Goal: Task Accomplishment & Management: Complete application form

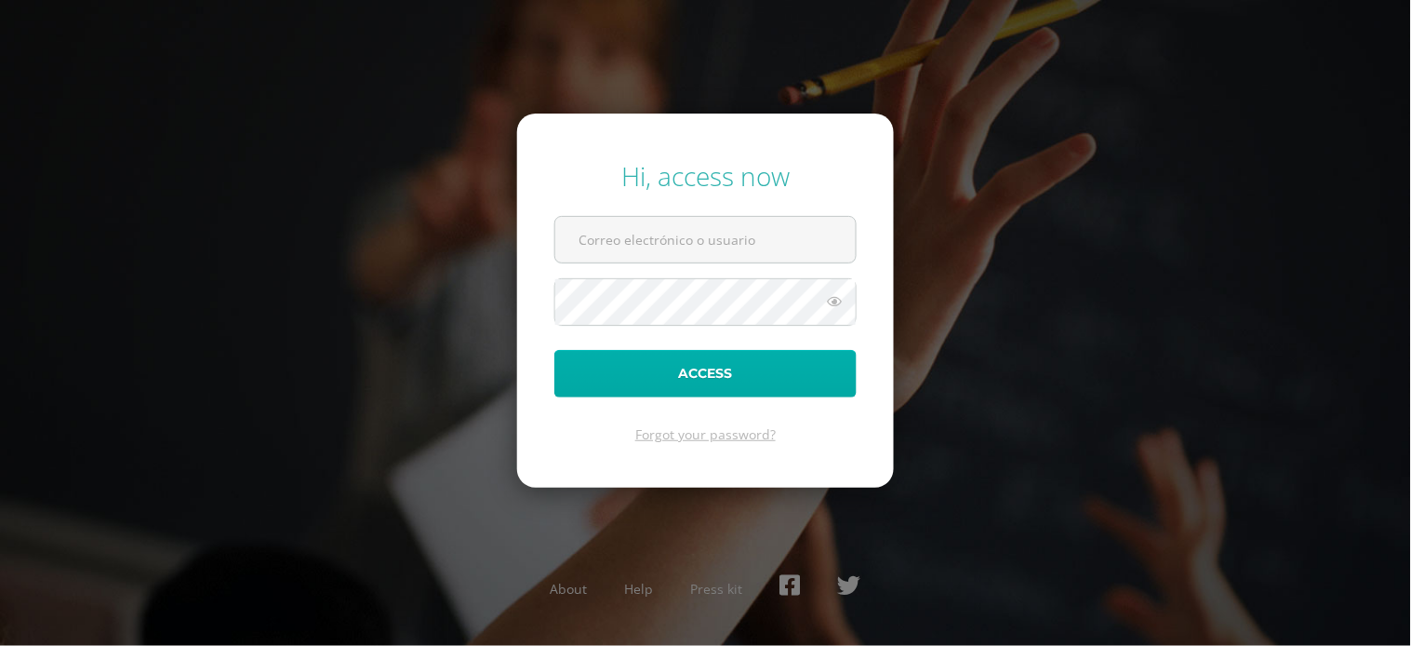
type input "mgcoronadom@sagradocorazon.edu.gt"
click at [717, 369] on button "Access" at bounding box center [705, 373] width 302 height 47
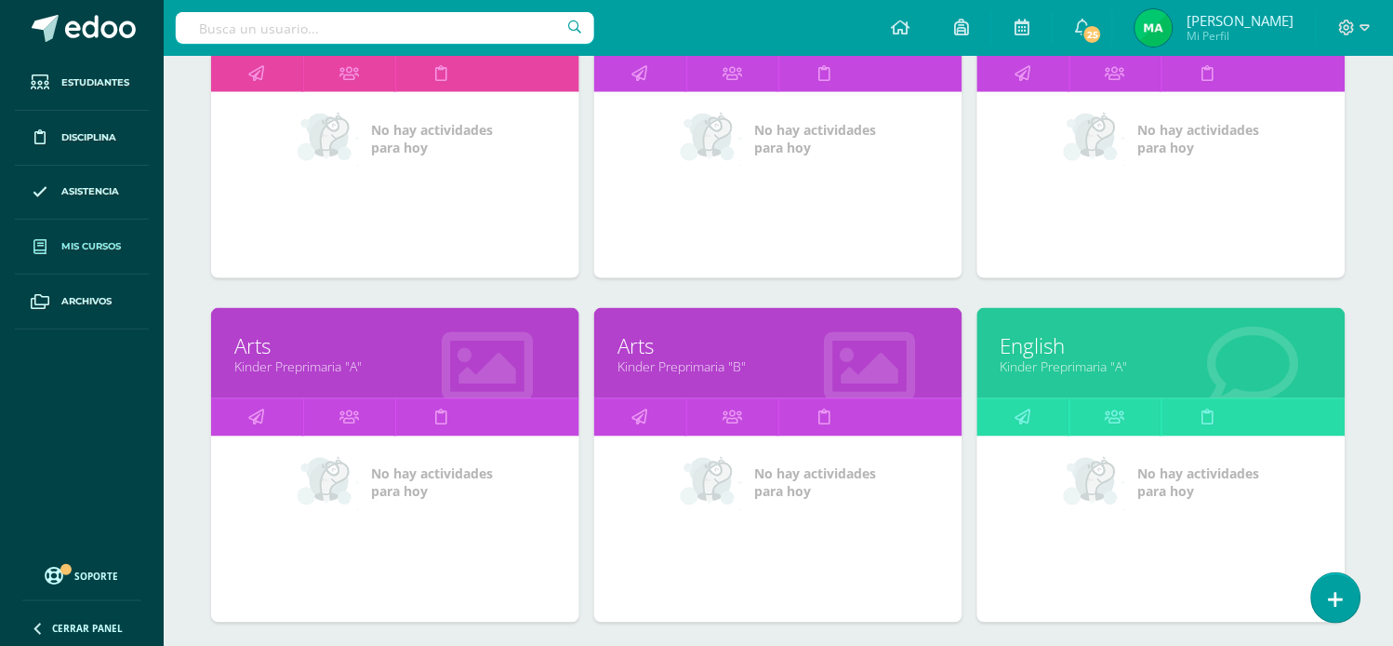
scroll to position [389, 0]
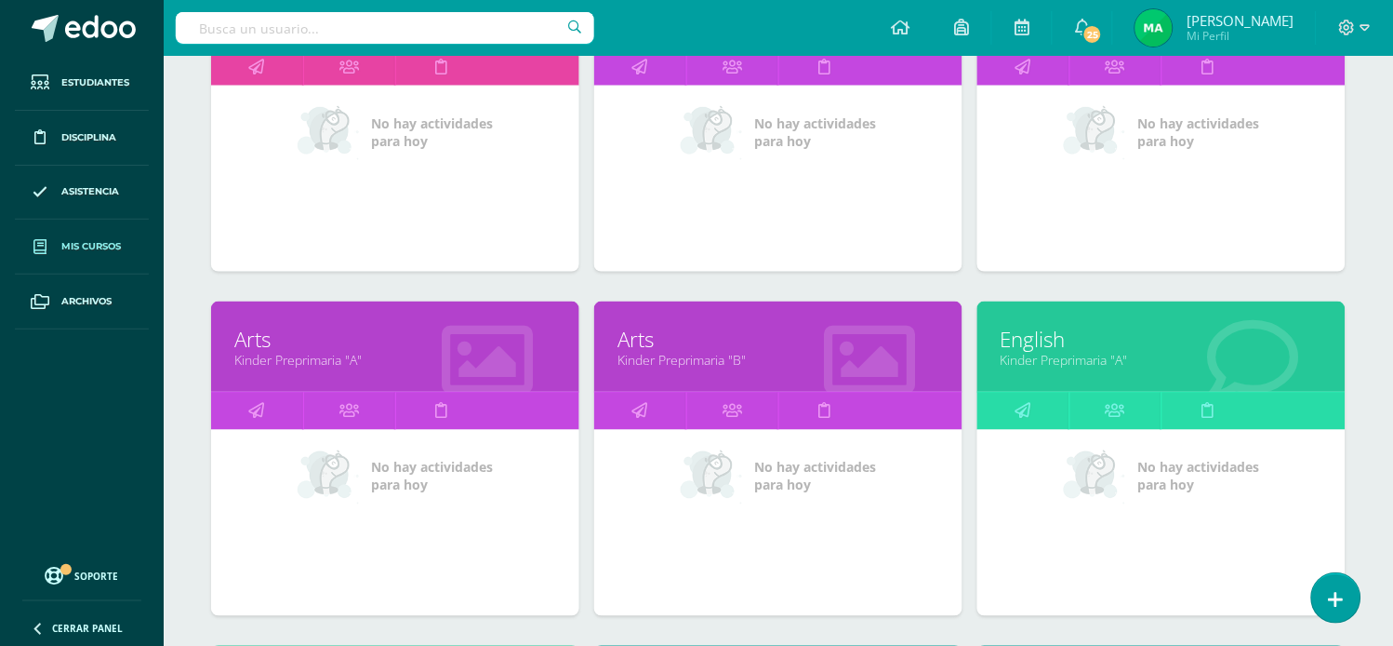
click at [1037, 340] on link "English" at bounding box center [1162, 339] width 322 height 29
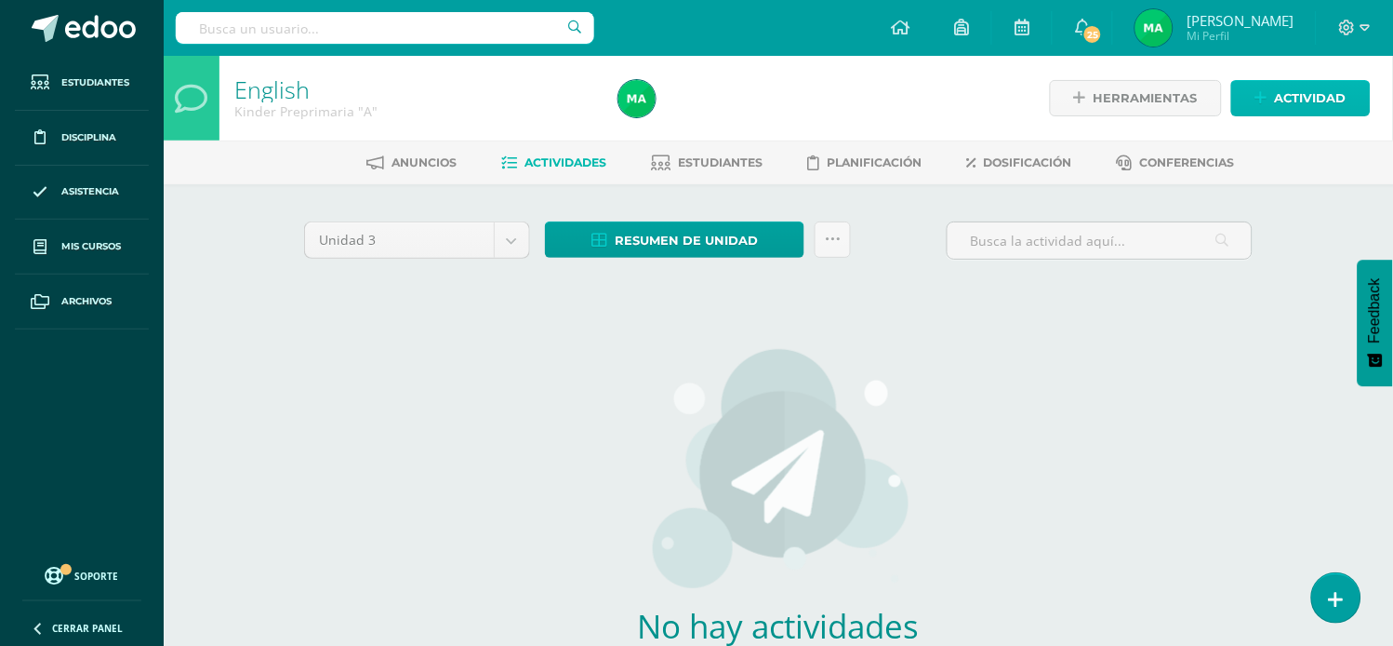
click at [1266, 88] on link "Actividad" at bounding box center [1302, 98] width 140 height 36
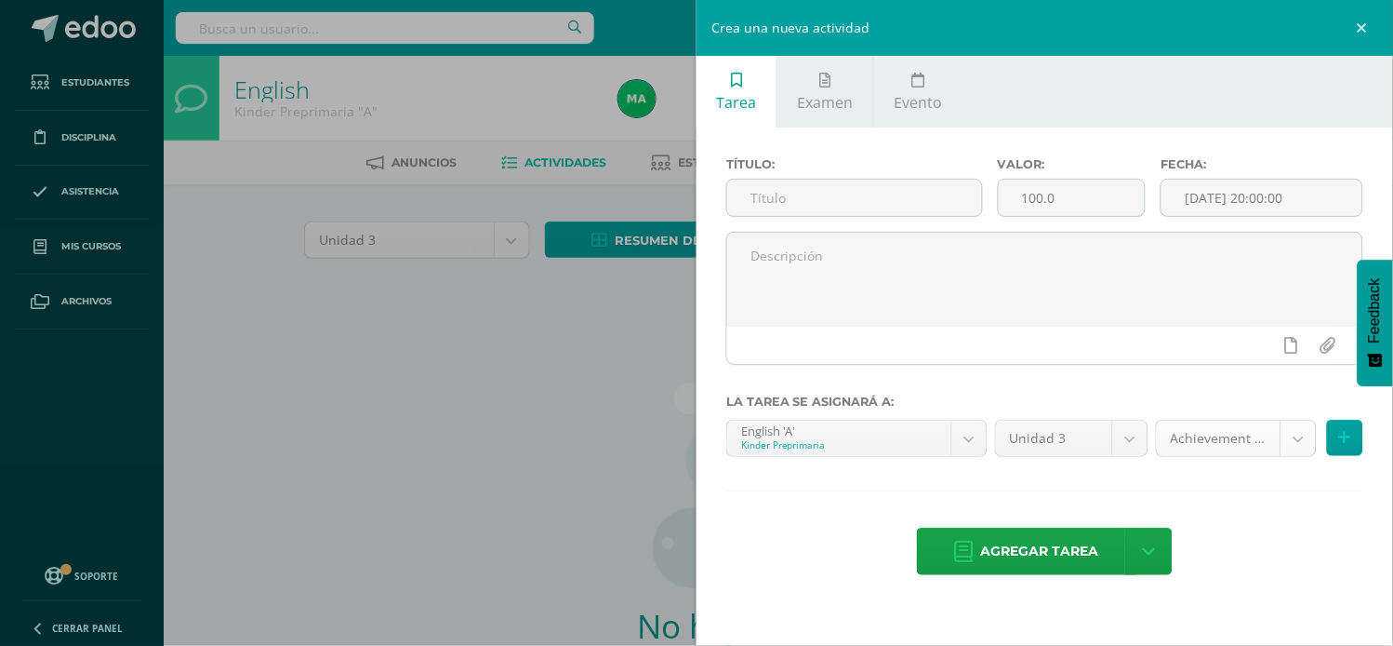
click at [1296, 434] on body "Estudiantes Disciplina Asistencia Mis cursos Archivos Soporte Ayuda Reportar un…" at bounding box center [696, 399] width 1393 height 799
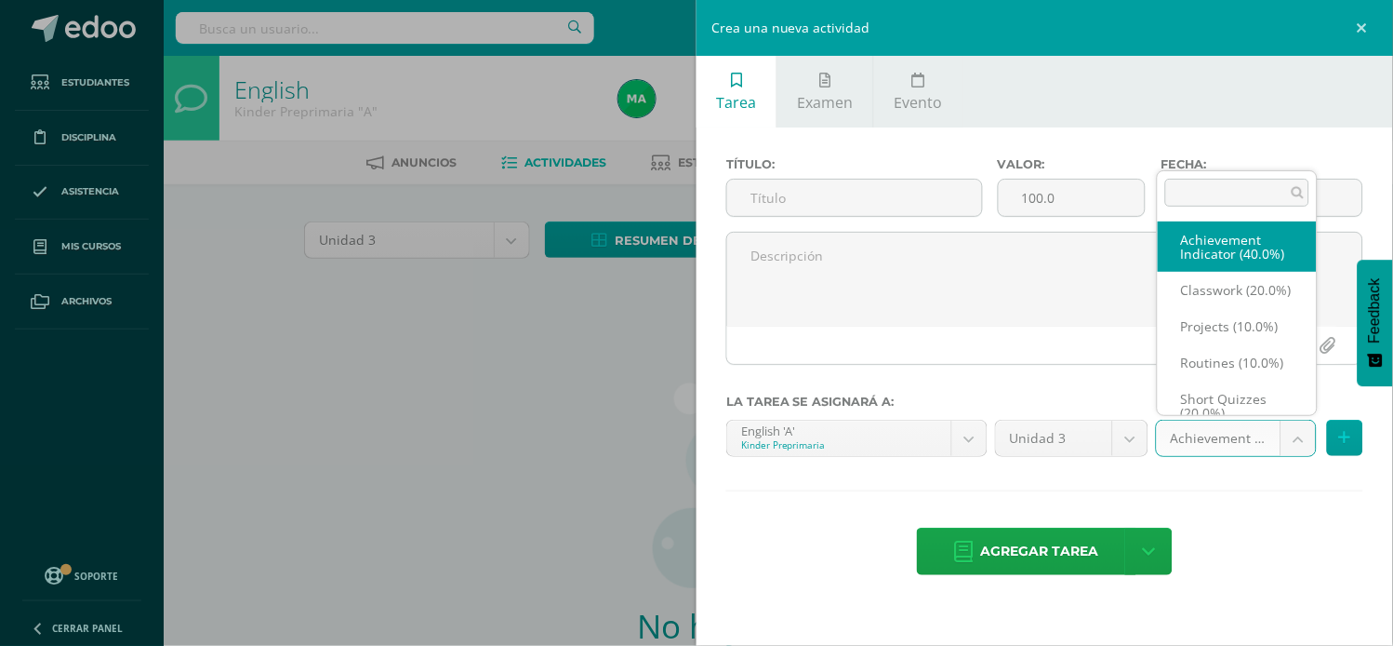
click at [746, 198] on body "Estudiantes Disciplina Asistencia Mis cursos Archivos Soporte Ayuda Reportar un…" at bounding box center [696, 399] width 1393 height 799
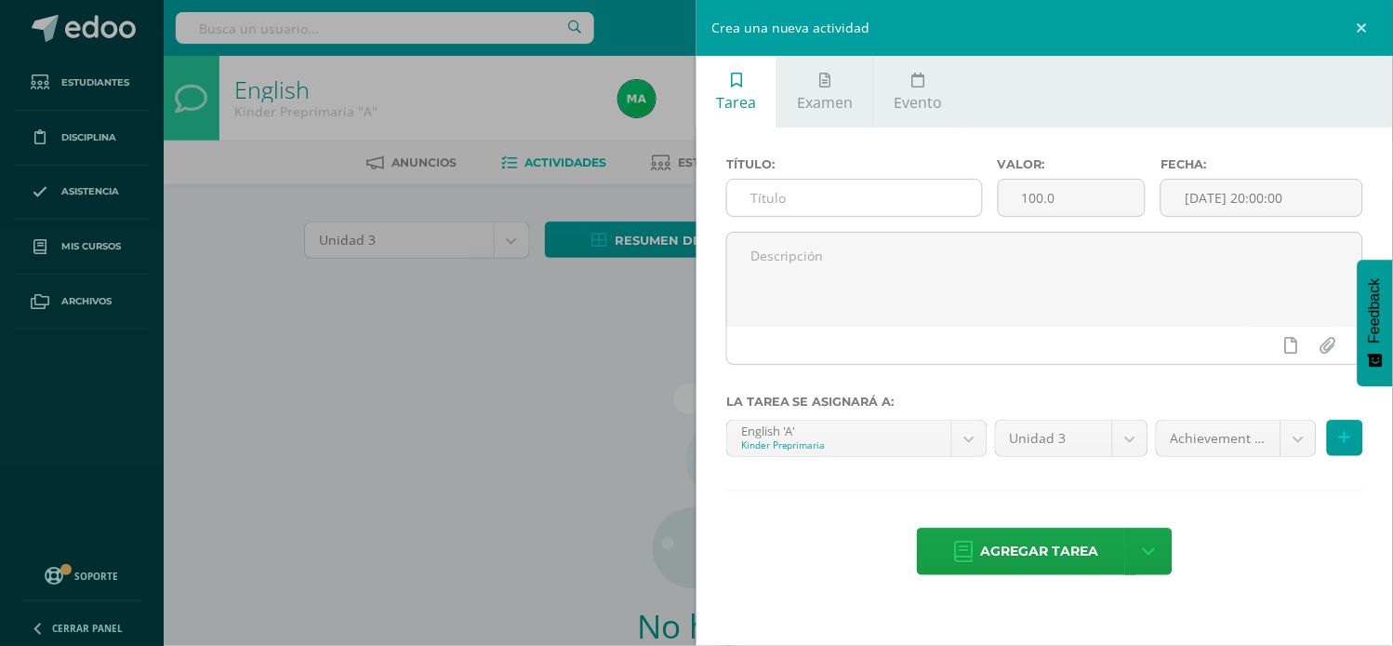
click at [766, 198] on input "text" at bounding box center [854, 198] width 255 height 36
type input "ACHIEVEMENT INDICATOR"
click at [1338, 432] on button at bounding box center [1345, 438] width 36 height 36
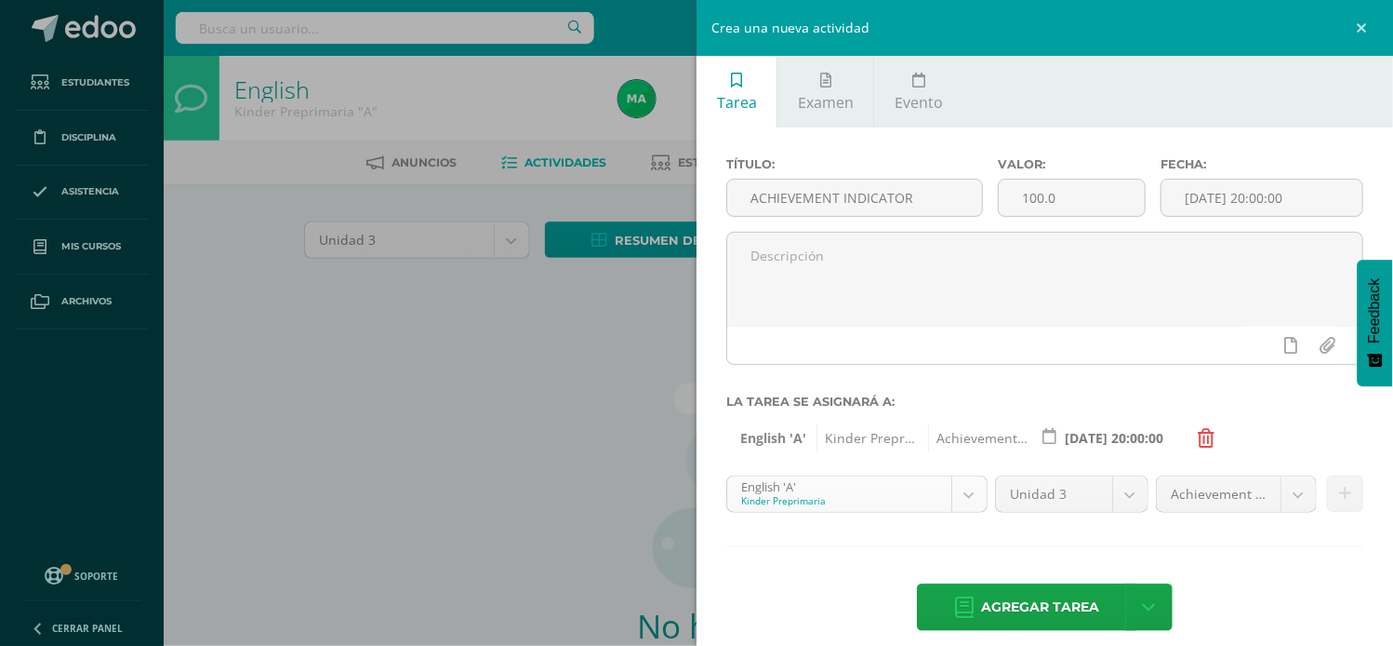
click at [963, 497] on body "Estudiantes Disciplina Asistencia Mis cursos Archivos Soporte Ayuda Reportar un…" at bounding box center [696, 399] width 1393 height 799
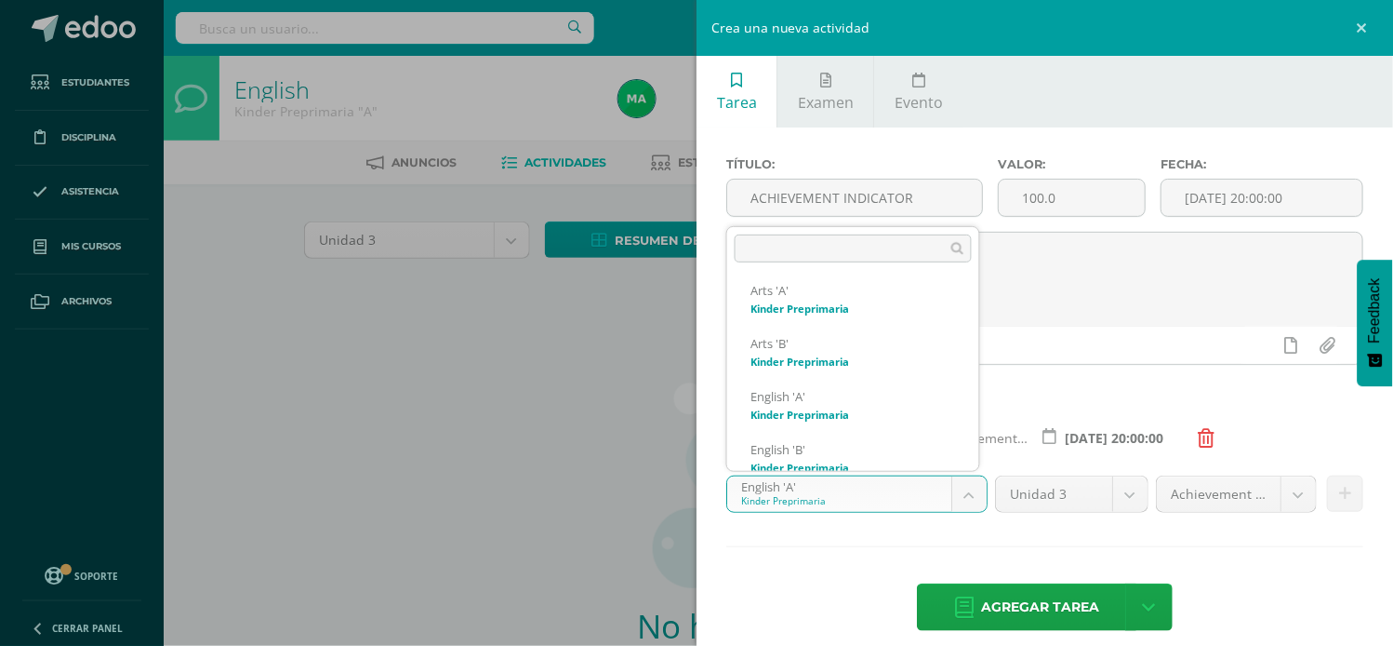
scroll to position [178, 0]
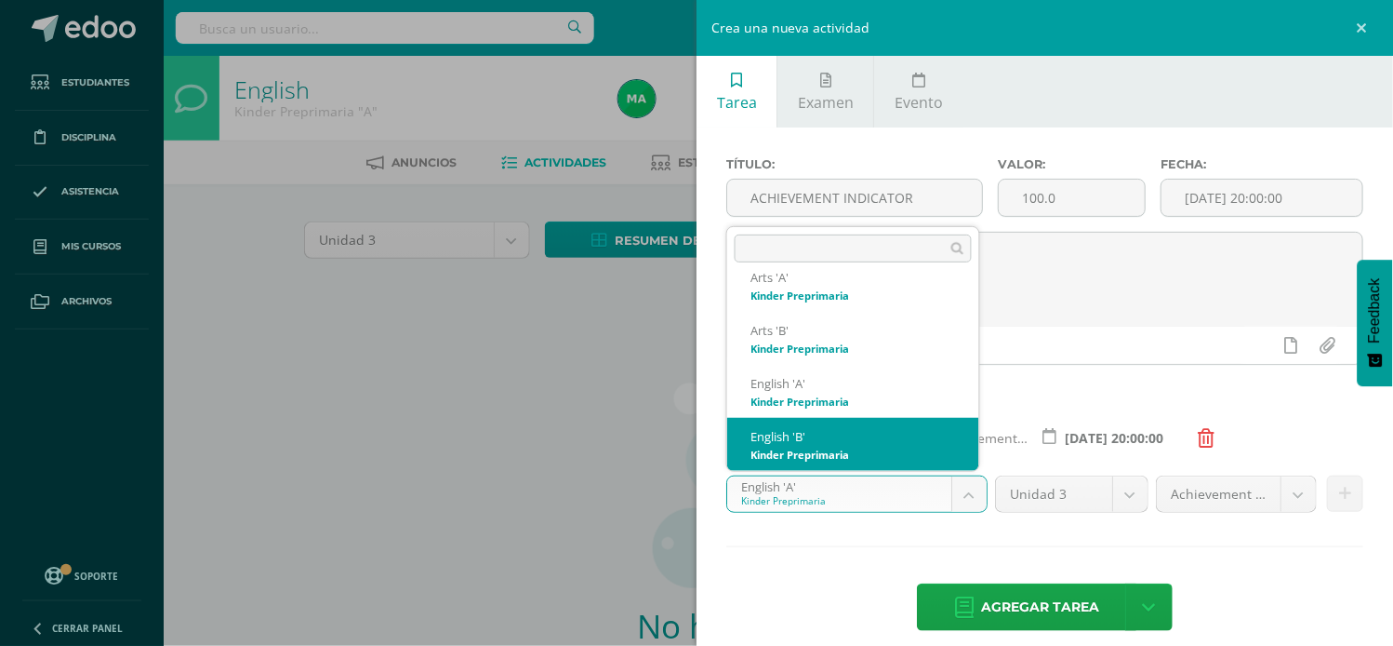
select select "174176"
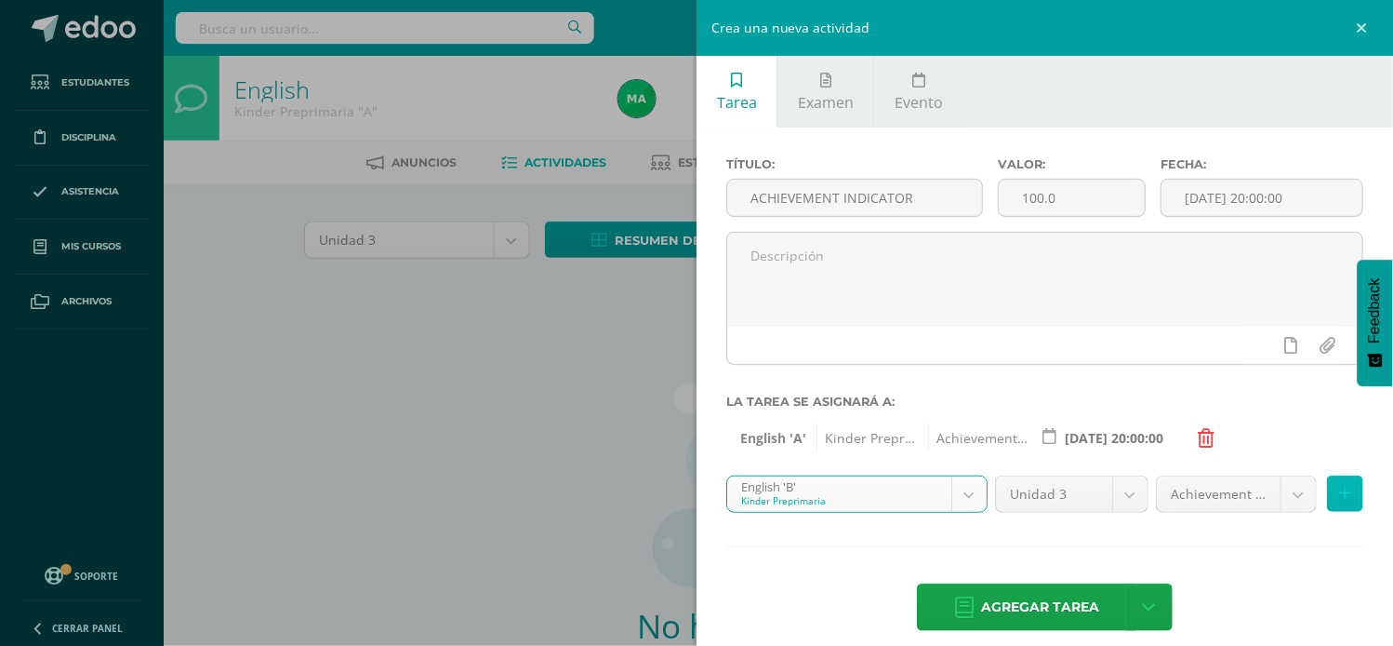
click at [1331, 484] on button at bounding box center [1345, 493] width 36 height 36
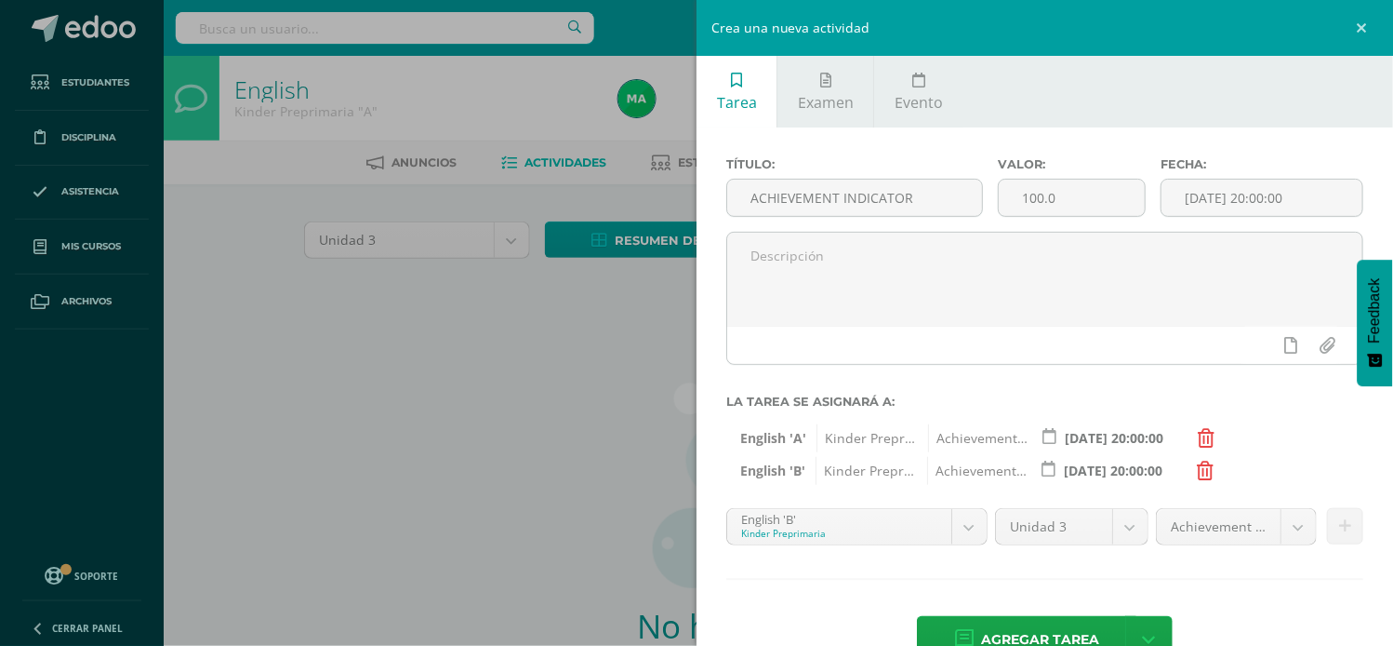
scroll to position [51, 0]
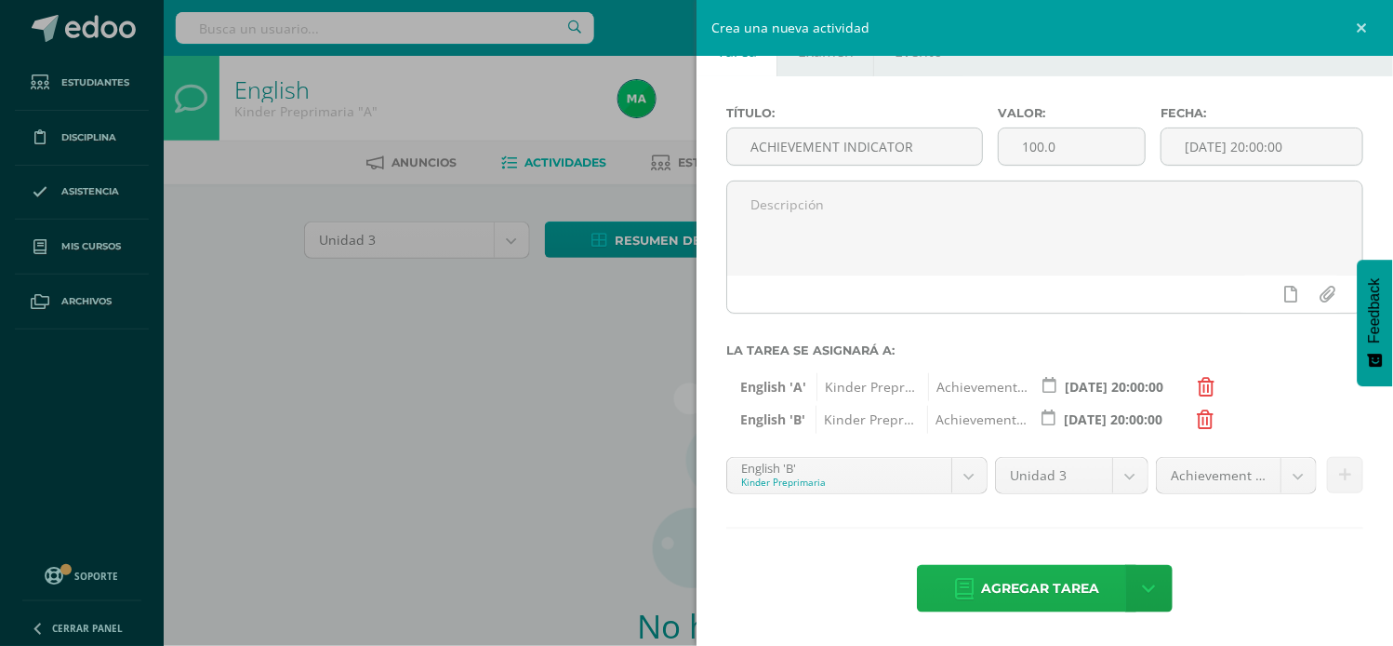
click at [1052, 580] on span "Agregar tarea" at bounding box center [1040, 589] width 118 height 46
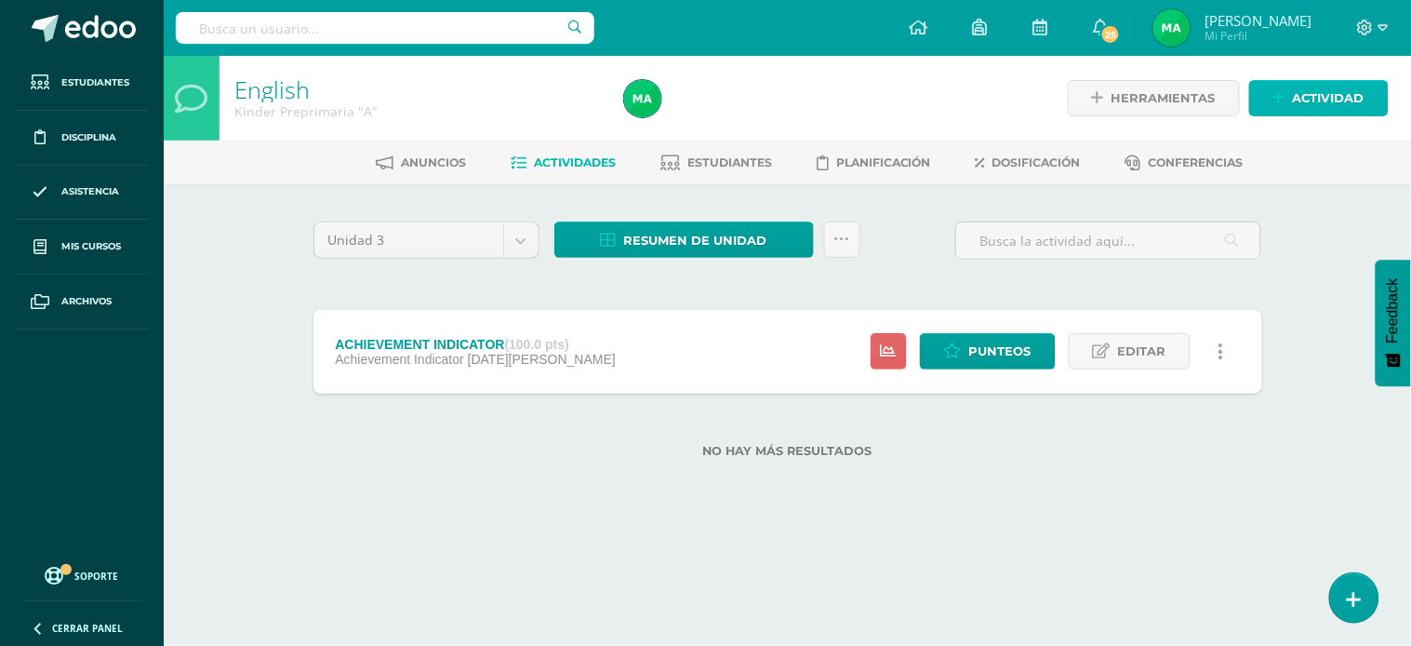
click at [1299, 90] on span "Actividad" at bounding box center [1329, 98] width 72 height 34
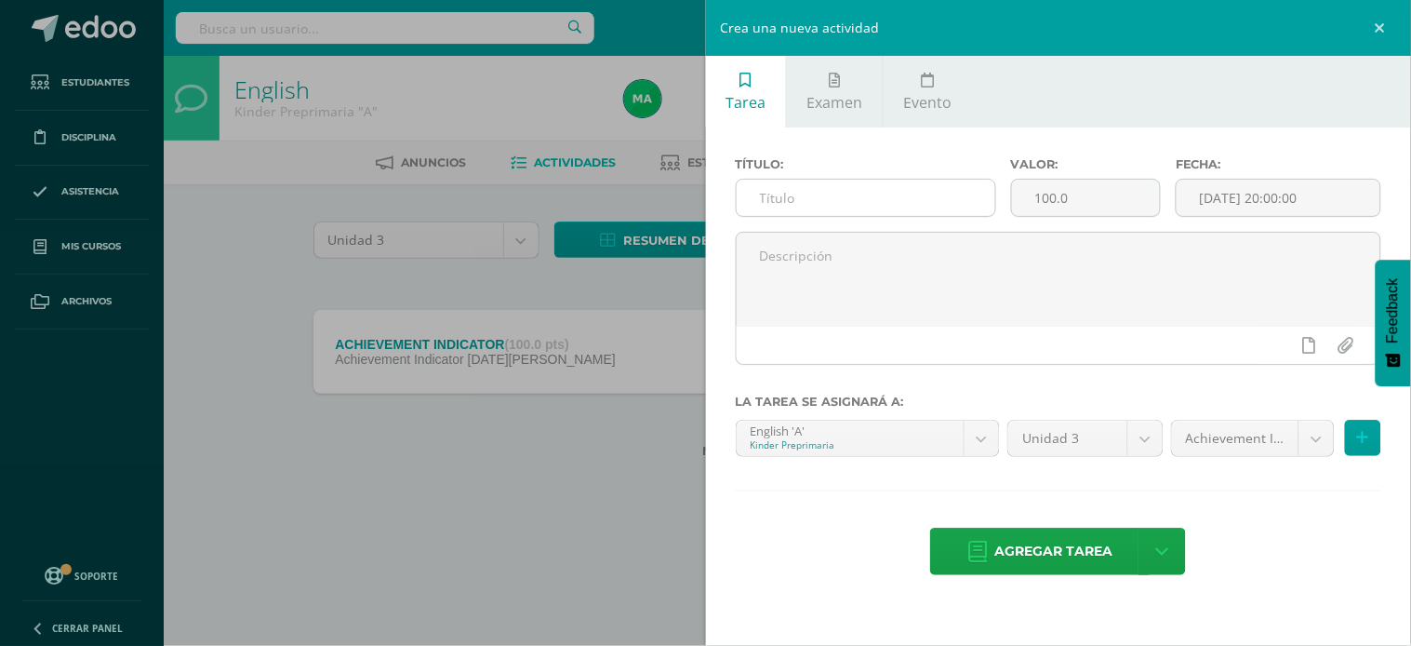
click at [850, 196] on input "text" at bounding box center [866, 198] width 259 height 36
type input "ROUTINES"
click at [1324, 438] on body "Tarea asignada exitosamente Estudiantes Disciplina Asistencia Mis cursos Archiv…" at bounding box center [705, 258] width 1411 height 517
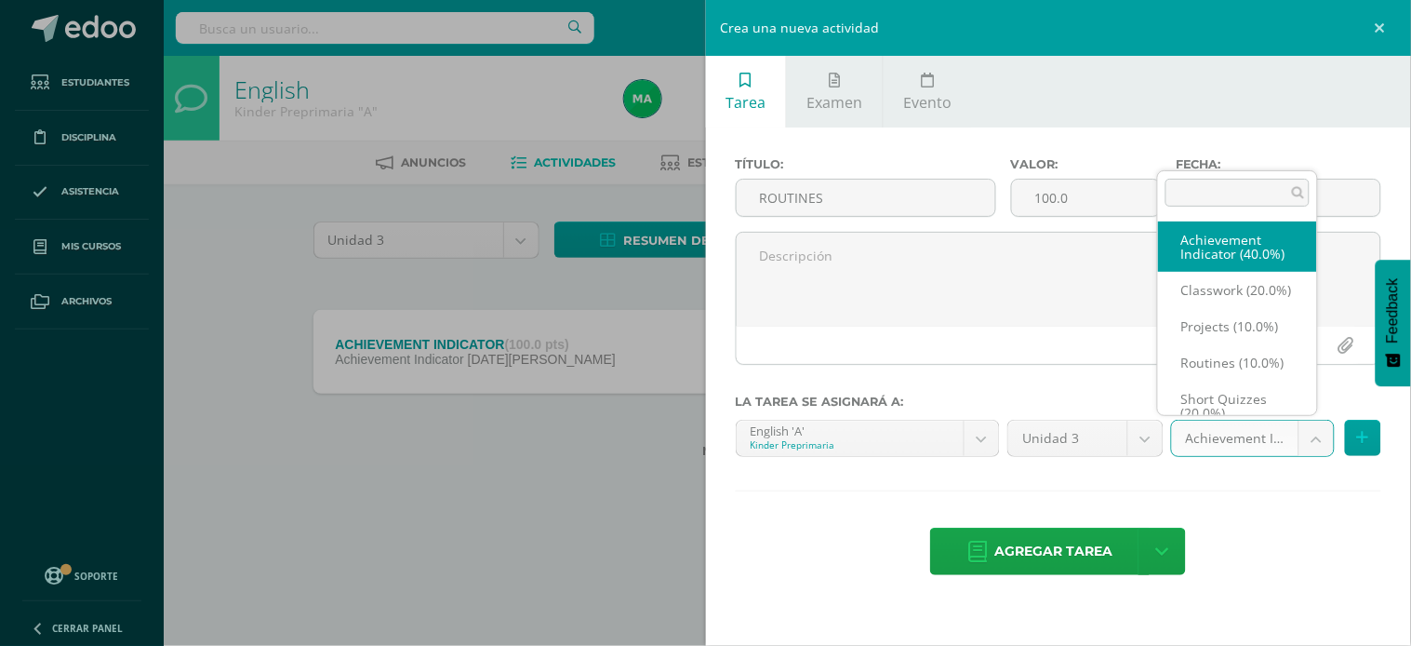
scroll to position [20, 0]
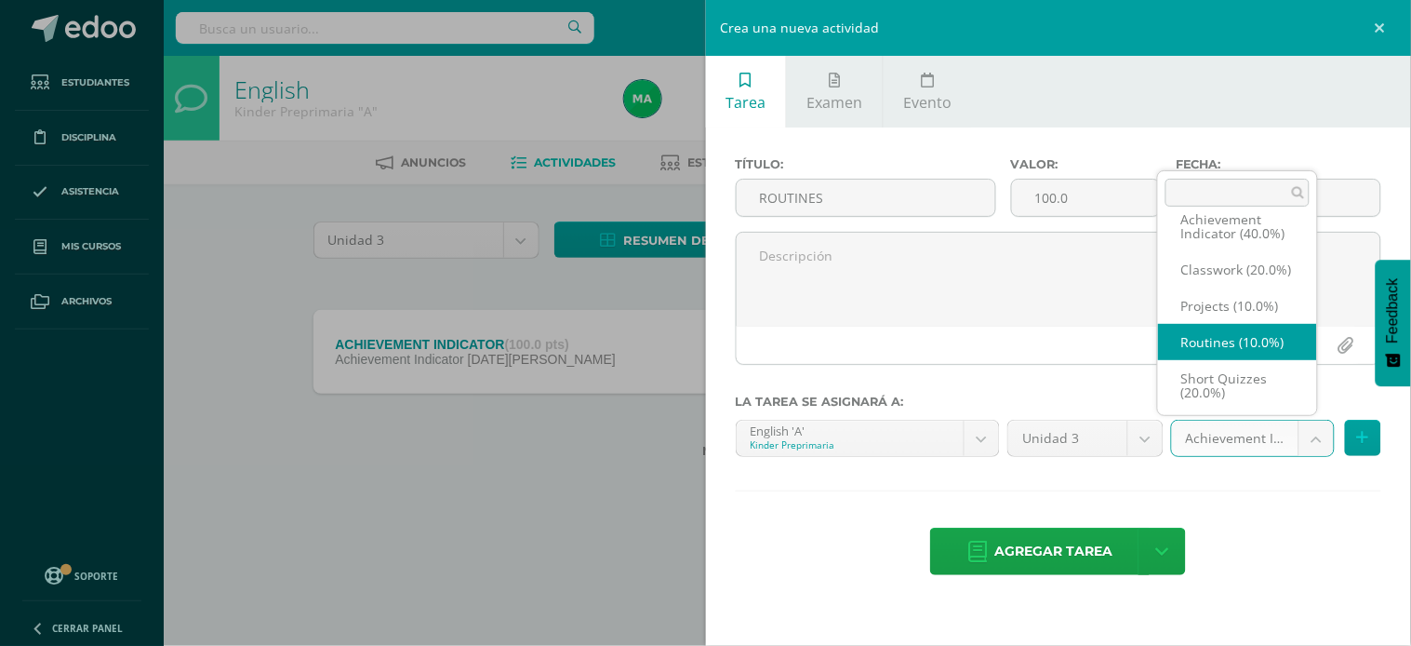
select select "203448"
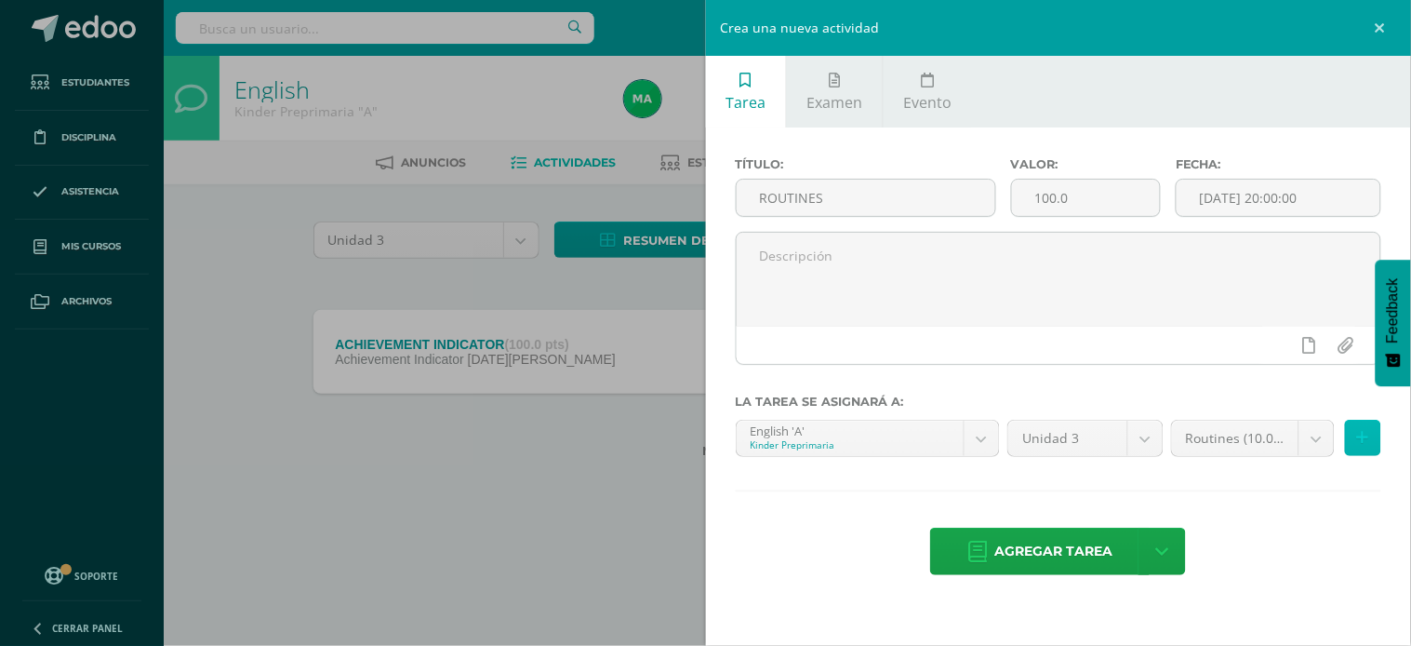
click at [1353, 435] on button at bounding box center [1363, 438] width 36 height 36
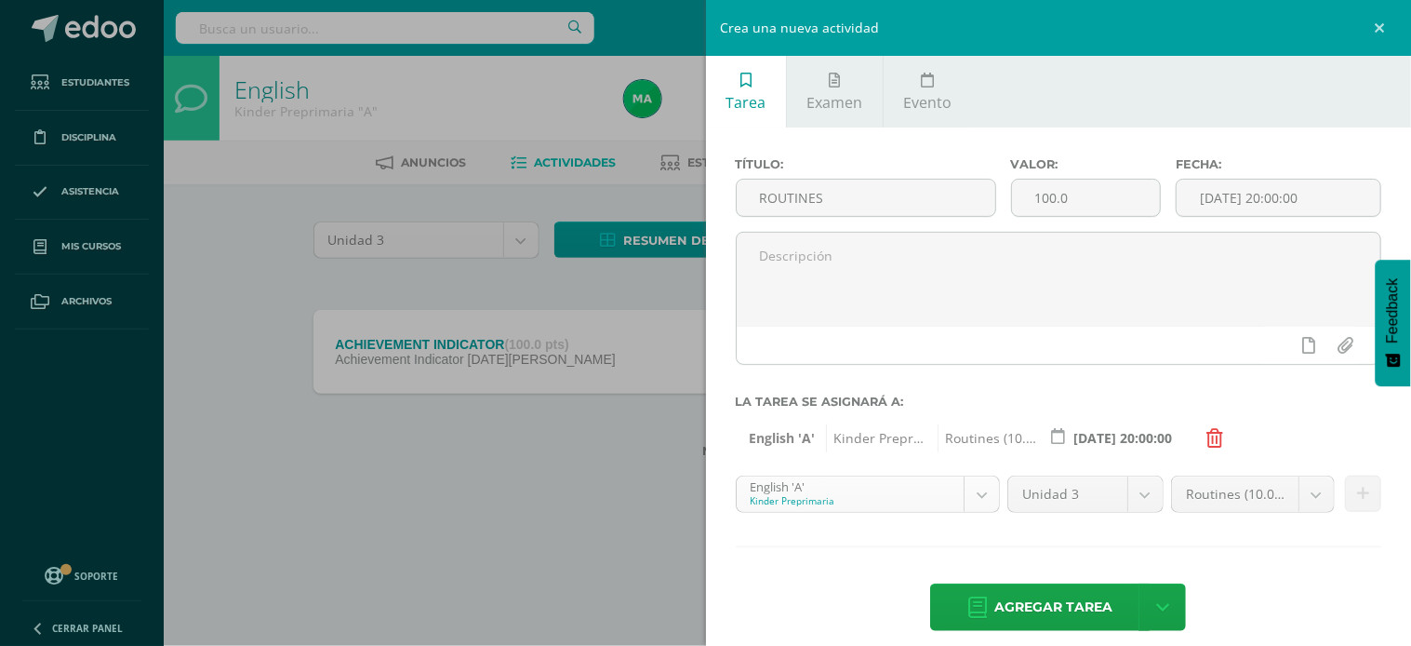
click at [973, 495] on body "Tarea asignada exitosamente Estudiantes Disciplina Asistencia Mis cursos Archiv…" at bounding box center [705, 258] width 1411 height 517
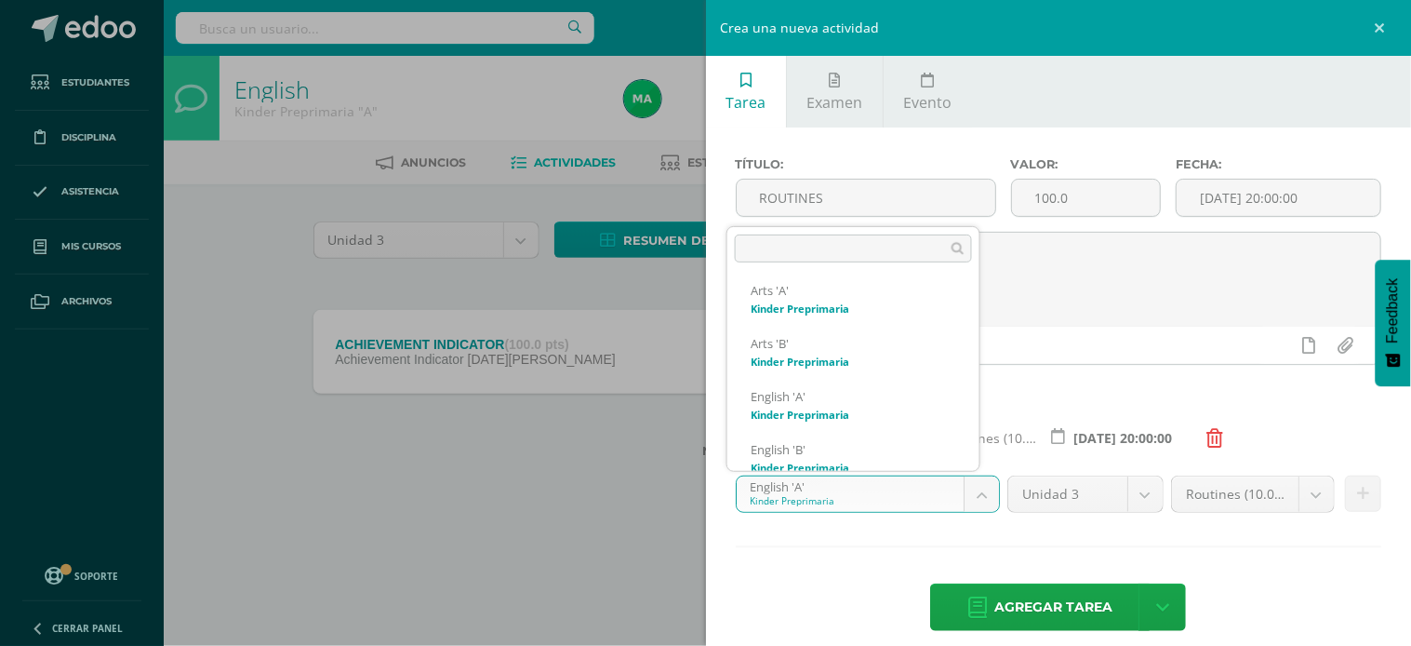
scroll to position [178, 0]
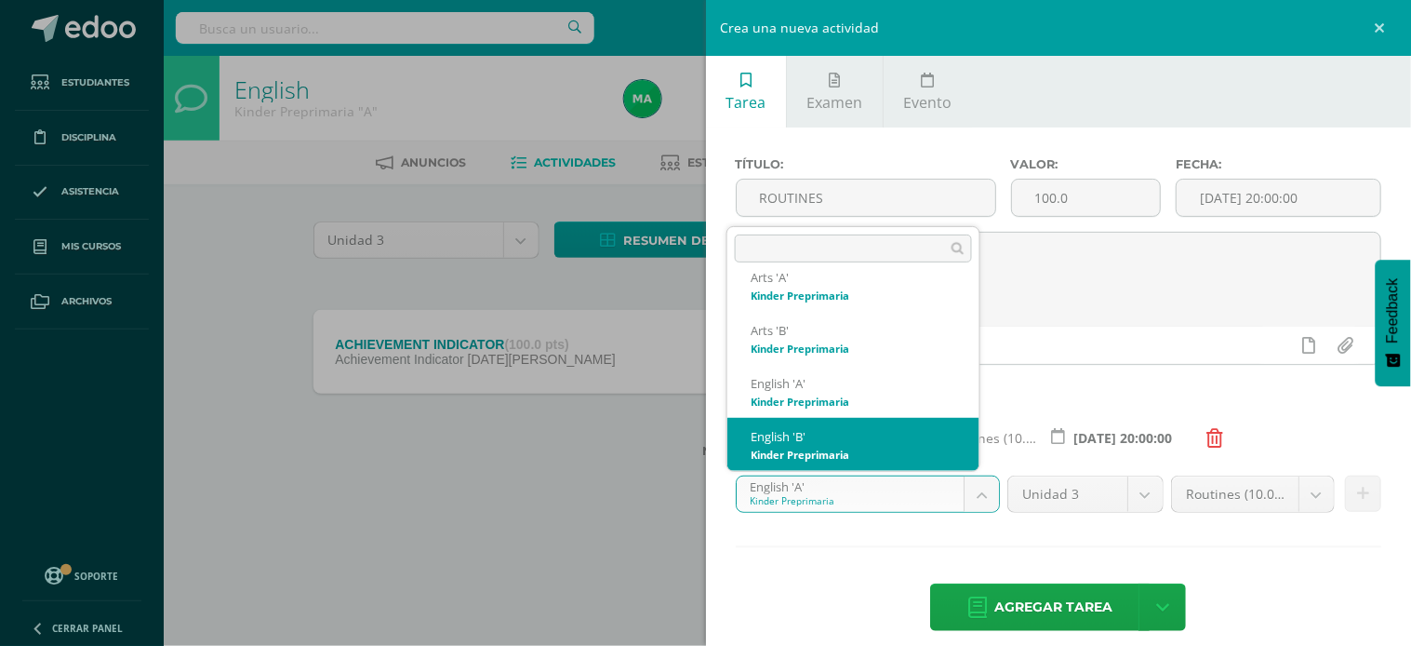
select select "174176"
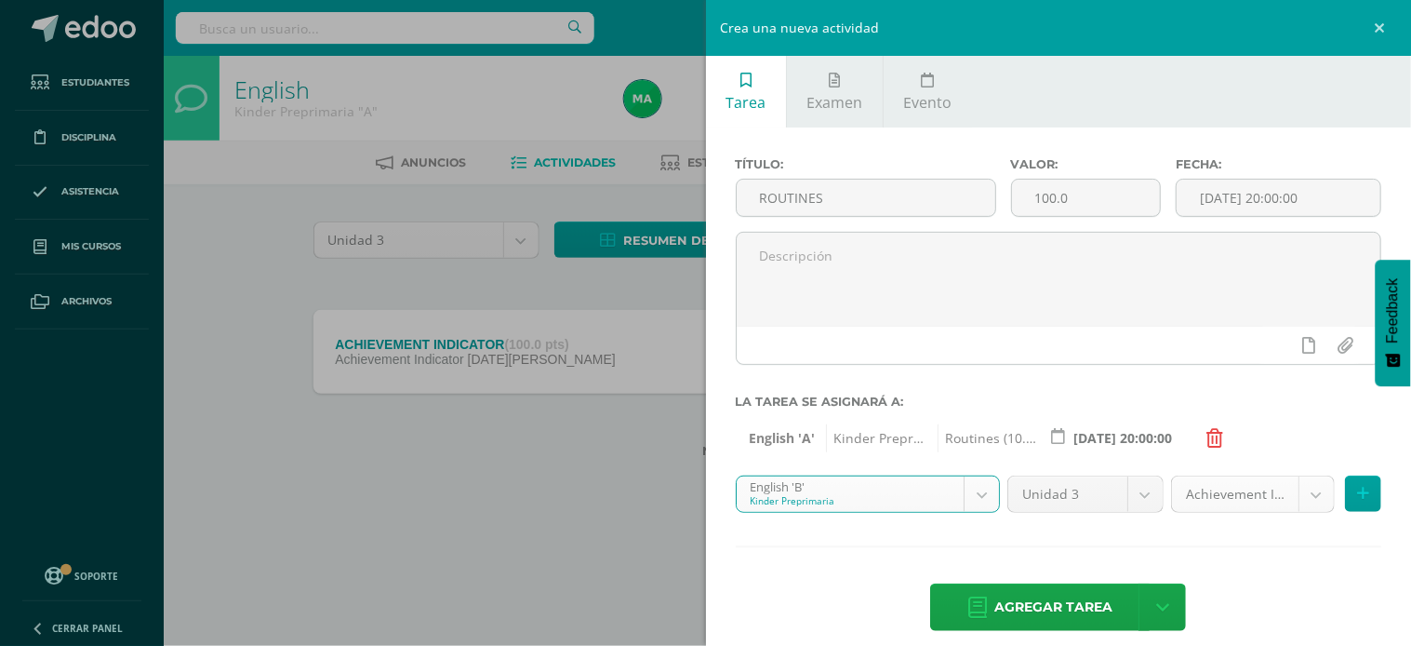
click at [1300, 494] on body "Tarea asignada exitosamente Estudiantes Disciplina Asistencia Mis cursos Archiv…" at bounding box center [705, 258] width 1411 height 517
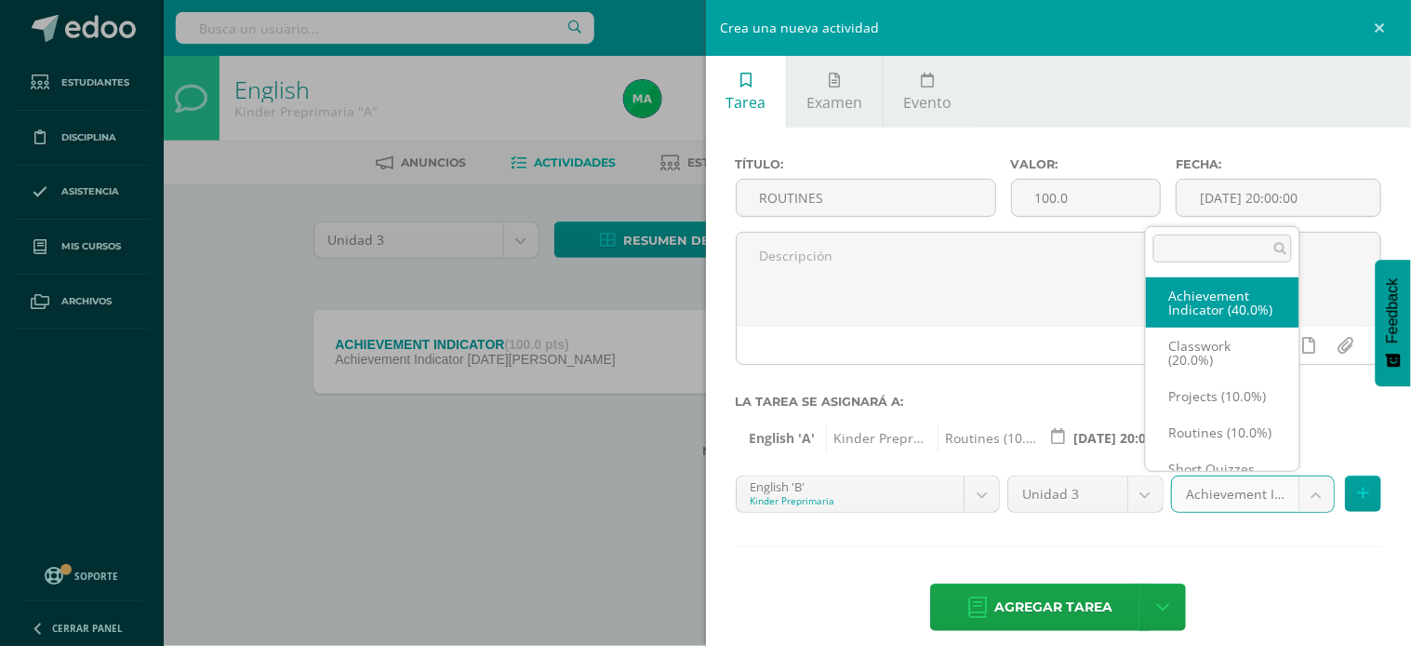
scroll to position [20, 0]
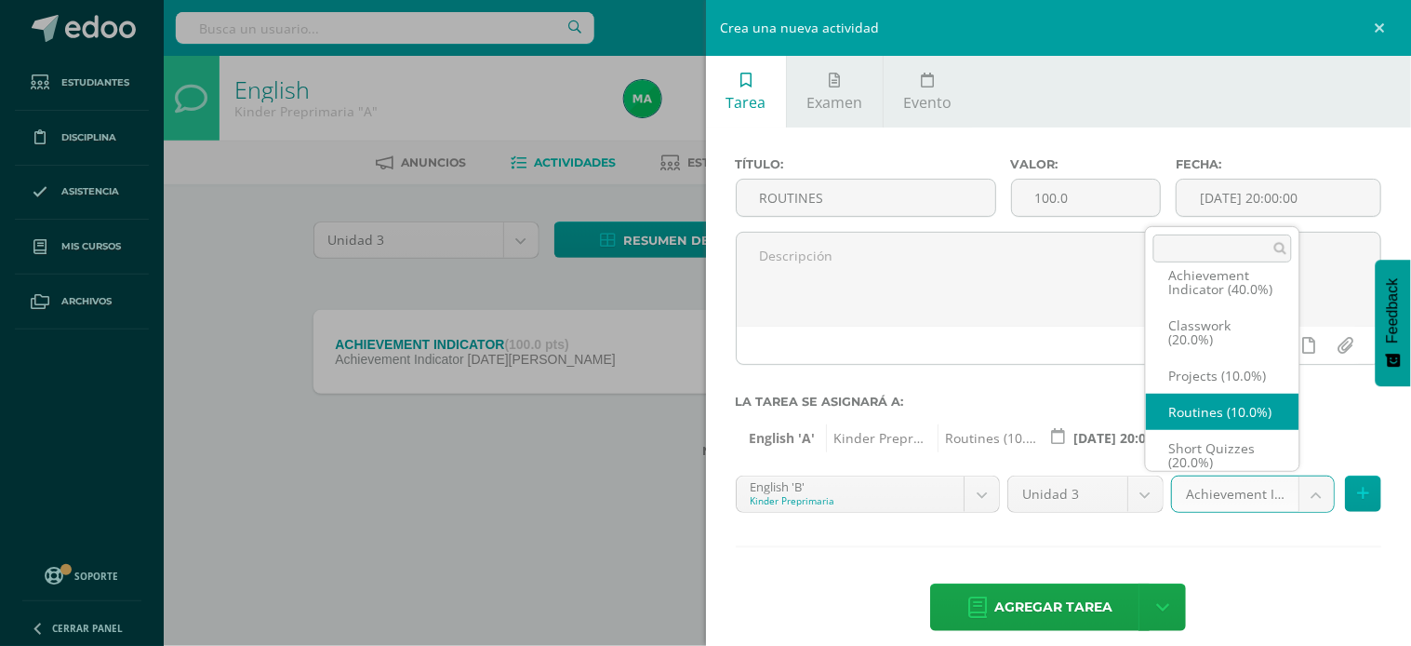
select select "203453"
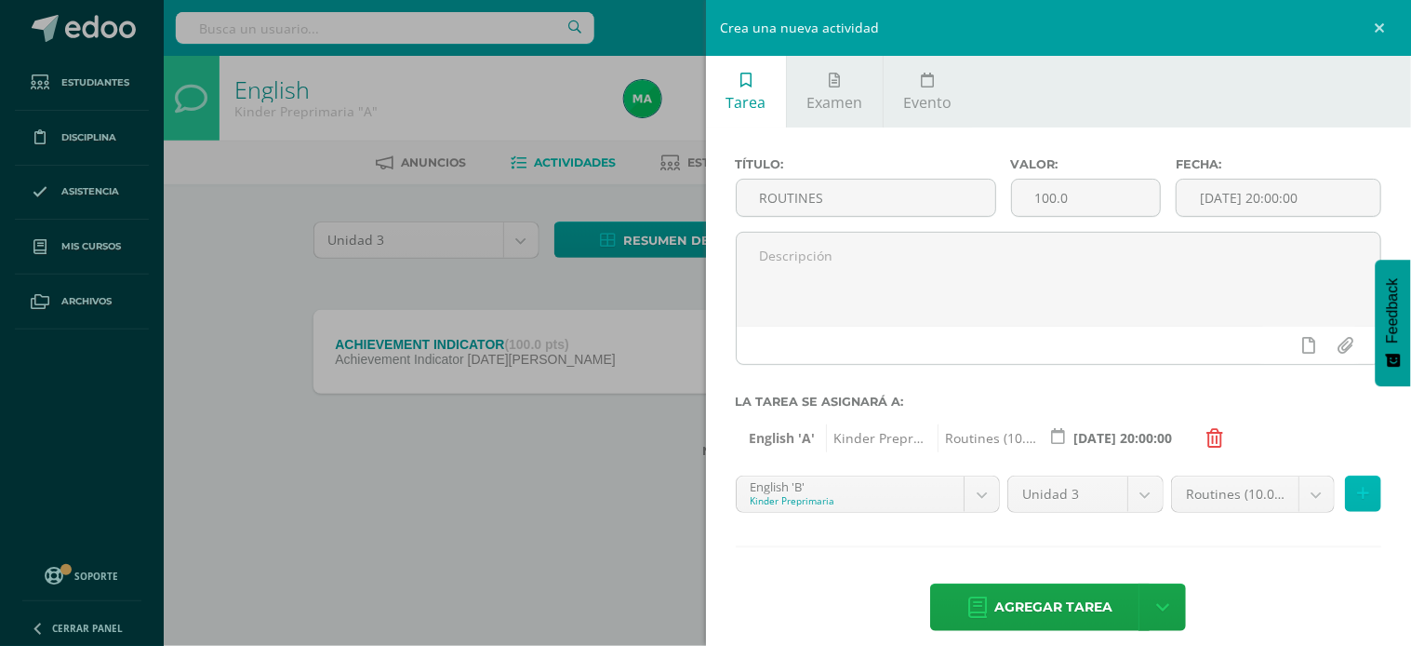
click at [1357, 493] on icon at bounding box center [1363, 494] width 12 height 16
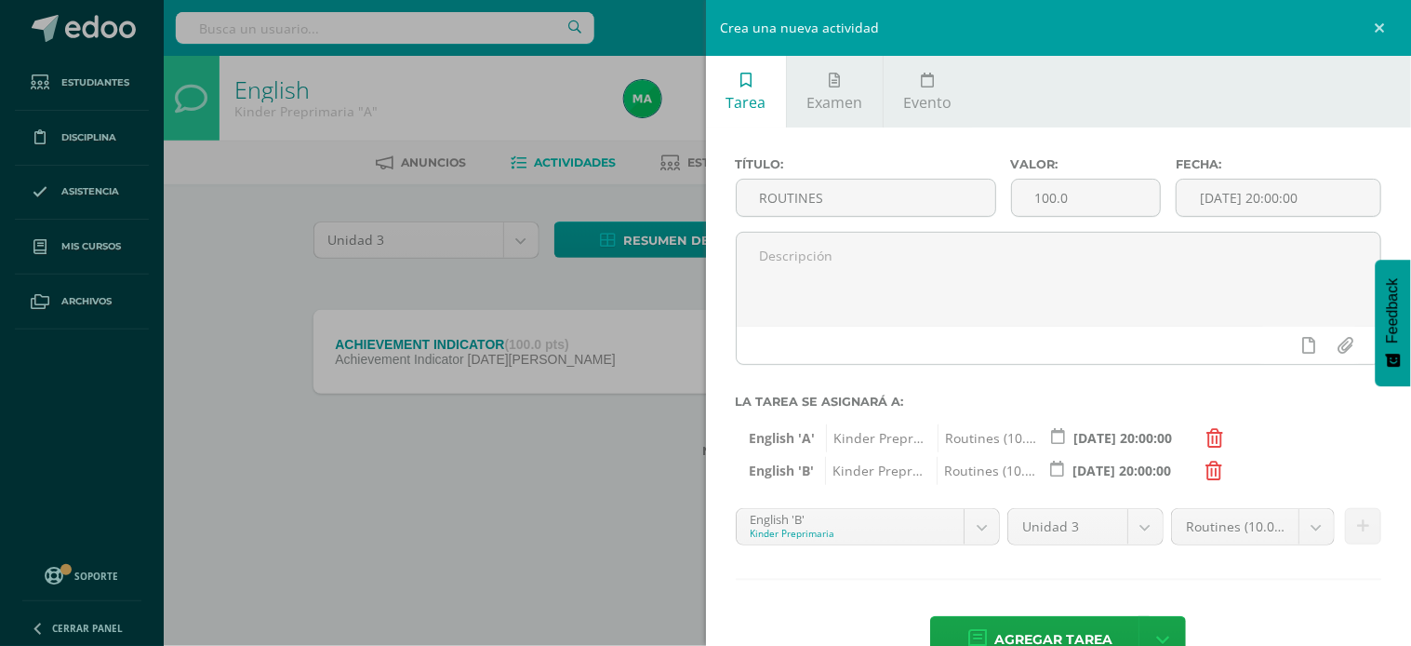
scroll to position [51, 0]
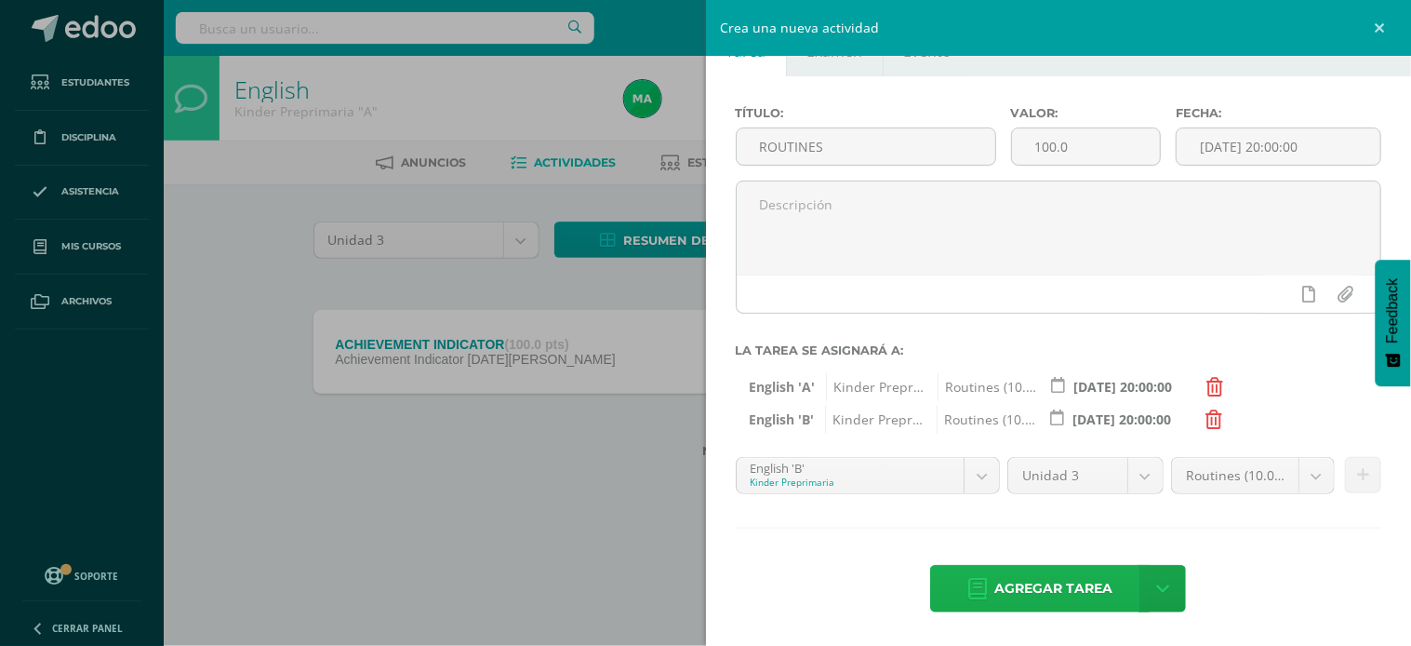
click at [1068, 583] on span "Agregar tarea" at bounding box center [1053, 589] width 118 height 46
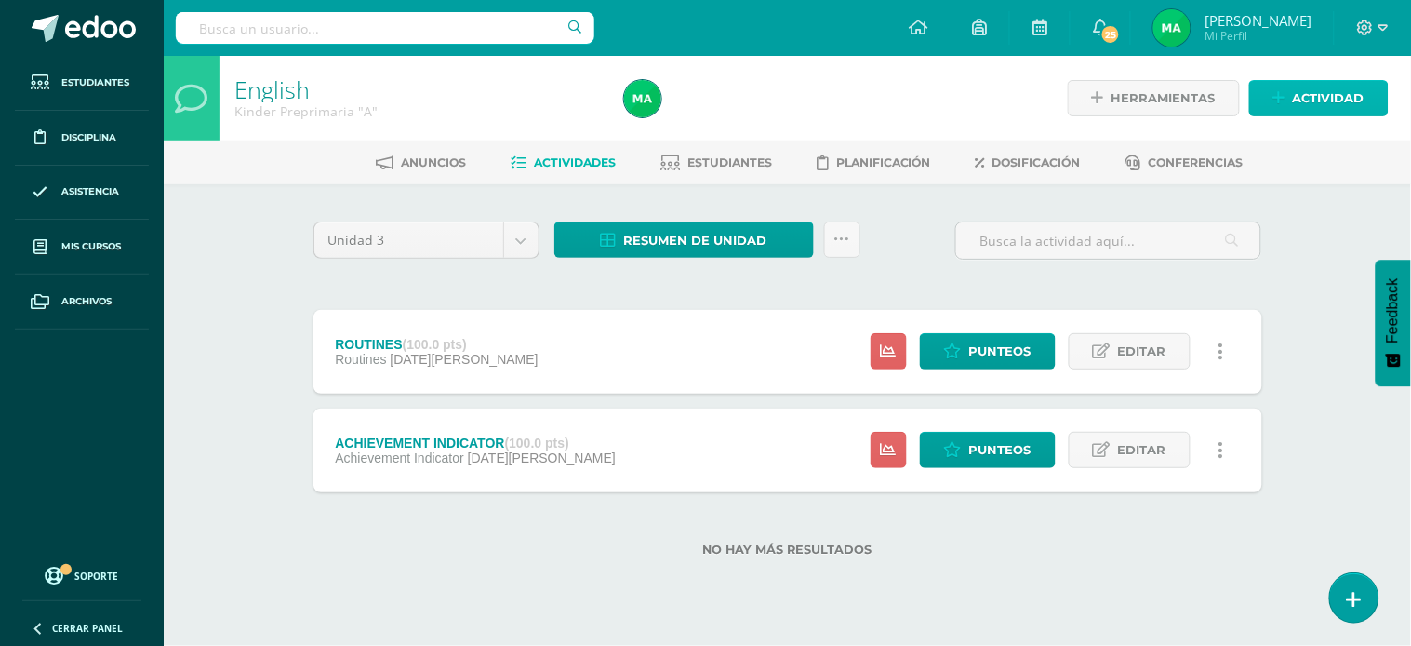
click at [1288, 96] on link "Actividad" at bounding box center [1319, 98] width 140 height 36
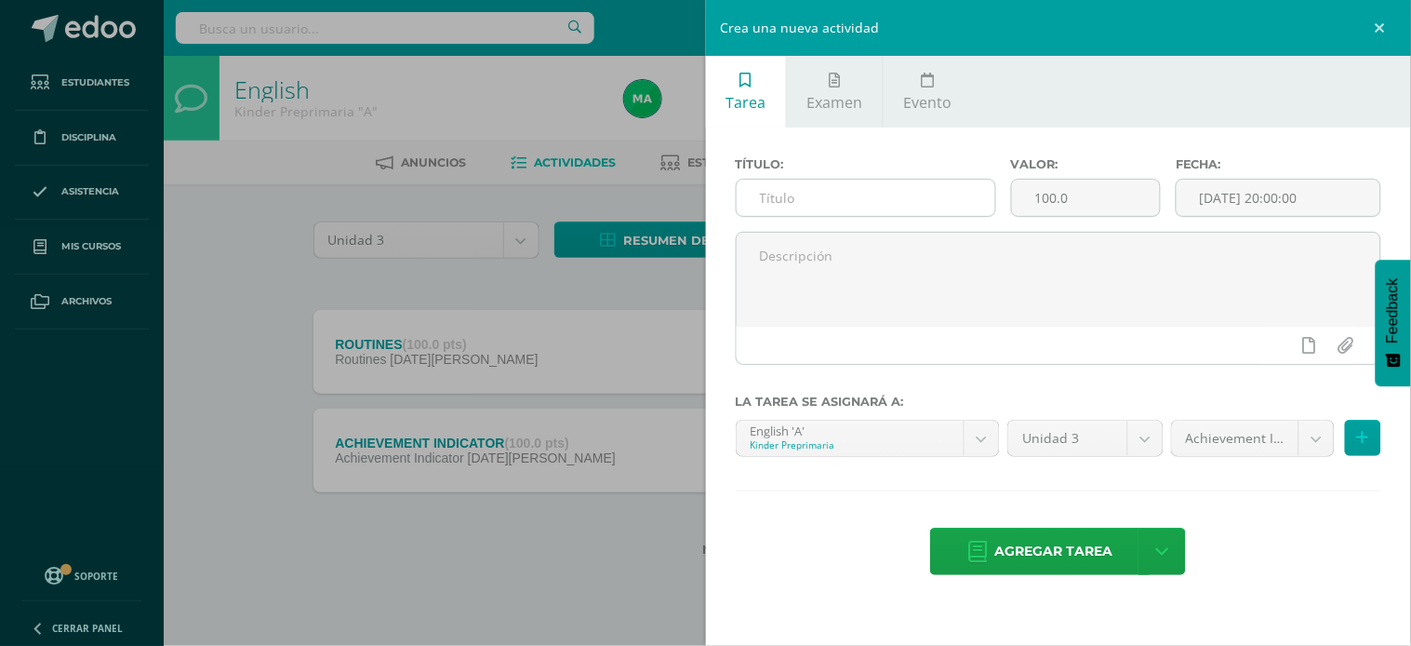
click at [773, 205] on input "text" at bounding box center [866, 198] width 259 height 36
type input "FLASHCARDS 1"
click at [1319, 441] on body "Tarea asignada exitosamente Estudiantes Disciplina Asistencia Mis cursos Archiv…" at bounding box center [705, 308] width 1411 height 616
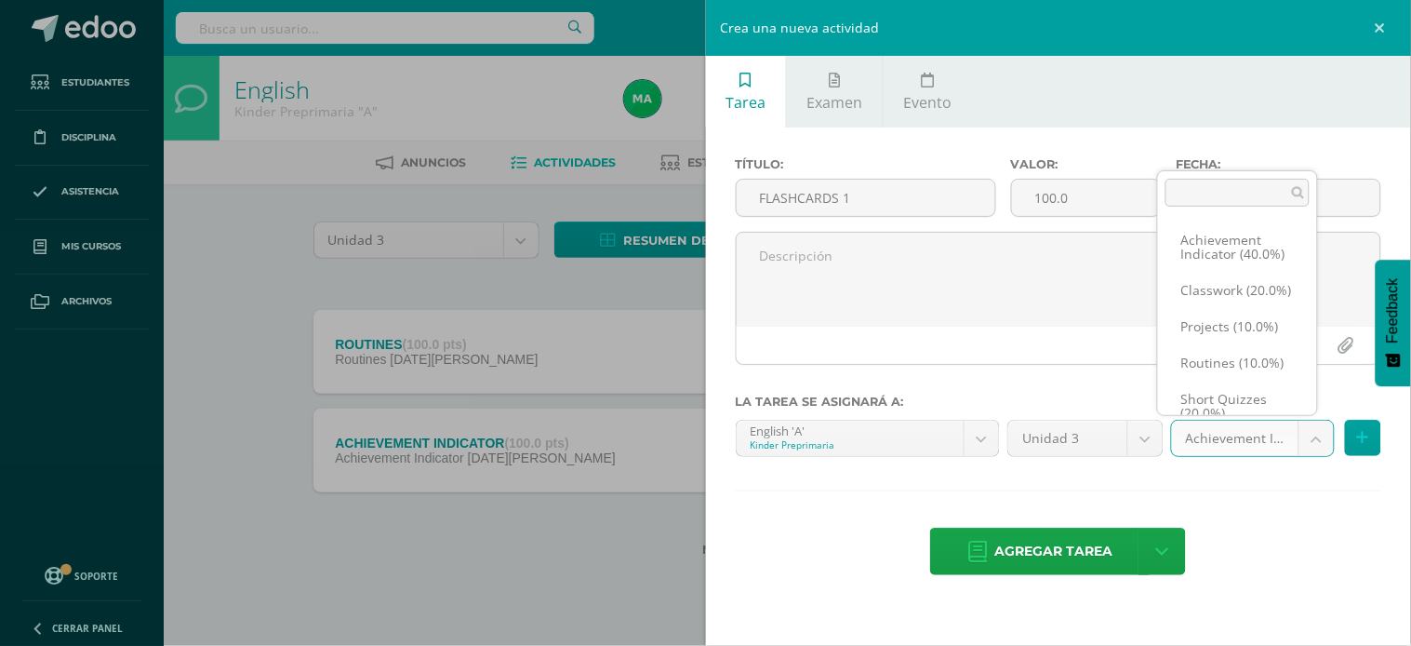
scroll to position [20, 0]
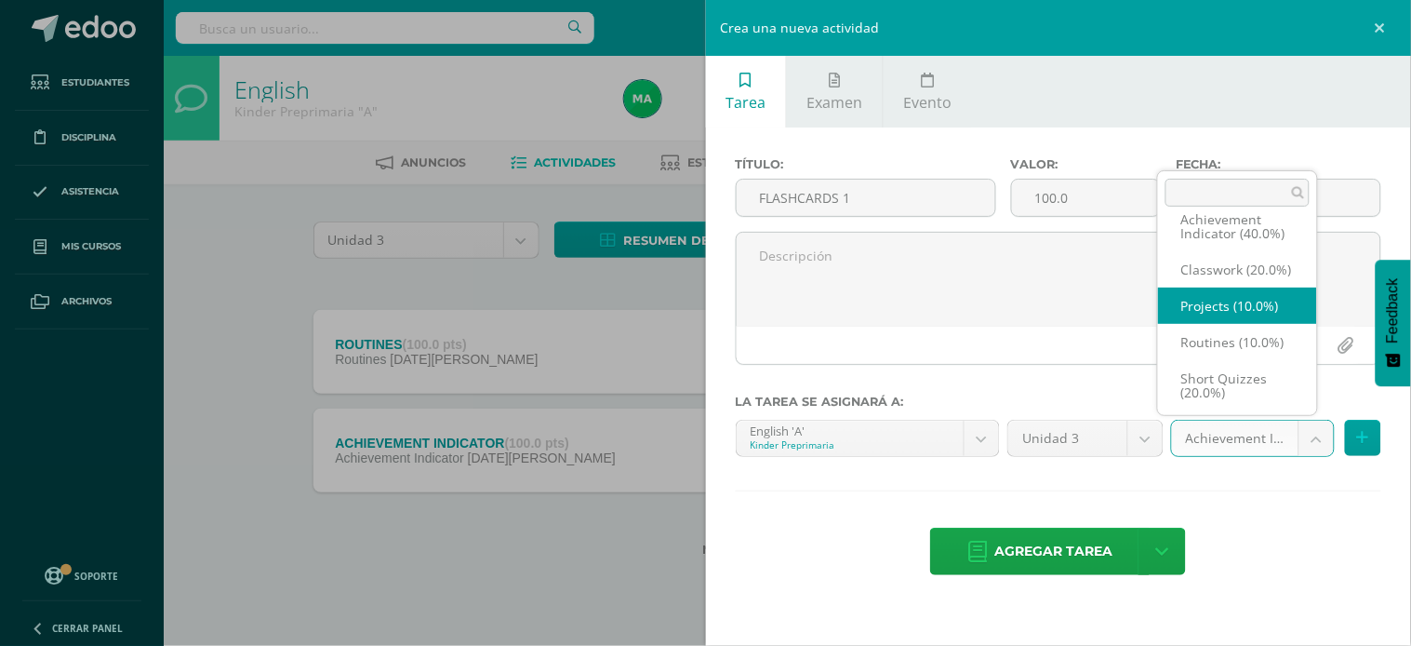
select select "203449"
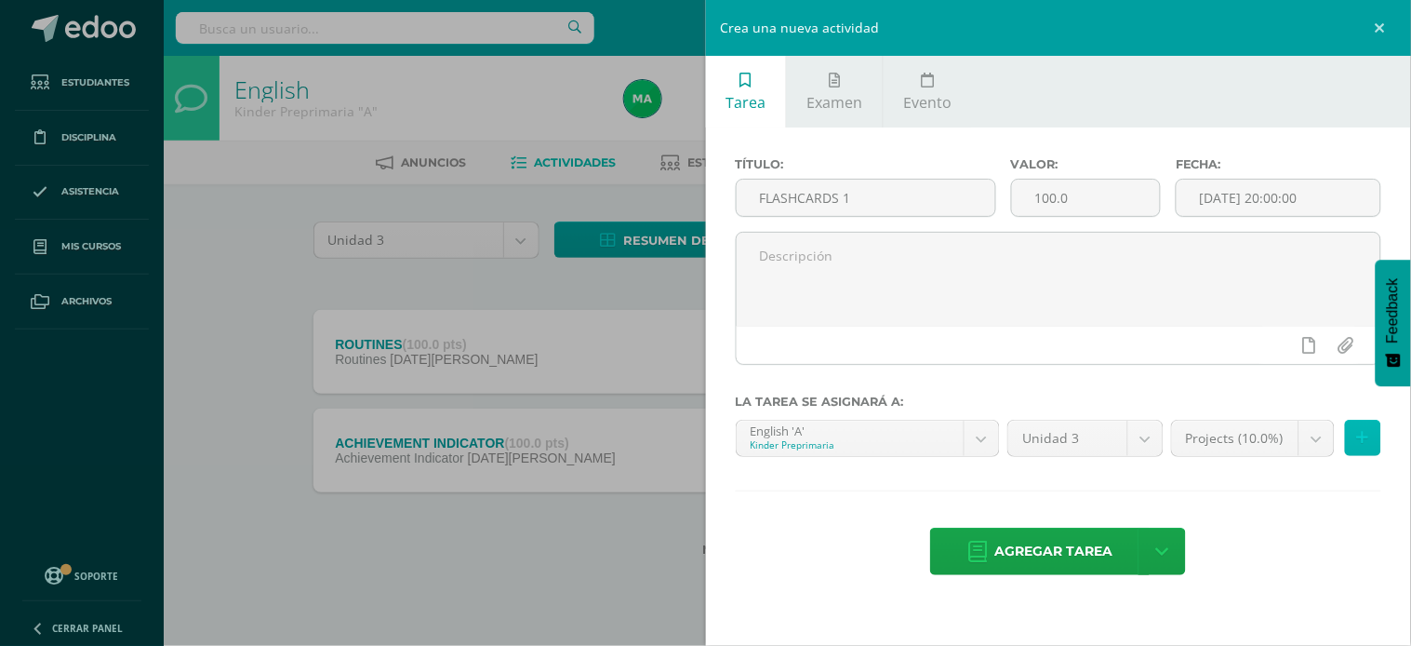
click at [1361, 440] on icon at bounding box center [1363, 438] width 12 height 16
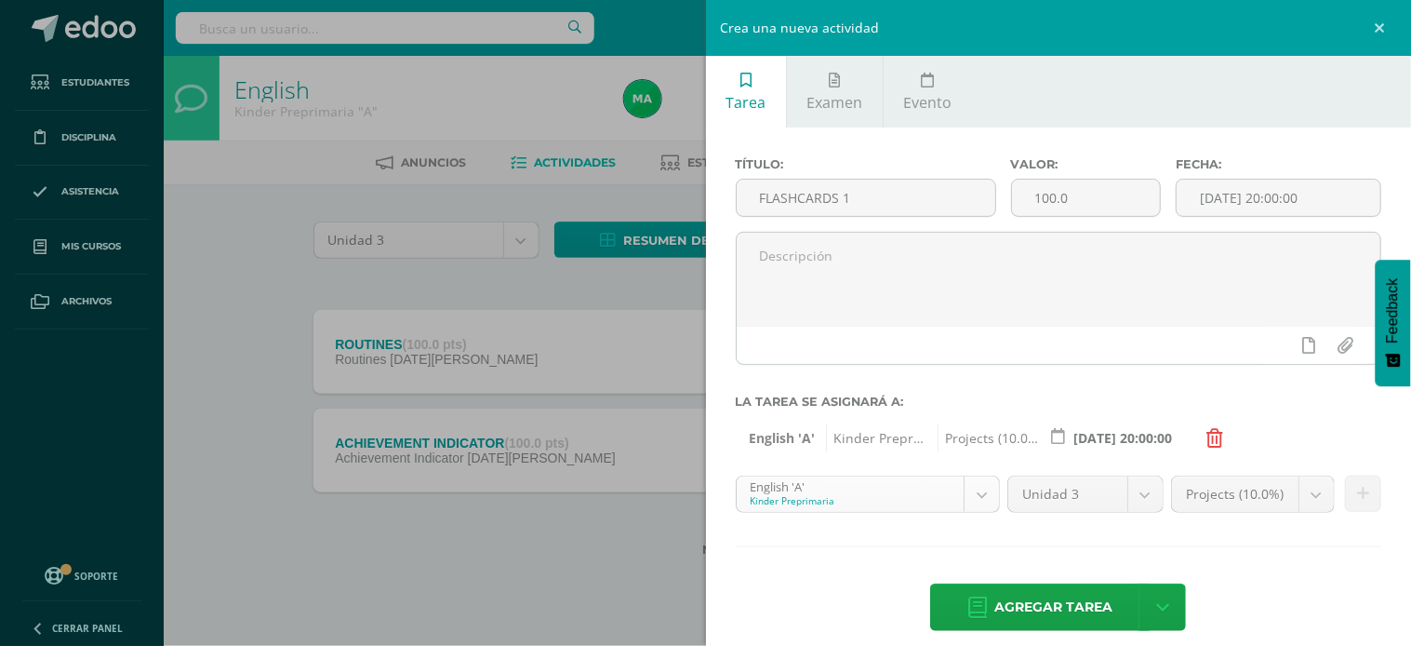
click at [966, 495] on body "Tarea asignada exitosamente Estudiantes Disciplina Asistencia Mis cursos Archiv…" at bounding box center [705, 308] width 1411 height 616
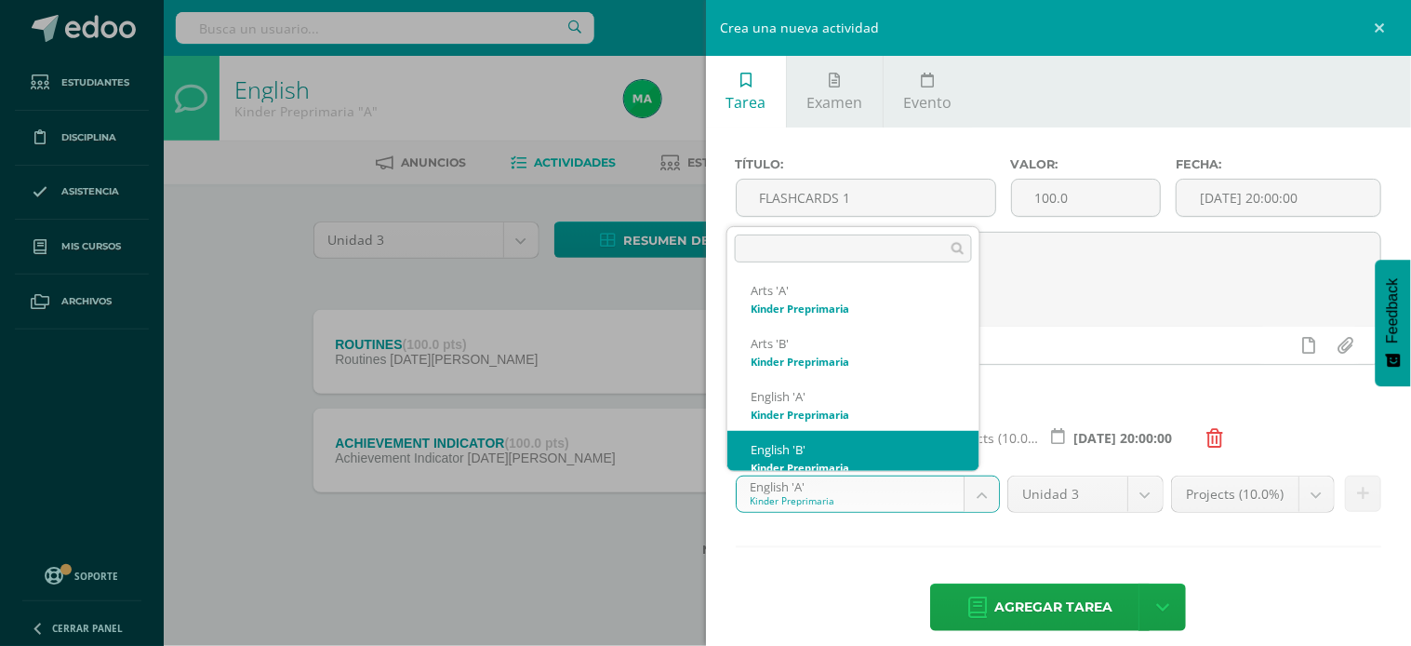
scroll to position [178, 0]
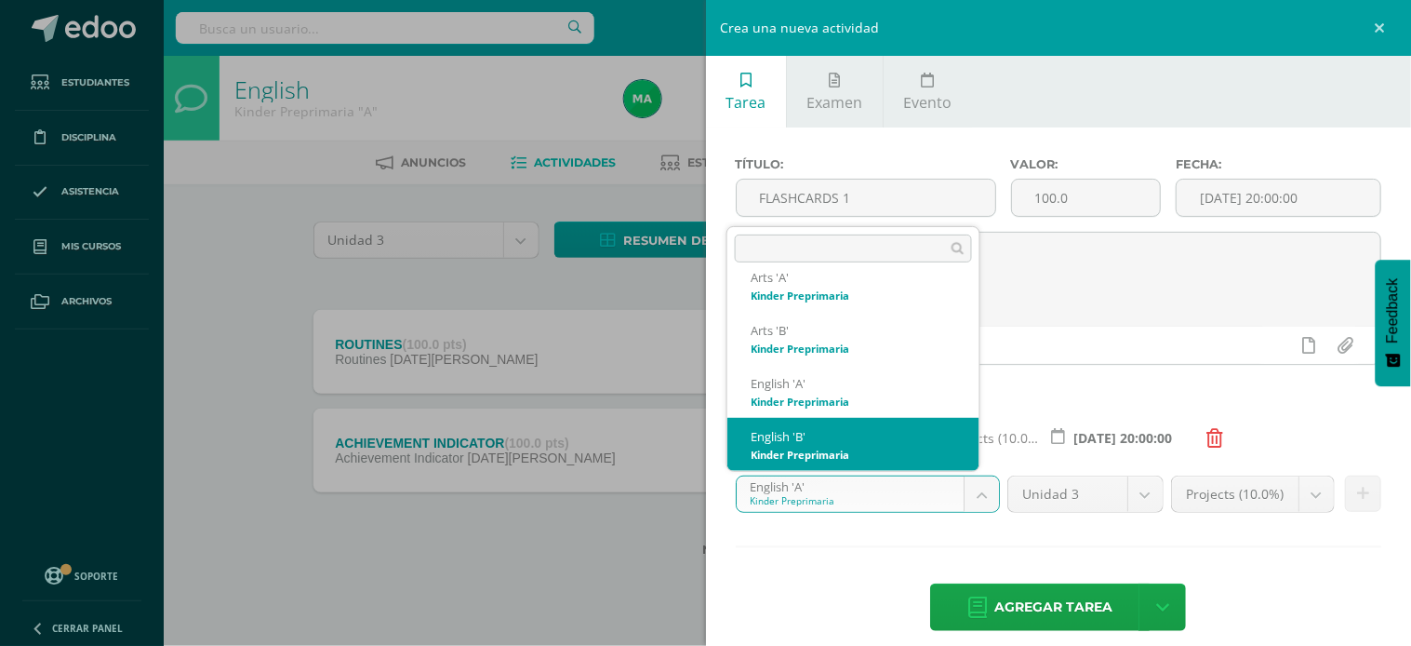
select select "174176"
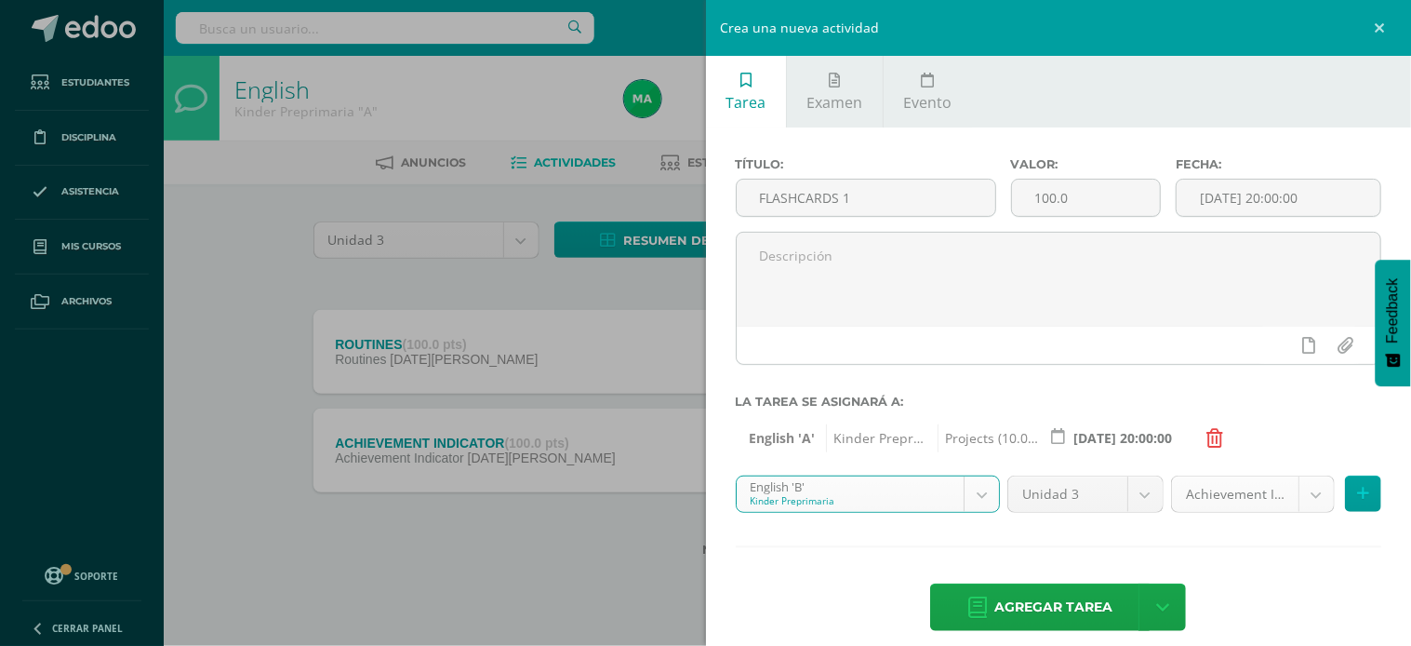
click at [1296, 494] on body "Tarea asignada exitosamente Estudiantes Disciplina Asistencia Mis cursos Archiv…" at bounding box center [705, 308] width 1411 height 616
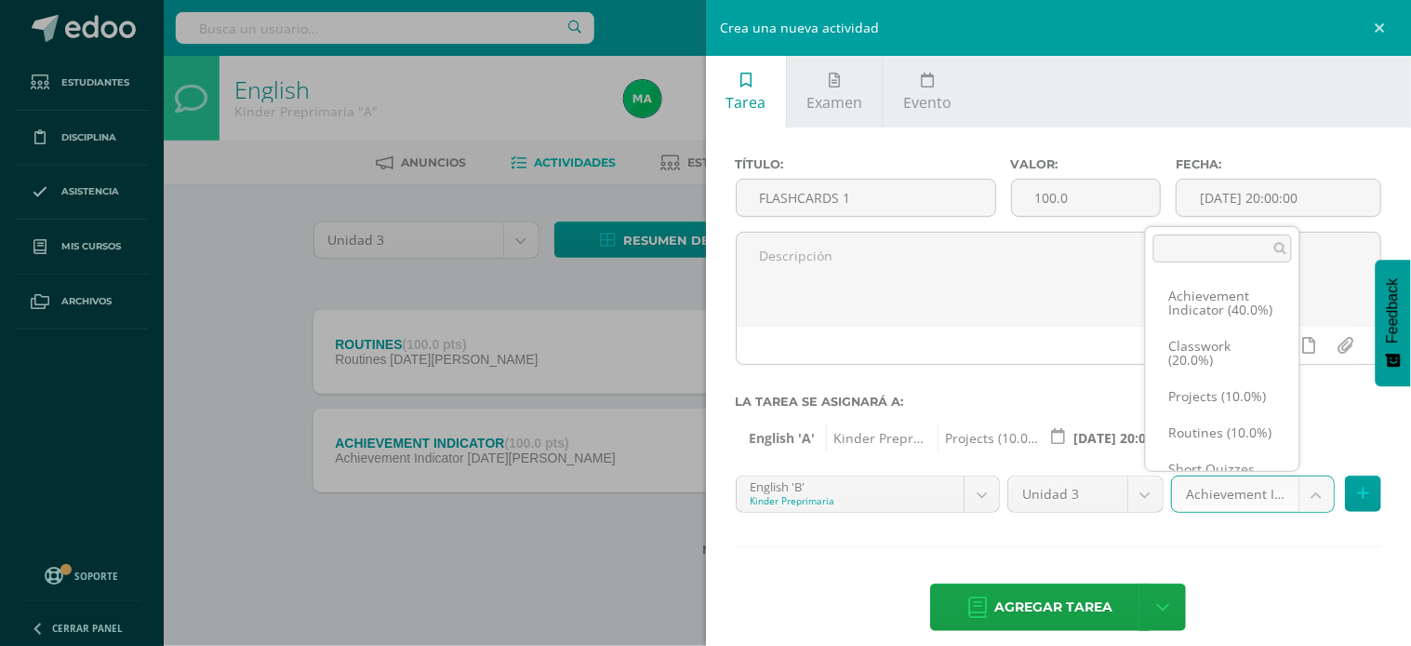
scroll to position [20, 0]
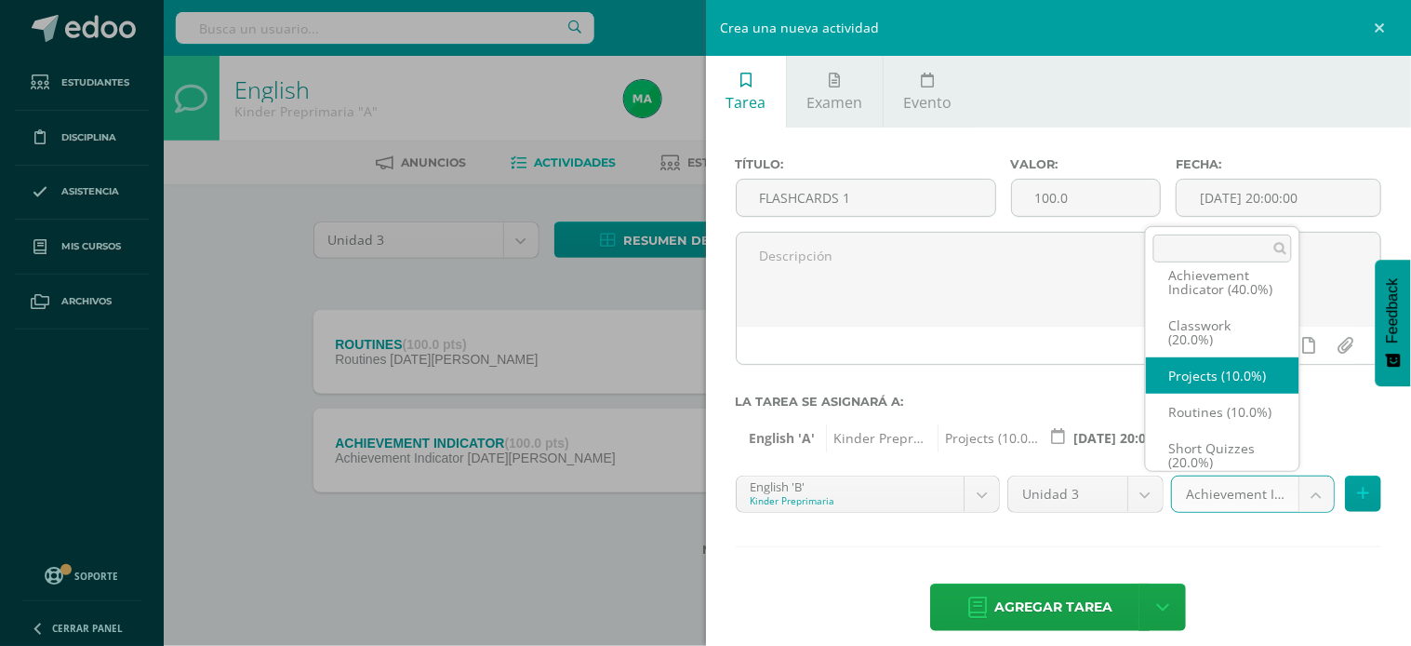
select select "203454"
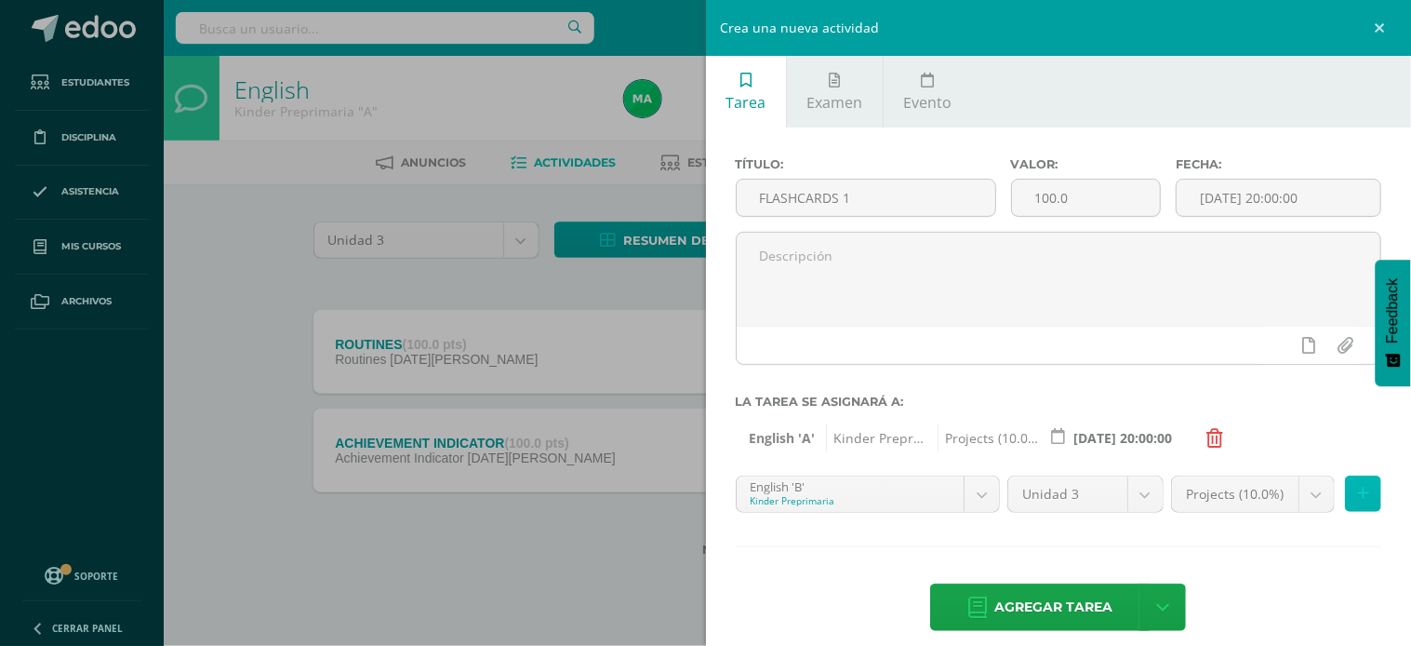
click at [1357, 497] on icon at bounding box center [1363, 494] width 12 height 16
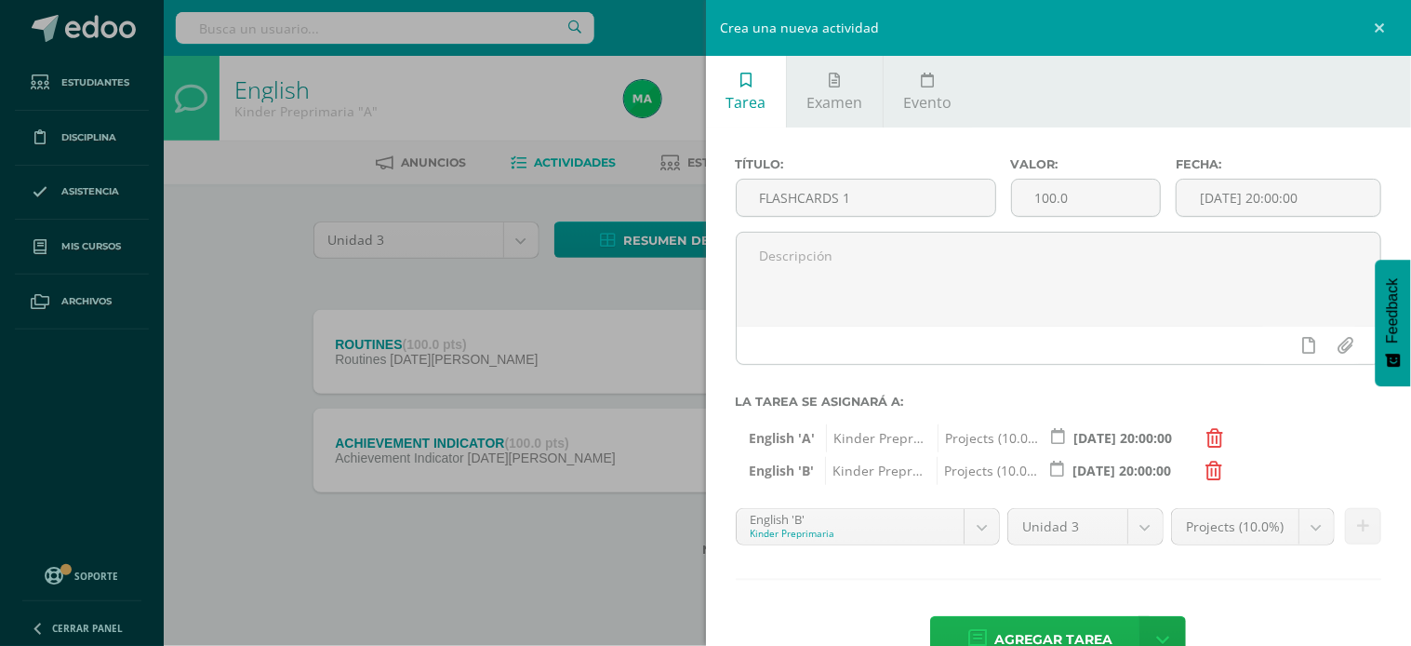
click at [1037, 626] on span "Agregar tarea" at bounding box center [1053, 640] width 118 height 46
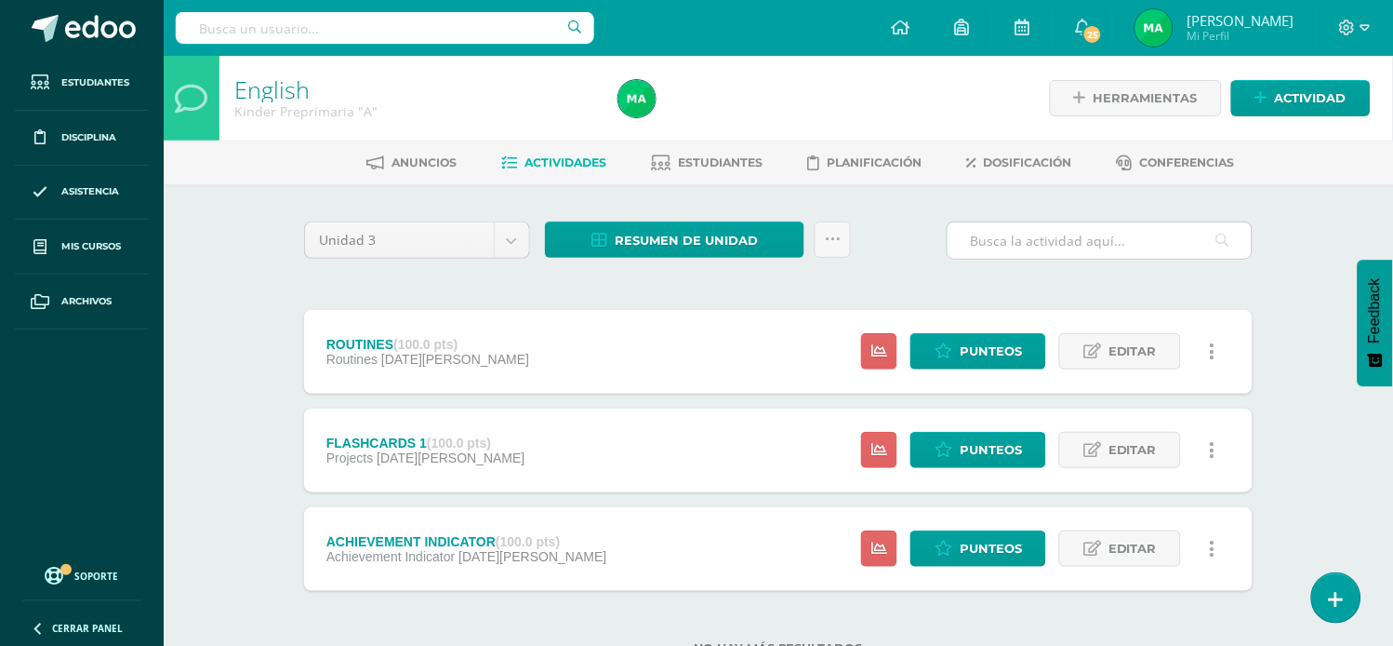
click at [990, 243] on input "text" at bounding box center [1100, 240] width 304 height 36
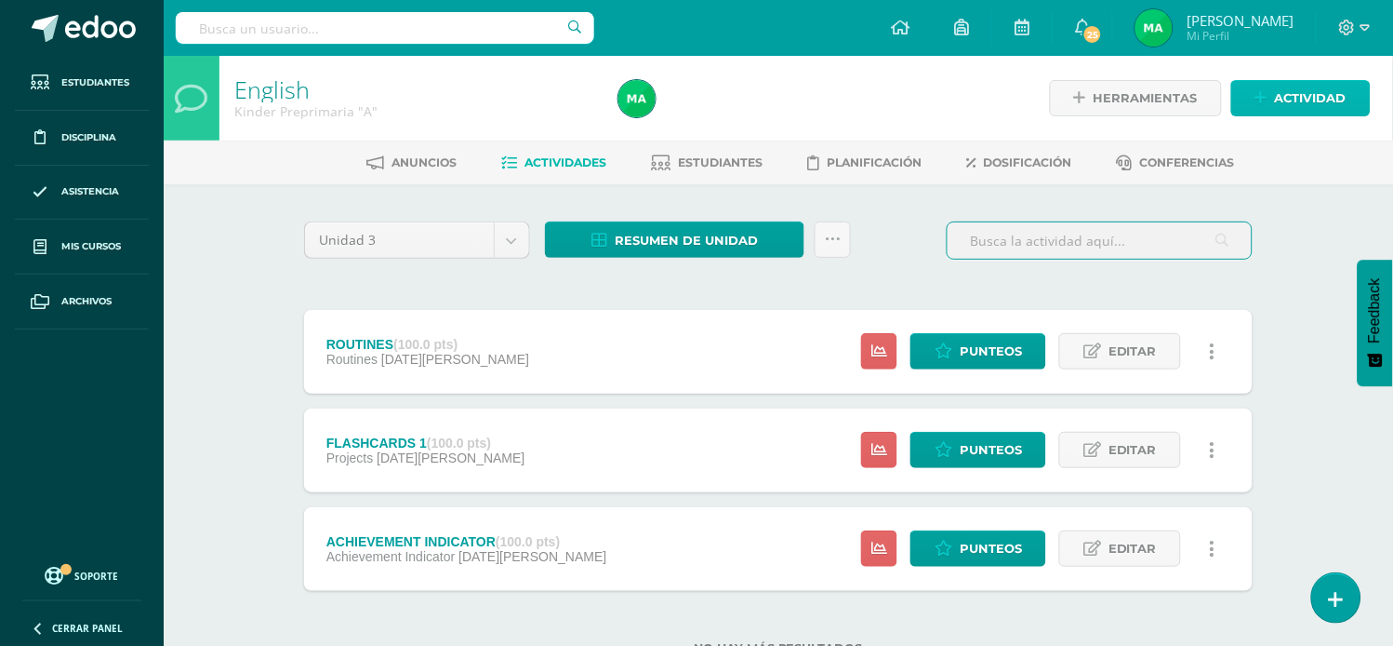
click at [1259, 99] on icon at bounding box center [1262, 98] width 12 height 16
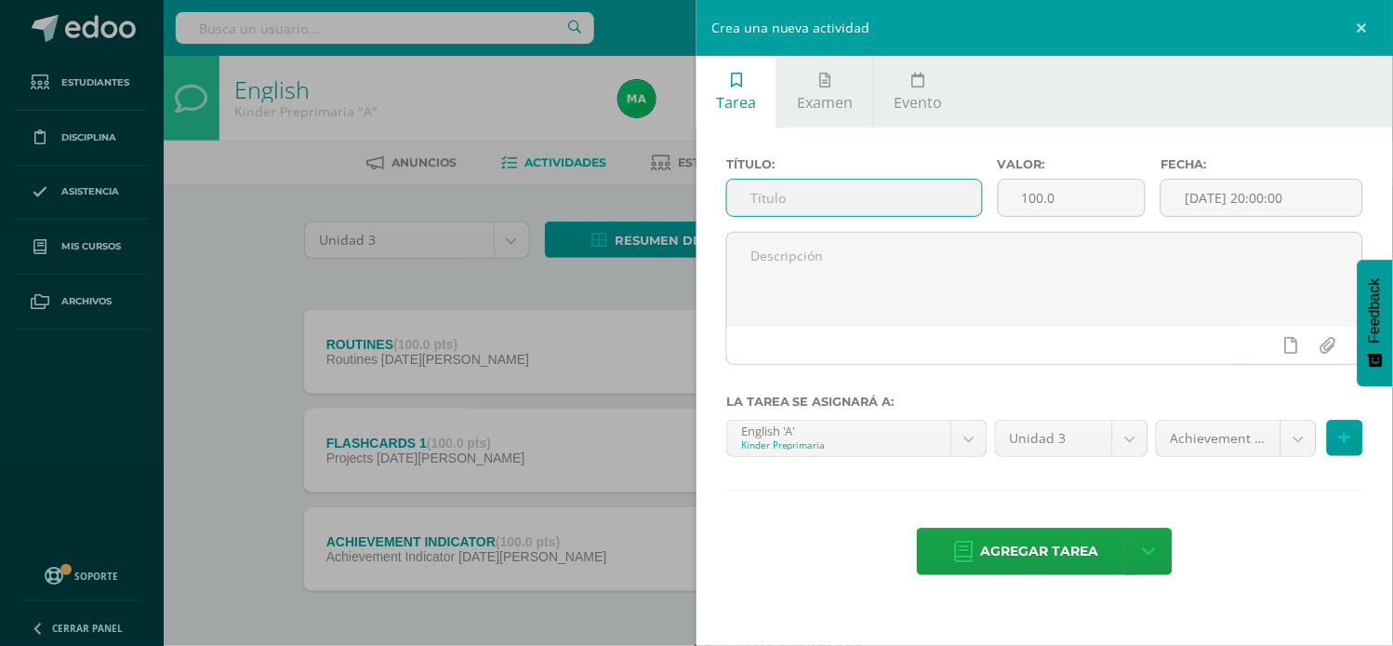
click at [754, 192] on input "text" at bounding box center [854, 198] width 255 height 36
type input "Flashcards 2"
click at [1296, 435] on body "Tarea asignada exitosamente Estudiantes Disciplina Asistencia Mis cursos Archiv…" at bounding box center [696, 357] width 1393 height 714
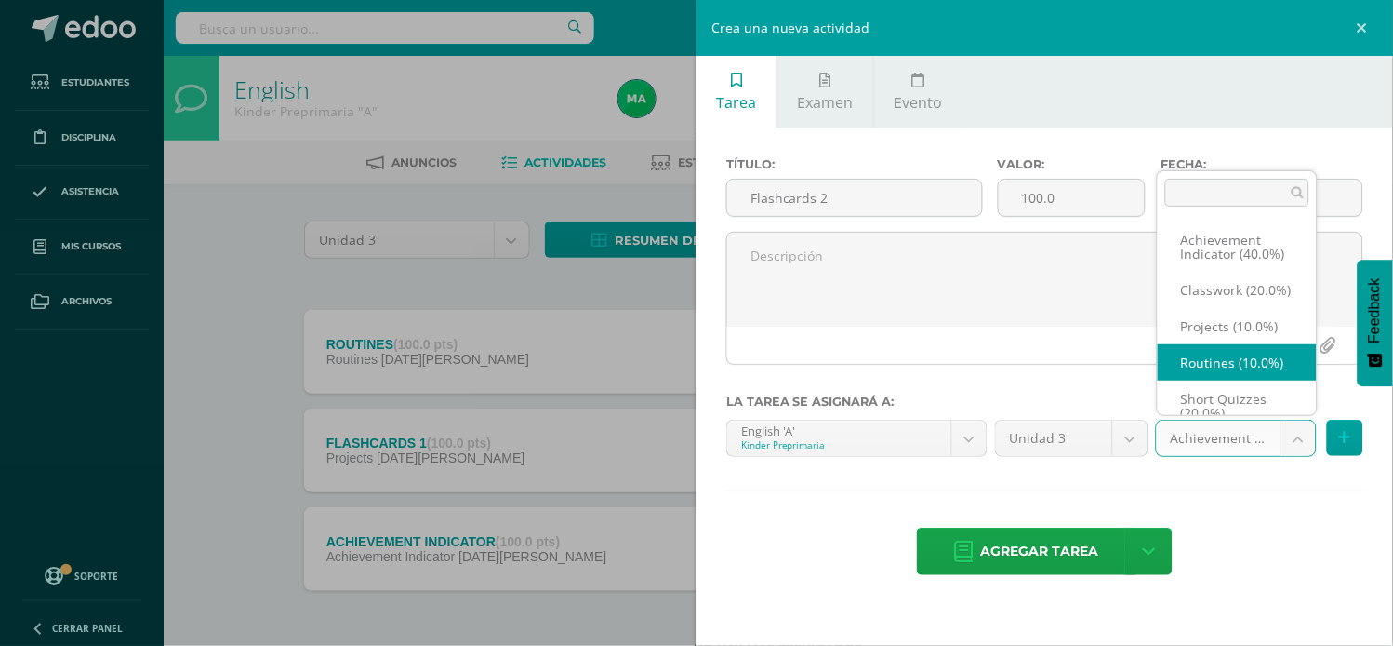
scroll to position [20, 0]
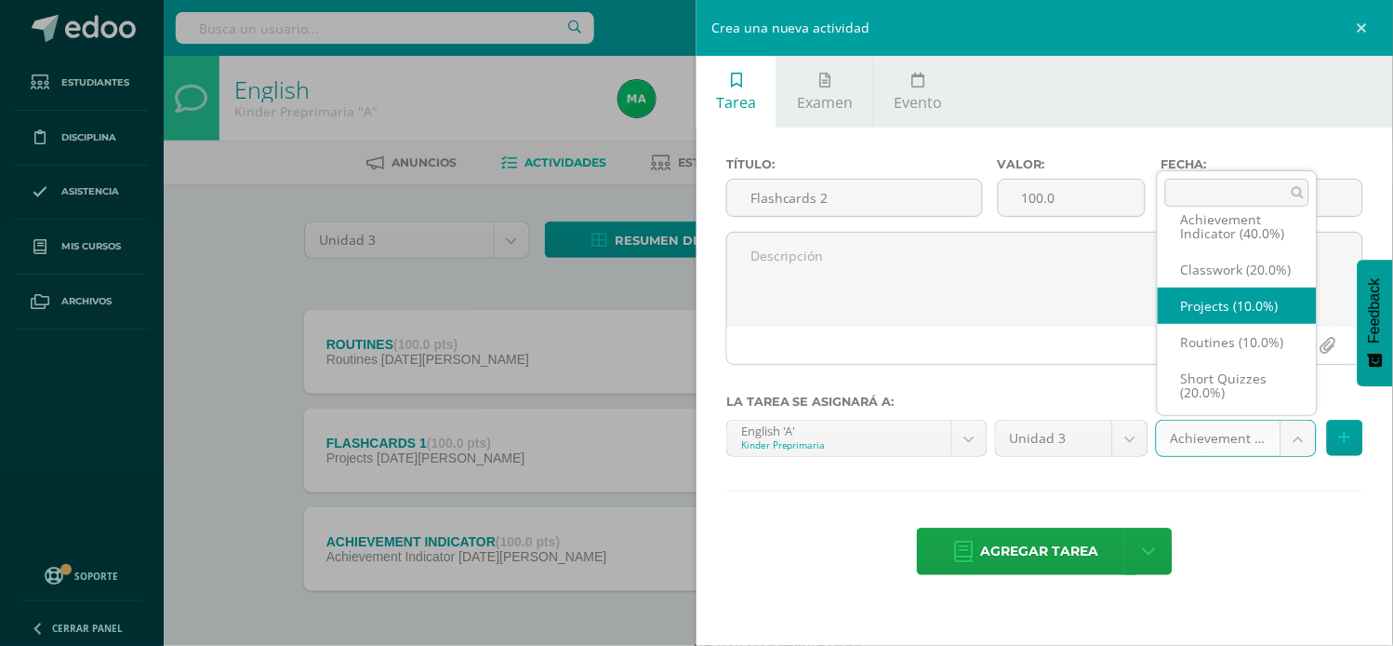
select select "203449"
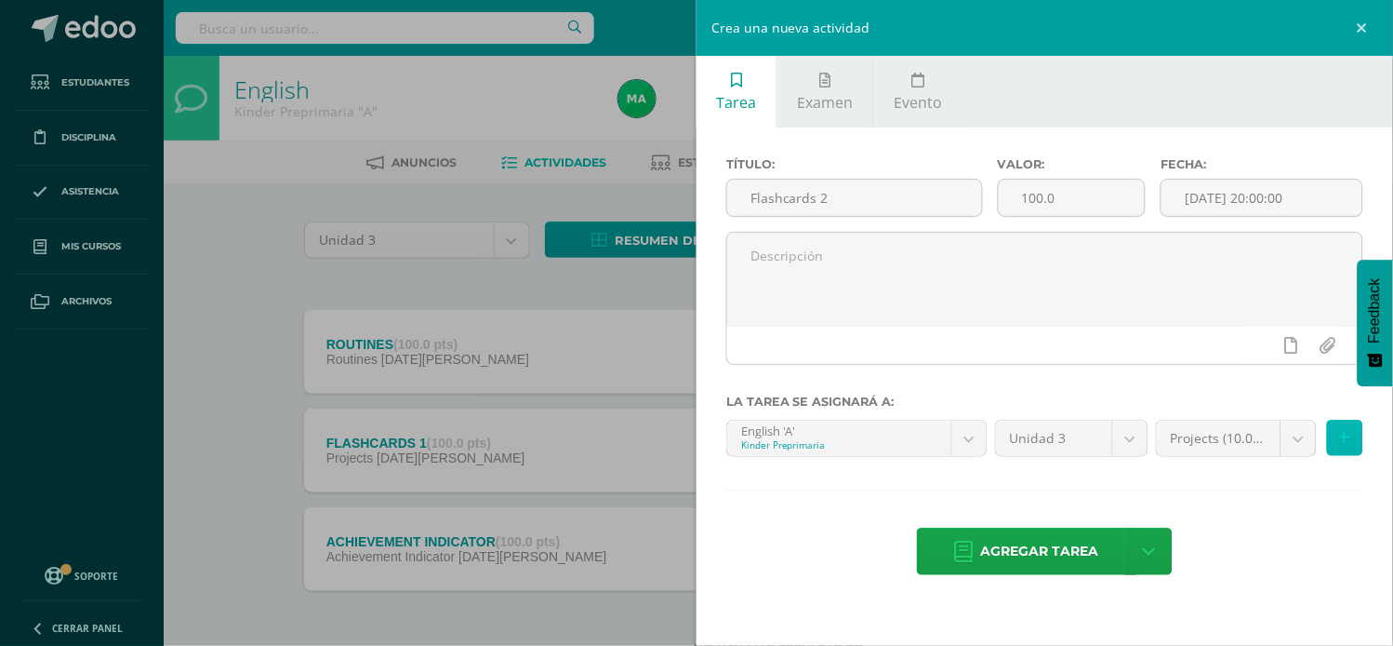
click at [1338, 431] on button at bounding box center [1345, 438] width 36 height 36
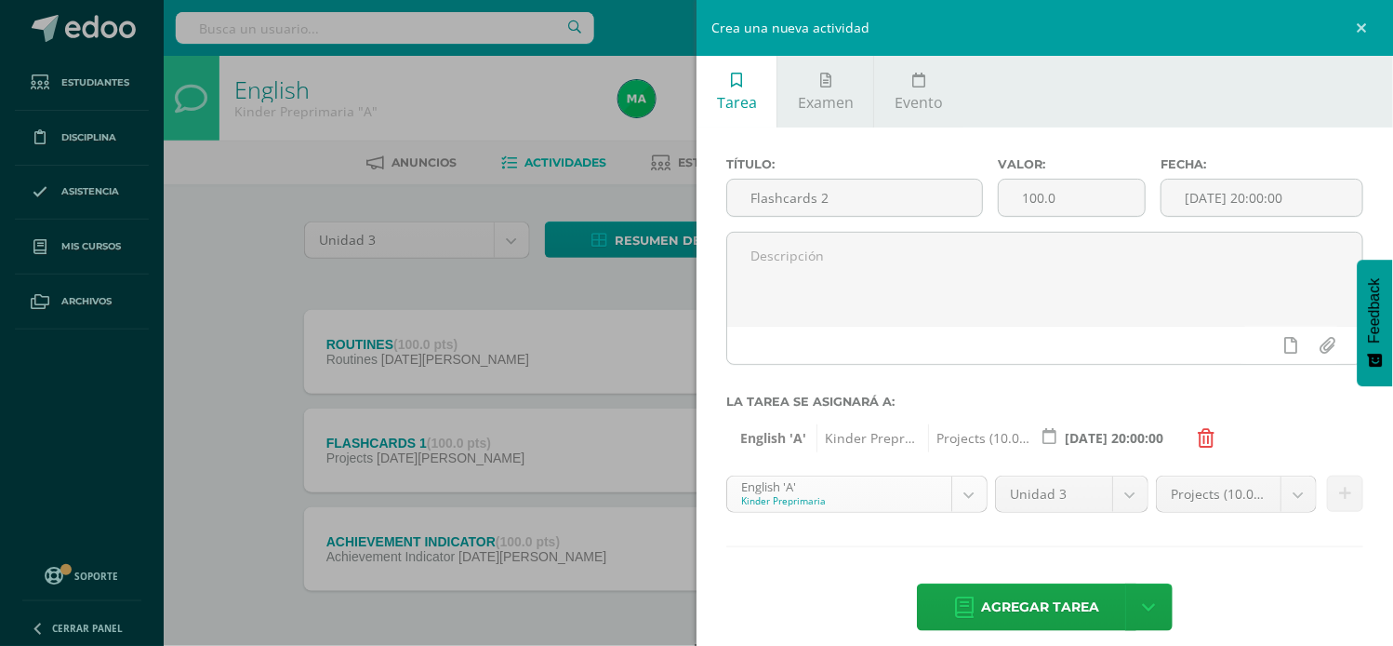
click at [961, 486] on body "Tarea asignada exitosamente Estudiantes Disciplina Asistencia Mis cursos Archiv…" at bounding box center [696, 357] width 1393 height 714
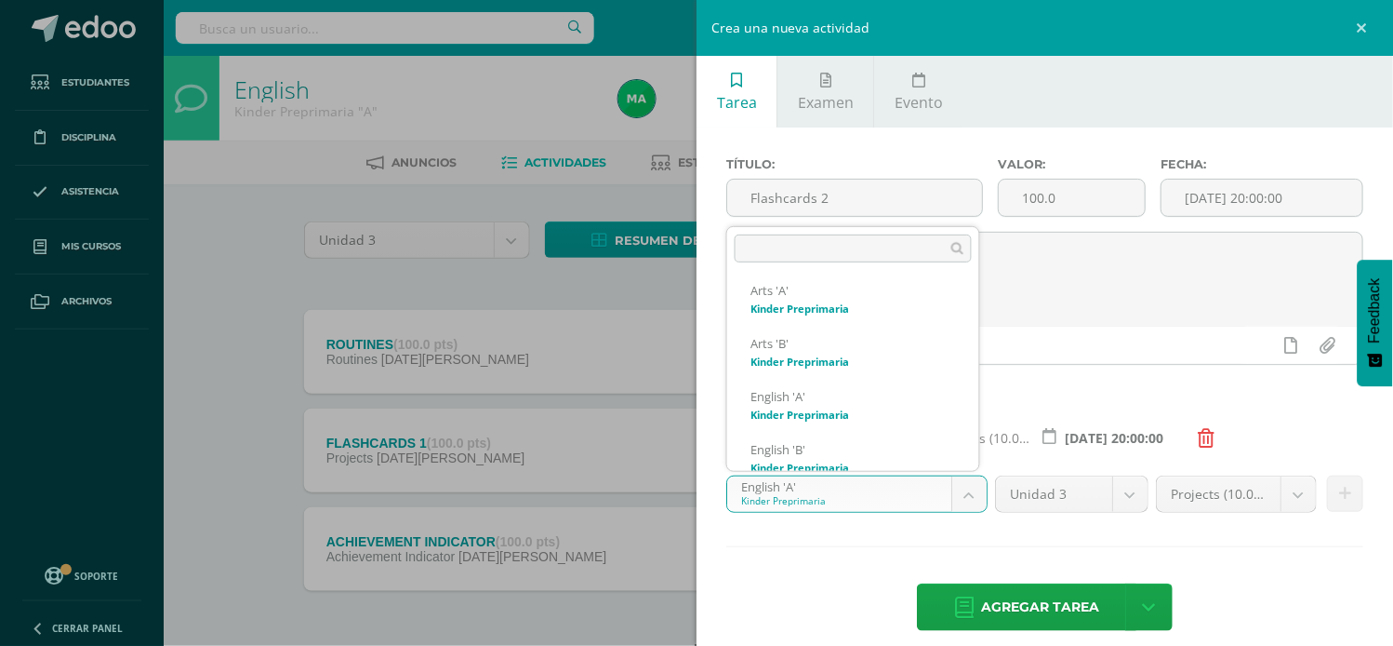
scroll to position [178, 0]
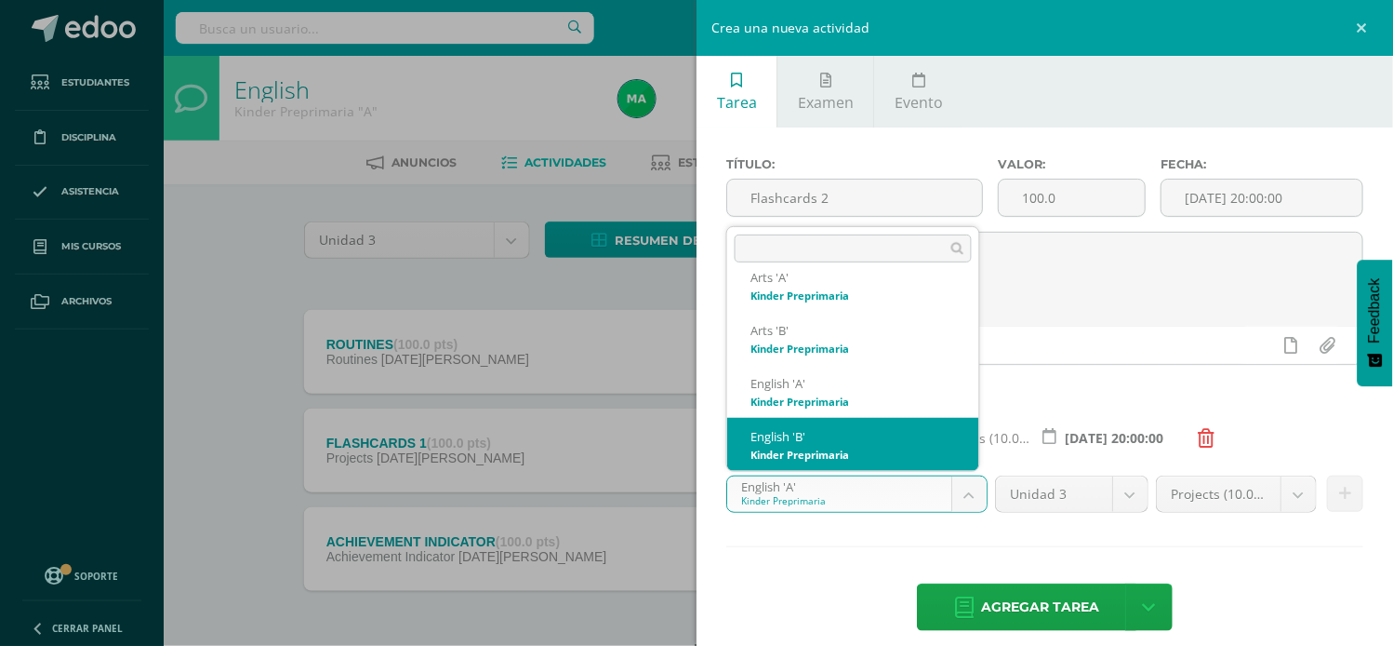
select select "174176"
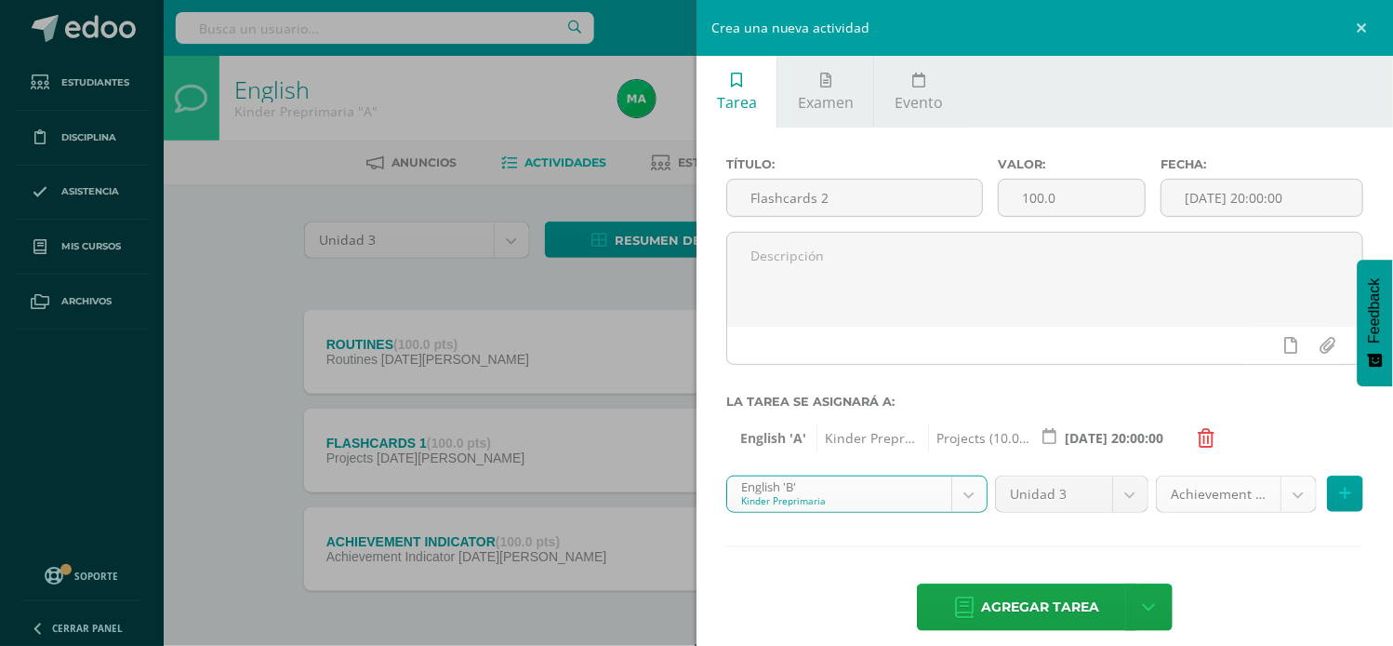
click at [1274, 491] on body "Tarea asignada exitosamente Estudiantes Disciplina Asistencia Mis cursos Archiv…" at bounding box center [696, 357] width 1393 height 714
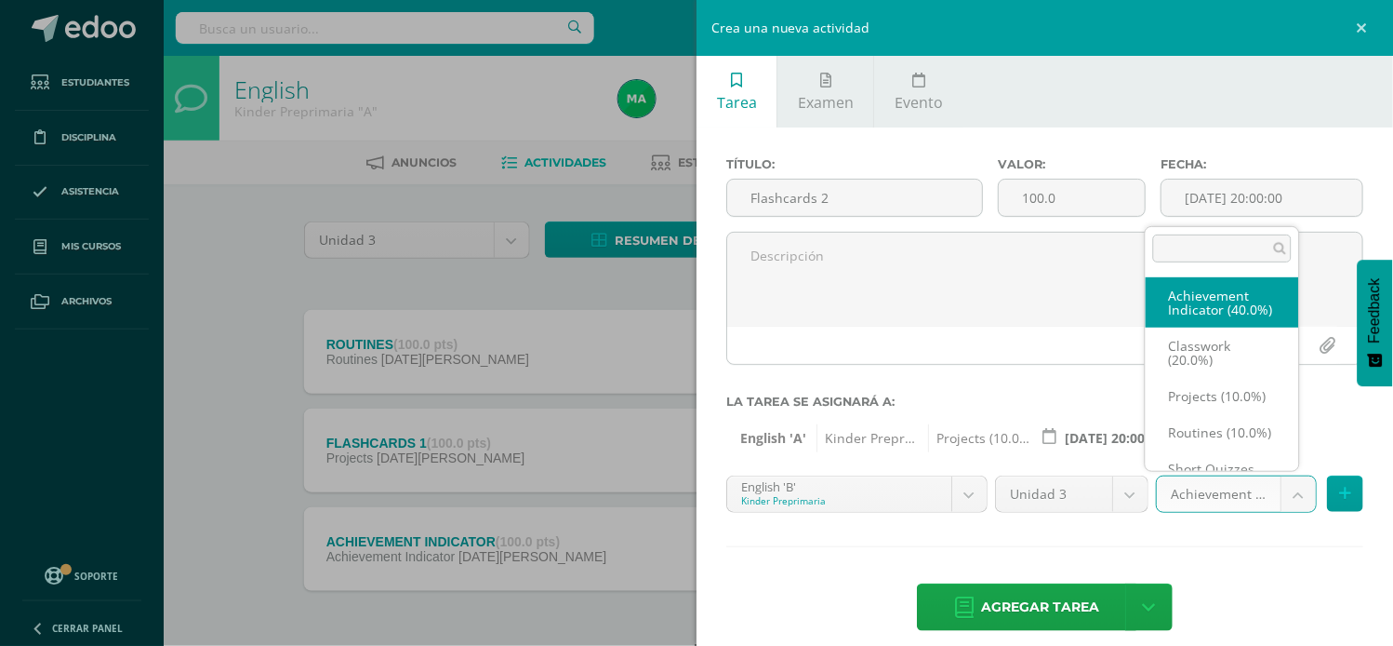
scroll to position [20, 0]
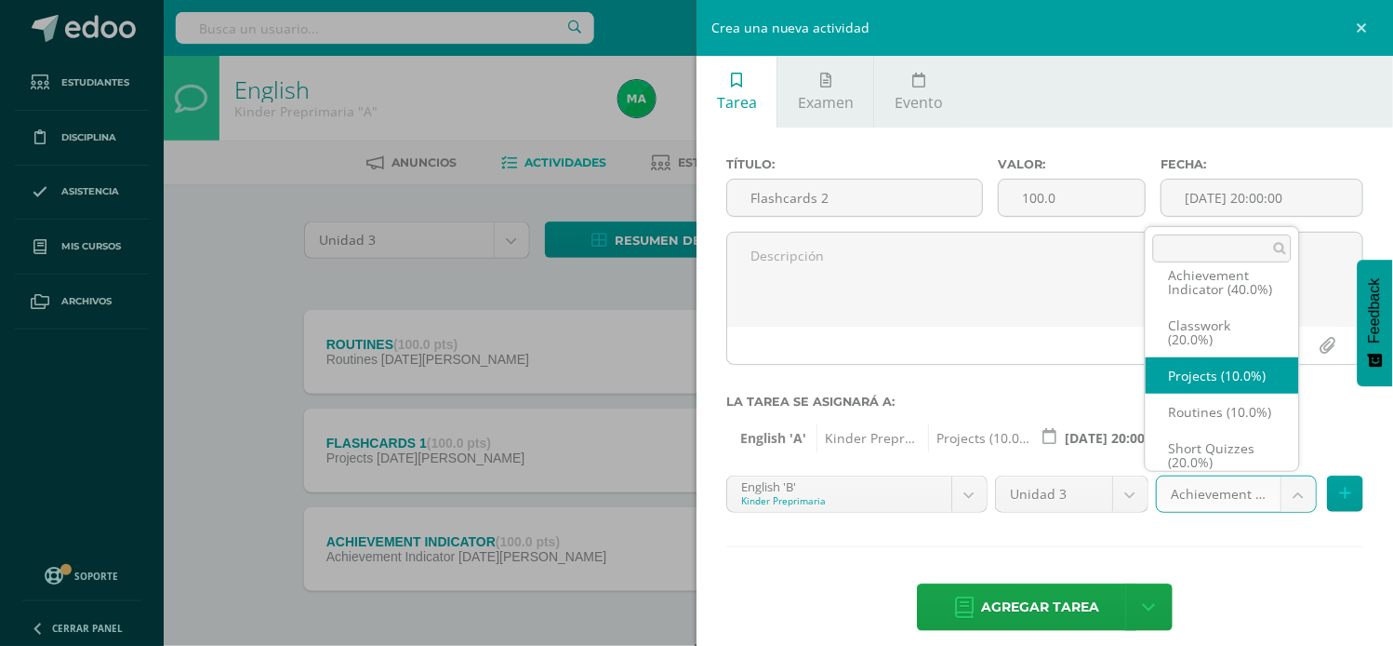
select select "203454"
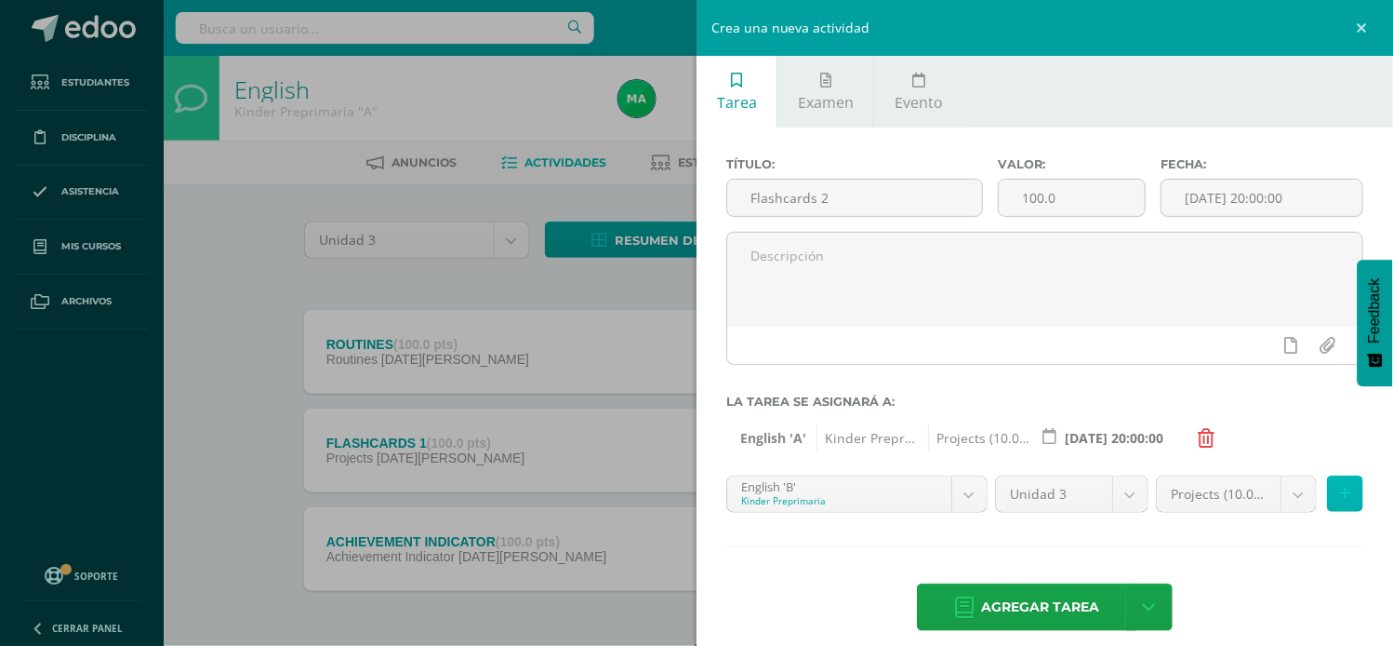
click at [1339, 498] on icon at bounding box center [1345, 494] width 12 height 16
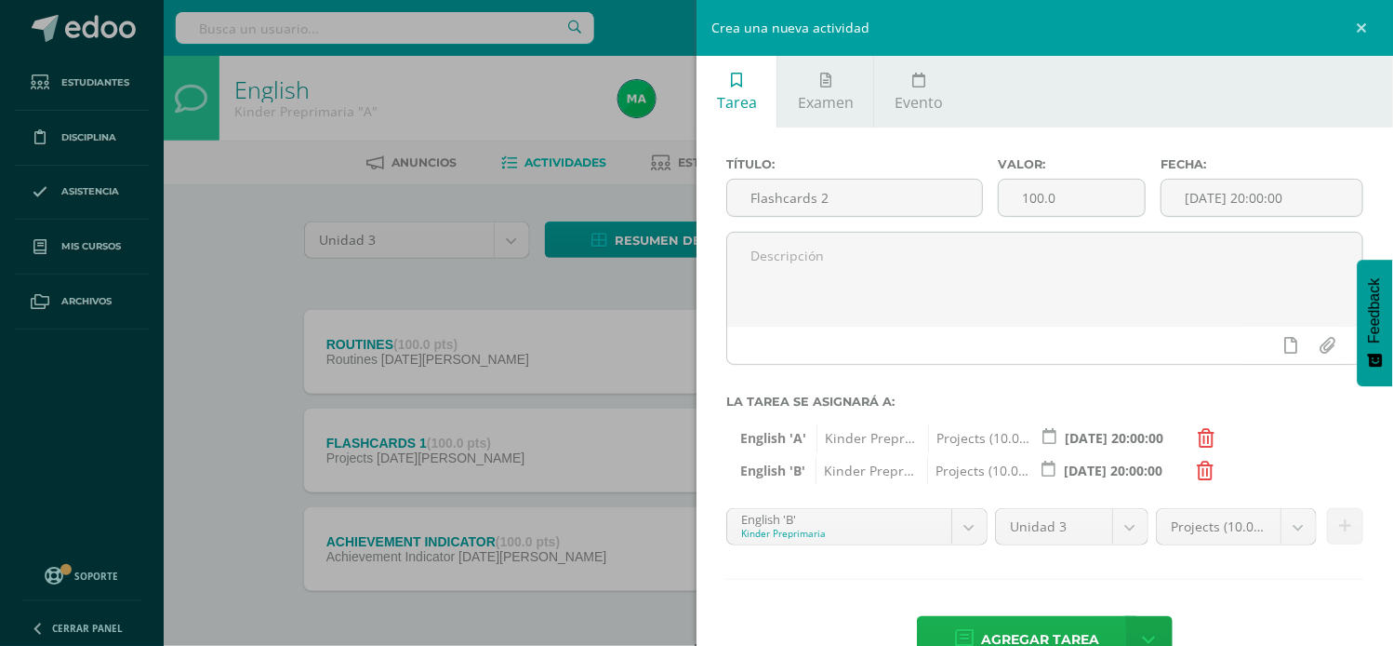
click at [1066, 626] on span "Agregar tarea" at bounding box center [1040, 640] width 118 height 46
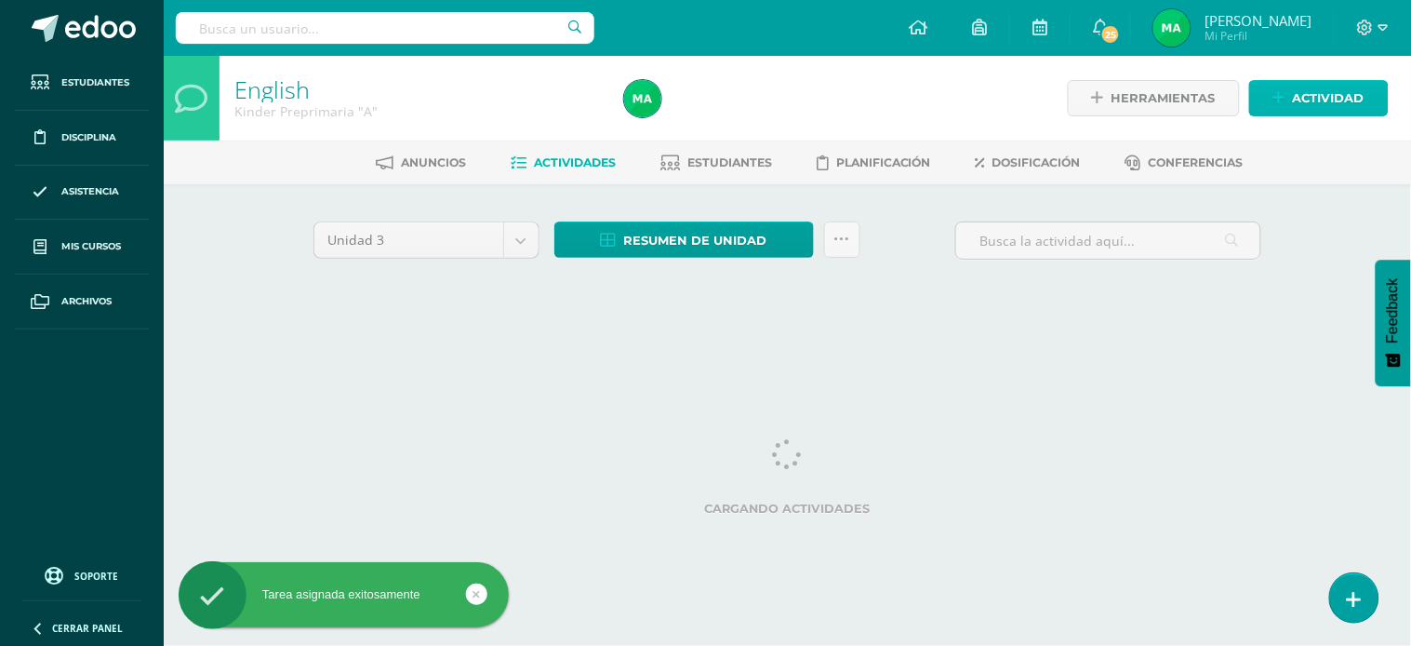
click at [1277, 95] on icon at bounding box center [1279, 98] width 12 height 16
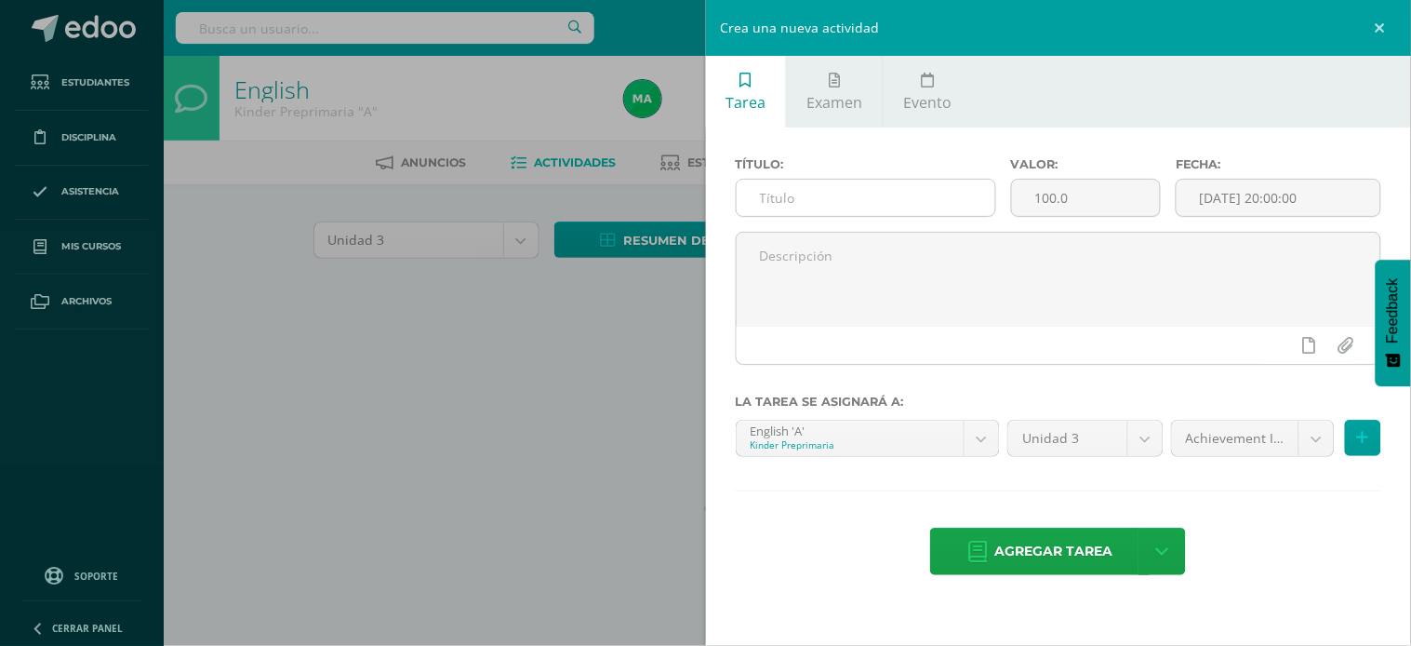
click at [787, 202] on input "text" at bounding box center [866, 198] width 259 height 36
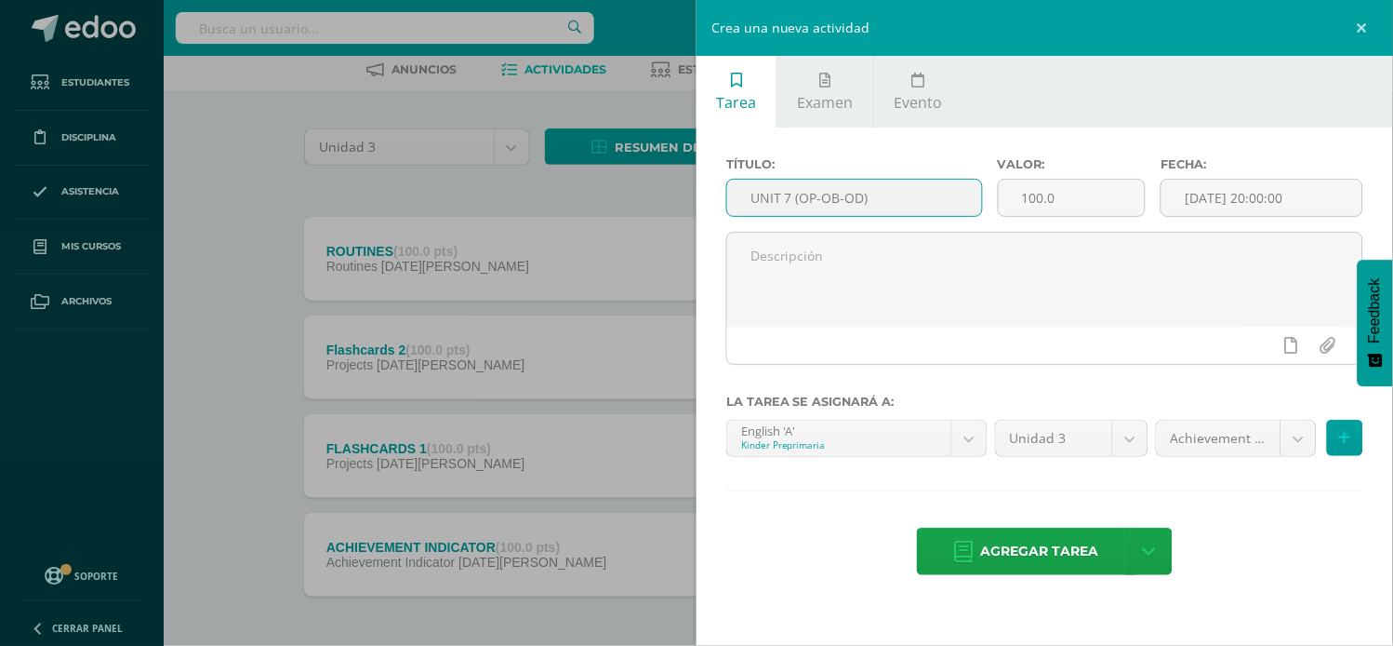
scroll to position [95, 0]
type input "UNIT 7 (OP-OB-OD)"
click at [1293, 438] on body "Tarea asignada exitosamente Estudiantes Disciplina Asistencia Mis cursos Archiv…" at bounding box center [696, 311] width 1393 height 813
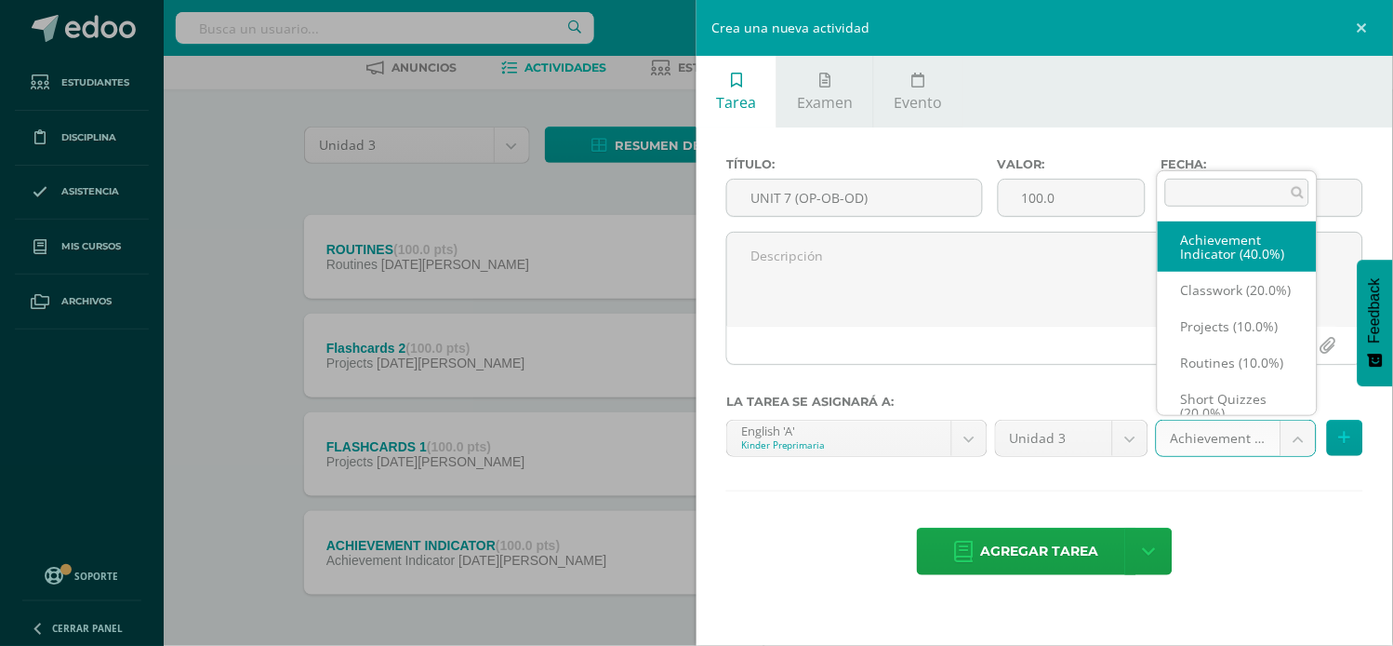
scroll to position [20, 0]
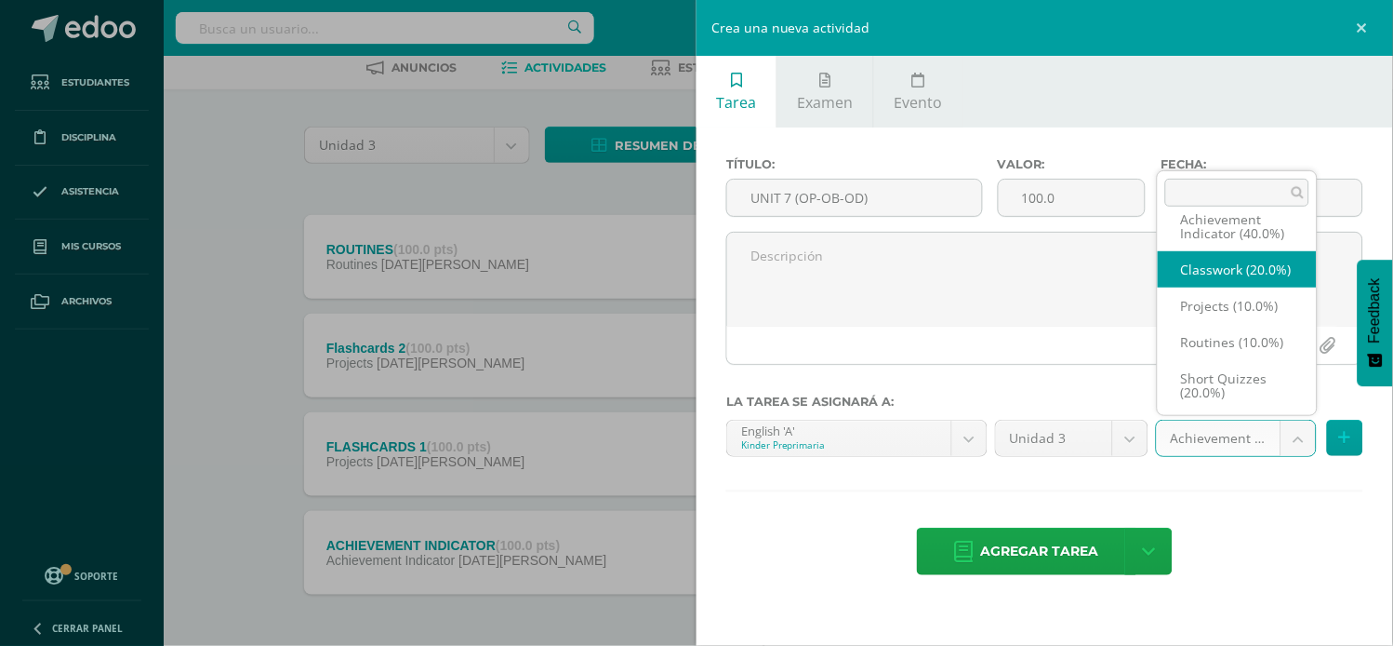
select select "203450"
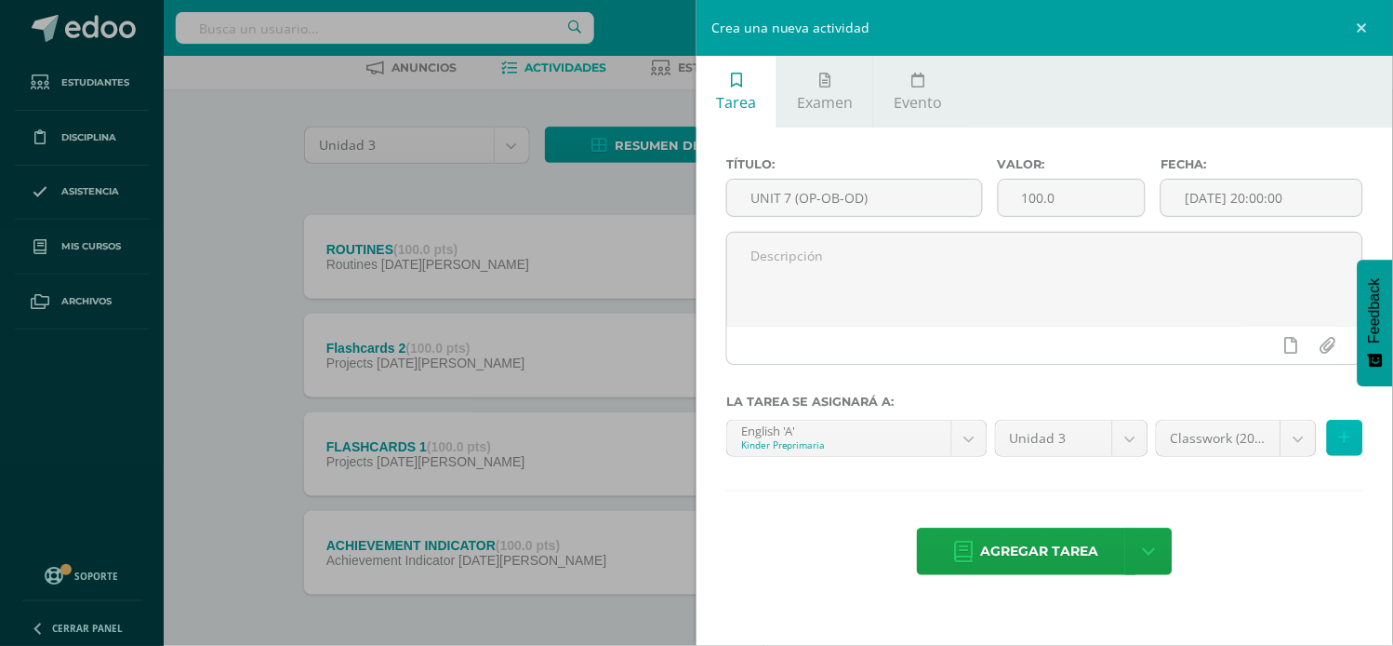
click at [1338, 433] on button at bounding box center [1345, 438] width 36 height 36
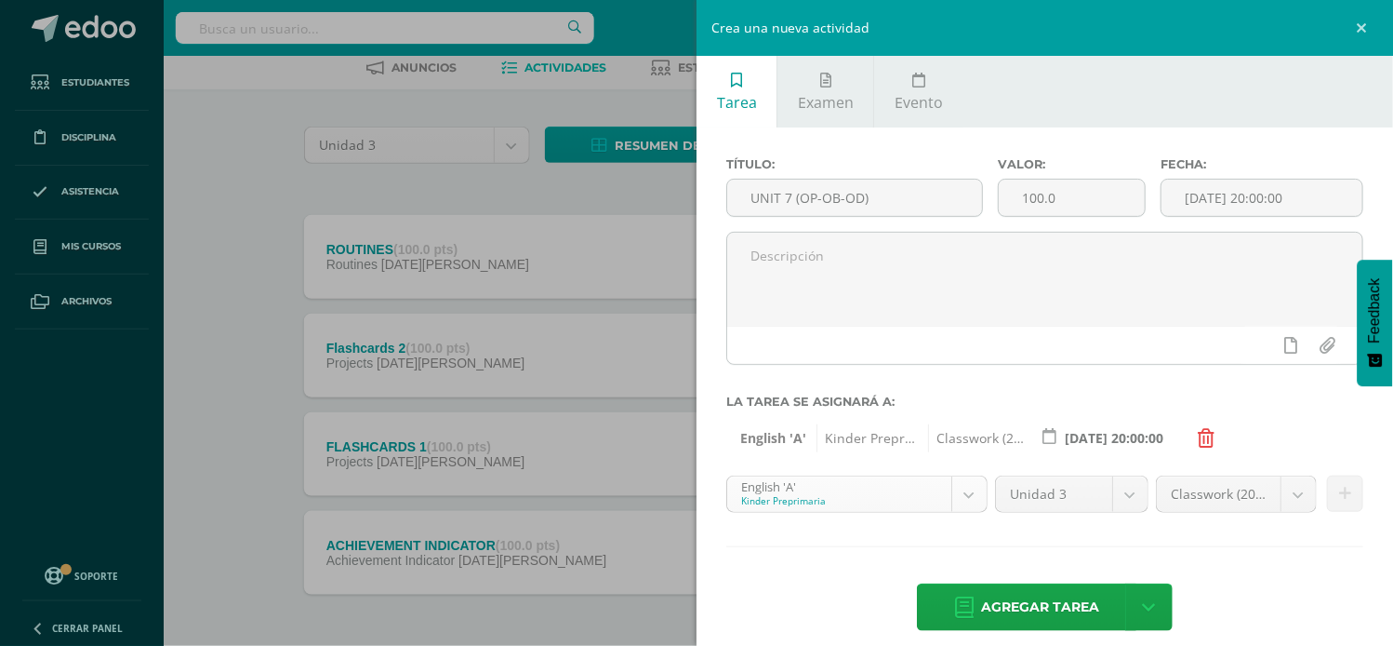
click at [968, 499] on body "Tarea asignada exitosamente Estudiantes Disciplina Asistencia Mis cursos Archiv…" at bounding box center [696, 311] width 1393 height 813
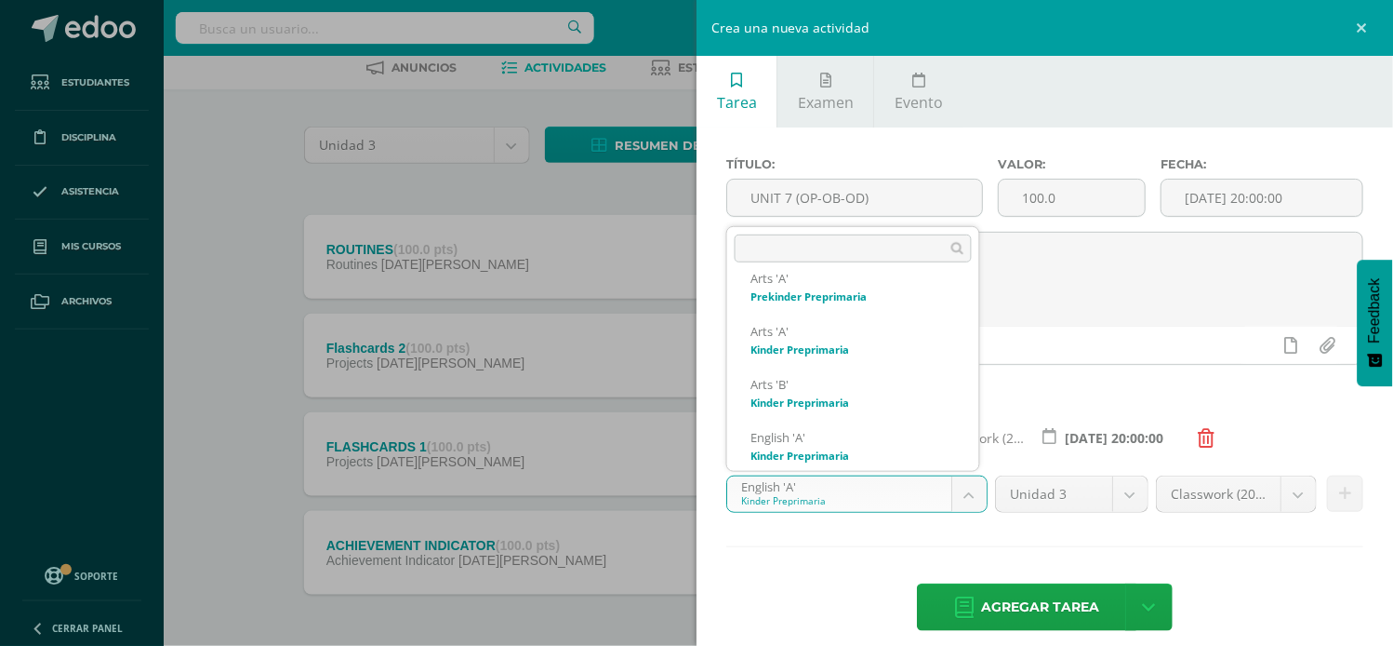
scroll to position [300, 0]
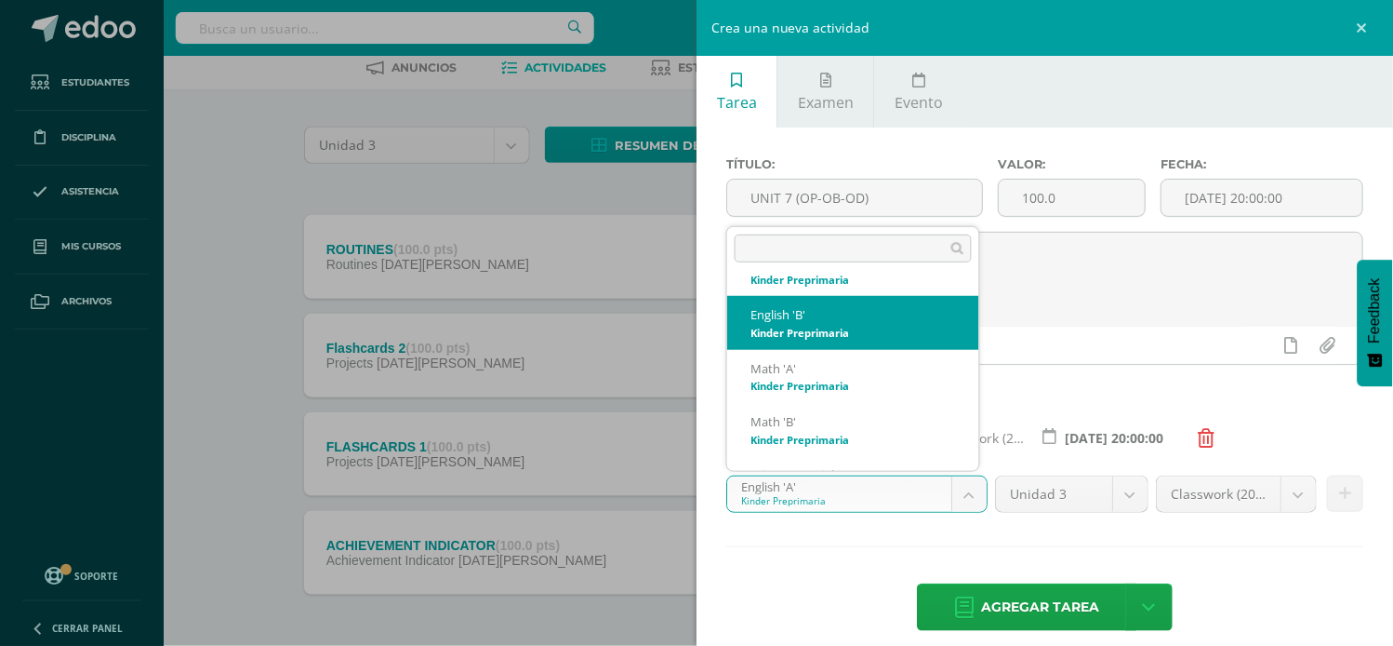
select select "174176"
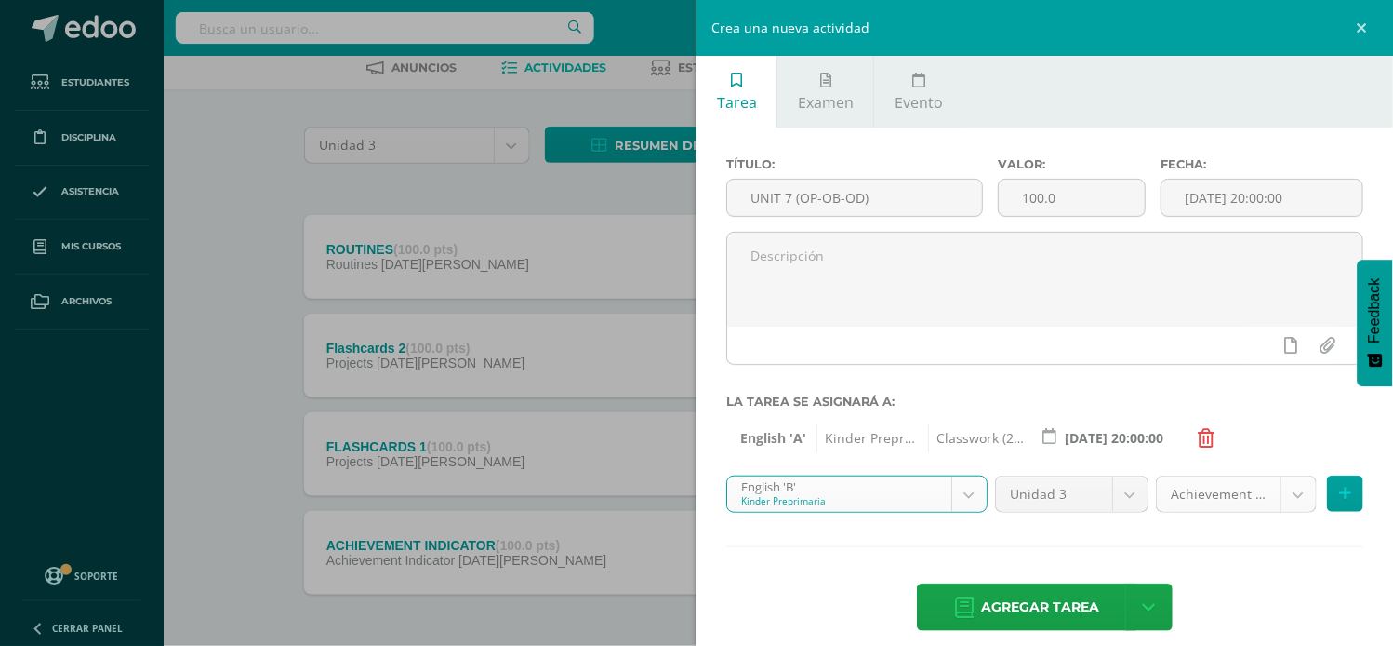
click at [1273, 493] on body "Tarea asignada exitosamente Estudiantes Disciplina Asistencia Mis cursos Archiv…" at bounding box center [696, 311] width 1393 height 813
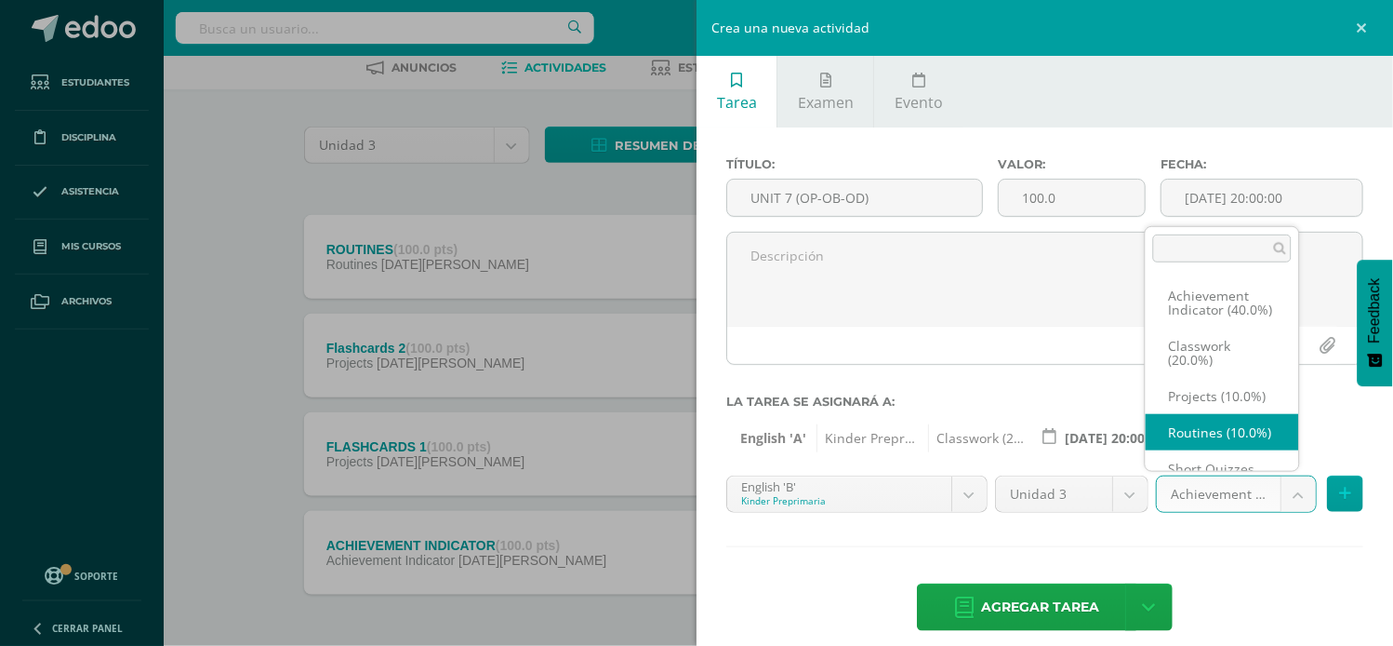
scroll to position [20, 0]
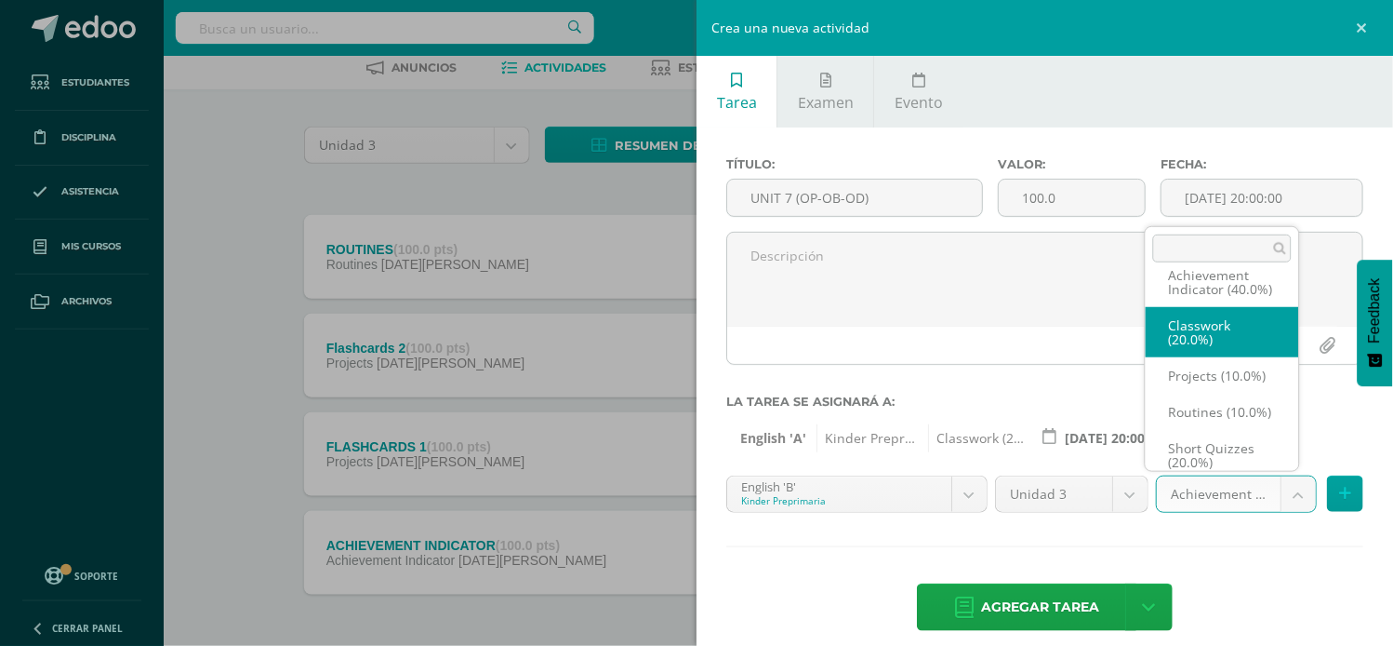
select select "203455"
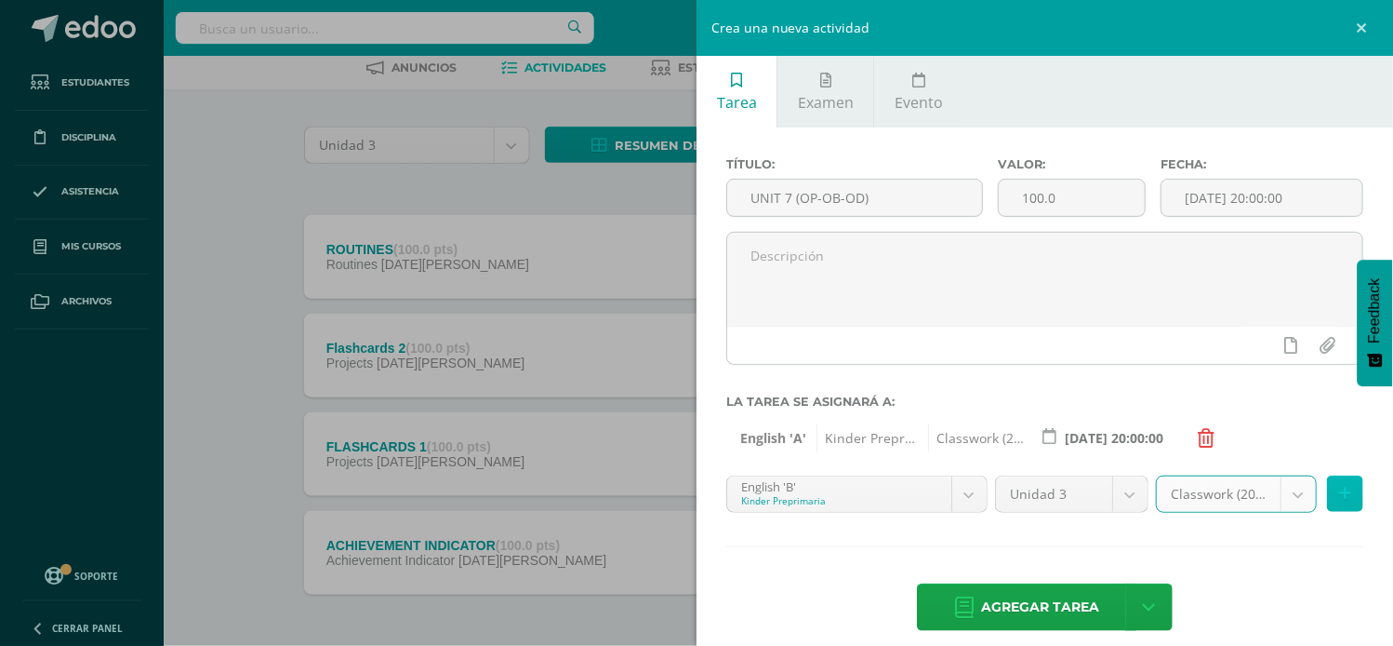
click at [1339, 497] on icon at bounding box center [1345, 494] width 12 height 16
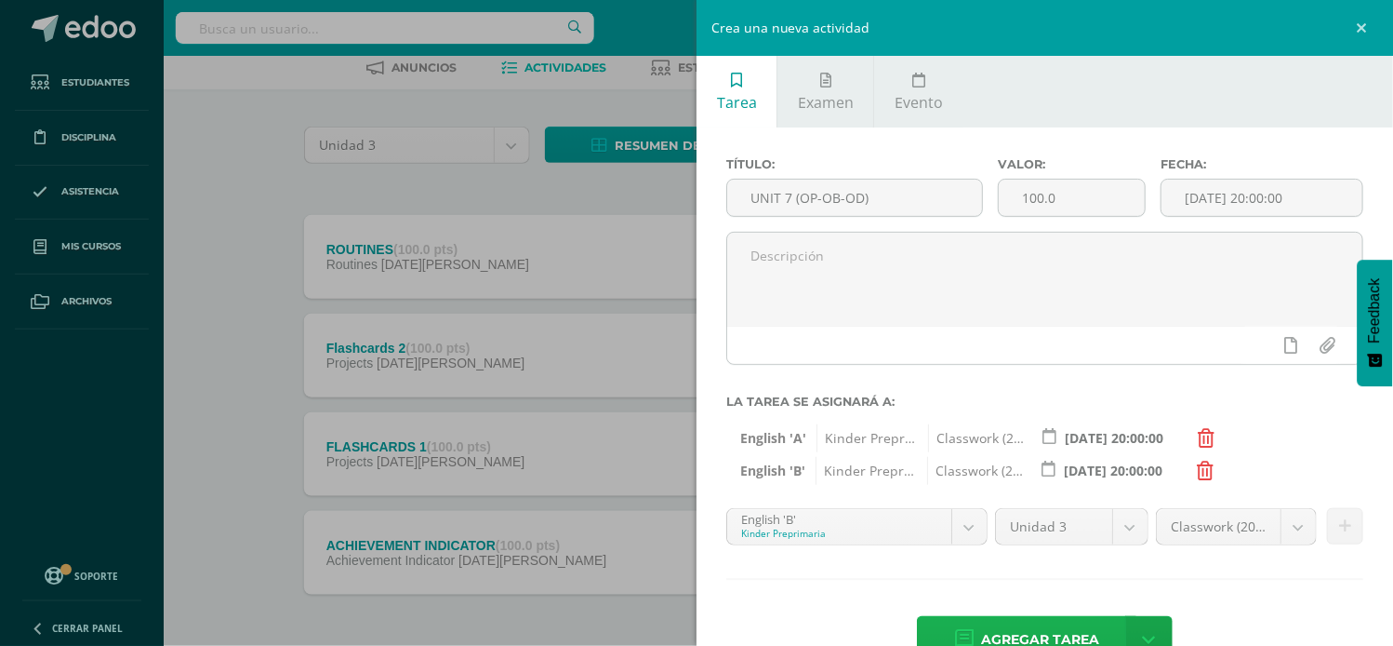
click at [1015, 635] on span "Agregar tarea" at bounding box center [1040, 640] width 118 height 46
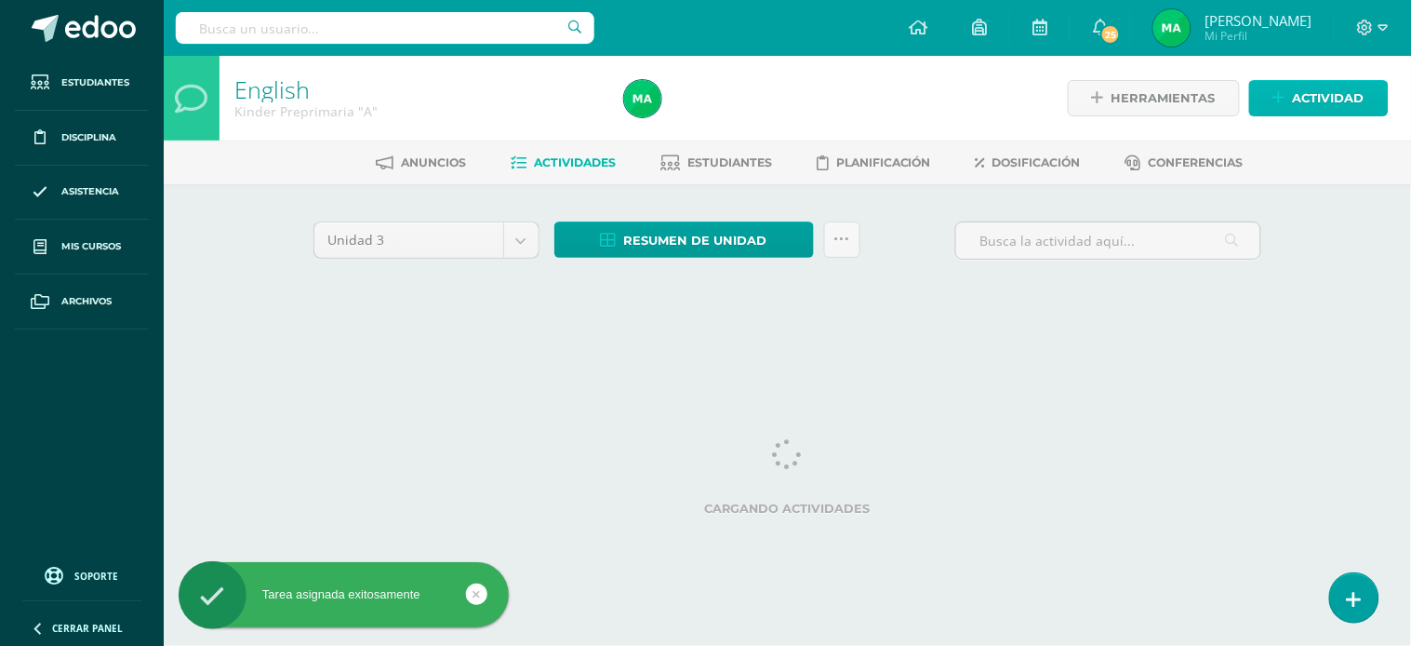
click at [1285, 93] on icon at bounding box center [1279, 98] width 12 height 16
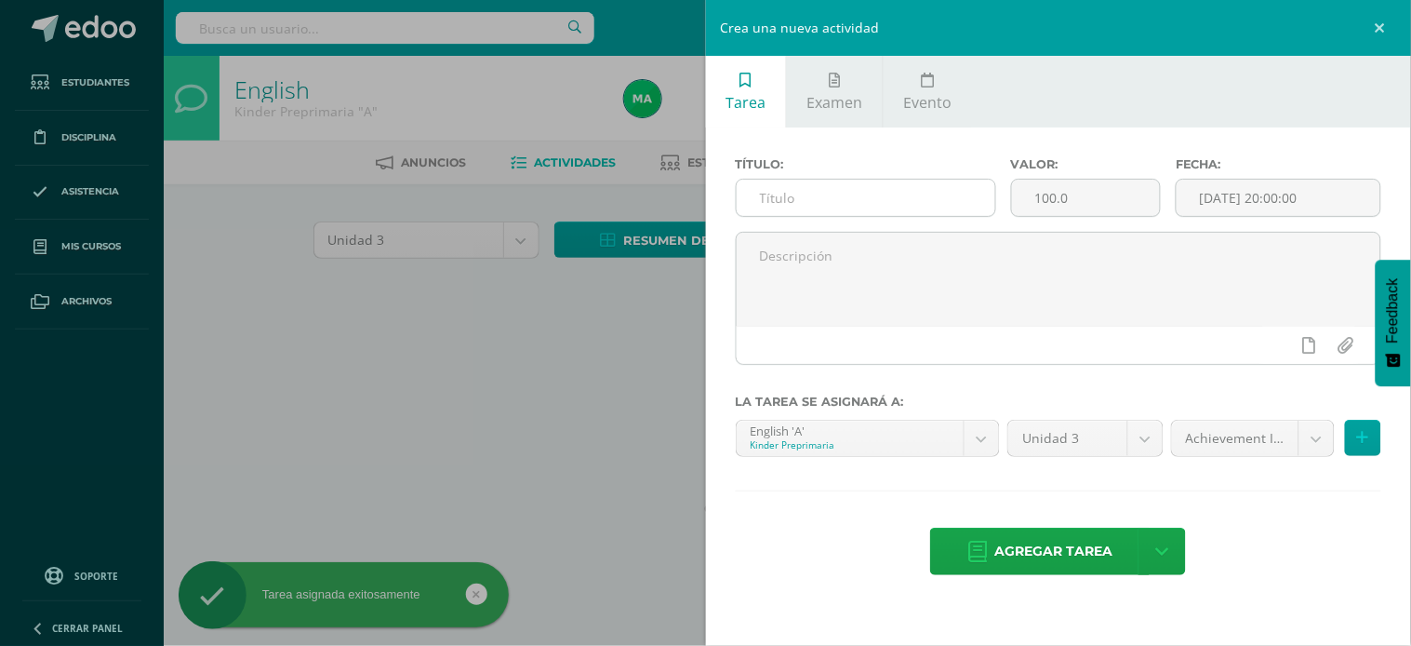
click at [921, 191] on input "text" at bounding box center [866, 198] width 259 height 36
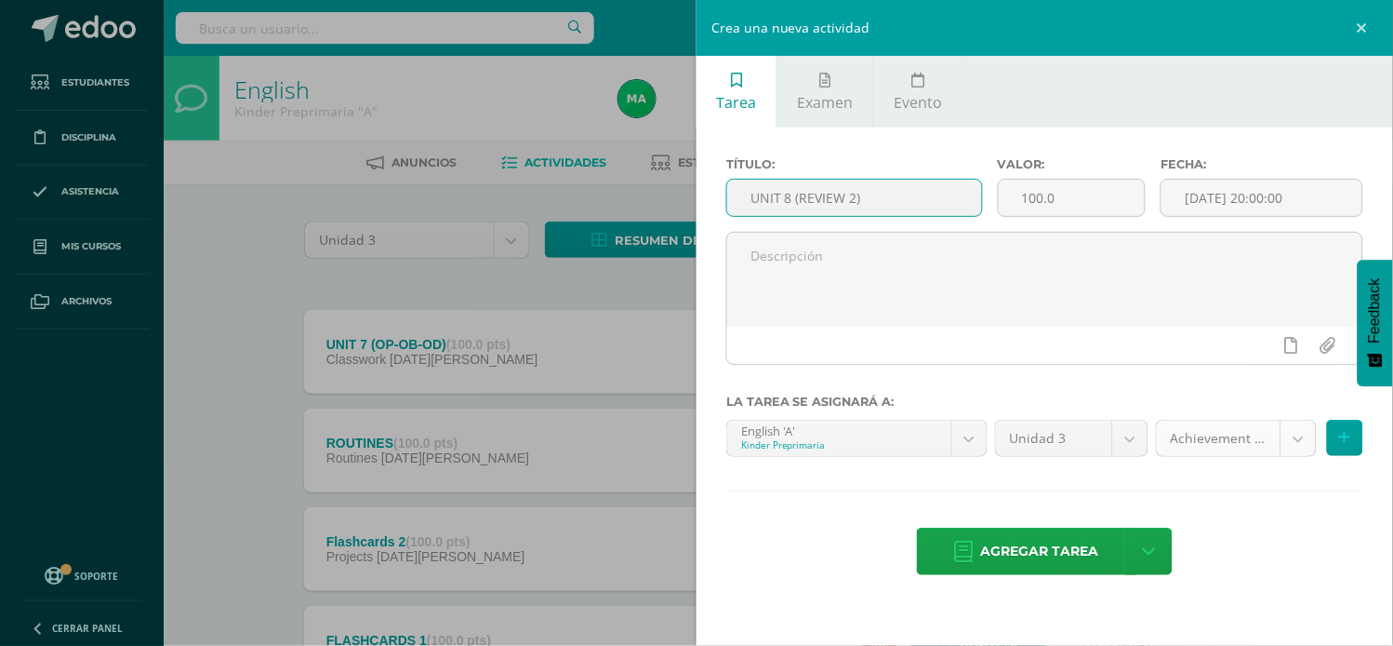
type input "UNIT 8 (REVIEW 2)"
click at [1297, 433] on body "Tarea asignada exitosamente Estudiantes Disciplina Asistencia Mis cursos Archiv…" at bounding box center [696, 456] width 1393 height 912
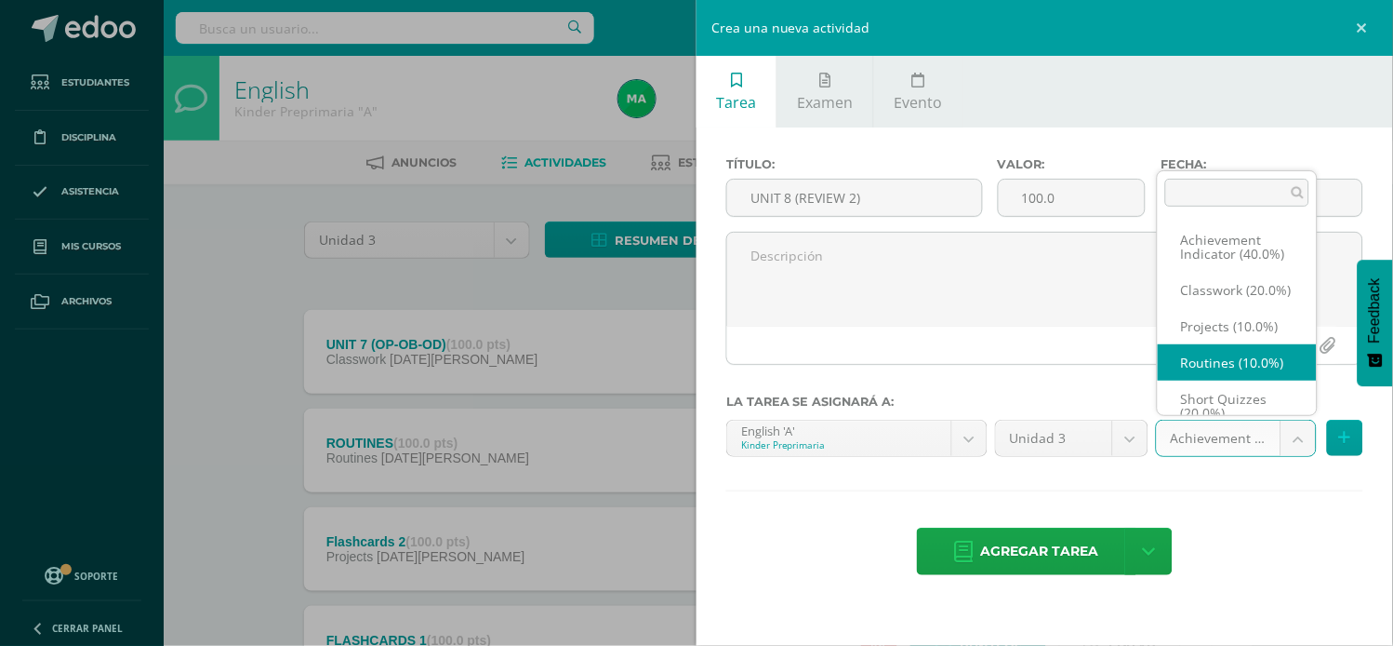
scroll to position [20, 0]
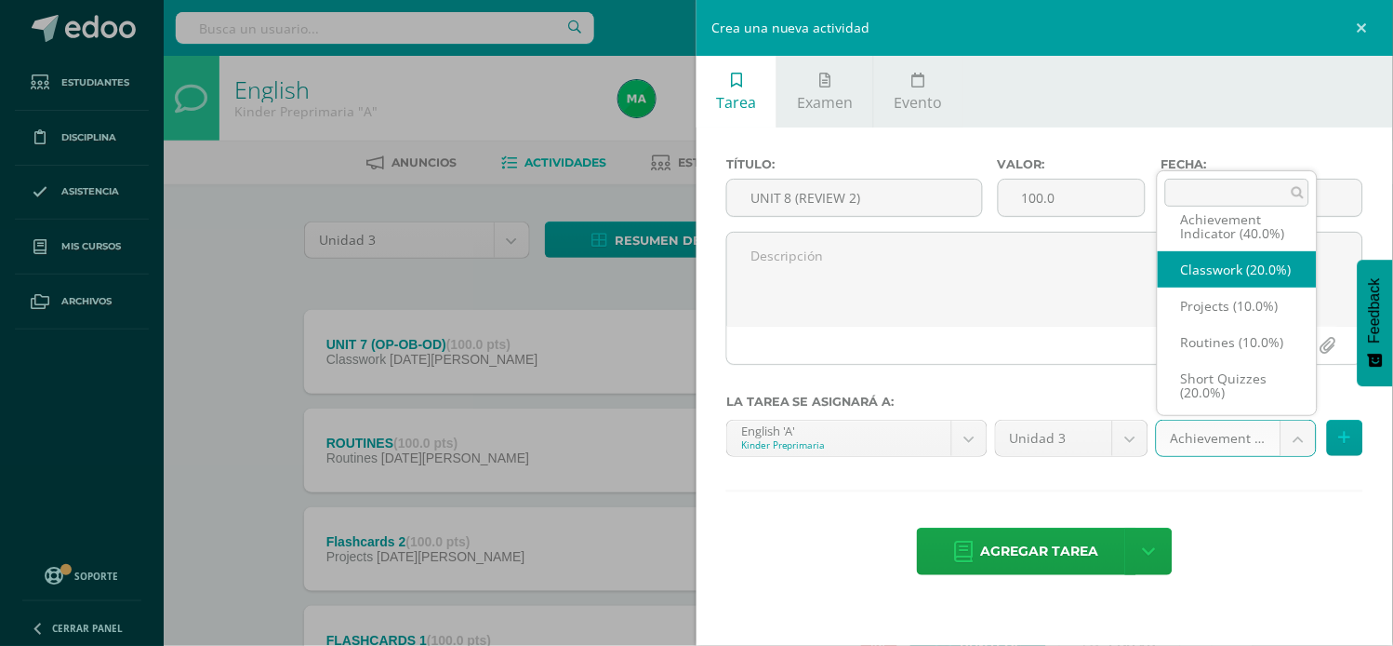
select select "203450"
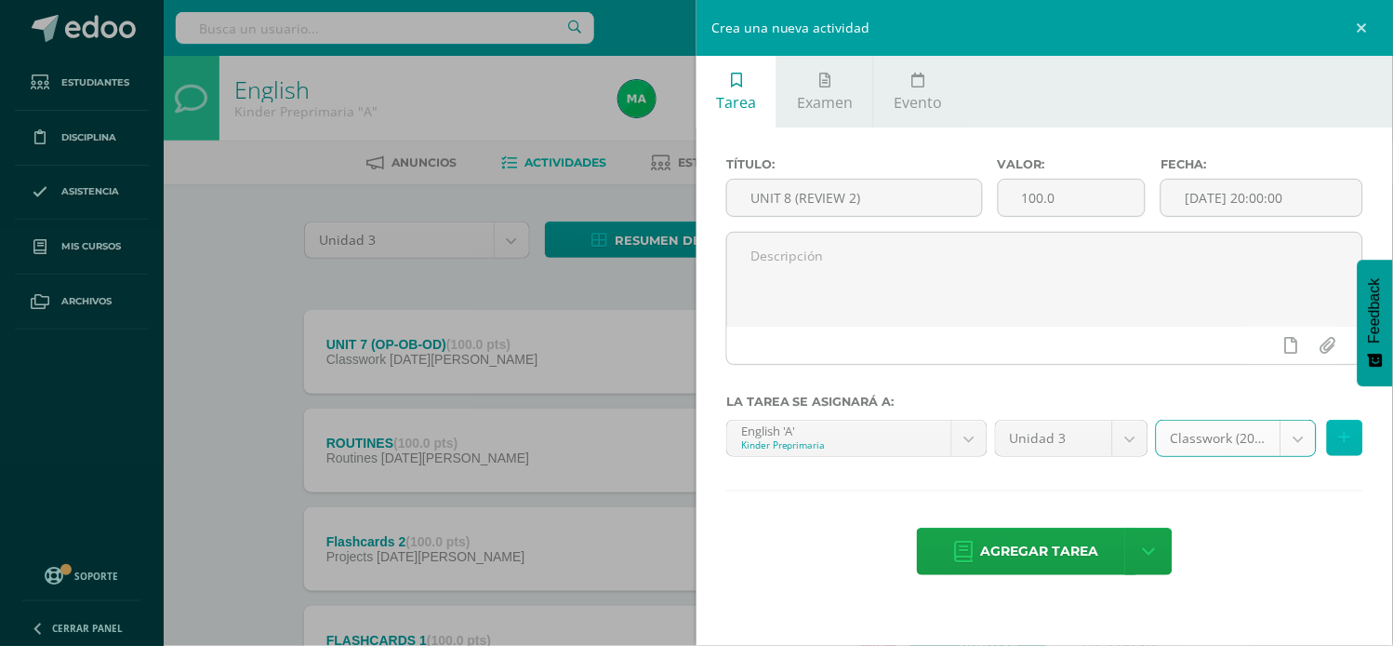
click at [1339, 430] on icon at bounding box center [1345, 438] width 12 height 16
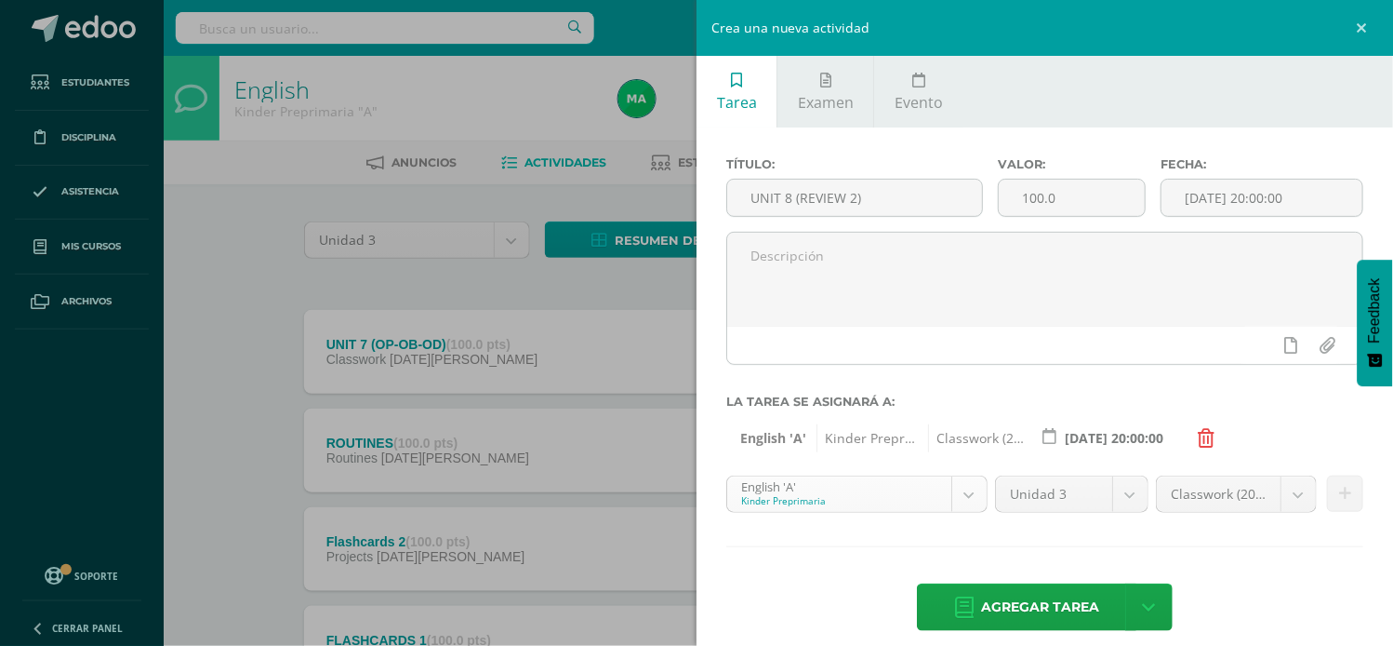
click at [964, 488] on body "Tarea asignada exitosamente Estudiantes Disciplina Asistencia Mis cursos Archiv…" at bounding box center [696, 456] width 1393 height 912
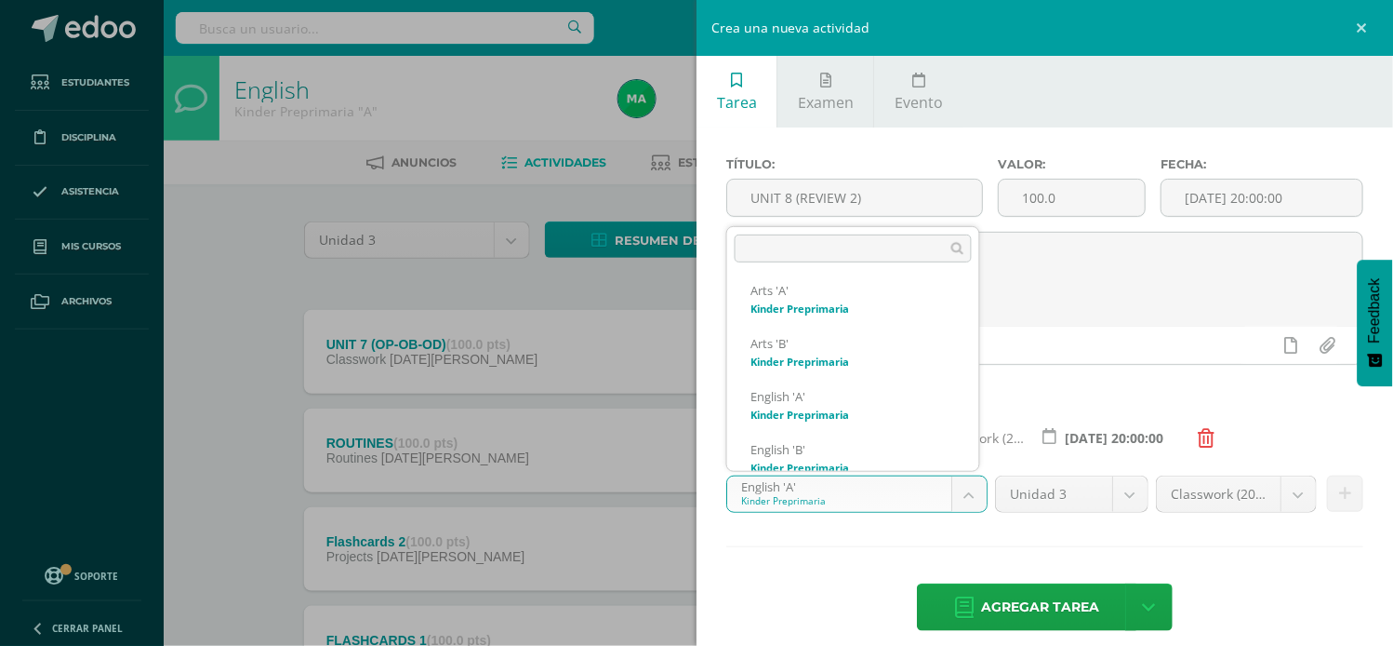
scroll to position [178, 0]
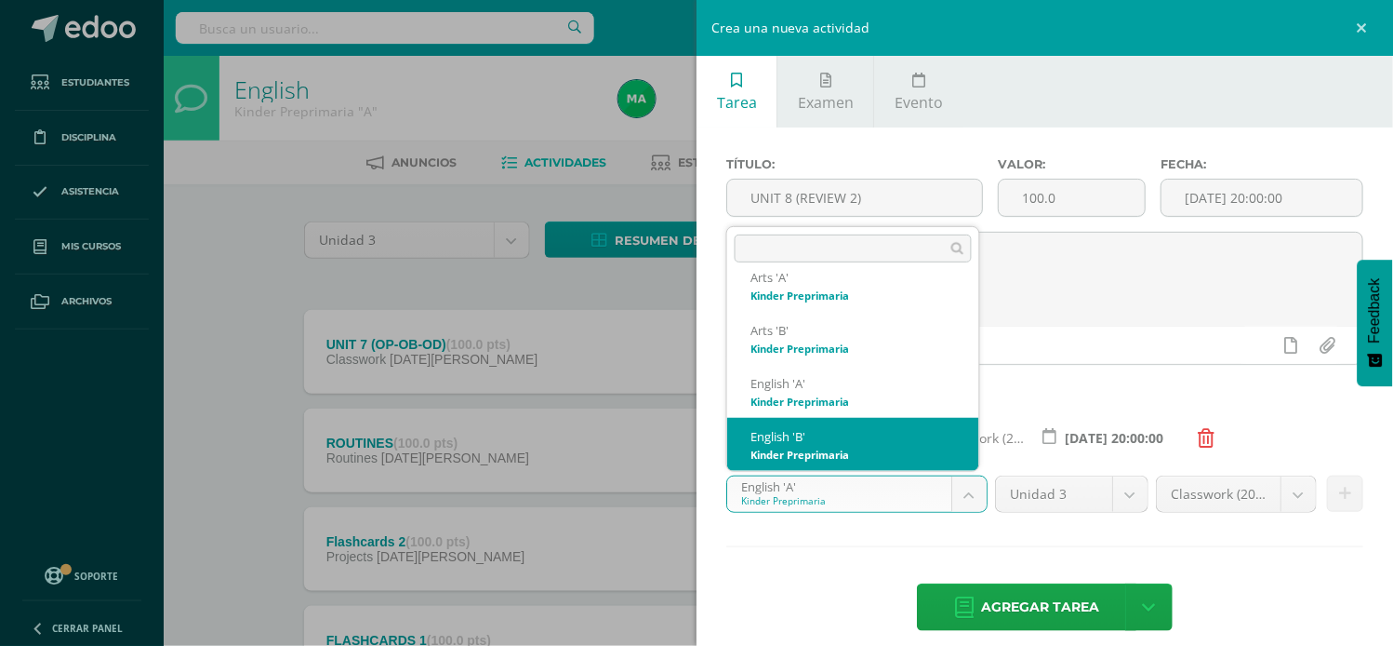
select select "174176"
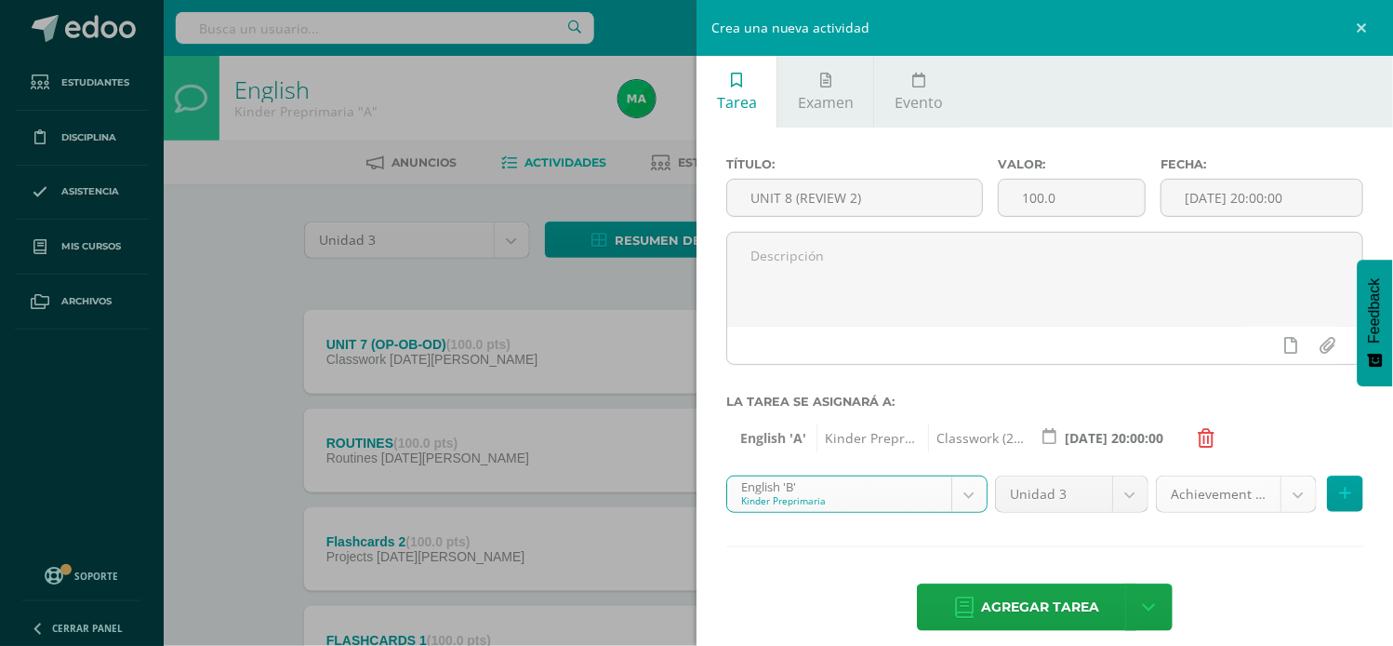
click at [1279, 490] on body "Tarea asignada exitosamente Estudiantes Disciplina Asistencia Mis cursos Archiv…" at bounding box center [696, 456] width 1393 height 912
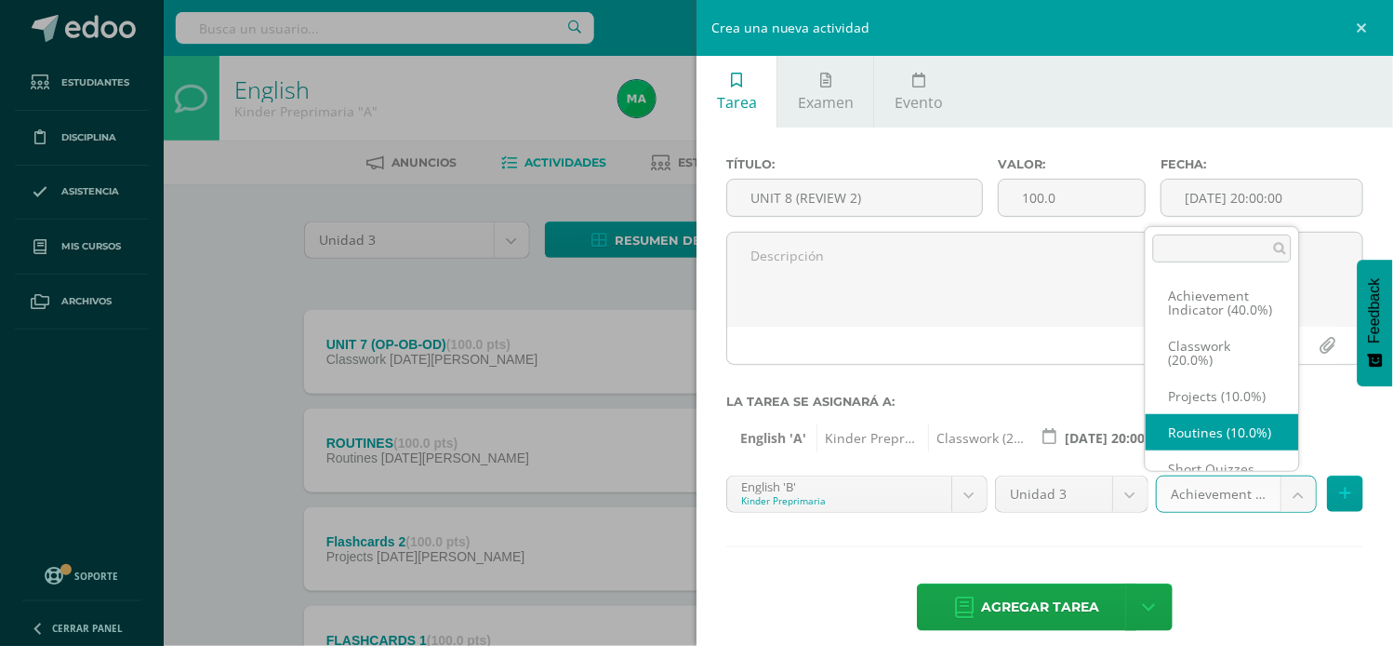
scroll to position [20, 0]
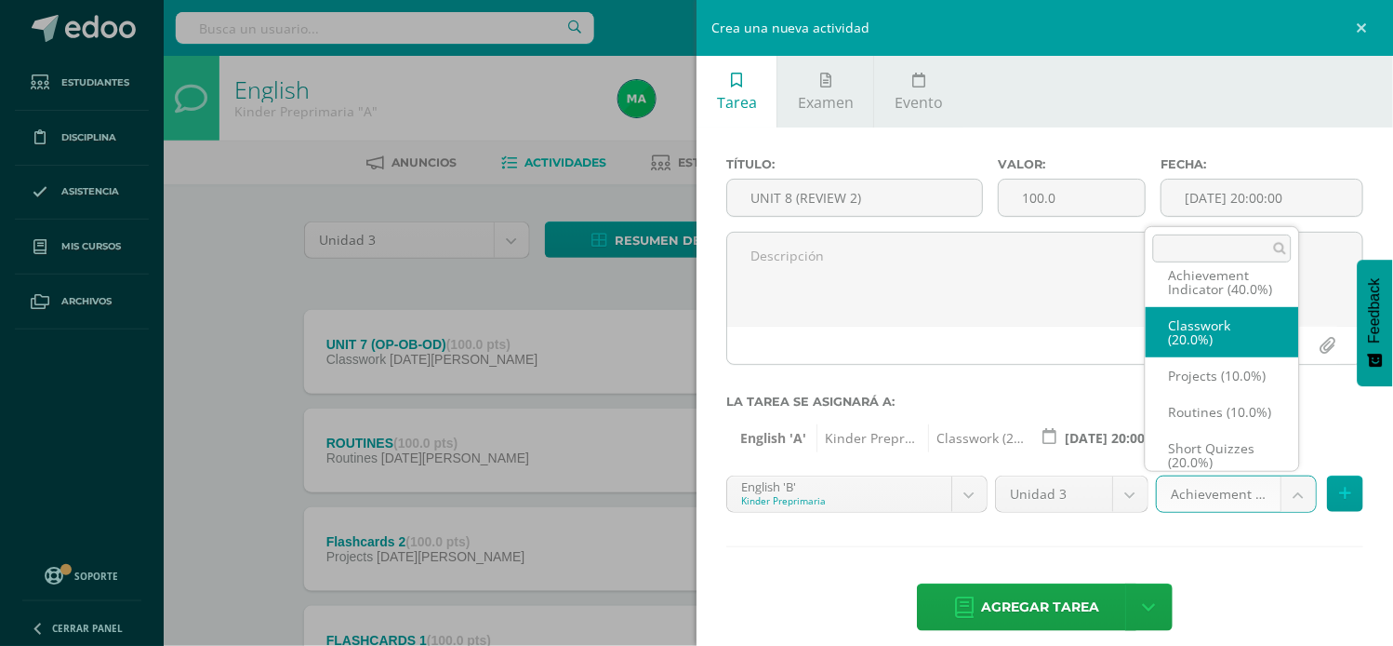
select select "203455"
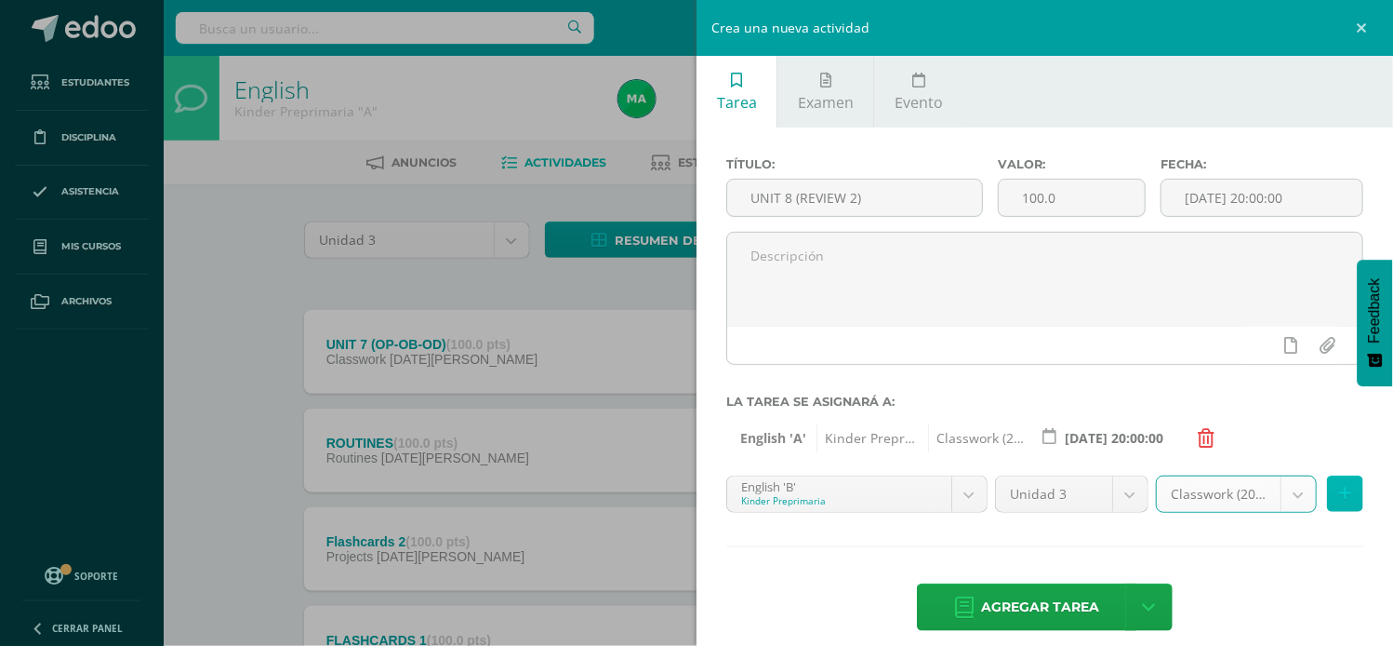
click at [1339, 489] on icon at bounding box center [1345, 494] width 12 height 16
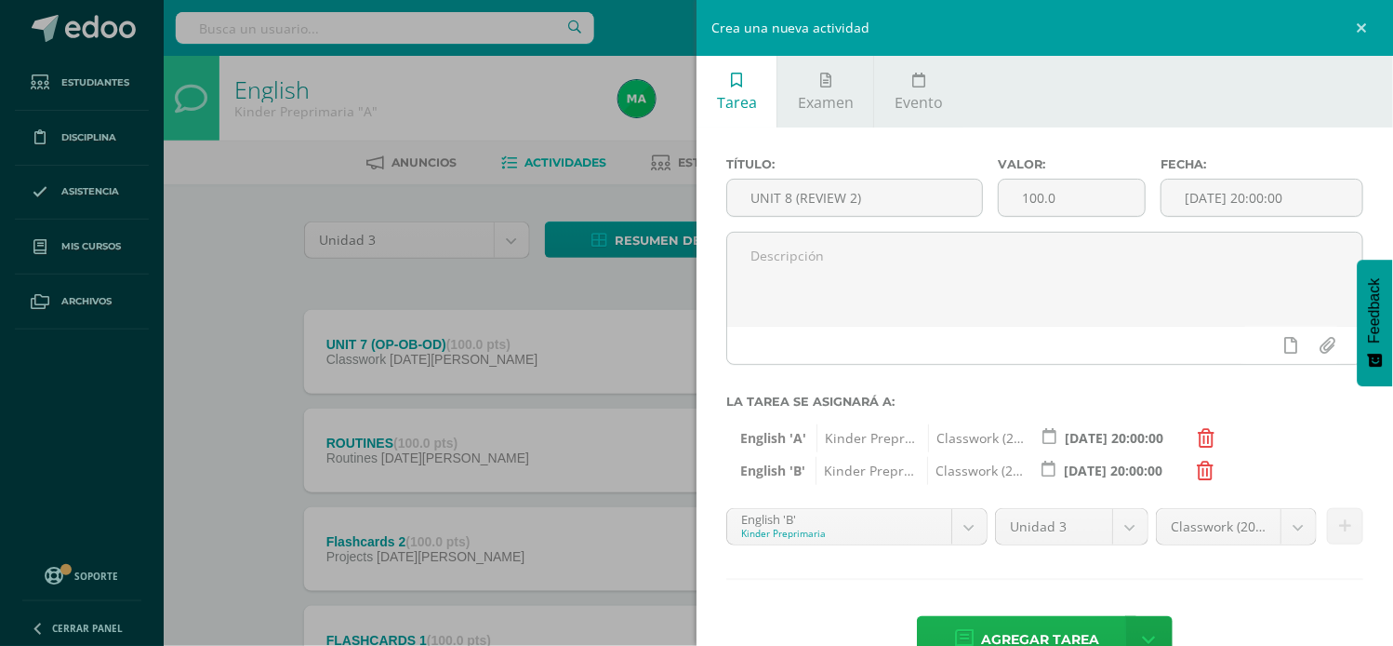
click at [1039, 629] on span "Agregar tarea" at bounding box center [1040, 640] width 118 height 46
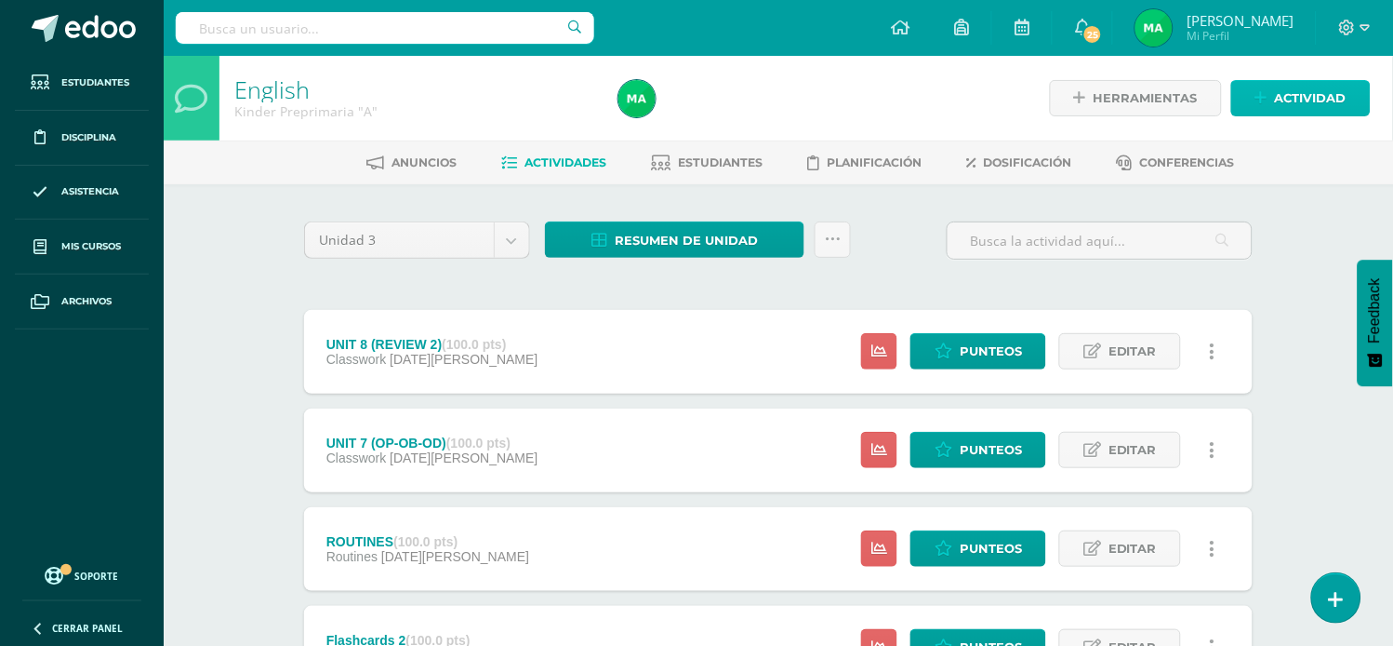
click at [1282, 91] on span "Actividad" at bounding box center [1311, 98] width 72 height 34
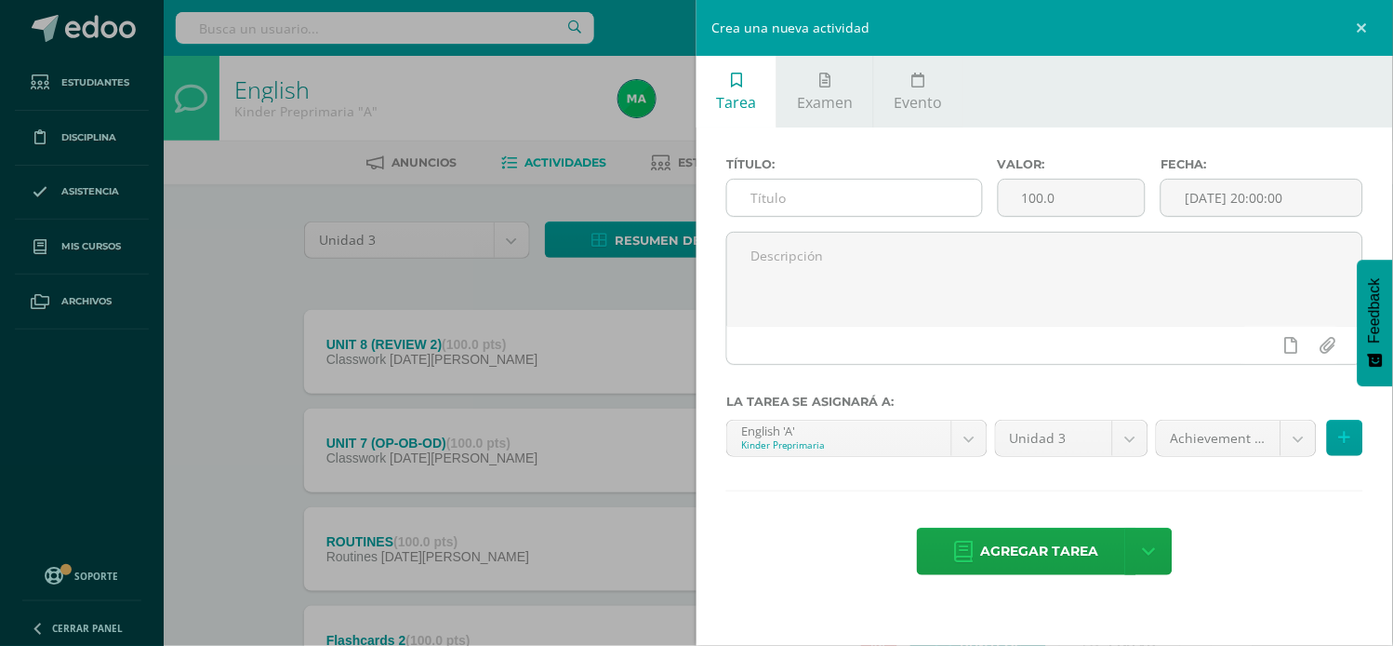
click at [806, 195] on input "text" at bounding box center [854, 198] width 255 height 36
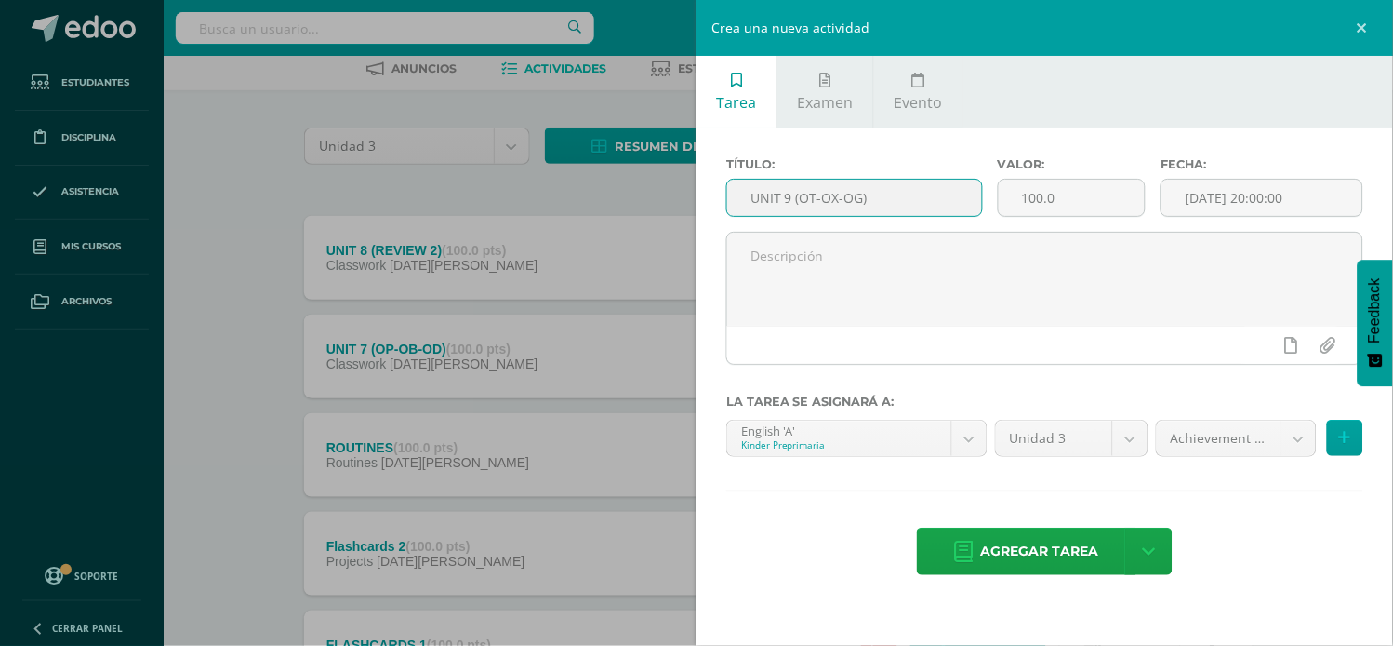
scroll to position [78, 0]
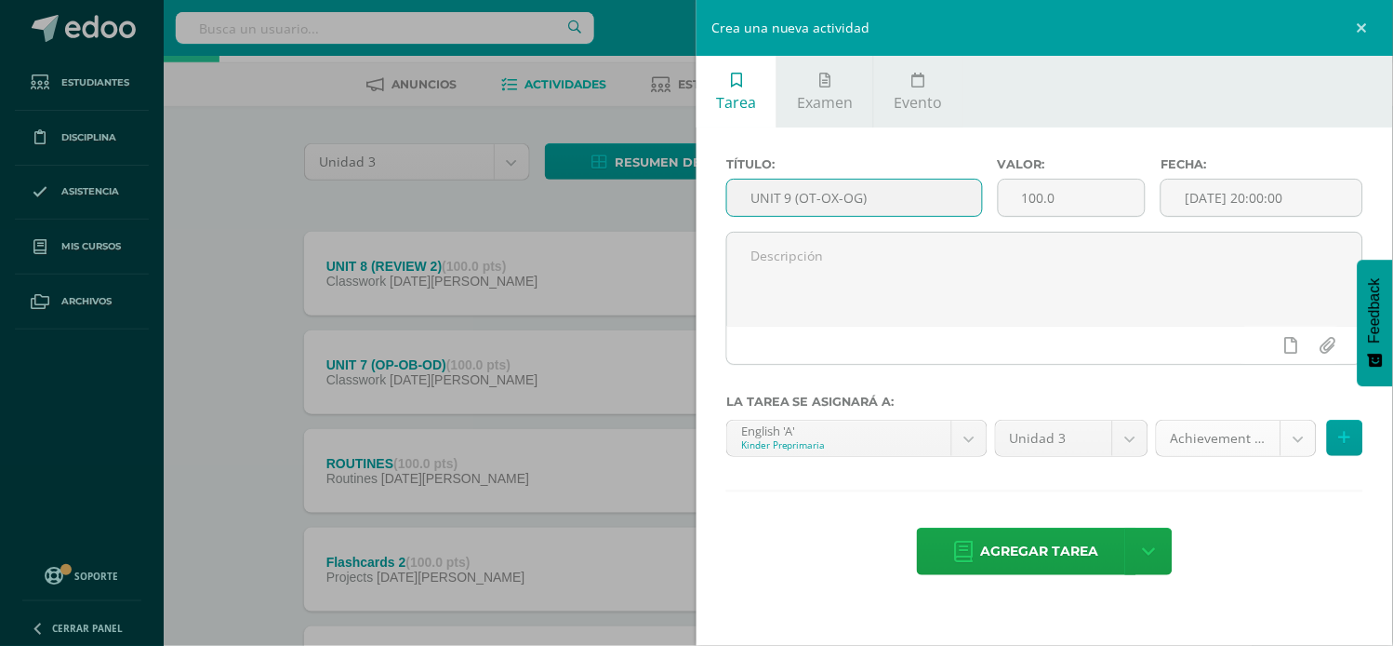
type input "UNIT 9 (OT-OX-OG)"
click at [1290, 441] on body "Tarea asignada exitosamente Estudiantes Disciplina Asistencia Mis cursos Archiv…" at bounding box center [696, 427] width 1393 height 1010
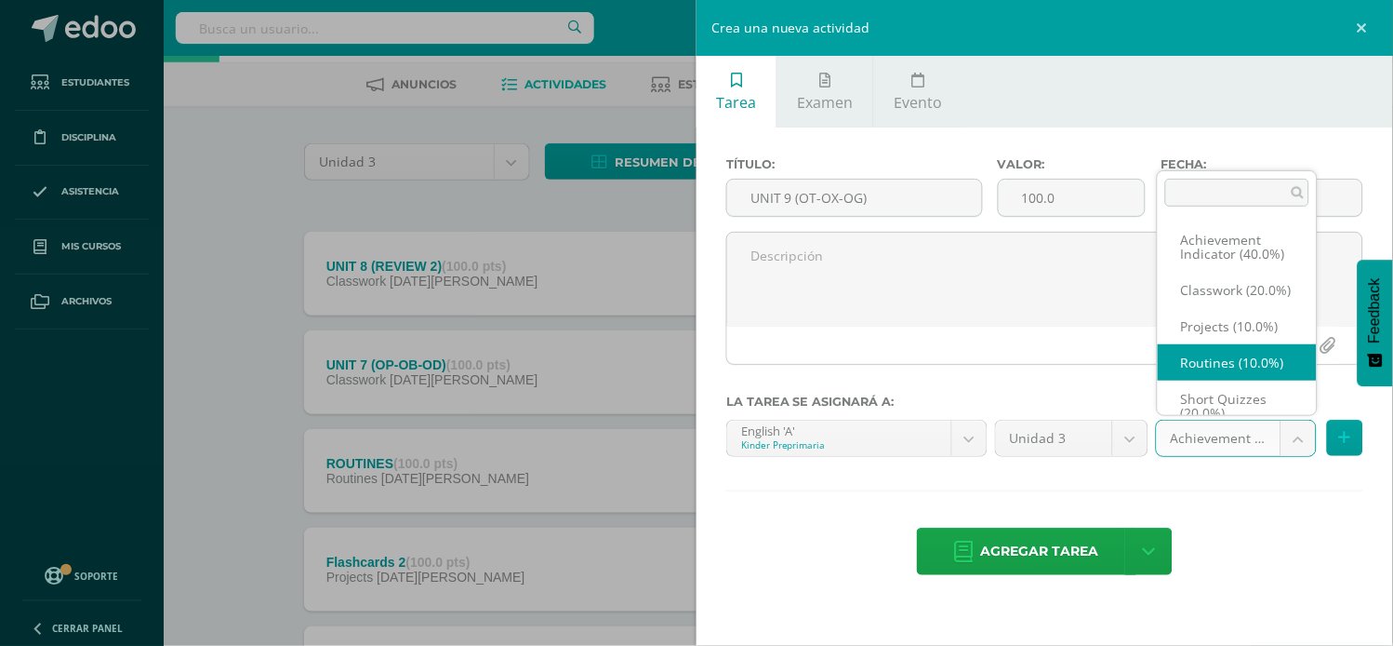
scroll to position [20, 0]
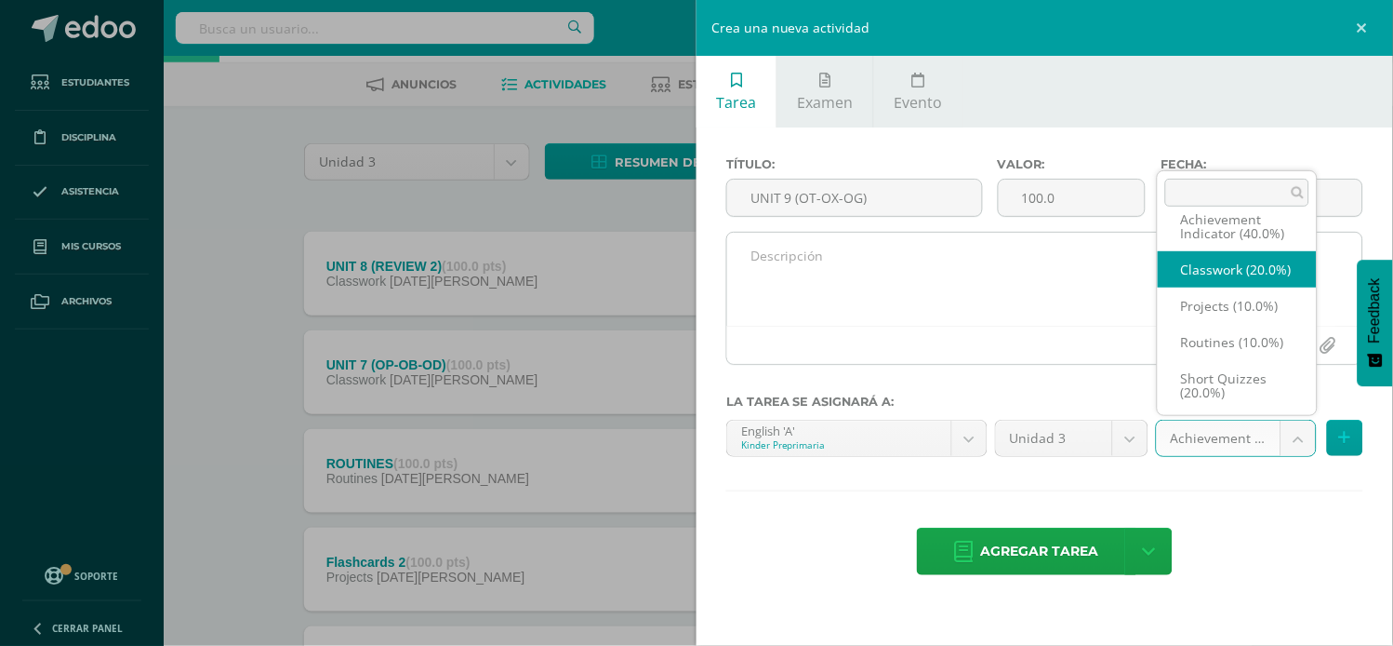
select select "203450"
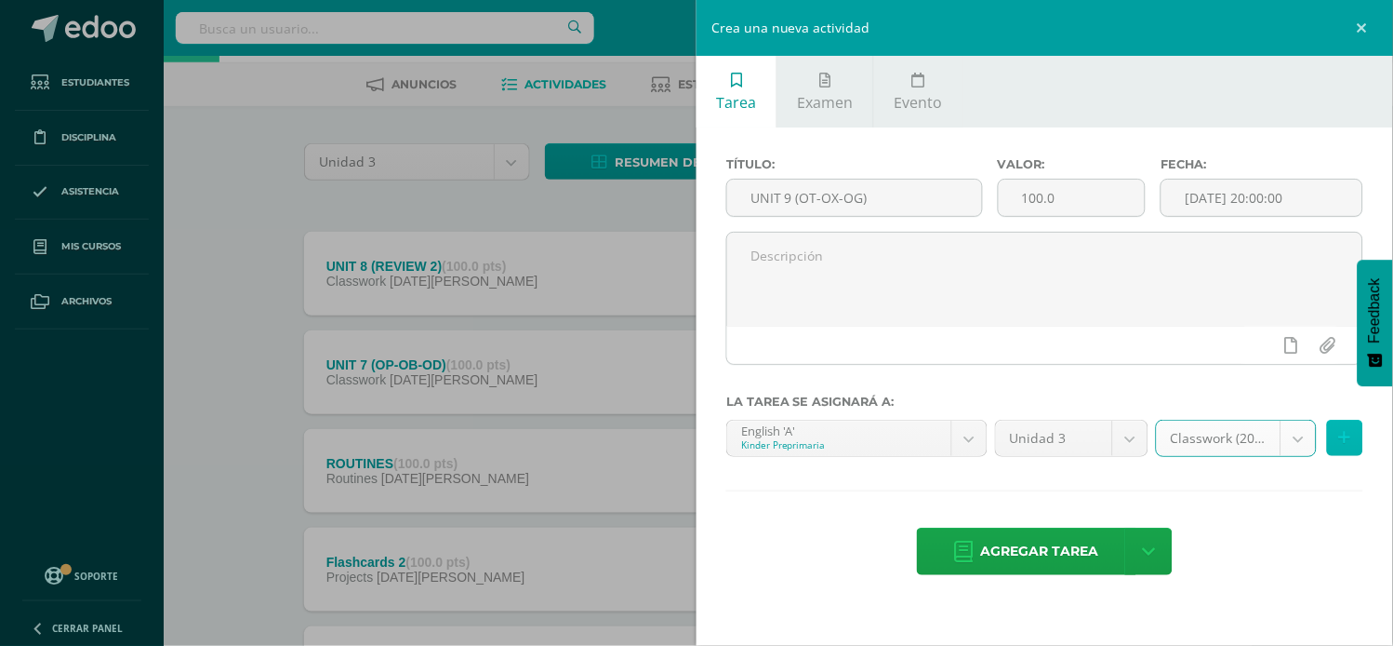
click at [1337, 433] on button at bounding box center [1345, 438] width 36 height 36
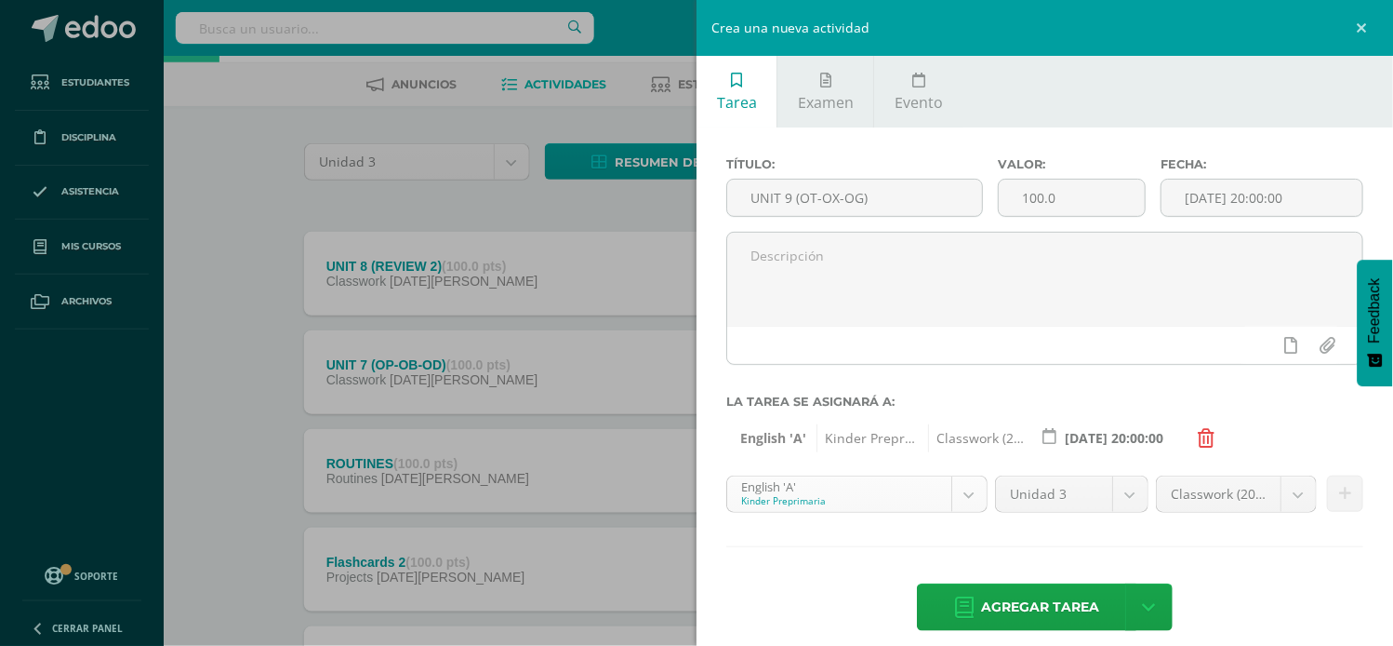
click at [959, 495] on body "Tarea asignada exitosamente Estudiantes Disciplina Asistencia Mis cursos Archiv…" at bounding box center [696, 427] width 1393 height 1010
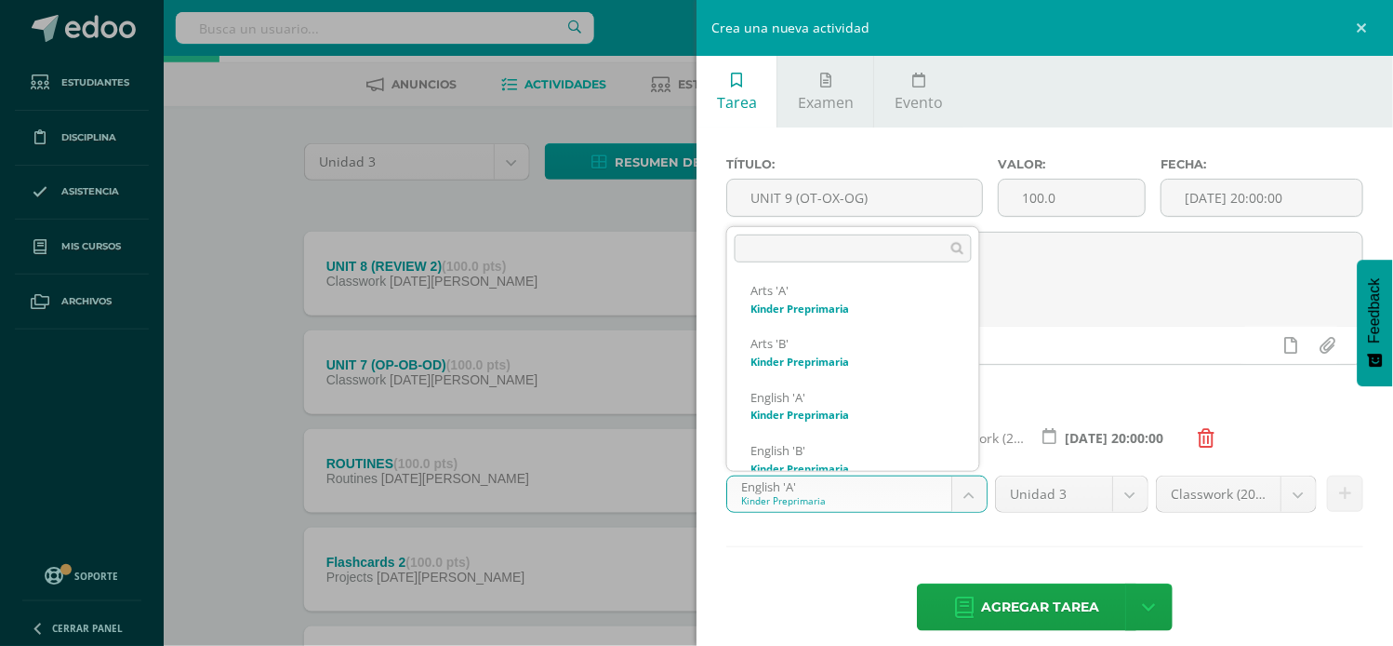
scroll to position [178, 0]
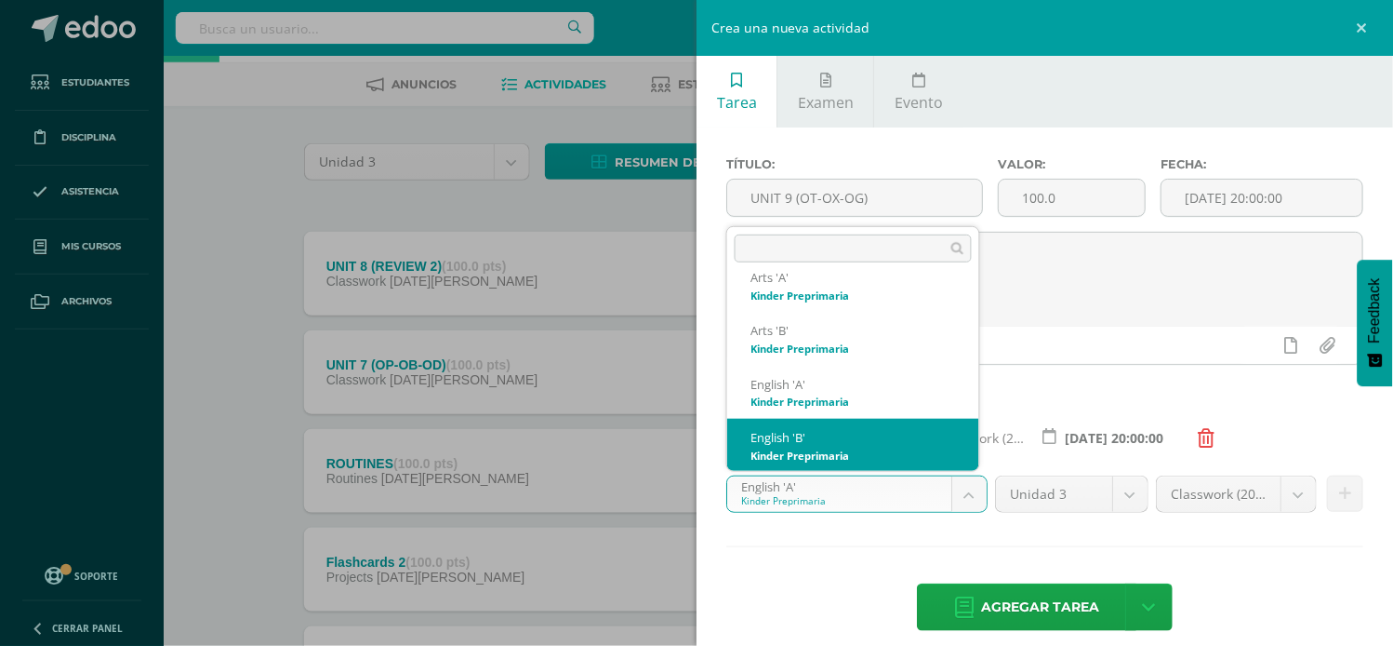
select select "174176"
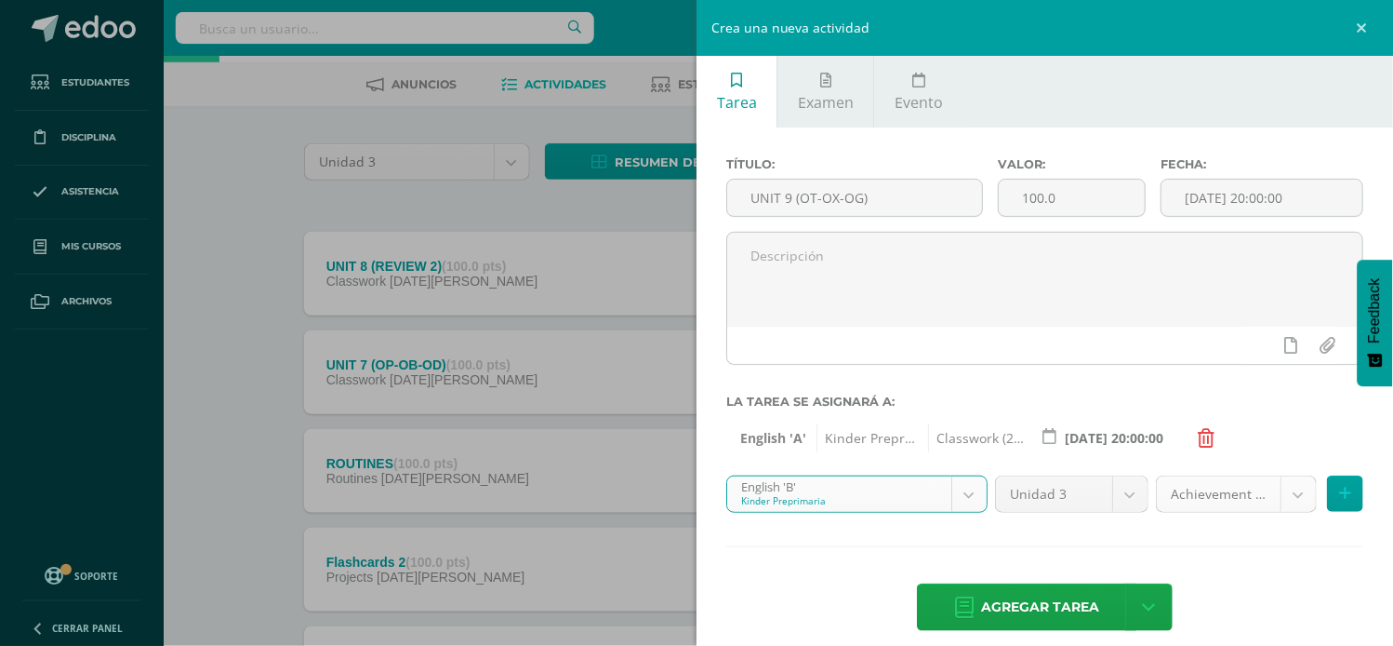
click at [1279, 487] on body "Tarea asignada exitosamente Estudiantes Disciplina Asistencia Mis cursos Archiv…" at bounding box center [696, 427] width 1393 height 1010
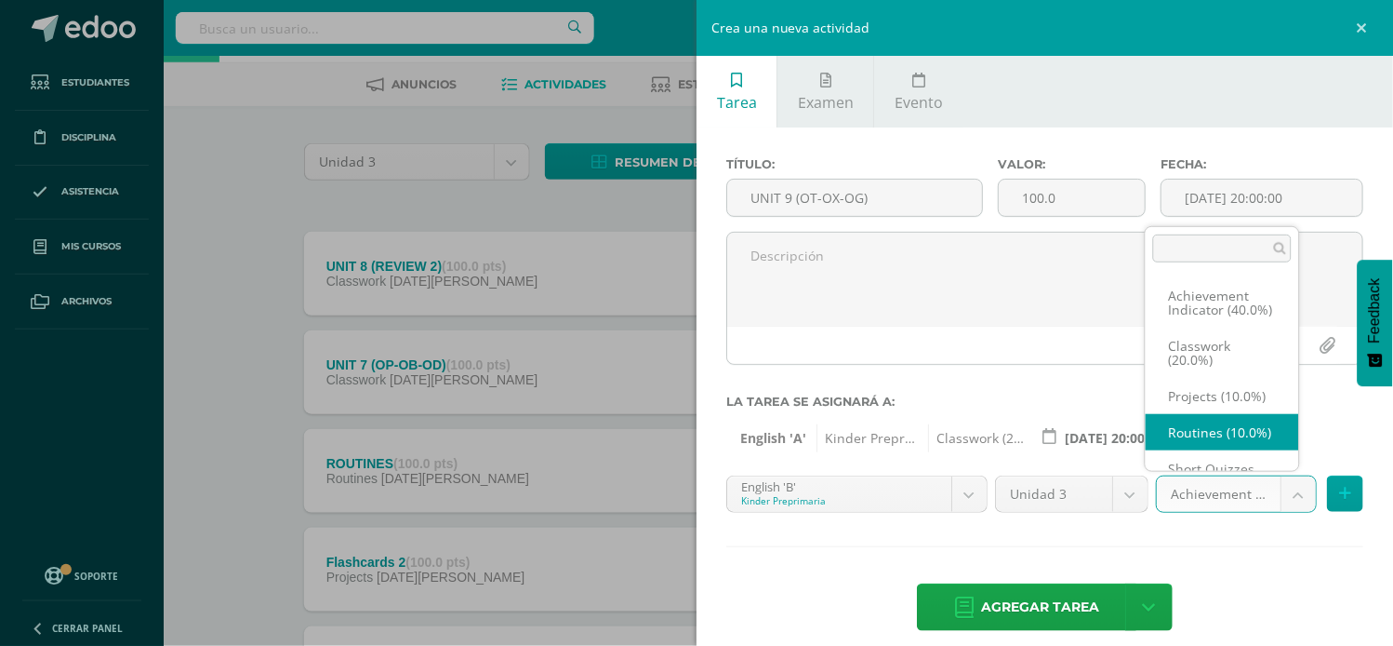
scroll to position [20, 0]
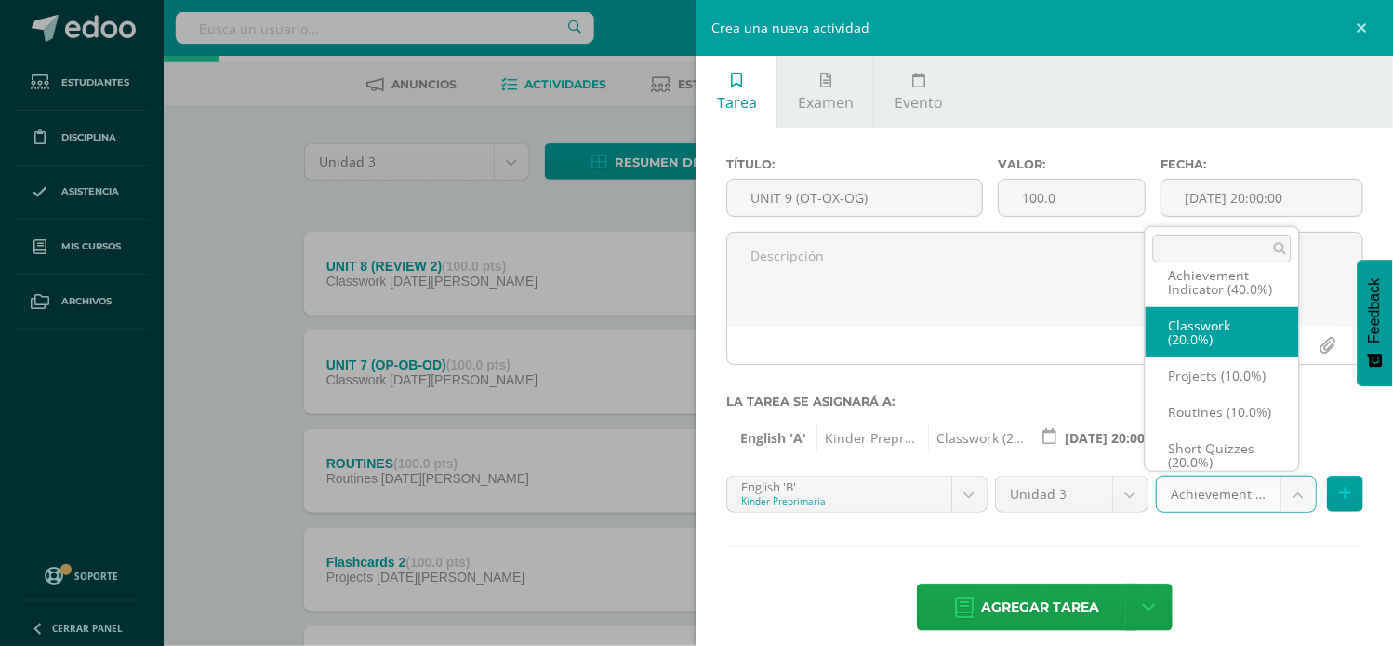
select select "203455"
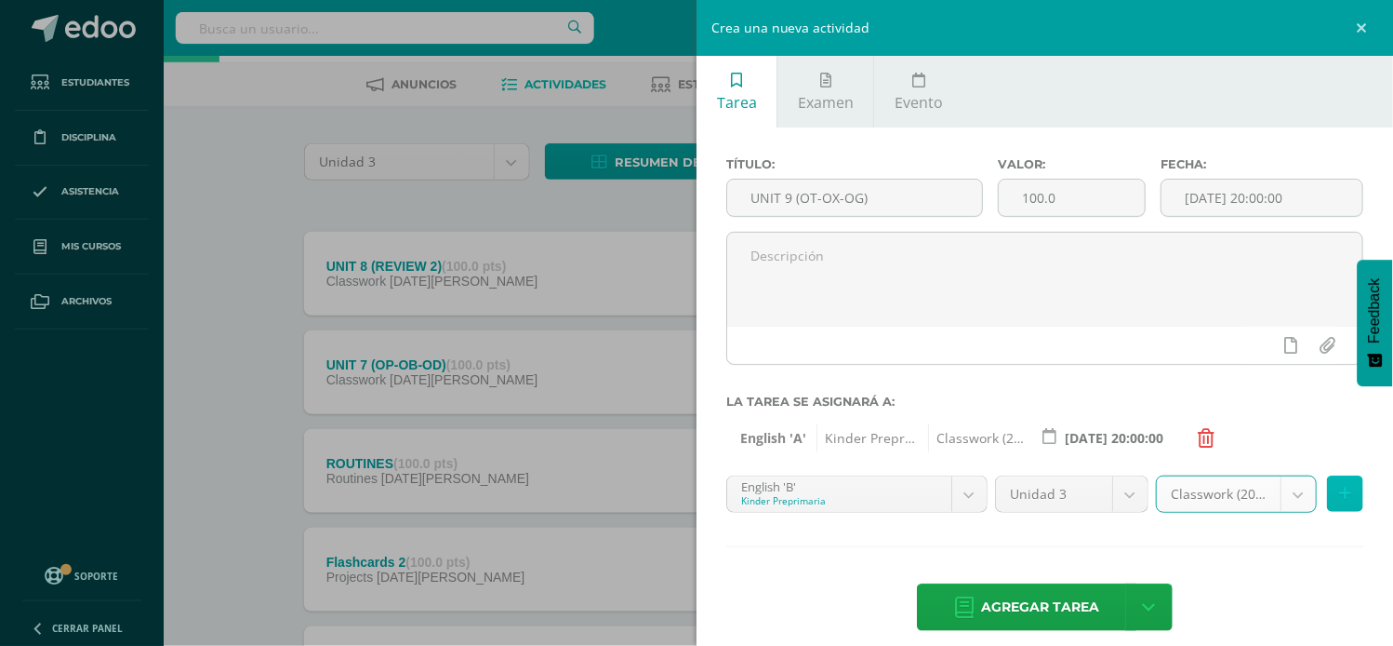
click at [1339, 491] on icon at bounding box center [1345, 494] width 12 height 16
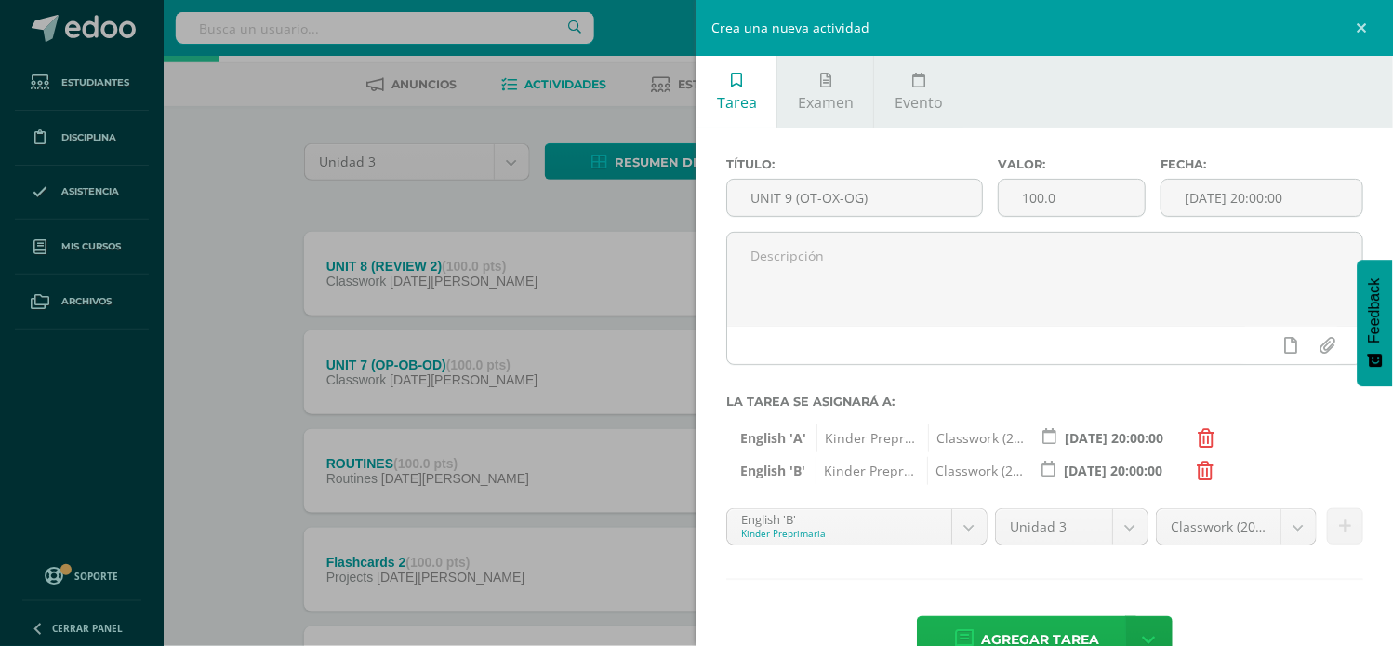
click at [1006, 630] on span "Agregar tarea" at bounding box center [1040, 640] width 118 height 46
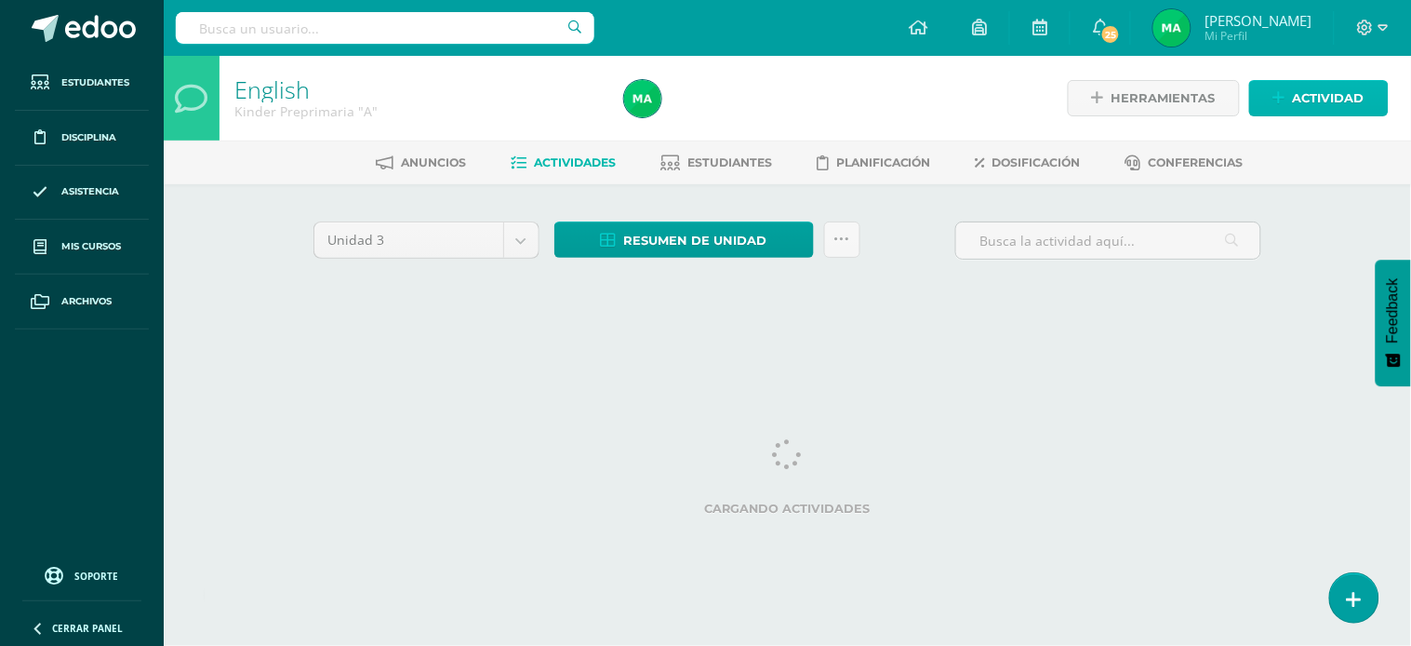
click at [1319, 97] on span "Actividad" at bounding box center [1329, 98] width 72 height 34
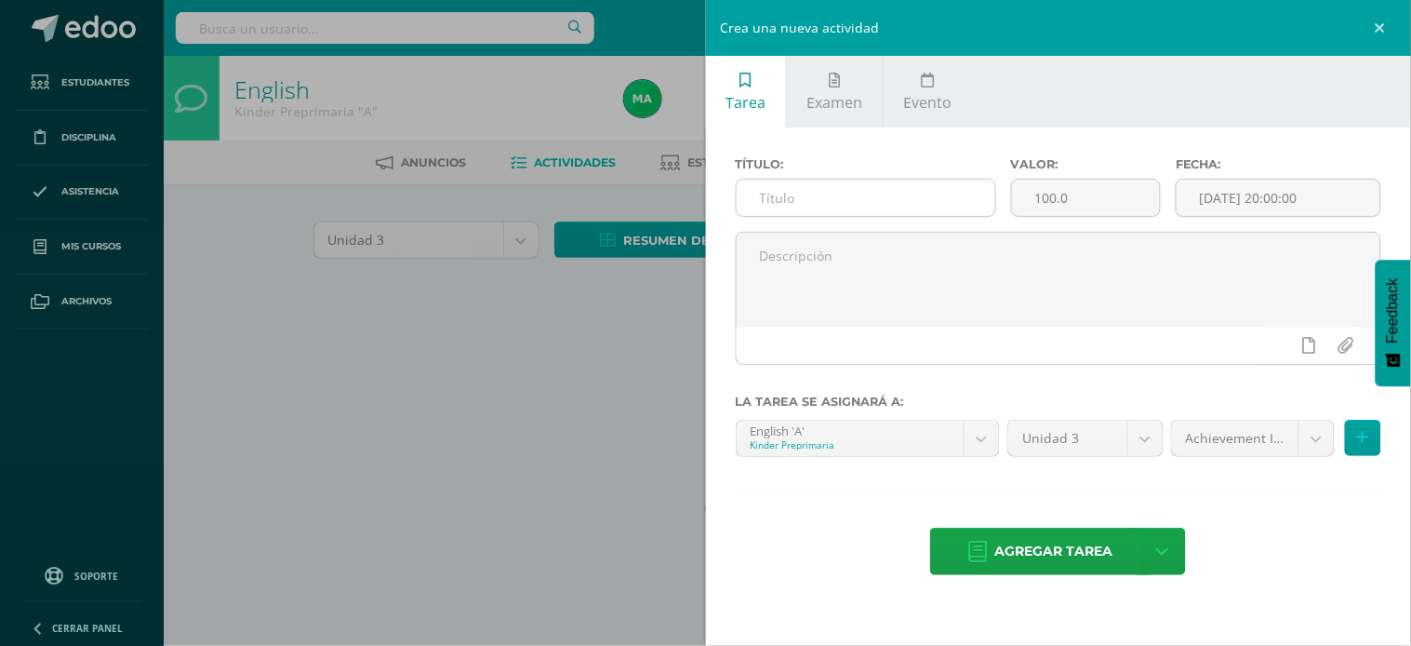
click at [805, 199] on input "text" at bounding box center [866, 198] width 259 height 36
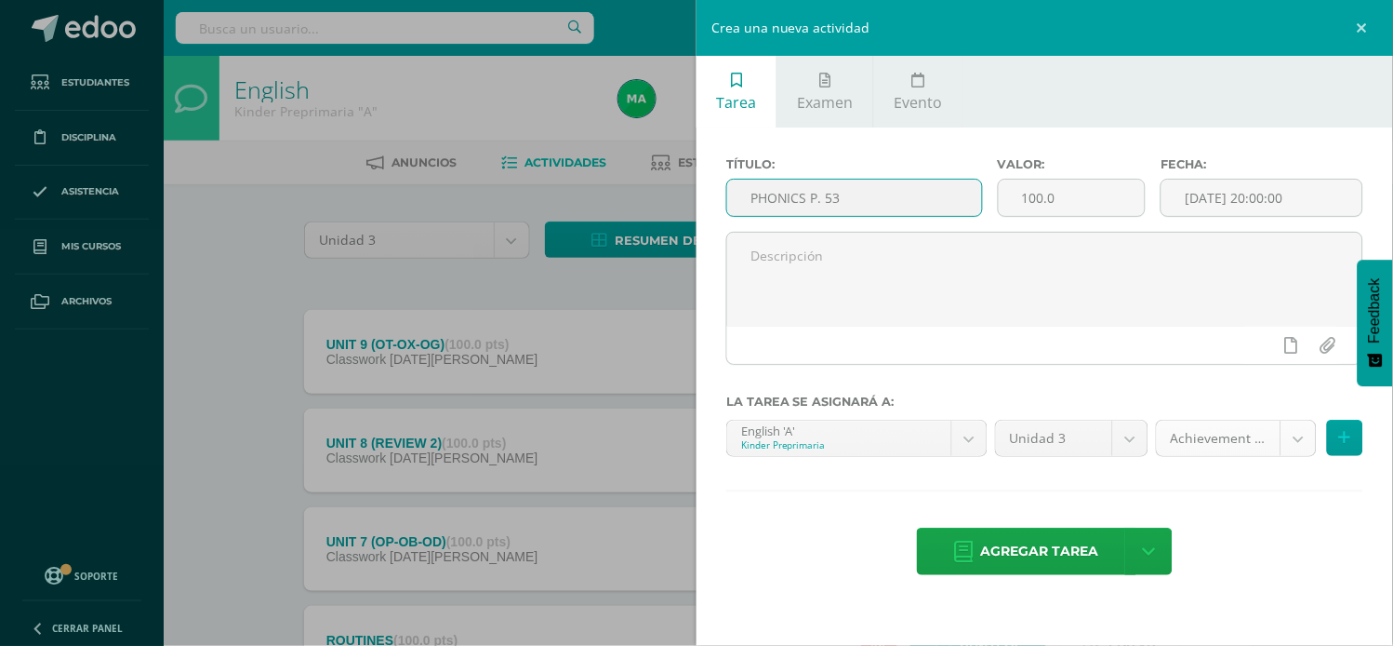
type input "PHONICS P. 53"
click at [1304, 448] on body "Tarea asignada exitosamente Estudiantes Disciplina Asistencia Mis cursos Archiv…" at bounding box center [696, 554] width 1393 height 1109
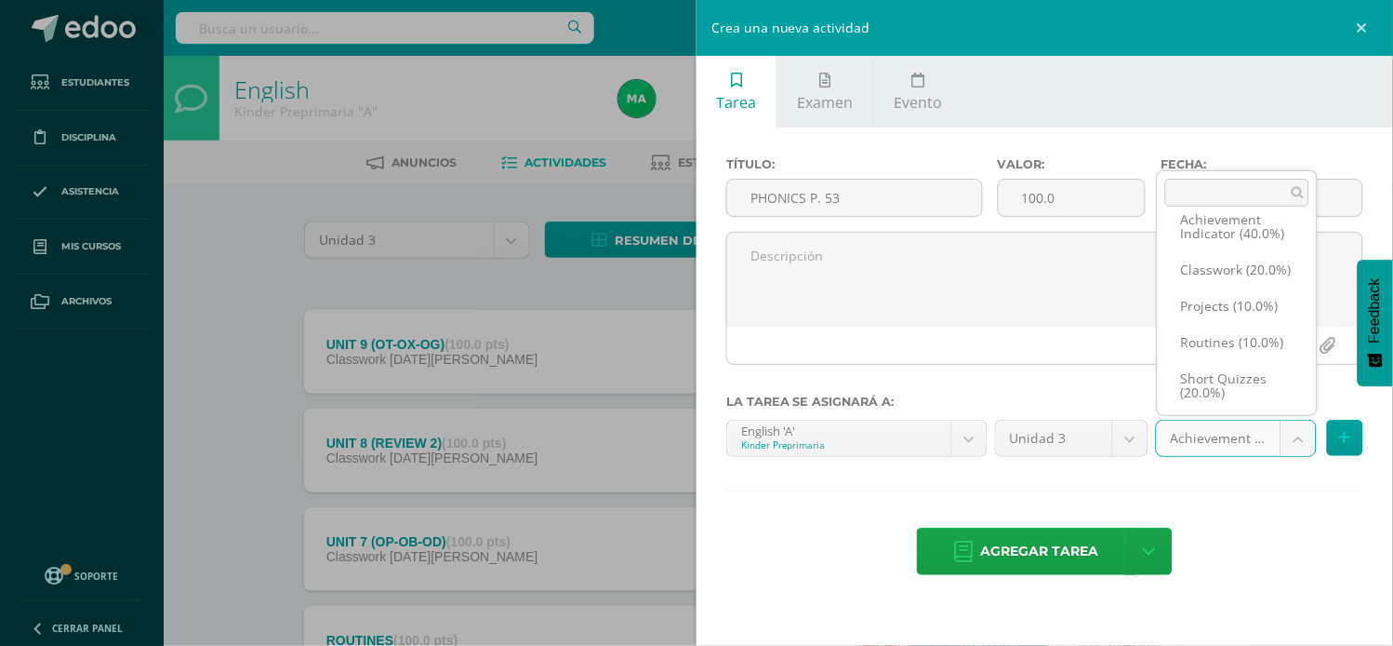
scroll to position [78, 0]
select select "203451"
click at [1352, 450] on button at bounding box center [1345, 438] width 36 height 36
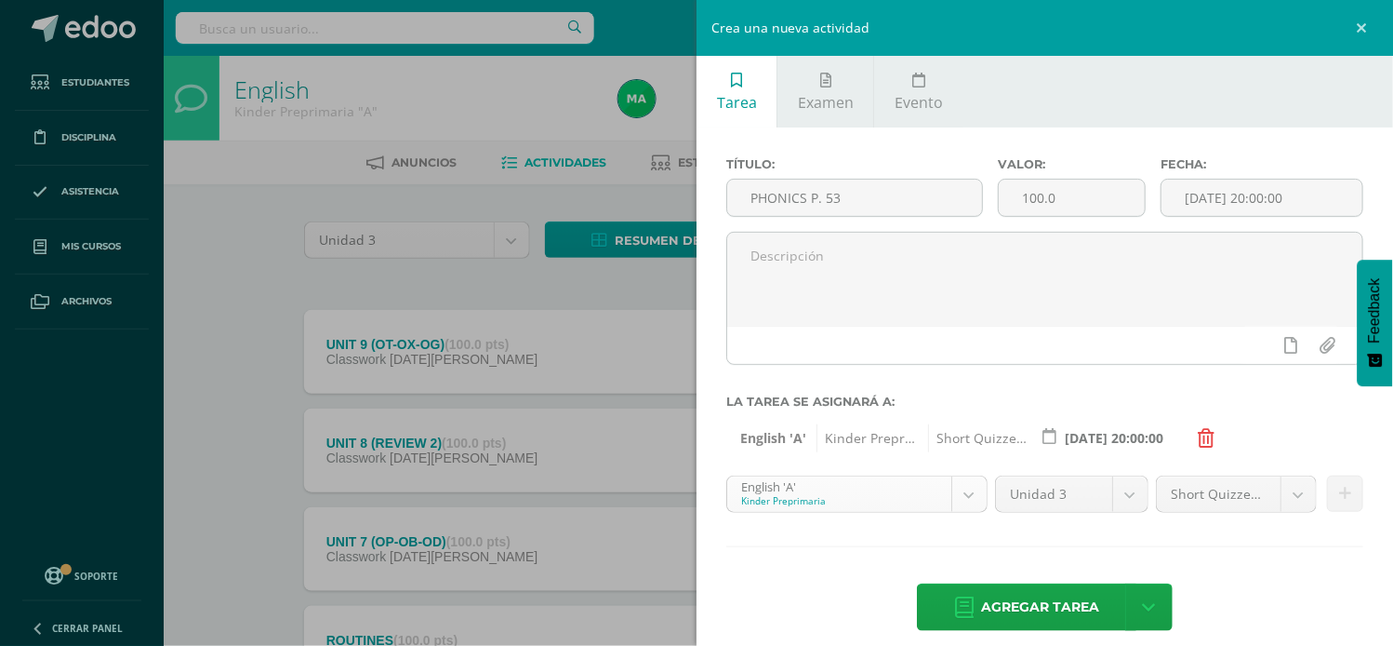
click at [961, 491] on body "Tarea asignada exitosamente Estudiantes Disciplina Asistencia Mis cursos Archiv…" at bounding box center [696, 554] width 1393 height 1109
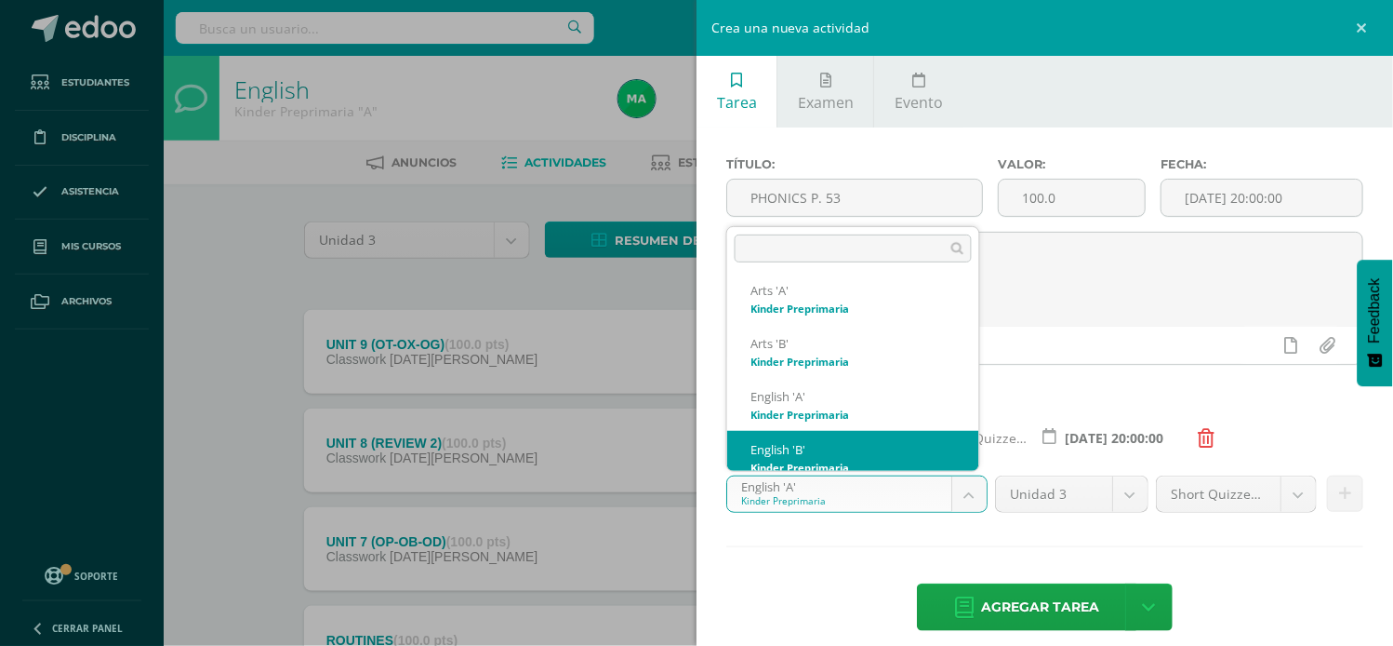
scroll to position [178, 0]
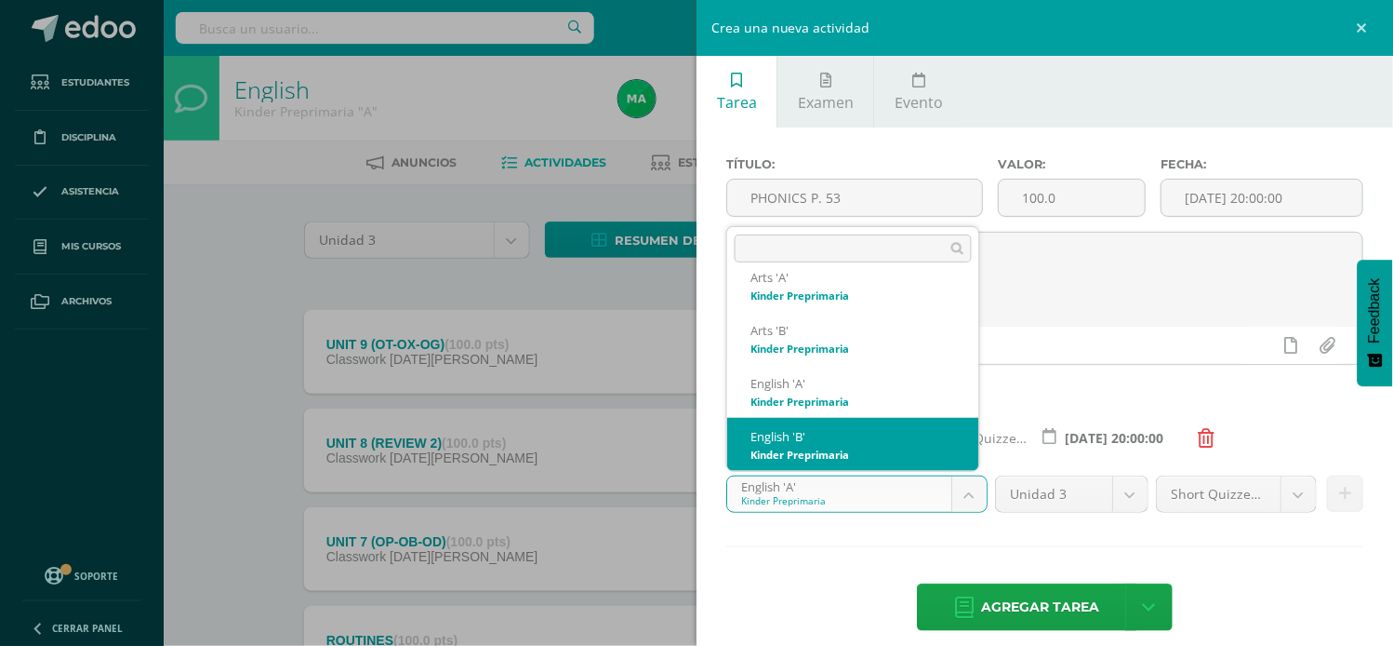
select select "174176"
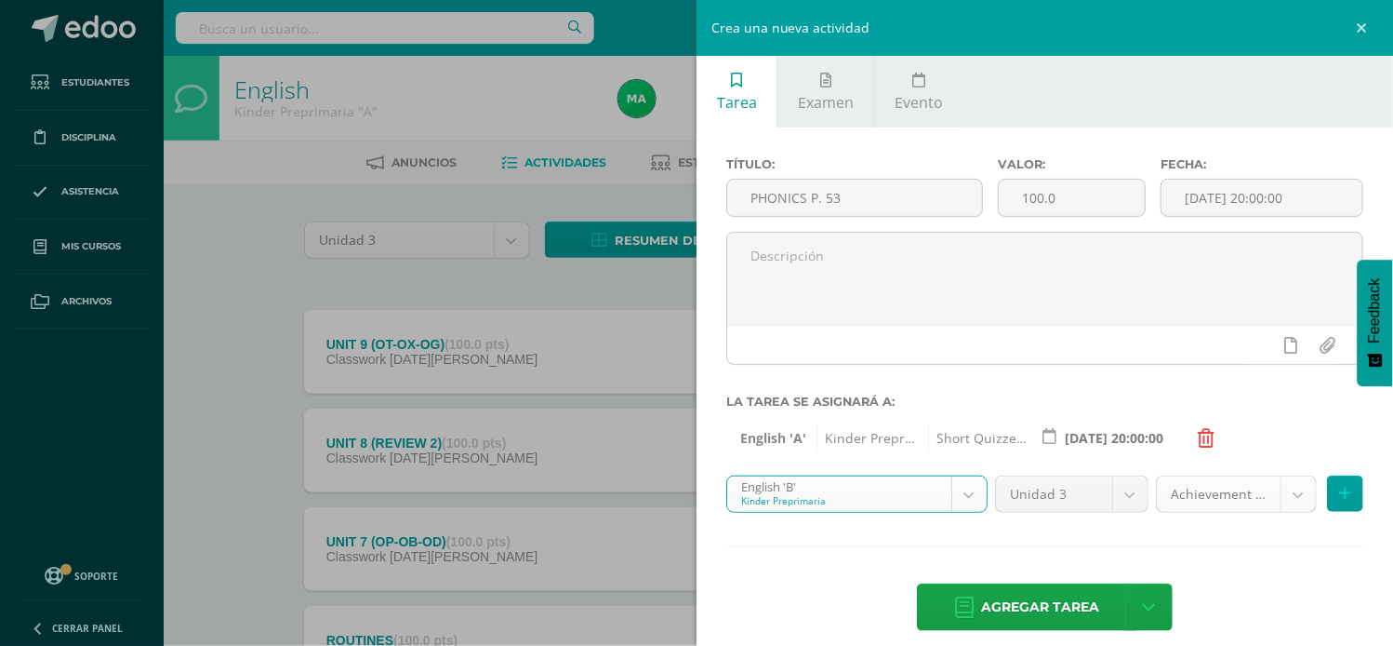
click at [1282, 494] on body "Tarea asignada exitosamente Estudiantes Disciplina Asistencia Mis cursos Archiv…" at bounding box center [696, 554] width 1393 height 1109
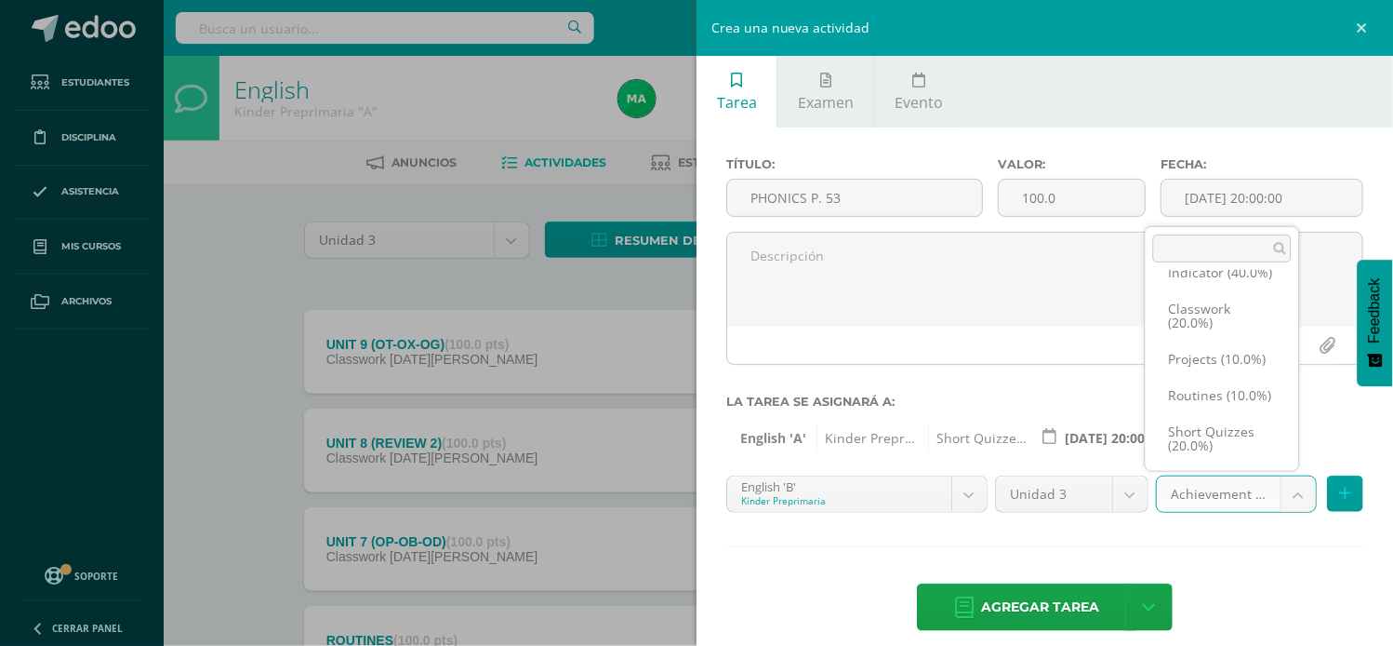
scroll to position [78, 0]
select select "203456"
click at [1339, 486] on icon at bounding box center [1345, 494] width 12 height 16
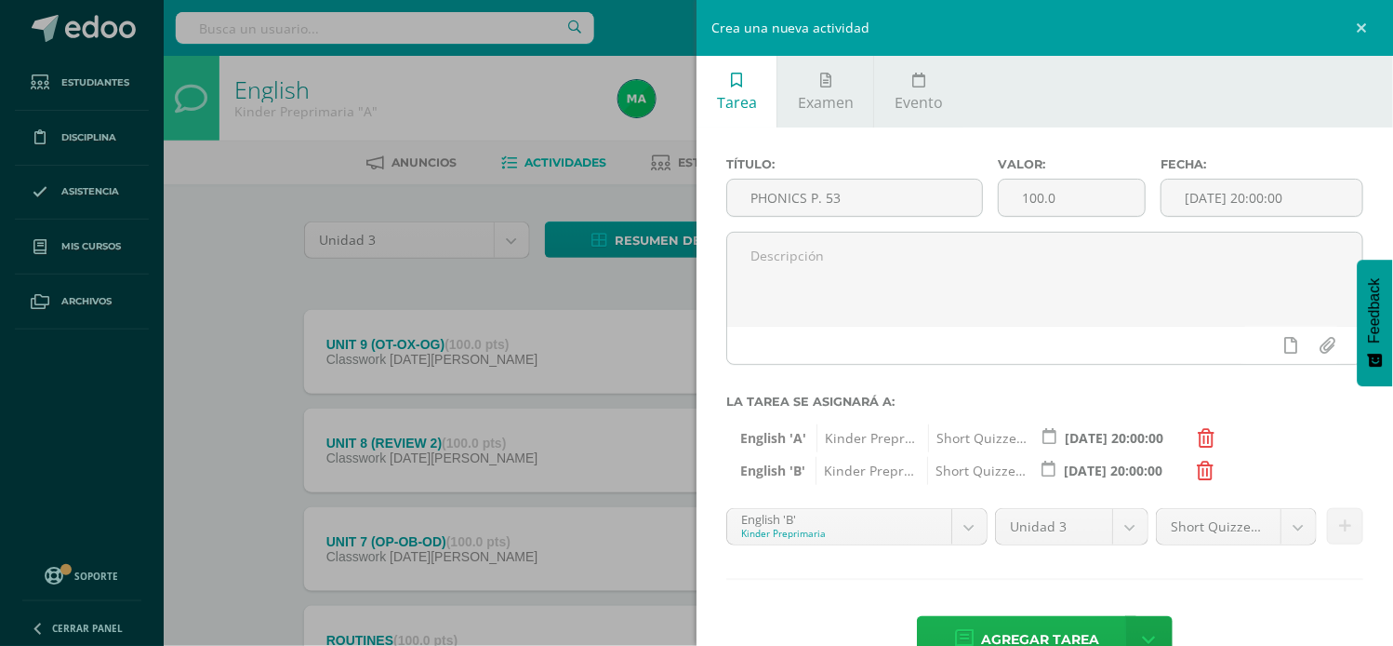
click at [981, 631] on span "Agregar tarea" at bounding box center [1040, 640] width 118 height 46
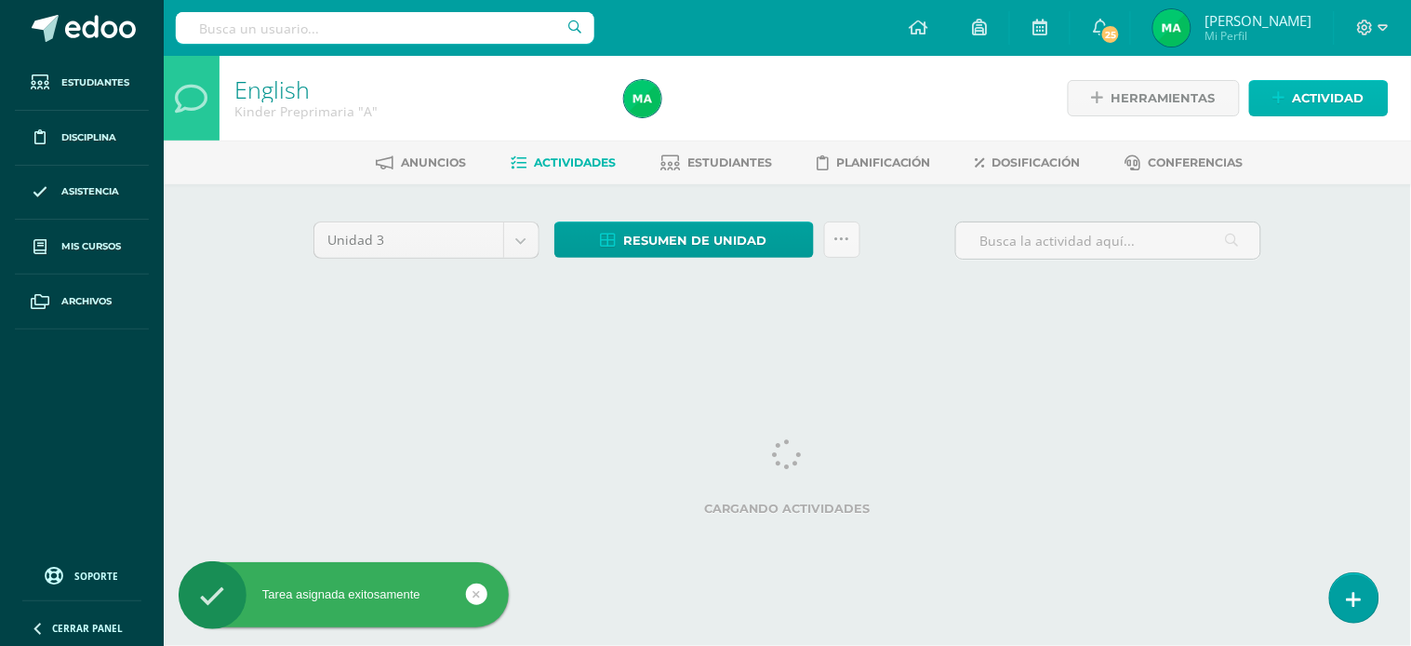
click at [1279, 95] on icon at bounding box center [1279, 98] width 12 height 16
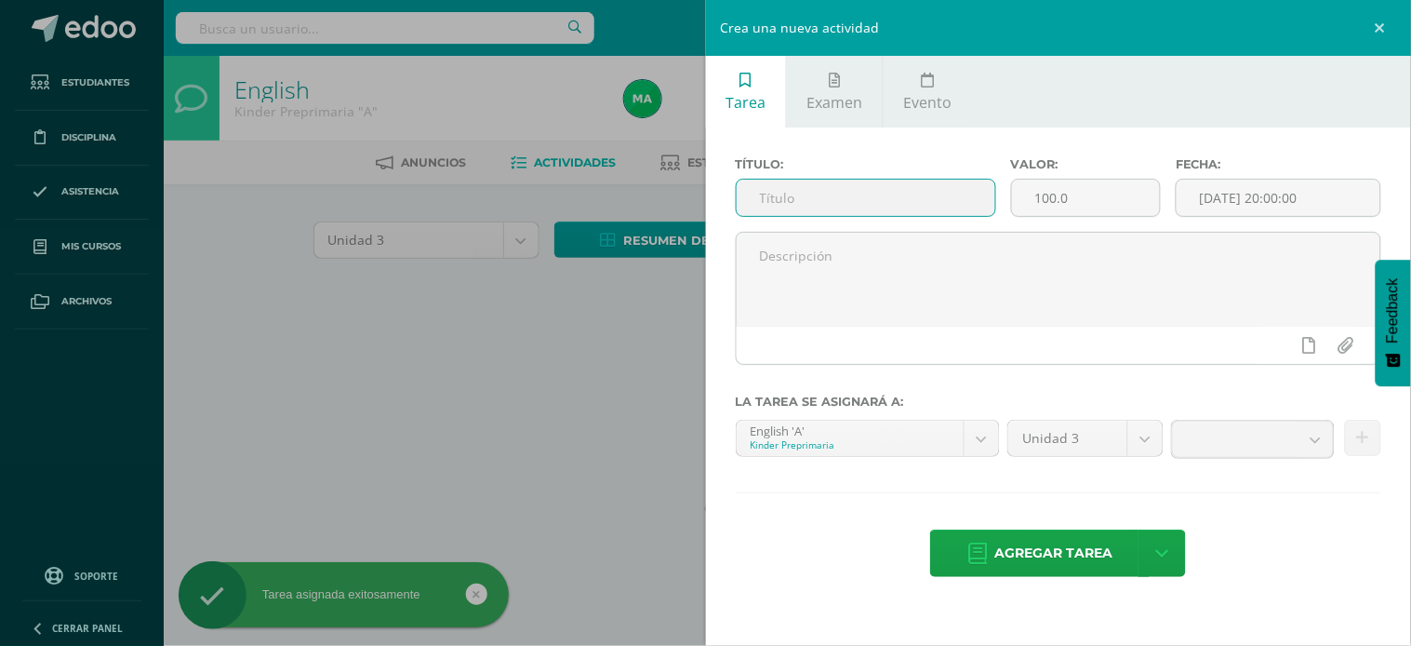
click at [806, 201] on input "text" at bounding box center [866, 198] width 259 height 36
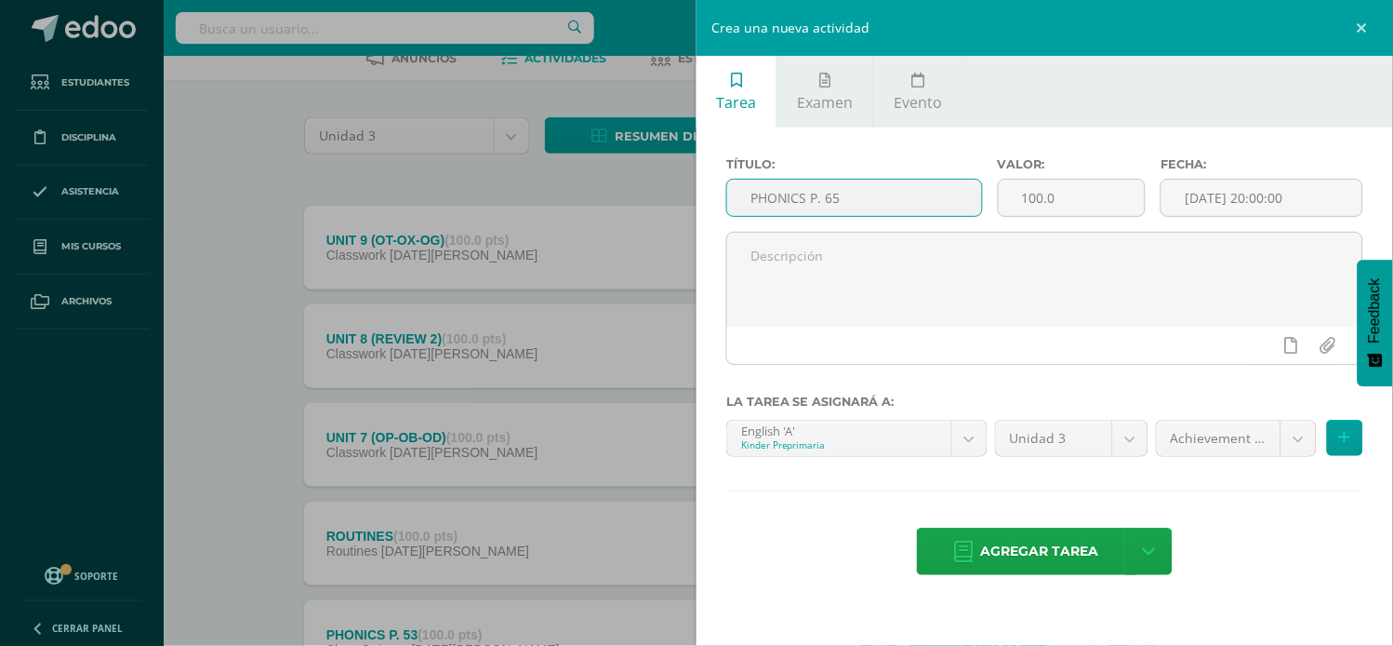
scroll to position [89, 0]
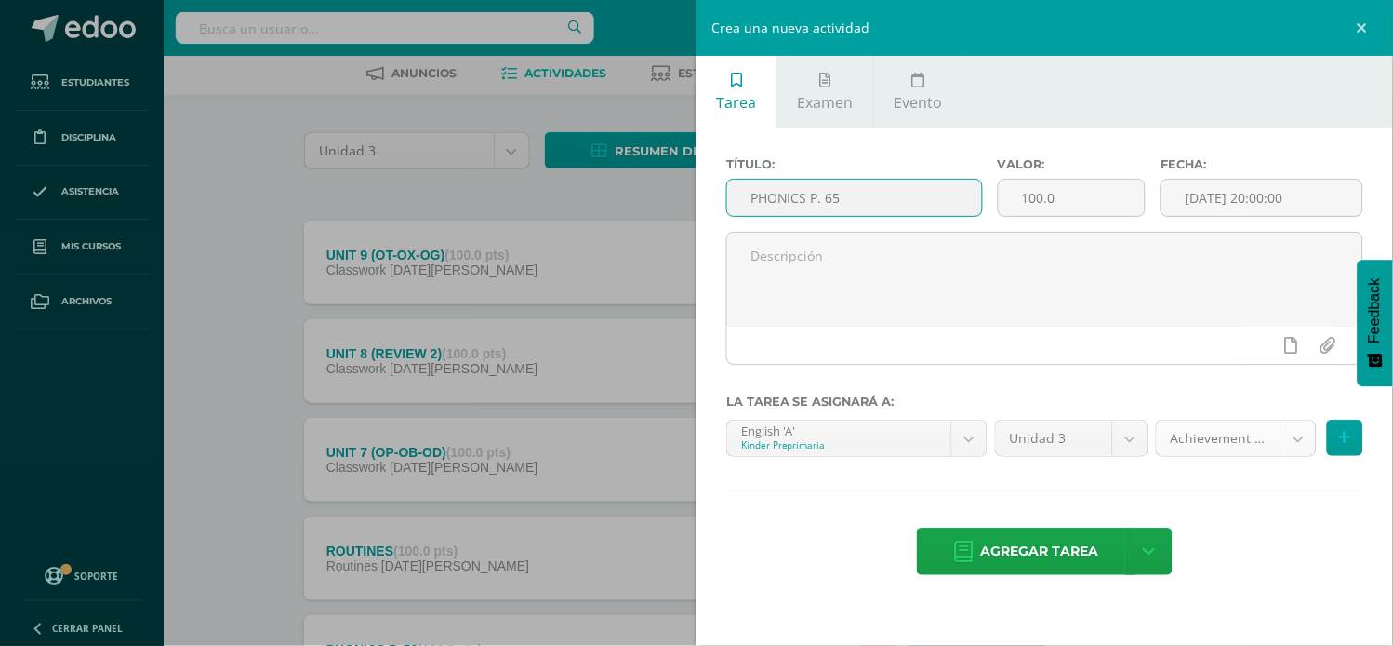
type input "PHONICS P. 65"
click at [1291, 438] on body "Tarea asignada exitosamente Estudiantes Disciplina Asistencia Mis cursos Archiv…" at bounding box center [696, 514] width 1393 height 1207
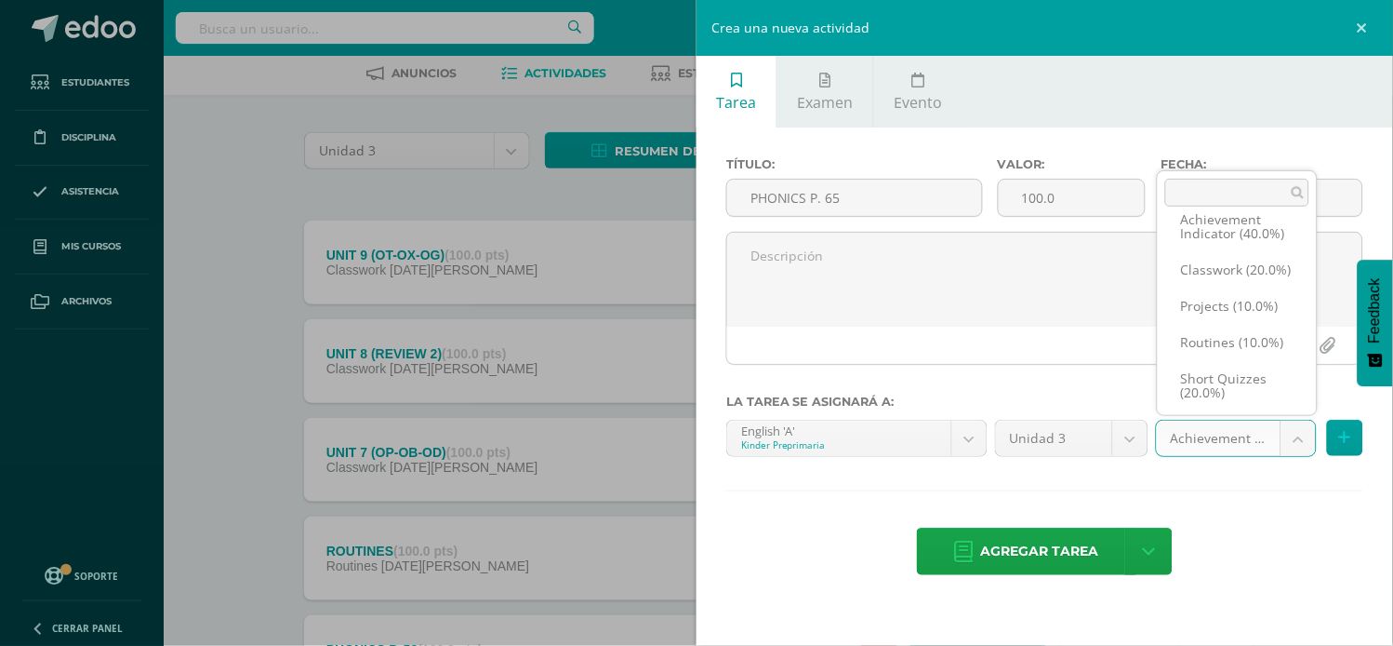
scroll to position [78, 0]
select select "203451"
click at [1338, 432] on button at bounding box center [1345, 438] width 36 height 36
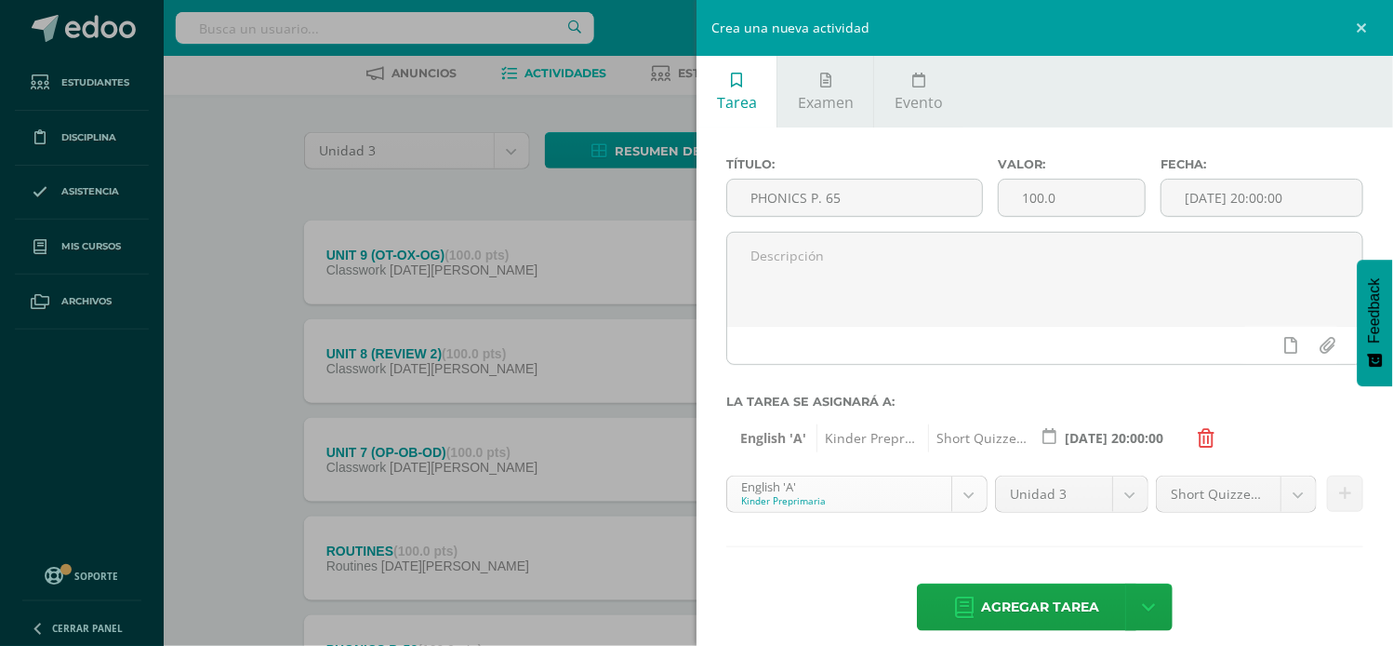
click at [951, 491] on body "Tarea asignada exitosamente Estudiantes Disciplina Asistencia Mis cursos Archiv…" at bounding box center [696, 514] width 1393 height 1207
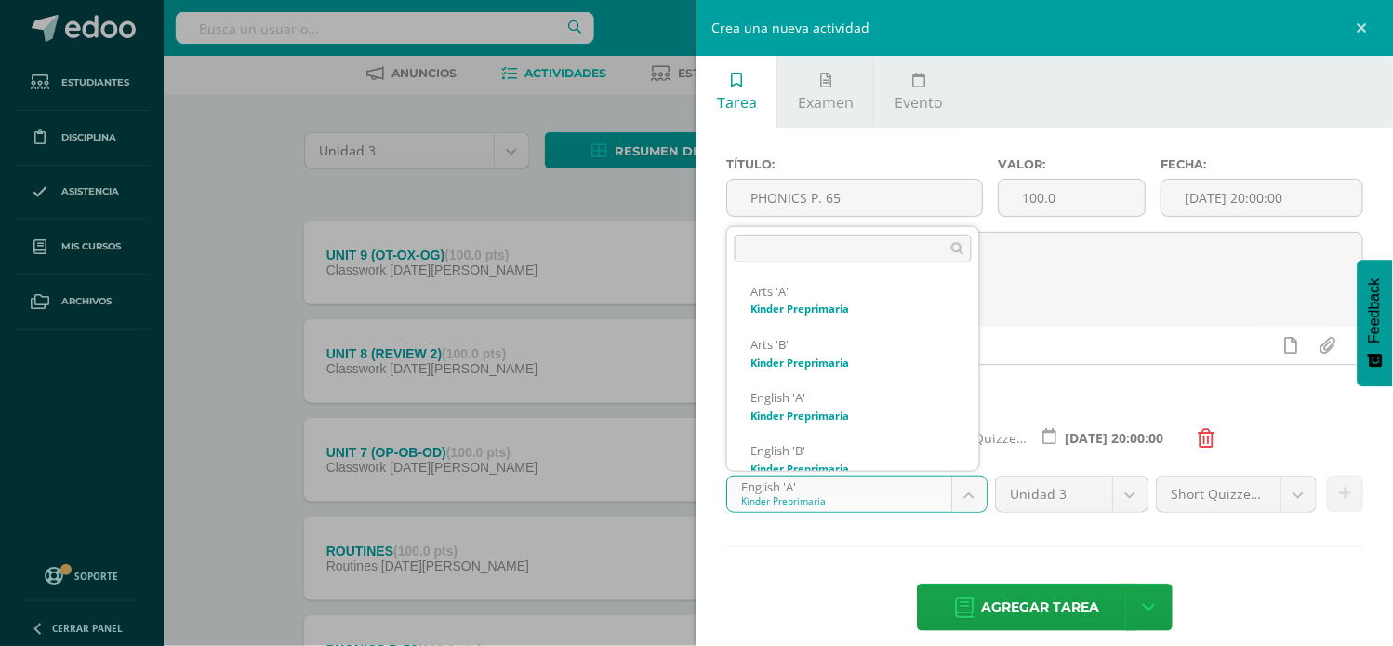
scroll to position [178, 0]
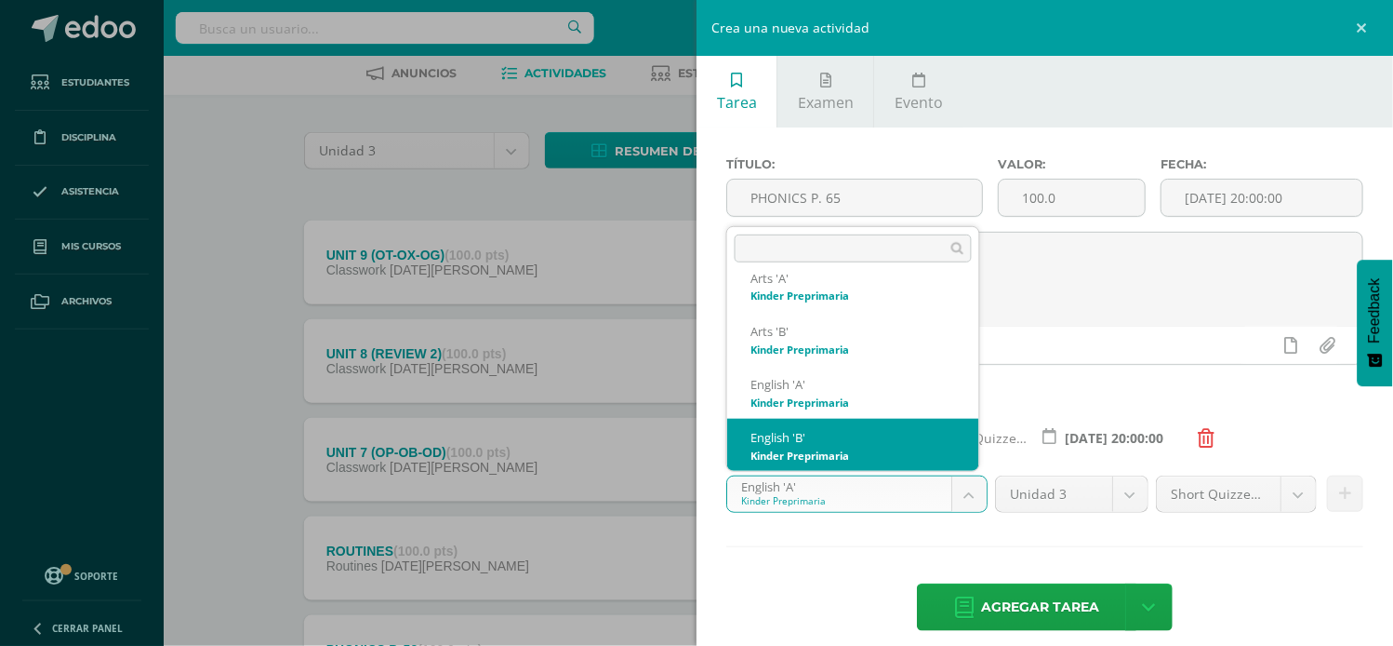
select select "174176"
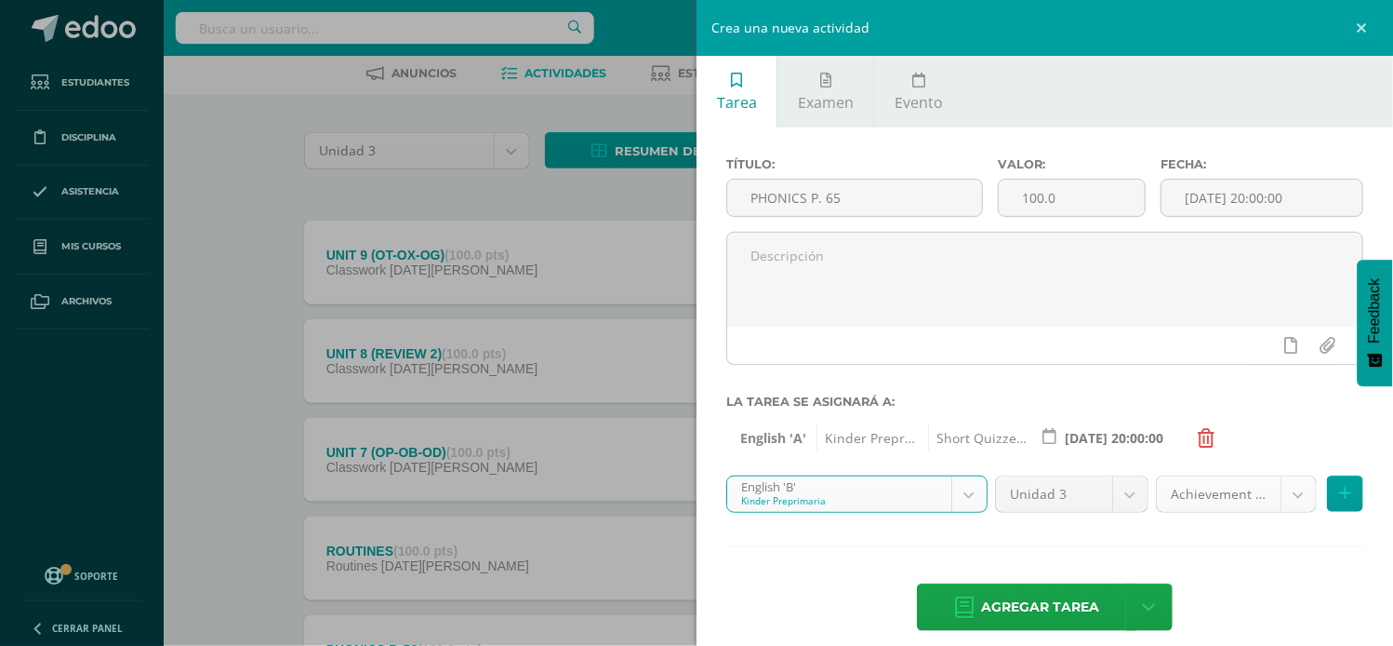
click at [1277, 493] on body "Tarea asignada exitosamente Estudiantes Disciplina Asistencia Mis cursos Archiv…" at bounding box center [696, 514] width 1393 height 1207
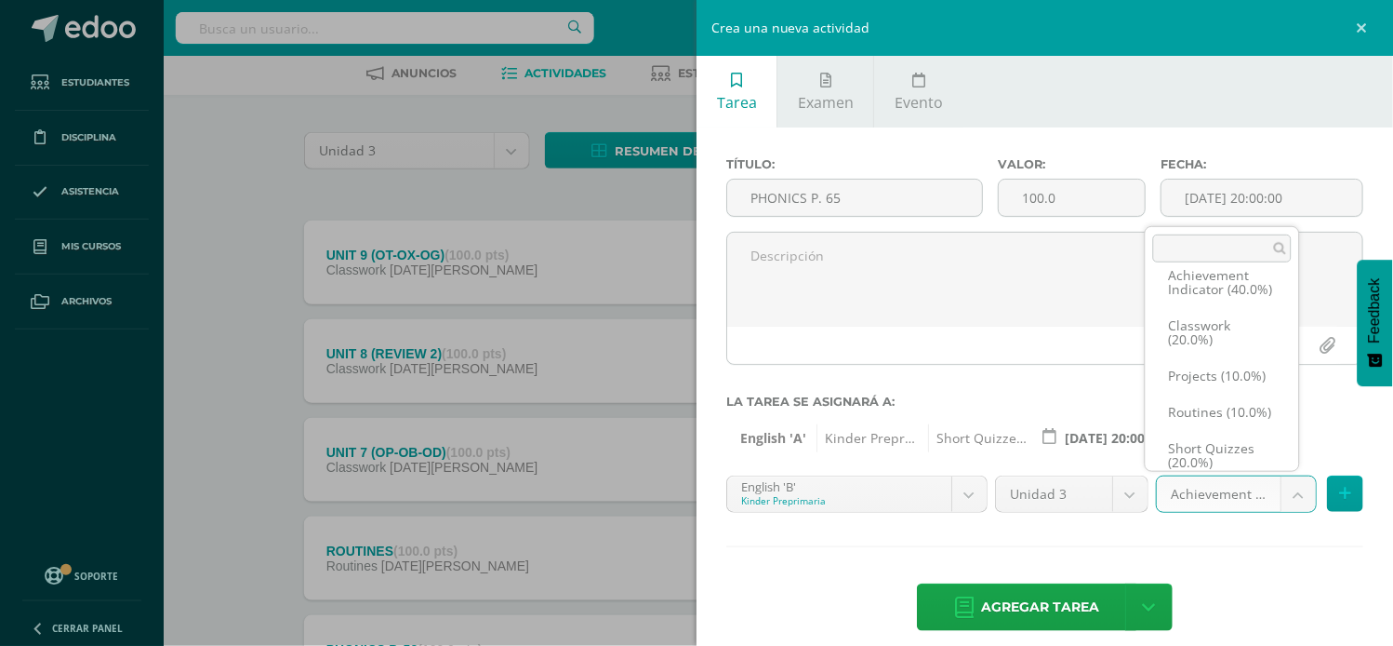
scroll to position [78, 0]
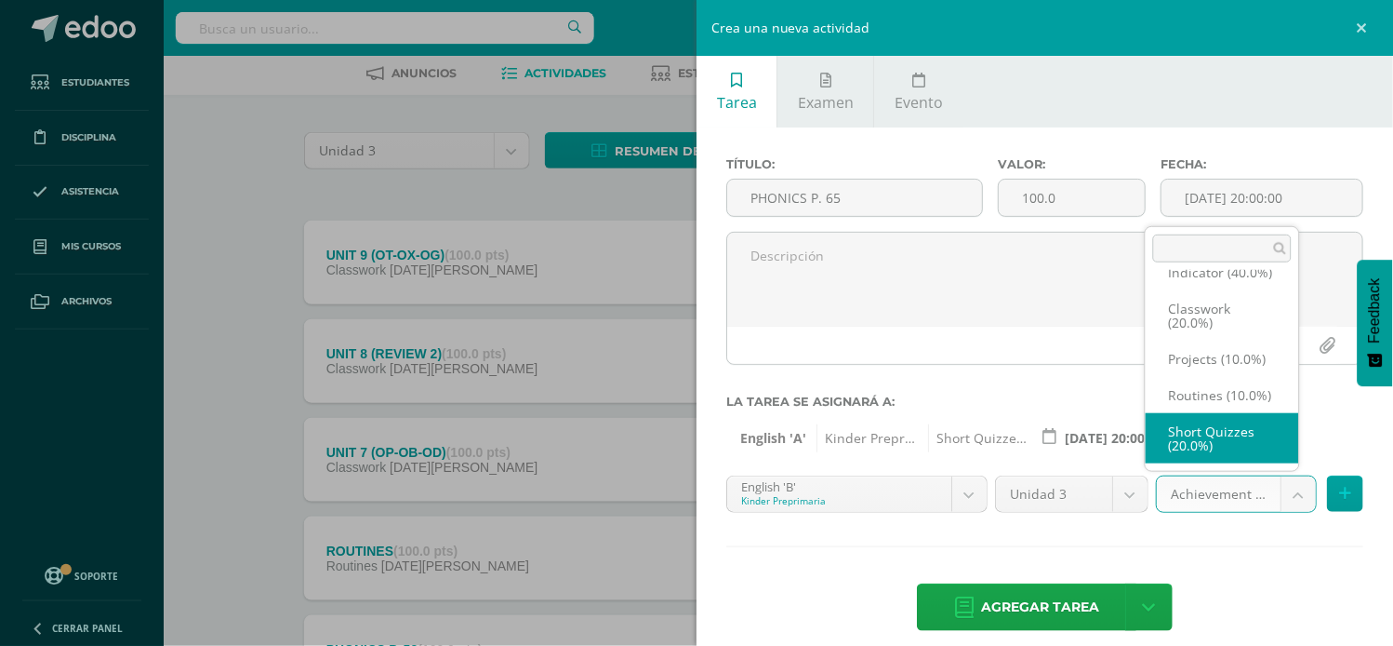
select select "203456"
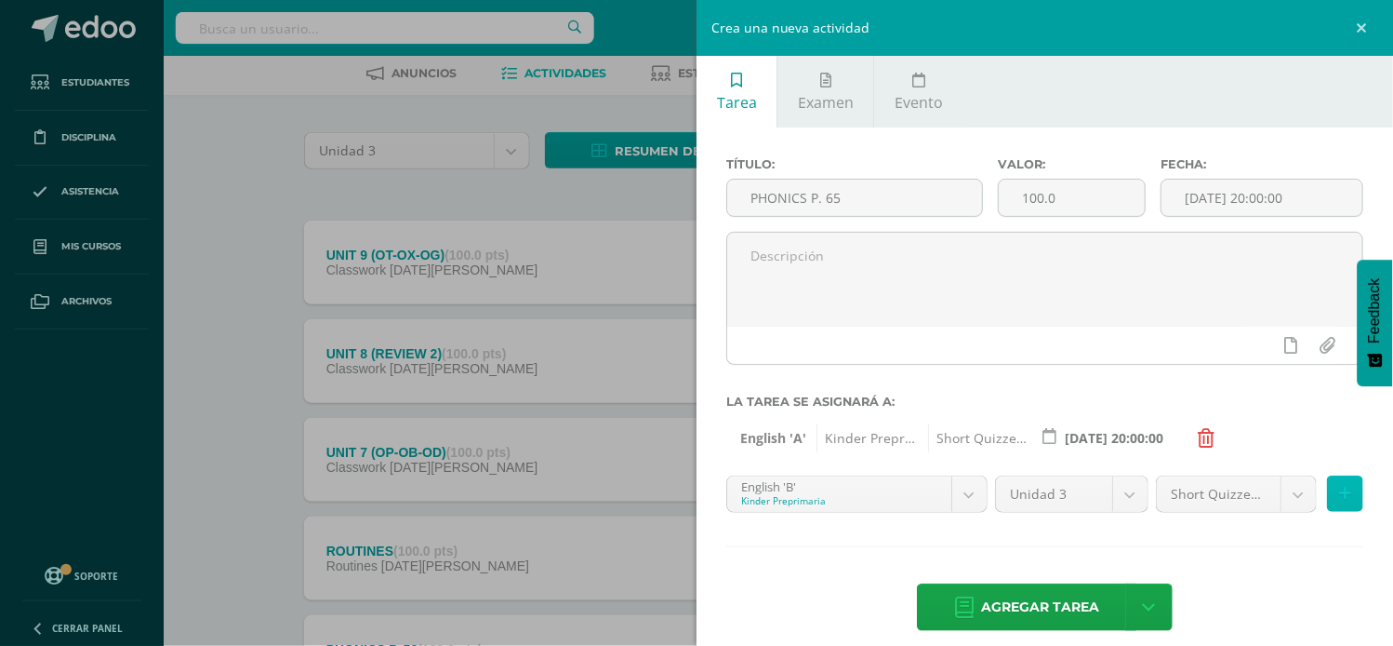
click at [1339, 498] on icon at bounding box center [1345, 494] width 12 height 16
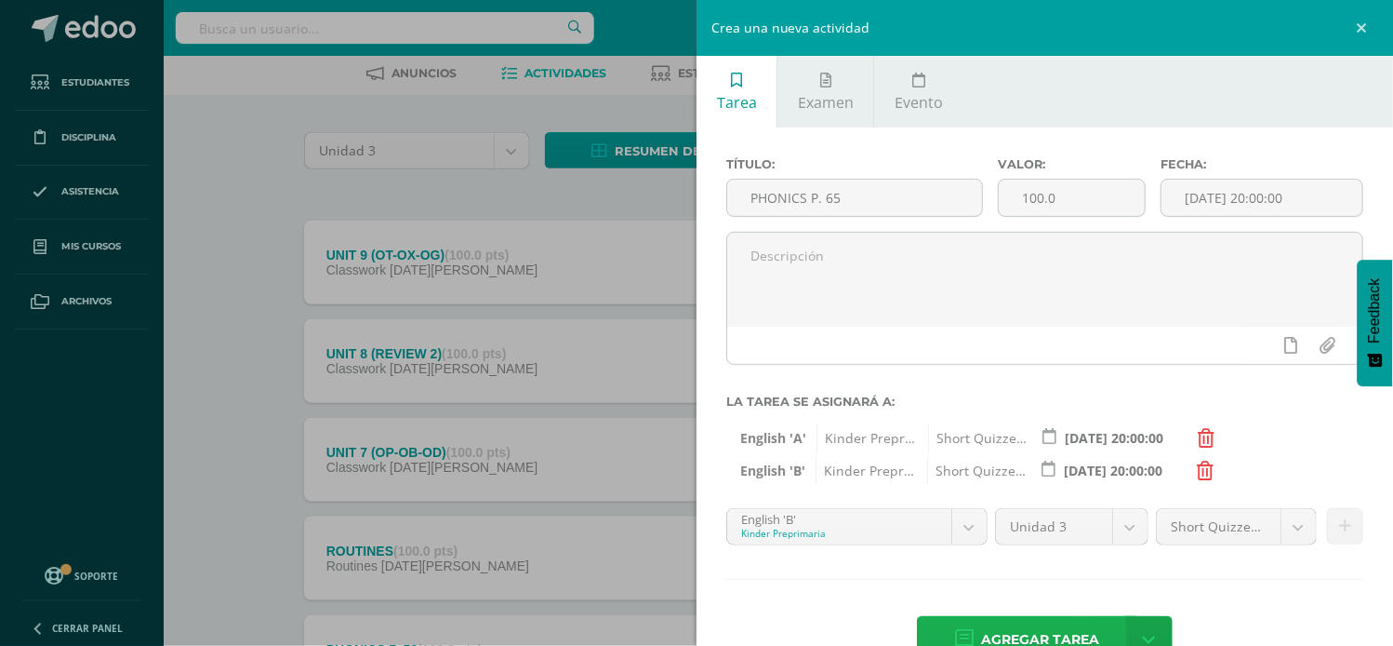
click at [1055, 628] on span "Agregar tarea" at bounding box center [1040, 640] width 118 height 46
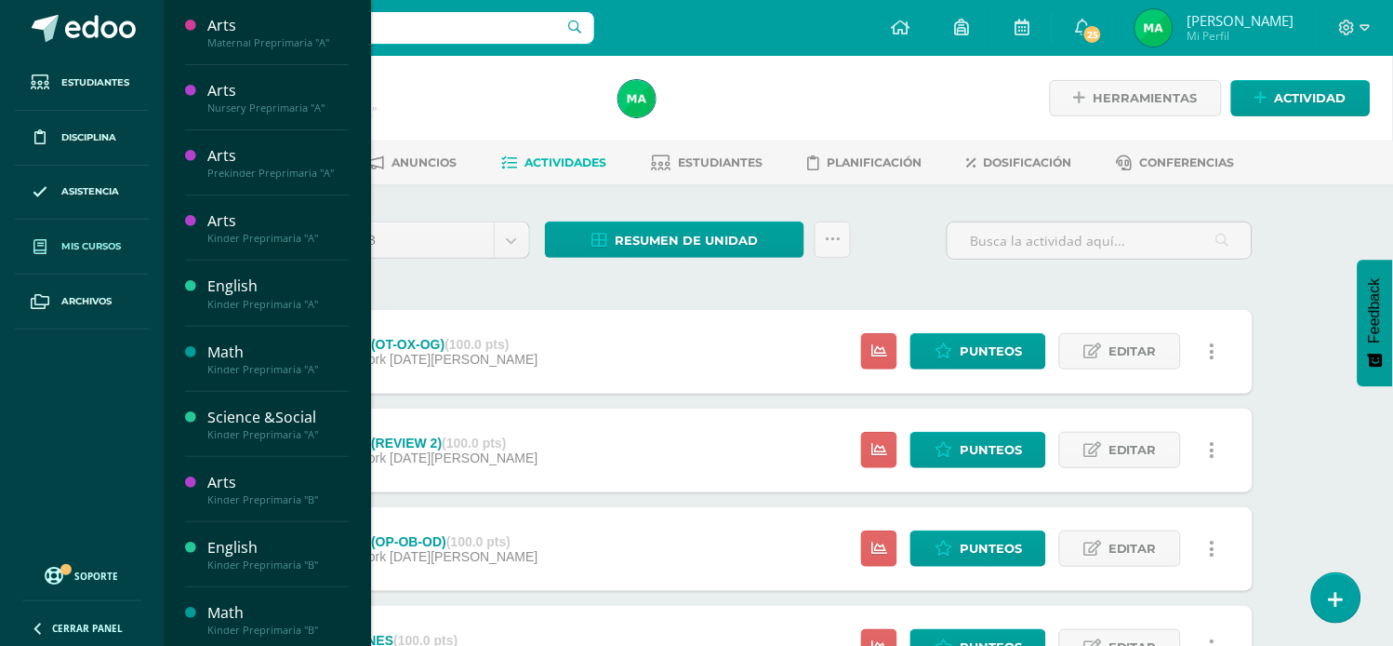
click at [79, 243] on span "Mis cursos" at bounding box center [91, 246] width 60 height 15
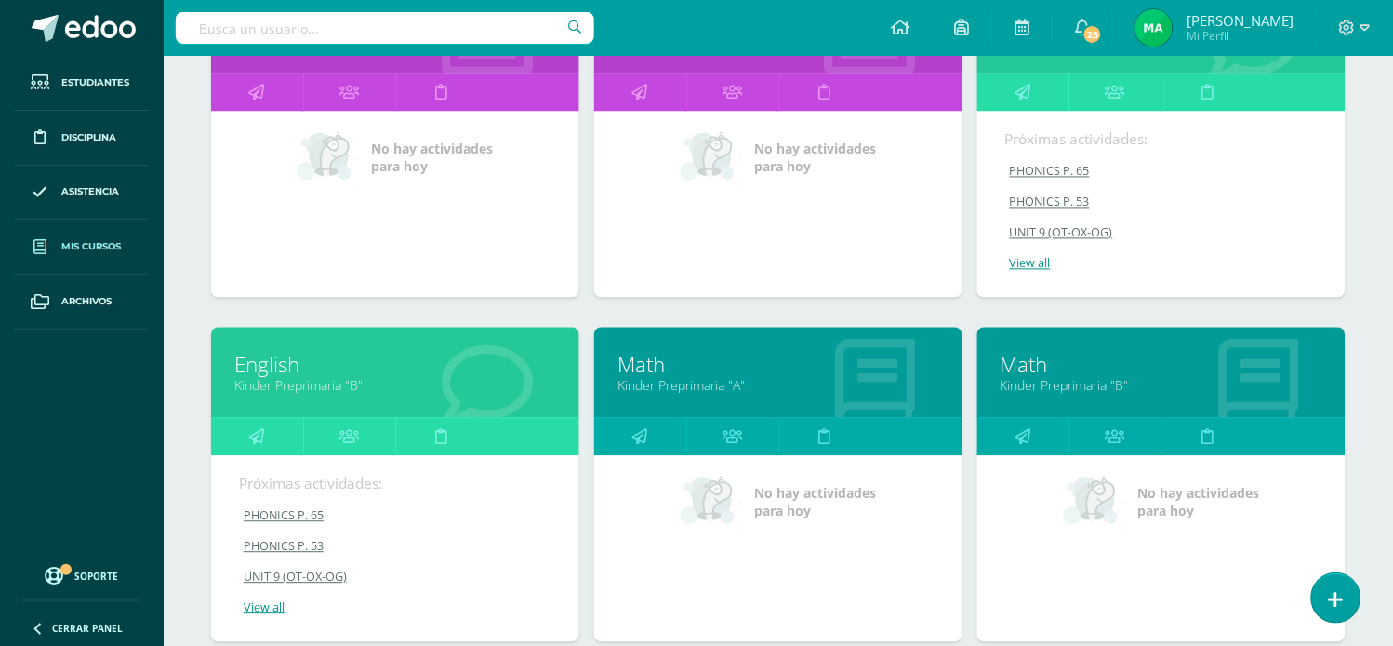
scroll to position [760, 0]
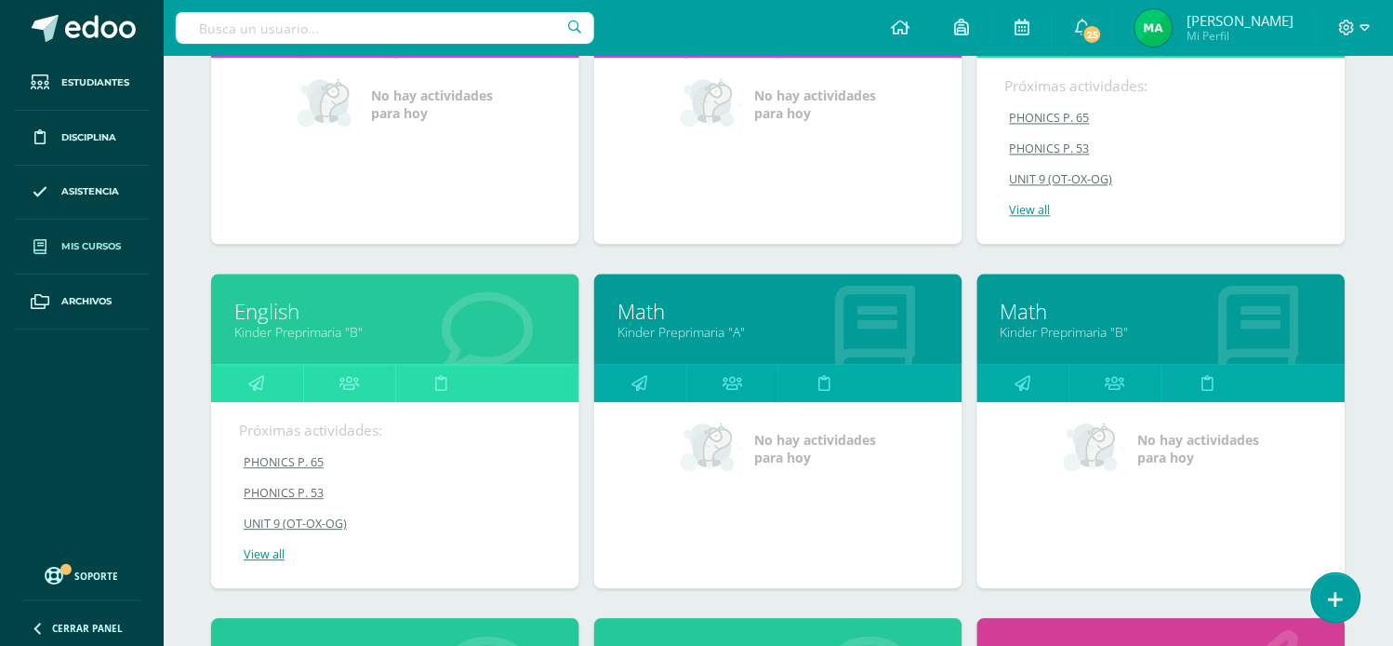
click at [638, 312] on link "Math" at bounding box center [779, 312] width 322 height 29
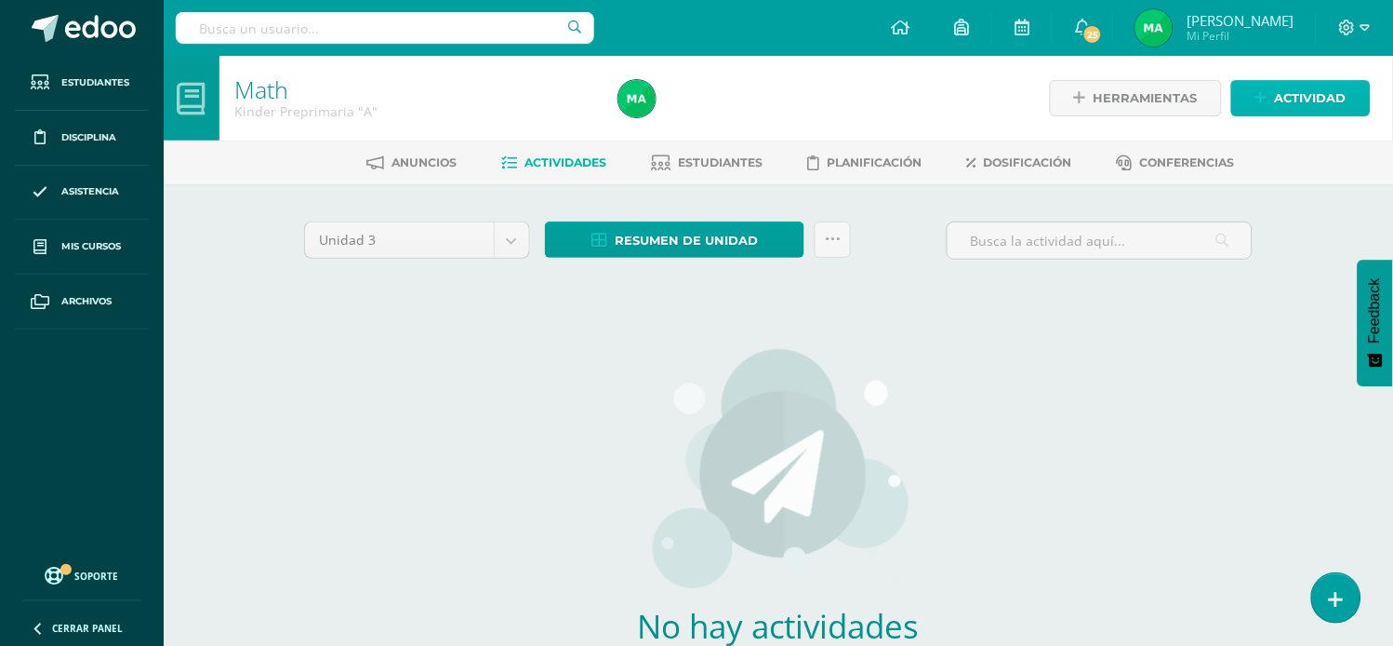
click at [1274, 96] on link "Actividad" at bounding box center [1302, 98] width 140 height 36
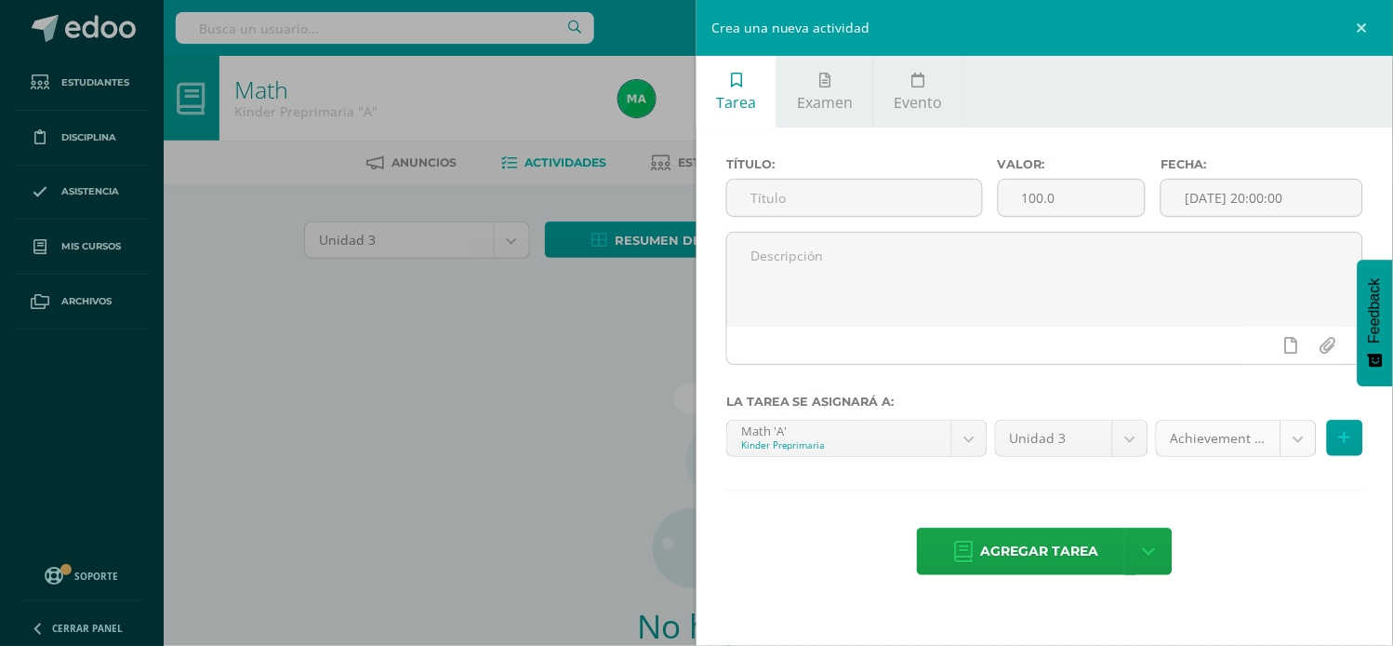
click at [1300, 424] on body "Estudiantes Disciplina Asistencia Mis cursos Archivos Soporte Ayuda Reportar un…" at bounding box center [696, 399] width 1393 height 799
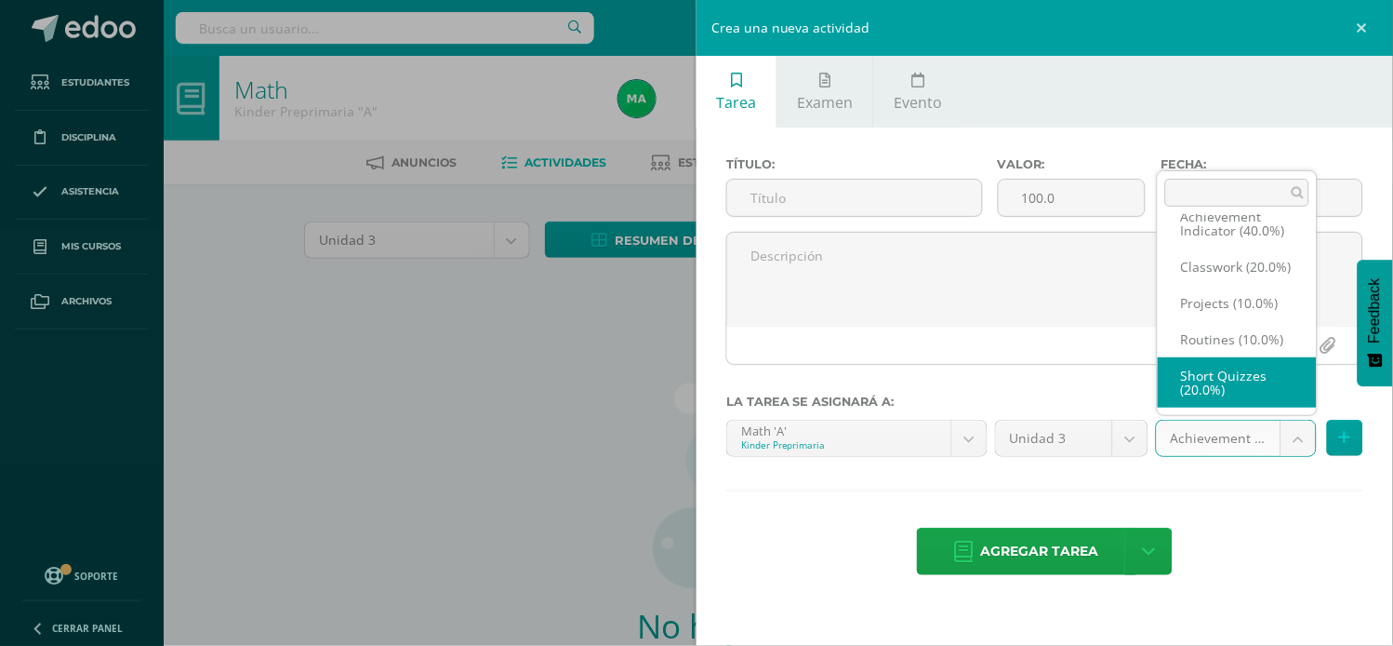
click at [766, 200] on body "Estudiantes Disciplina Asistencia Mis cursos Archivos Soporte Ayuda Reportar un…" at bounding box center [696, 399] width 1393 height 799
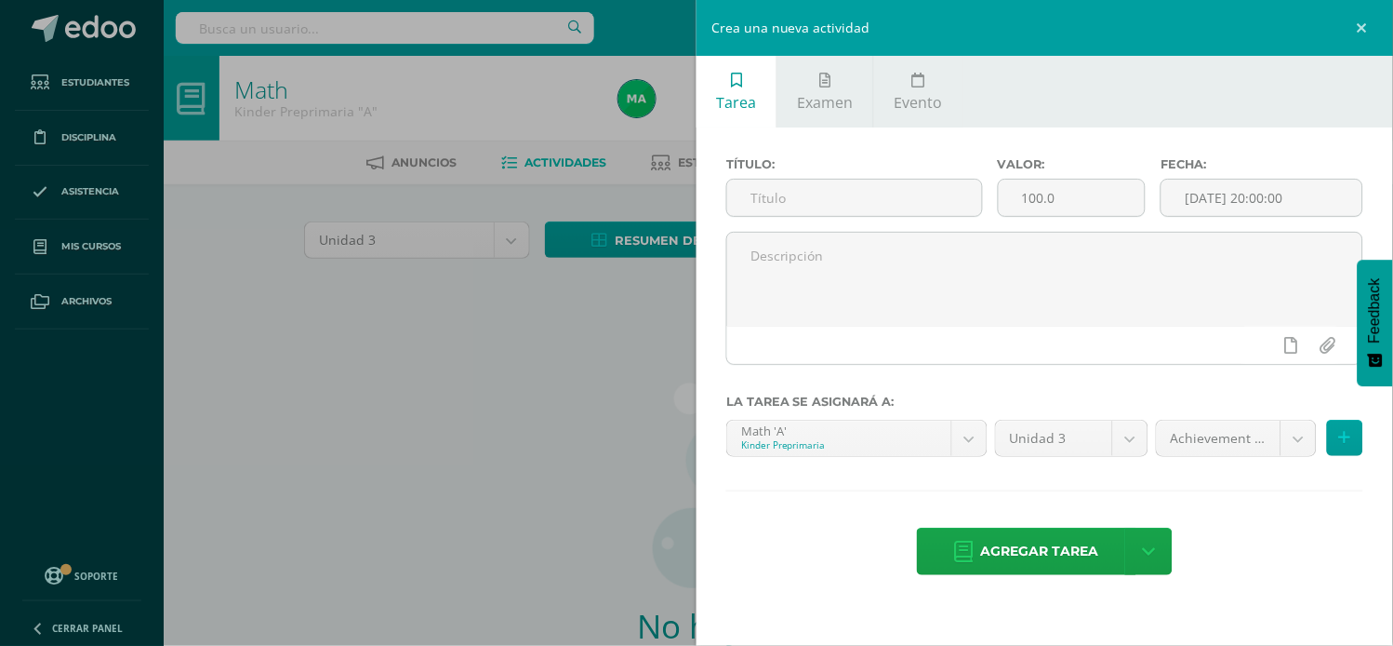
click at [766, 200] on input "text" at bounding box center [854, 198] width 255 height 36
type input "ACHIEVEMENT INDICATOR"
click at [1339, 441] on icon at bounding box center [1345, 438] width 12 height 16
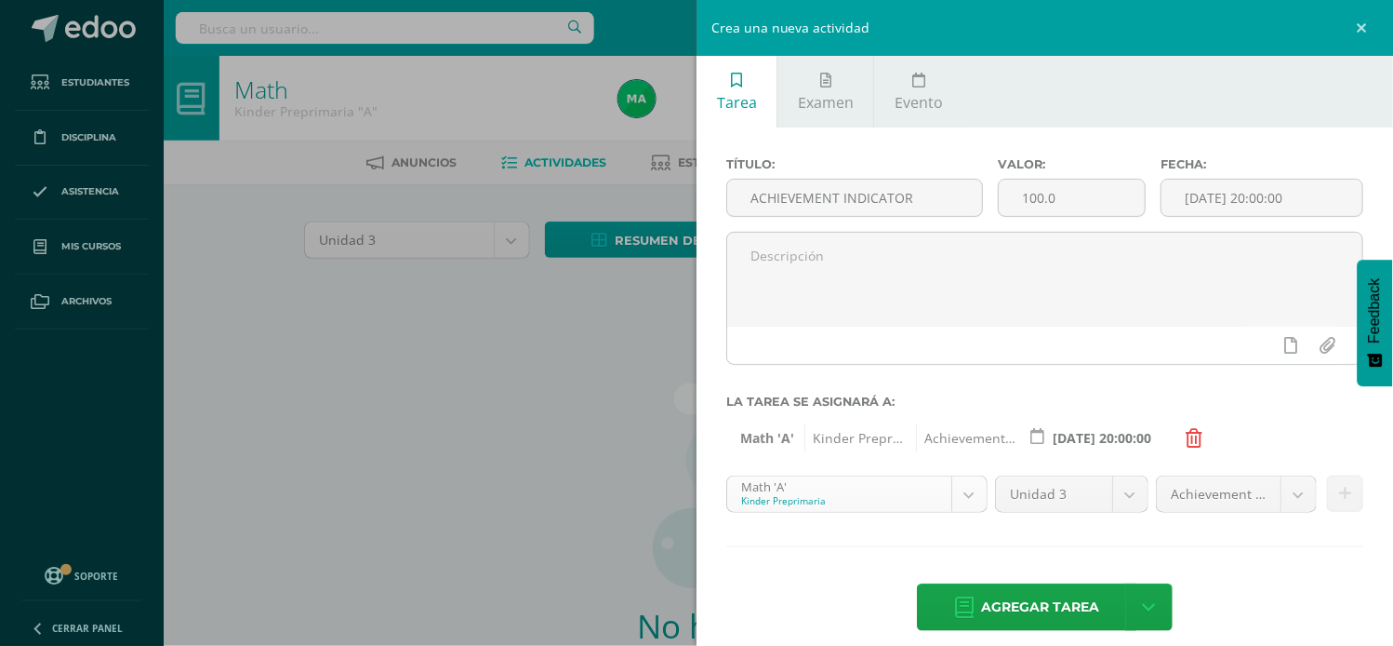
click at [966, 486] on body "Estudiantes Disciplina Asistencia Mis cursos Archivos Soporte Ayuda Reportar un…" at bounding box center [696, 399] width 1393 height 799
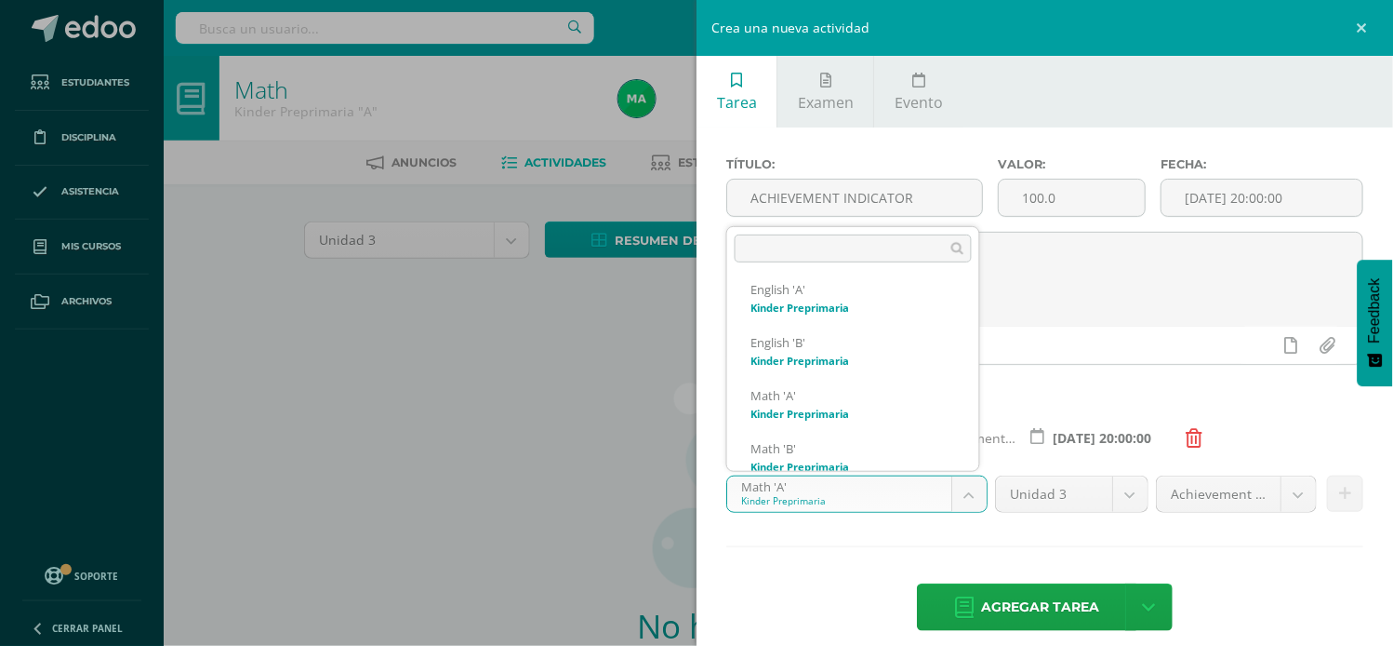
scroll to position [284, 0]
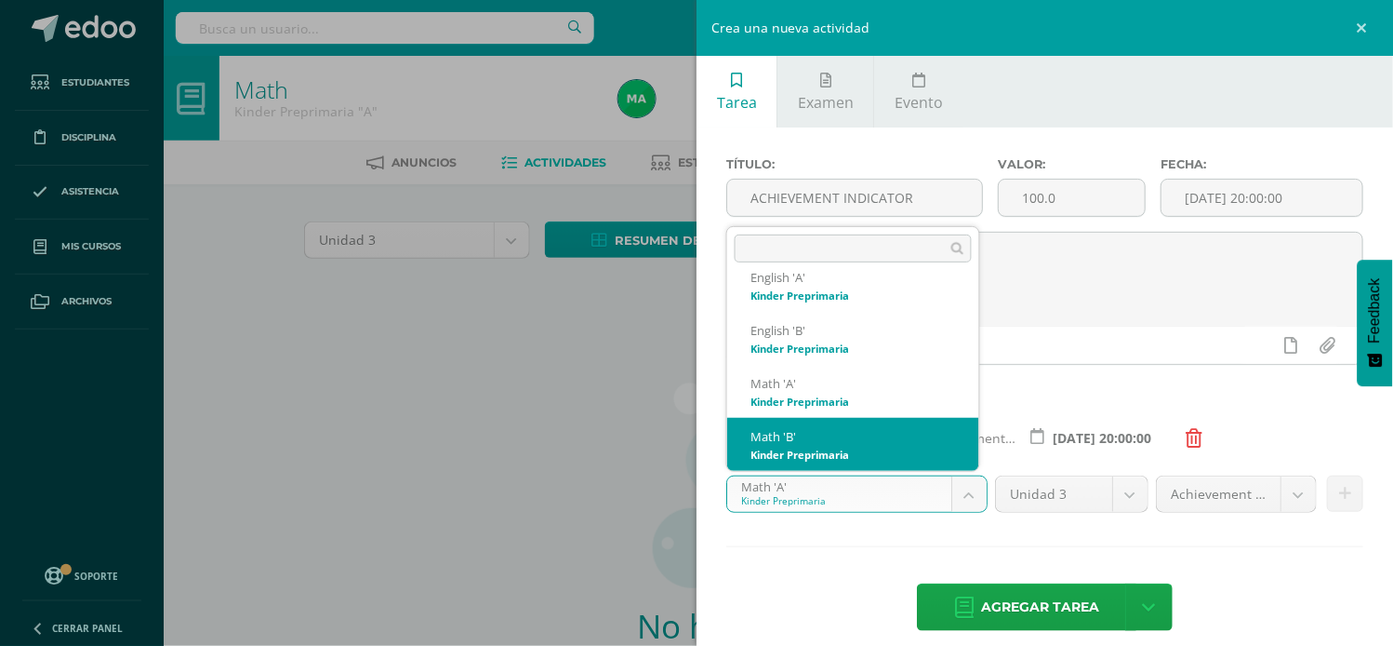
select select "174204"
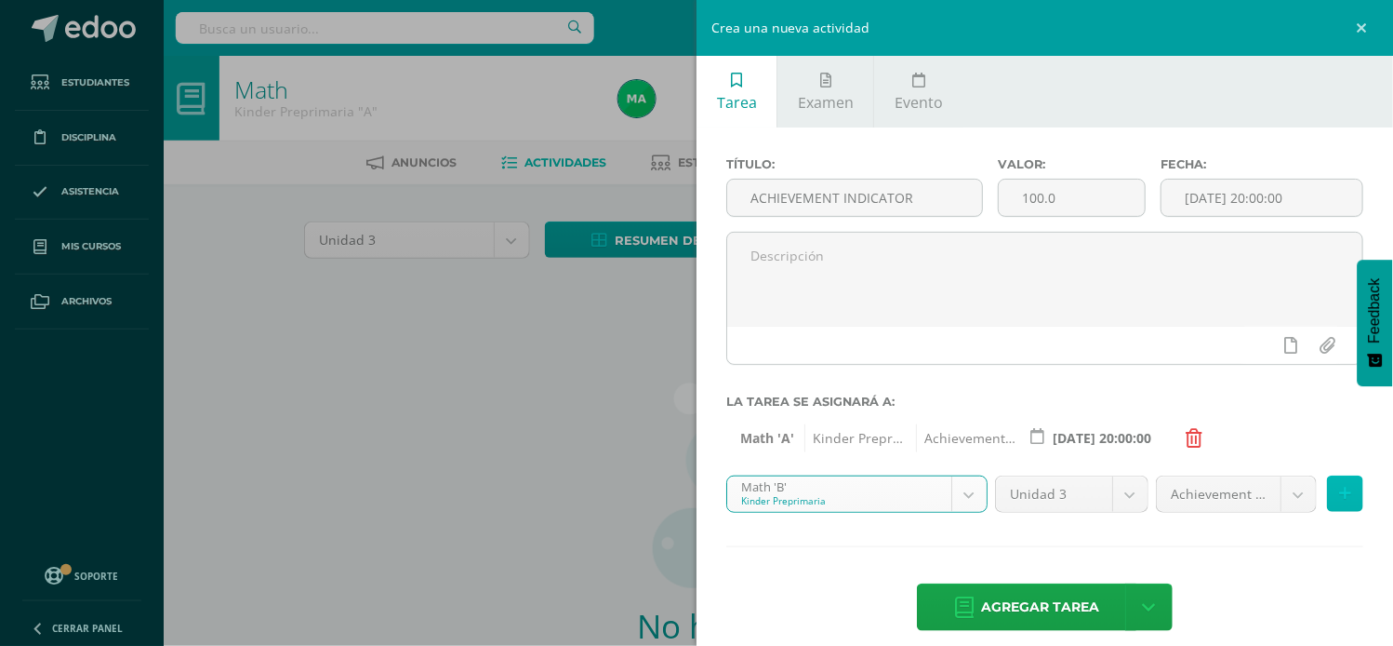
click at [1339, 489] on icon at bounding box center [1345, 494] width 12 height 16
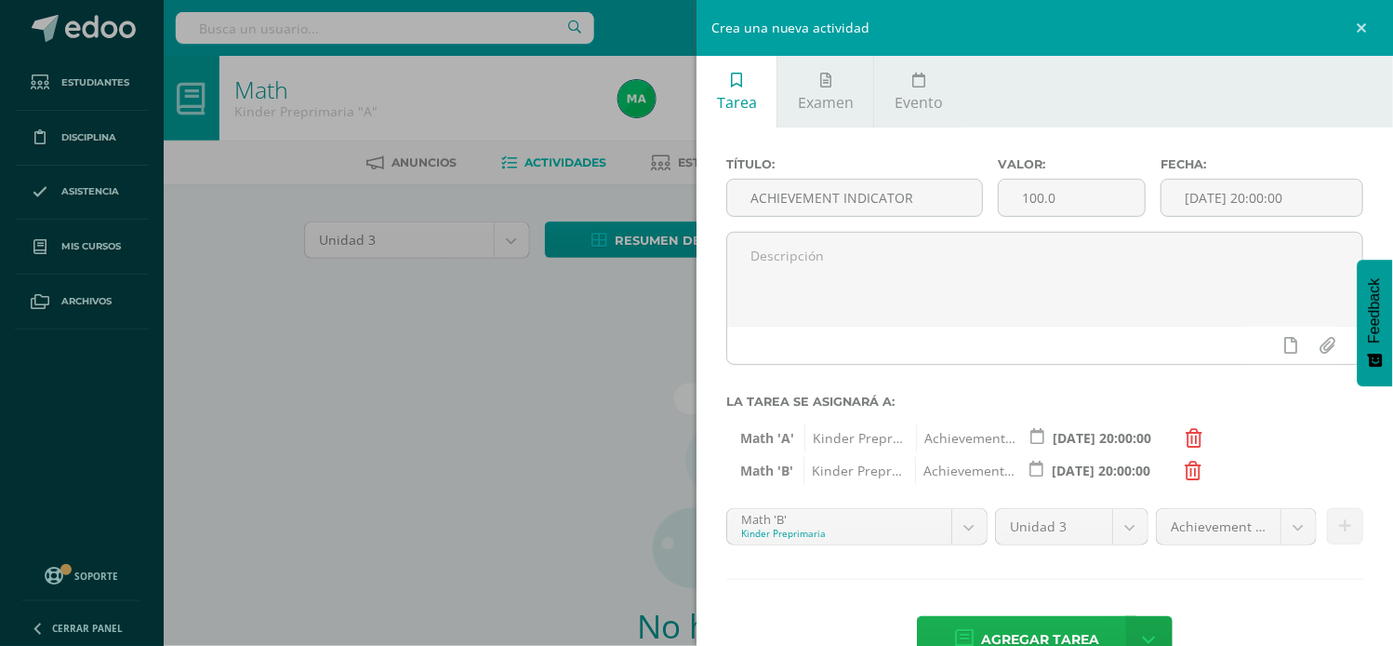
click at [1027, 636] on span "Agregar tarea" at bounding box center [1040, 640] width 118 height 46
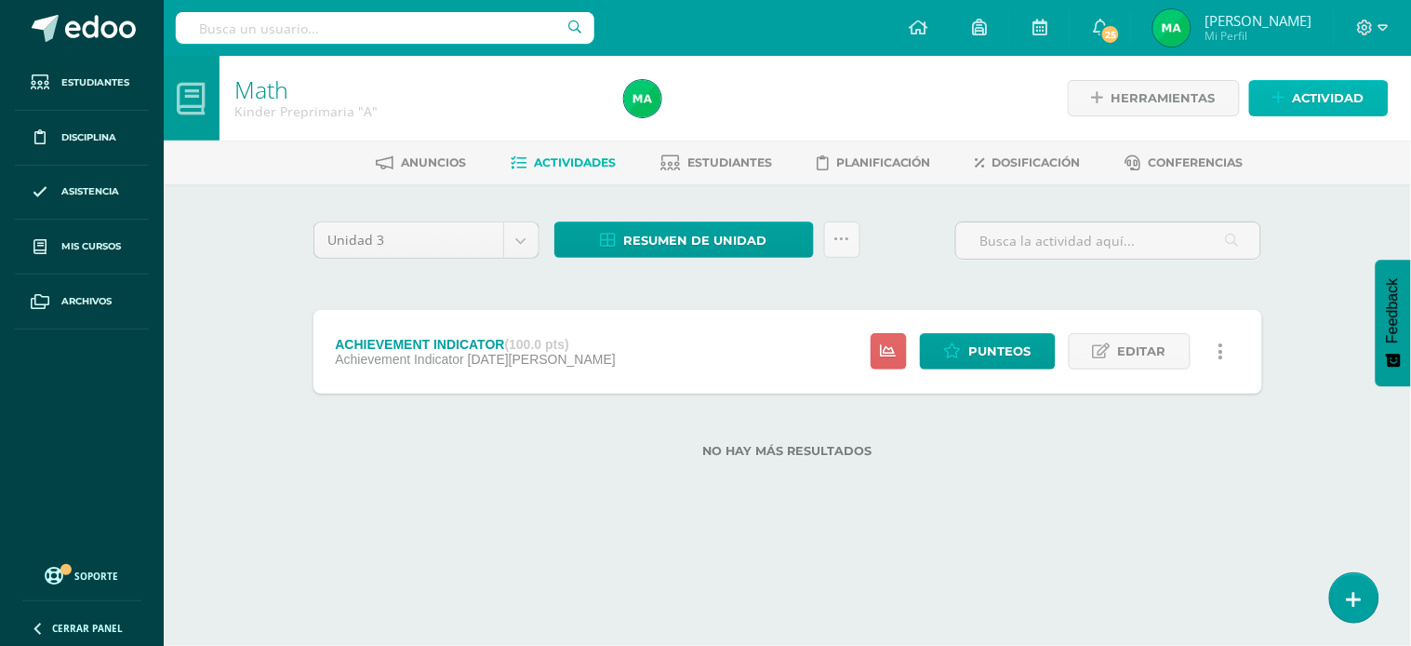
click at [1284, 95] on icon at bounding box center [1279, 98] width 12 height 16
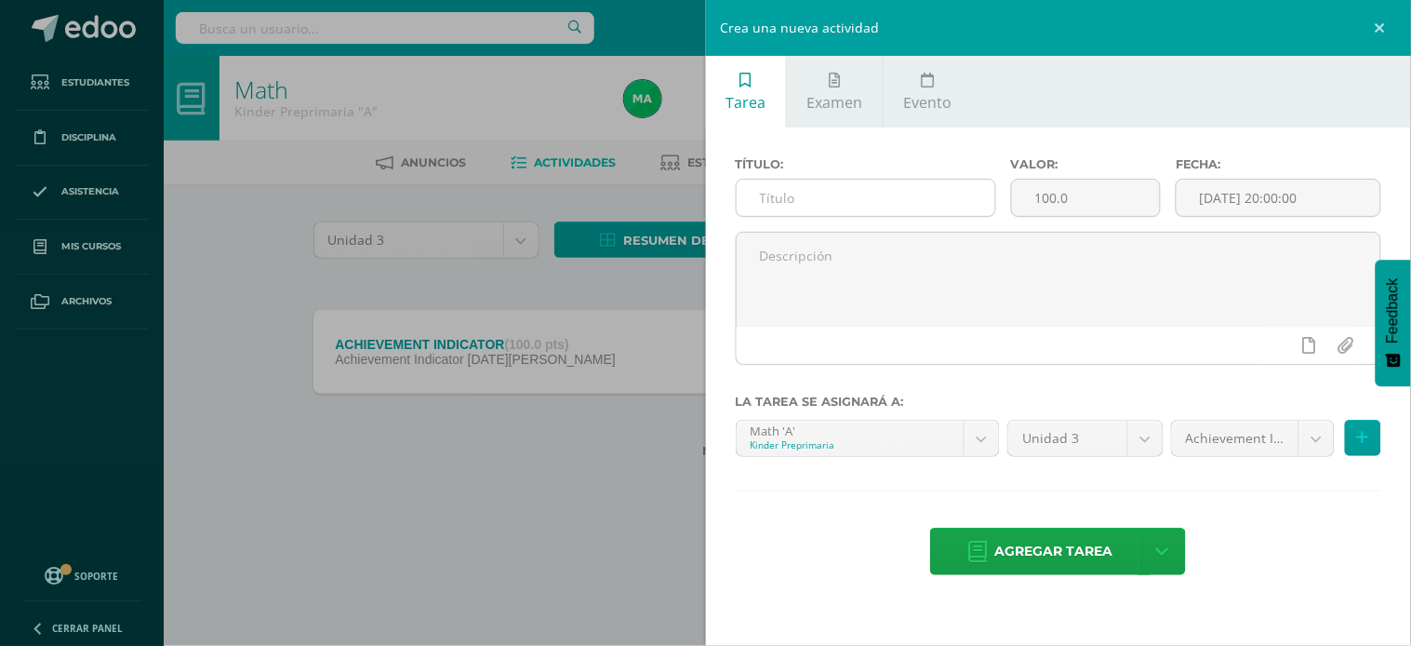
click at [805, 199] on input "text" at bounding box center [866, 198] width 259 height 36
type input "ROUTINES"
click at [1308, 439] on body "Tarea asignada exitosamente Estudiantes Disciplina Asistencia Mis cursos Archiv…" at bounding box center [705, 258] width 1411 height 517
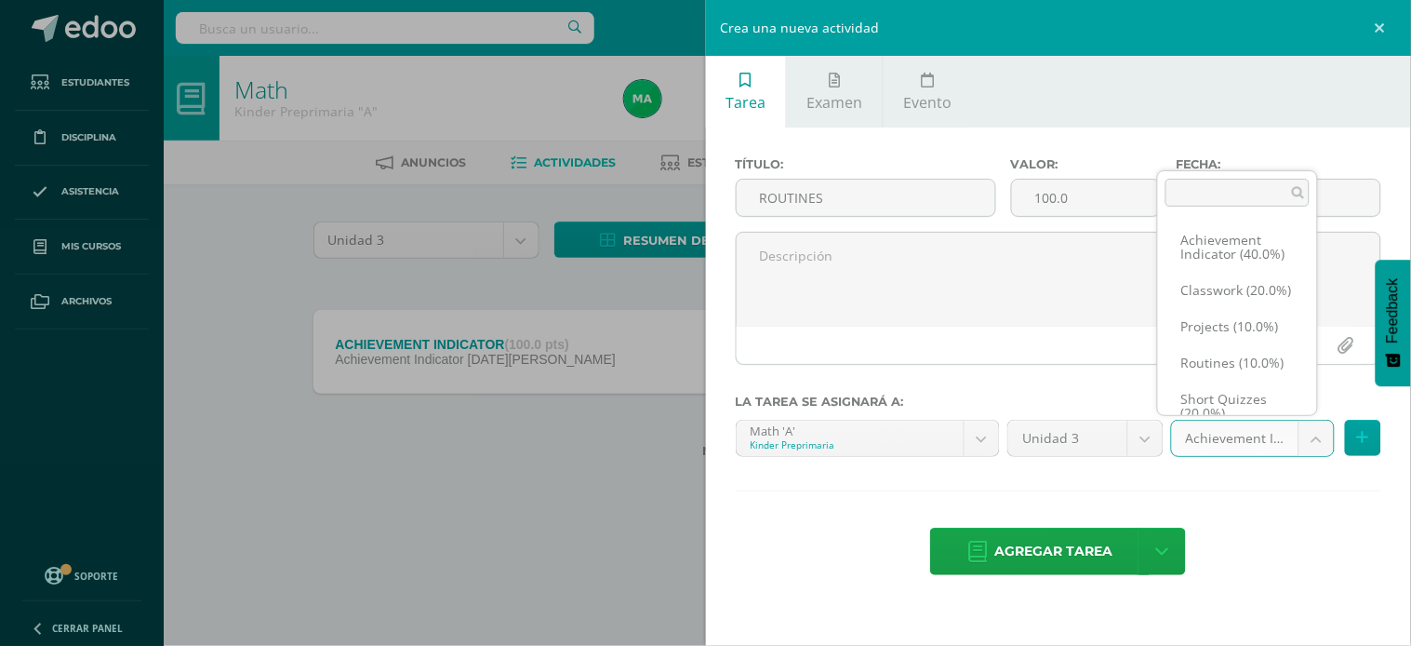
scroll to position [20, 0]
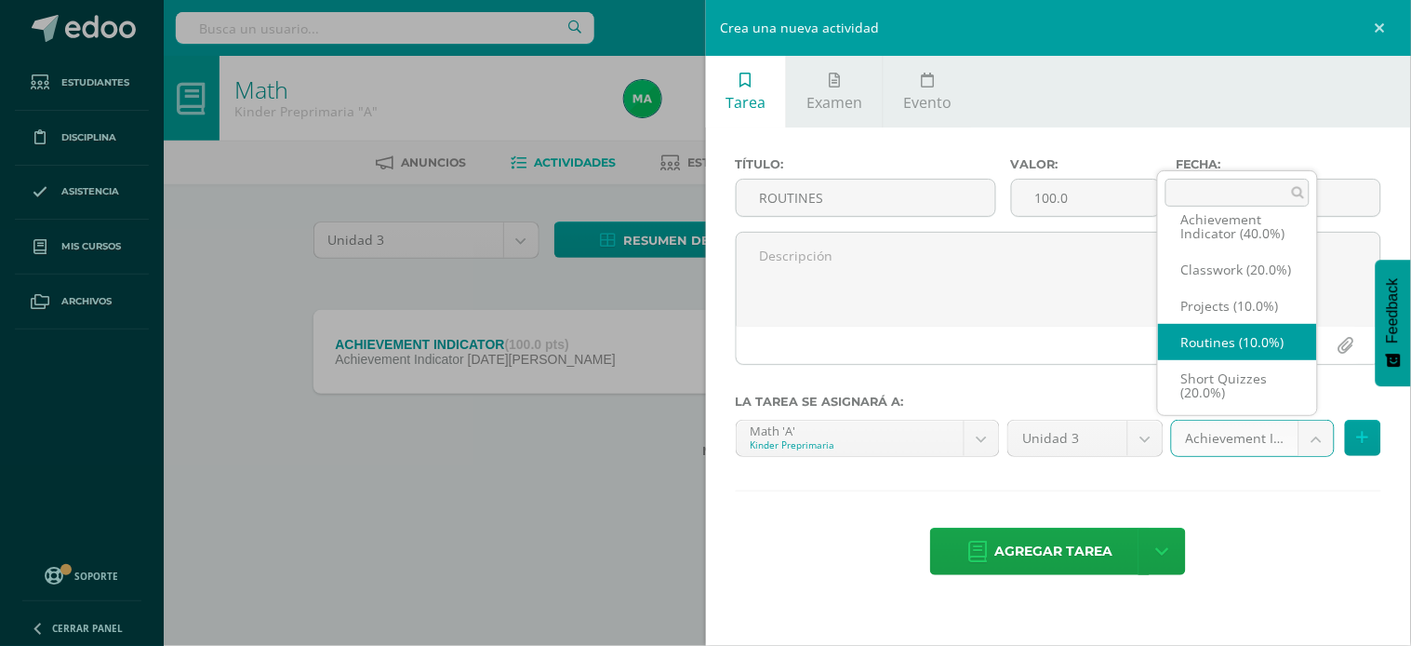
select select "203458"
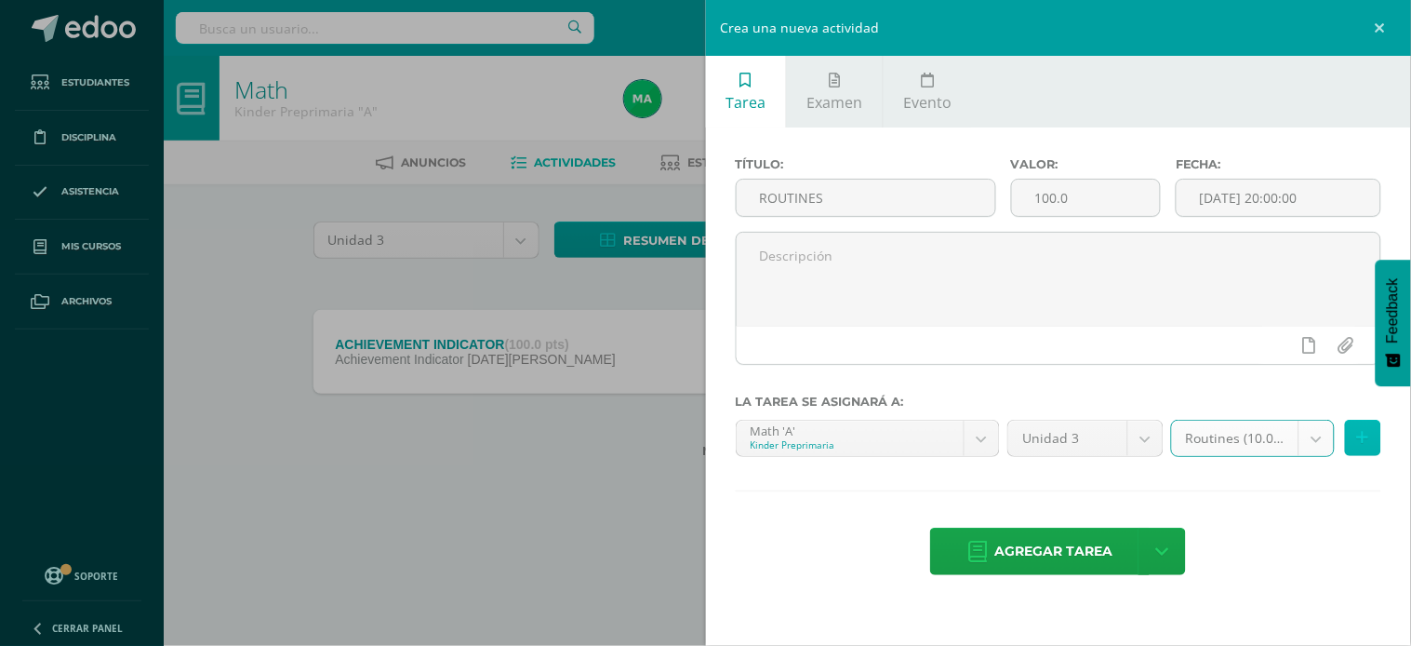
click at [1363, 431] on icon at bounding box center [1363, 438] width 12 height 16
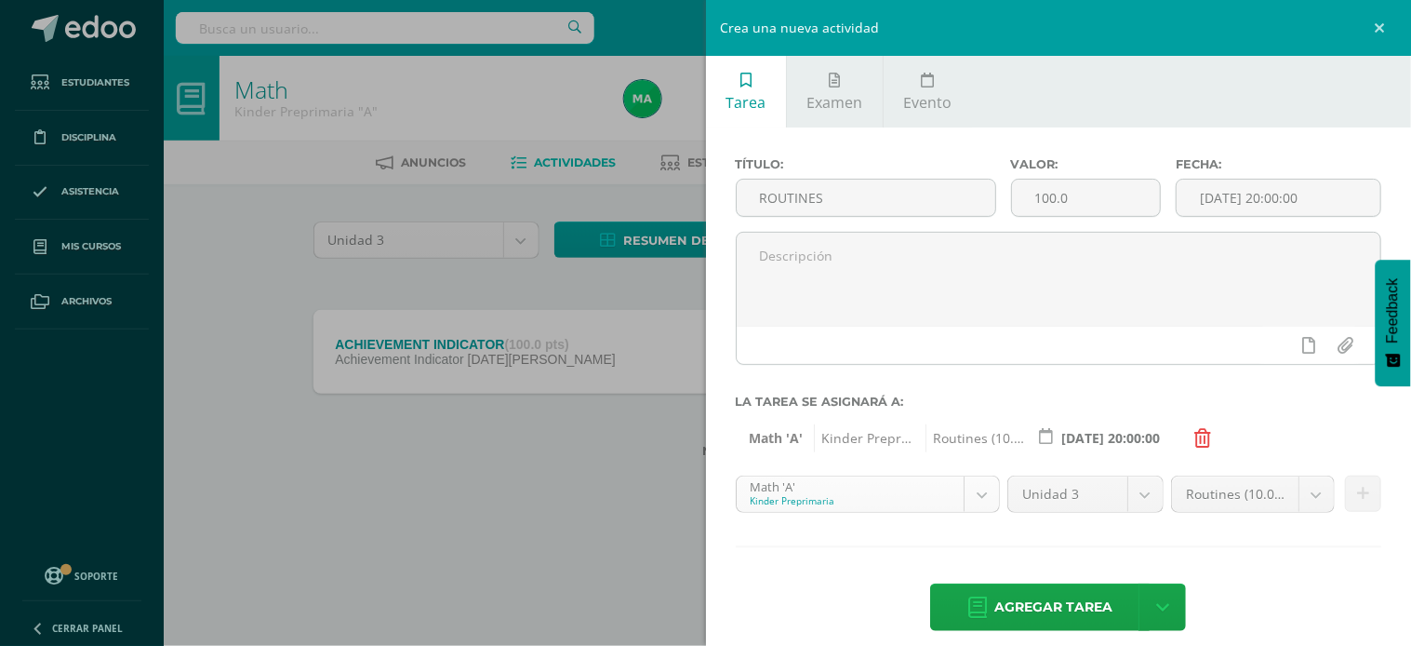
click at [970, 497] on body "Tarea asignada exitosamente Estudiantes Disciplina Asistencia Mis cursos Archiv…" at bounding box center [705, 258] width 1411 height 517
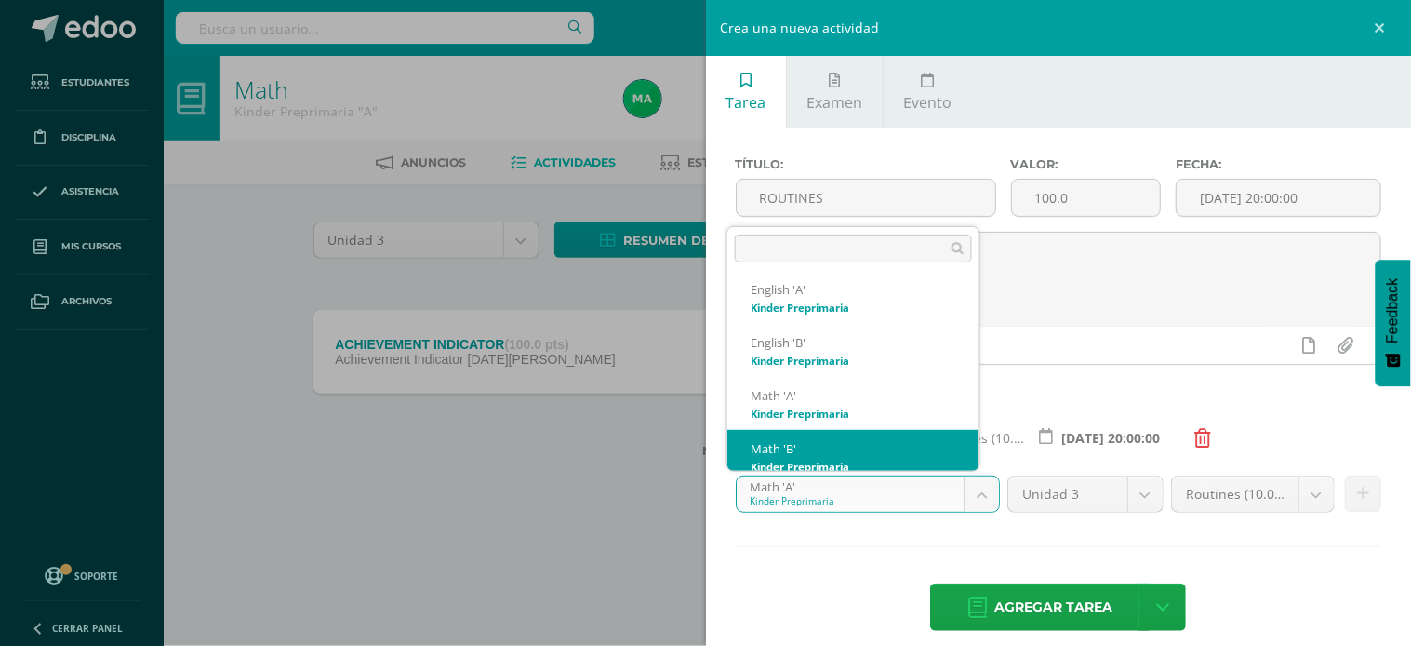
scroll to position [284, 0]
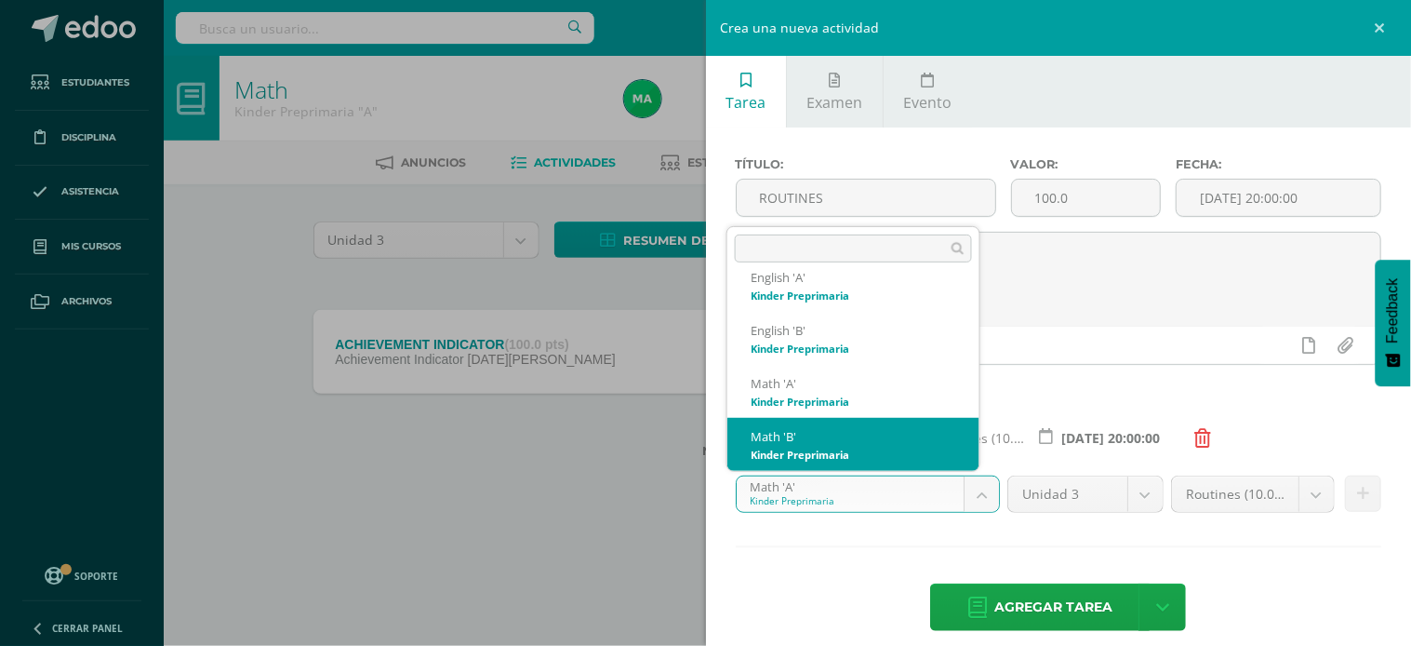
select select "174204"
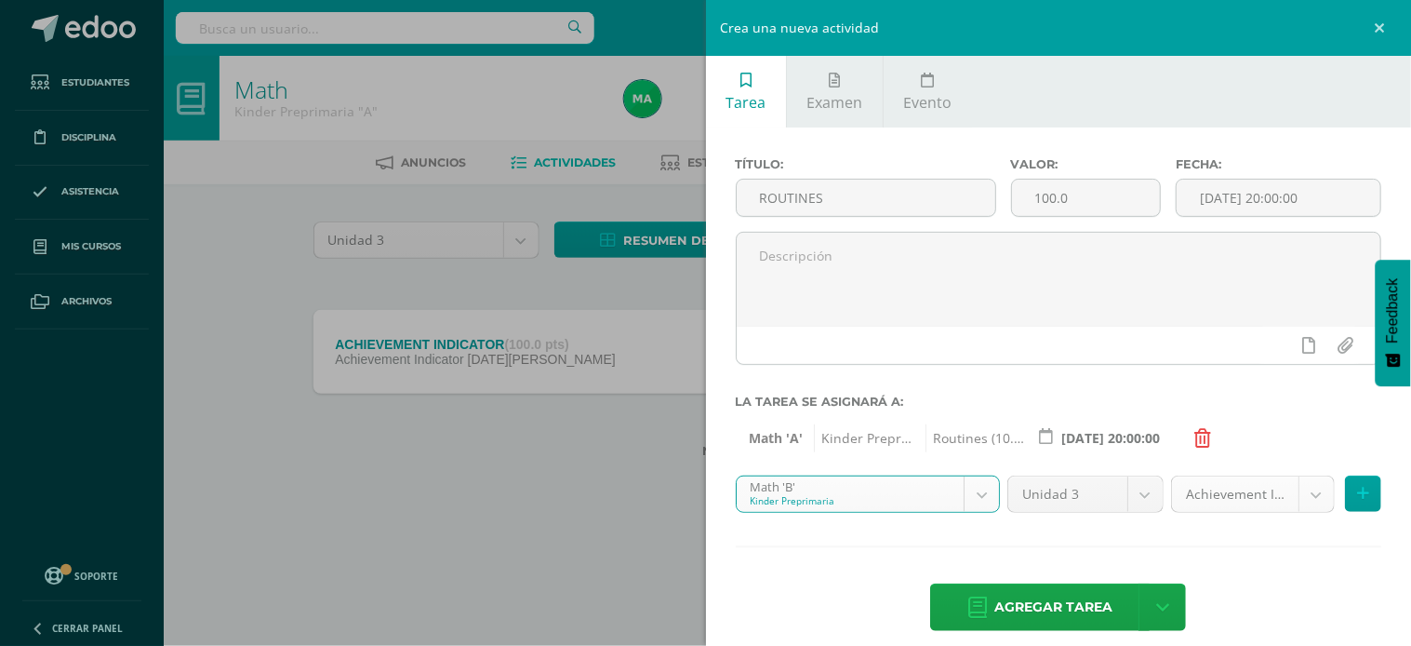
click at [1294, 495] on body "Tarea asignada exitosamente Estudiantes Disciplina Asistencia Mis cursos Archiv…" at bounding box center [705, 258] width 1411 height 517
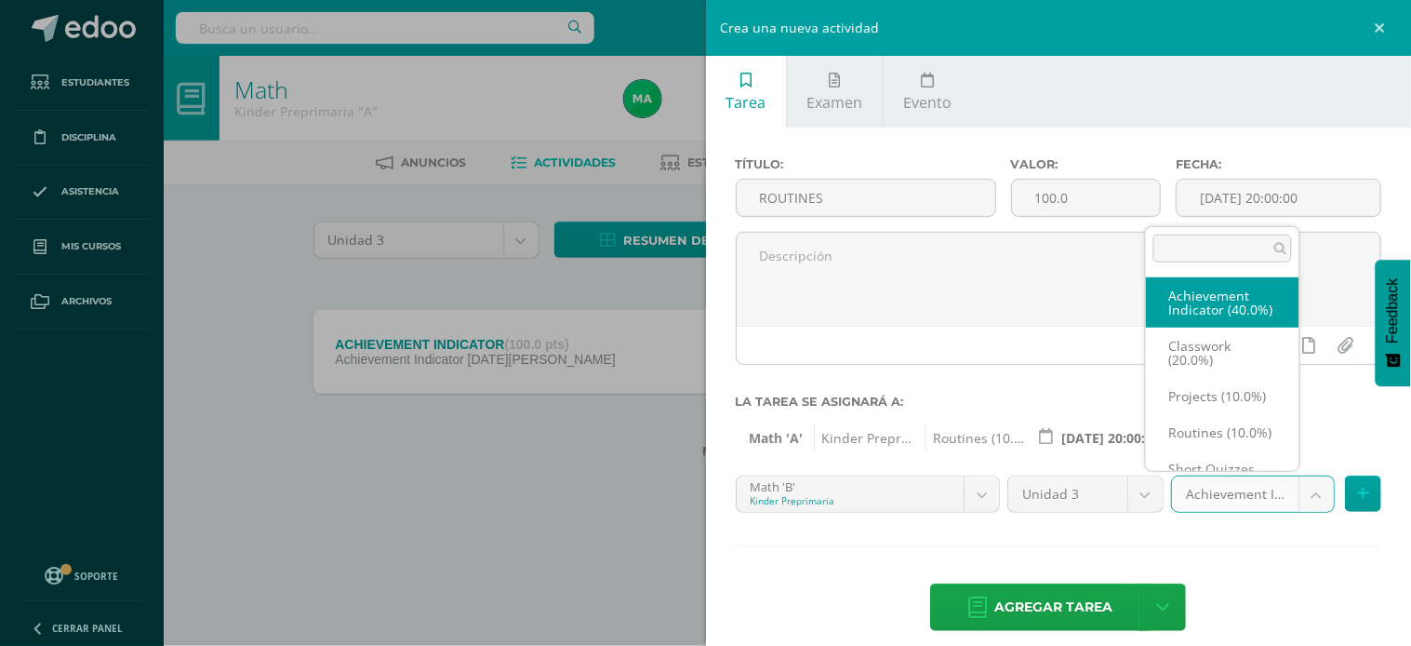
scroll to position [20, 0]
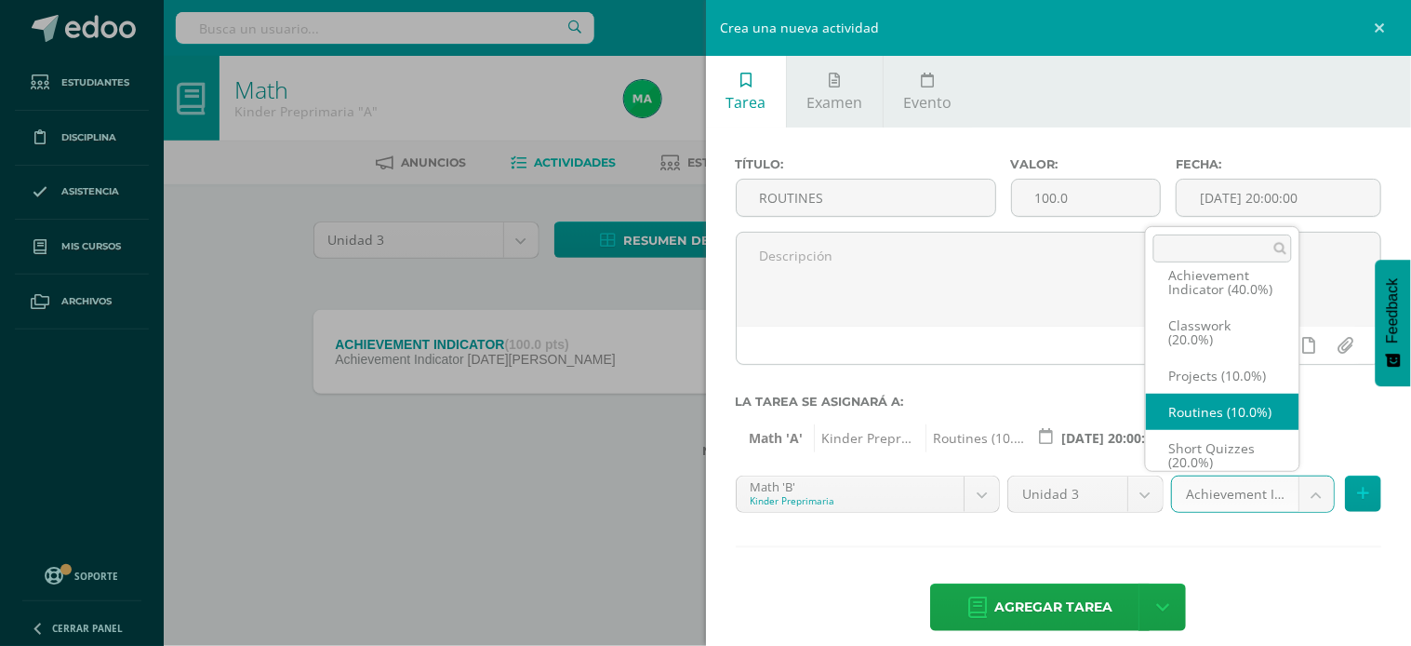
select select "203463"
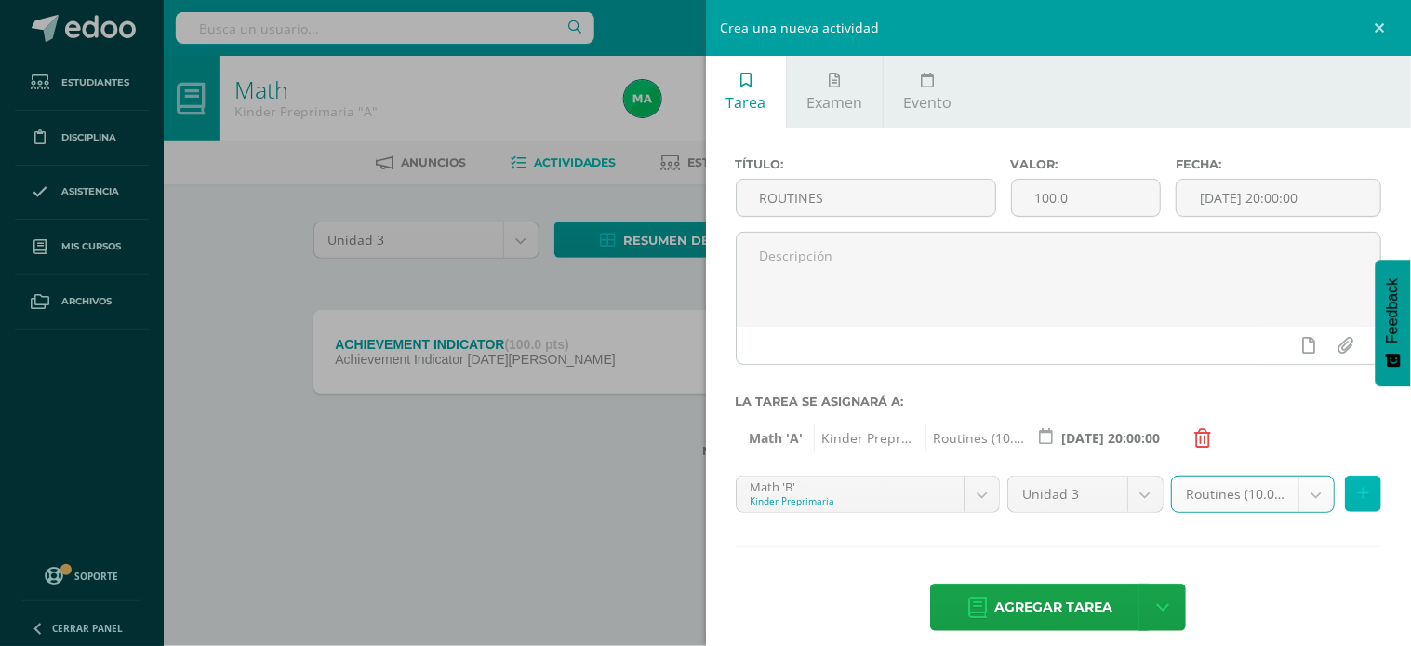
click at [1357, 491] on icon at bounding box center [1363, 494] width 12 height 16
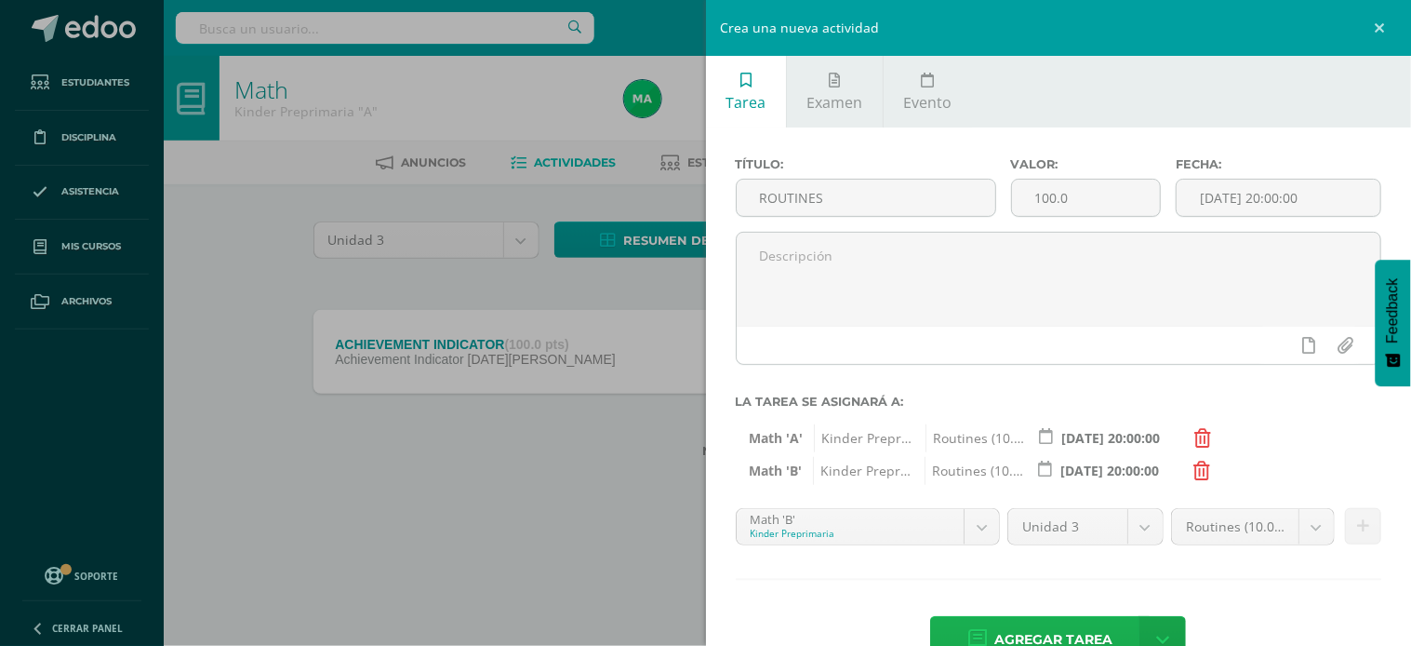
click at [1012, 633] on span "Agregar tarea" at bounding box center [1053, 640] width 118 height 46
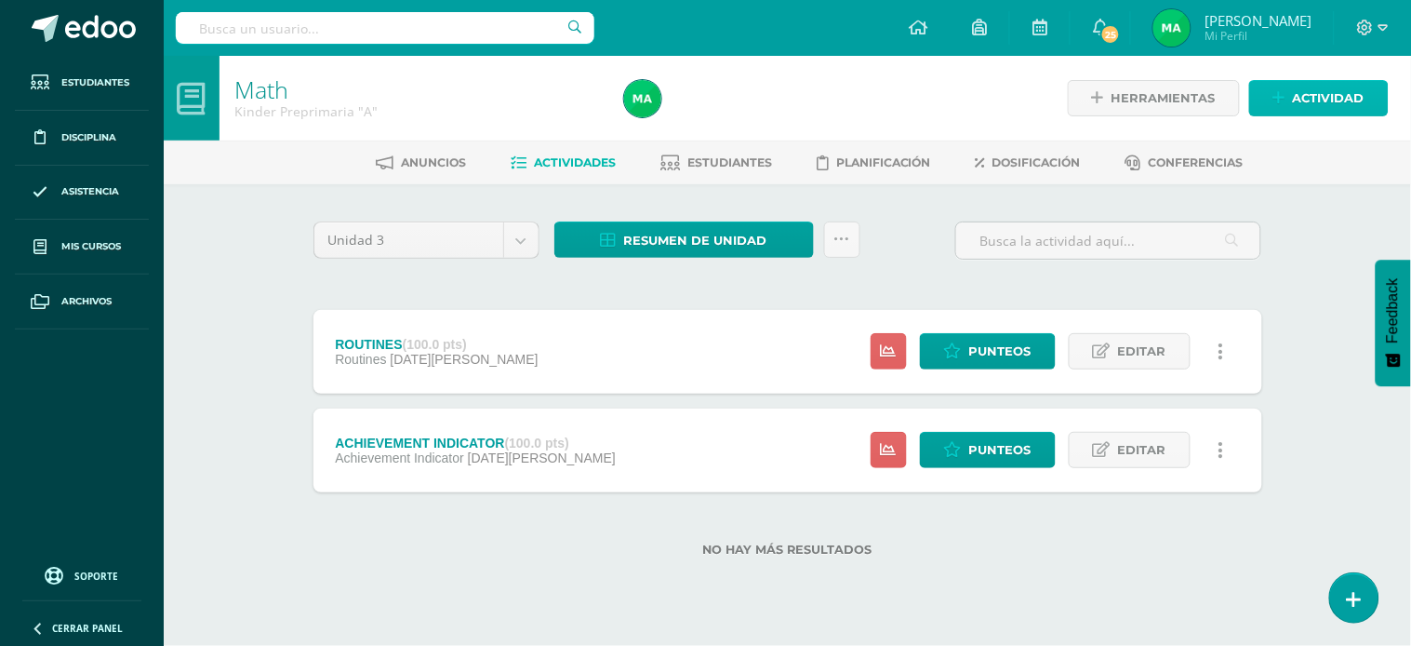
click at [1304, 88] on span "Actividad" at bounding box center [1329, 98] width 72 height 34
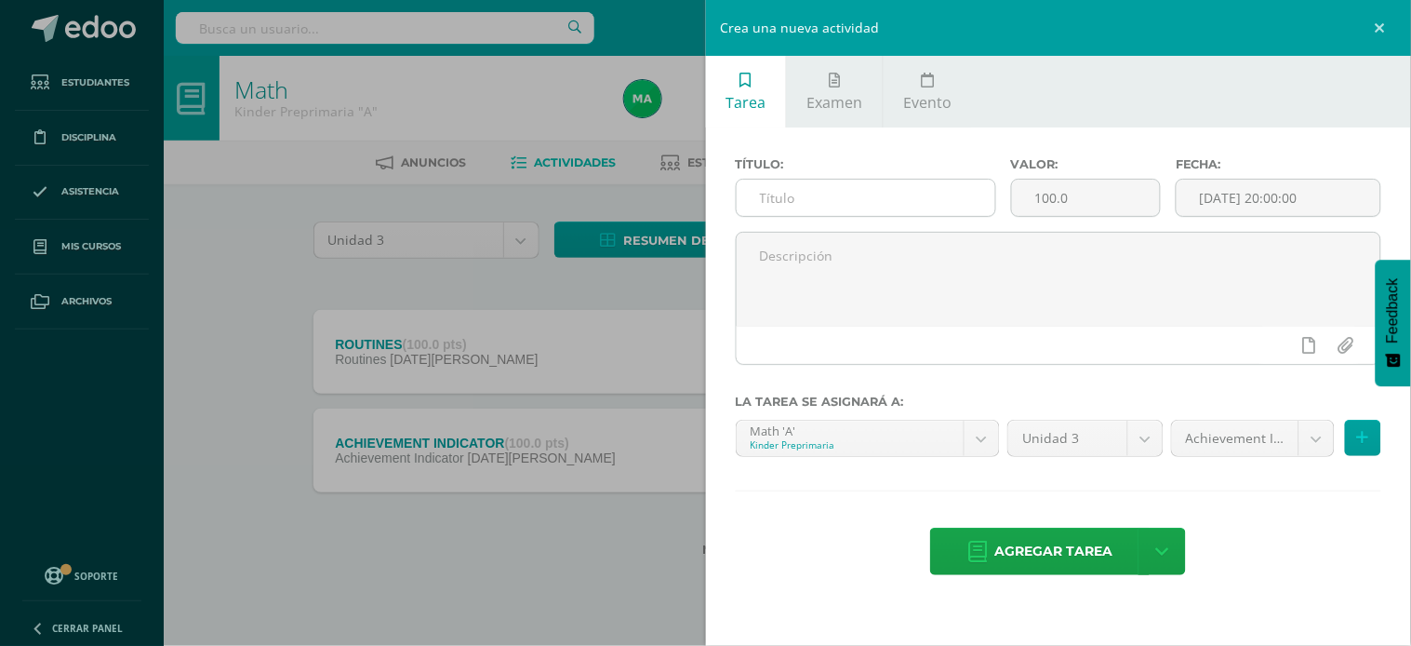
click at [937, 197] on input "text" at bounding box center [866, 198] width 259 height 36
type input "GORILLA CRAFT"
click at [1324, 439] on body "Tarea asignada exitosamente Estudiantes Disciplina Asistencia Mis cursos Archiv…" at bounding box center [705, 308] width 1411 height 616
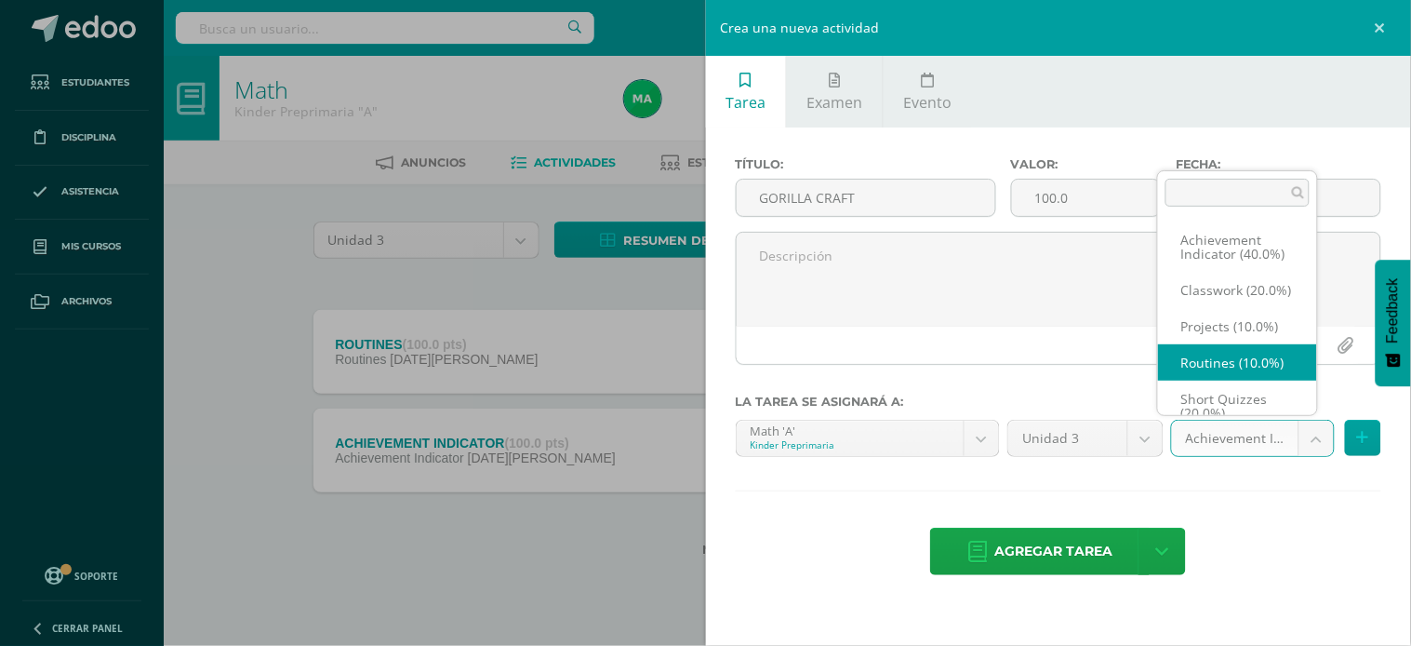
scroll to position [20, 0]
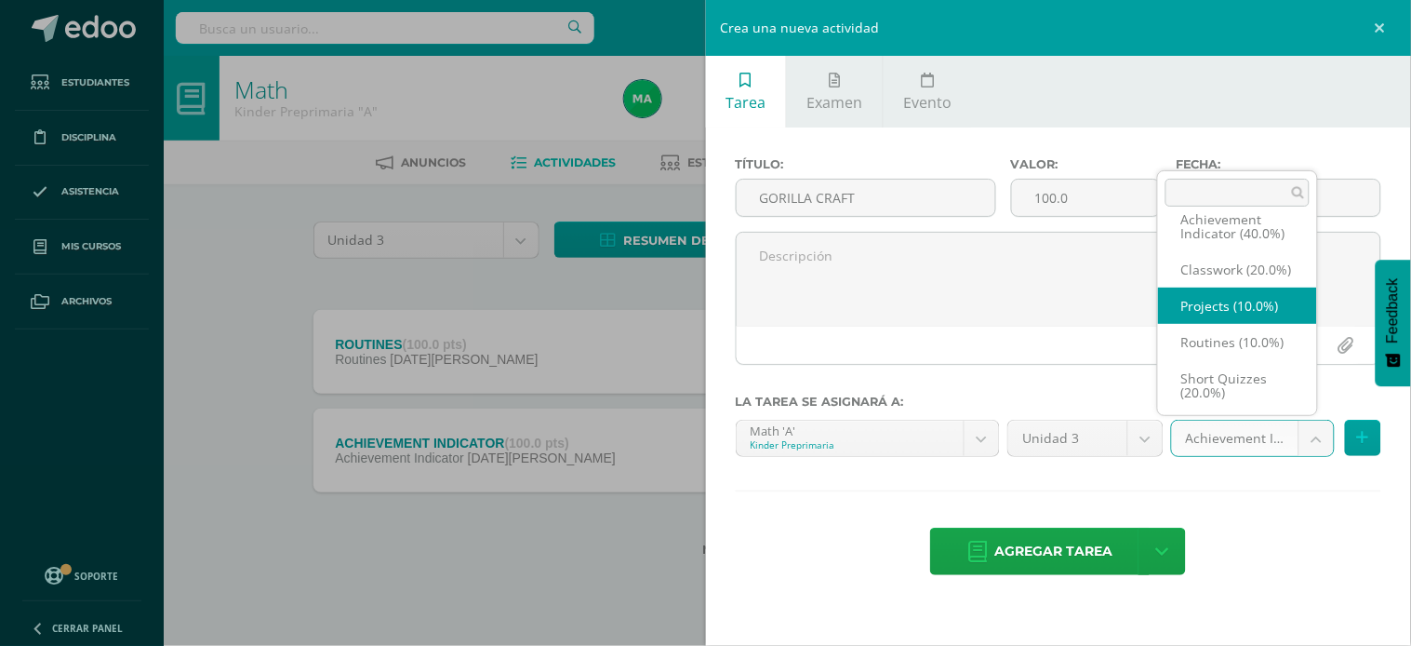
select select "203459"
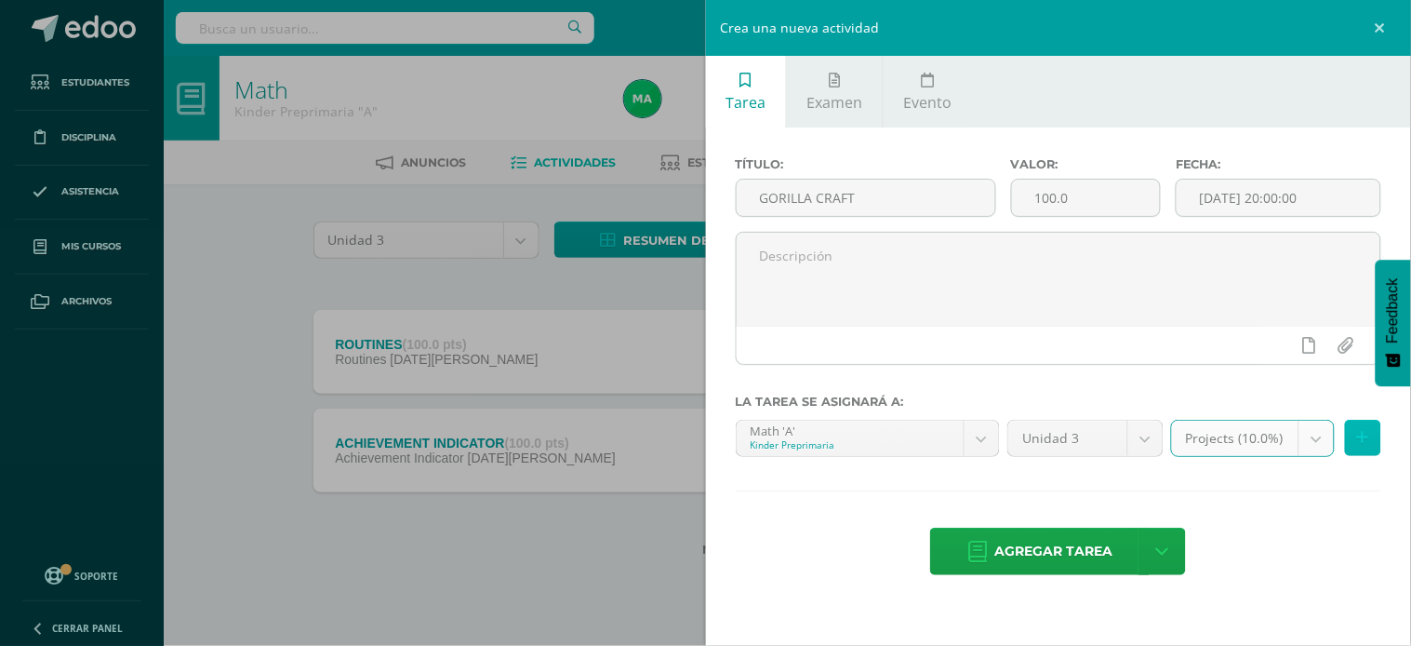
click at [1364, 435] on icon at bounding box center [1363, 438] width 12 height 16
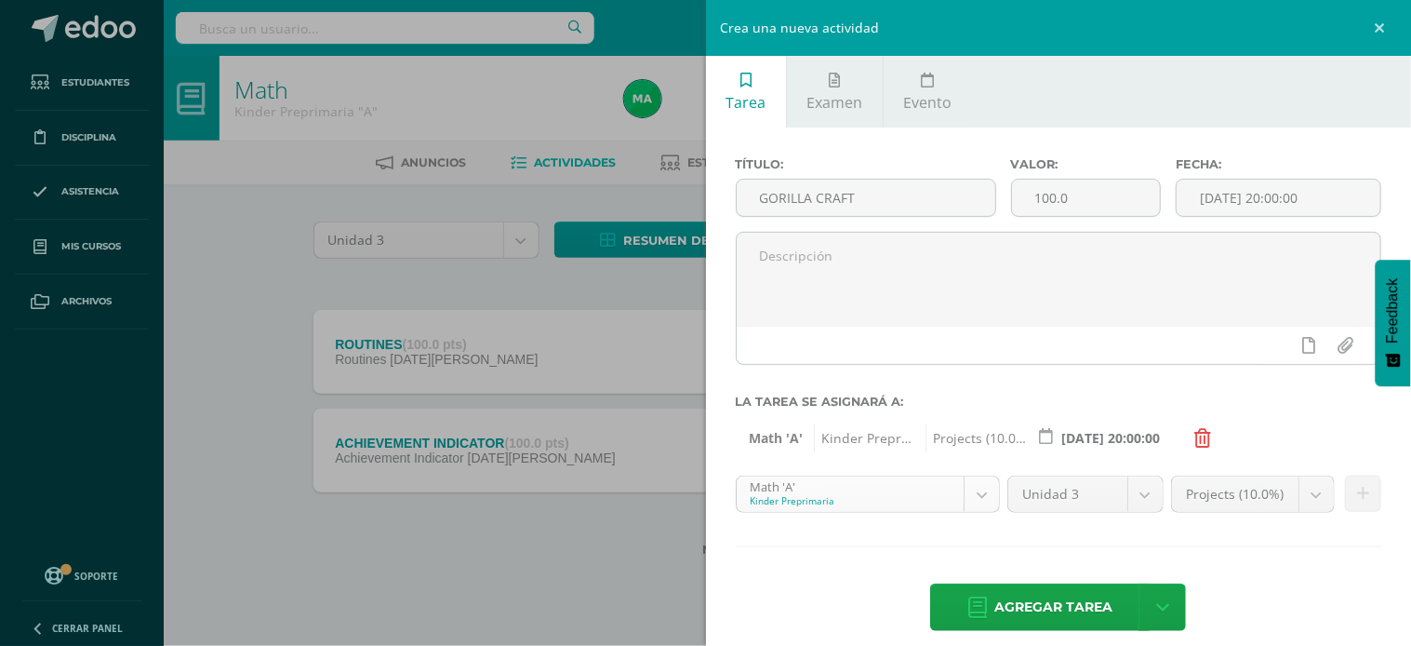
click at [986, 502] on body "Tarea asignada exitosamente Estudiantes Disciplina Asistencia Mis cursos Archiv…" at bounding box center [705, 308] width 1411 height 616
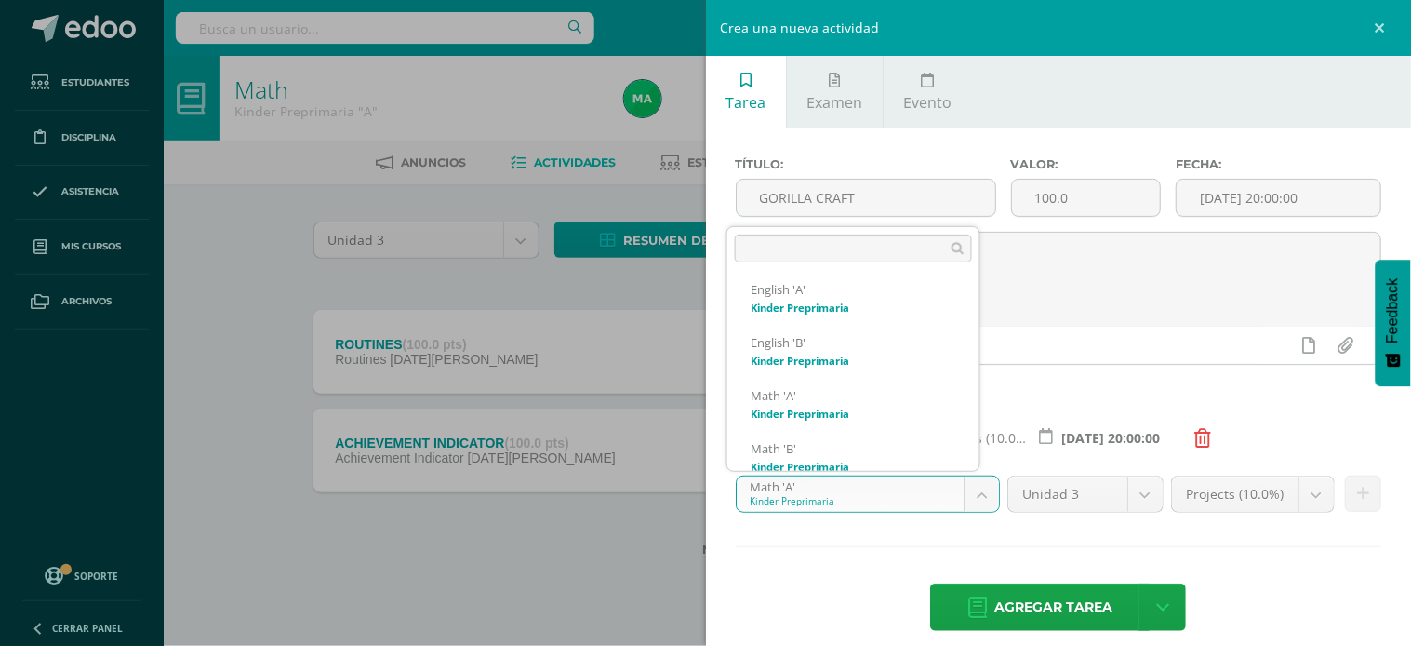
scroll to position [284, 0]
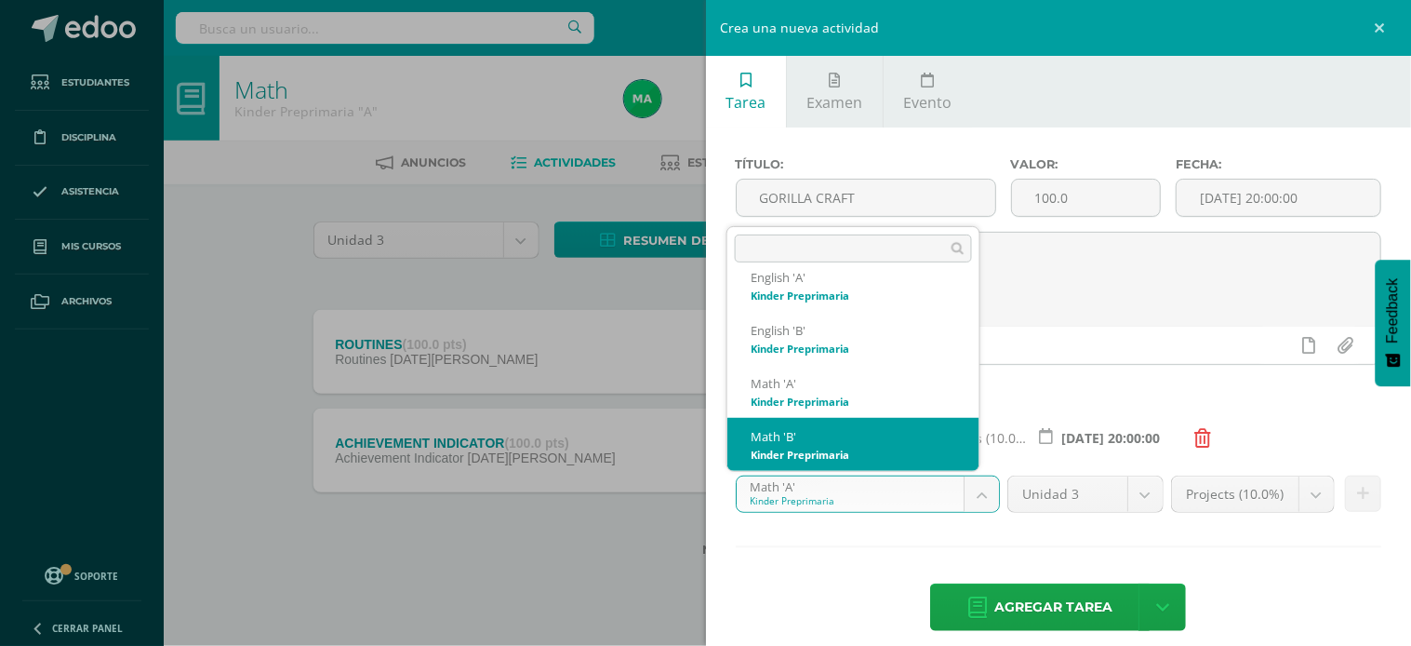
select select "174204"
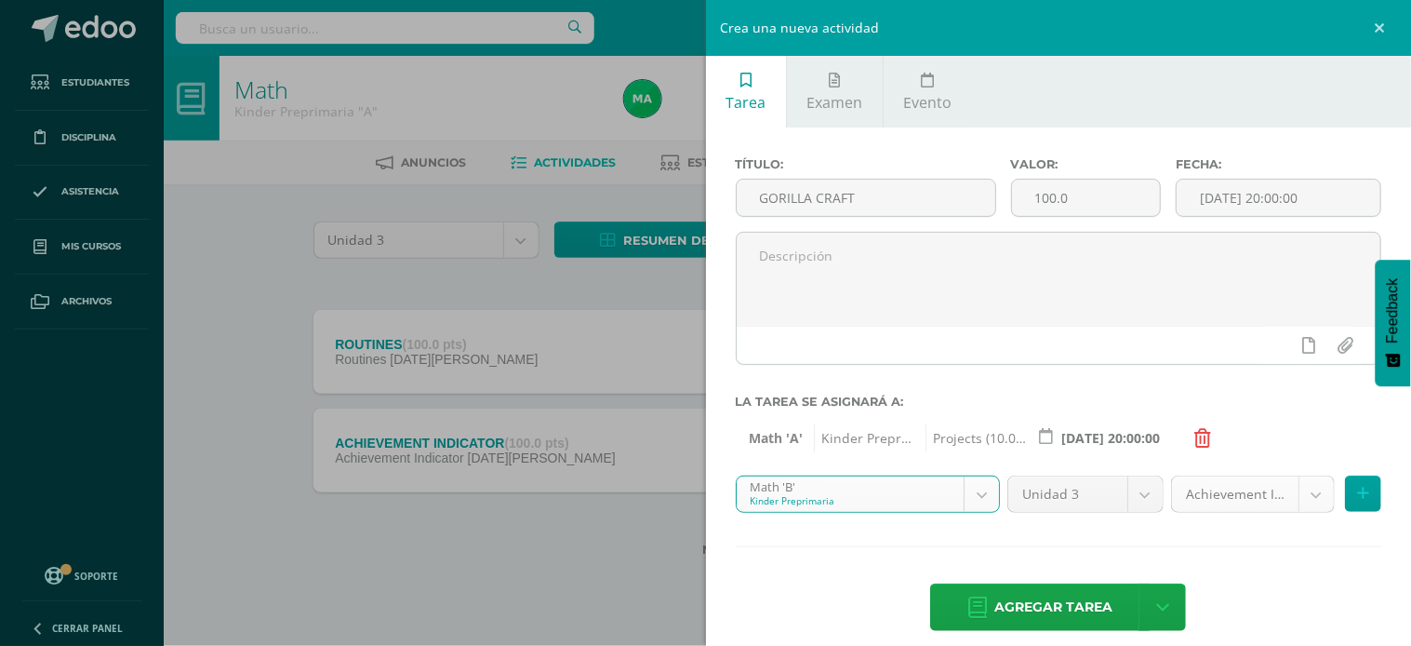
click at [1295, 494] on body "Tarea asignada exitosamente Estudiantes Disciplina Asistencia Mis cursos Archiv…" at bounding box center [705, 308] width 1411 height 616
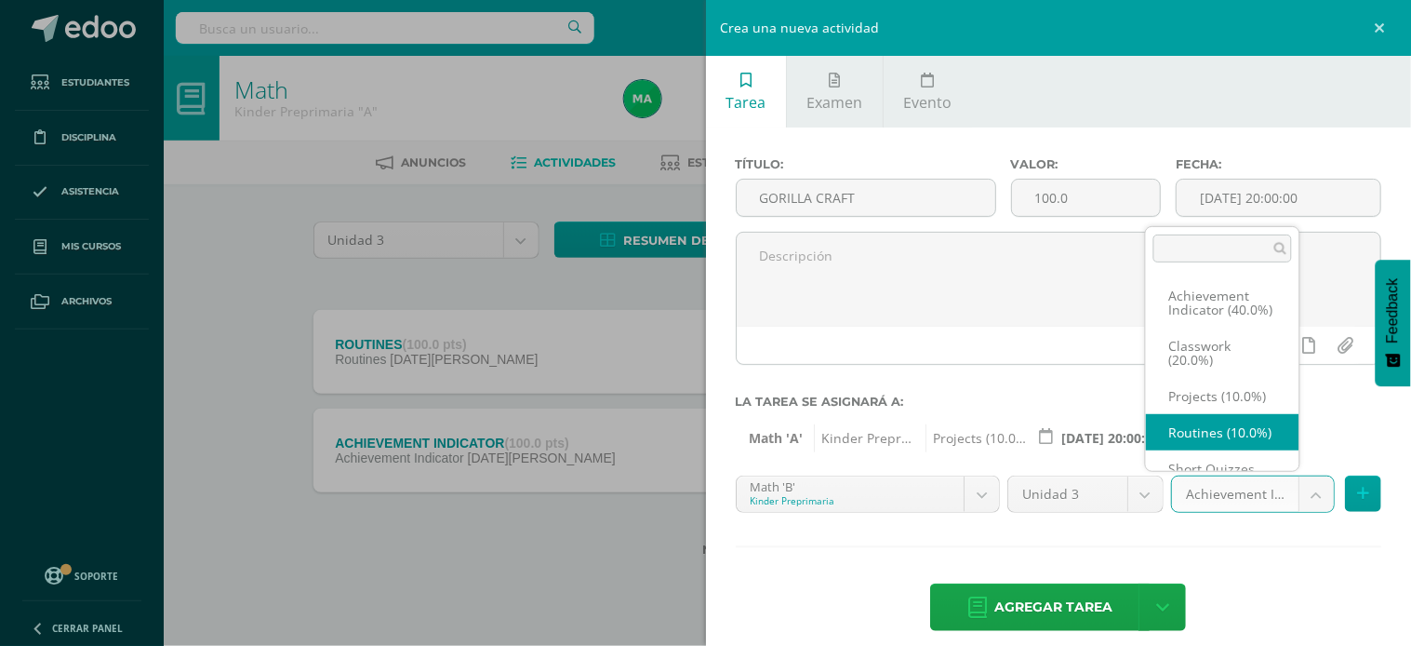
scroll to position [20, 0]
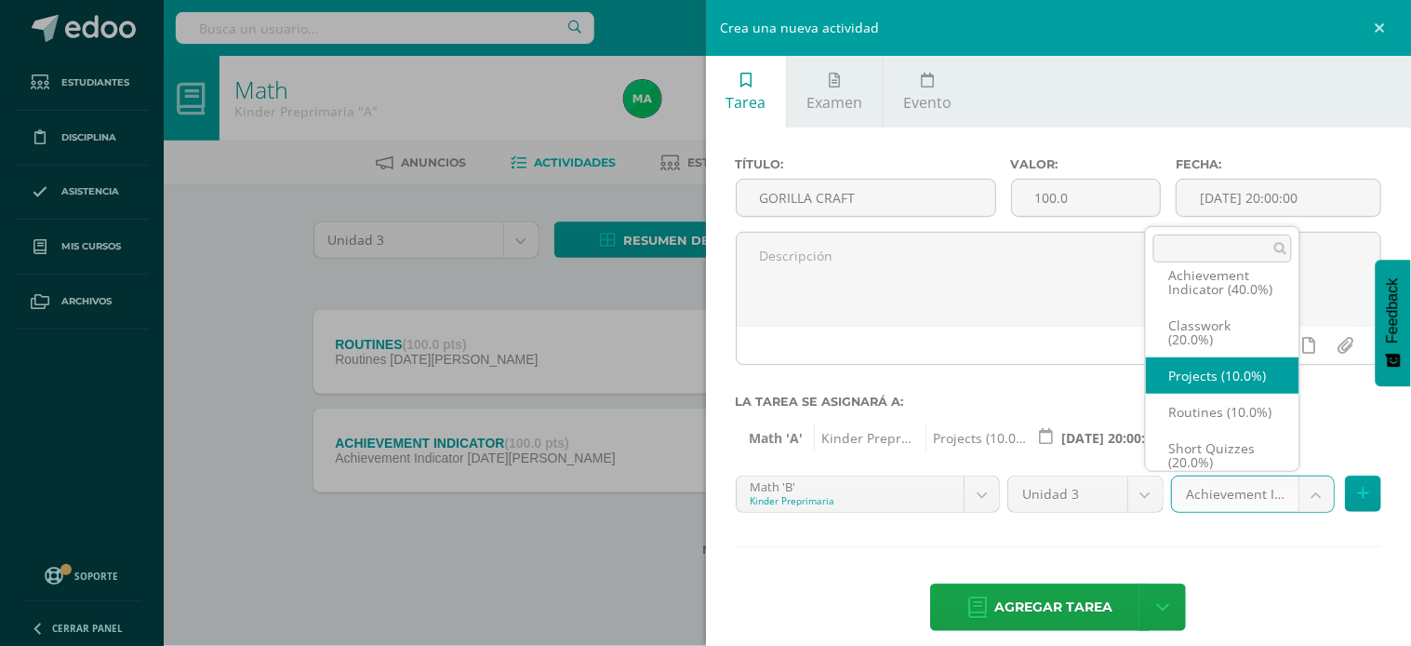
select select "203464"
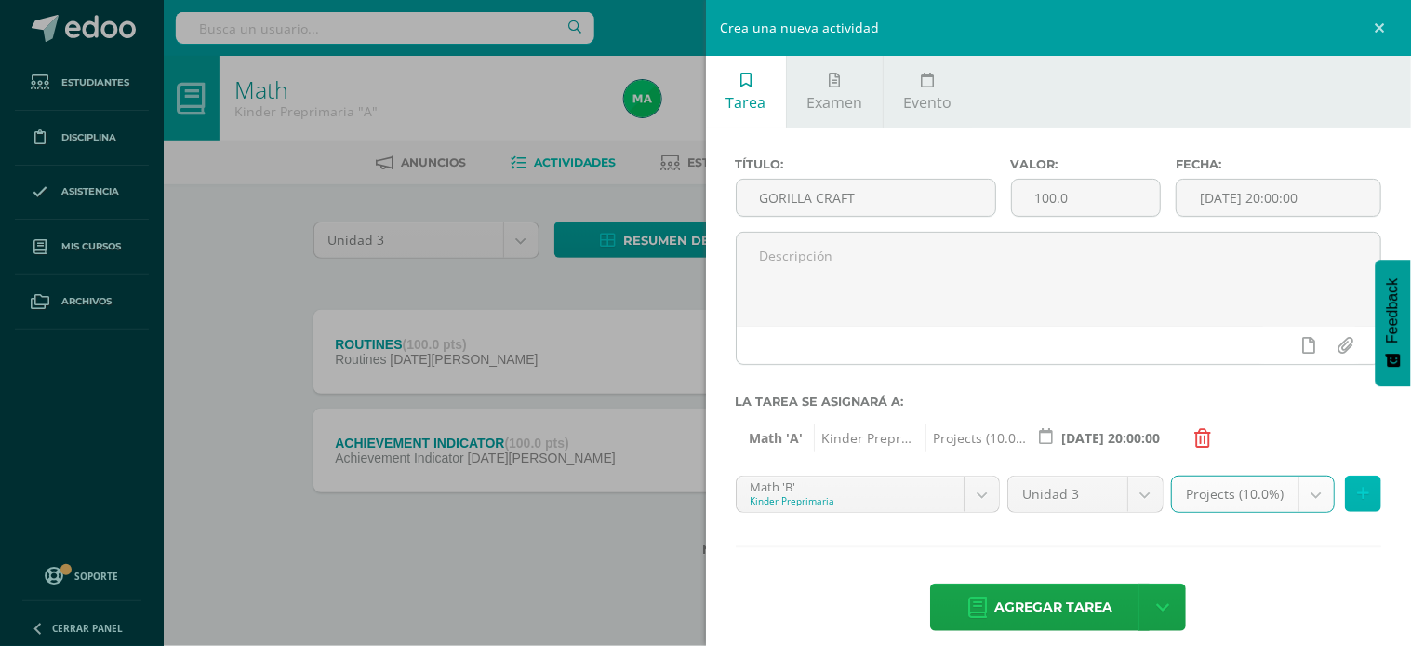
click at [1357, 496] on icon at bounding box center [1363, 494] width 12 height 16
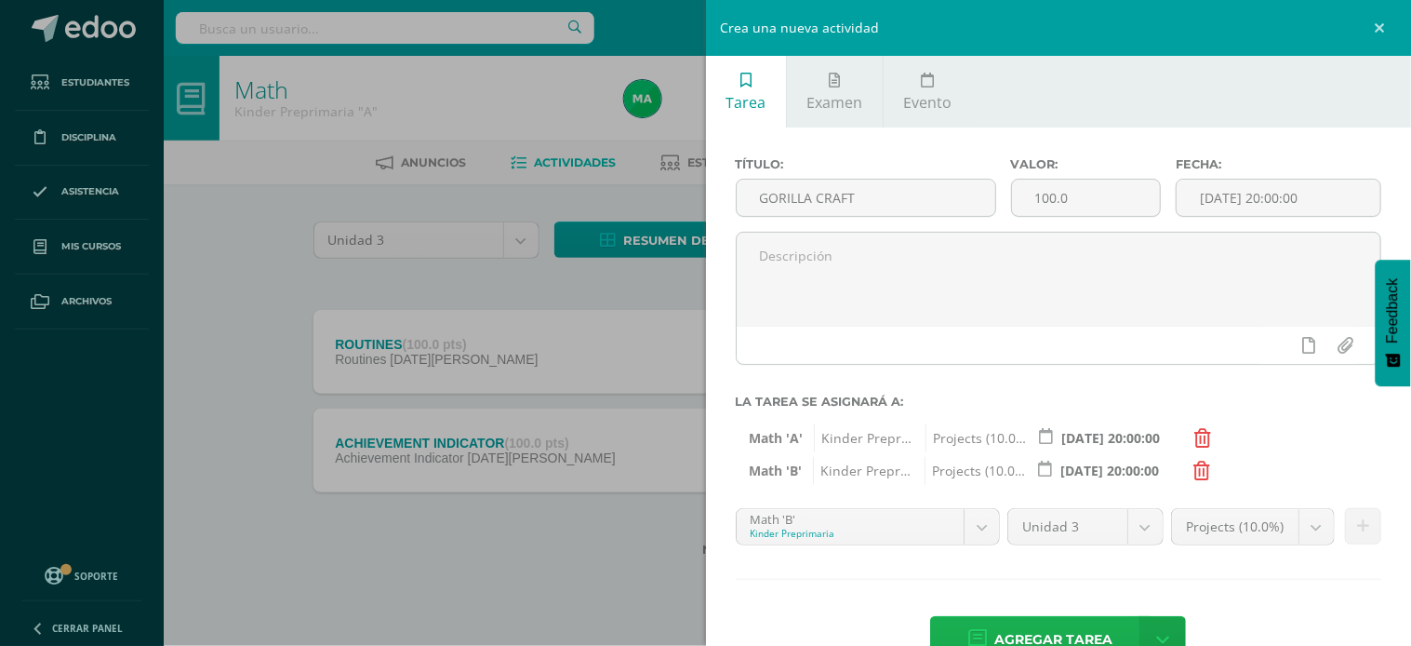
click at [1043, 630] on span "Agregar tarea" at bounding box center [1053, 640] width 118 height 46
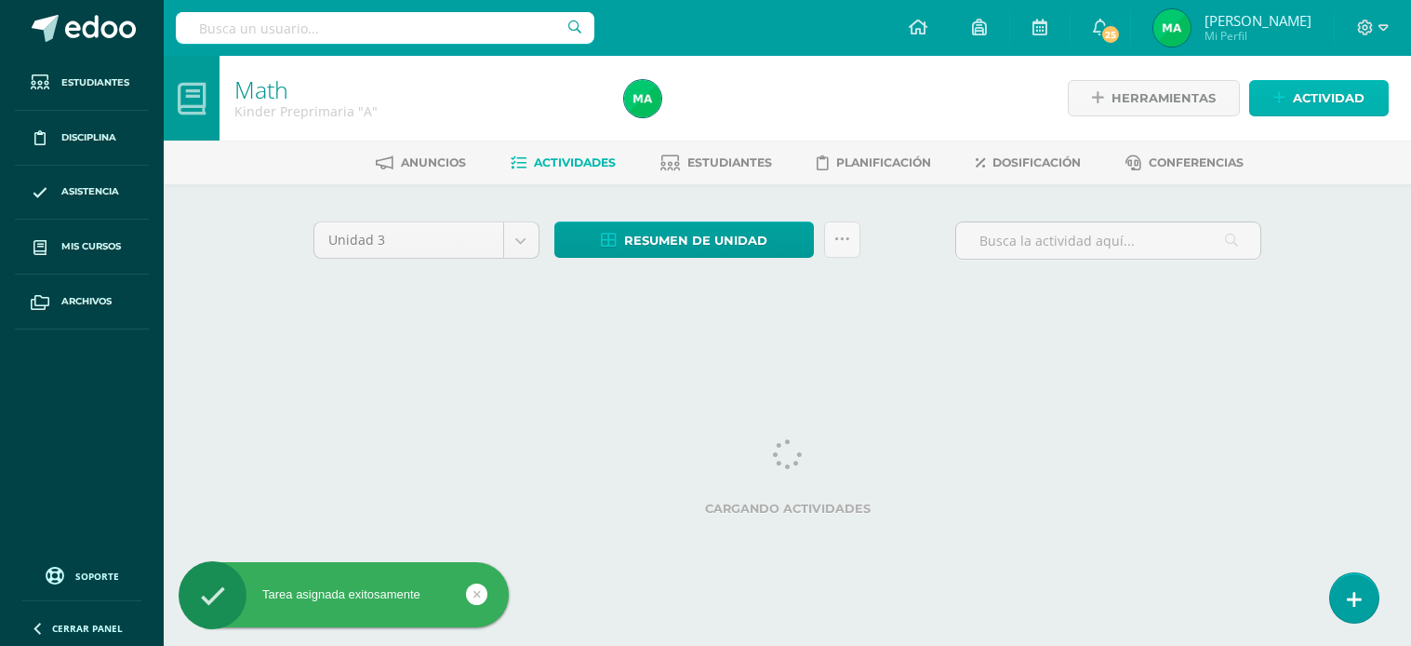
click at [1294, 94] on span "Actividad" at bounding box center [1329, 98] width 72 height 34
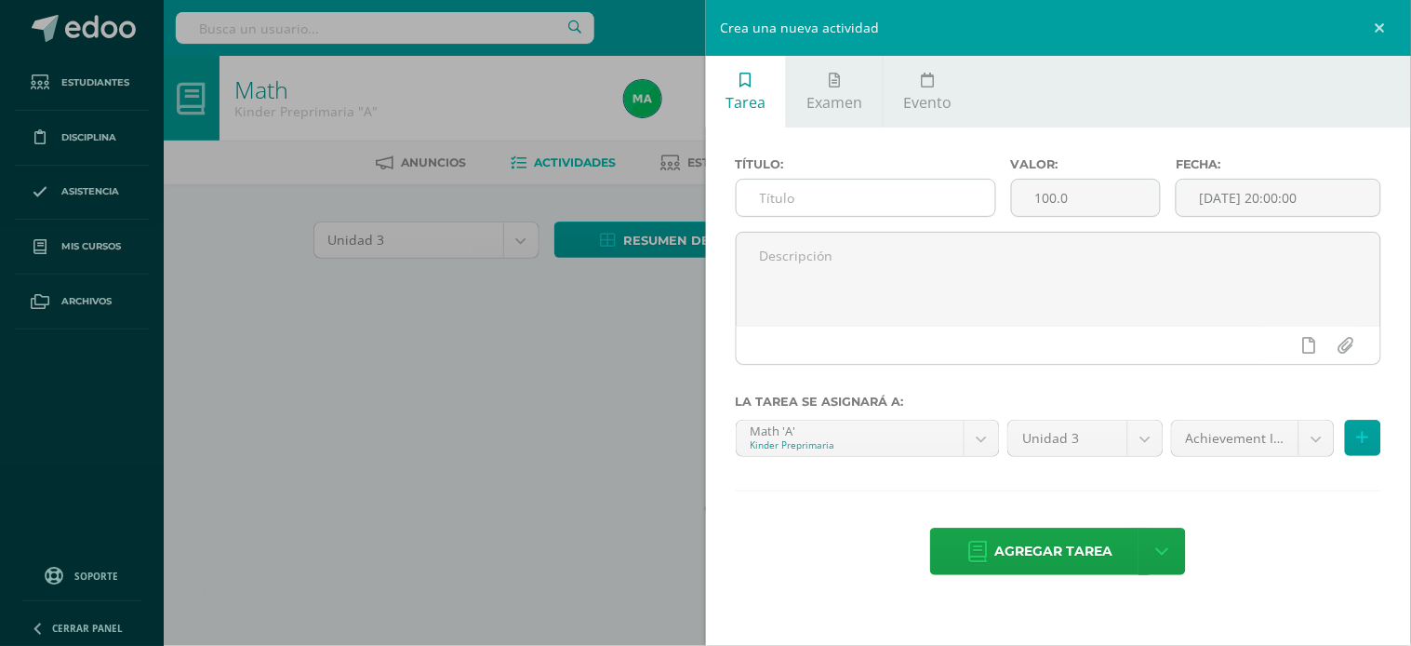
click at [766, 193] on input "text" at bounding box center [866, 198] width 259 height 36
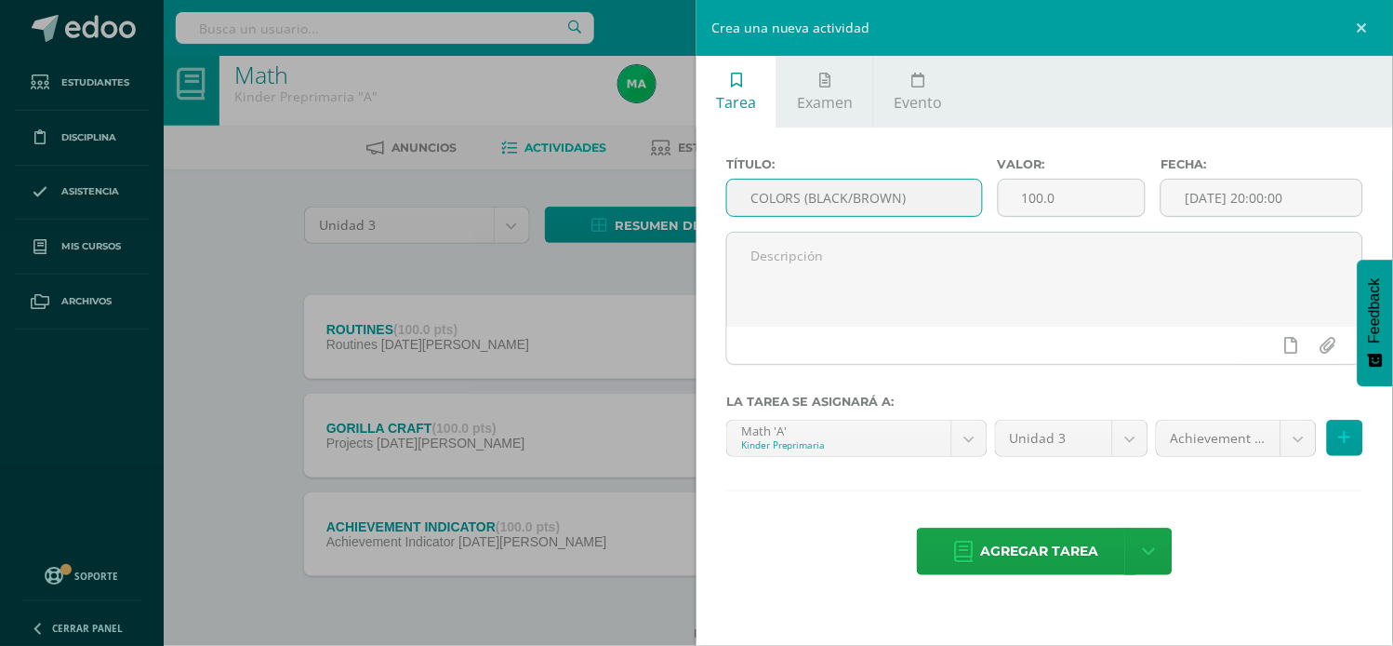
scroll to position [17, 0]
type input "COLORS (BLACK/BROWN)"
click at [1299, 439] on body "Tarea asignada exitosamente Estudiantes Disciplina Asistencia Mis cursos Archiv…" at bounding box center [696, 340] width 1393 height 714
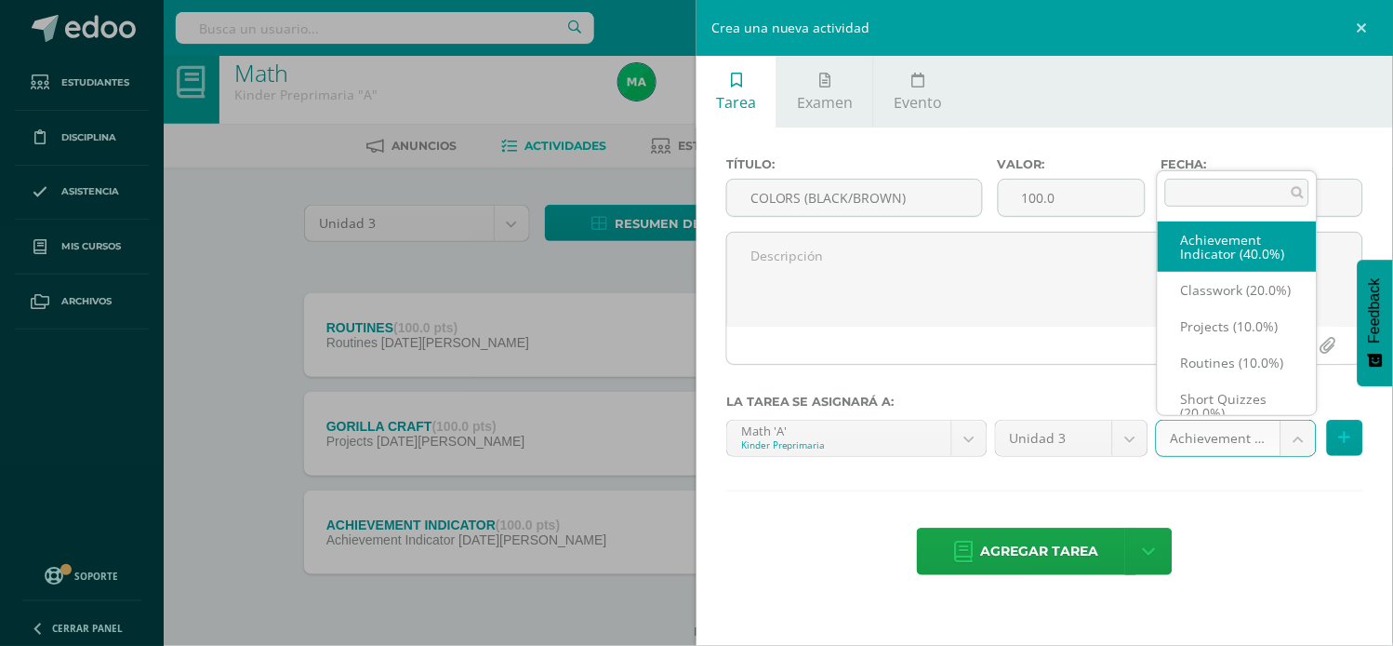
scroll to position [20, 0]
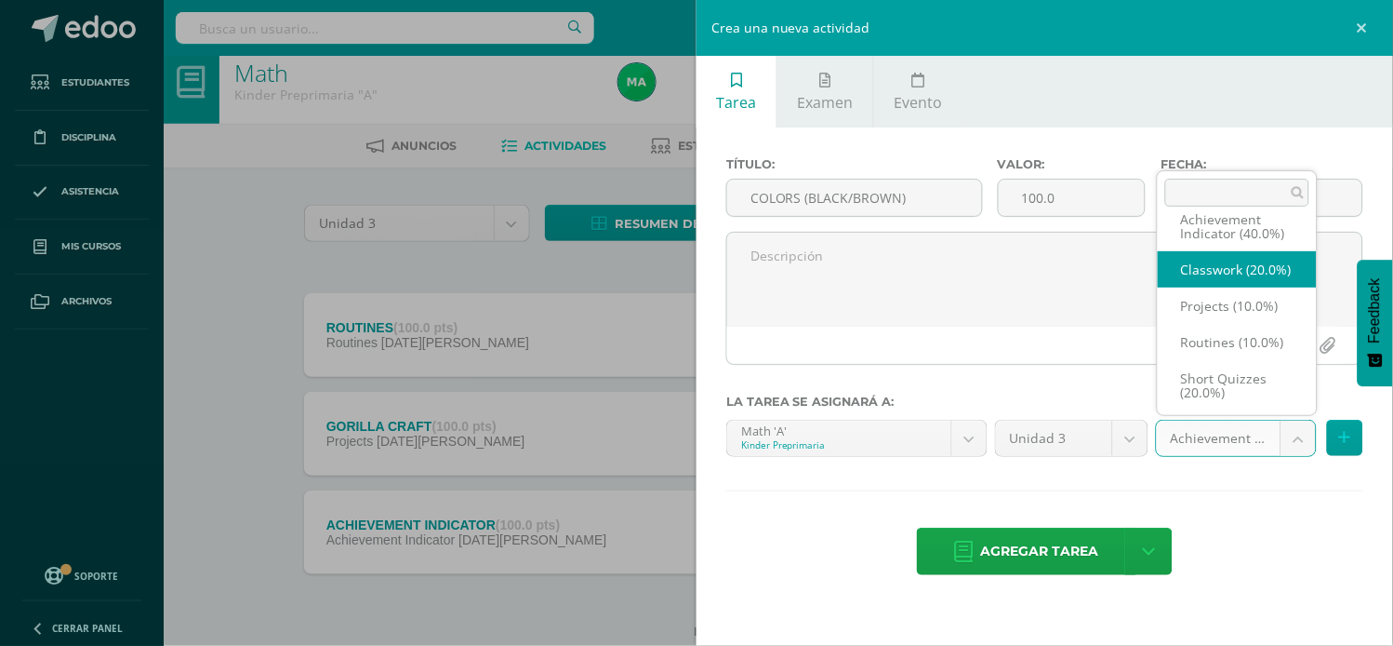
select select "203460"
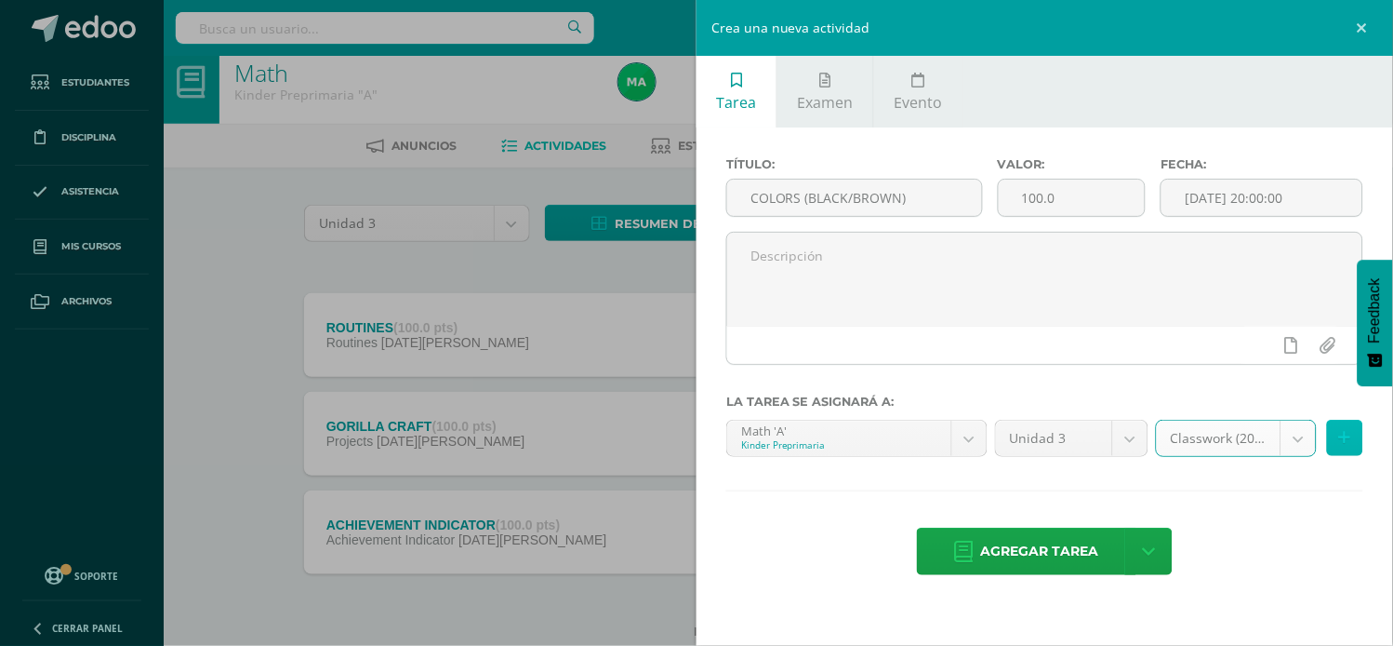
click at [1342, 442] on icon at bounding box center [1345, 438] width 12 height 16
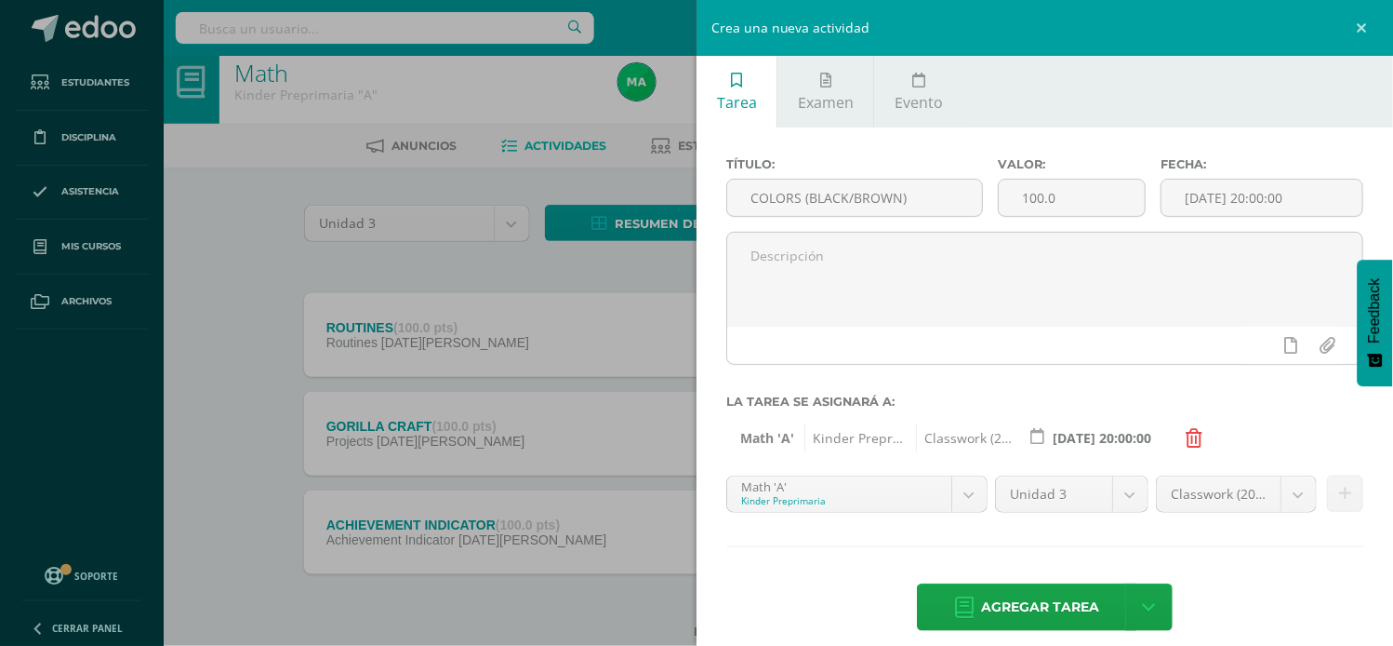
click at [1342, 442] on div "Math 'A' Kinder Preprimaria Classwork (20.0%) 2025-08-12 20:00:00" at bounding box center [1044, 434] width 637 height 28
click at [1044, 525] on div "Unidad 3 Unidad 3 Unidad 4" at bounding box center [1072, 501] width 161 height 52
click at [960, 493] on body "Tarea asignada exitosamente Estudiantes Disciplina Asistencia Mis cursos Archiv…" at bounding box center [696, 340] width 1393 height 714
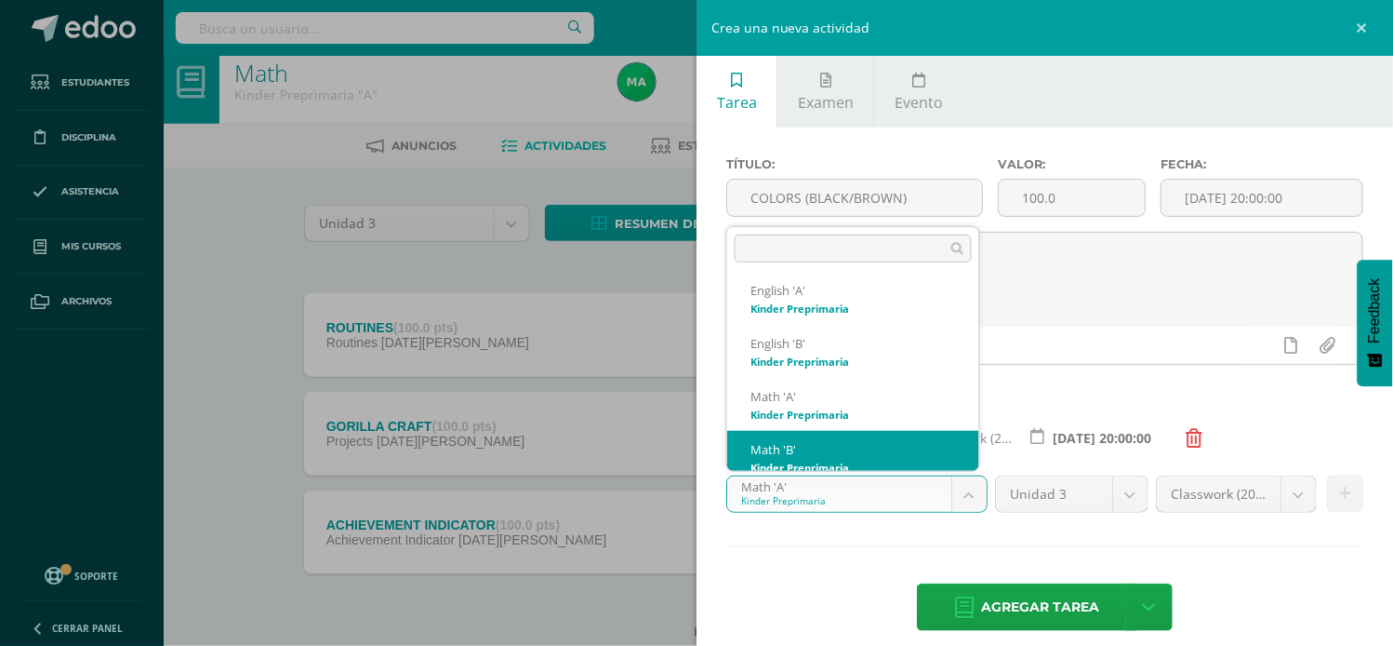
scroll to position [284, 0]
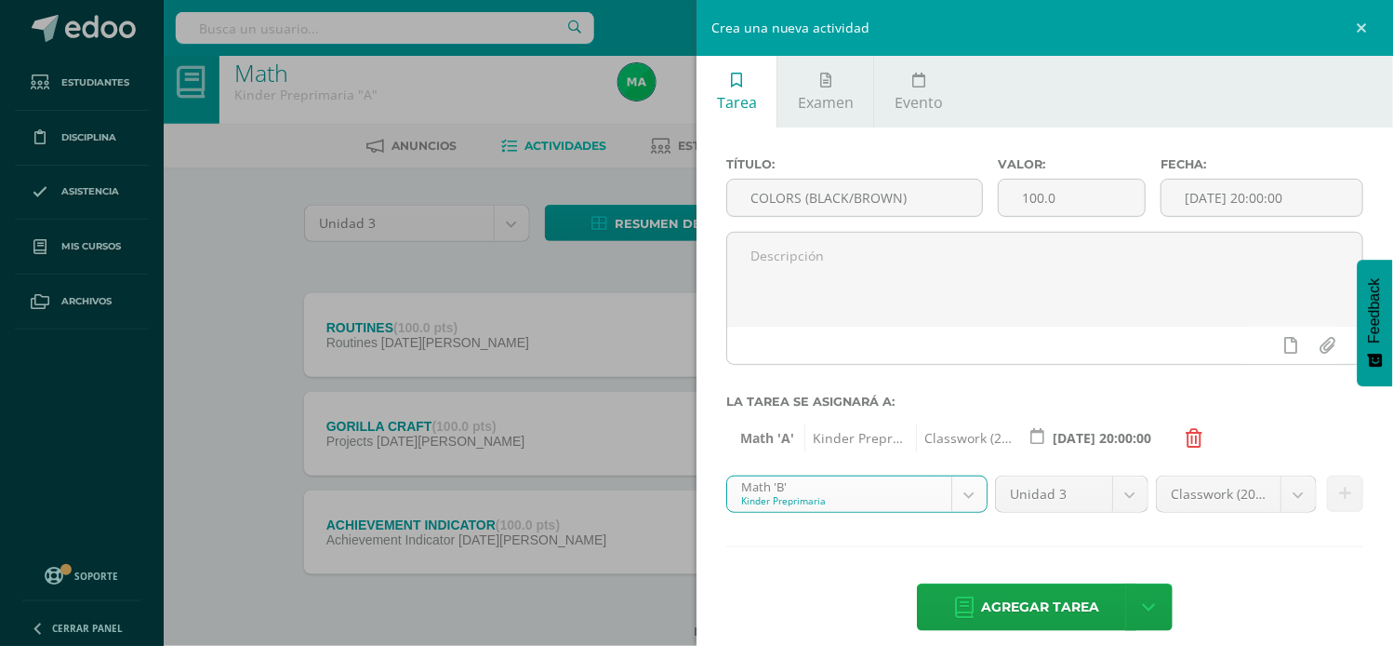
select select "174204"
click at [1282, 489] on body "Tarea asignada exitosamente Estudiantes Disciplina Asistencia Mis cursos Archiv…" at bounding box center [696, 340] width 1393 height 714
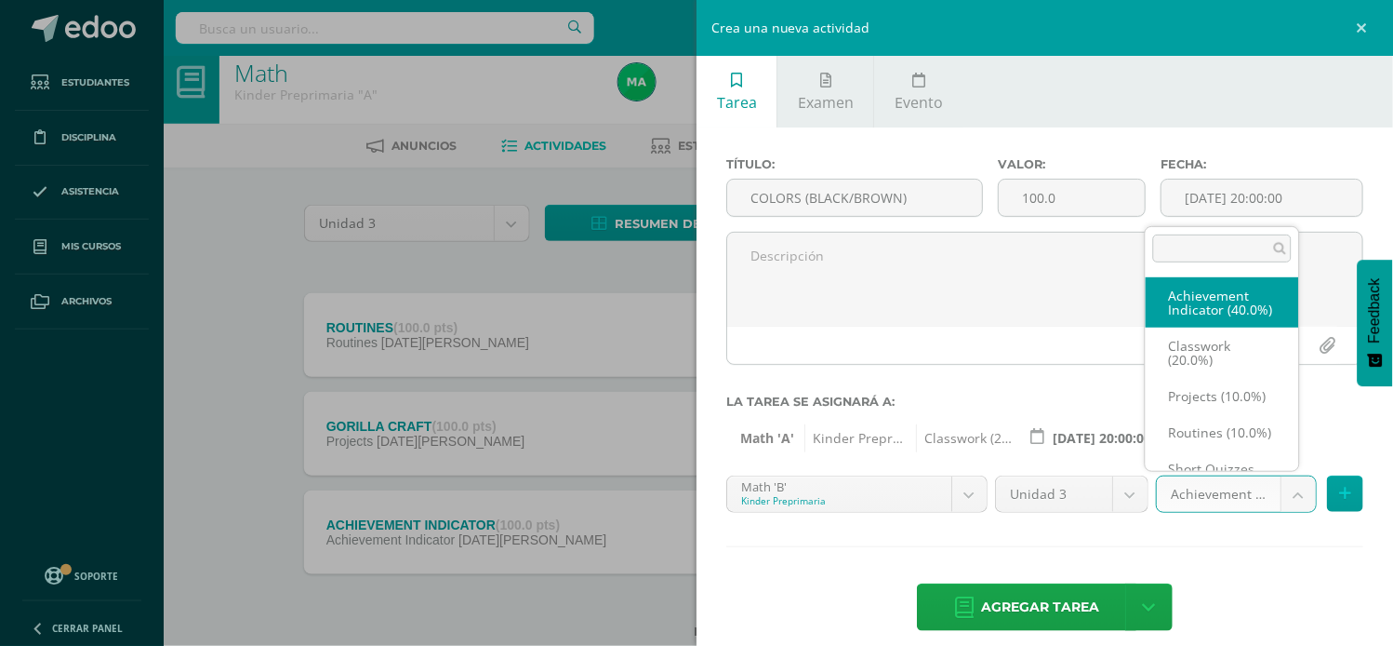
scroll to position [20, 0]
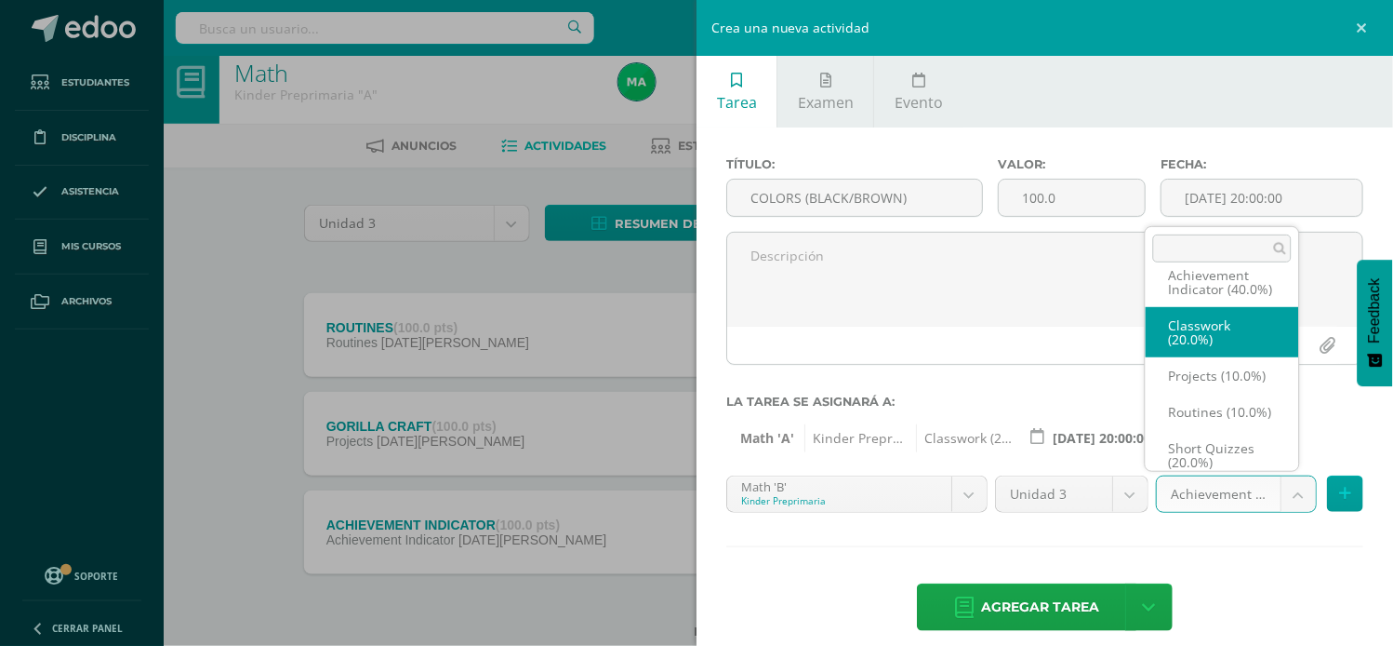
select select "203465"
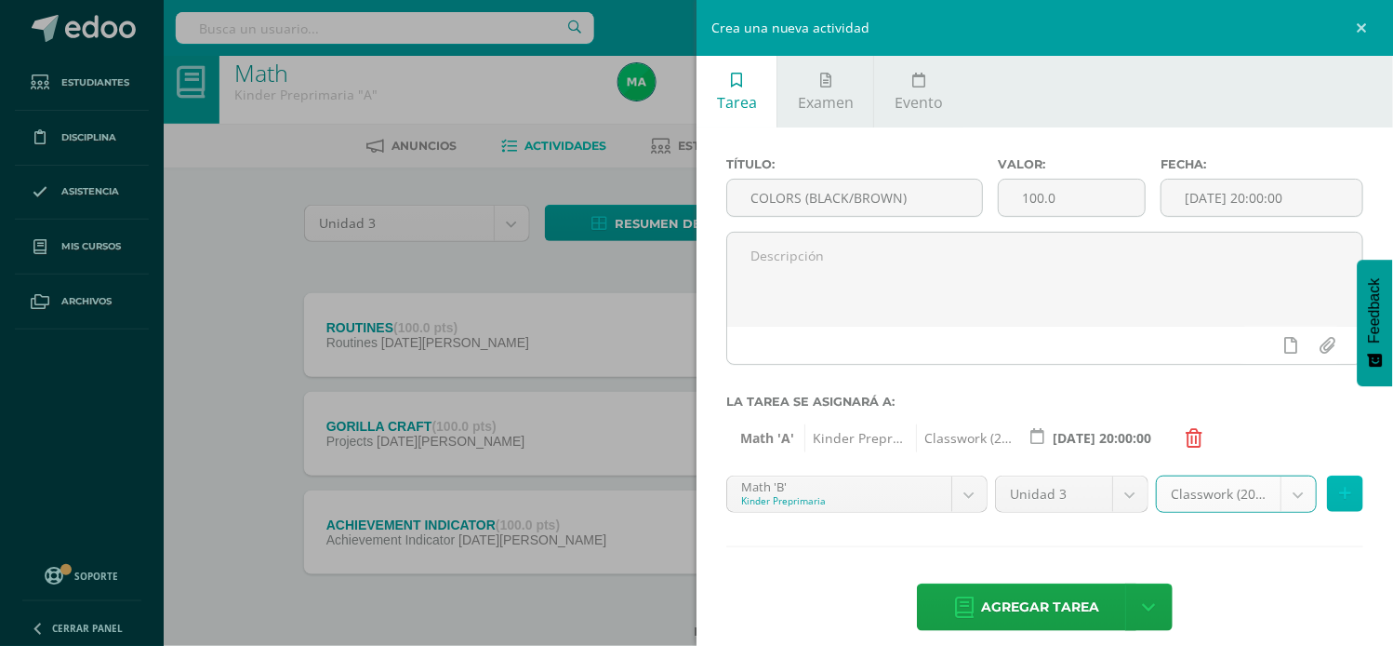
click at [1339, 497] on icon at bounding box center [1345, 494] width 12 height 16
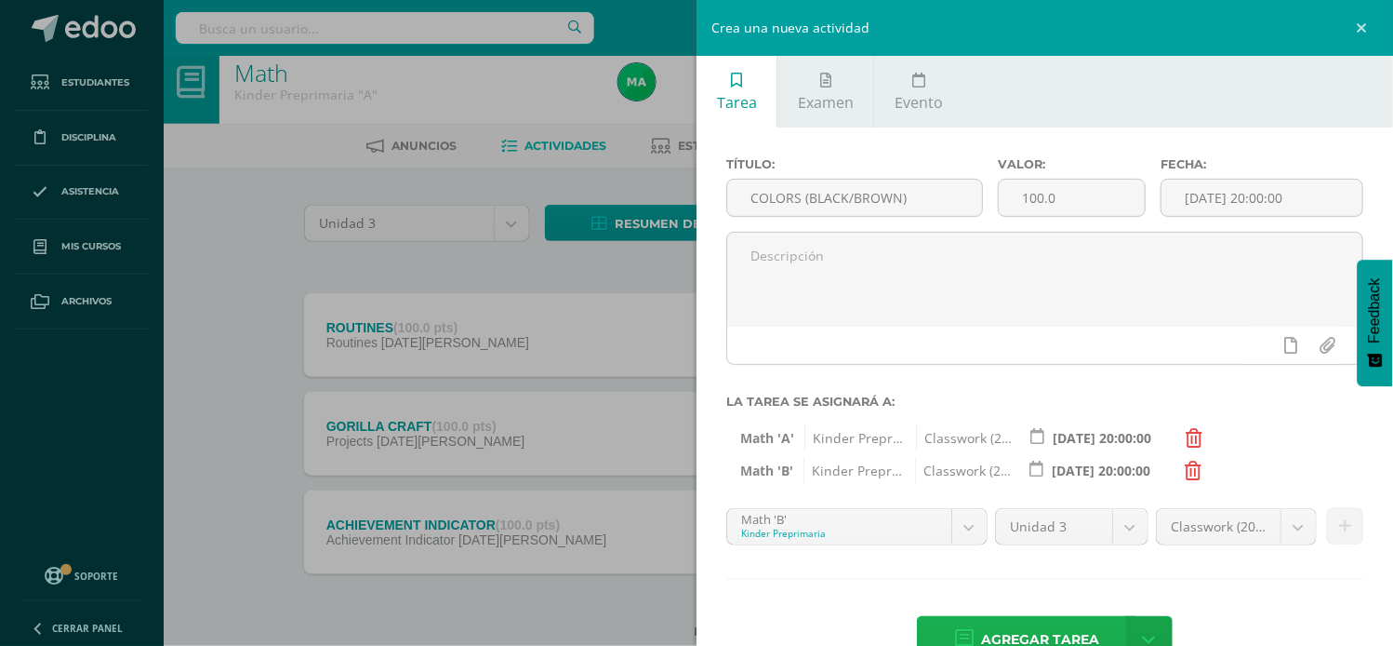
click at [981, 628] on span "Agregar tarea" at bounding box center [1040, 640] width 118 height 46
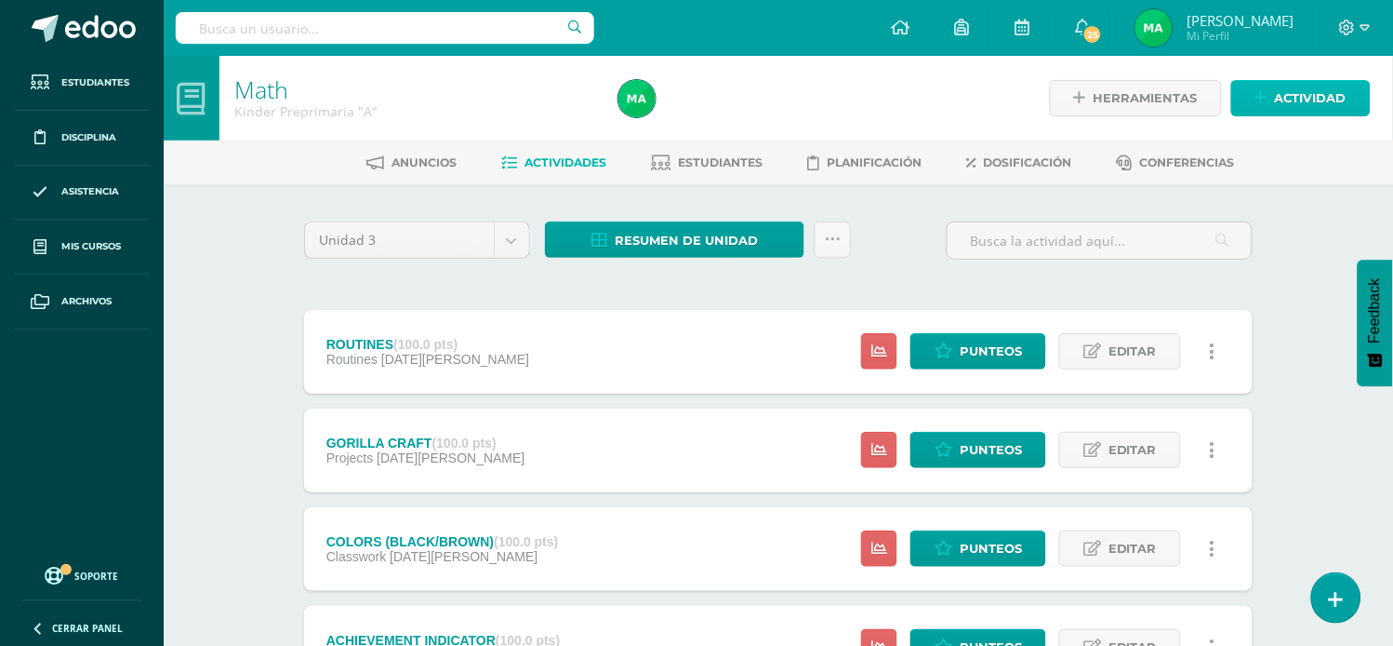
click at [1259, 84] on link "Actividad" at bounding box center [1302, 98] width 140 height 36
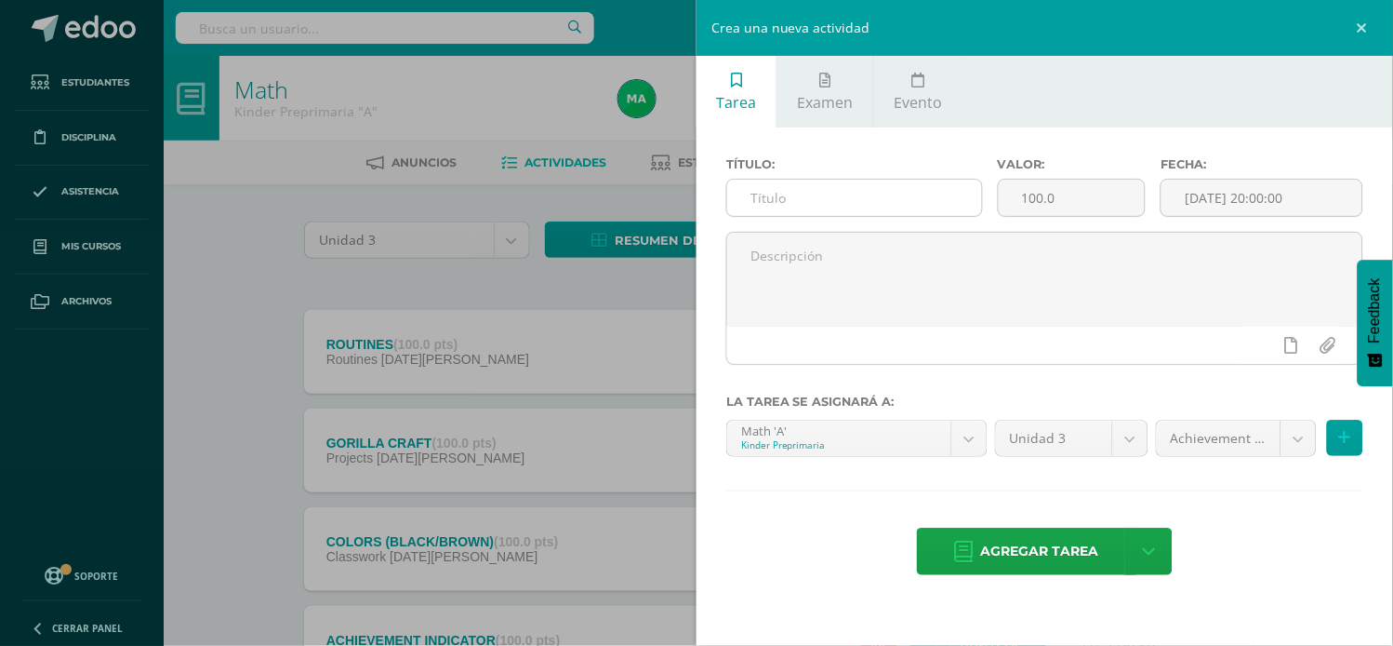
click at [861, 198] on input "text" at bounding box center [854, 198] width 255 height 36
type input "SHAPES (HEART/STAR)"
click at [1296, 431] on body "Tarea asignada exitosamente Estudiantes Disciplina Asistencia Mis cursos Archiv…" at bounding box center [696, 406] width 1393 height 813
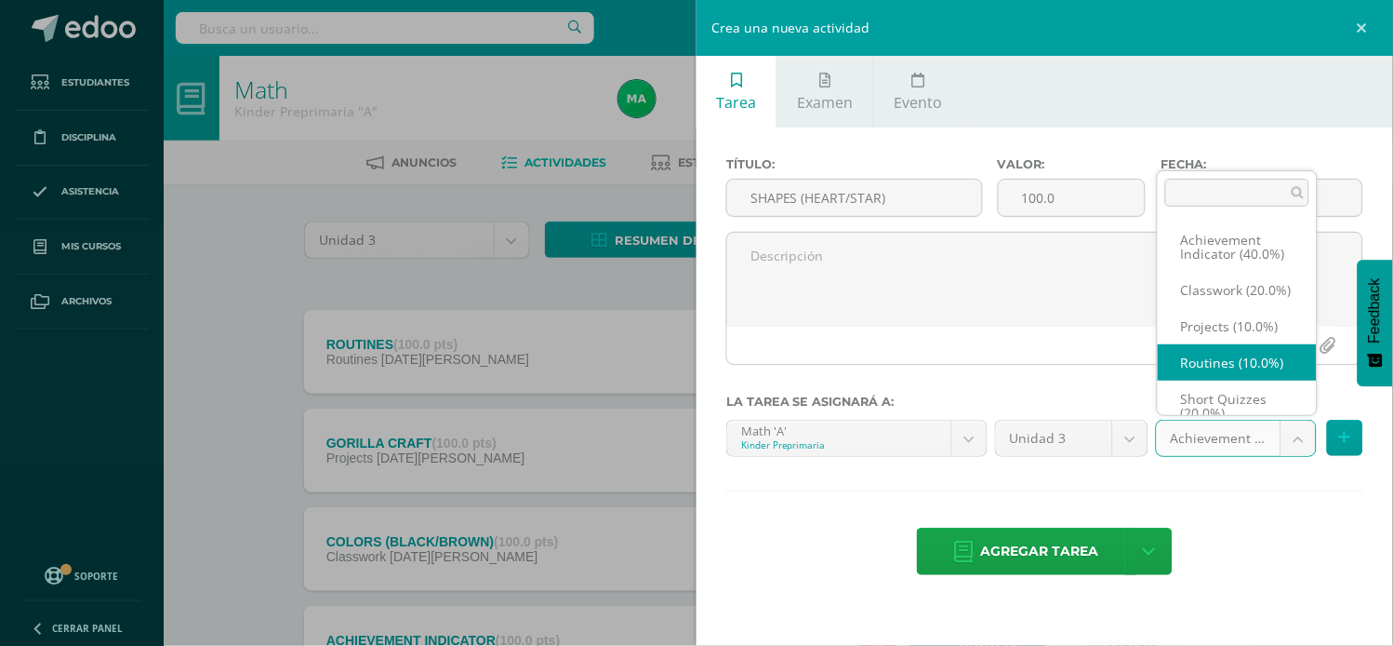
scroll to position [20, 0]
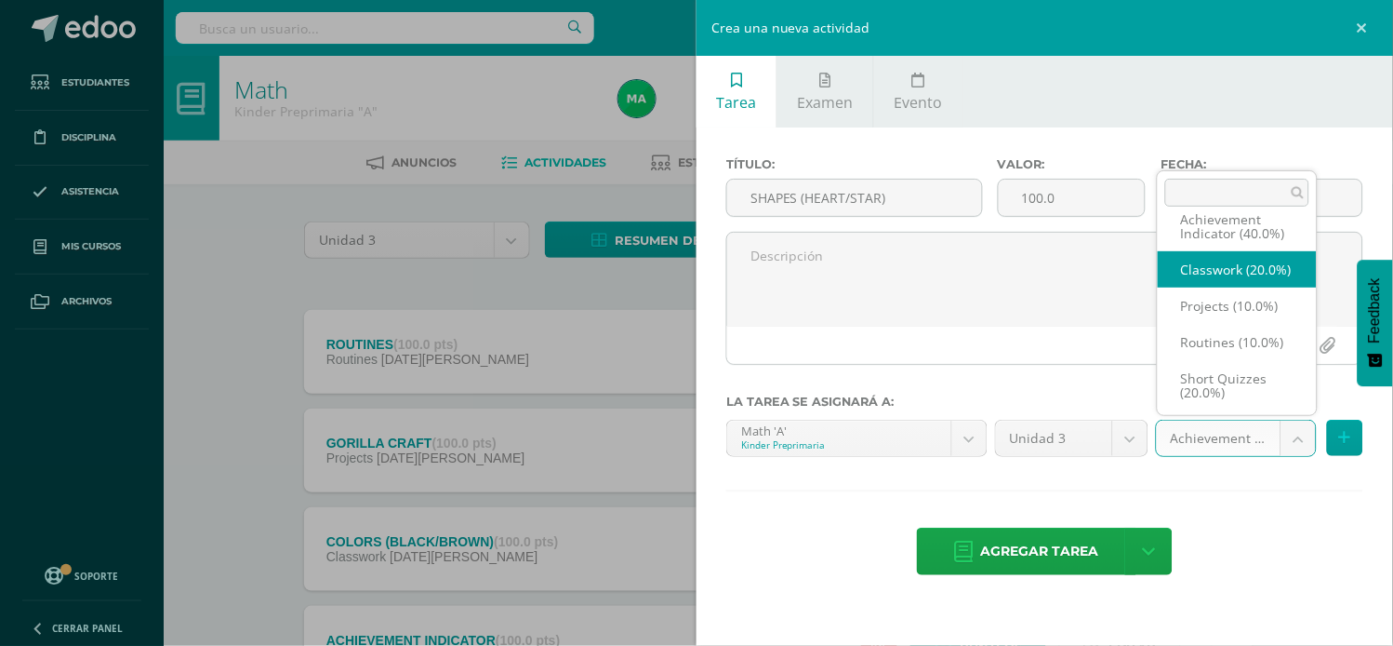
select select "203460"
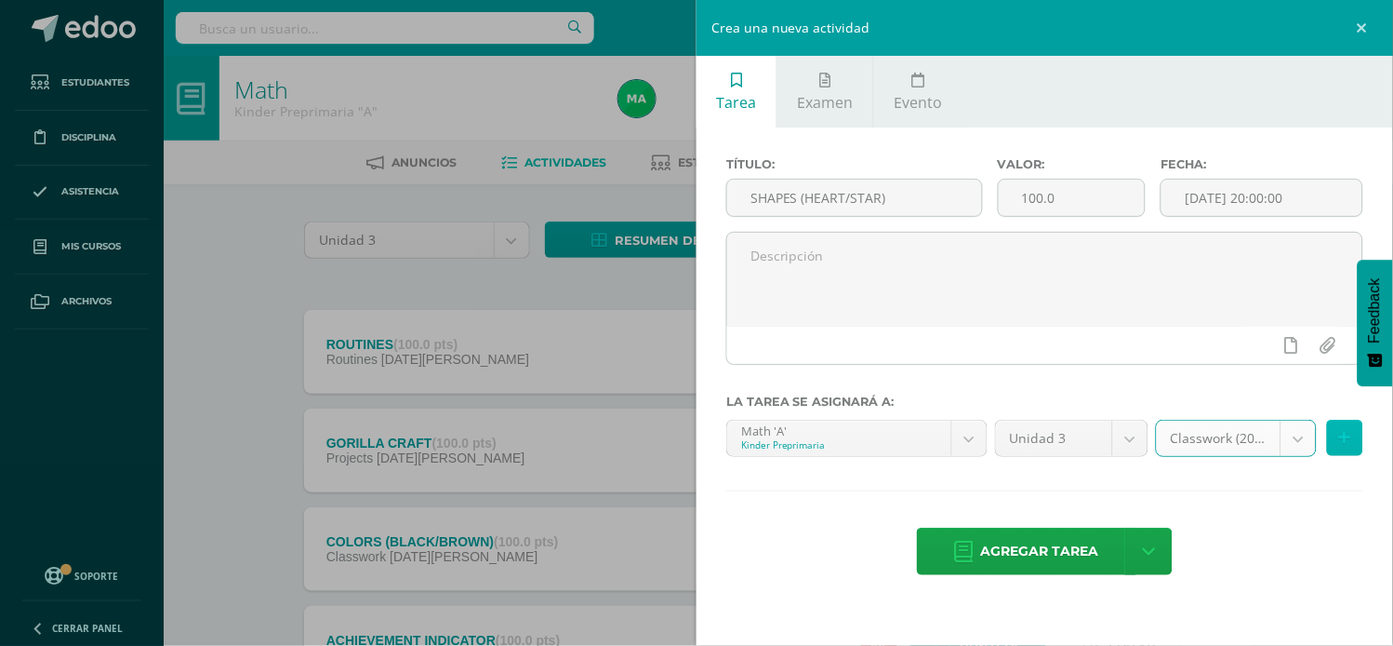
click at [1335, 430] on button at bounding box center [1345, 438] width 36 height 36
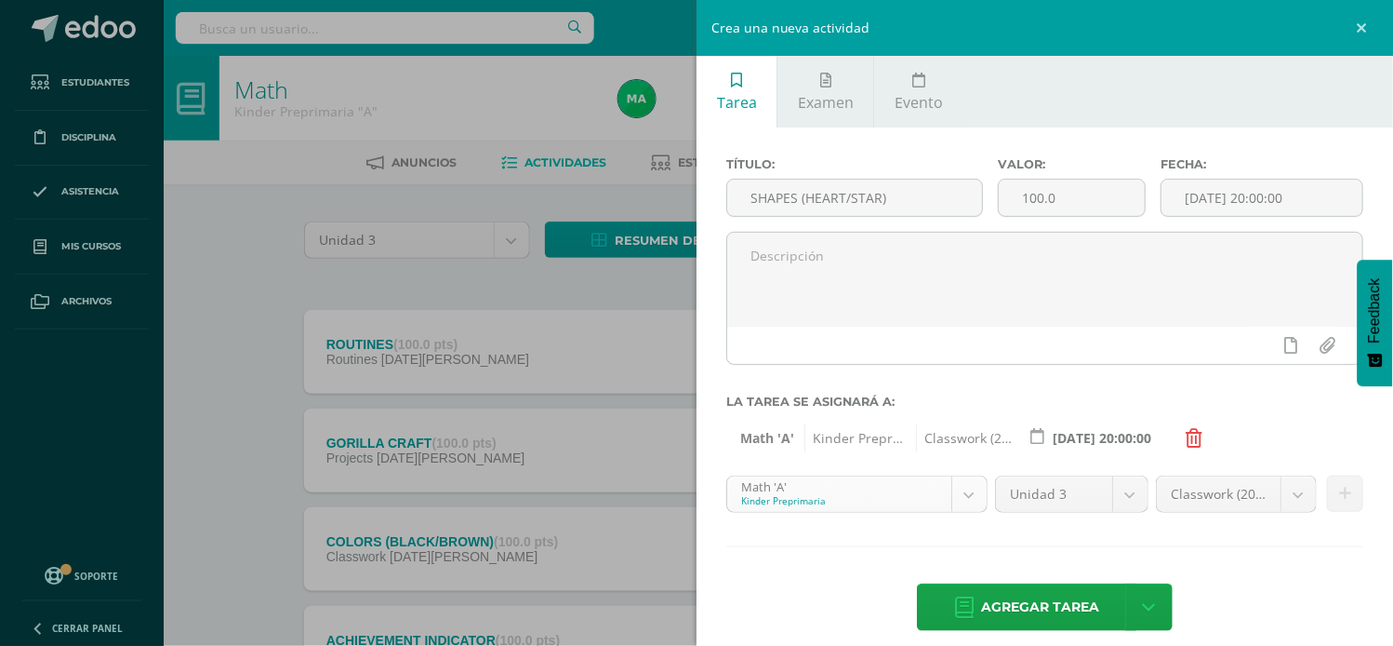
click at [951, 503] on body "Tarea asignada exitosamente Estudiantes Disciplina Asistencia Mis cursos Archiv…" at bounding box center [696, 406] width 1393 height 813
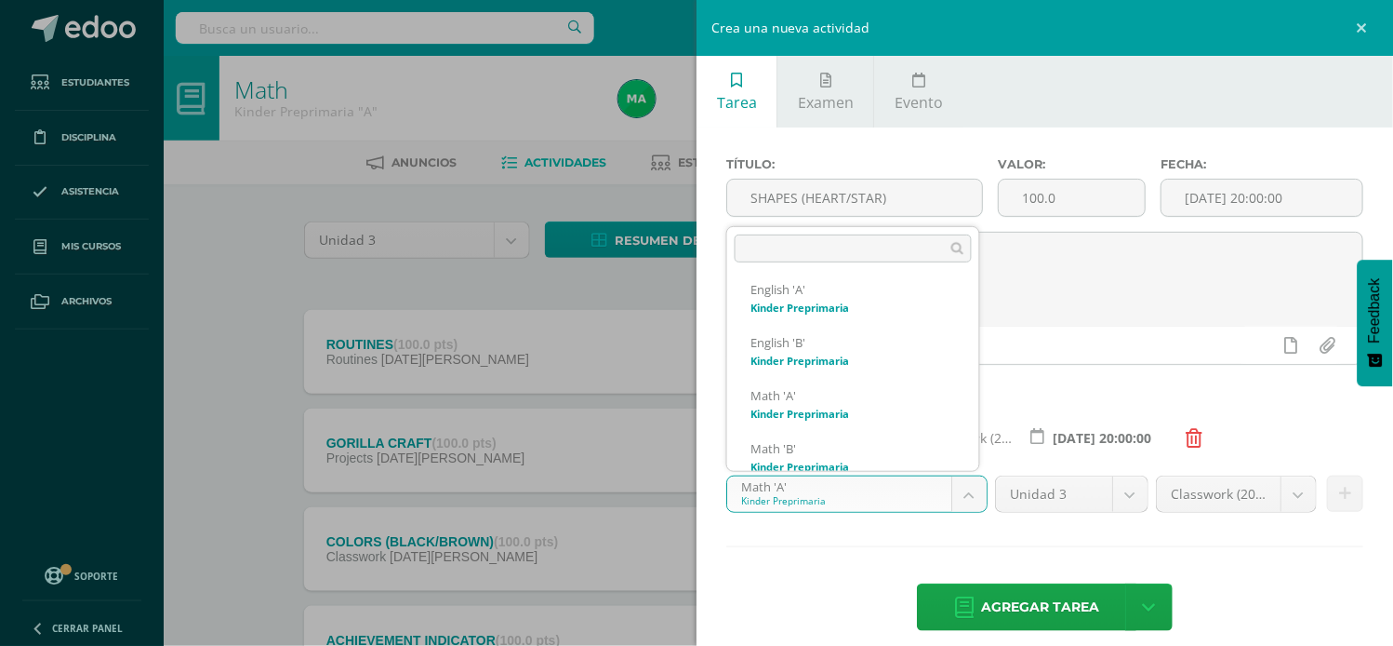
scroll to position [284, 0]
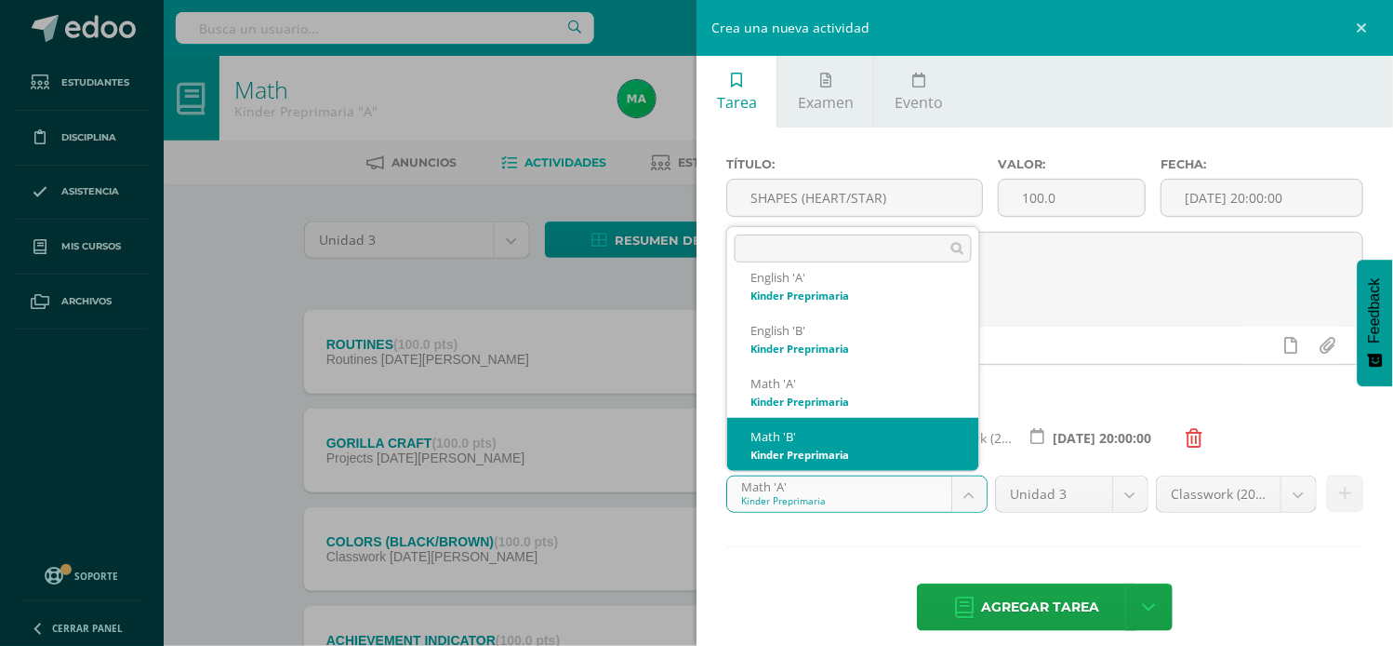
select select "174204"
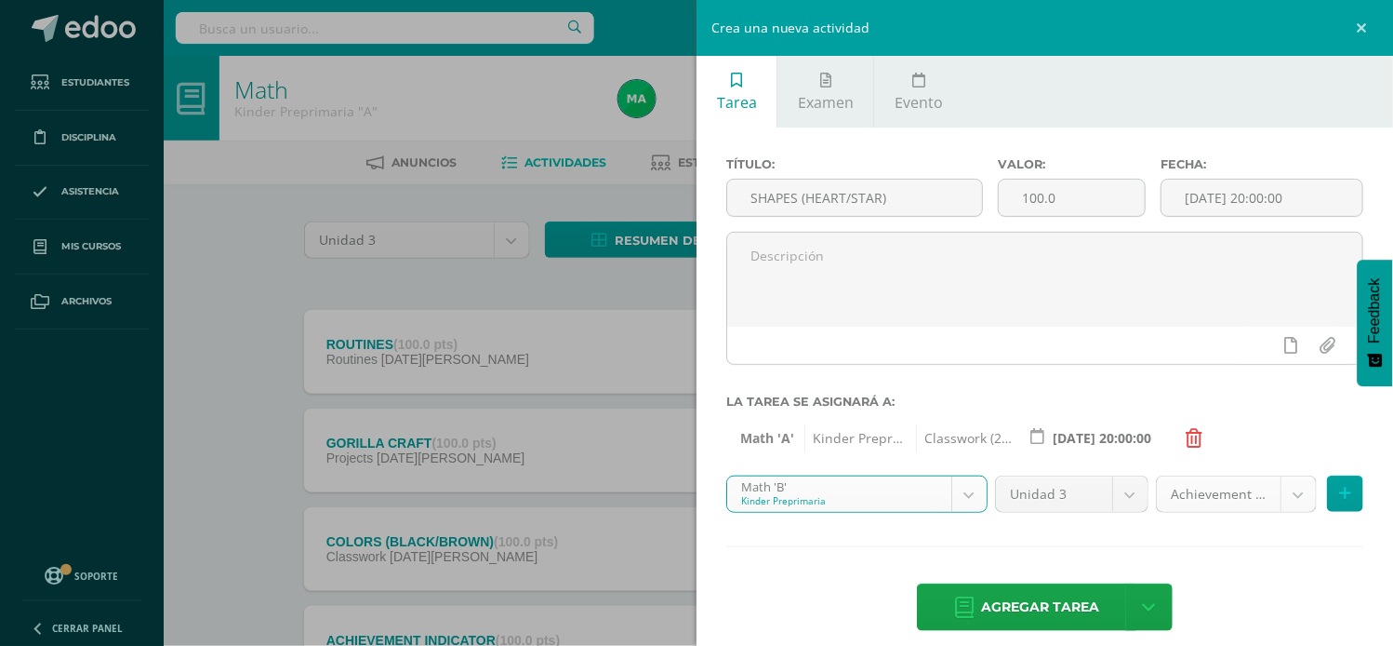
click at [1282, 491] on body "Tarea asignada exitosamente Estudiantes Disciplina Asistencia Mis cursos Archiv…" at bounding box center [696, 406] width 1393 height 813
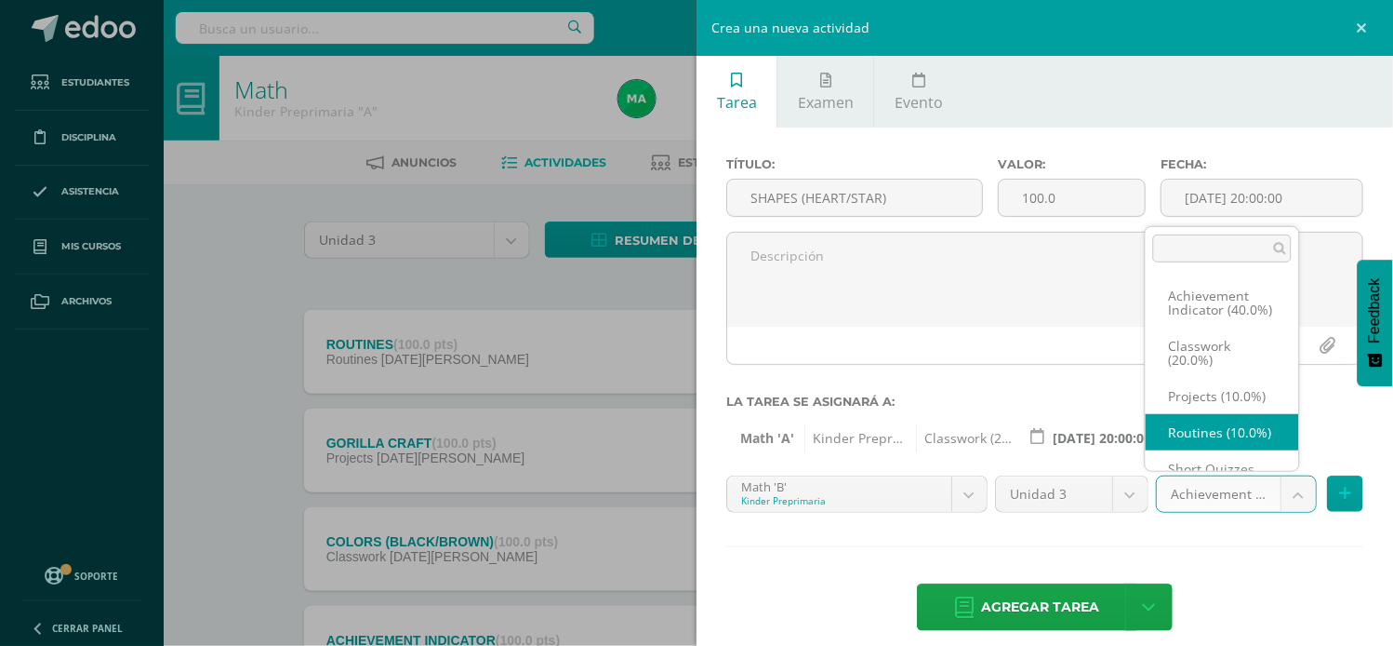
scroll to position [20, 0]
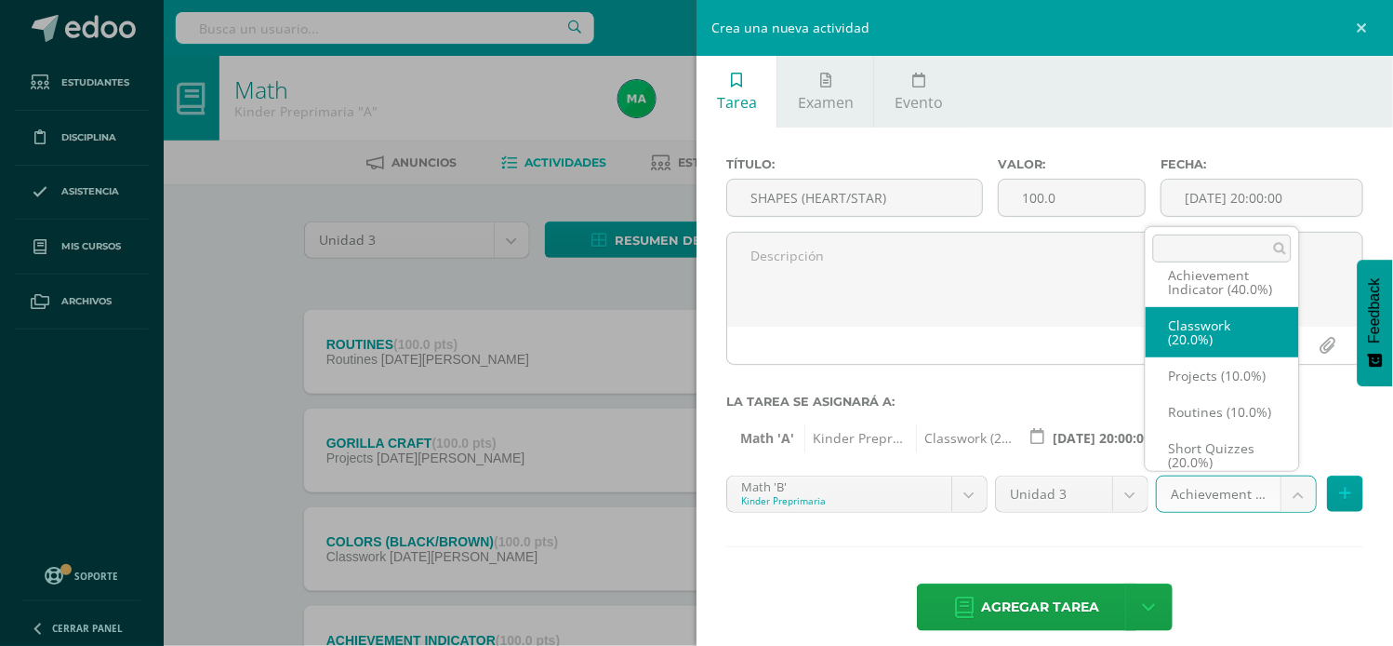
select select "203465"
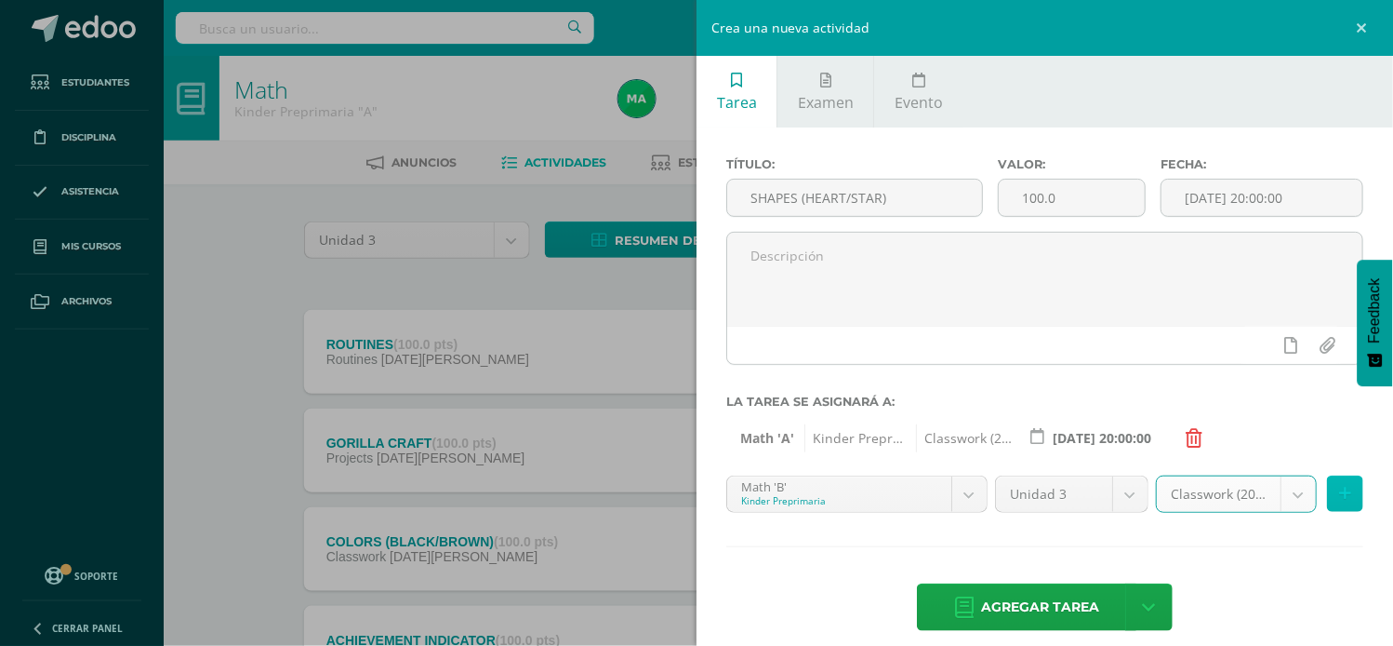
click at [1339, 495] on icon at bounding box center [1345, 494] width 12 height 16
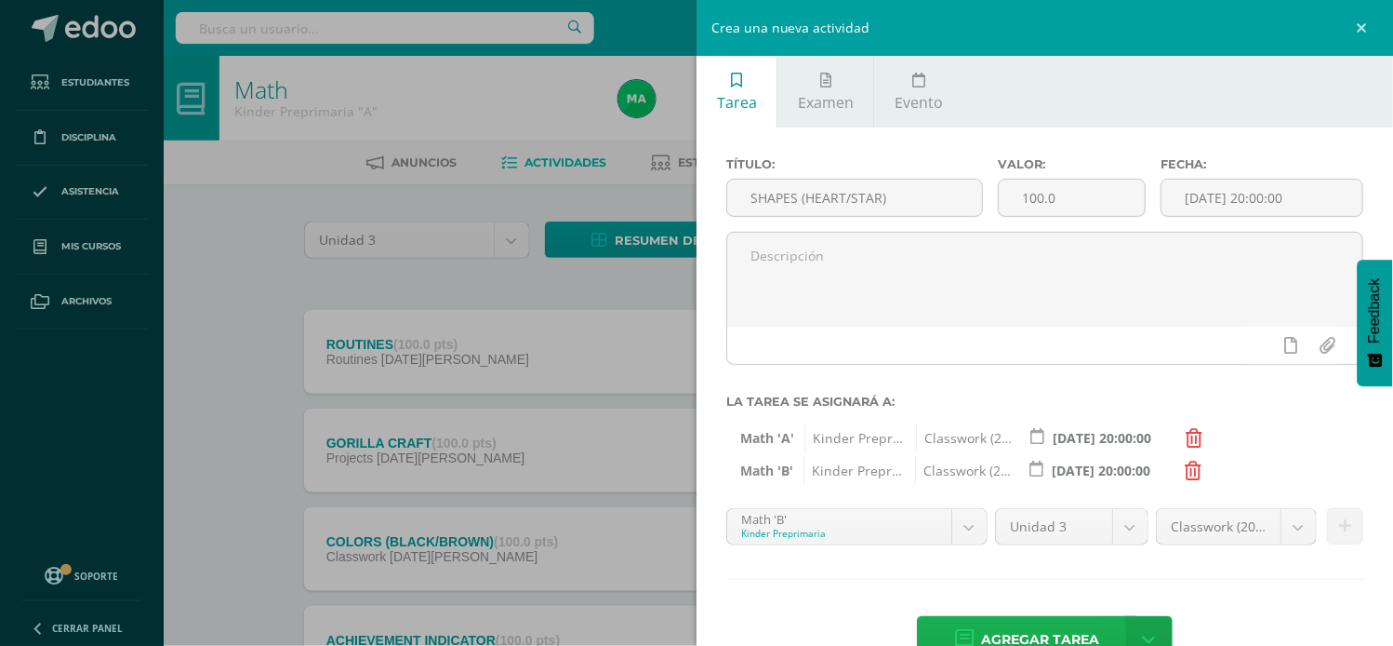
click at [997, 630] on span "Agregar tarea" at bounding box center [1040, 640] width 118 height 46
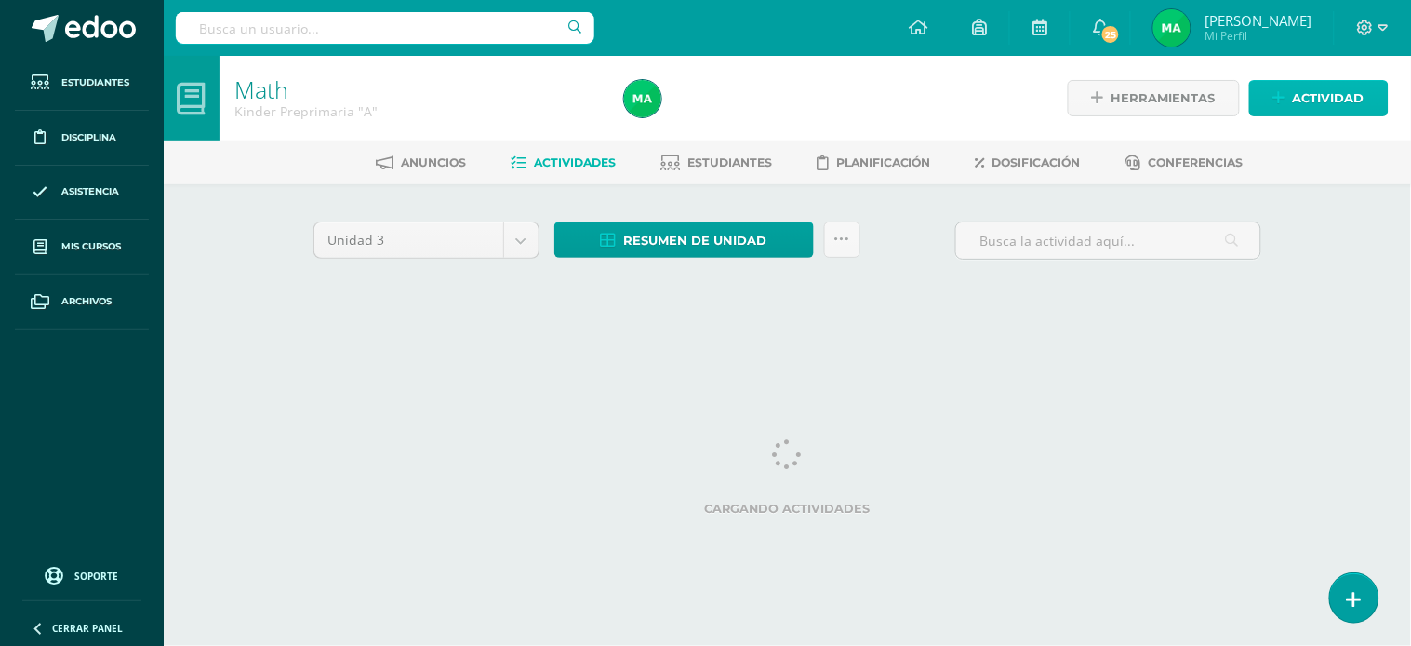
click at [1267, 99] on link "Actividad" at bounding box center [1319, 98] width 140 height 36
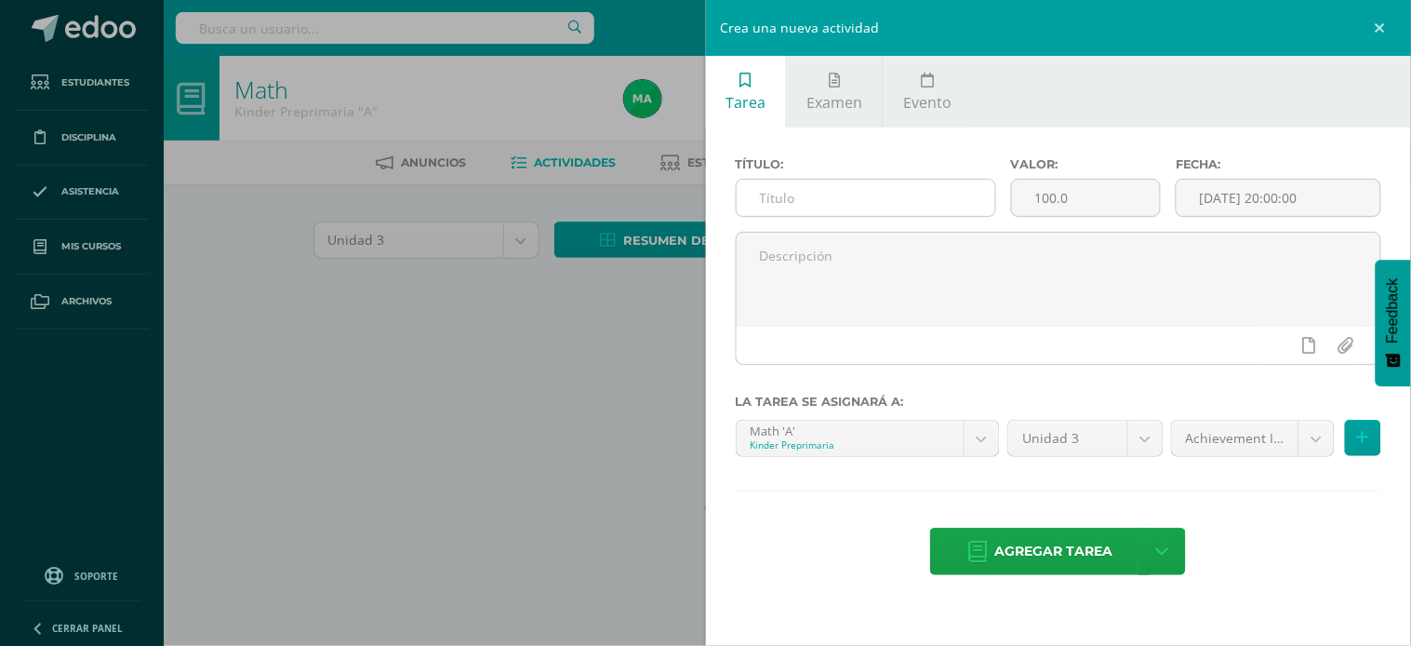
click at [861, 196] on input "text" at bounding box center [866, 198] width 259 height 36
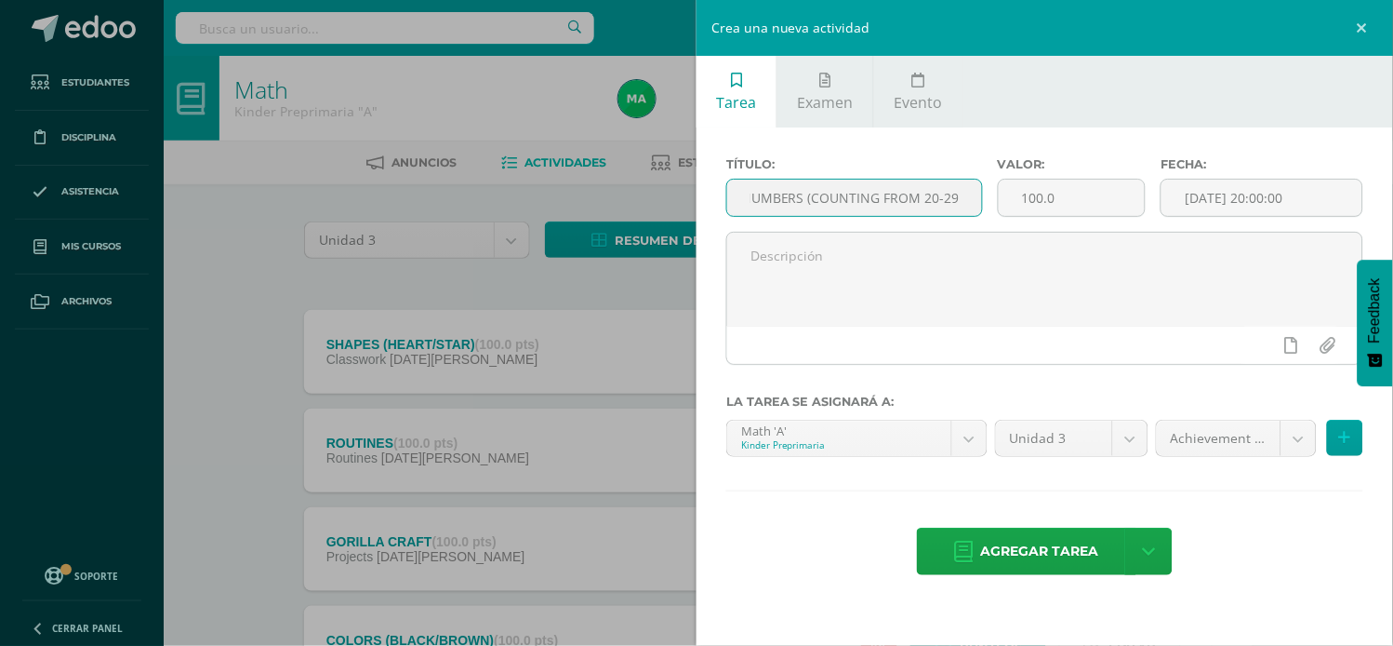
scroll to position [0, 13]
type input "NUMBERS (COUNTING FROM 20-29)"
click at [1290, 433] on body "Tarea asignada exitosamente Estudiantes Disciplina Asistencia Mis cursos Archiv…" at bounding box center [696, 456] width 1393 height 912
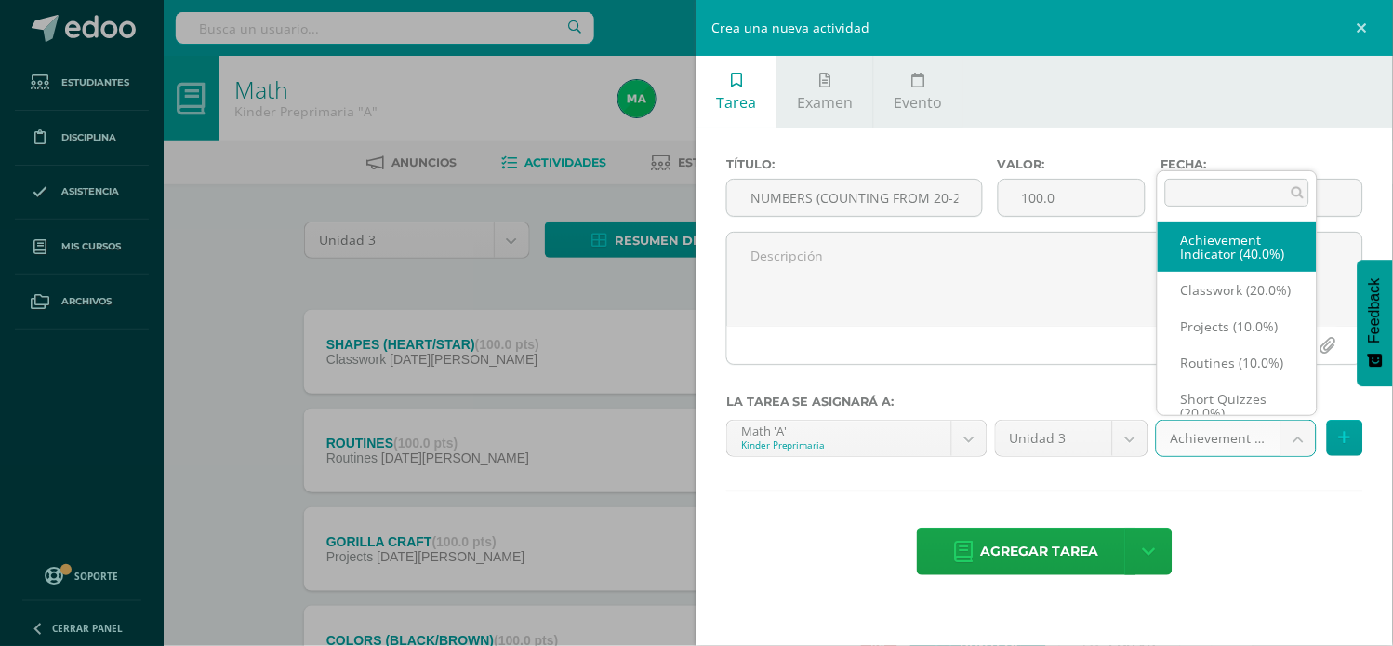
scroll to position [20, 0]
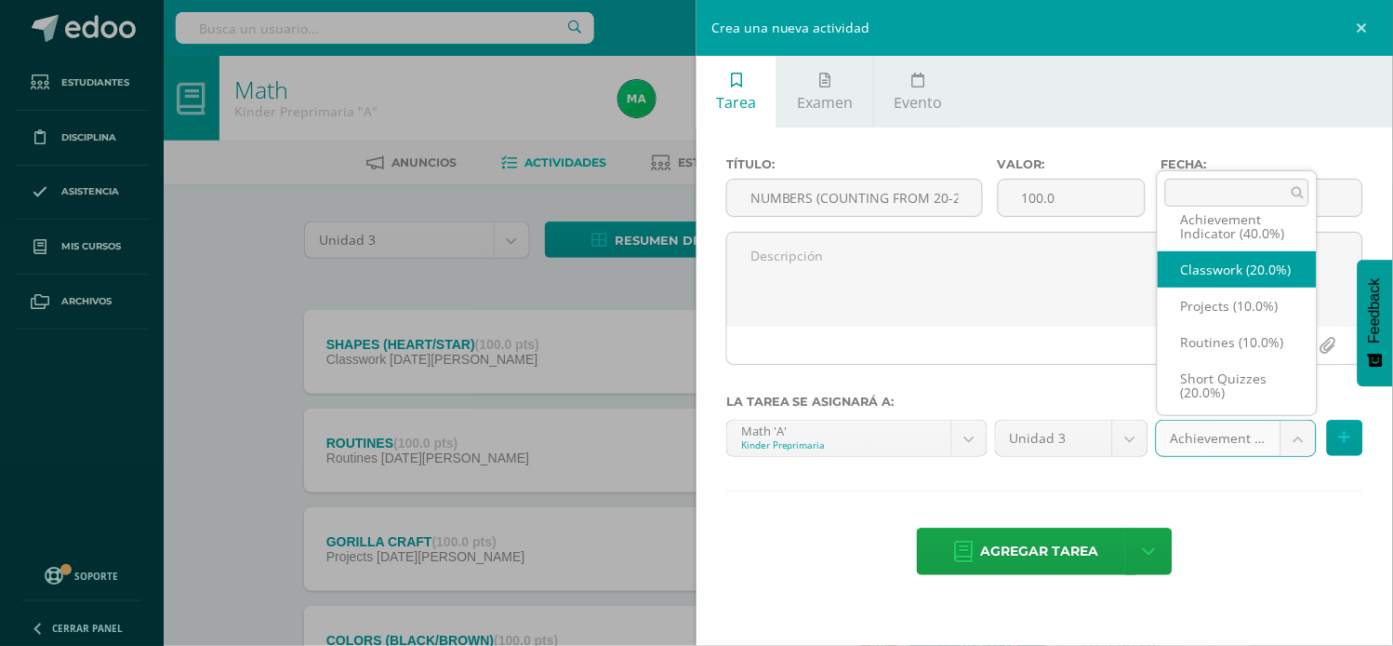
select select "203460"
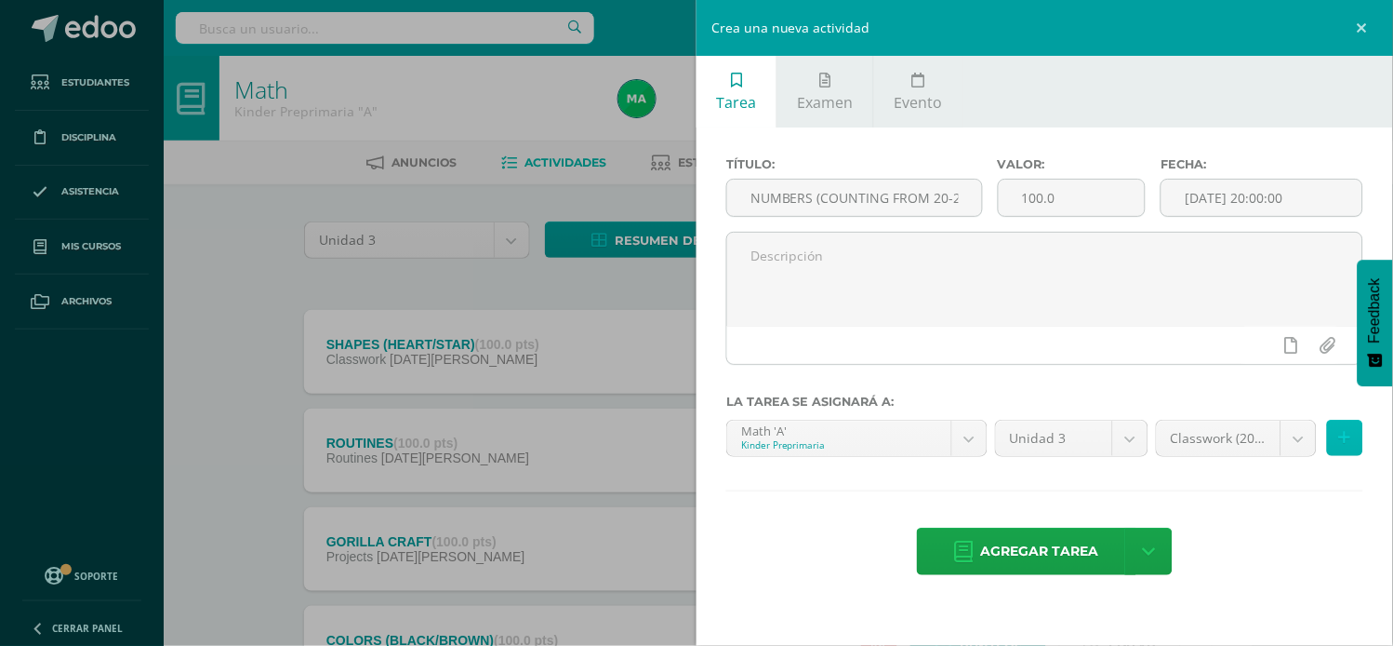
click at [1343, 425] on button at bounding box center [1345, 438] width 36 height 36
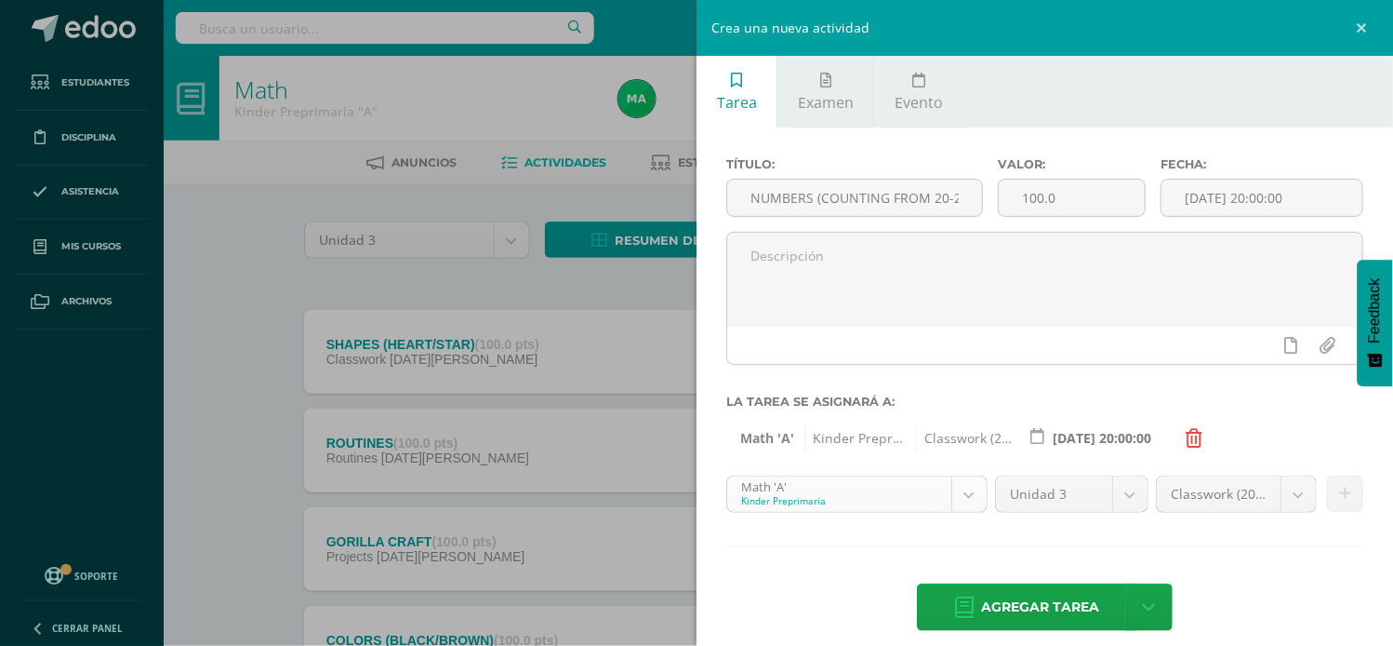
click at [954, 488] on body "Tarea asignada exitosamente Estudiantes Disciplina Asistencia Mis cursos Archiv…" at bounding box center [696, 456] width 1393 height 912
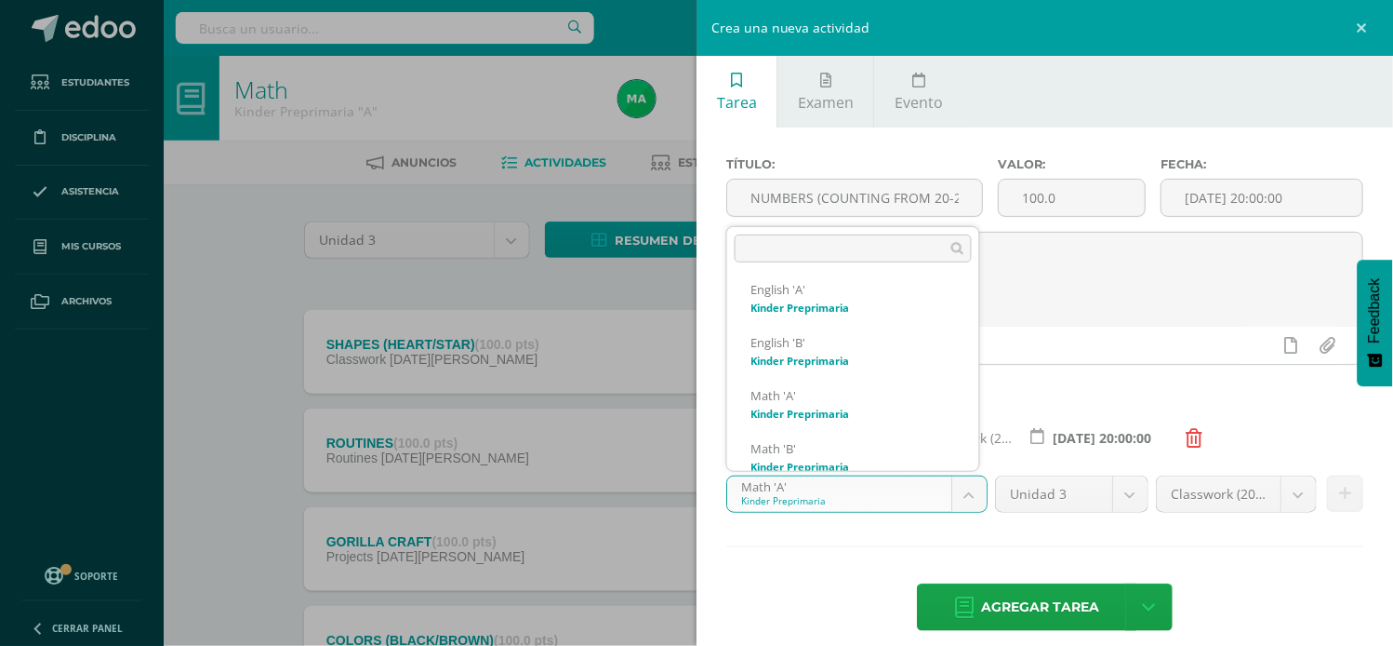
scroll to position [284, 0]
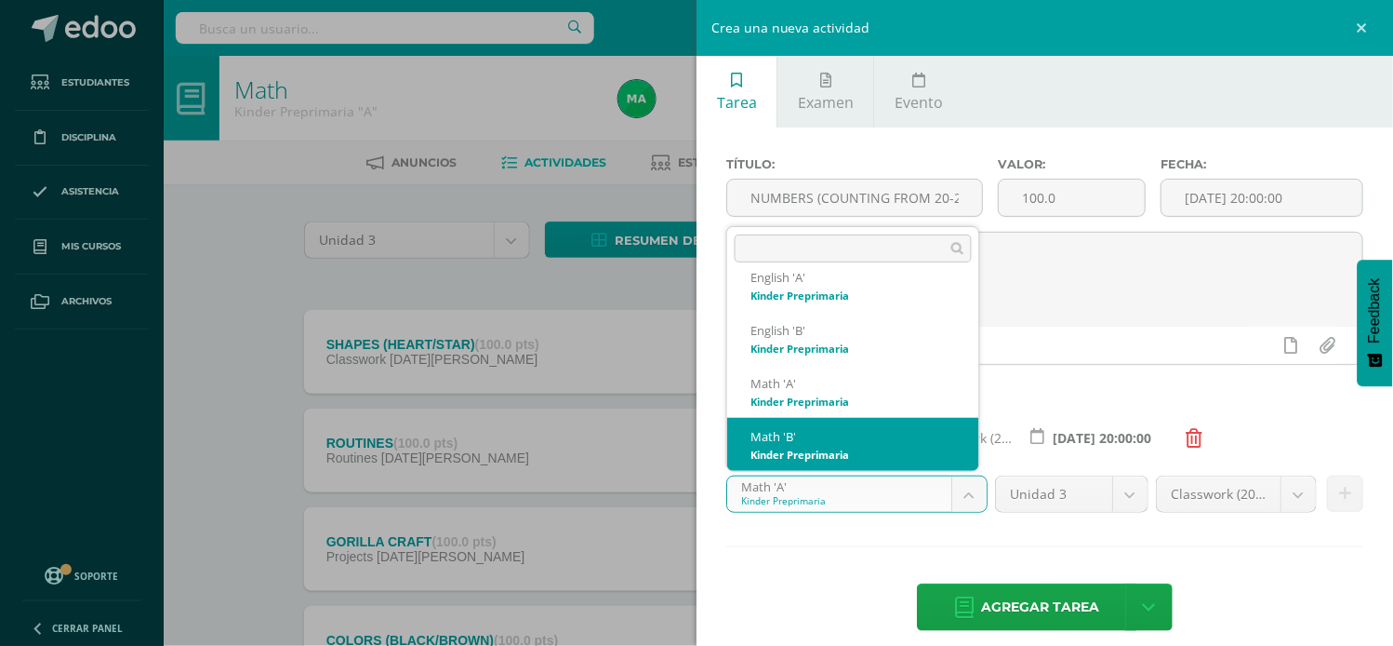
select select "174204"
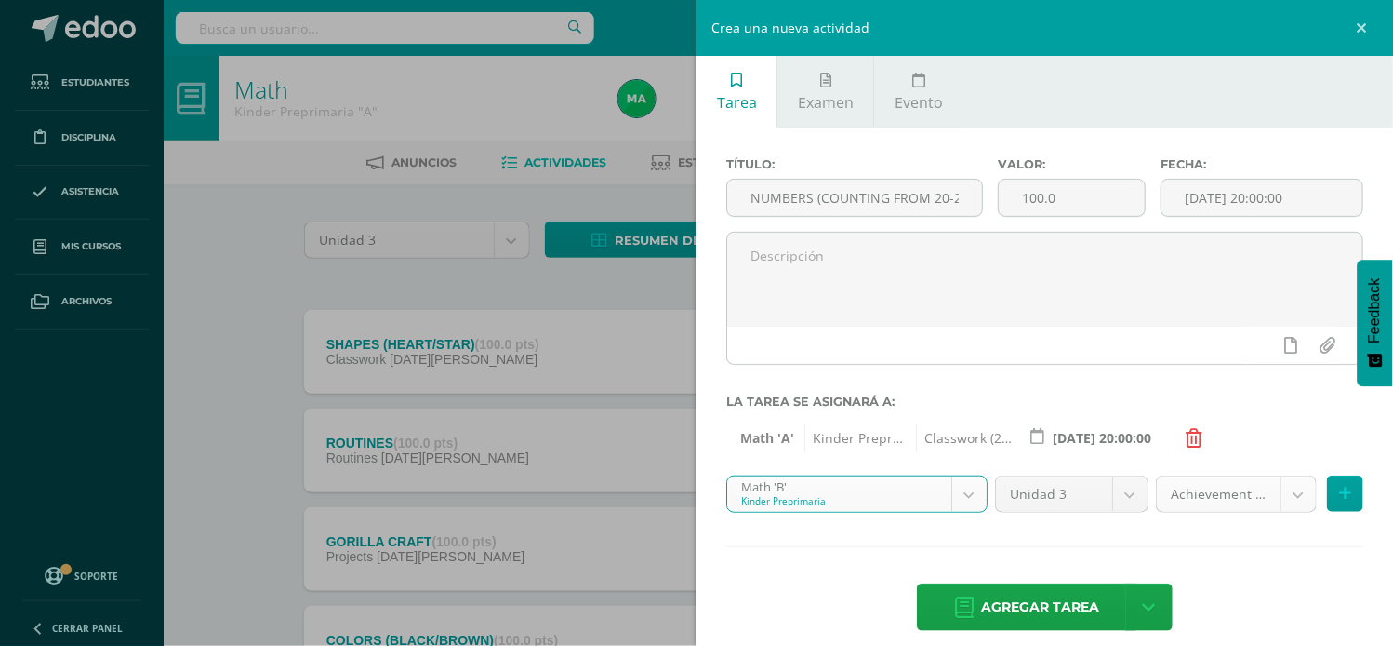
click at [1278, 497] on body "Tarea asignada exitosamente Estudiantes Disciplina Asistencia Mis cursos Archiv…" at bounding box center [696, 456] width 1393 height 912
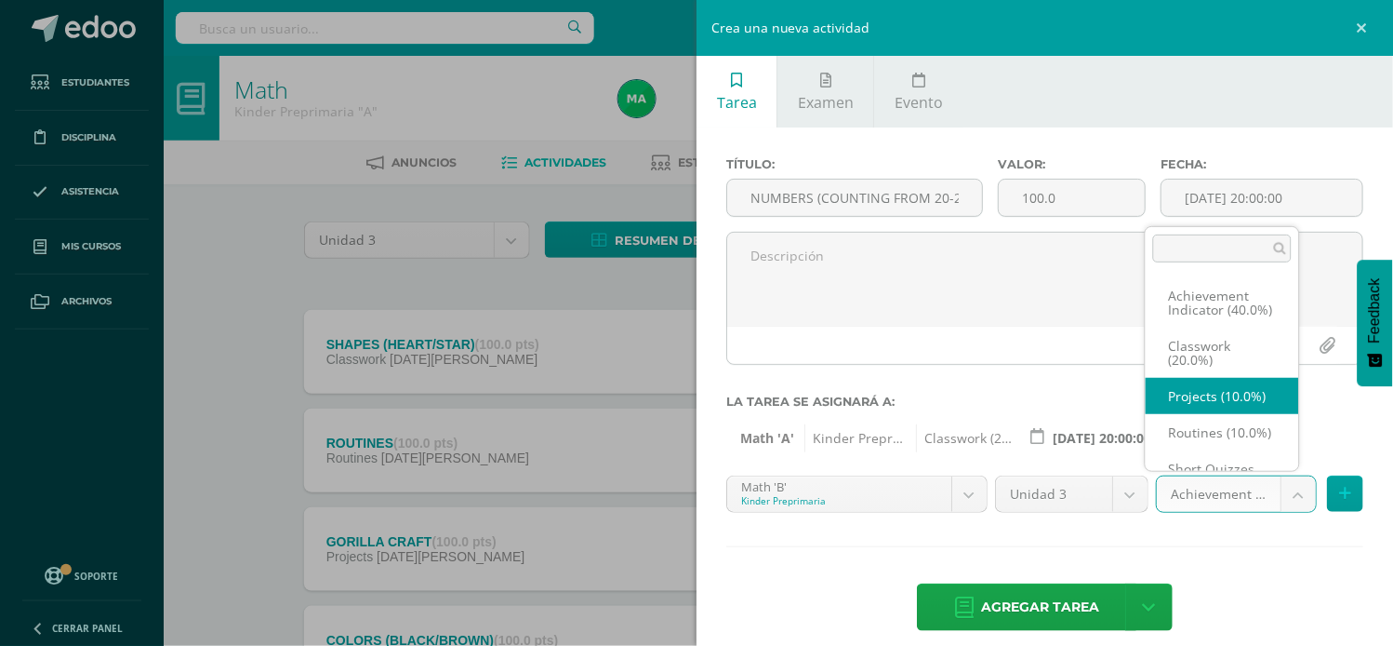
scroll to position [20, 0]
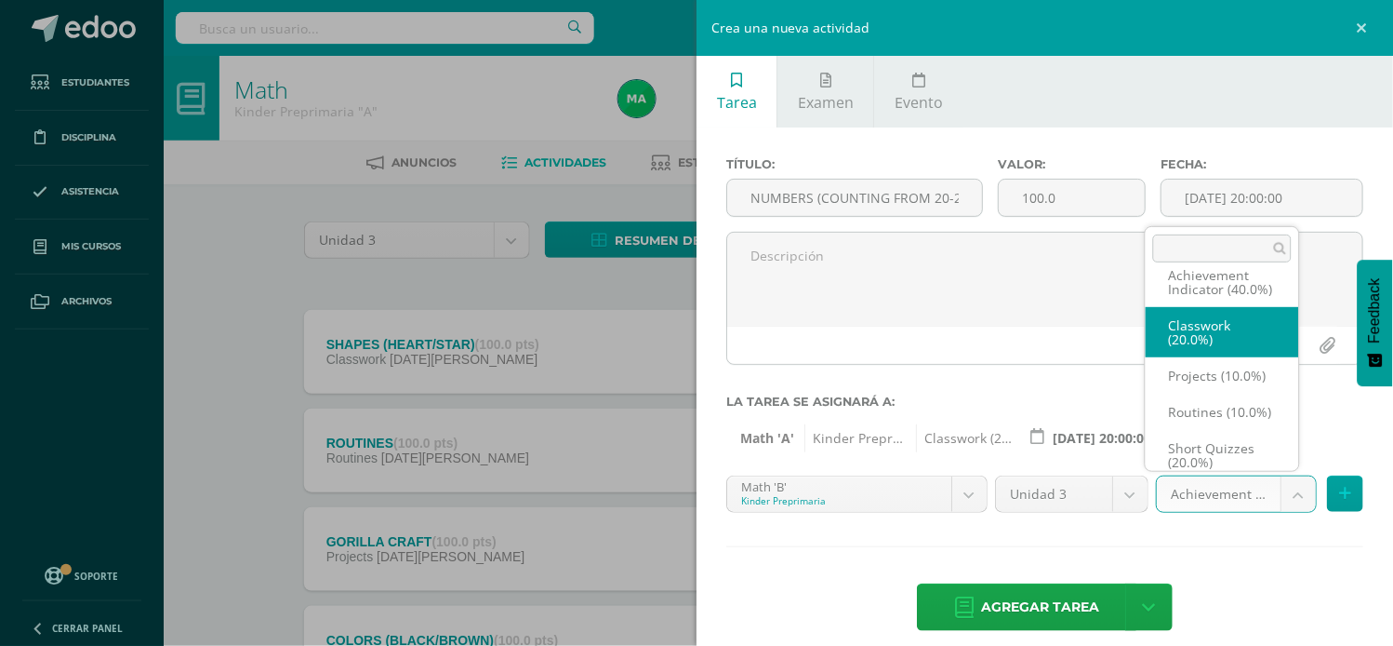
select select "203465"
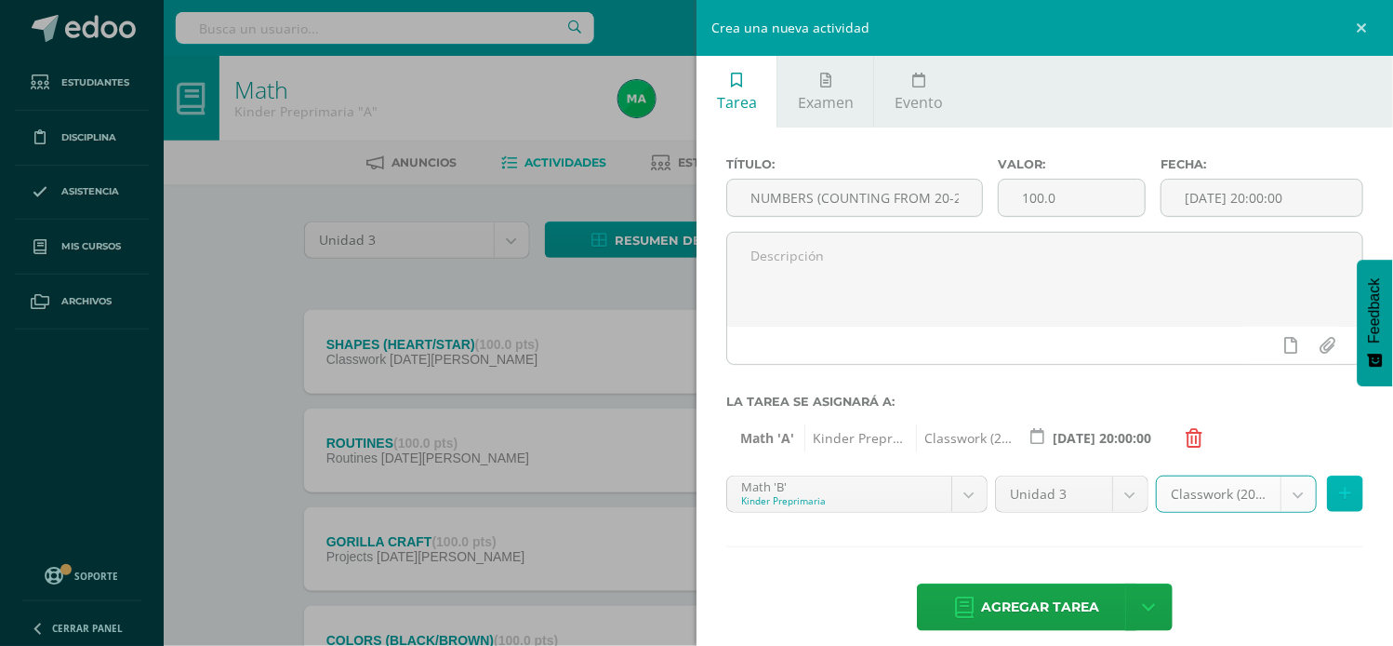
click at [1327, 485] on button at bounding box center [1345, 493] width 36 height 36
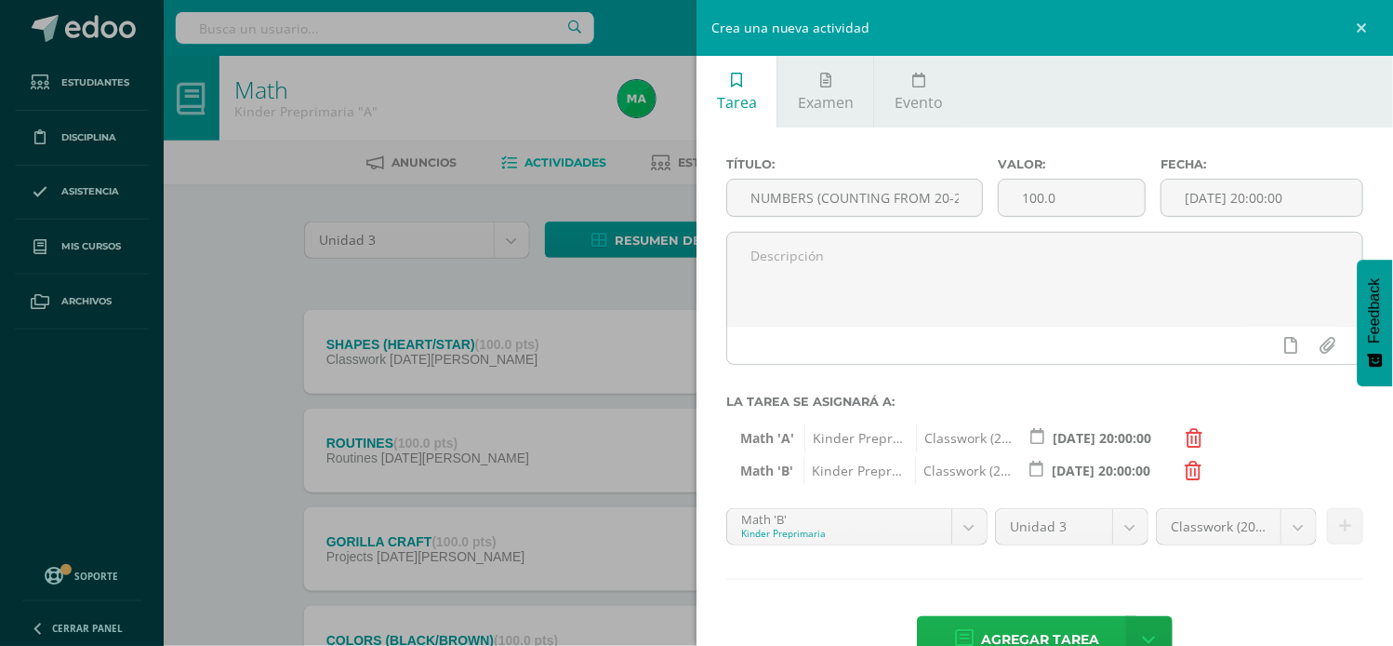
click at [982, 629] on span "Agregar tarea" at bounding box center [1040, 640] width 118 height 46
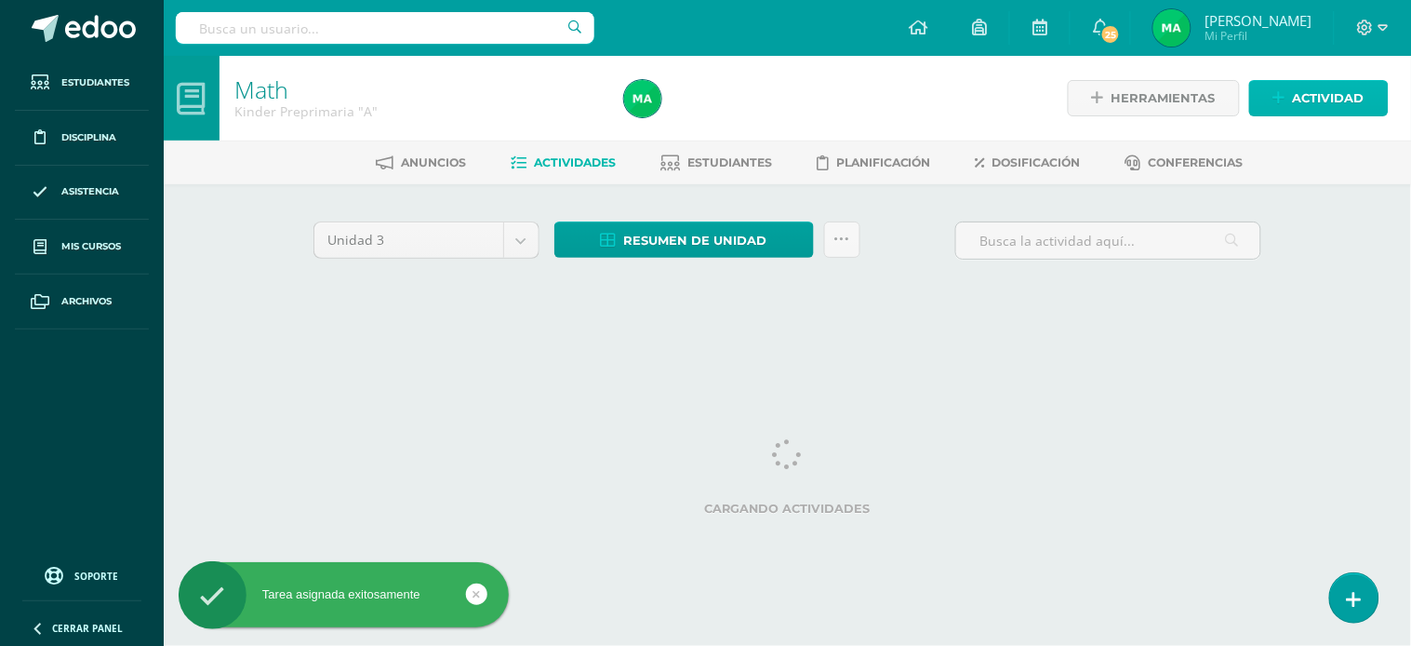
click at [1321, 94] on span "Actividad" at bounding box center [1329, 98] width 72 height 34
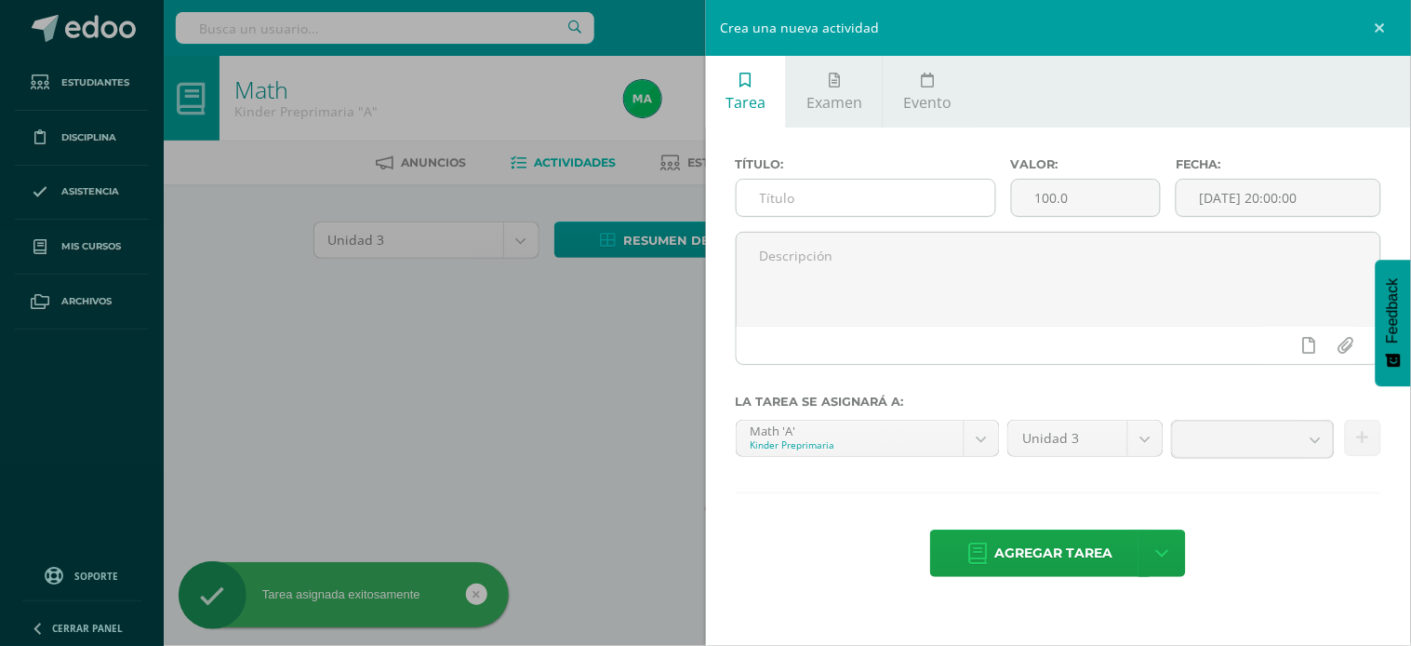
click at [912, 199] on input "text" at bounding box center [866, 198] width 259 height 36
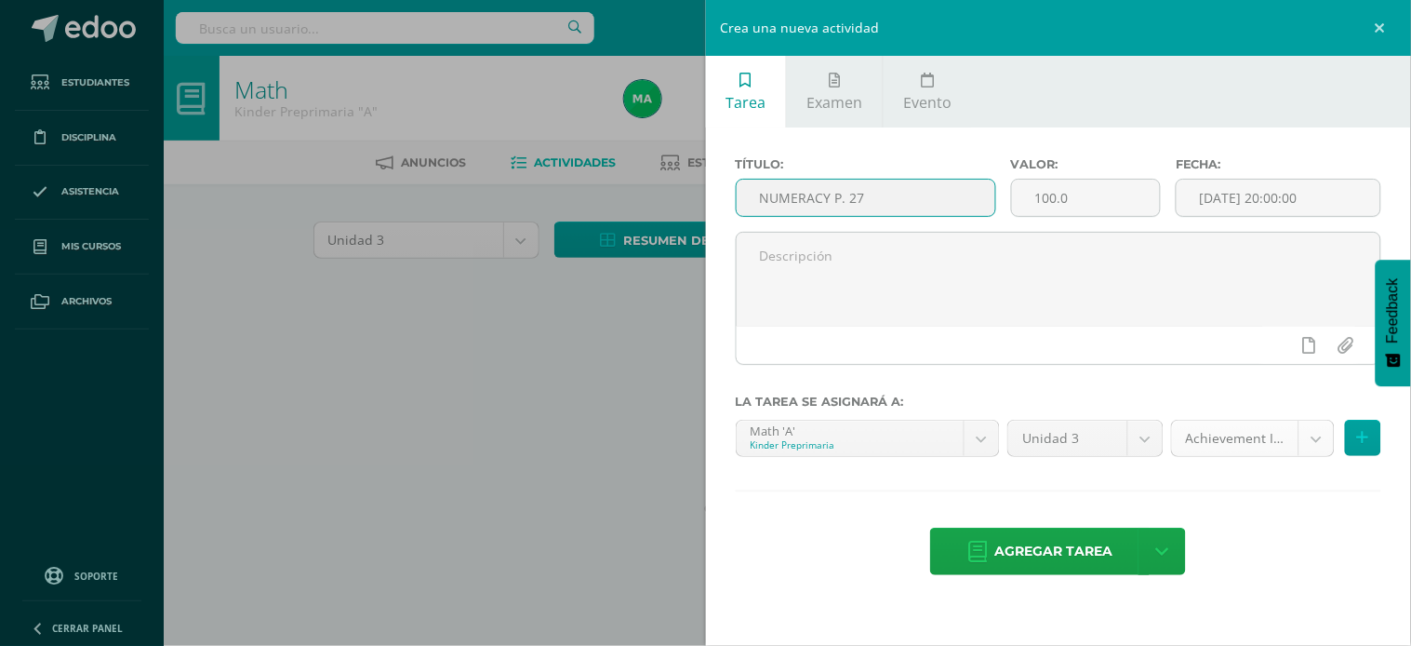
type input "NUMERACY P. 27"
click at [1309, 347] on body "Tarea asignada exitosamente Estudiantes Disciplina Asistencia Mis cursos Archiv…" at bounding box center [705, 173] width 1411 height 347
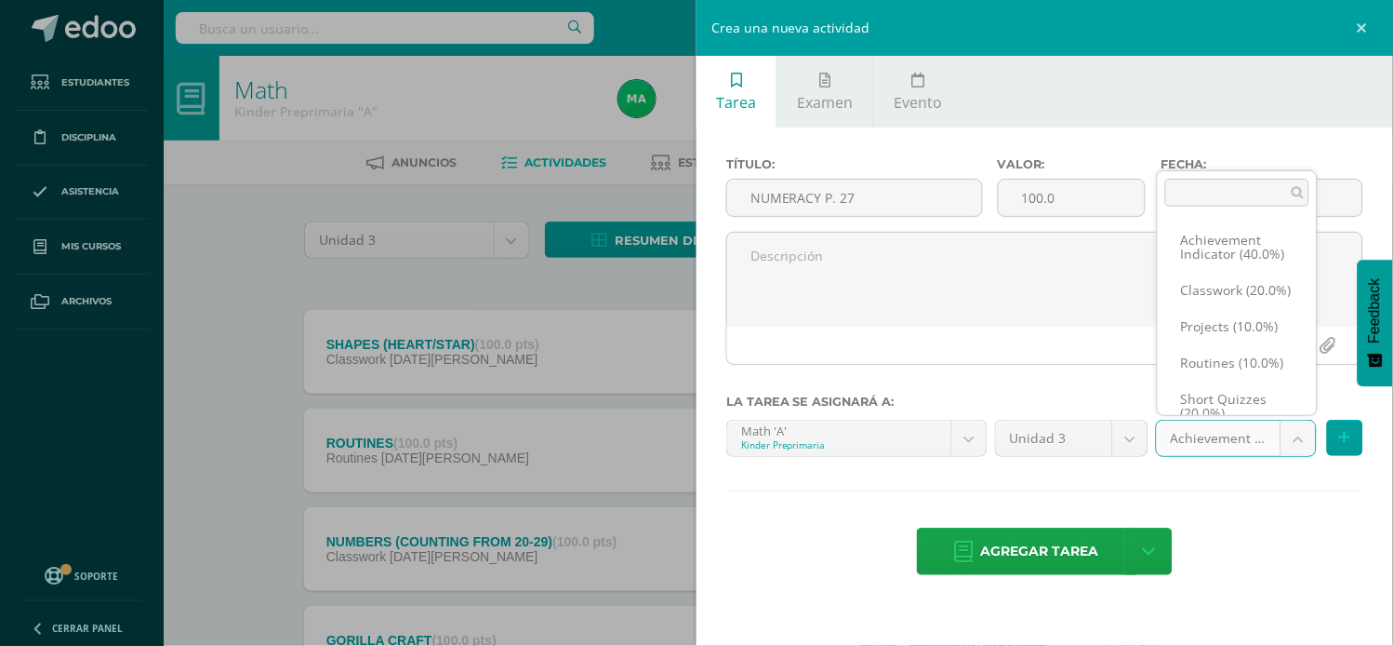
scroll to position [78, 0]
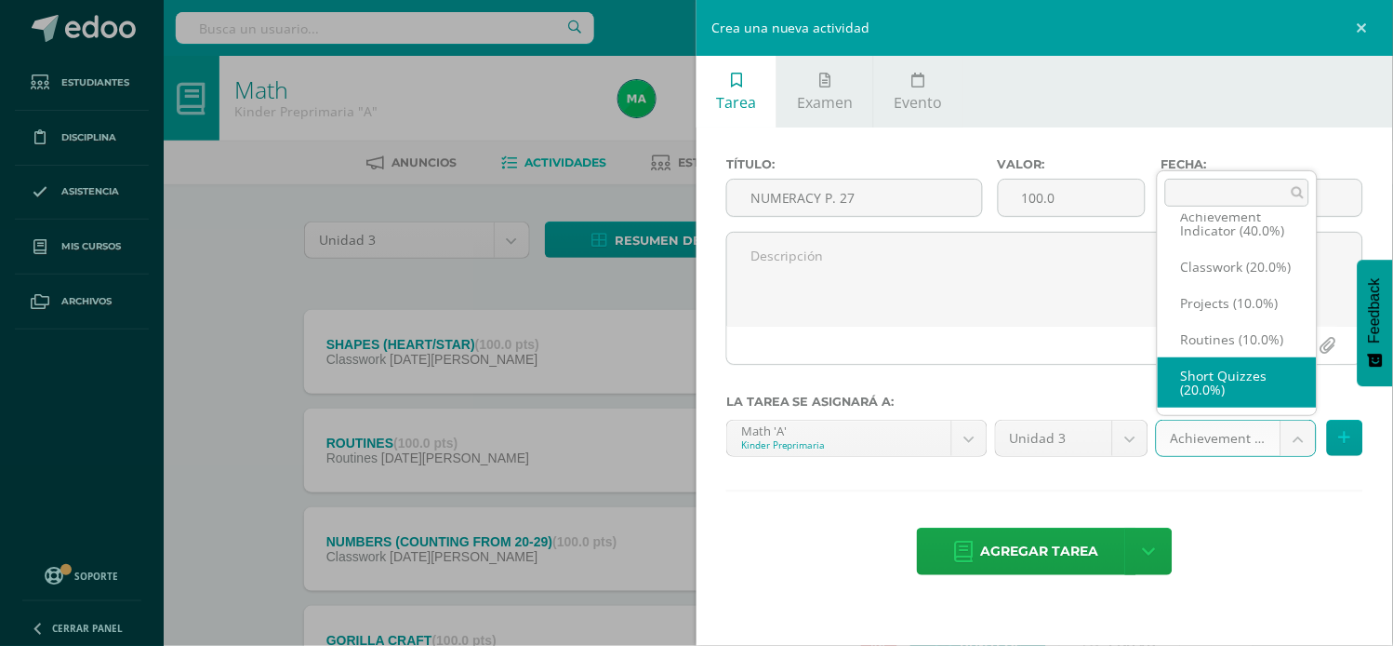
select select "203461"
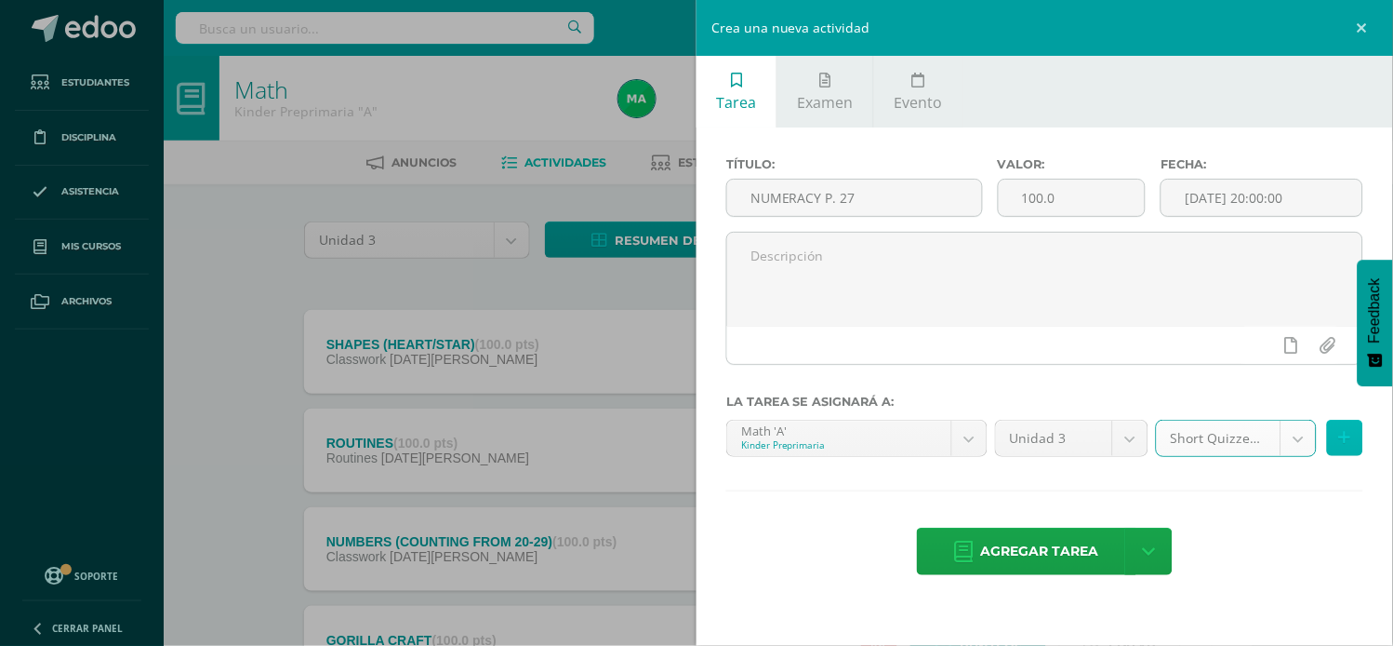
click at [1337, 431] on button at bounding box center [1345, 438] width 36 height 36
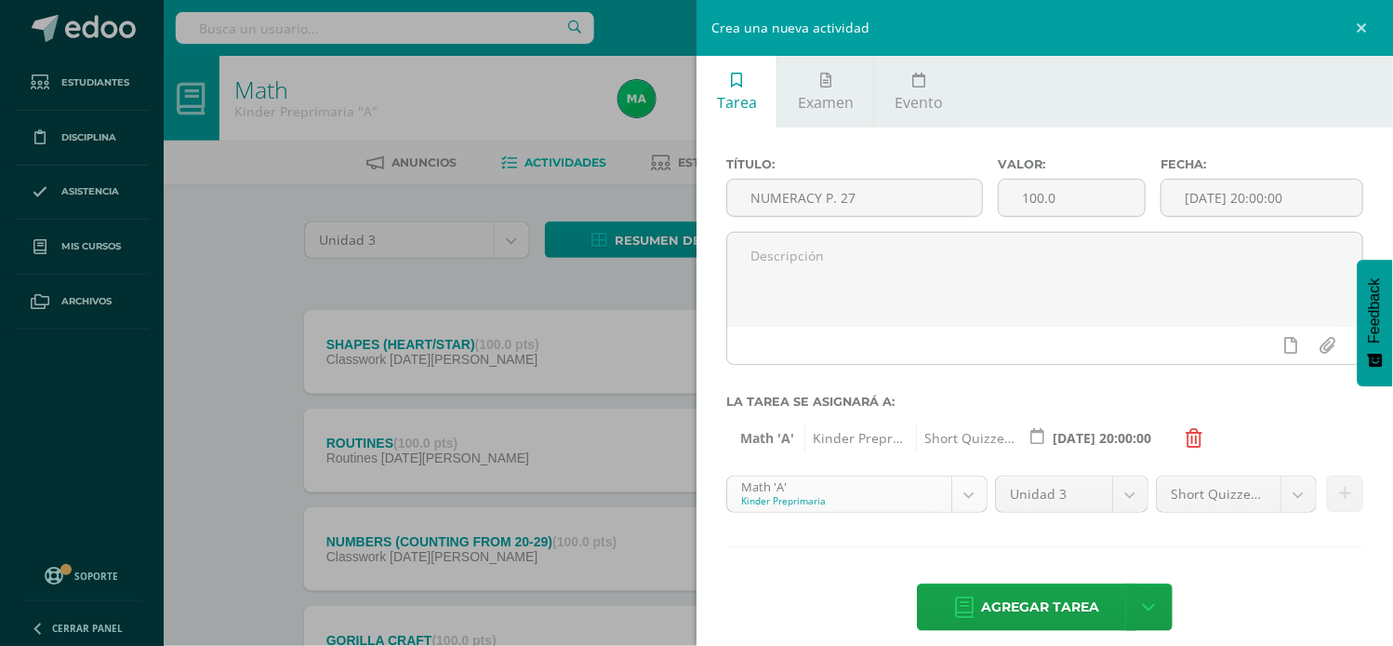
click at [959, 488] on body "Tarea asignada exitosamente Estudiantes Disciplina Asistencia Mis cursos Archiv…" at bounding box center [696, 505] width 1393 height 1010
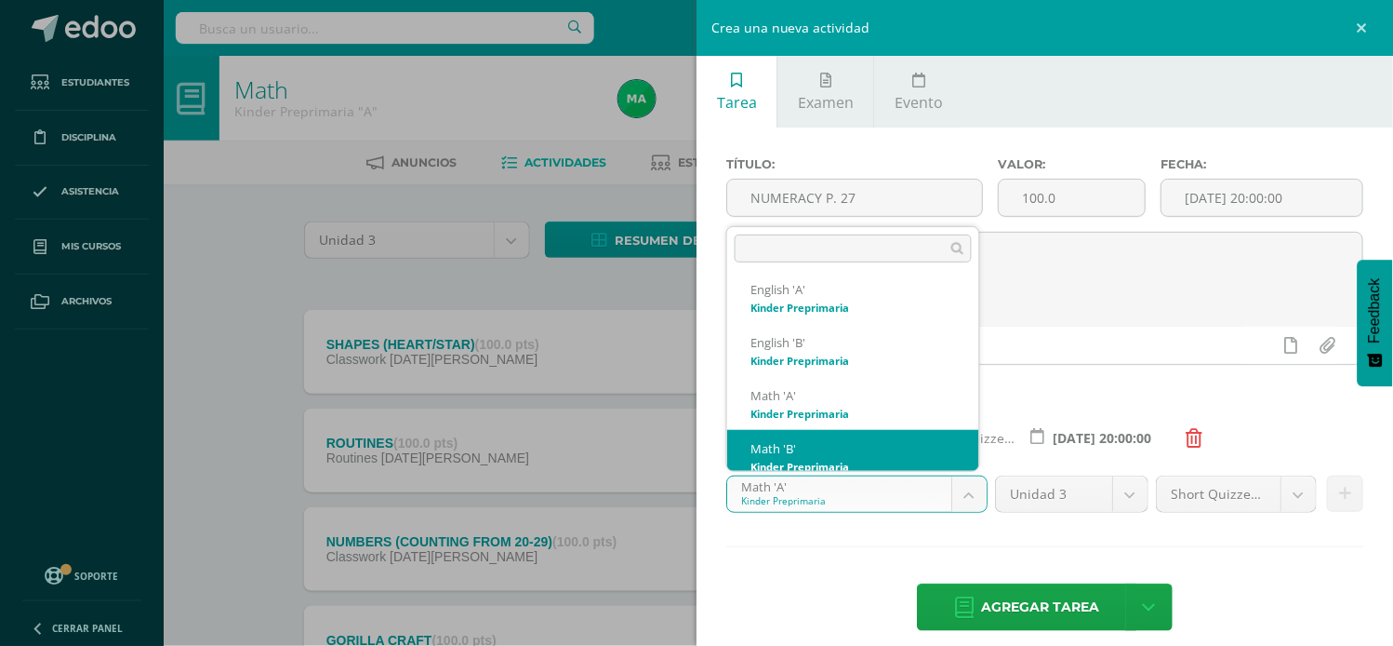
scroll to position [284, 0]
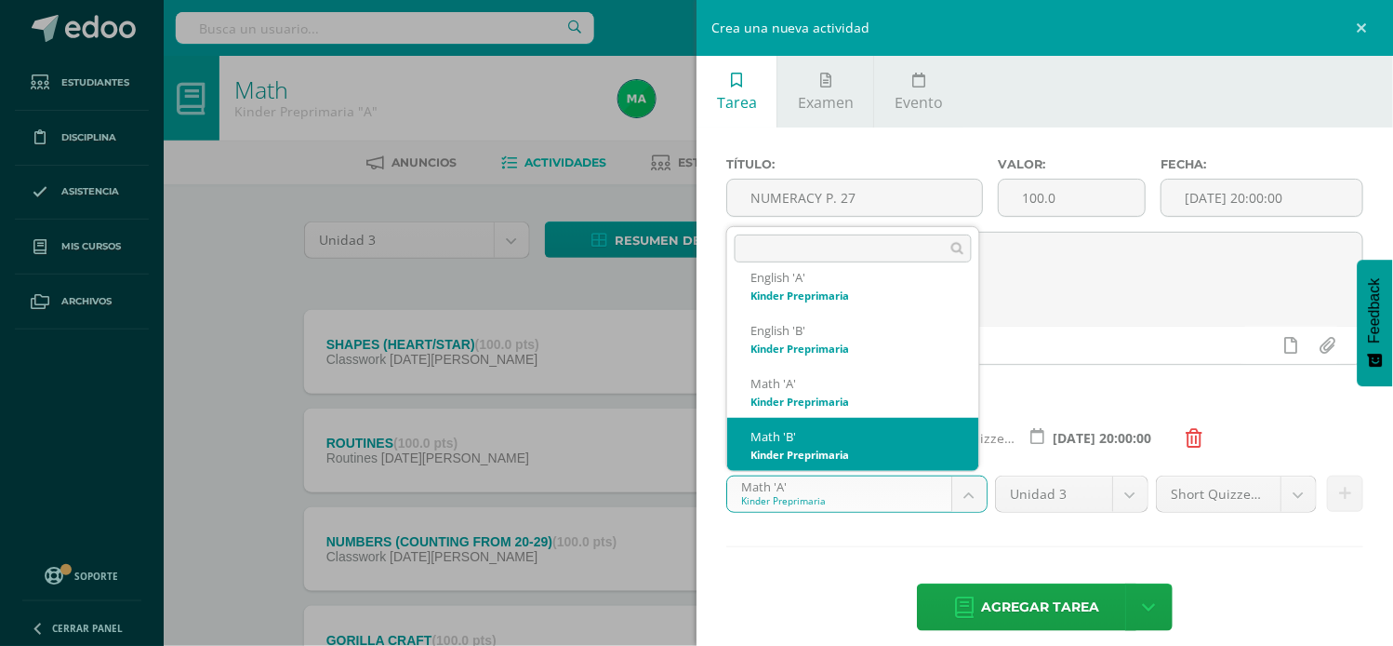
select select "174204"
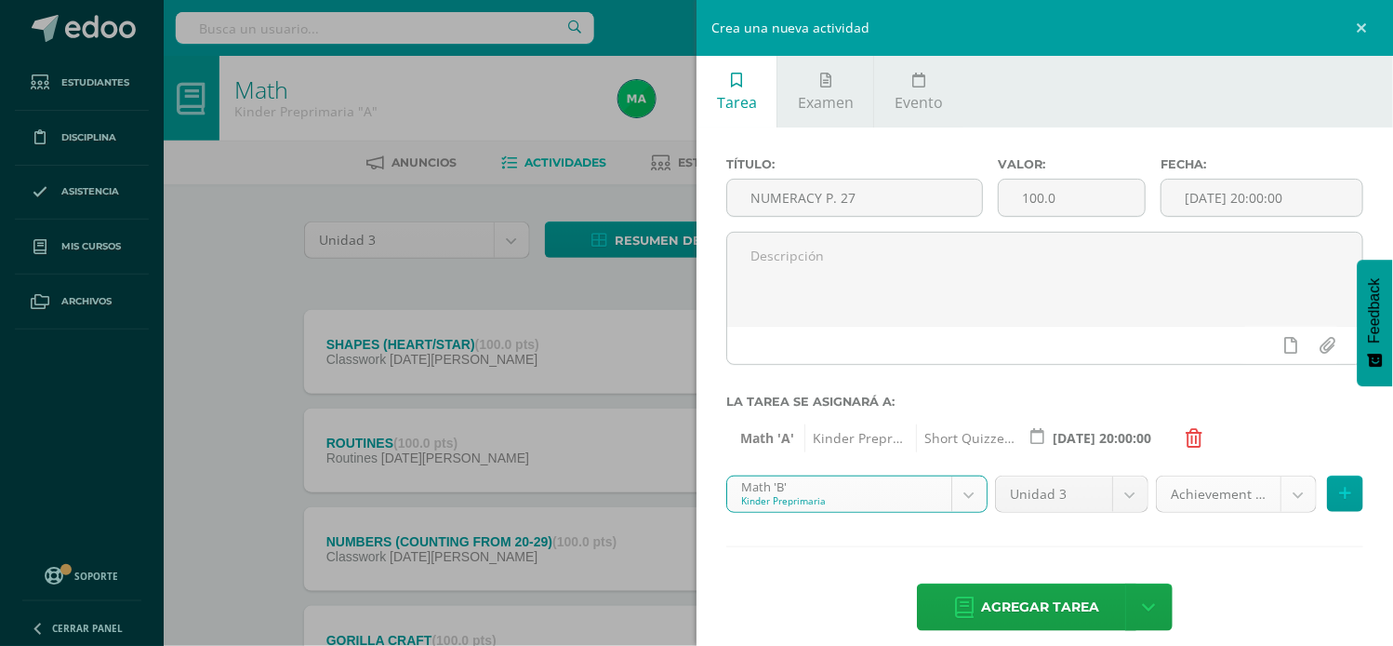
click at [1282, 493] on body "Tarea asignada exitosamente Estudiantes Disciplina Asistencia Mis cursos Archiv…" at bounding box center [696, 505] width 1393 height 1010
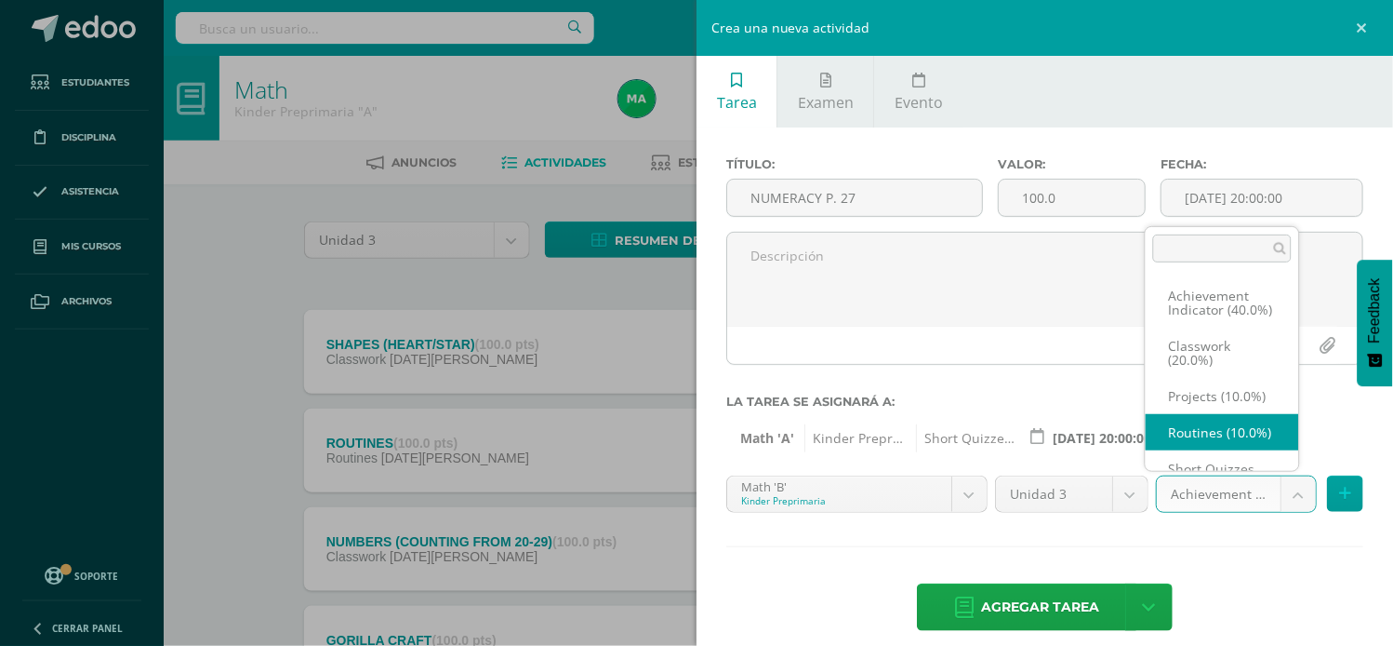
scroll to position [20, 0]
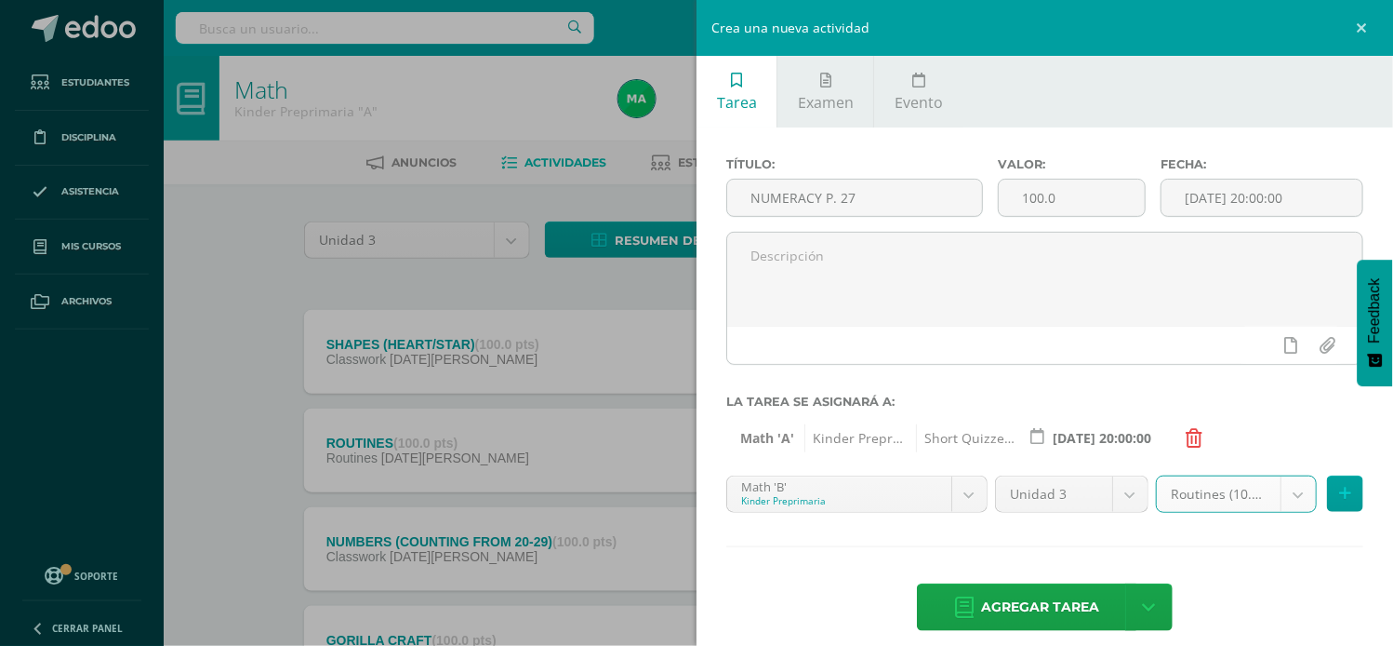
click at [1285, 486] on body "Tarea asignada exitosamente Estudiantes Disciplina Asistencia Mis cursos Archiv…" at bounding box center [696, 505] width 1393 height 1010
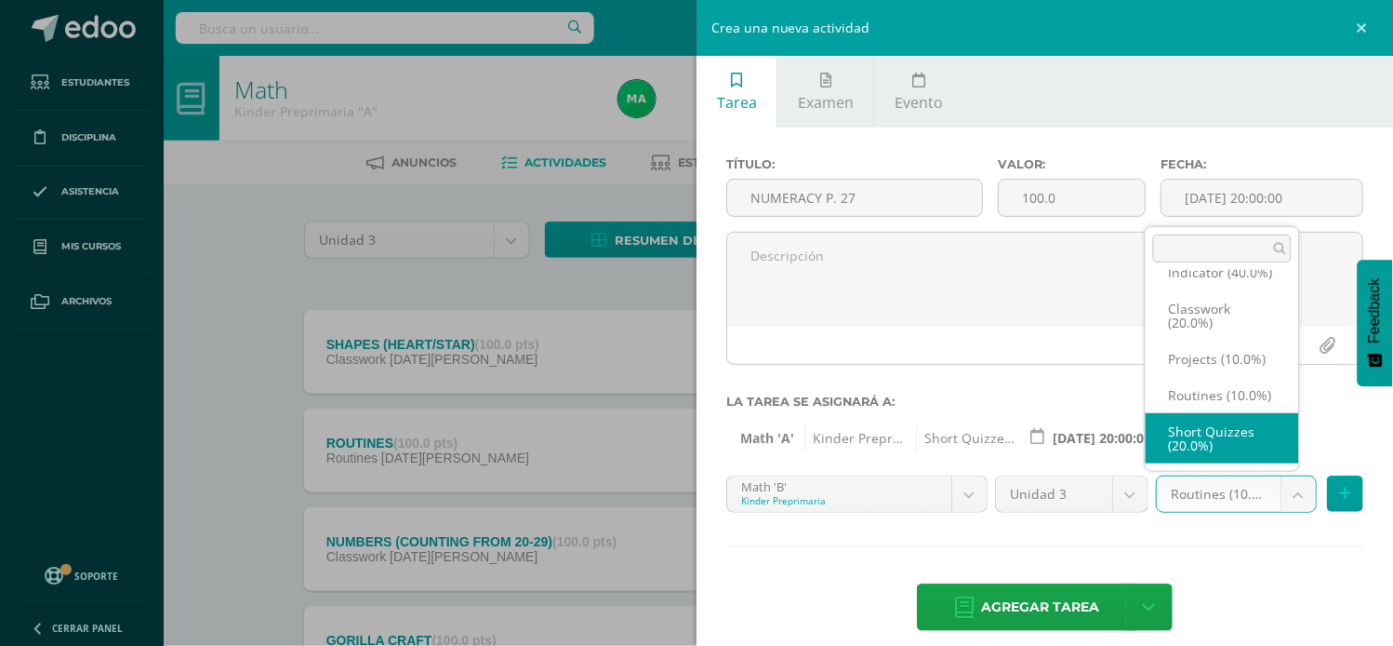
select select "203466"
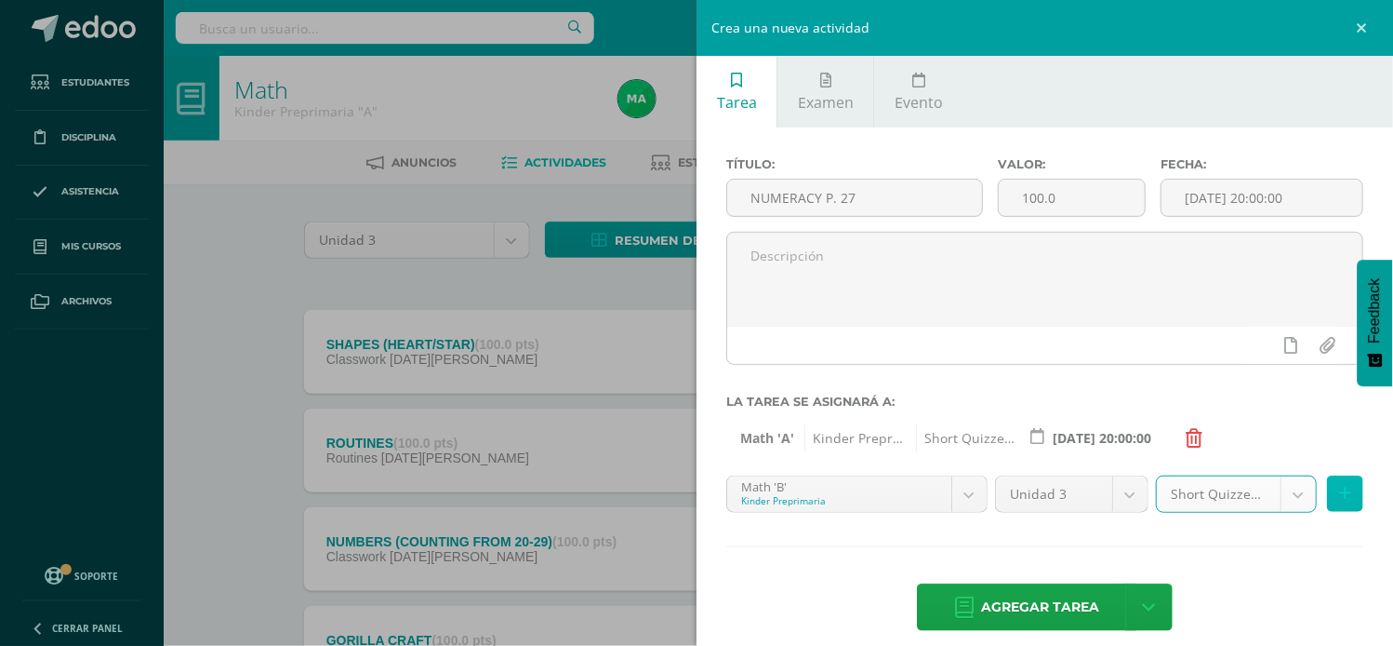
click at [1327, 485] on button at bounding box center [1345, 493] width 36 height 36
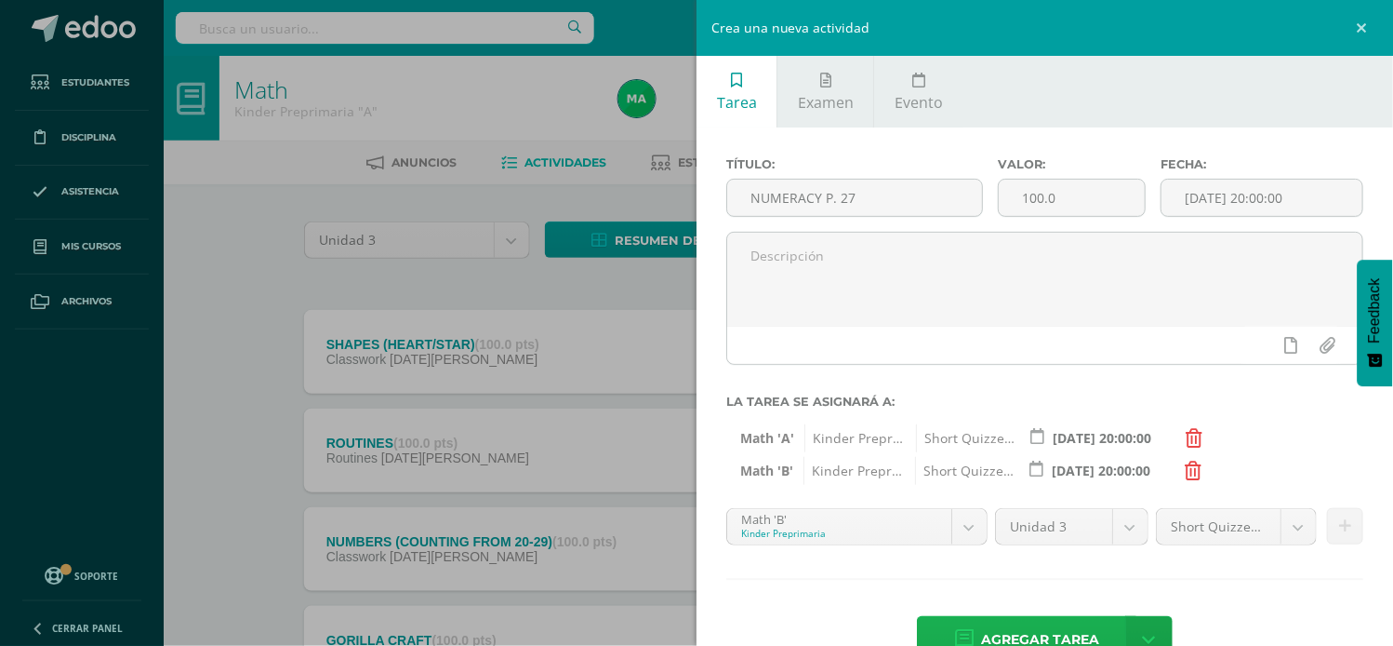
click at [965, 631] on icon at bounding box center [964, 640] width 19 height 20
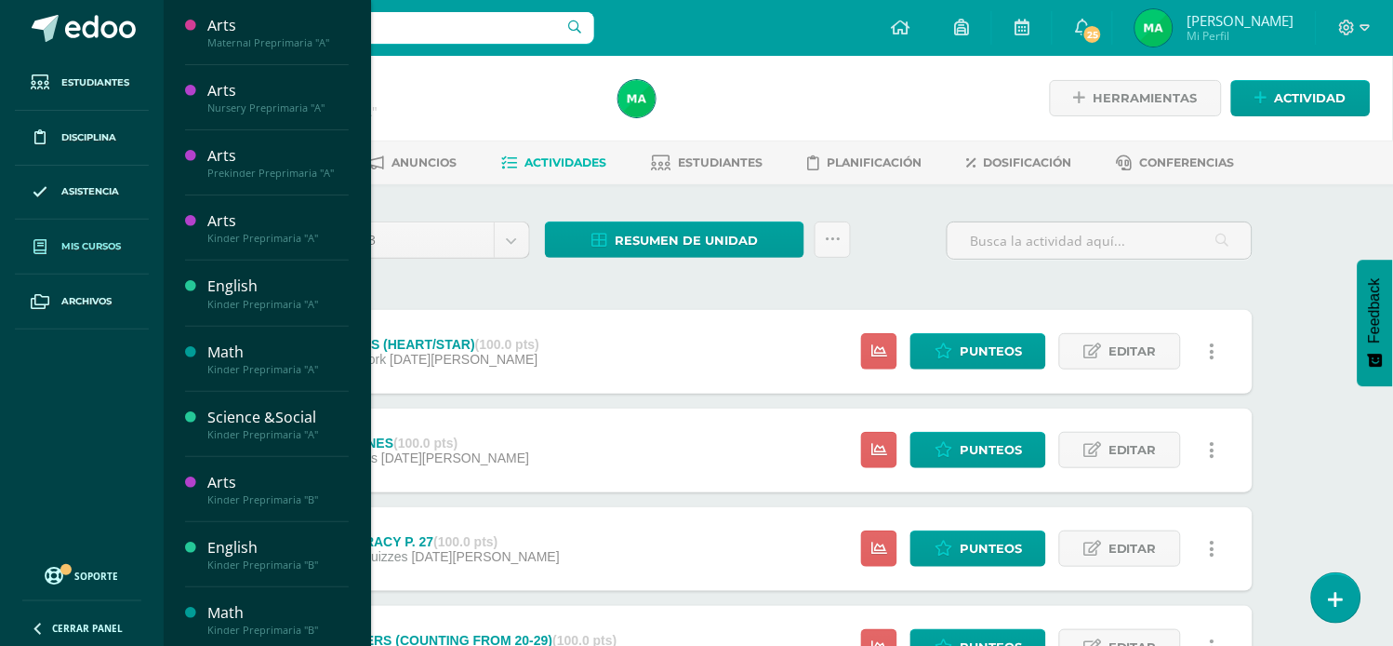
click at [61, 249] on span "Mis cursos" at bounding box center [91, 246] width 60 height 15
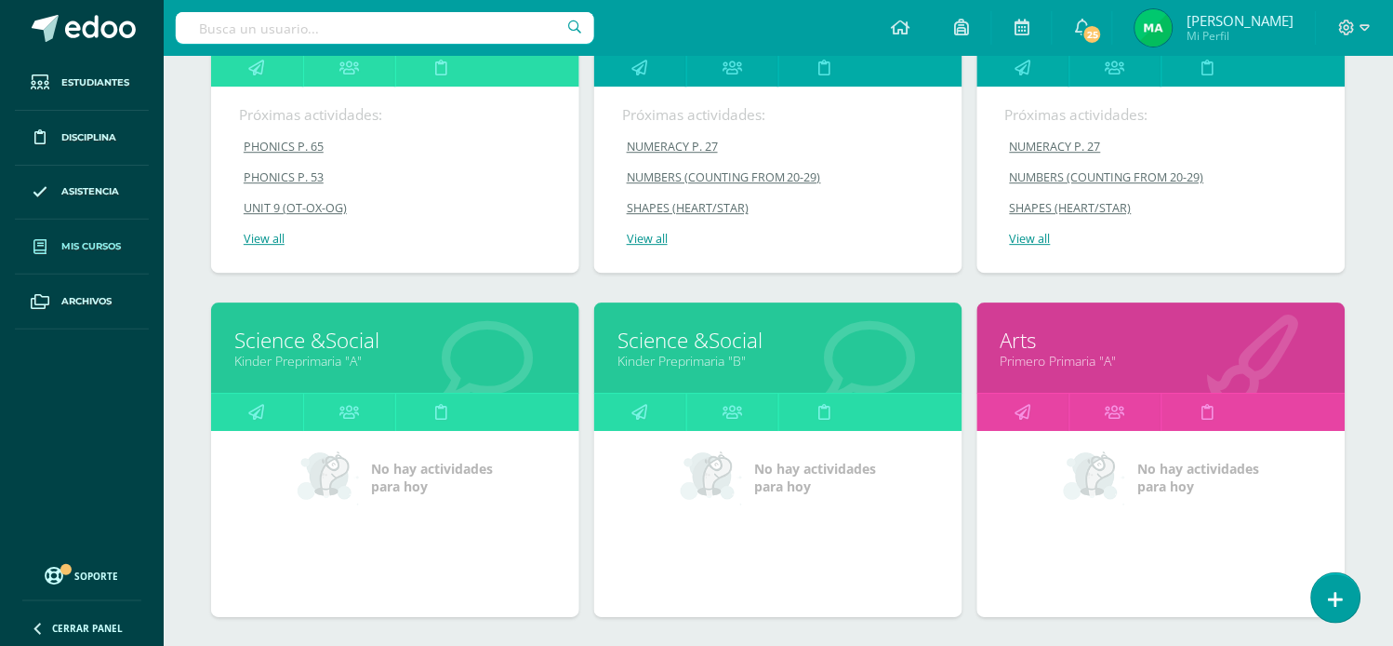
scroll to position [1081, 0]
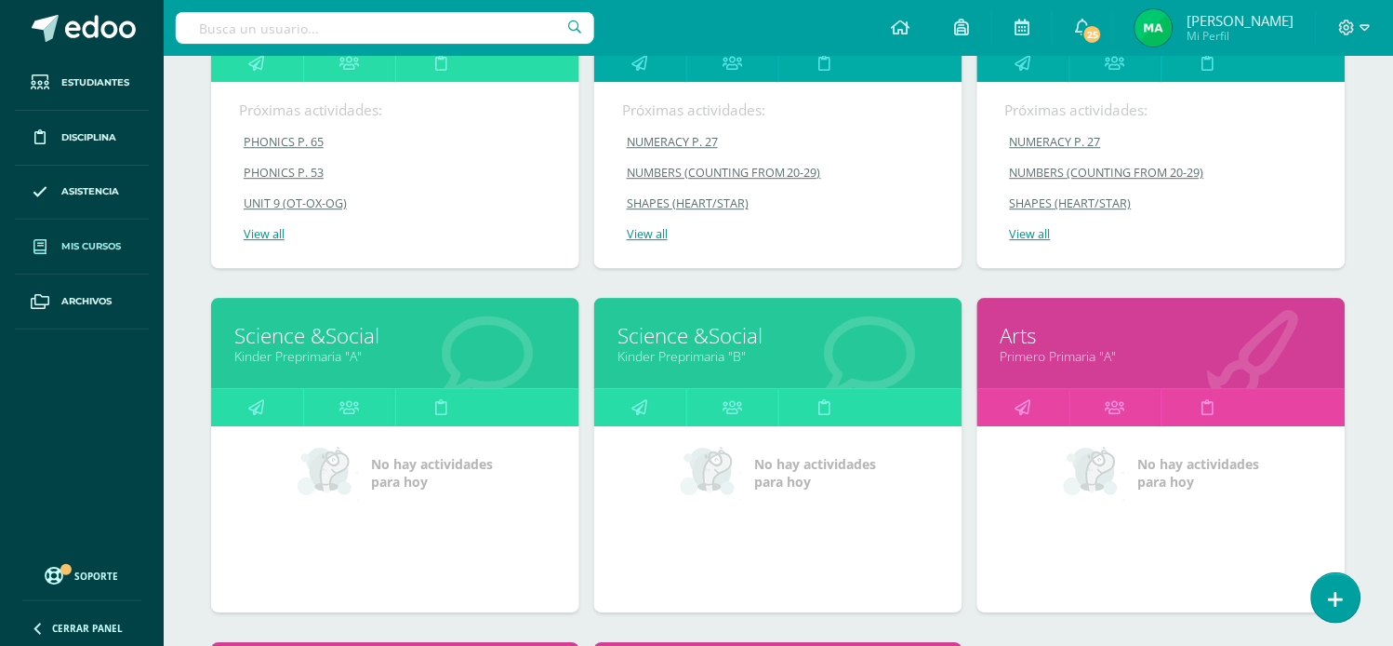
click at [330, 340] on link "Science &Social" at bounding box center [395, 335] width 322 height 29
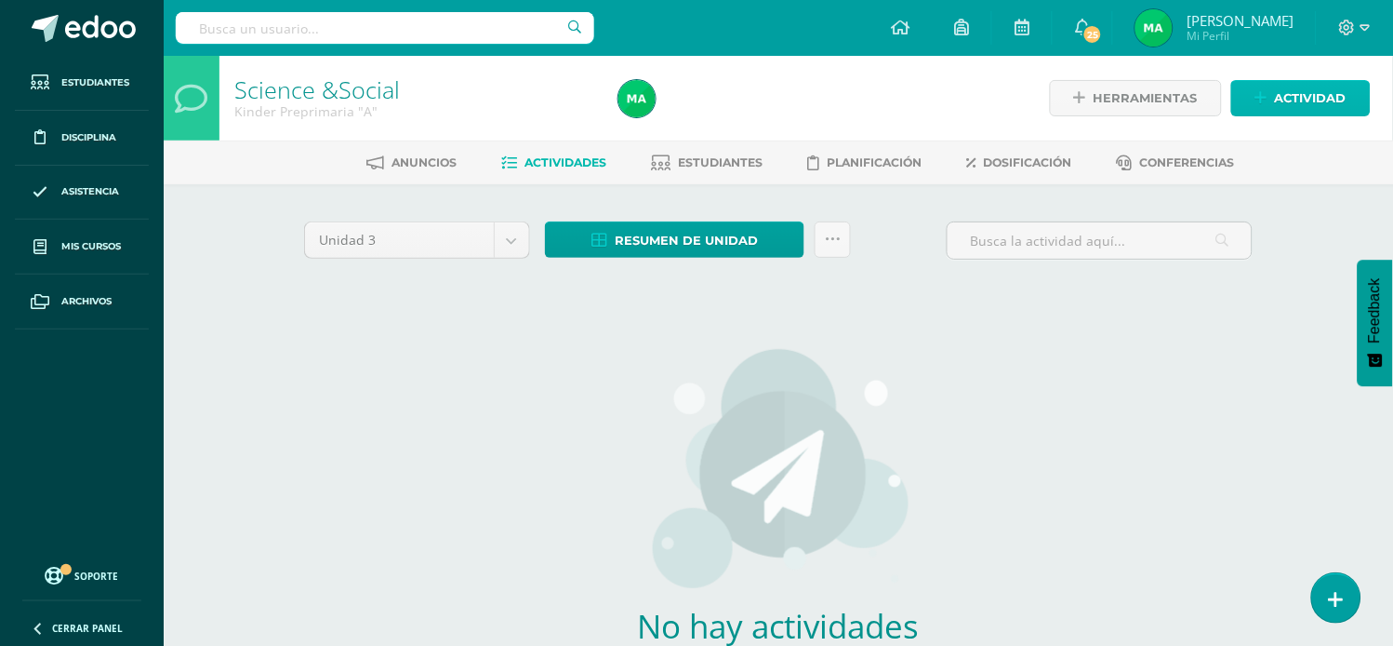
click at [1274, 89] on link "Actividad" at bounding box center [1302, 98] width 140 height 36
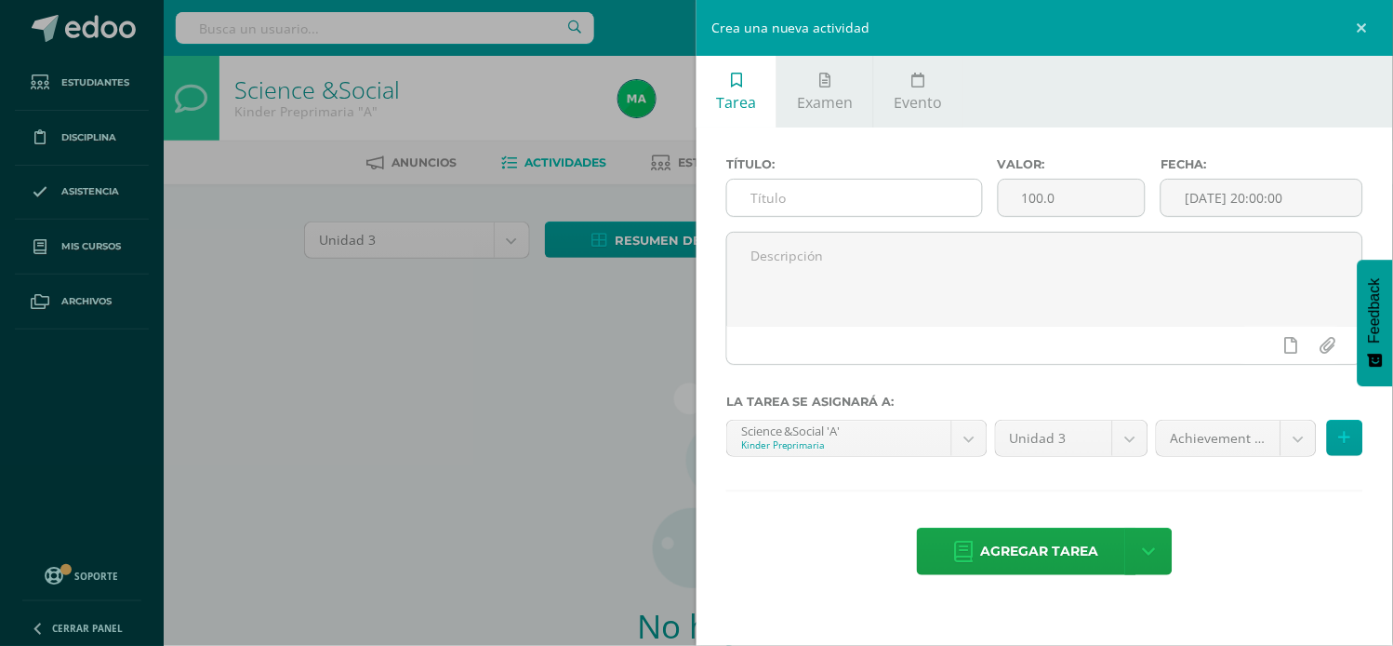
click at [740, 201] on input "text" at bounding box center [854, 198] width 255 height 36
type input "ACHIEVEMENT INDICATOR"
click at [1341, 430] on icon at bounding box center [1345, 438] width 12 height 16
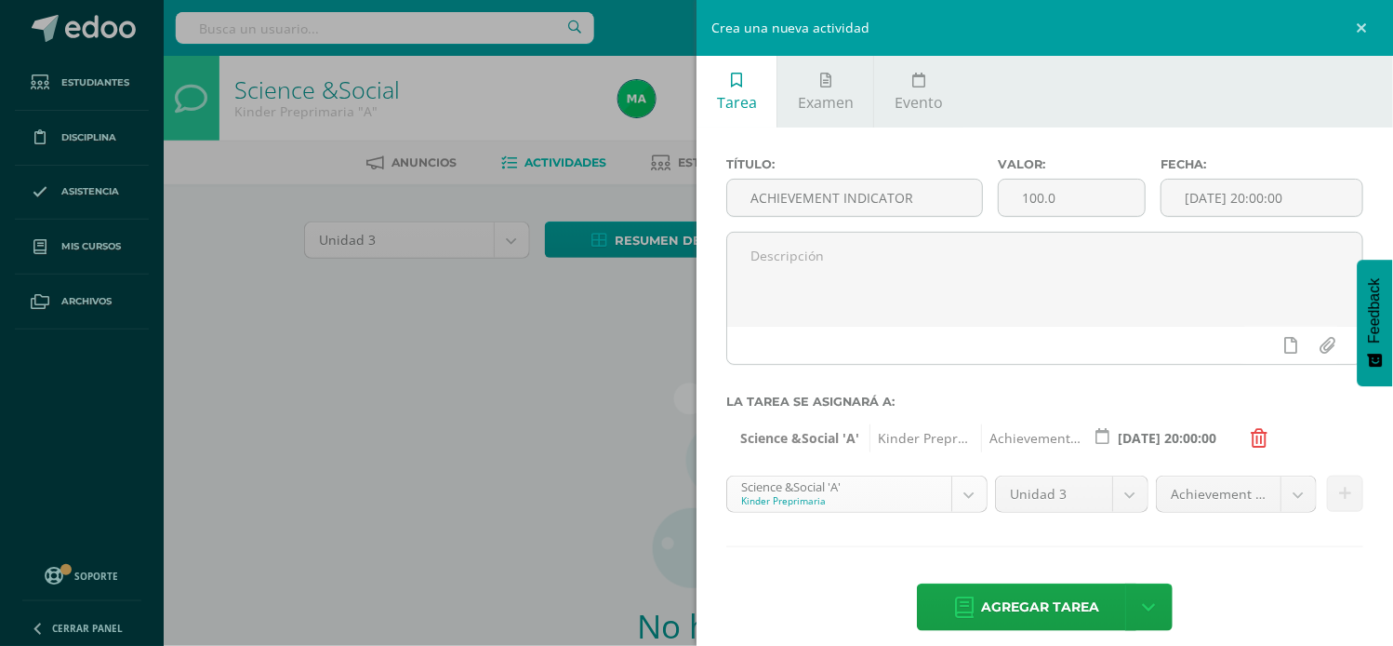
click at [959, 494] on body "Estudiantes Disciplina Asistencia Mis cursos Archivos Soporte Ayuda Reportar un…" at bounding box center [696, 399] width 1393 height 799
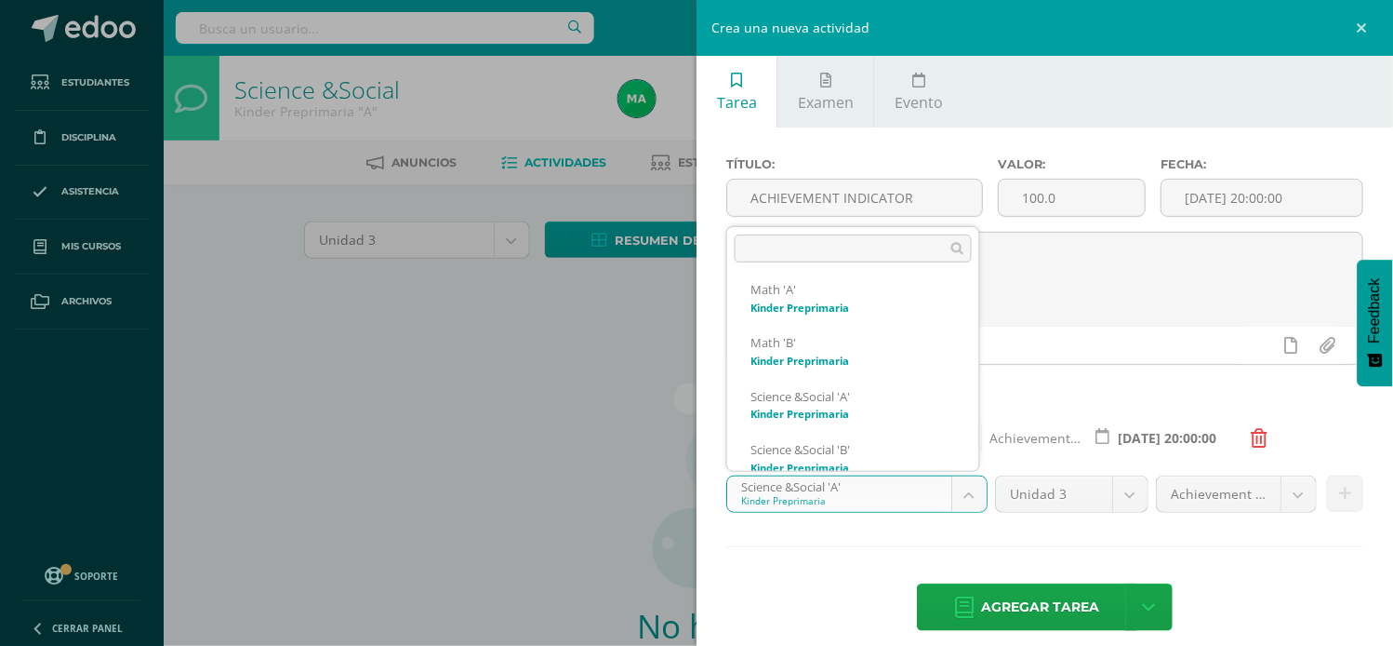
scroll to position [389, 0]
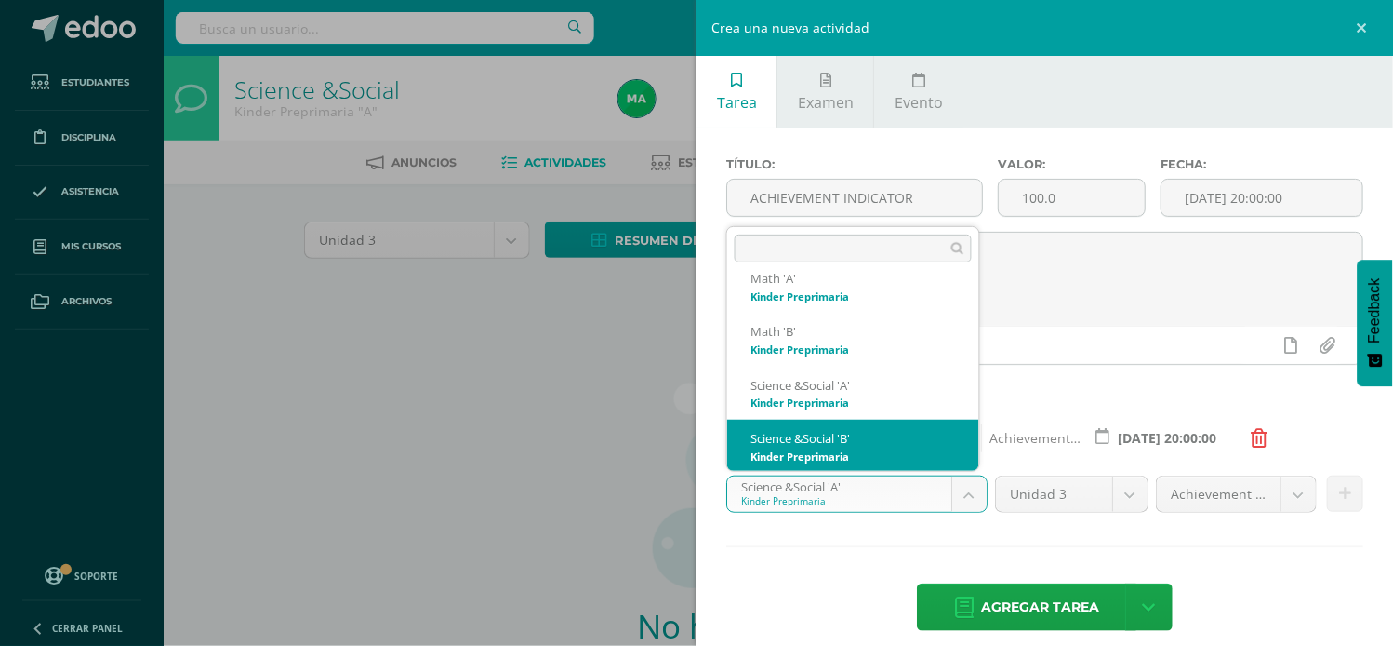
select select "174155"
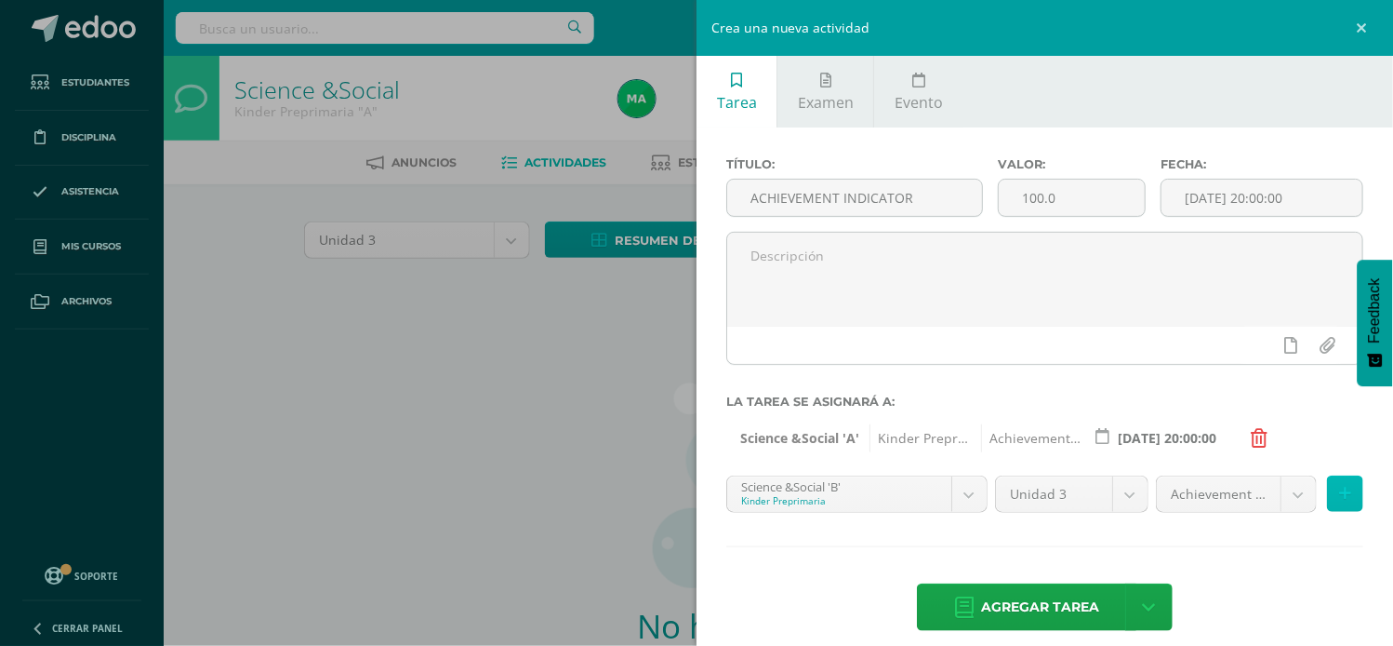
click at [1339, 499] on icon at bounding box center [1345, 494] width 12 height 16
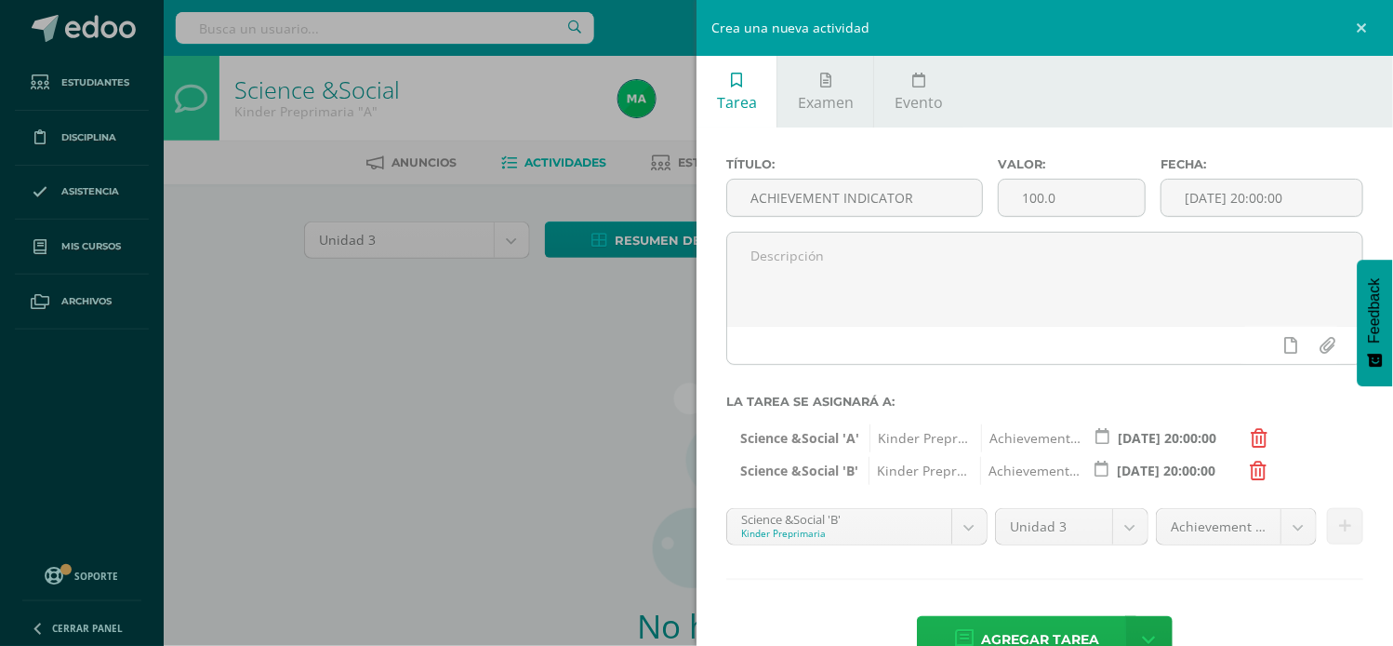
click at [1020, 631] on span "Agregar tarea" at bounding box center [1040, 640] width 118 height 46
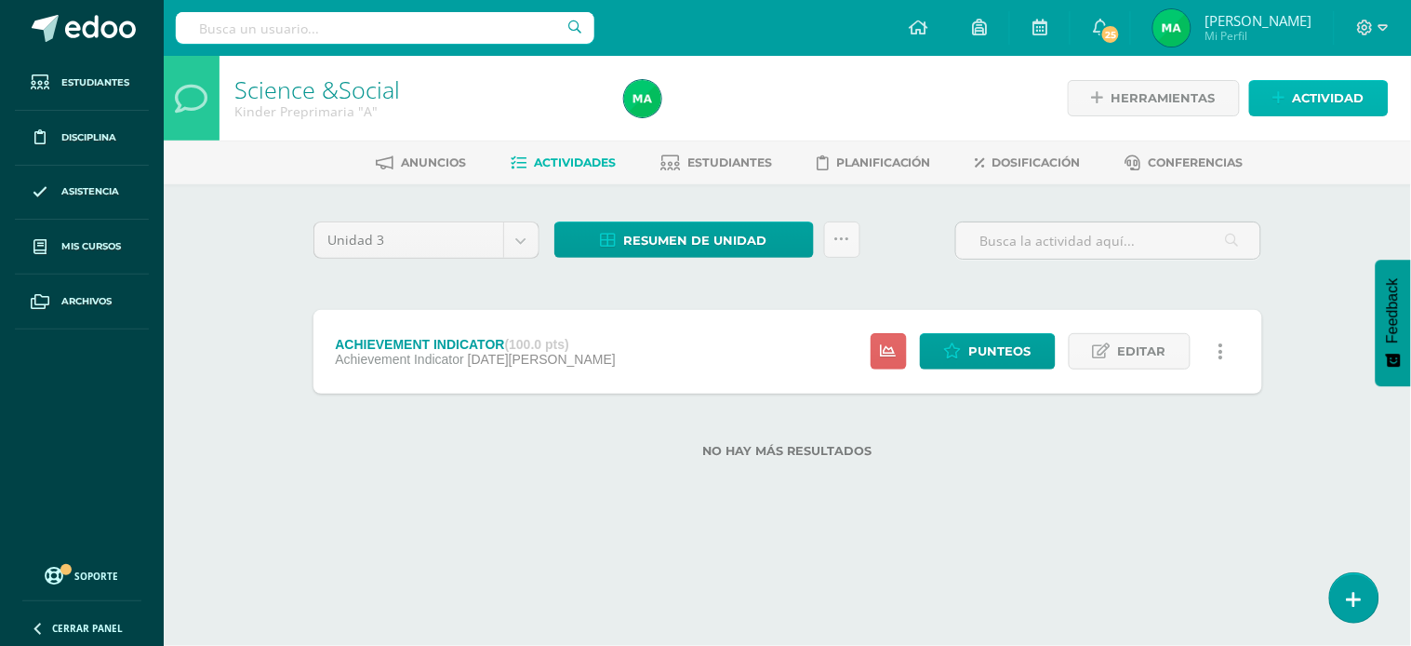
click at [1276, 100] on icon at bounding box center [1279, 98] width 12 height 16
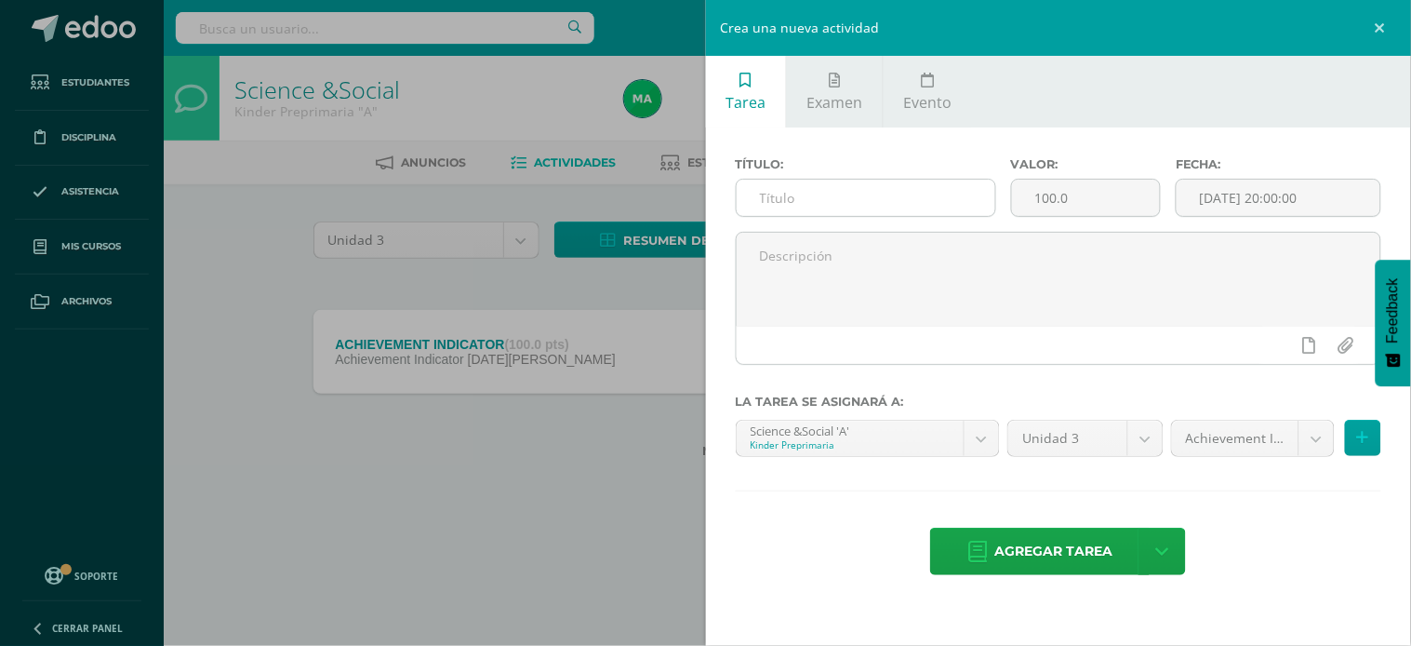
click at [934, 180] on input "text" at bounding box center [866, 198] width 259 height 36
type input "ROUTINES"
click at [1313, 441] on body "Tarea asignada exitosamente Estudiantes Disciplina Asistencia Mis cursos Archiv…" at bounding box center [705, 258] width 1411 height 517
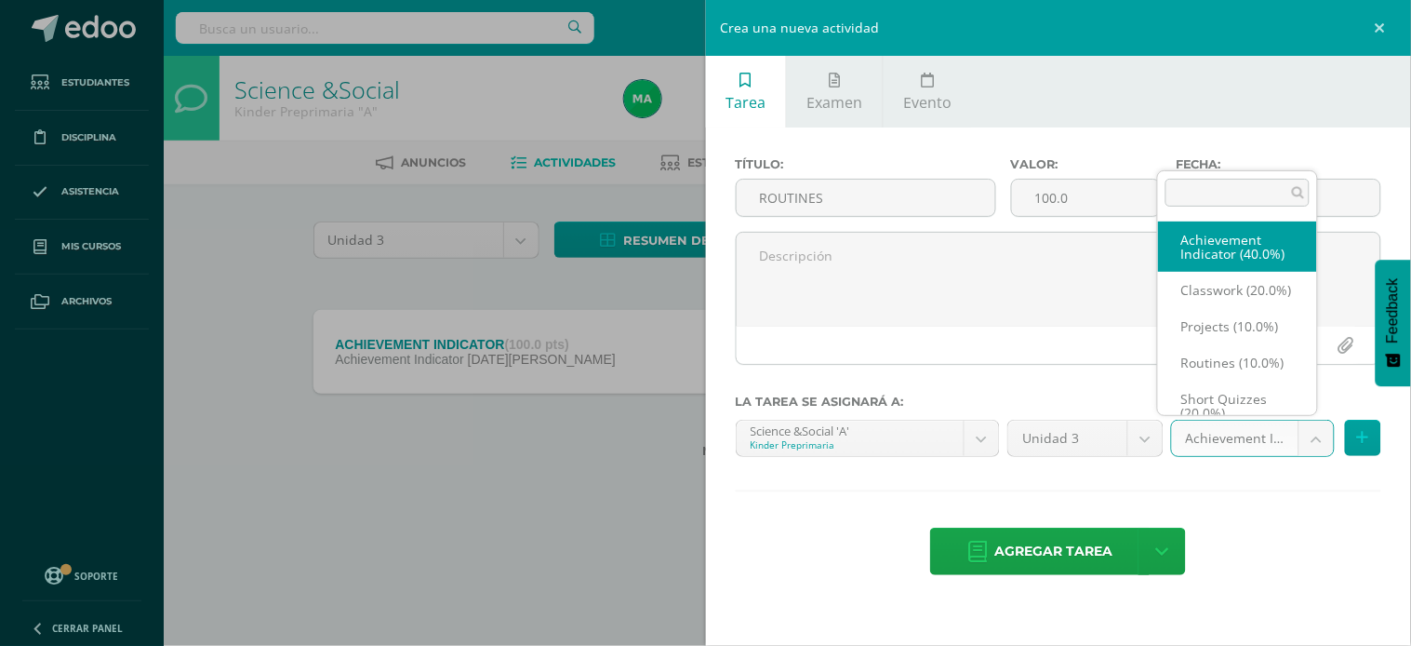
scroll to position [20, 0]
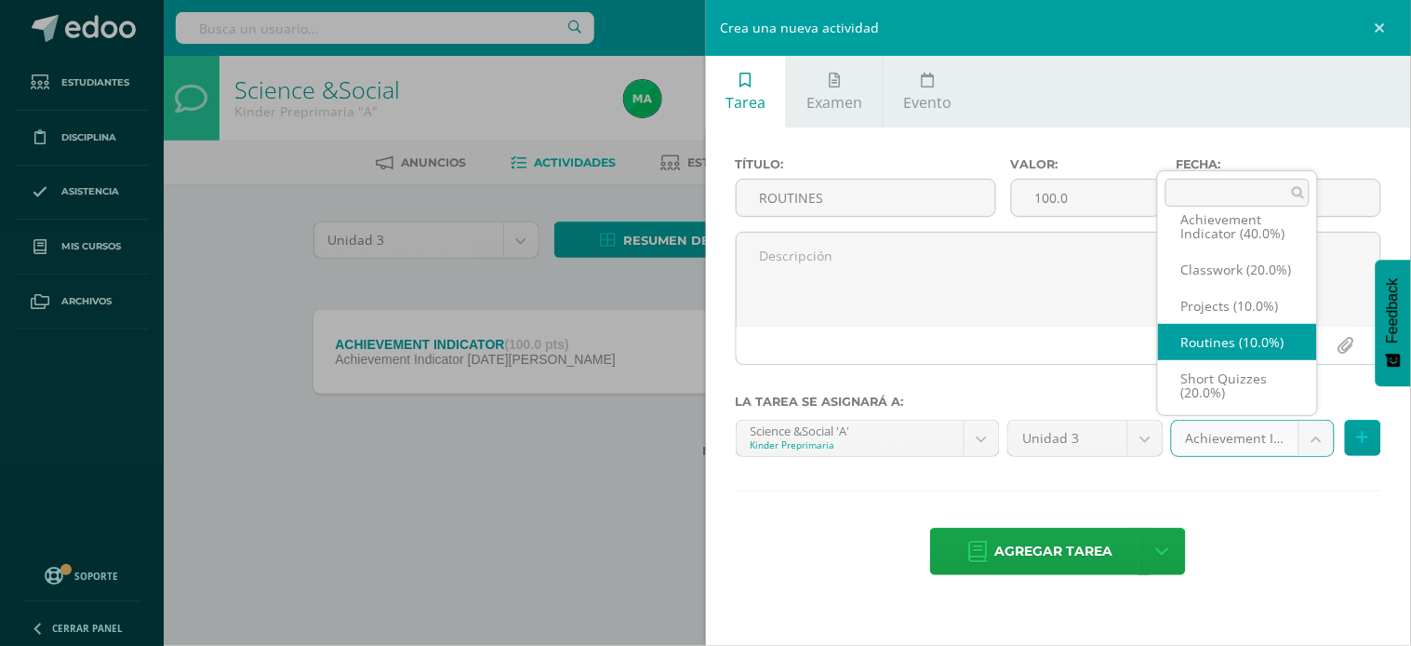
select select "203468"
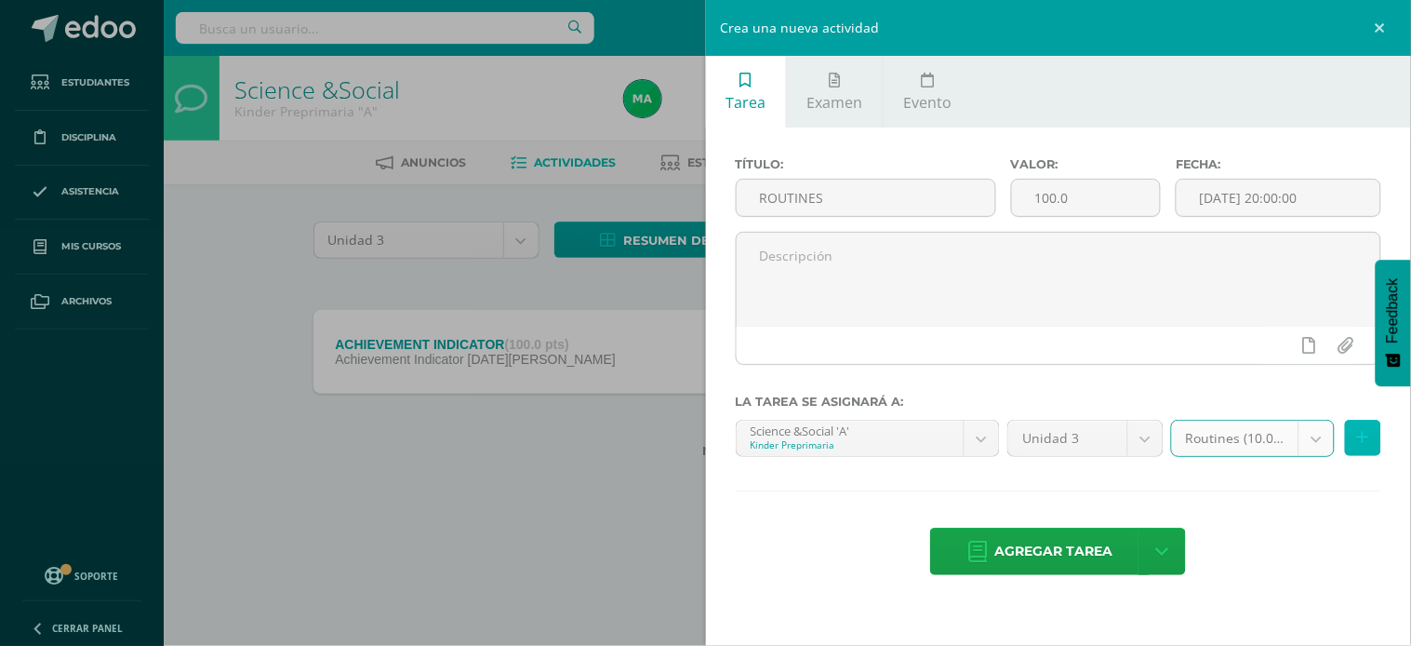
click at [1368, 434] on icon at bounding box center [1363, 438] width 12 height 16
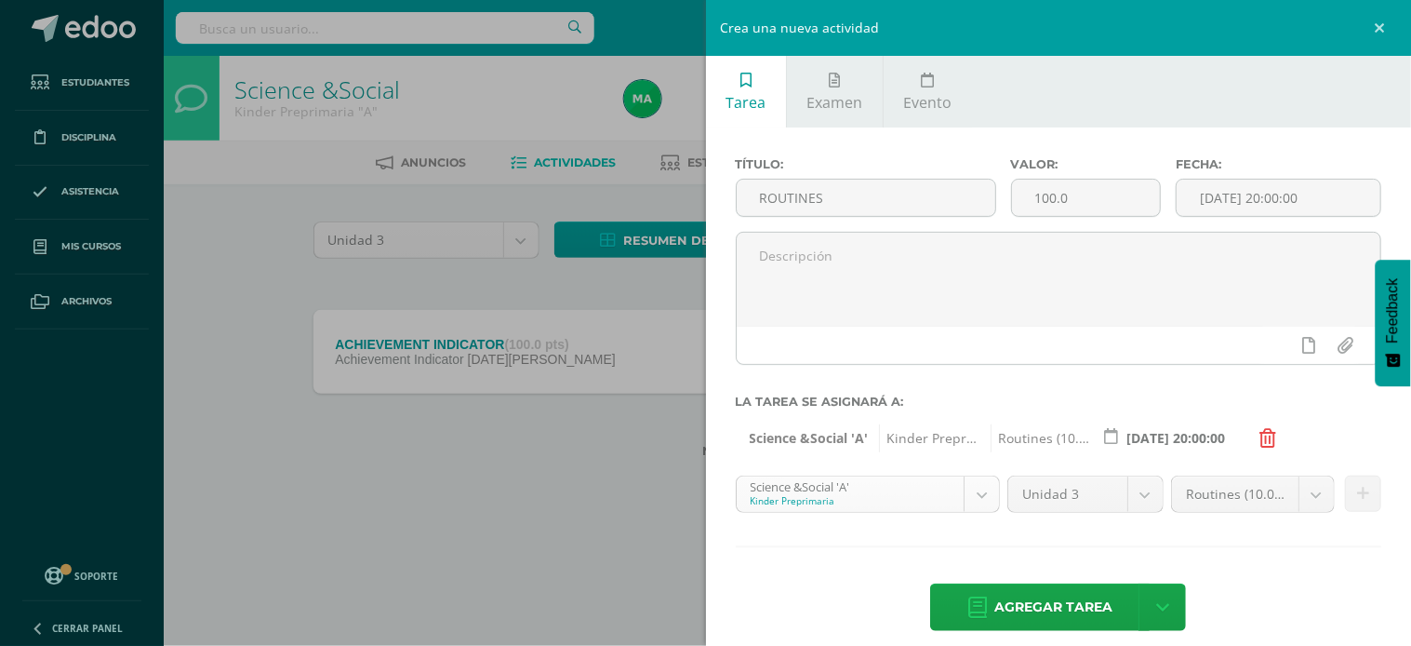
click at [966, 495] on body "Tarea asignada exitosamente Estudiantes Disciplina Asistencia Mis cursos Archiv…" at bounding box center [705, 258] width 1411 height 517
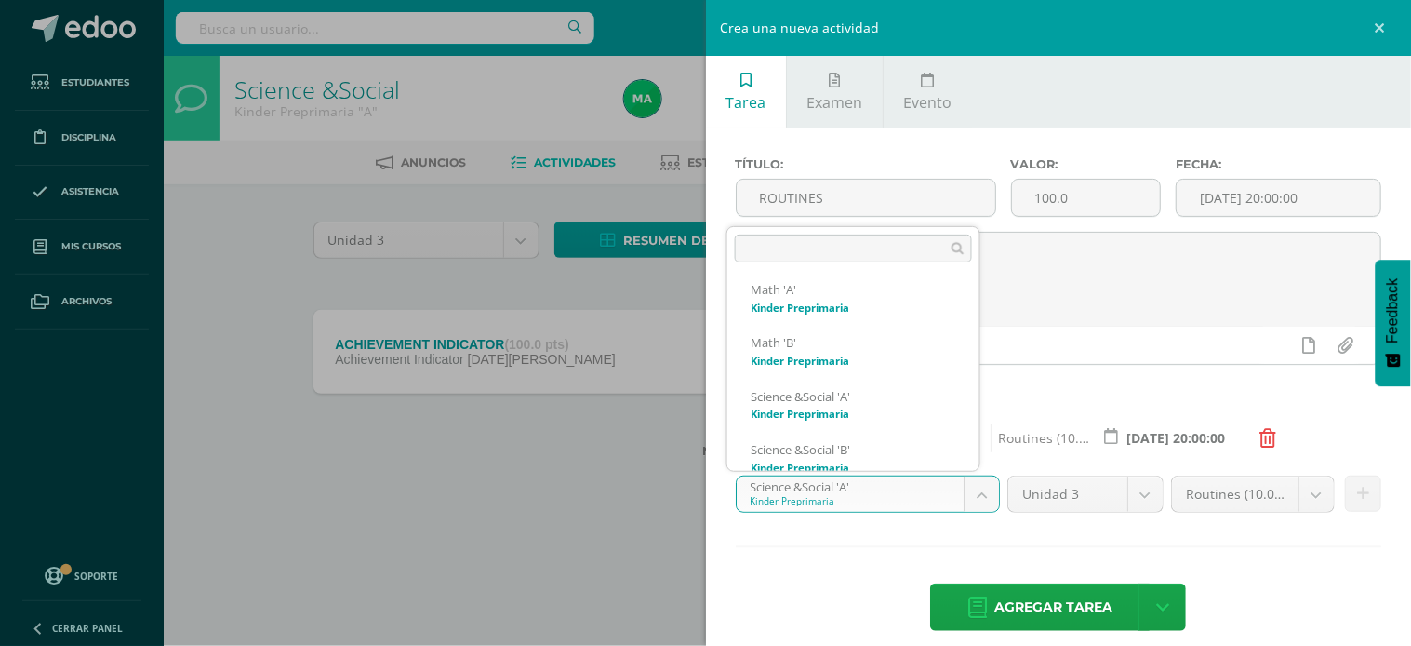
scroll to position [389, 0]
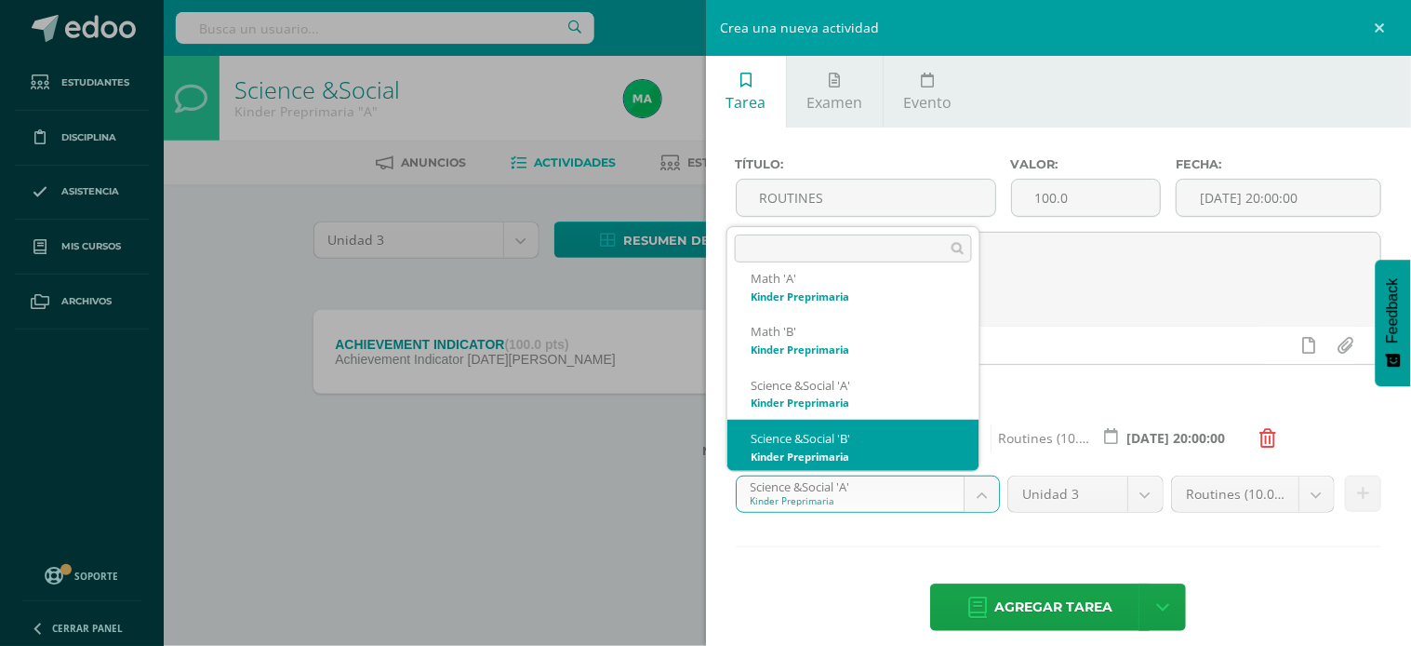
select select "174155"
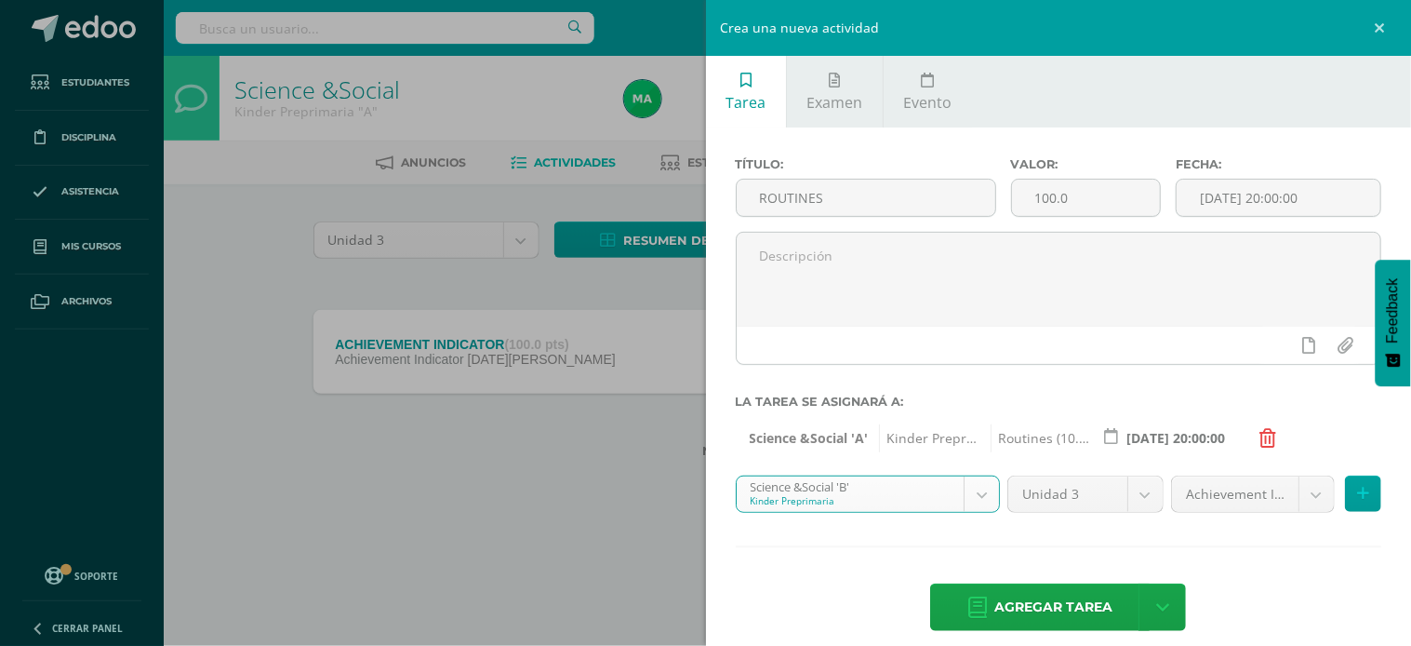
click at [1293, 488] on body "Tarea asignada exitosamente Estudiantes Disciplina Asistencia Mis cursos Archiv…" at bounding box center [705, 258] width 1411 height 517
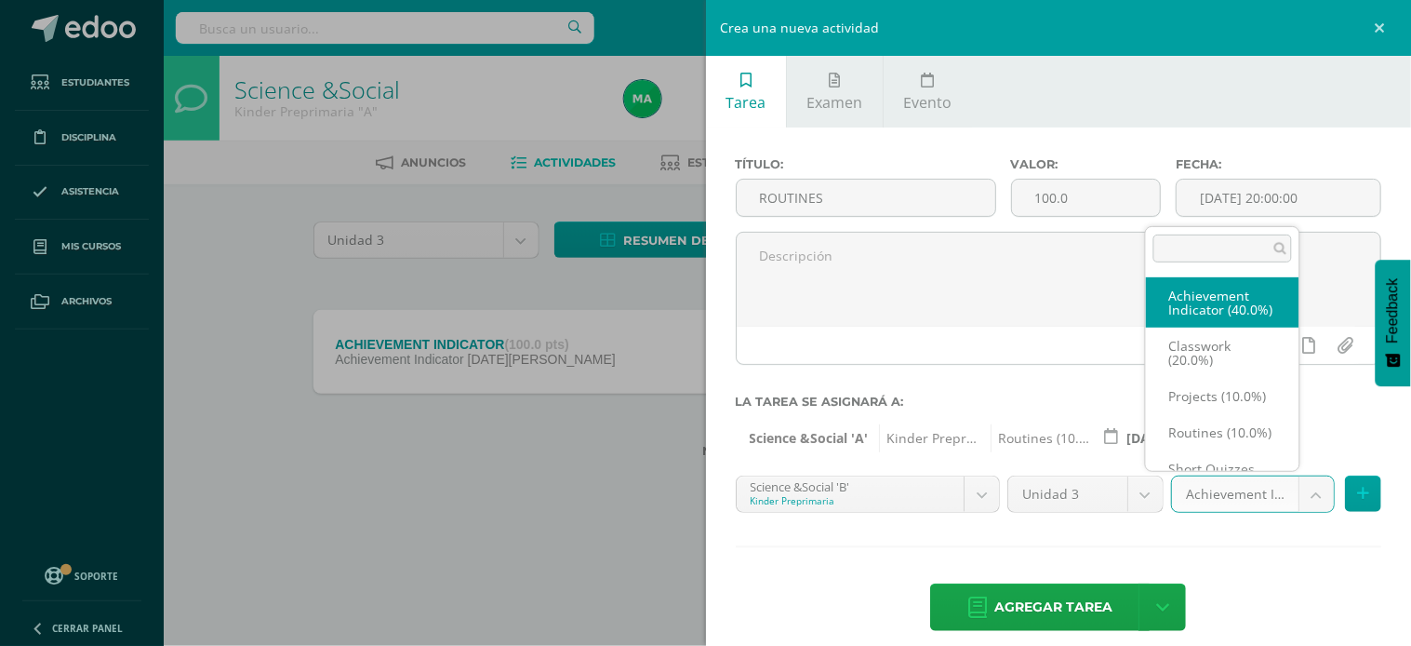
scroll to position [20, 0]
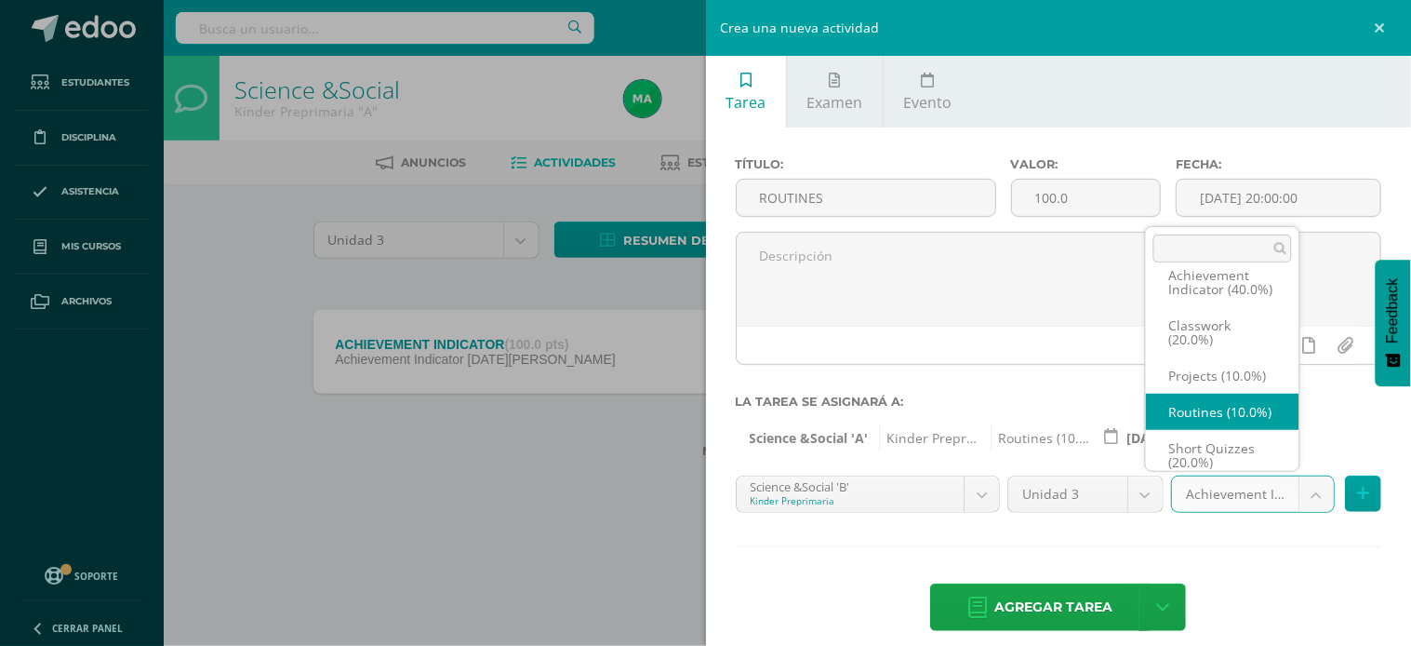
select select "203473"
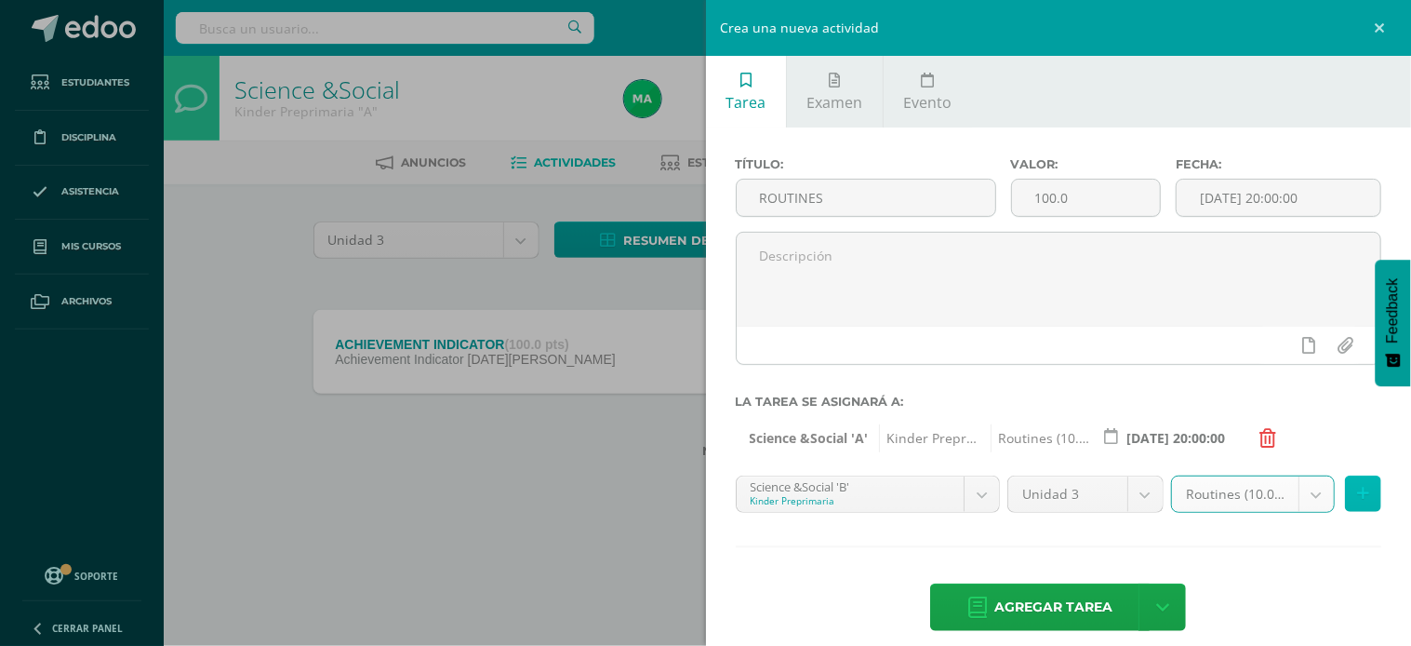
click at [1352, 486] on button at bounding box center [1363, 493] width 36 height 36
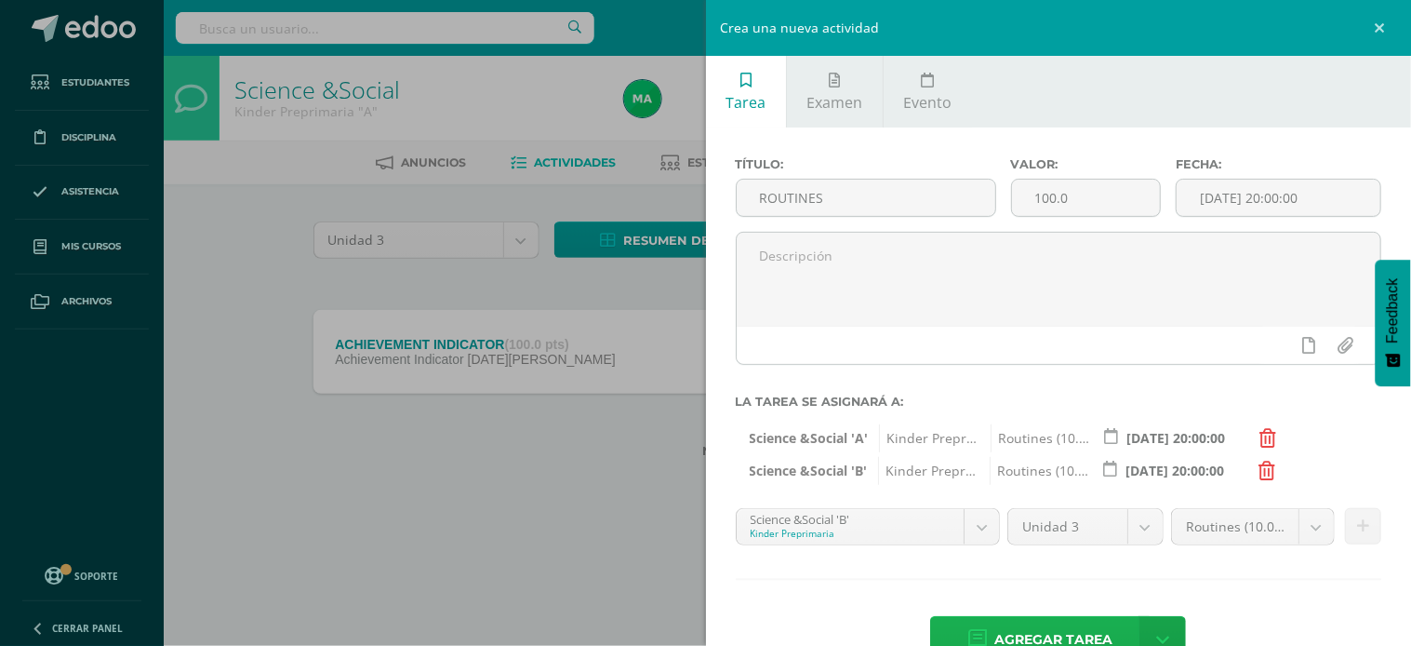
click at [994, 628] on span "Agregar tarea" at bounding box center [1053, 640] width 118 height 46
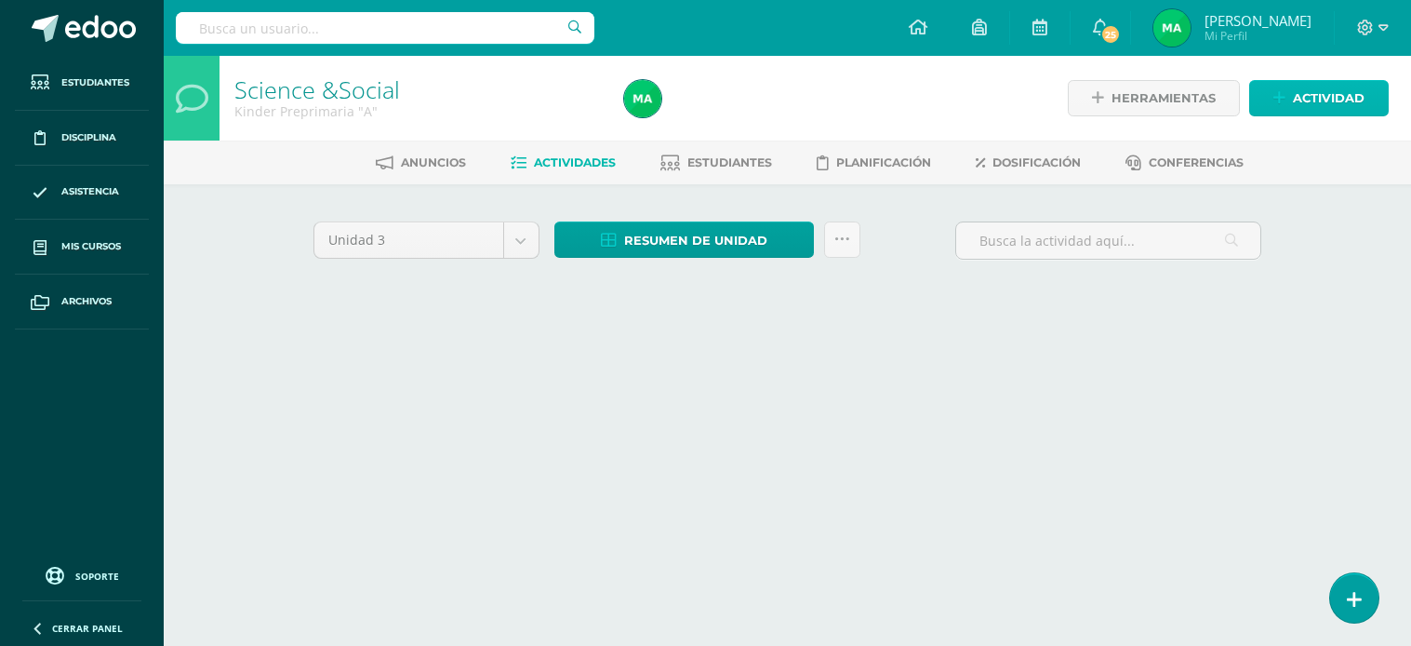
click at [1288, 91] on link "Actividad" at bounding box center [1319, 98] width 140 height 36
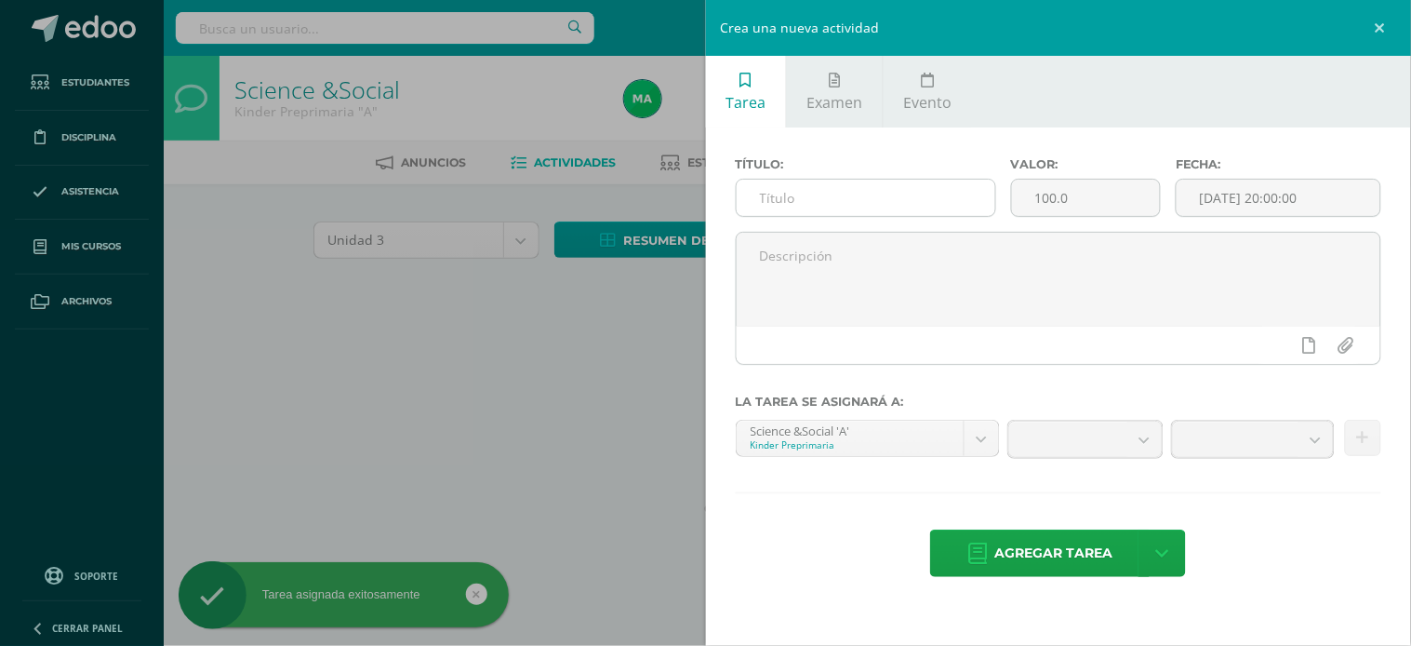
click at [819, 193] on input "text" at bounding box center [866, 198] width 259 height 36
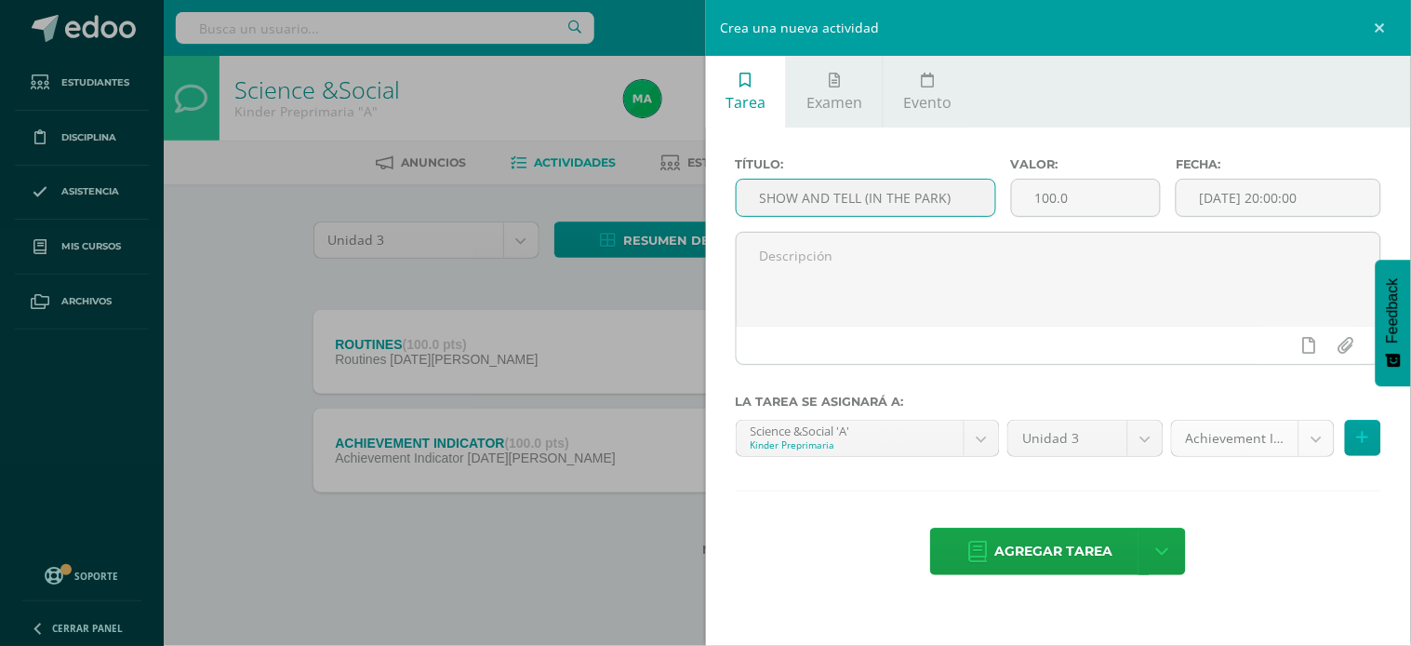
type input "SHOW AND TELL (IN THE PARK)"
click at [1305, 449] on body "Tarea asignada exitosamente Estudiantes Disciplina Asistencia Mis cursos Archiv…" at bounding box center [705, 308] width 1411 height 616
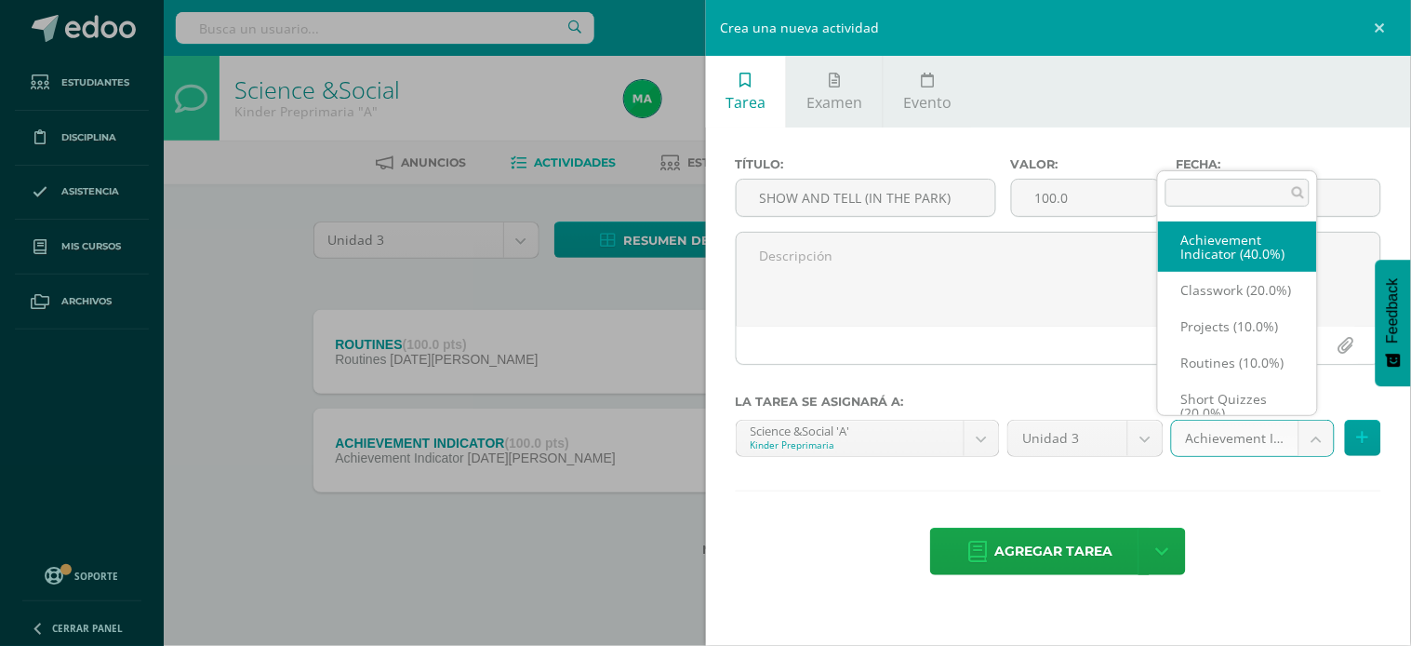
scroll to position [20, 0]
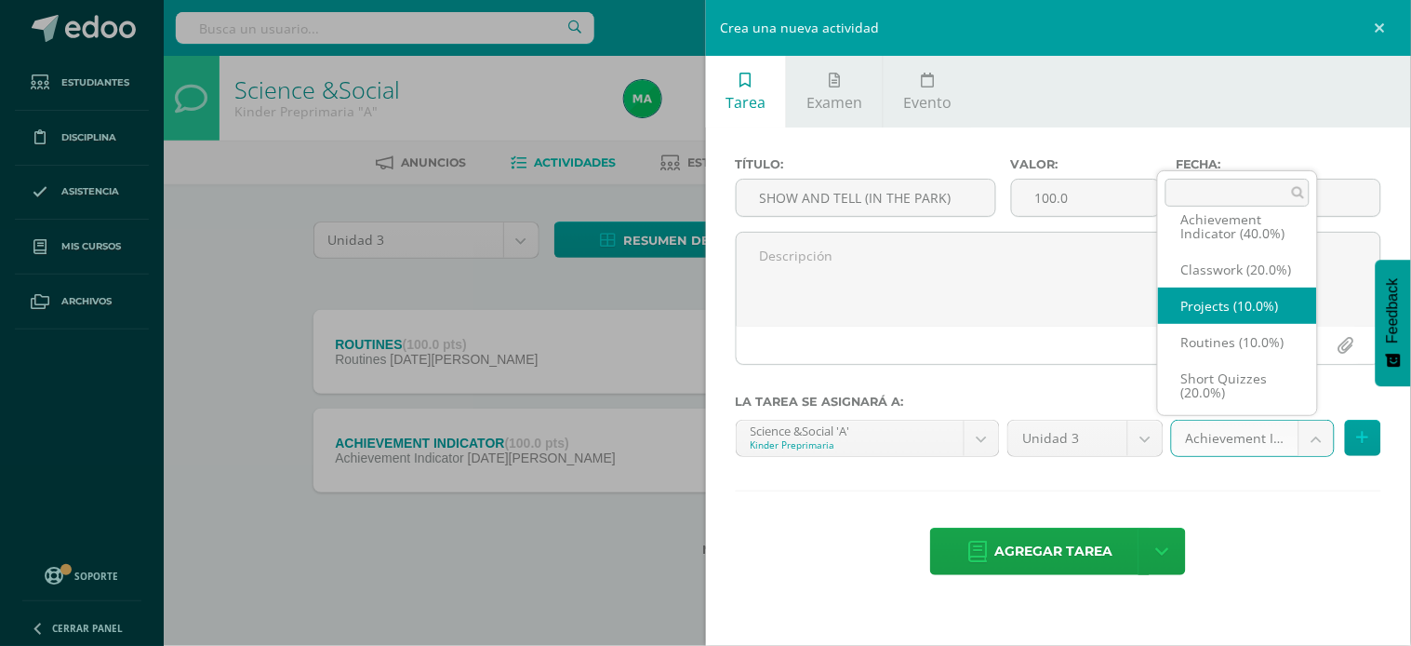
select select "203469"
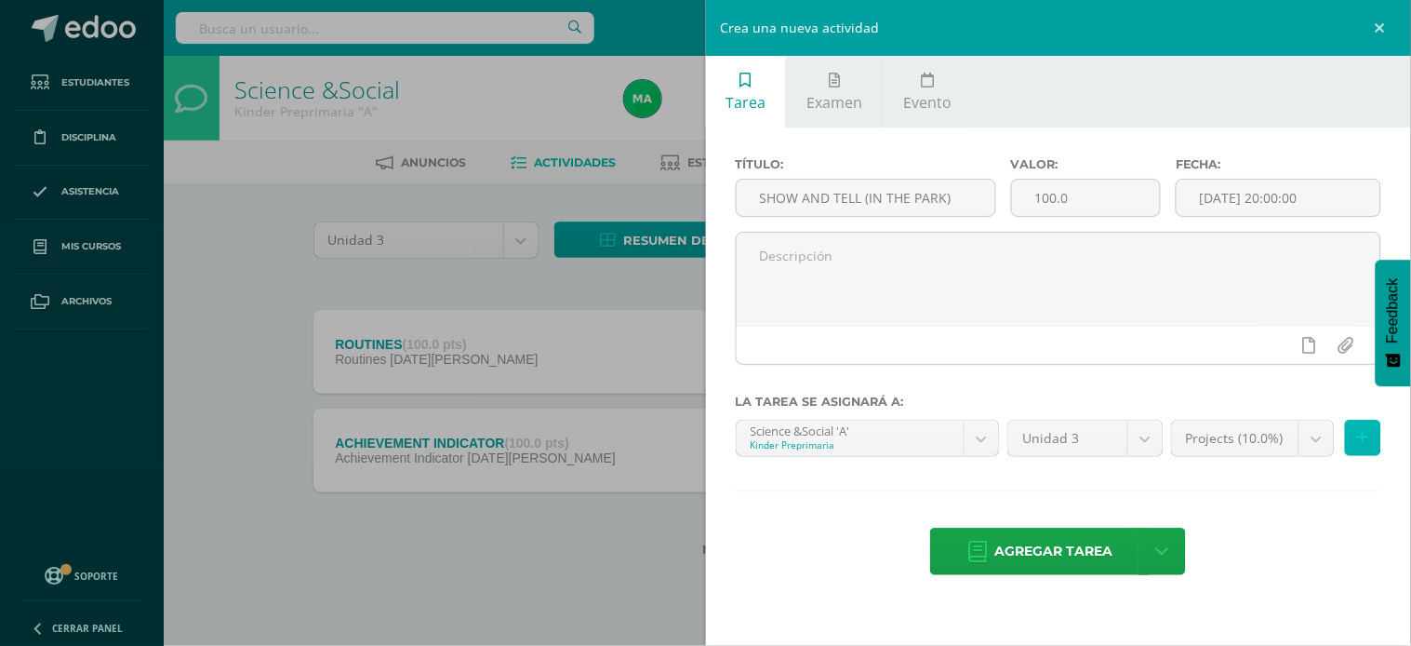
click at [1355, 441] on button at bounding box center [1363, 438] width 36 height 36
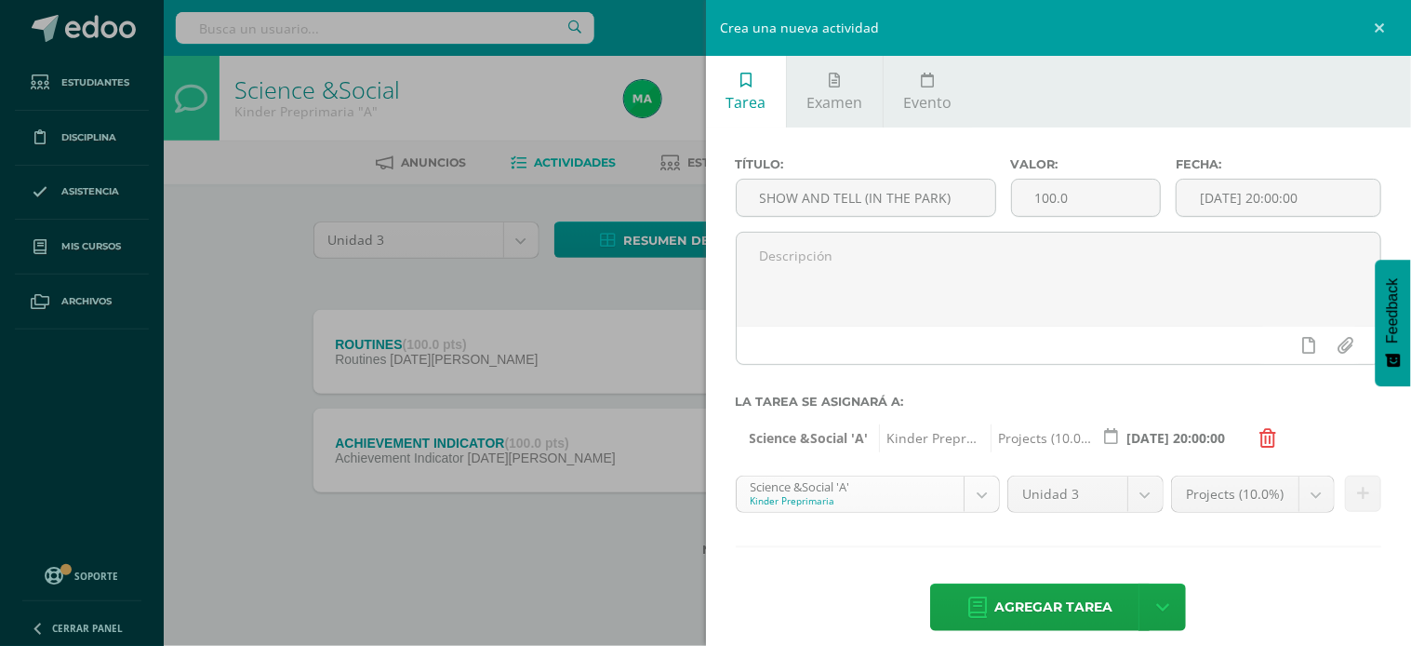
click at [972, 499] on body "Tarea asignada exitosamente Estudiantes Disciplina Asistencia Mis cursos Archiv…" at bounding box center [705, 308] width 1411 height 616
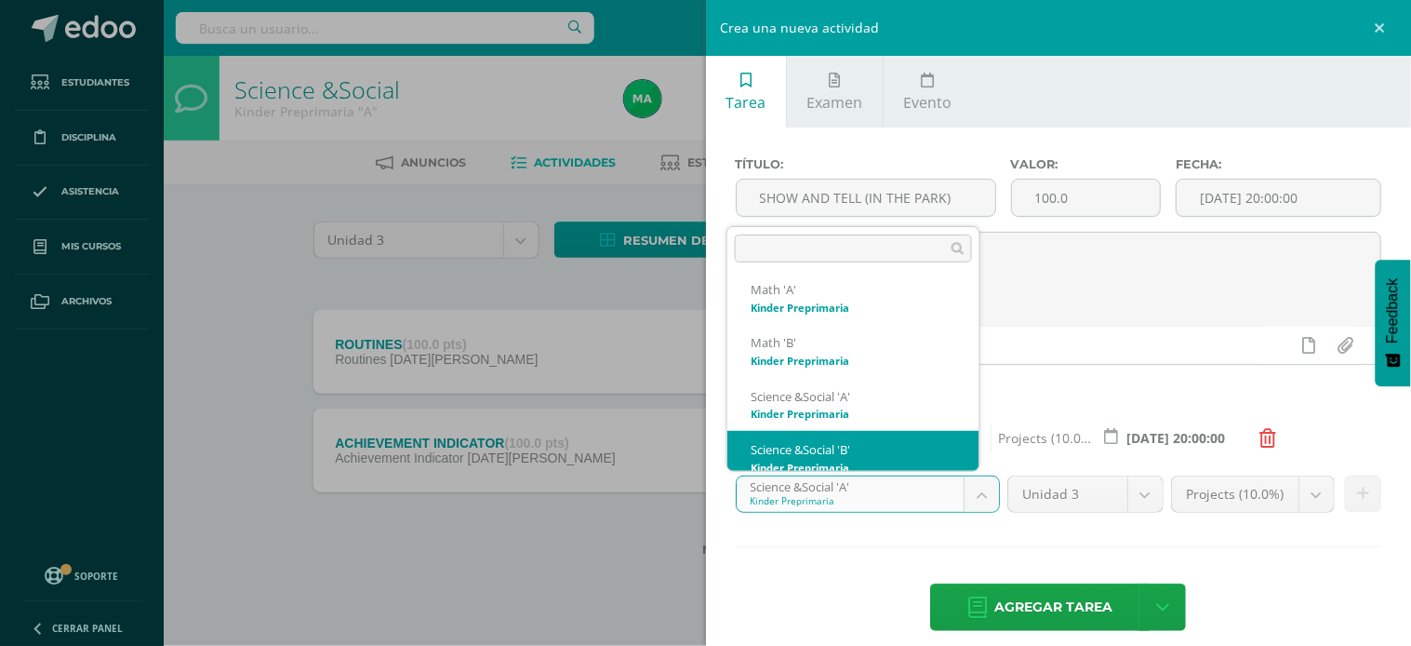
scroll to position [389, 0]
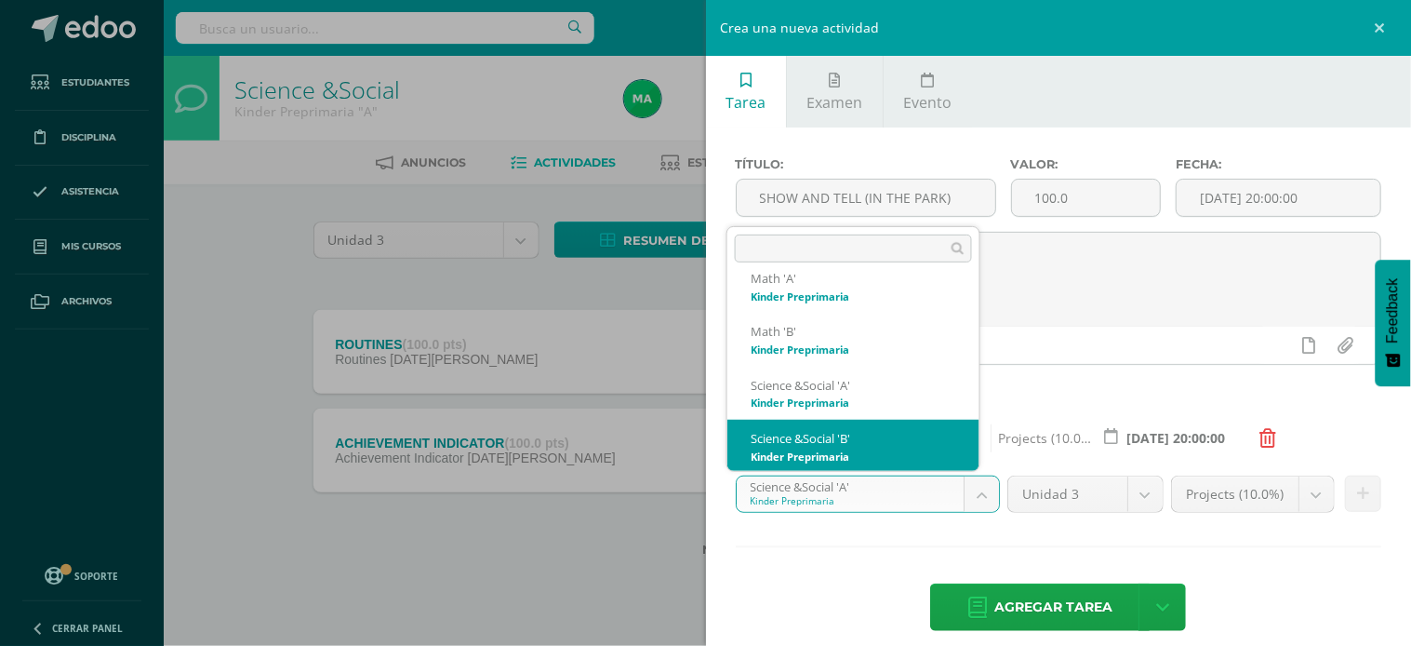
select select "174155"
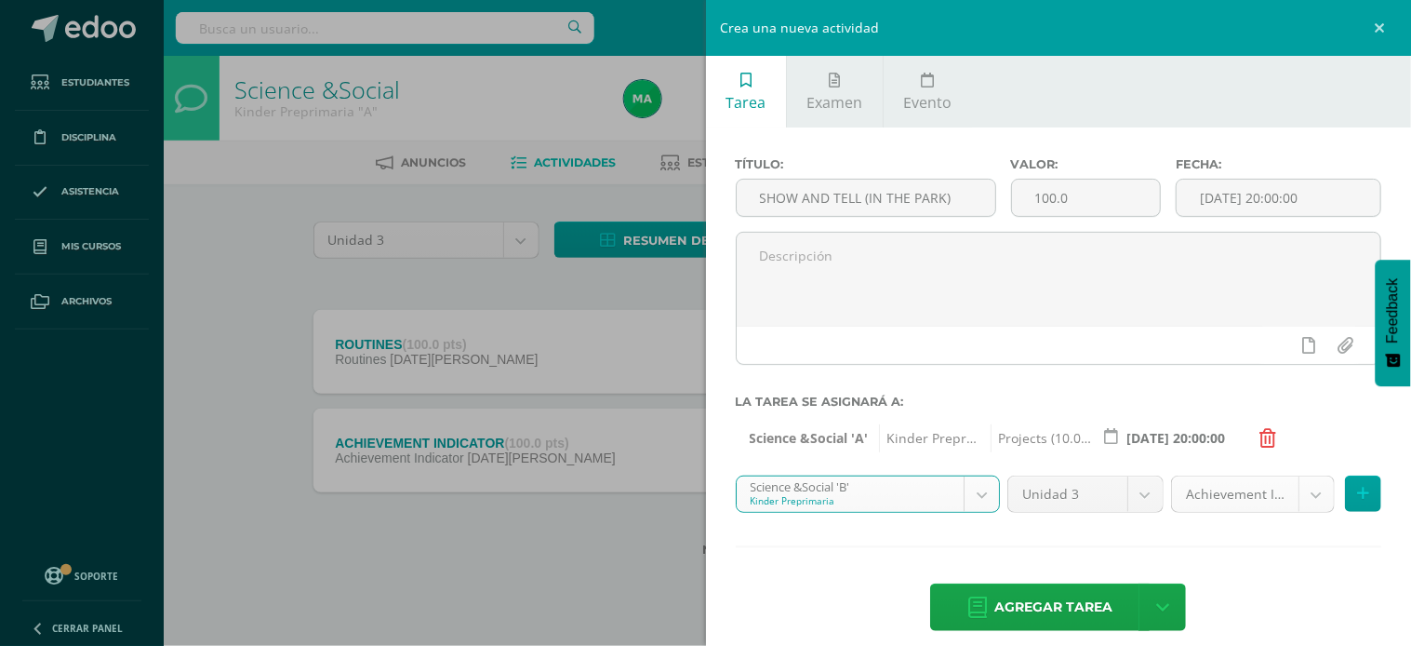
click at [1298, 495] on body "Tarea asignada exitosamente Estudiantes Disciplina Asistencia Mis cursos Archiv…" at bounding box center [705, 308] width 1411 height 616
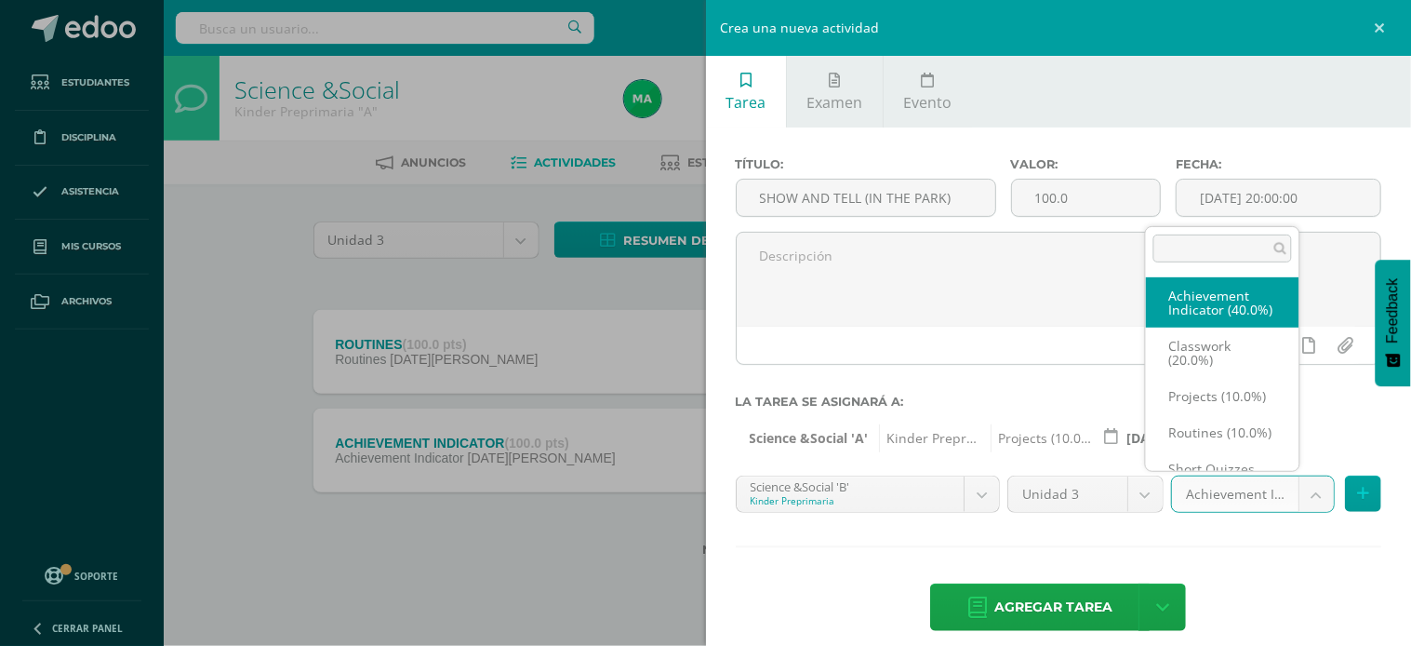
scroll to position [20, 0]
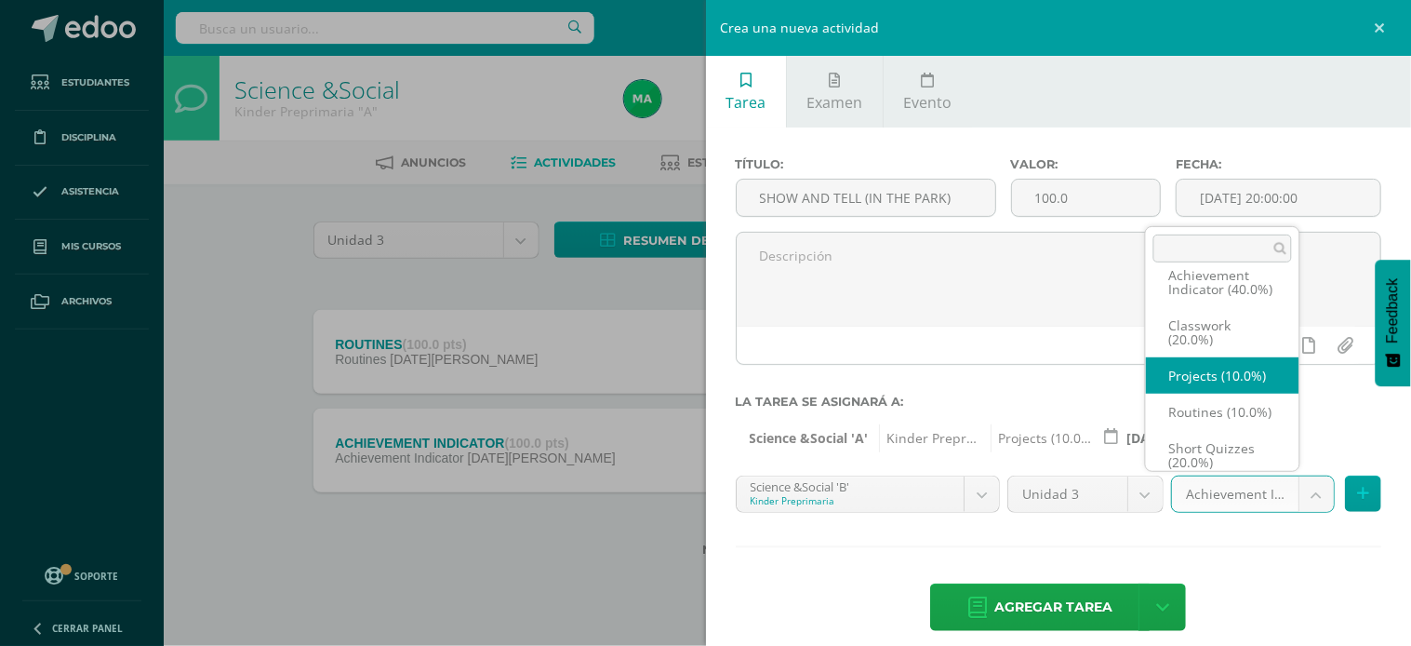
select select "203474"
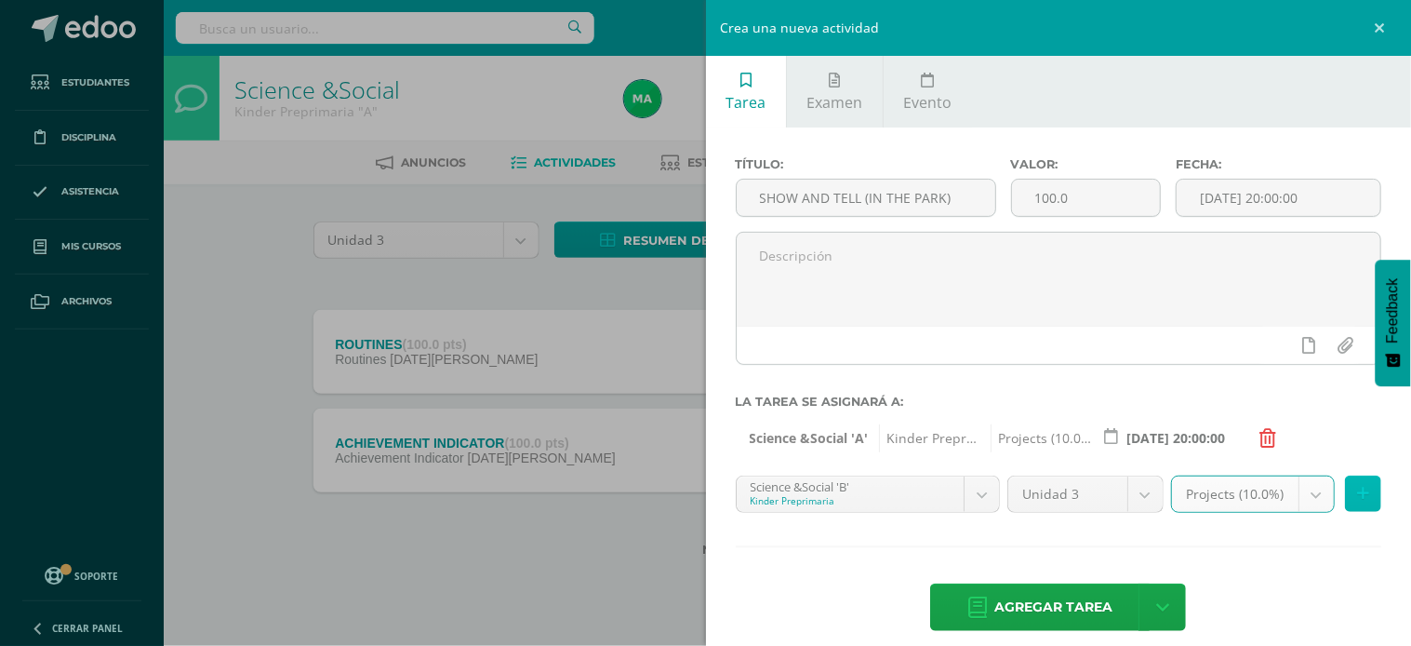
click at [1345, 486] on button at bounding box center [1363, 493] width 36 height 36
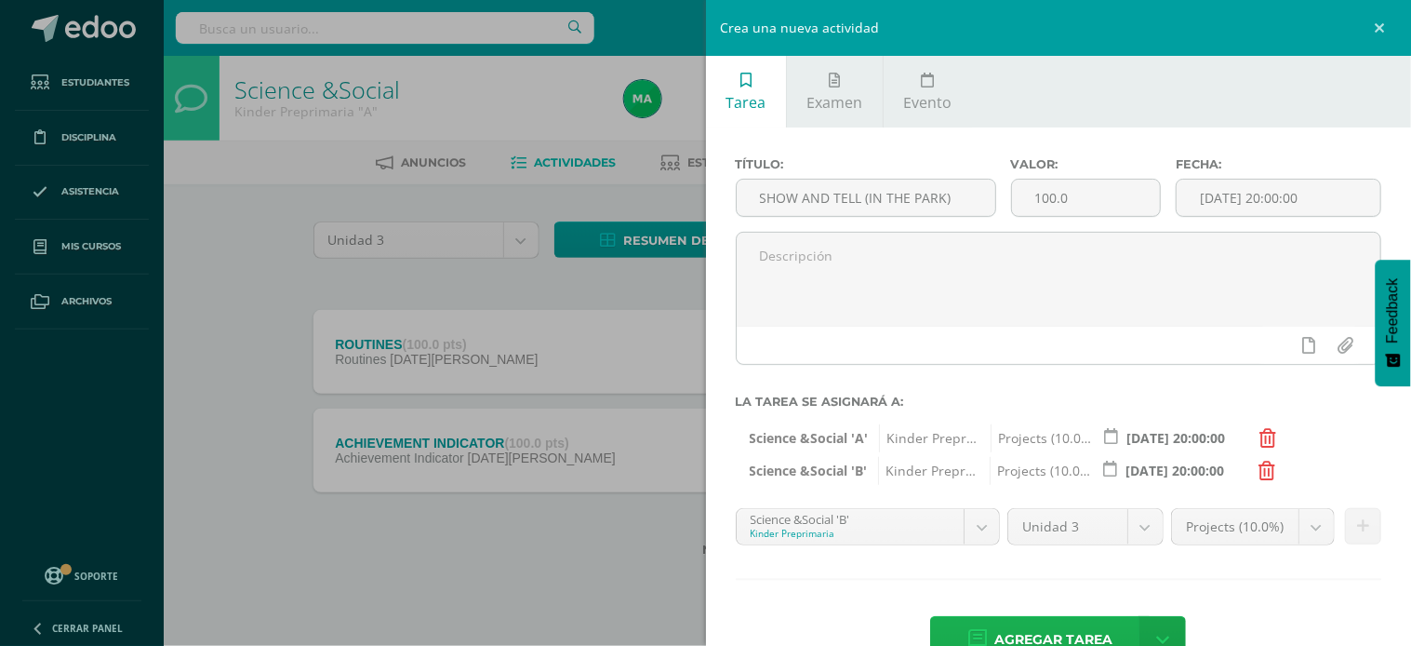
click at [1034, 633] on span "Agregar tarea" at bounding box center [1053, 640] width 118 height 46
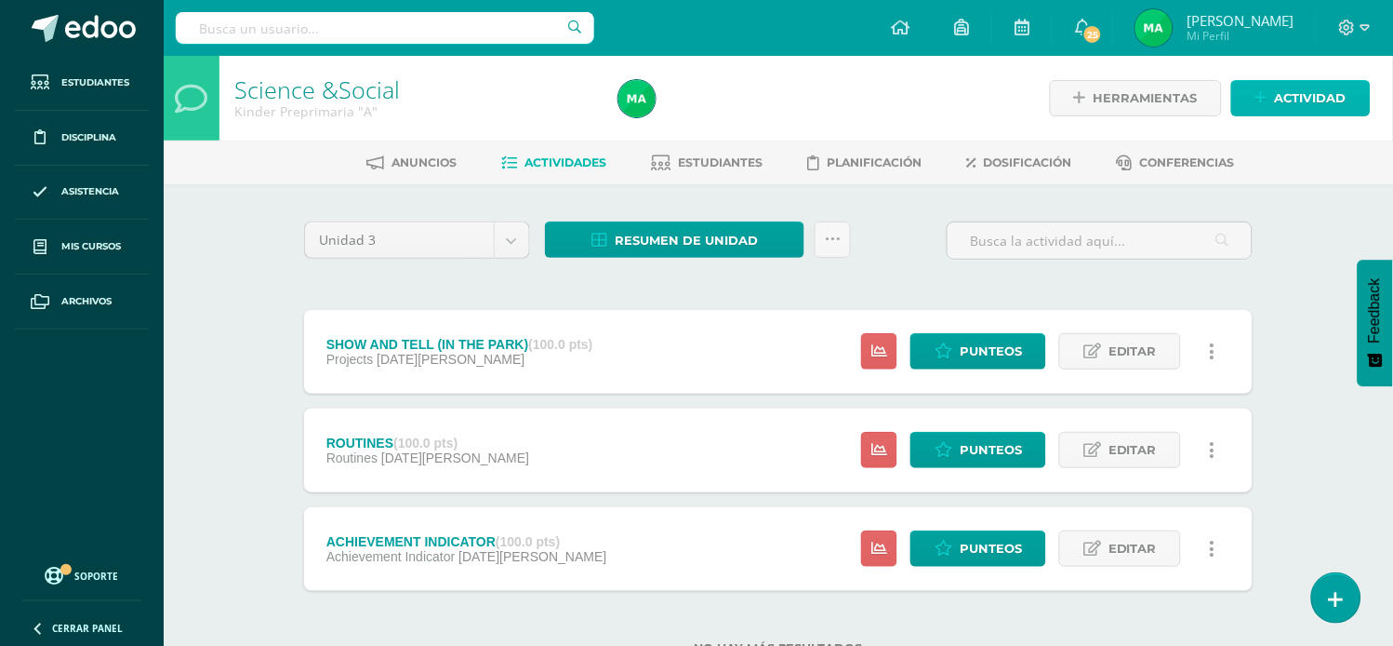
click at [1277, 97] on span "Actividad" at bounding box center [1311, 98] width 72 height 34
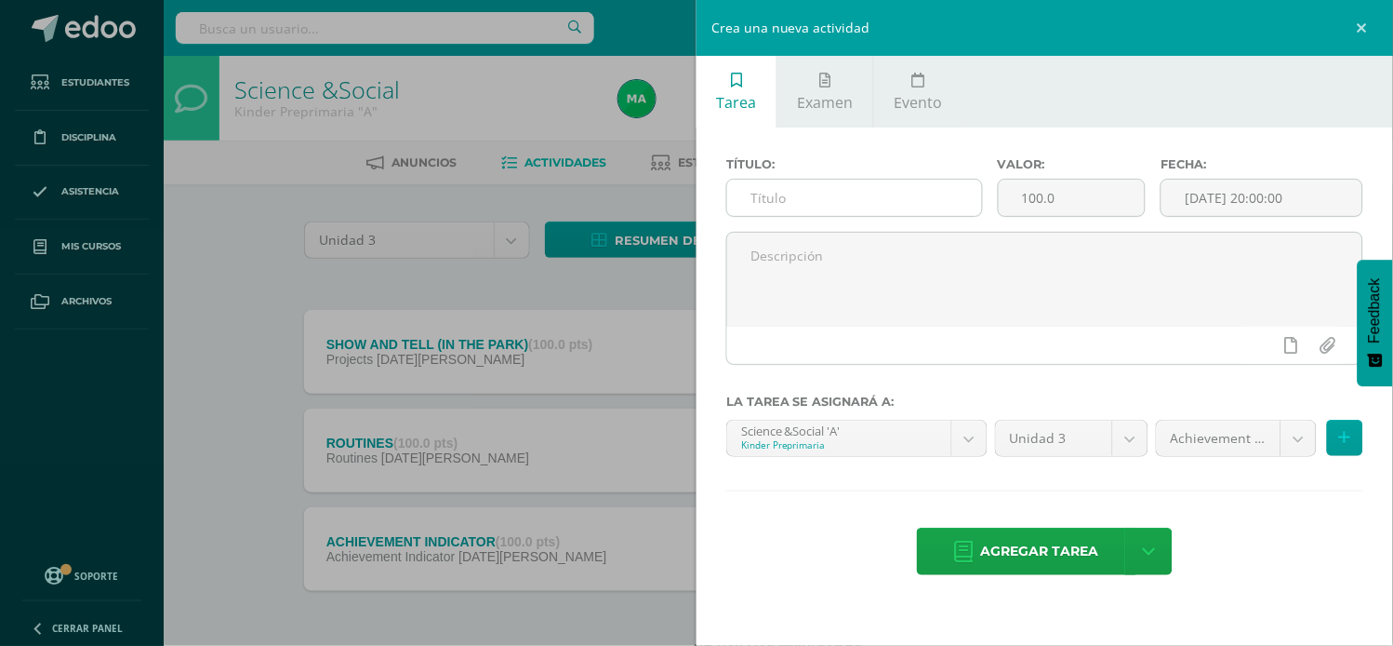
click at [926, 190] on input "text" at bounding box center [854, 198] width 255 height 36
type input "IN THE PARK"
click at [1295, 435] on body "Tarea asignada exitosamente Estudiantes Disciplina Asistencia Mis cursos Archiv…" at bounding box center [696, 357] width 1393 height 714
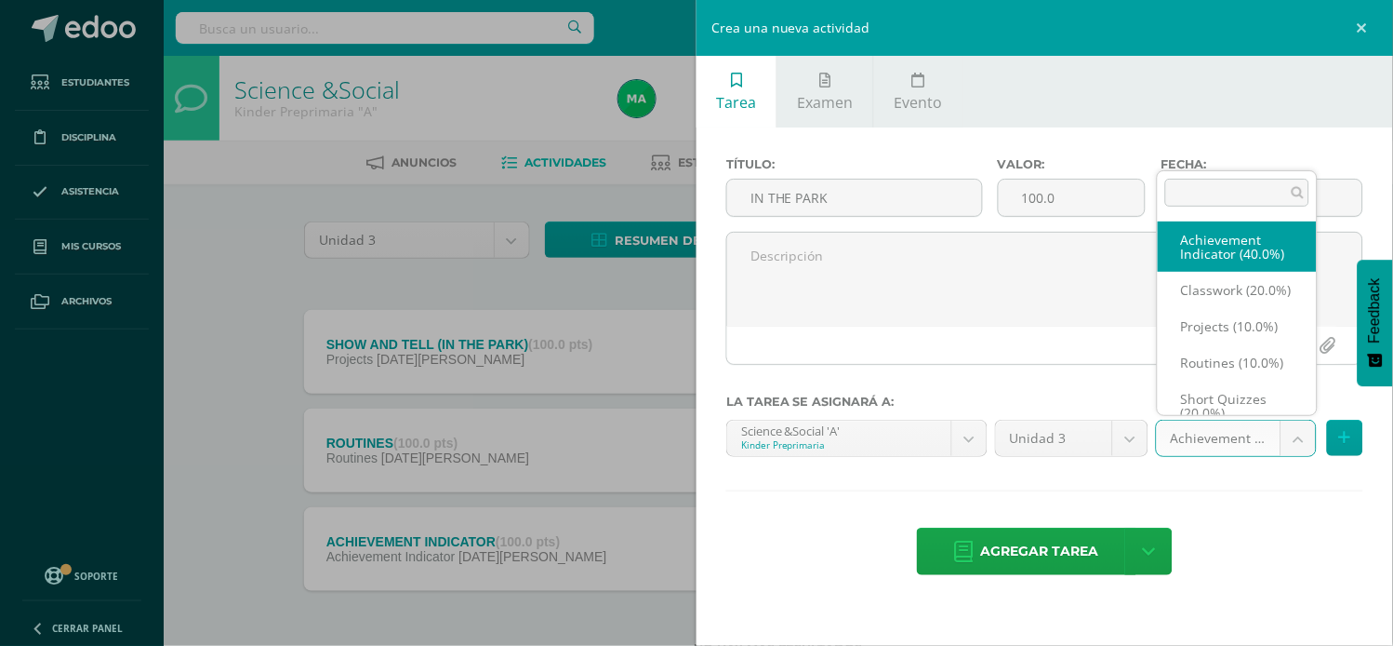
scroll to position [20, 0]
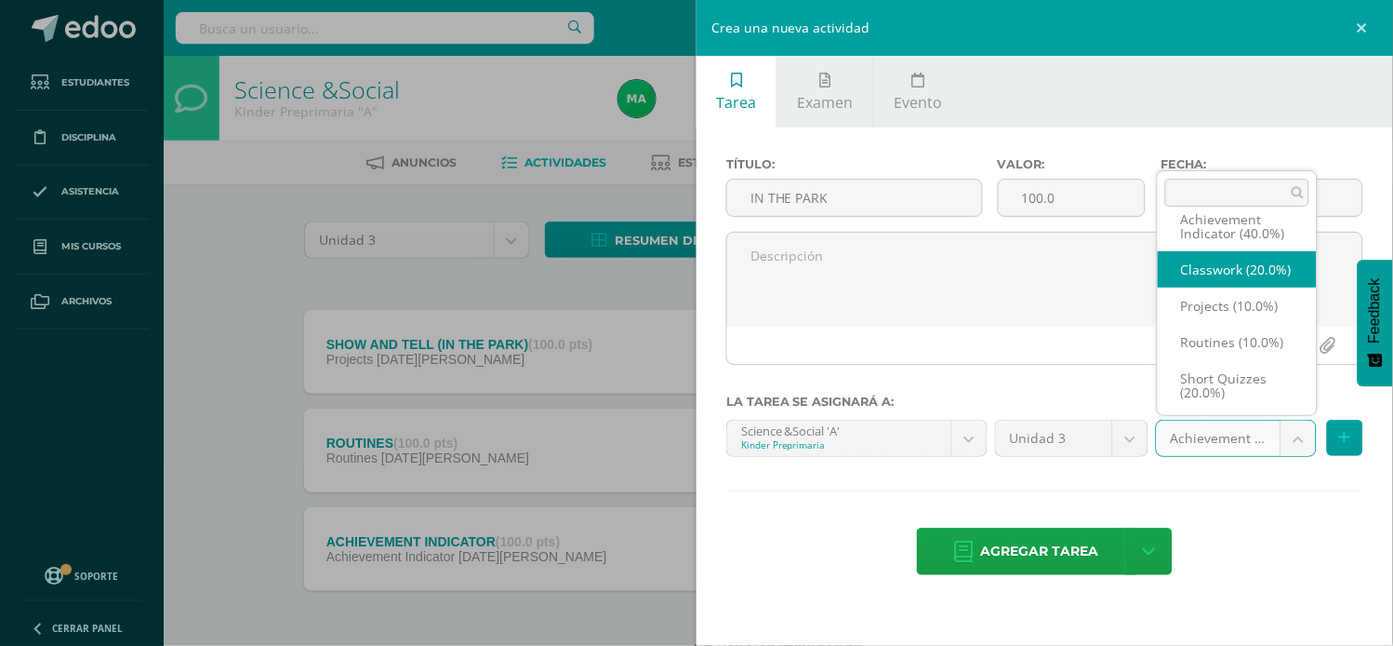
select select "203470"
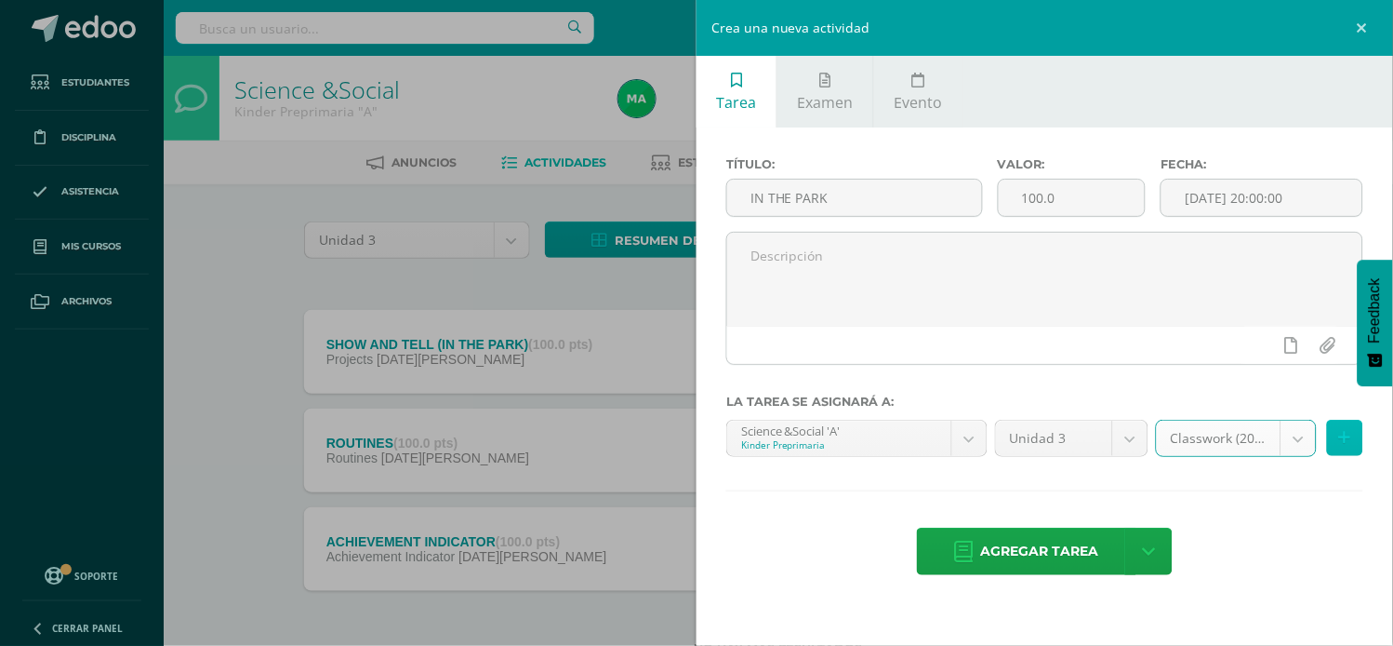
click at [1353, 446] on button at bounding box center [1345, 438] width 36 height 36
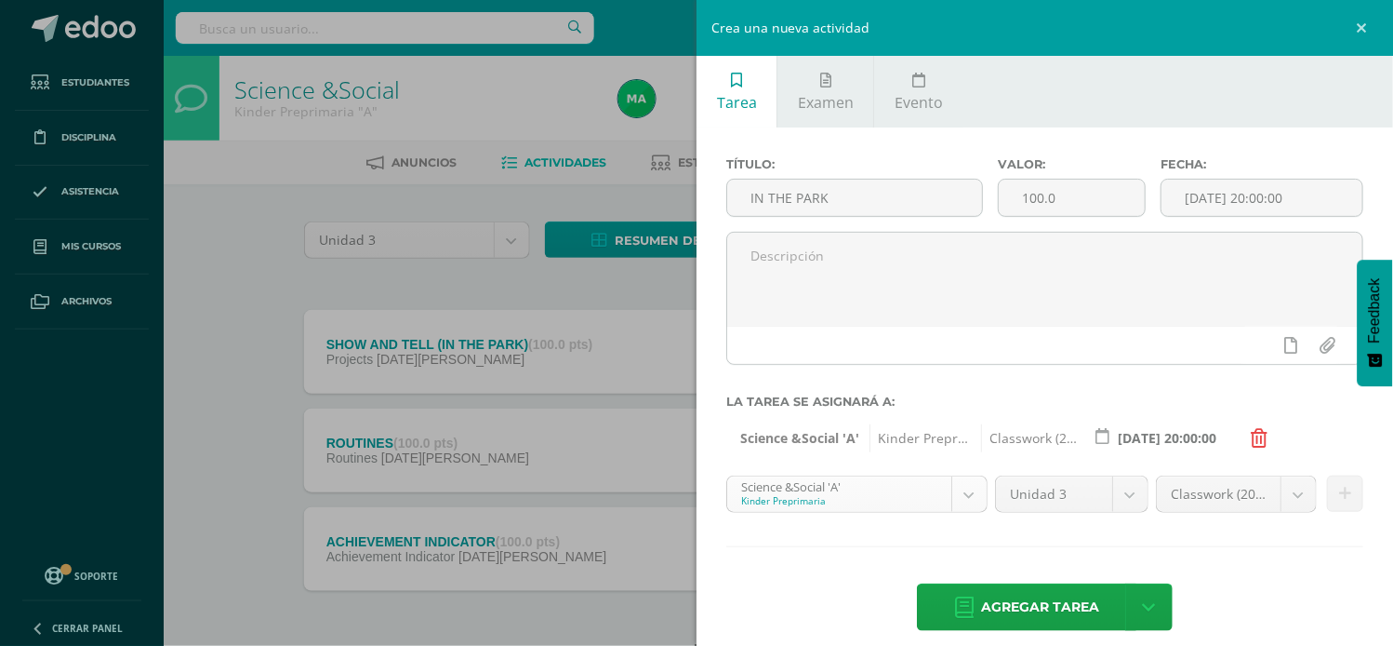
click at [960, 494] on body "Tarea asignada exitosamente Estudiantes Disciplina Asistencia Mis cursos Archiv…" at bounding box center [696, 357] width 1393 height 714
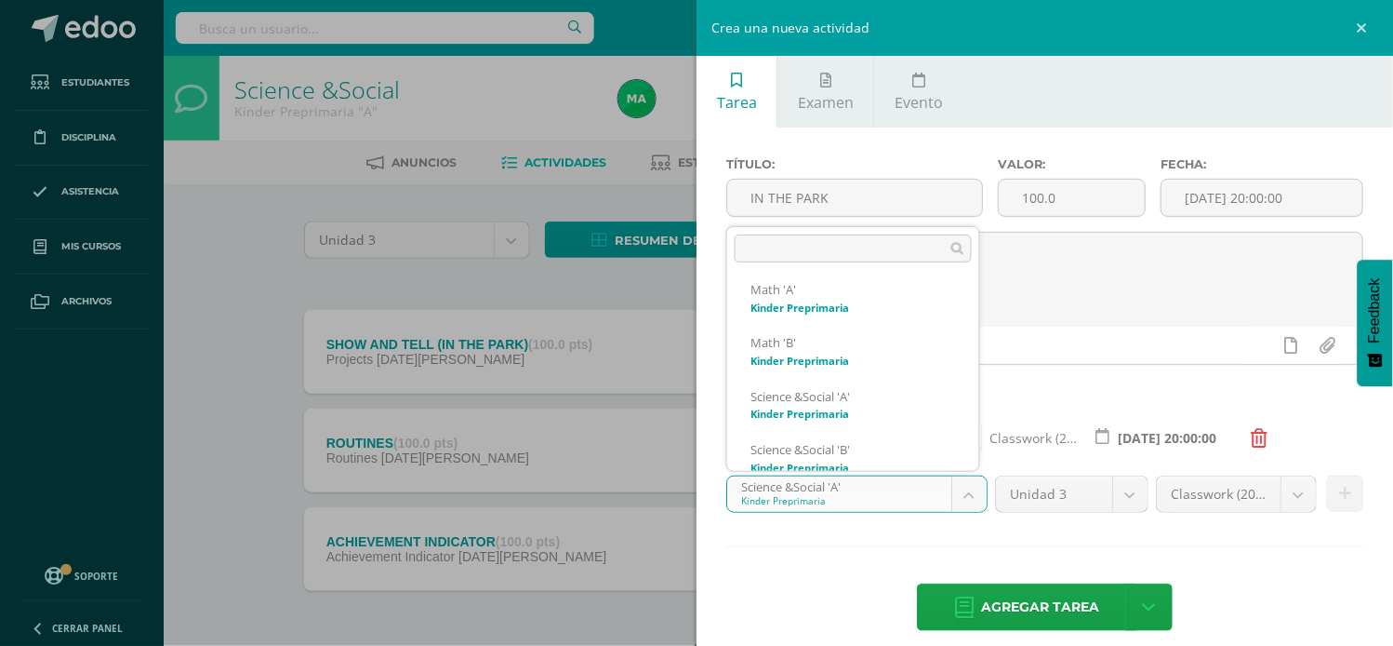
scroll to position [389, 0]
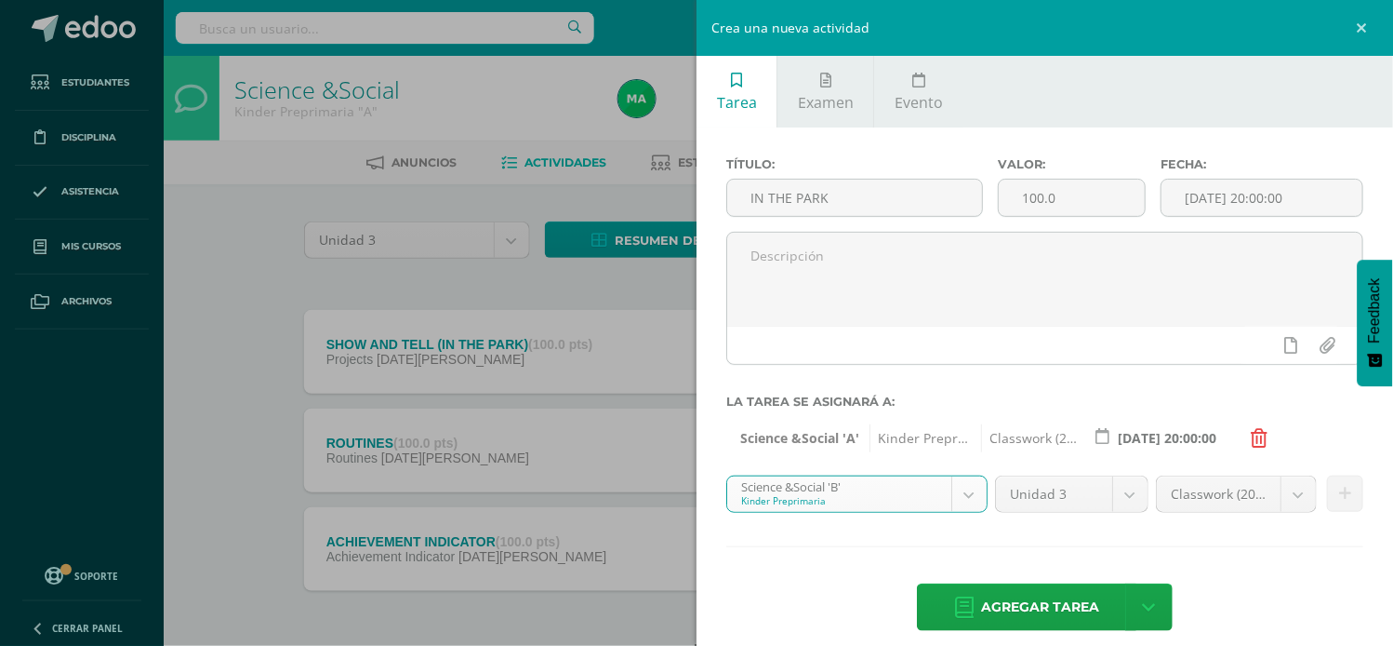
select select "174155"
click at [1278, 489] on body "Tarea asignada exitosamente Estudiantes Disciplina Asistencia Mis cursos Archiv…" at bounding box center [696, 357] width 1393 height 714
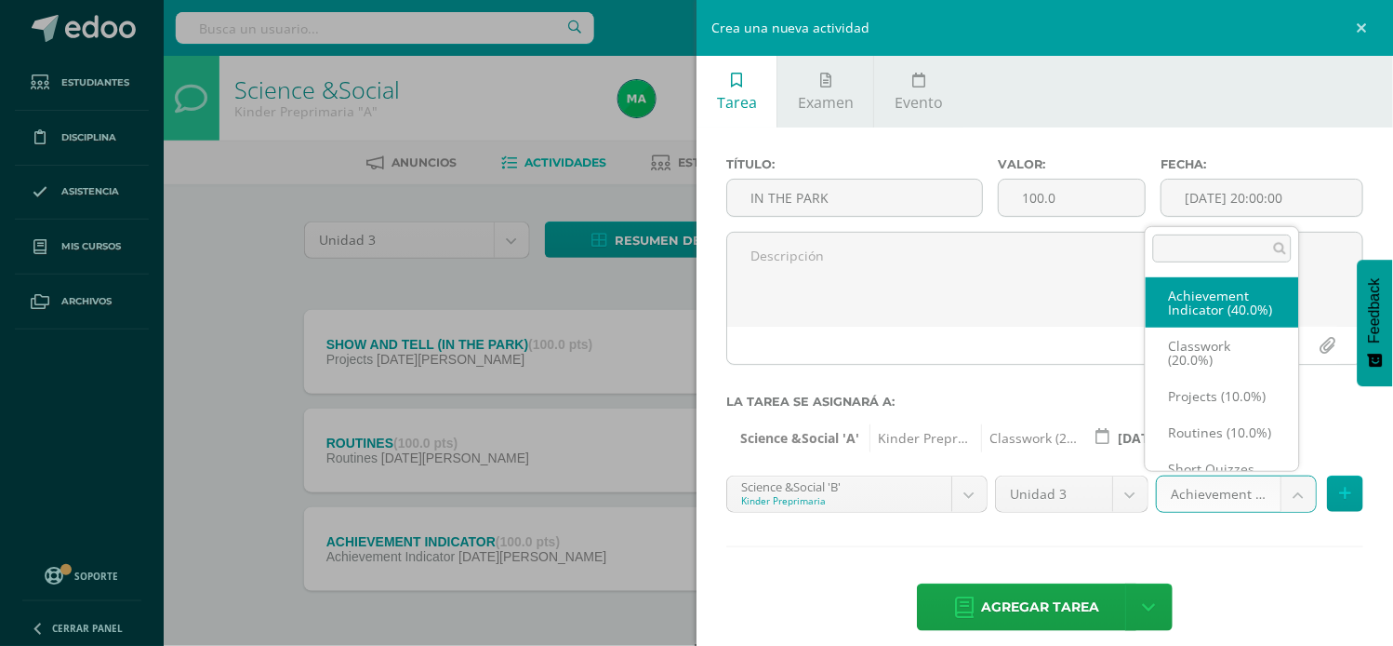
scroll to position [20, 0]
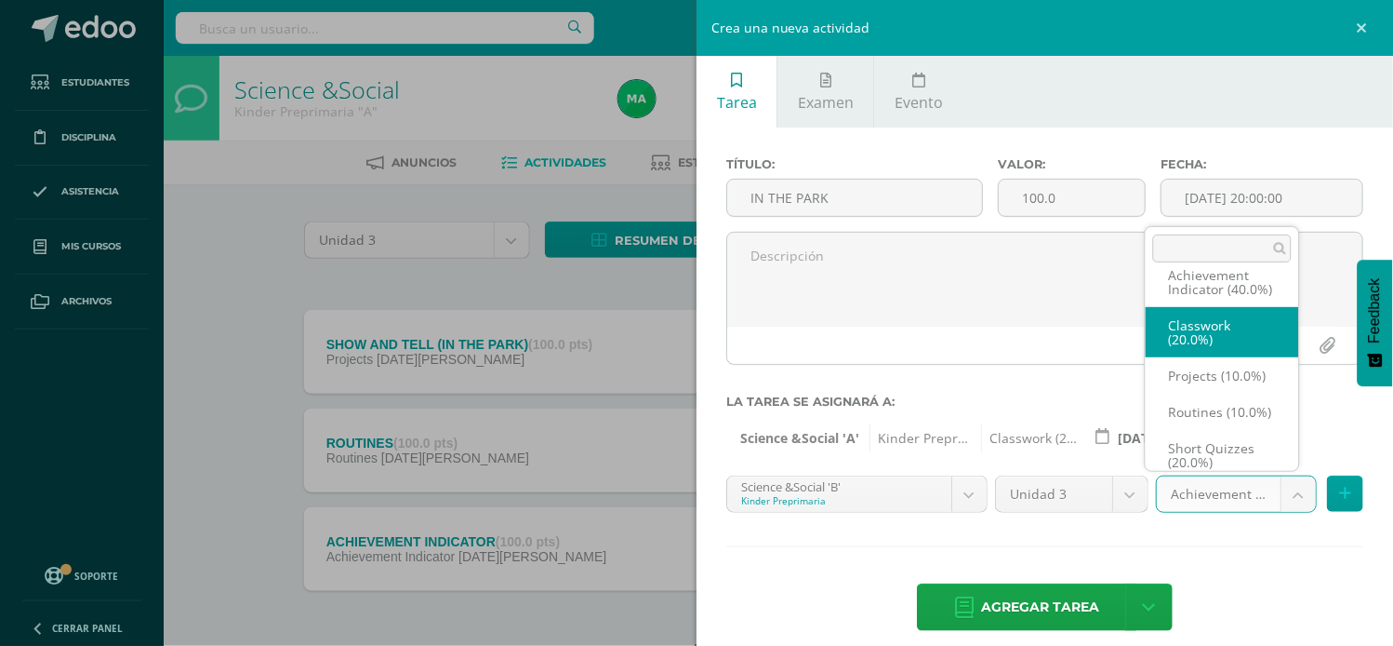
select select "203475"
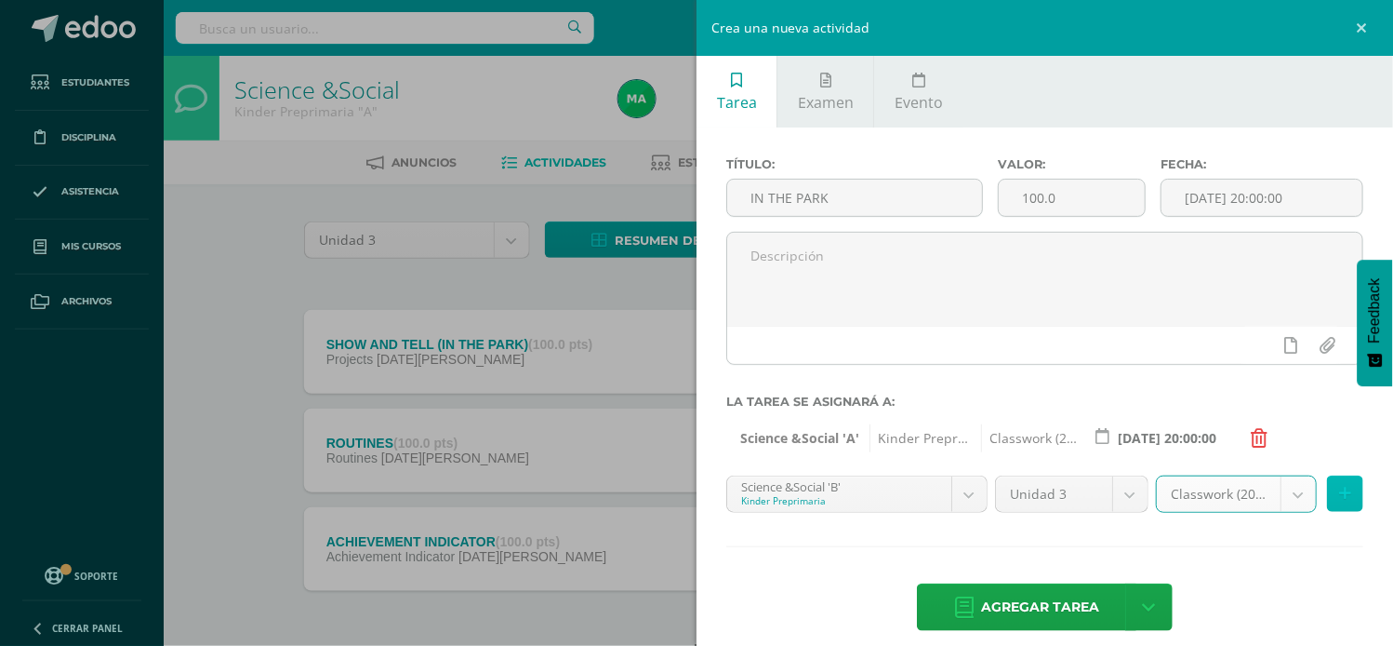
click at [1339, 496] on icon at bounding box center [1345, 494] width 12 height 16
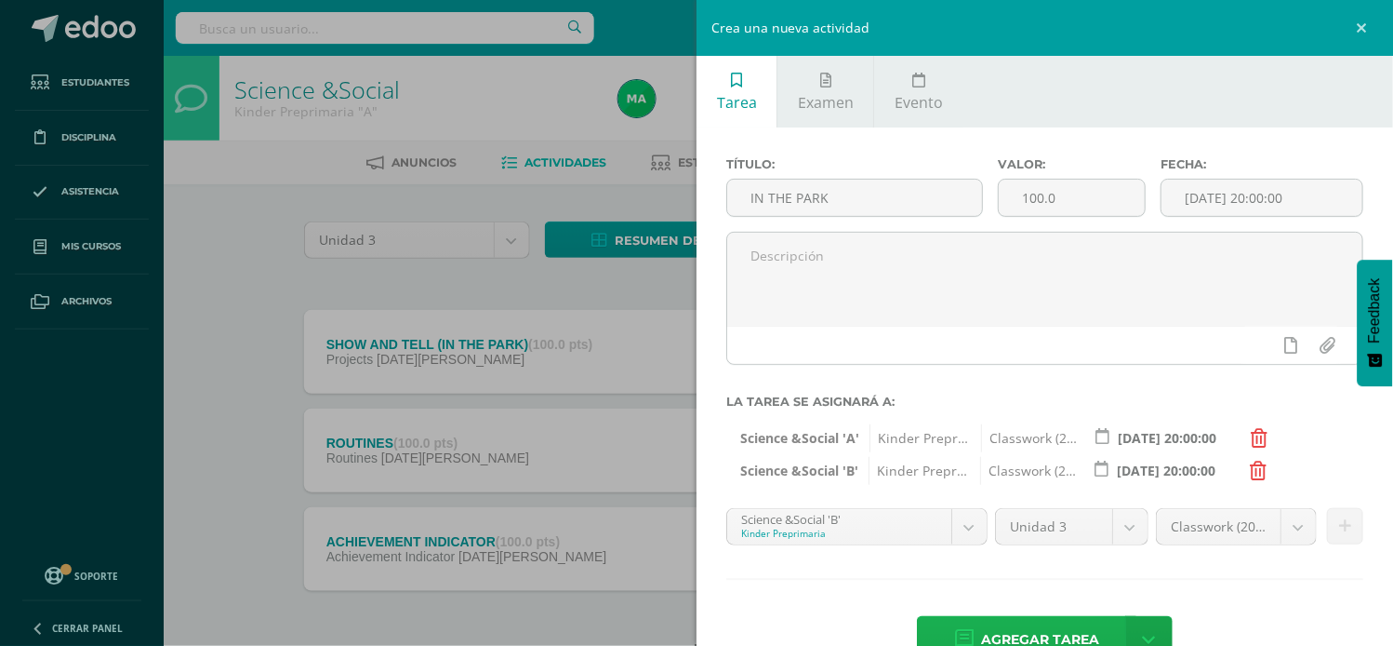
click at [1006, 629] on span "Agregar tarea" at bounding box center [1040, 640] width 118 height 46
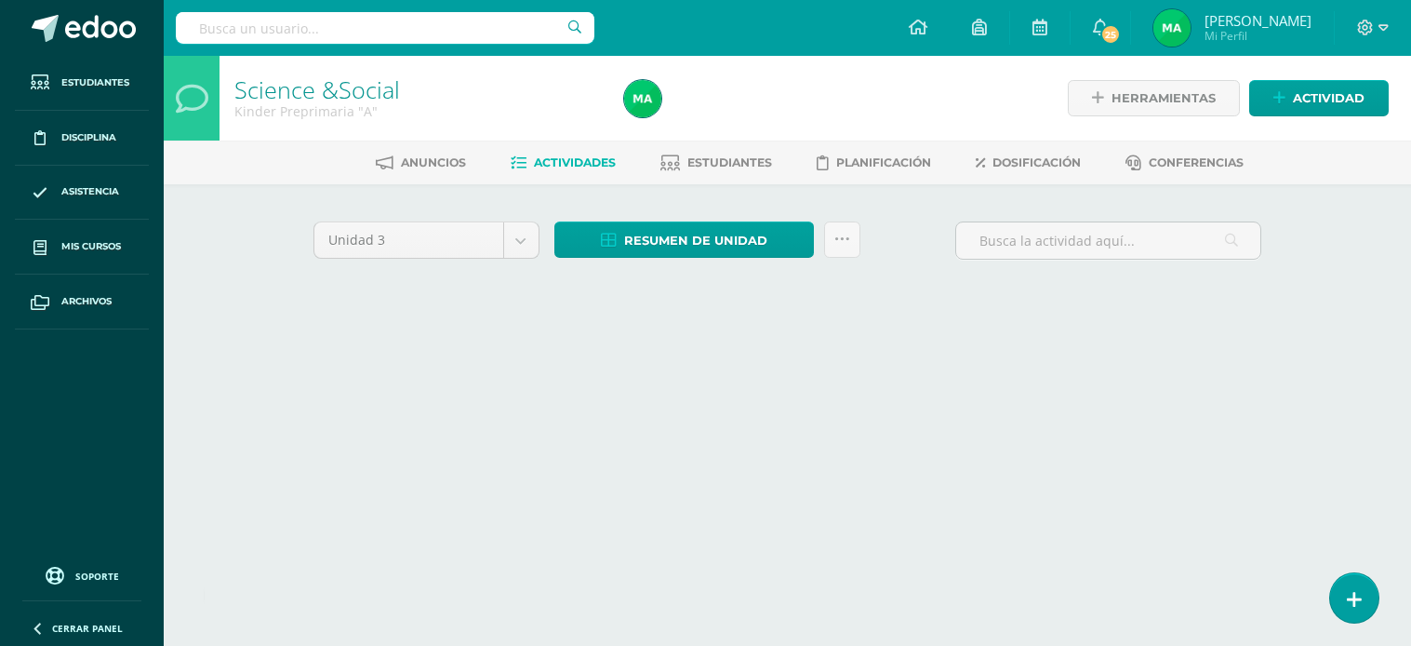
click at [1278, 91] on icon at bounding box center [1279, 98] width 12 height 16
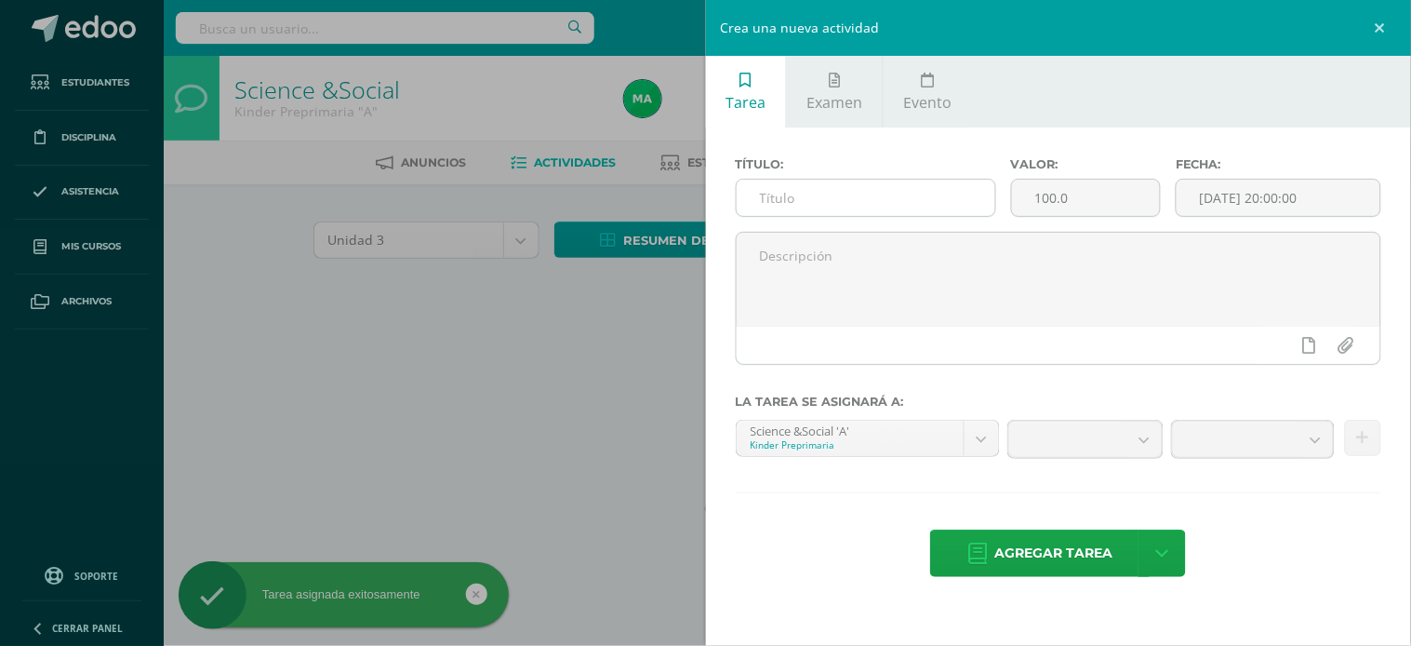
click at [831, 199] on input "text" at bounding box center [866, 198] width 259 height 36
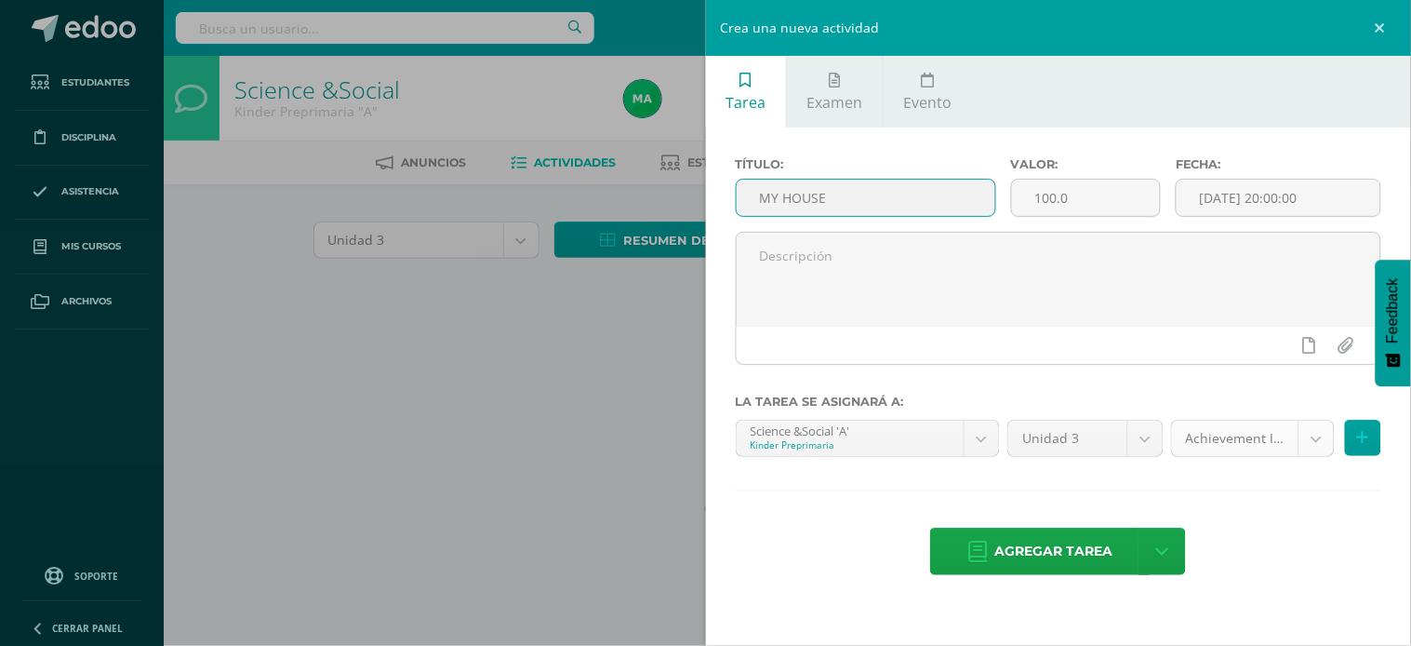
type input "MY HOUSE"
click at [1313, 347] on body "Tarea asignada exitosamente Estudiantes Disciplina Asistencia Mis cursos Archiv…" at bounding box center [705, 173] width 1411 height 347
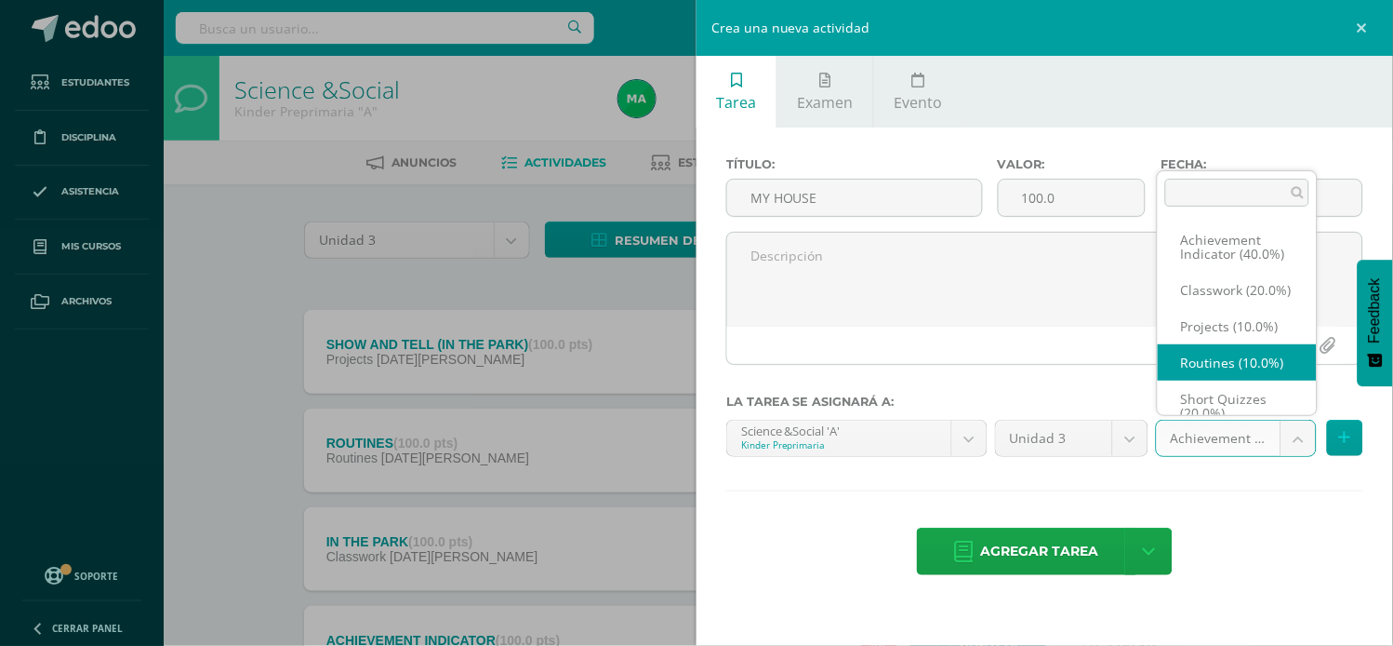
scroll to position [20, 0]
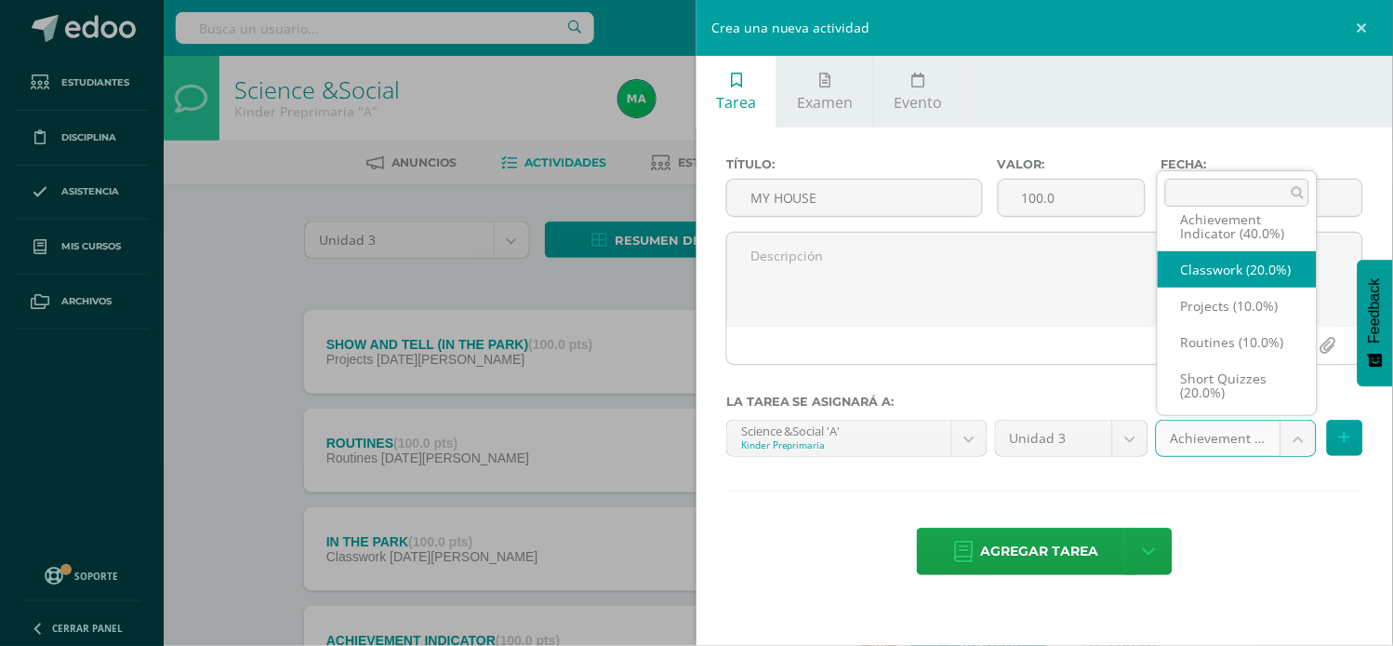
select select "203470"
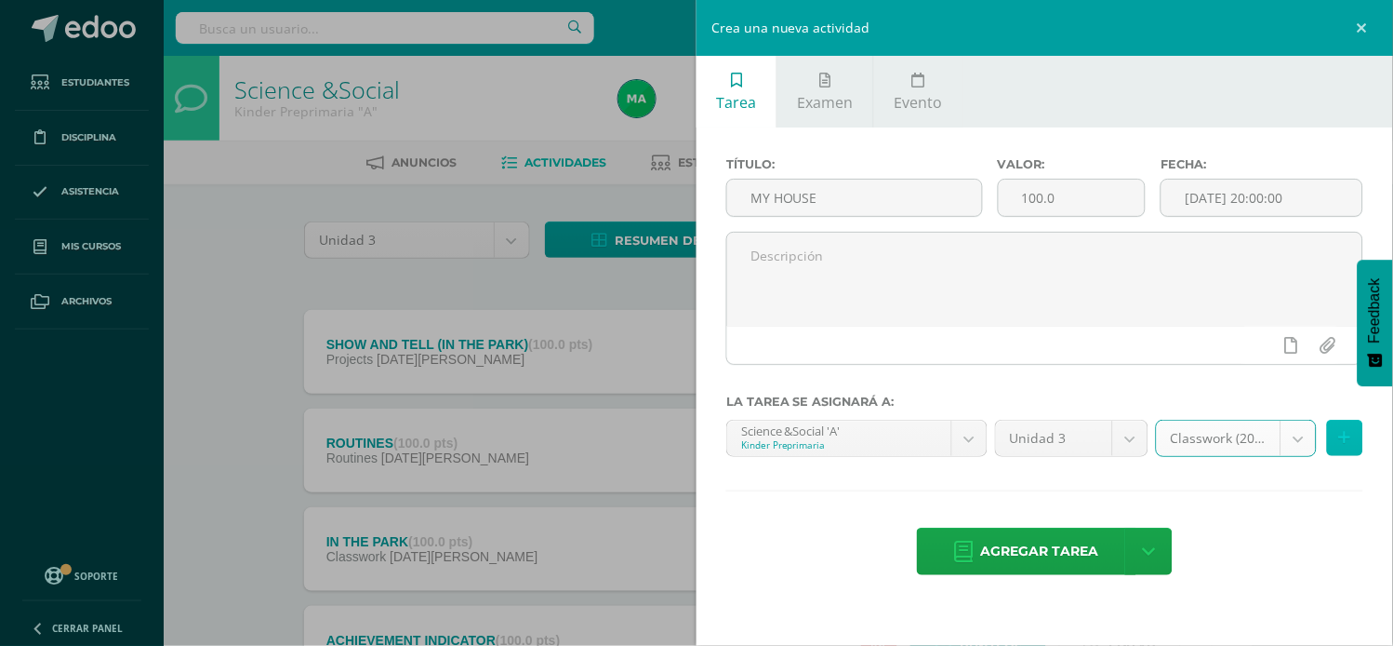
click at [1340, 440] on icon at bounding box center [1345, 438] width 12 height 16
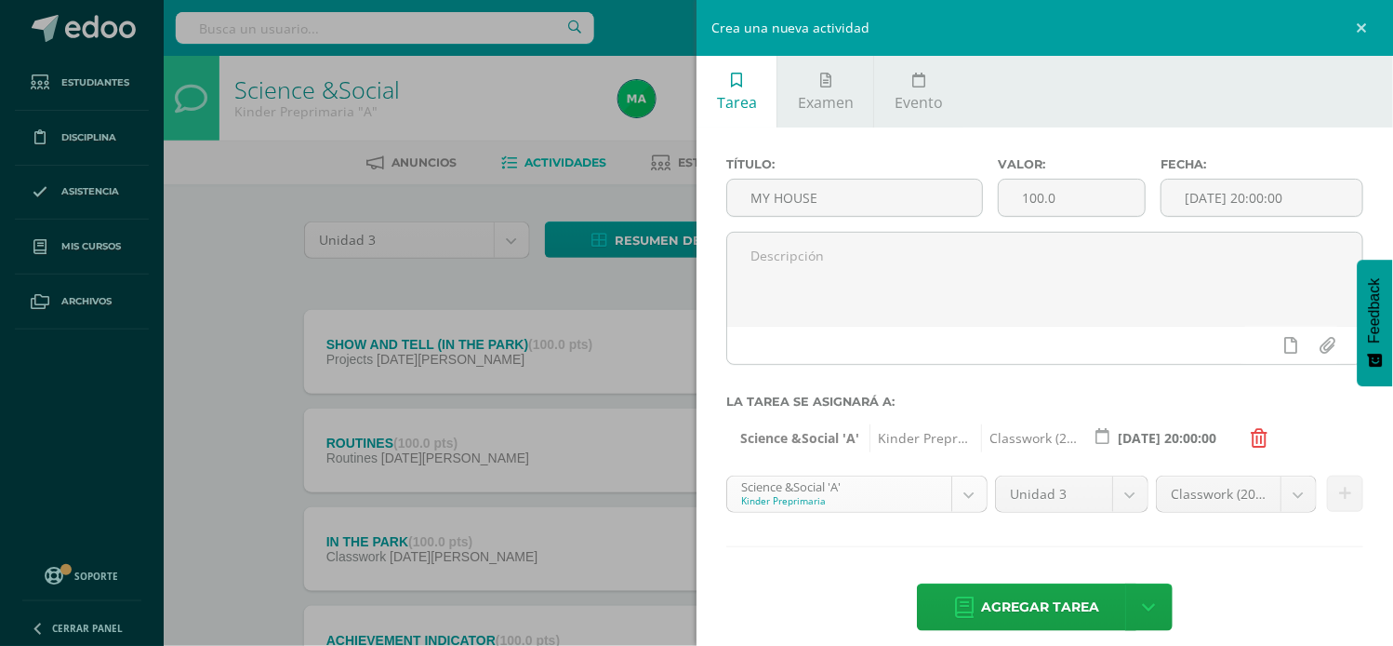
click at [964, 497] on body "Tarea asignada exitosamente Estudiantes Disciplina Asistencia Mis cursos Archiv…" at bounding box center [696, 406] width 1393 height 813
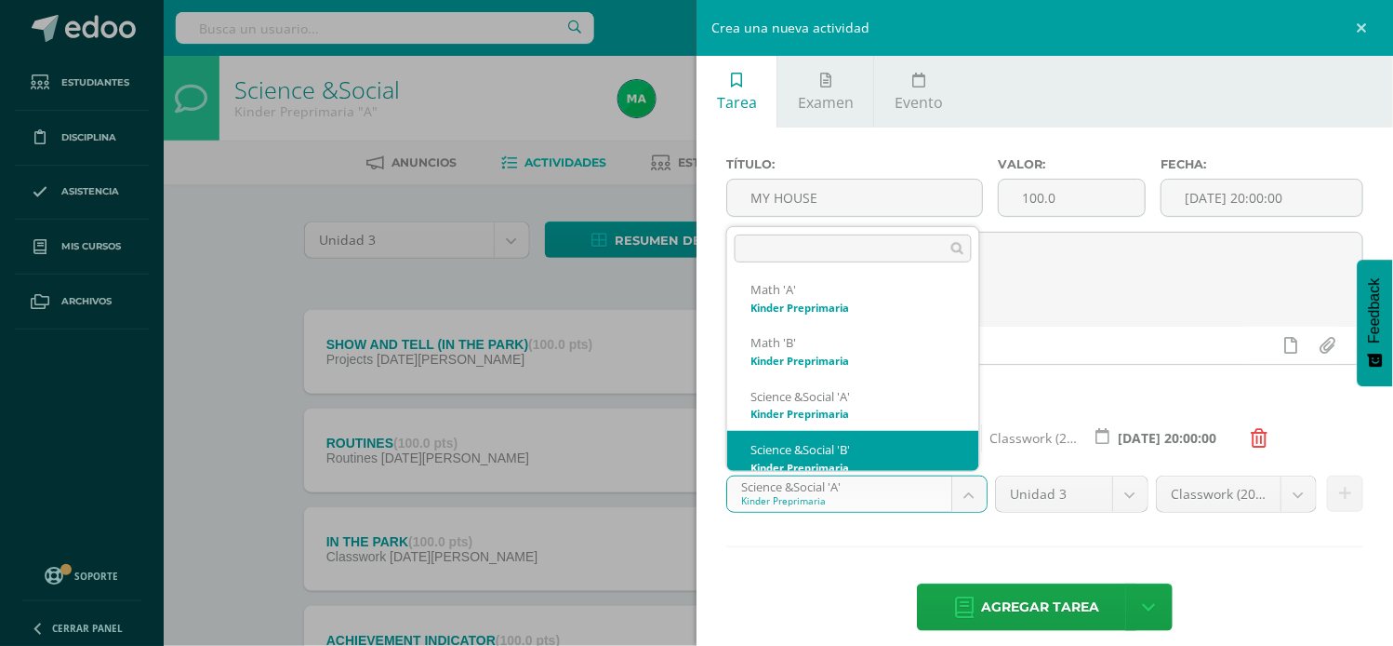
scroll to position [389, 0]
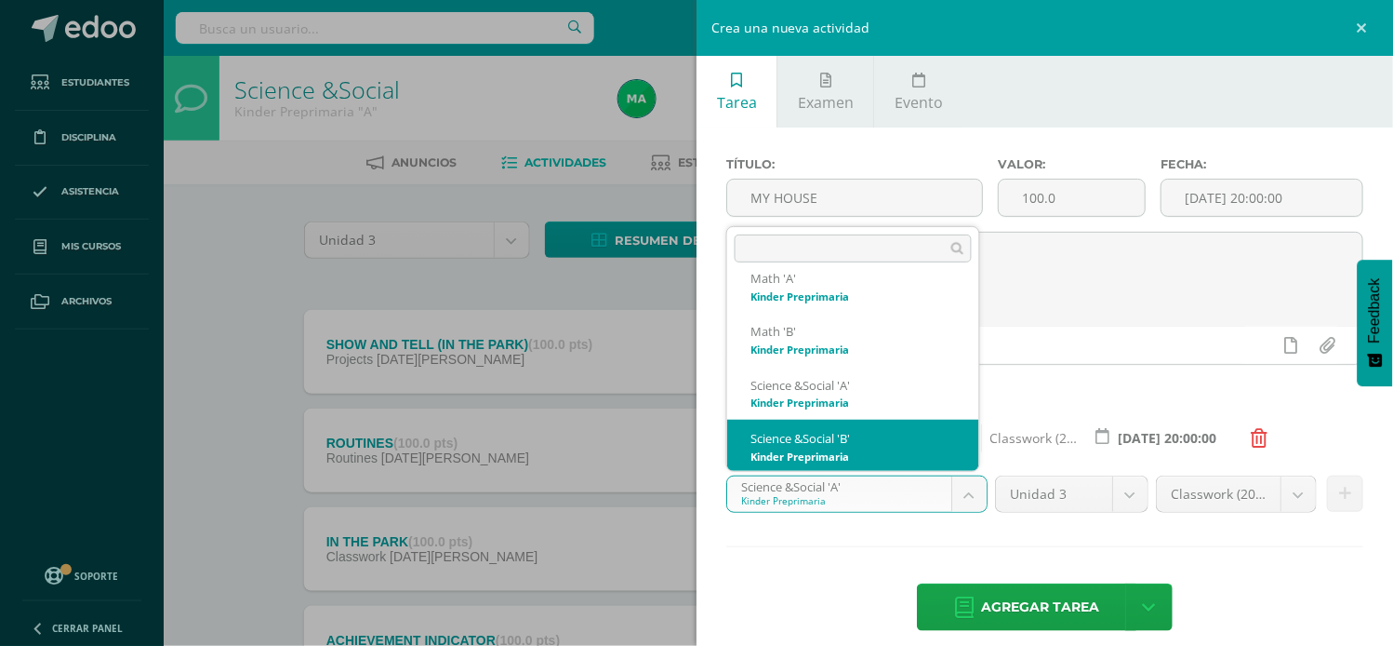
select select "174155"
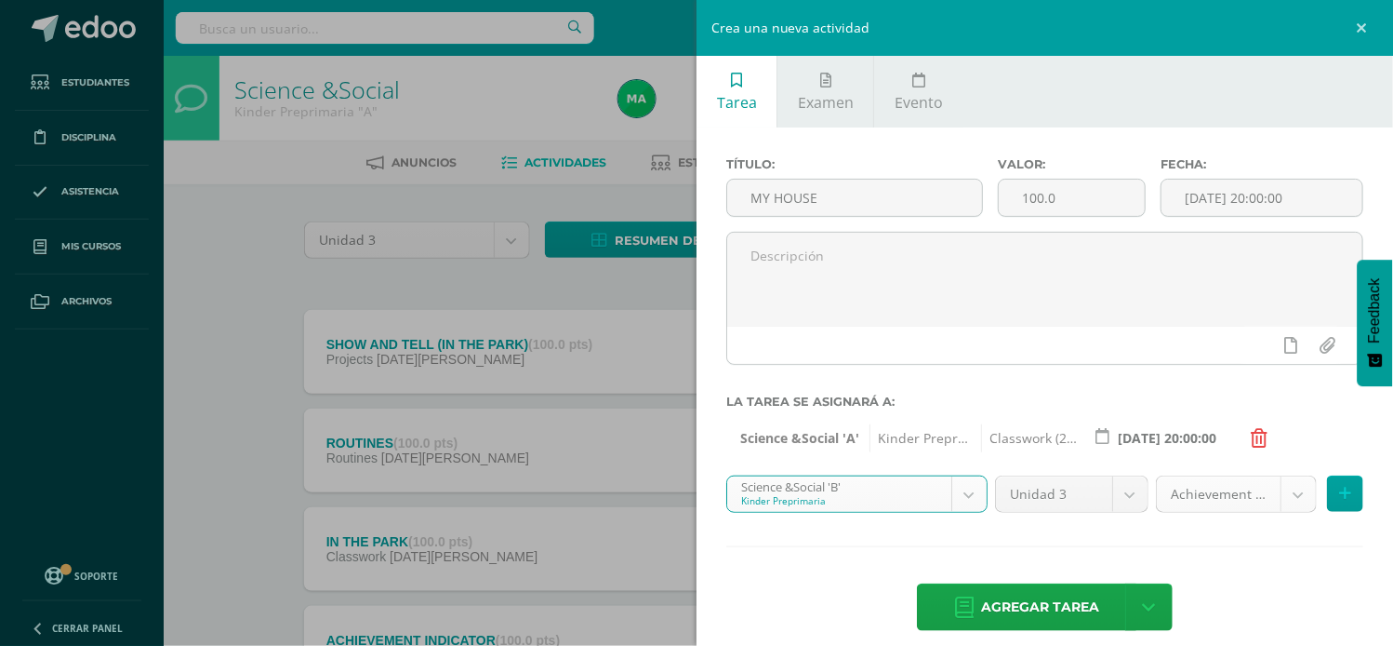
click at [1279, 495] on body "Tarea asignada exitosamente Estudiantes Disciplina Asistencia Mis cursos Archiv…" at bounding box center [696, 406] width 1393 height 813
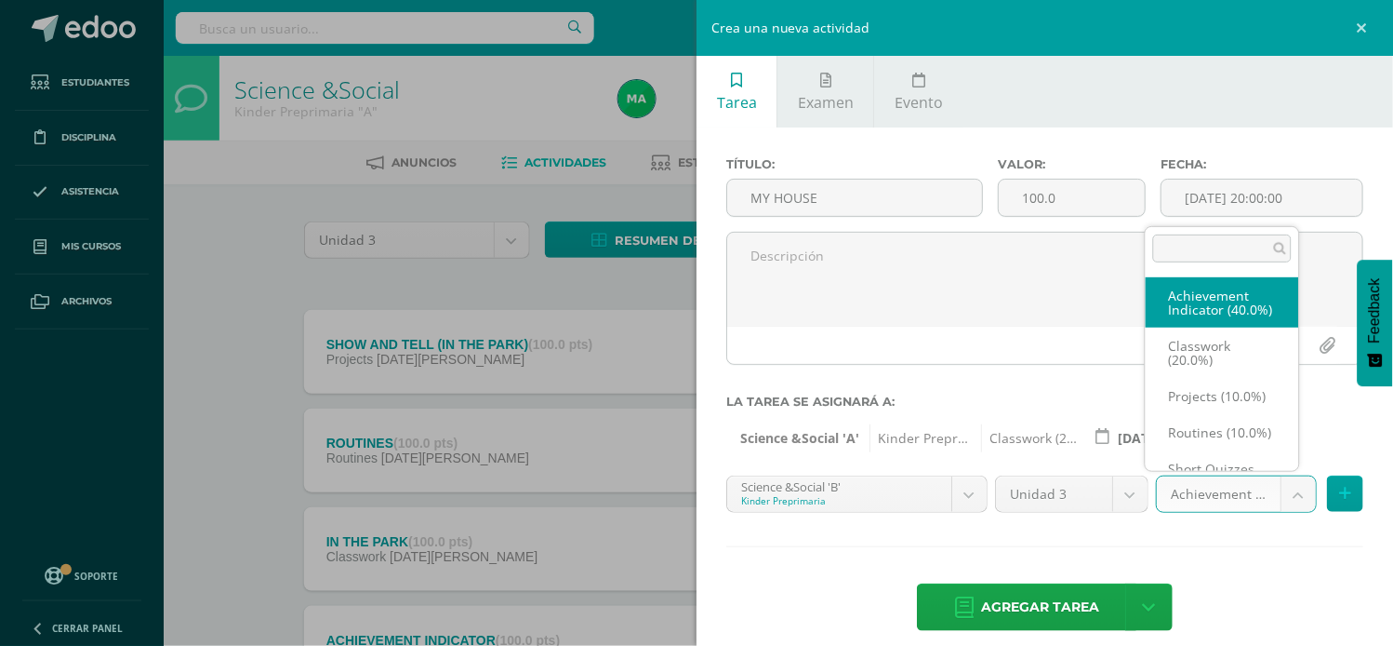
scroll to position [20, 0]
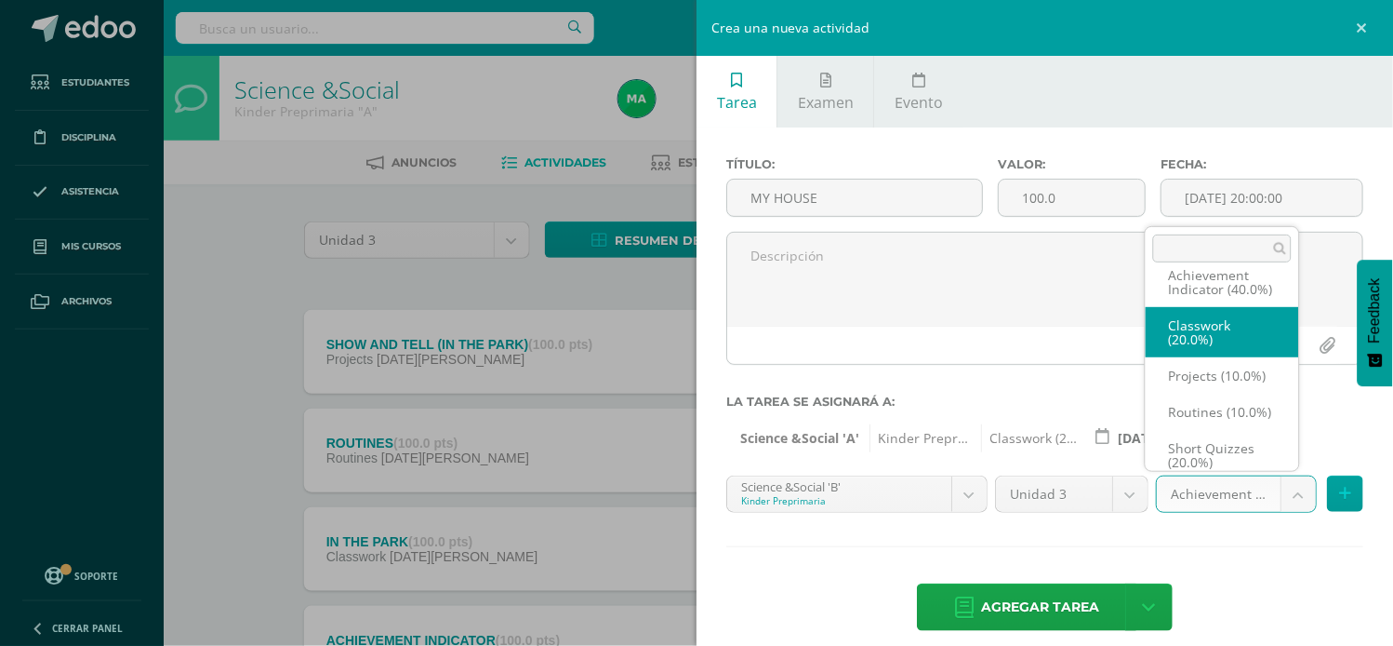
select select "203475"
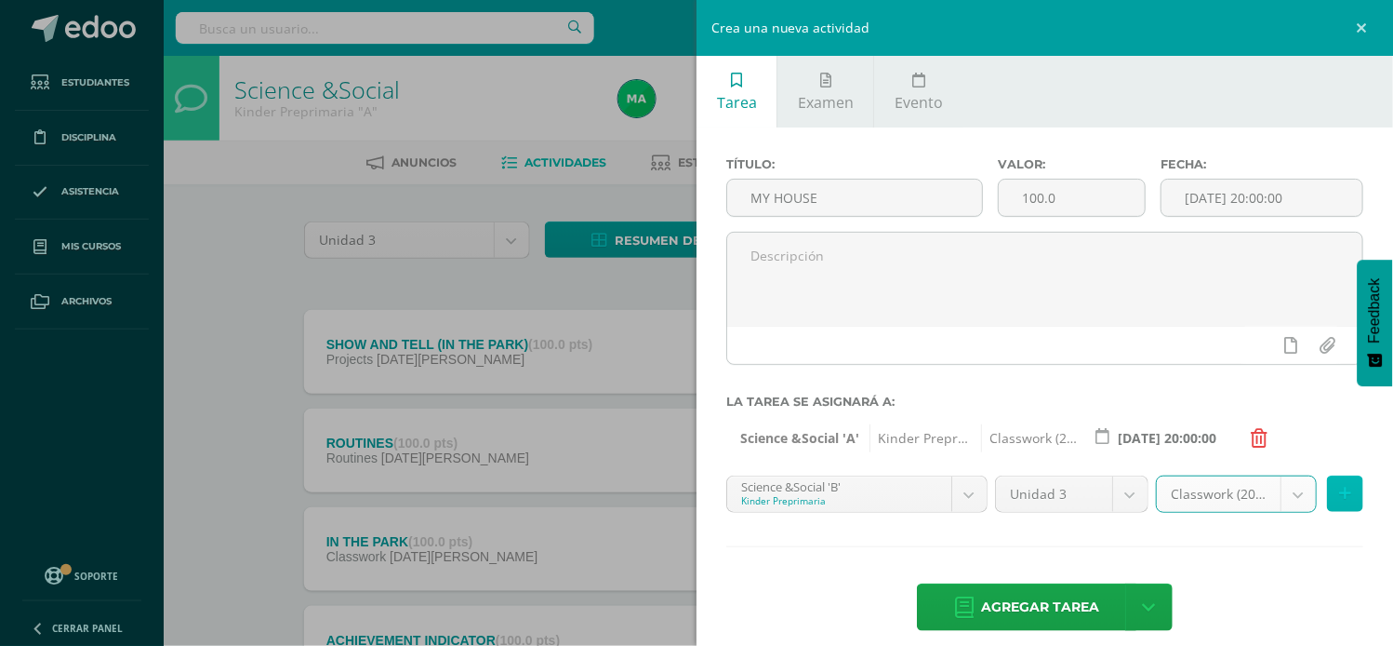
click at [1339, 491] on icon at bounding box center [1345, 494] width 12 height 16
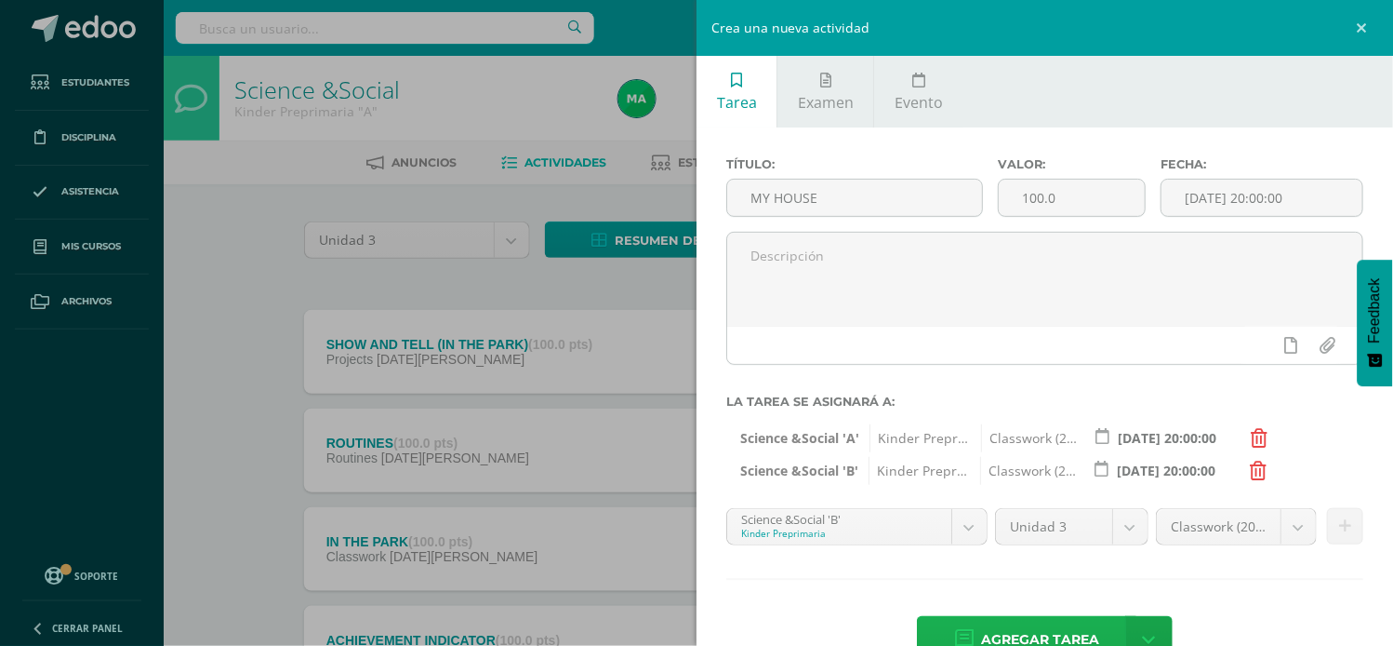
click at [996, 633] on span "Agregar tarea" at bounding box center [1040, 640] width 118 height 46
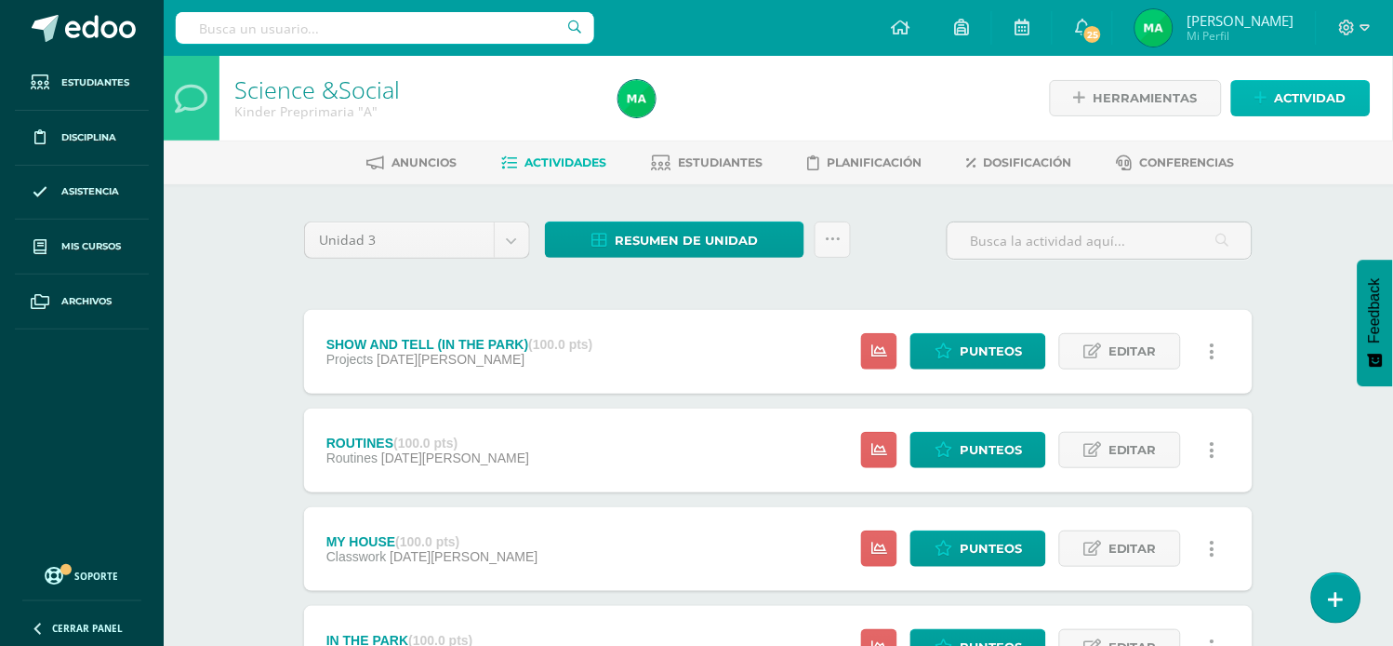
click at [1265, 94] on icon at bounding box center [1262, 98] width 12 height 16
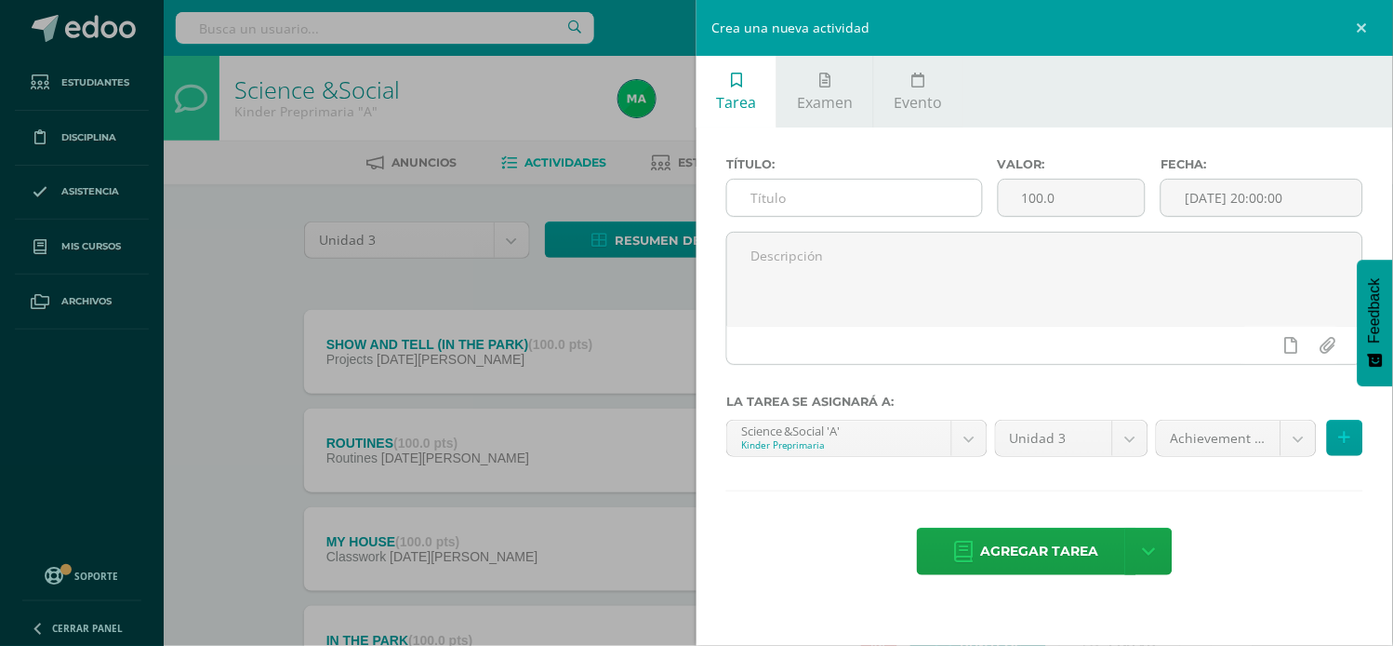
click at [791, 192] on input "text" at bounding box center [854, 198] width 255 height 36
type input "S&T SB P. 25"
click at [1290, 445] on body "Tarea asignada exitosamente Estudiantes Disciplina Asistencia Mis cursos Archiv…" at bounding box center [696, 456] width 1393 height 912
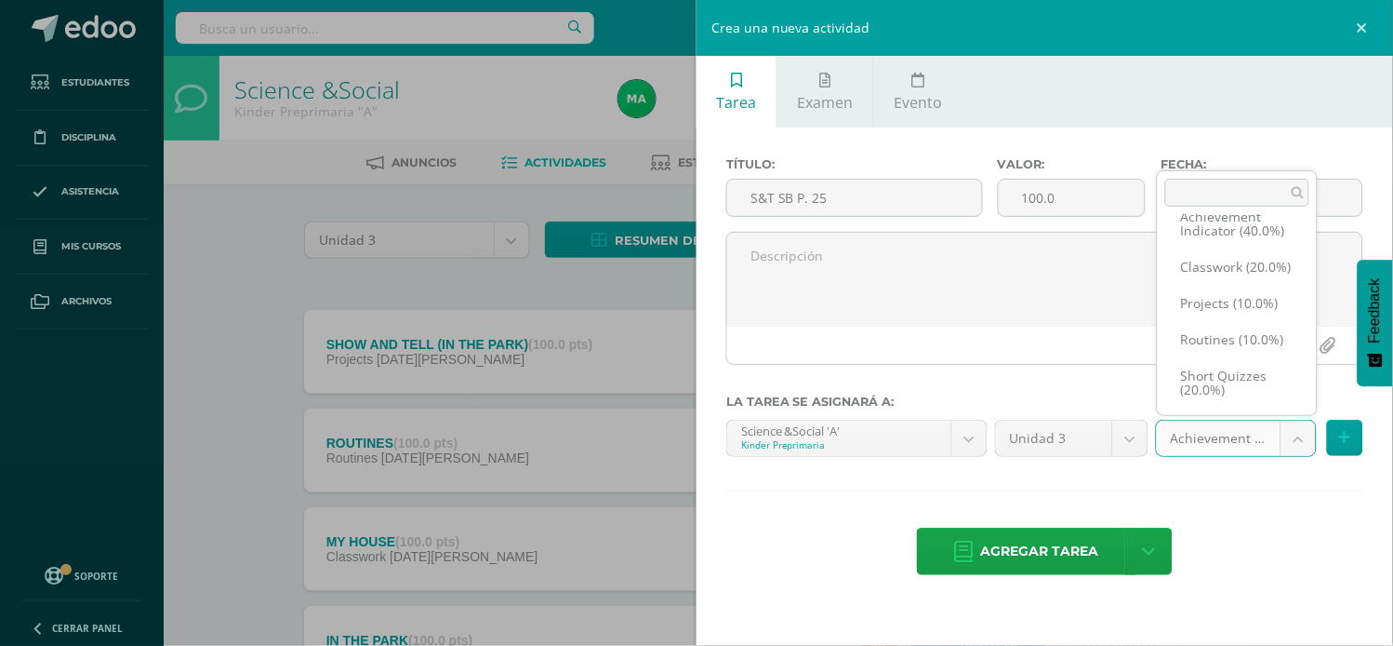
scroll to position [78, 0]
select select "203471"
click at [1345, 433] on icon at bounding box center [1345, 438] width 12 height 16
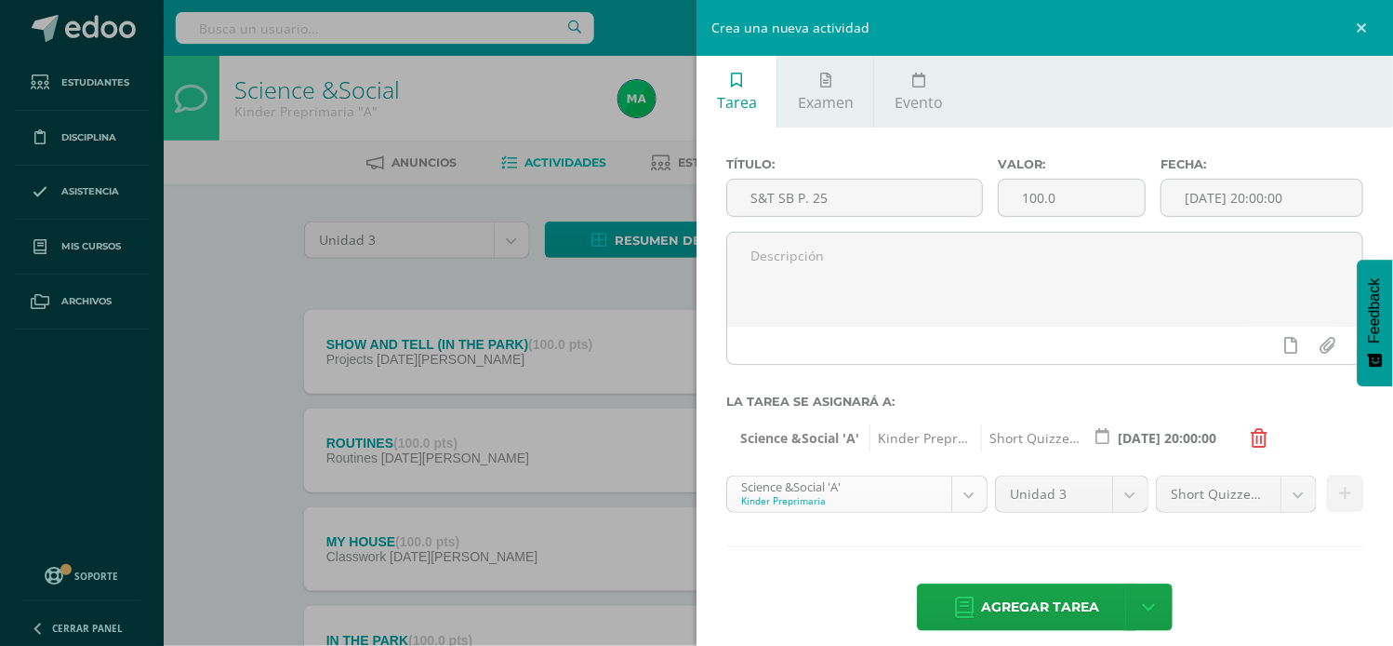
click at [963, 496] on body "Tarea asignada exitosamente Estudiantes Disciplina Asistencia Mis cursos Archiv…" at bounding box center [696, 456] width 1393 height 912
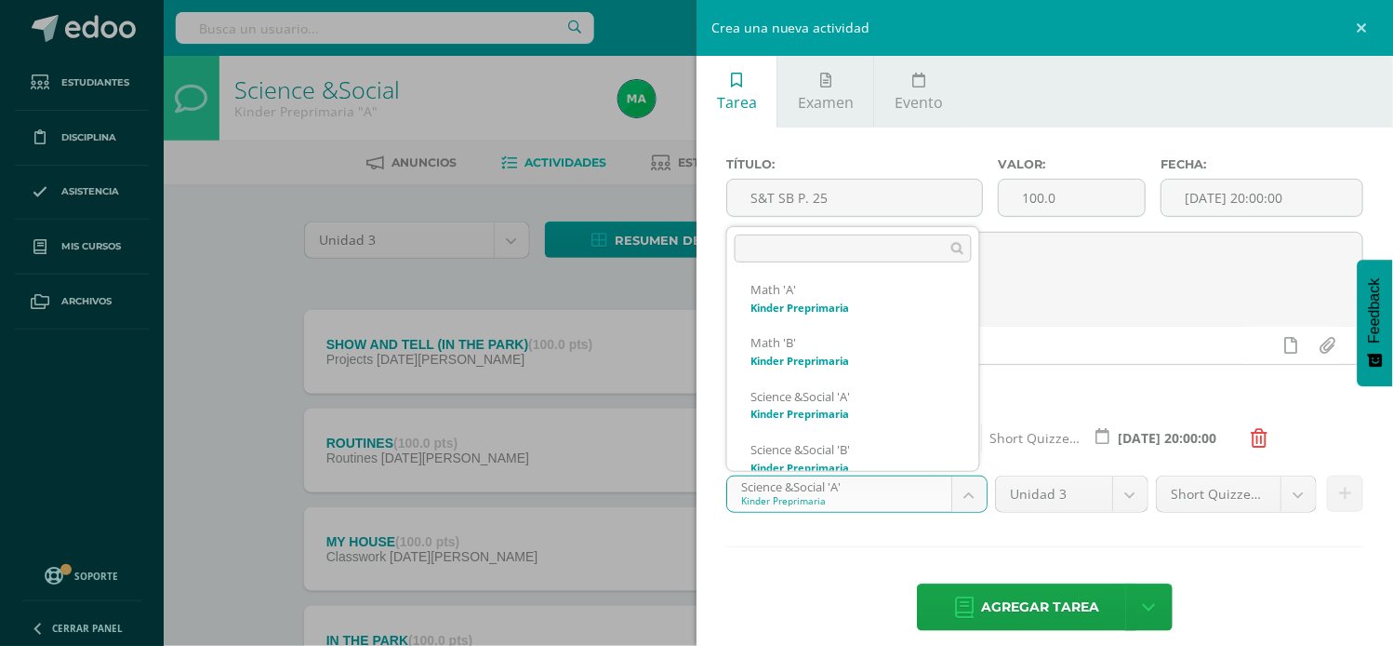
scroll to position [389, 0]
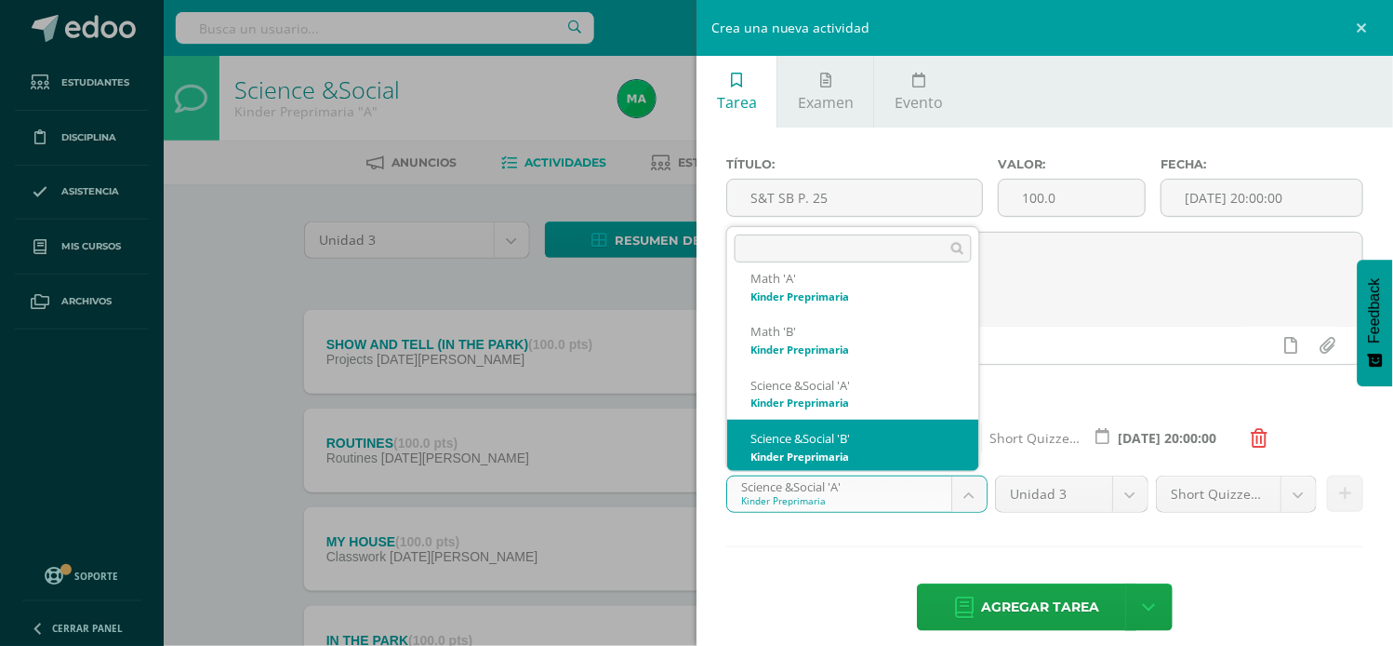
select select "174155"
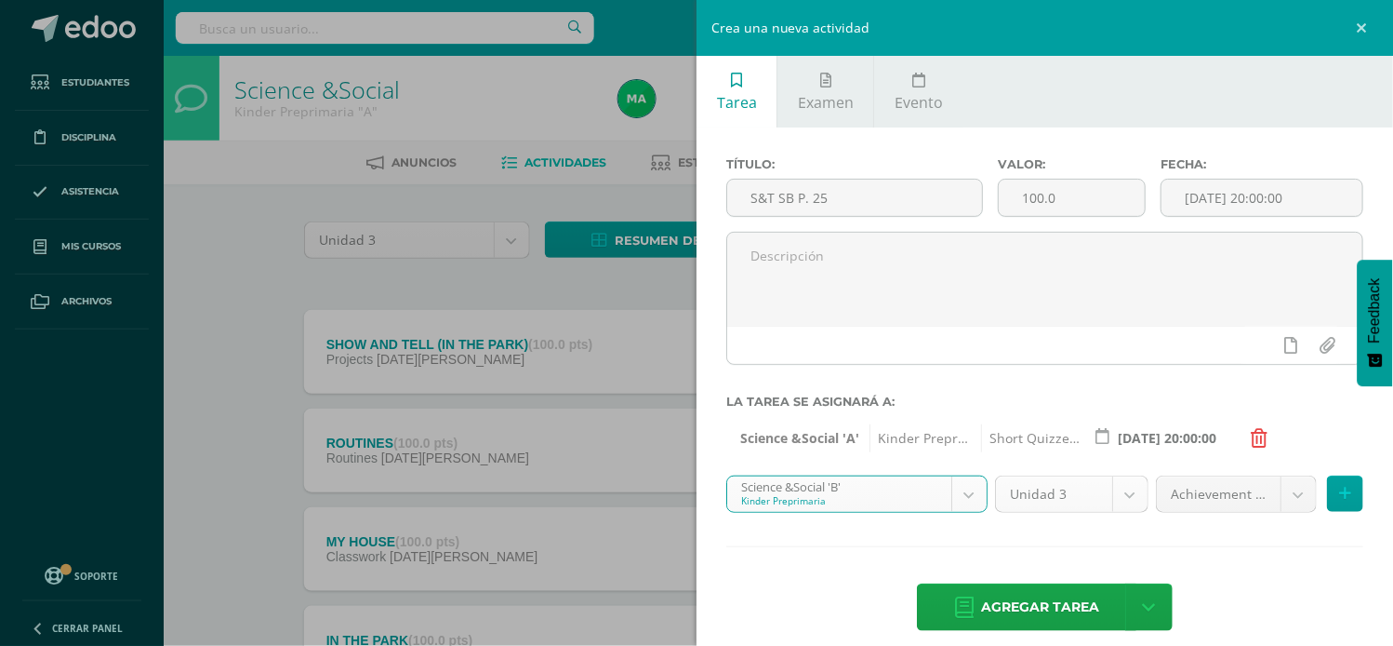
click at [1118, 496] on body "Tarea asignada exitosamente Estudiantes Disciplina Asistencia Mis cursos Archiv…" at bounding box center [696, 456] width 1393 height 912
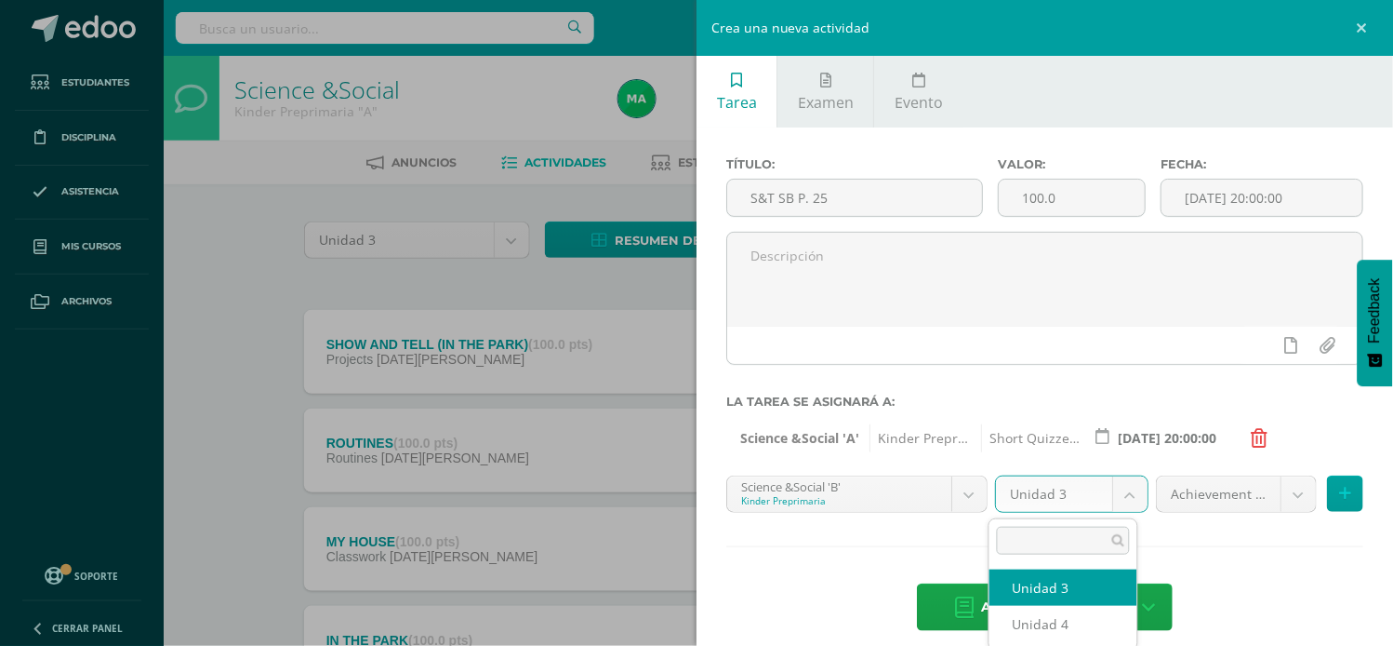
click at [1107, 458] on body "Tarea asignada exitosamente Estudiantes Disciplina Asistencia Mis cursos Archiv…" at bounding box center [696, 456] width 1393 height 912
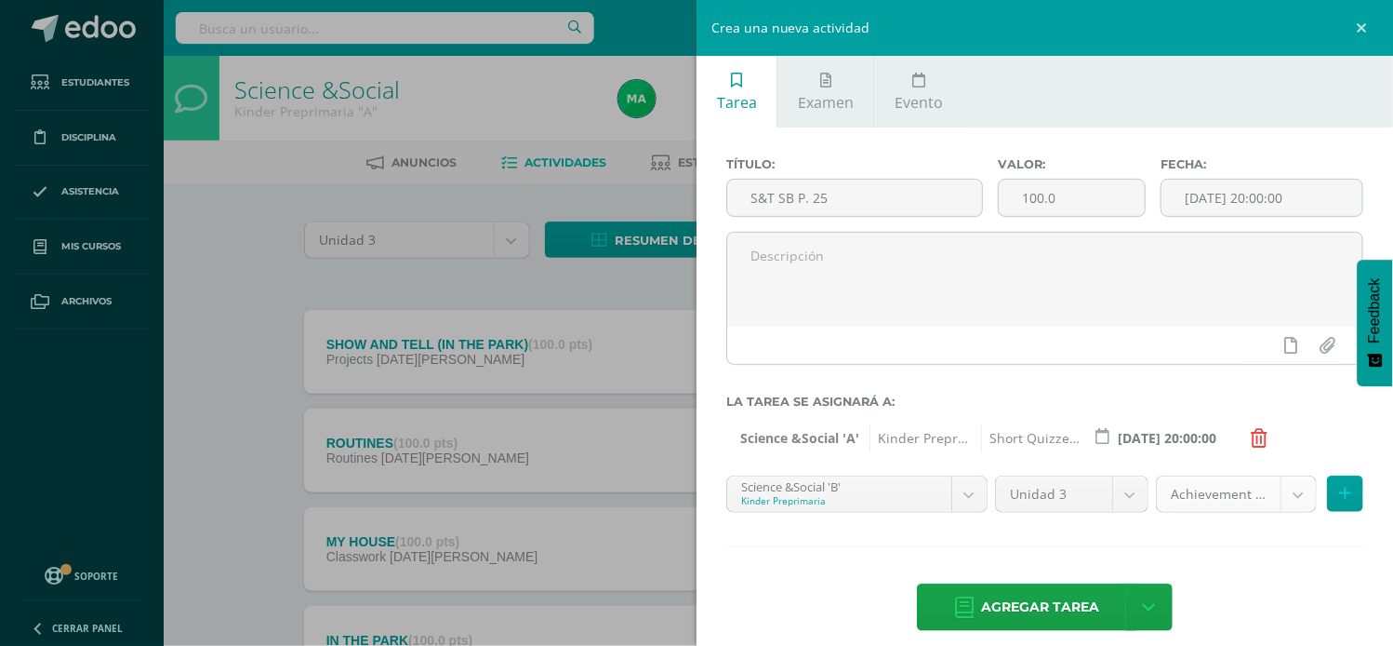
click at [1272, 495] on body "Tarea asignada exitosamente Estudiantes Disciplina Asistencia Mis cursos Archiv…" at bounding box center [696, 456] width 1393 height 912
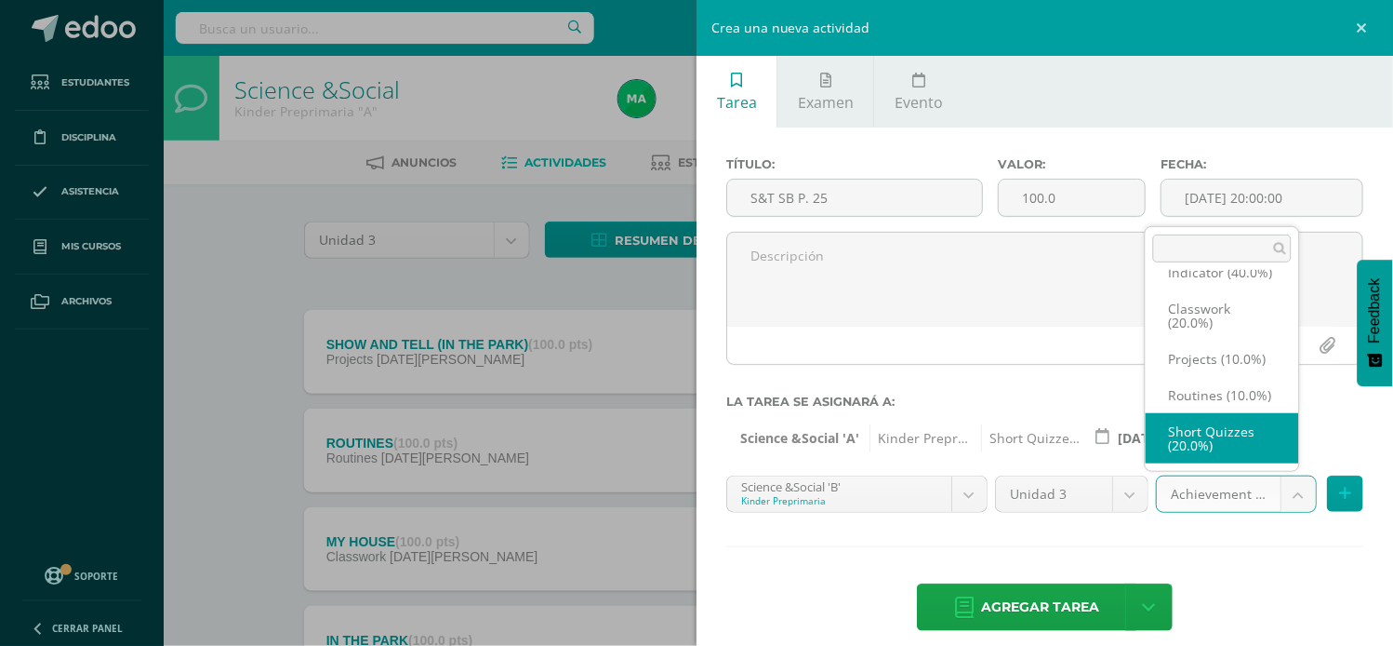
select select "203476"
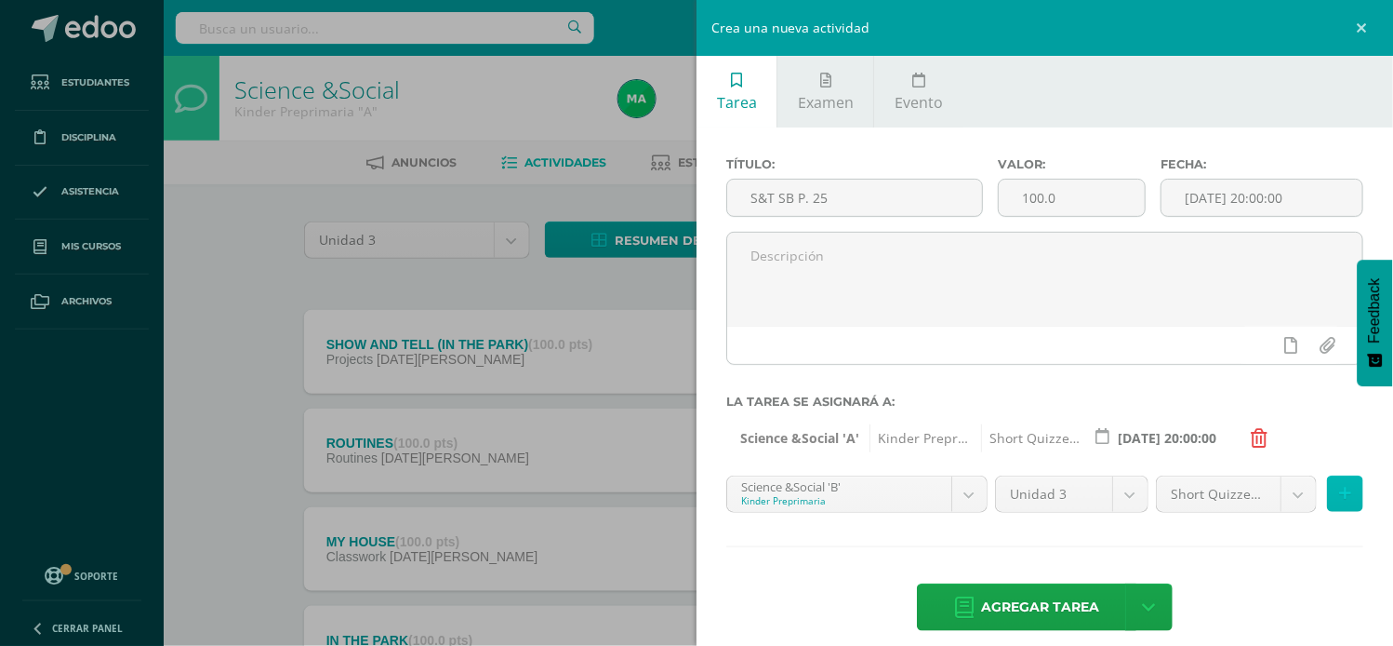
click at [1327, 482] on button at bounding box center [1345, 493] width 36 height 36
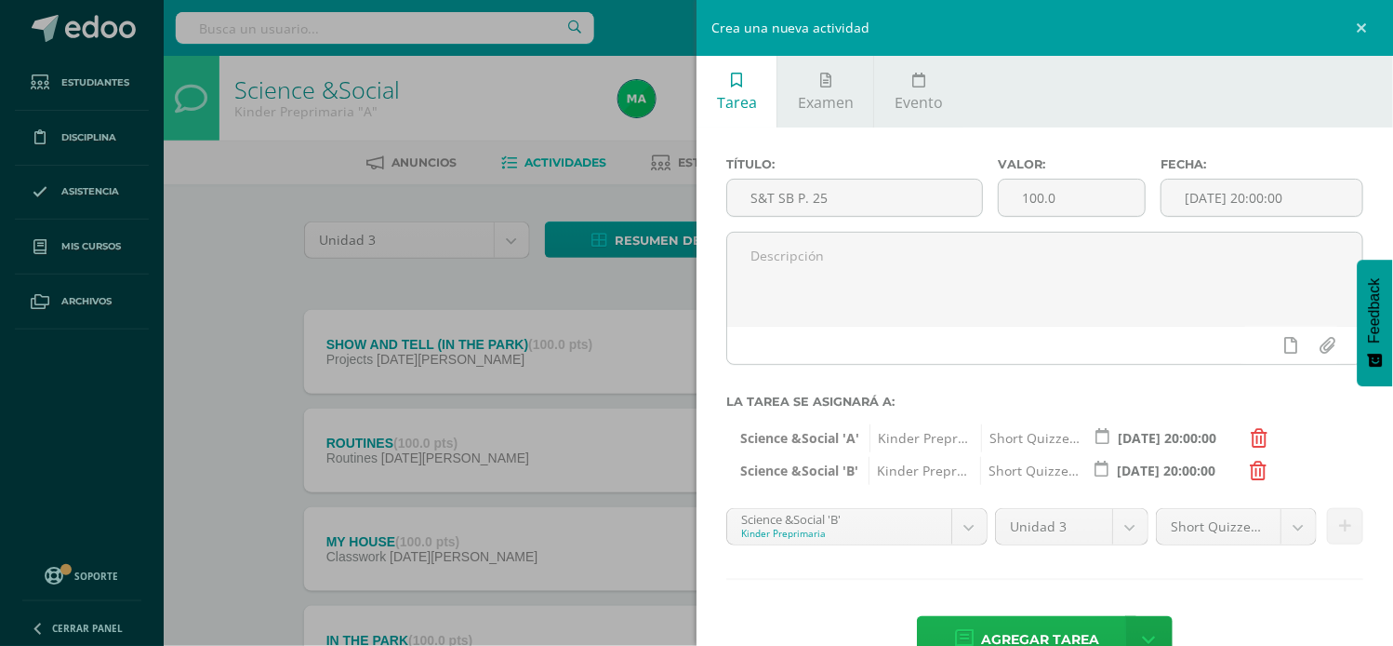
click at [1026, 630] on span "Agregar tarea" at bounding box center [1040, 640] width 118 height 46
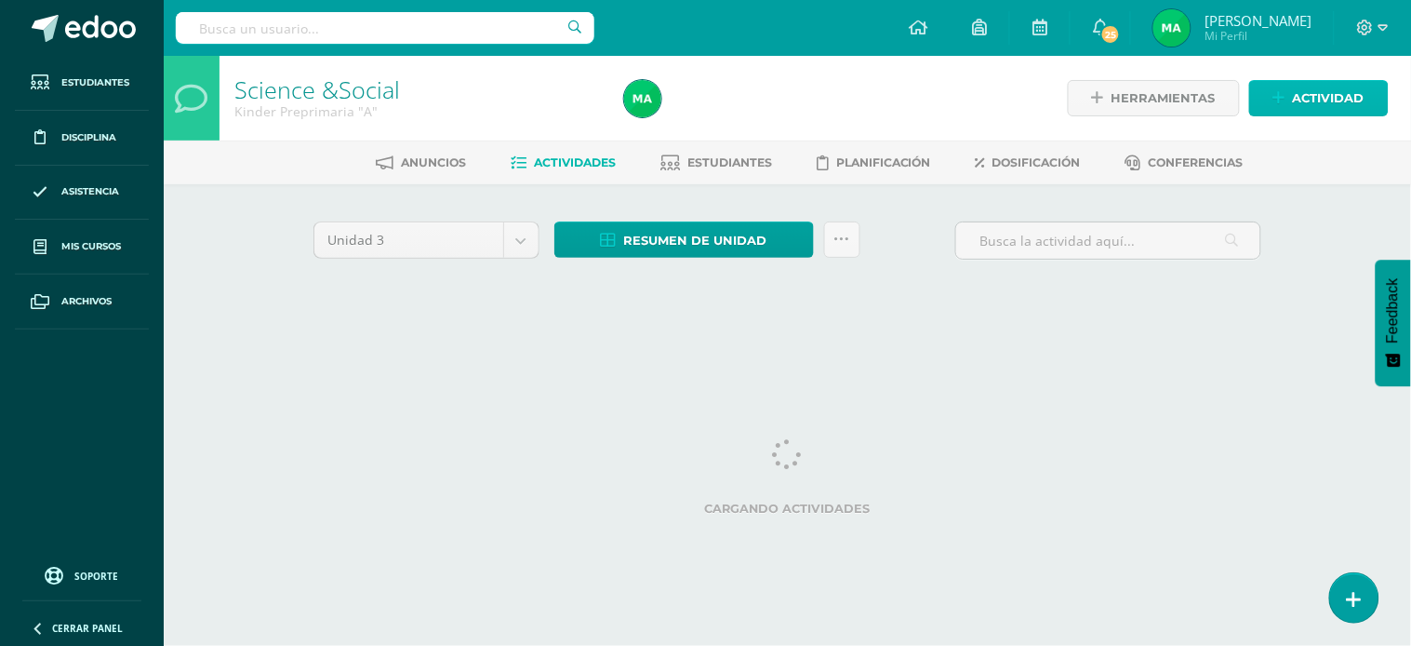
click at [1293, 94] on span "Actividad" at bounding box center [1329, 98] width 72 height 34
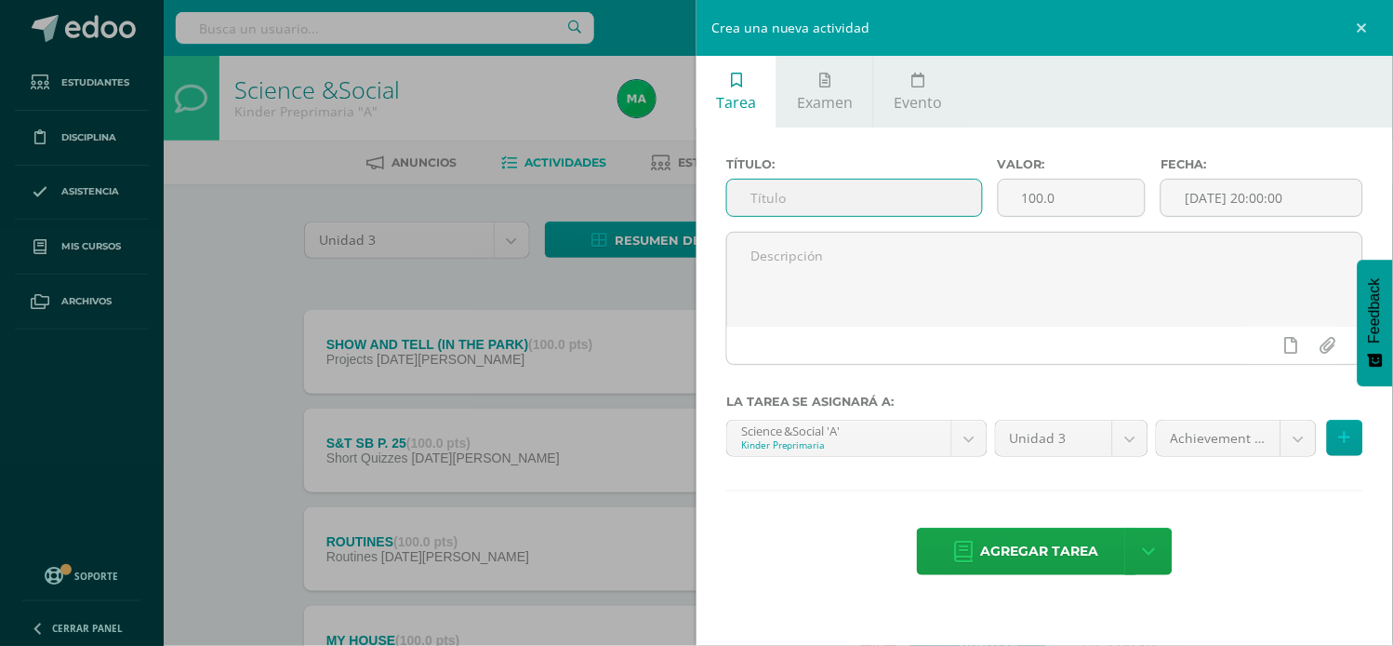
click at [823, 188] on input "text" at bounding box center [854, 198] width 255 height 36
type input "S&T SB P. 57"
click at [1293, 437] on body "Tarea asignada exitosamente Estudiantes Disciplina Asistencia Mis cursos Archiv…" at bounding box center [696, 505] width 1393 height 1010
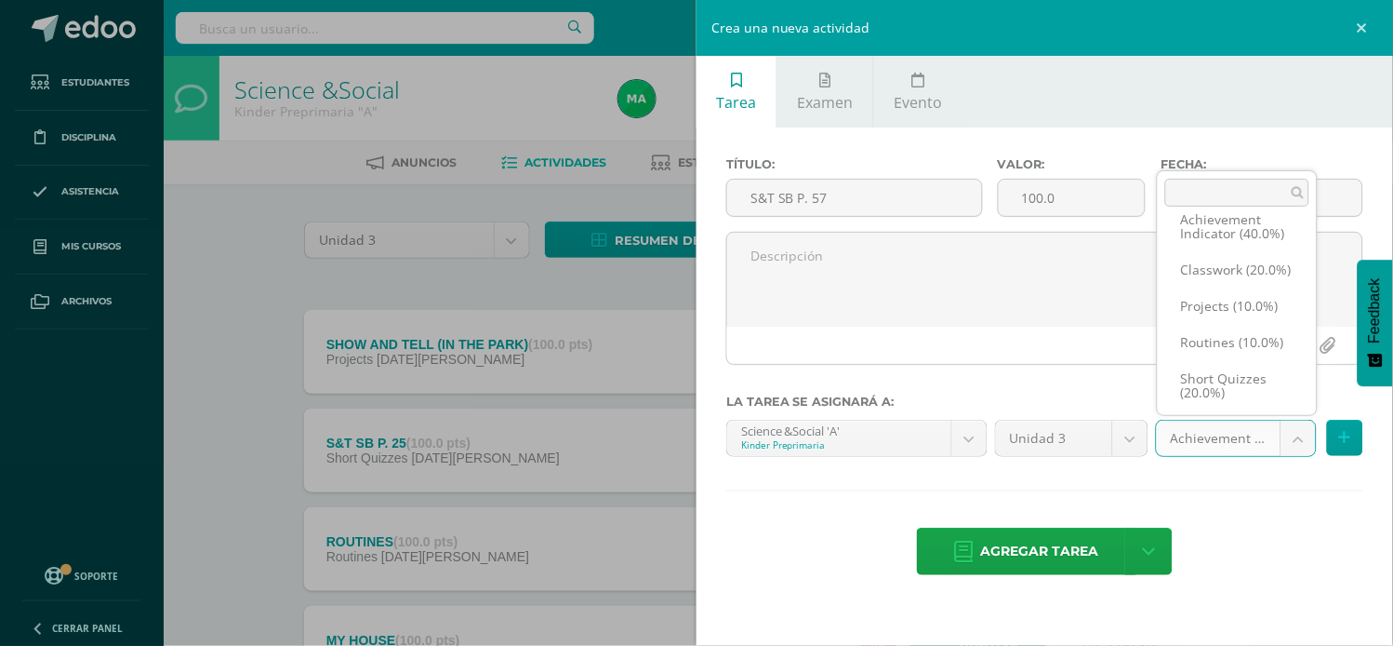
scroll to position [78, 0]
select select "203471"
click at [1343, 434] on icon at bounding box center [1345, 438] width 12 height 16
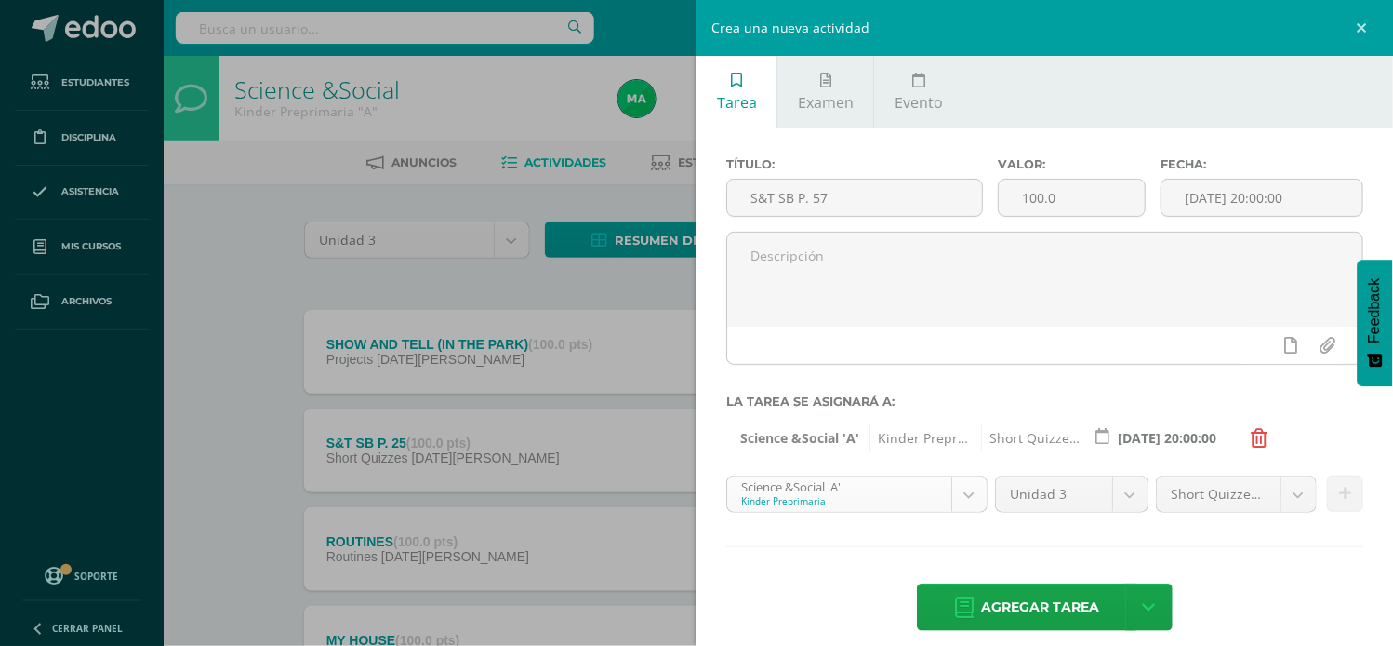
click at [956, 493] on body "Tarea asignada exitosamente Estudiantes Disciplina Asistencia Mis cursos Archiv…" at bounding box center [696, 505] width 1393 height 1010
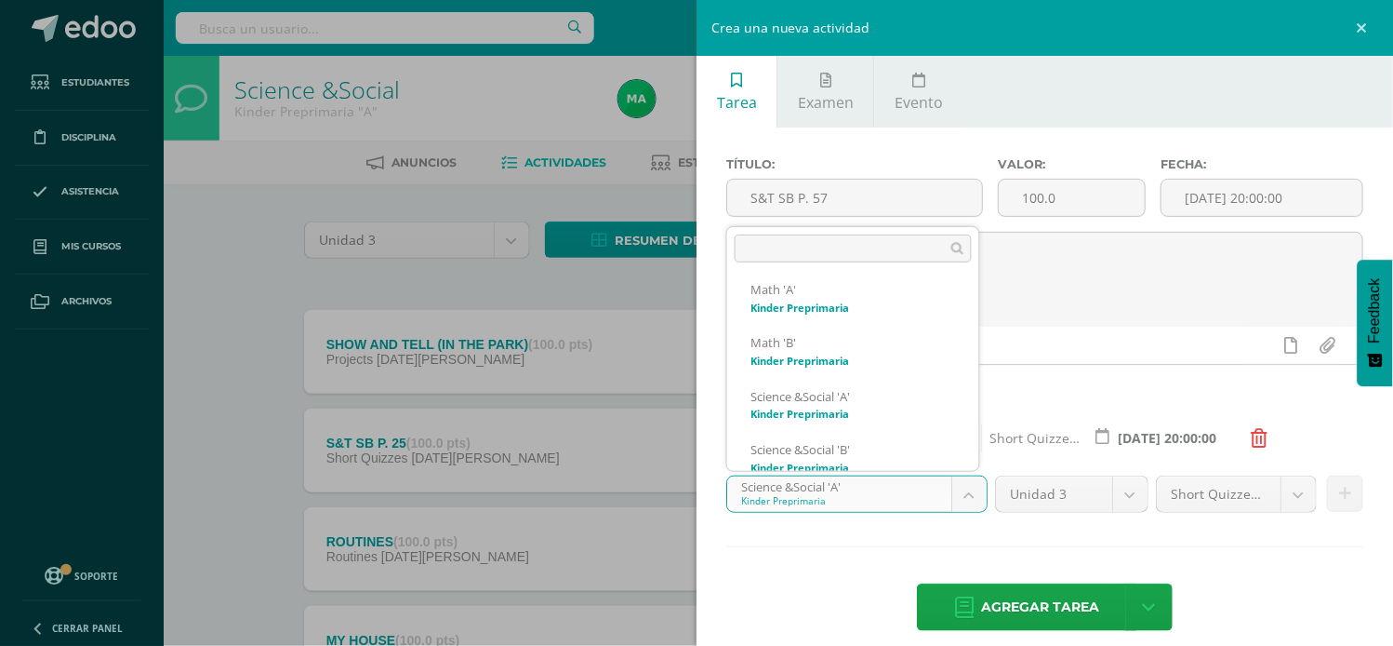
scroll to position [389, 0]
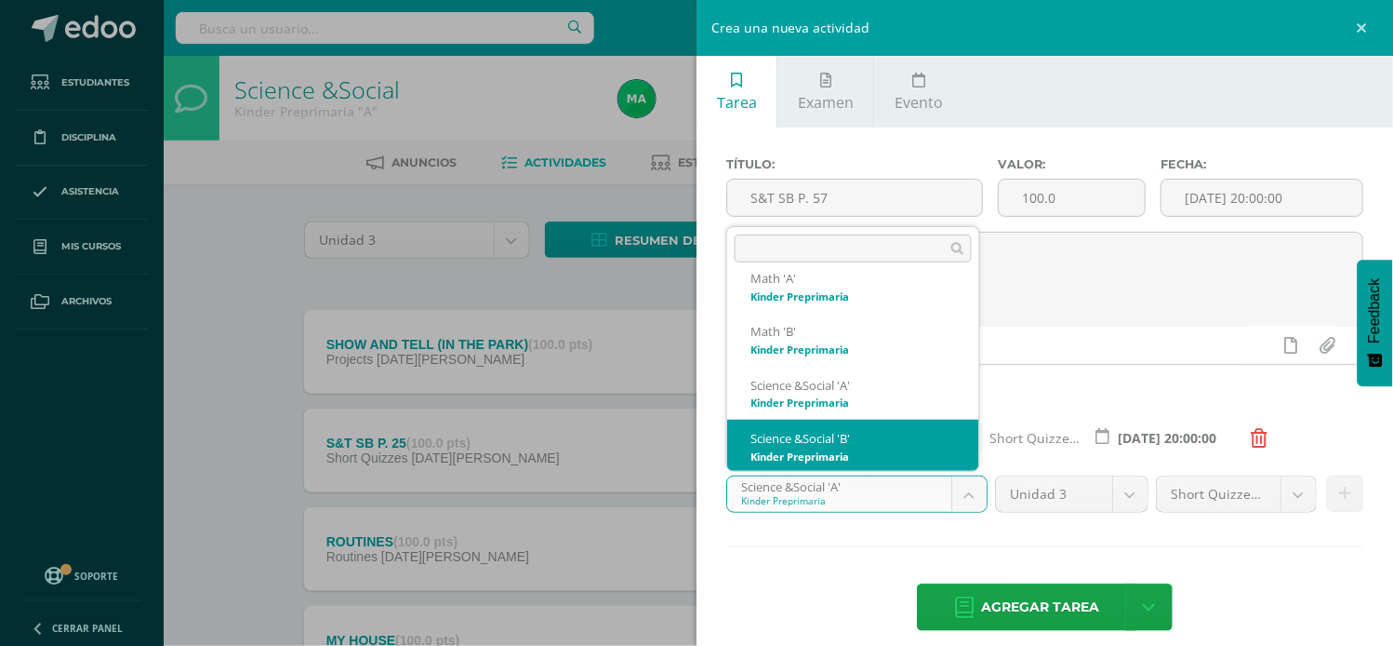
select select "174155"
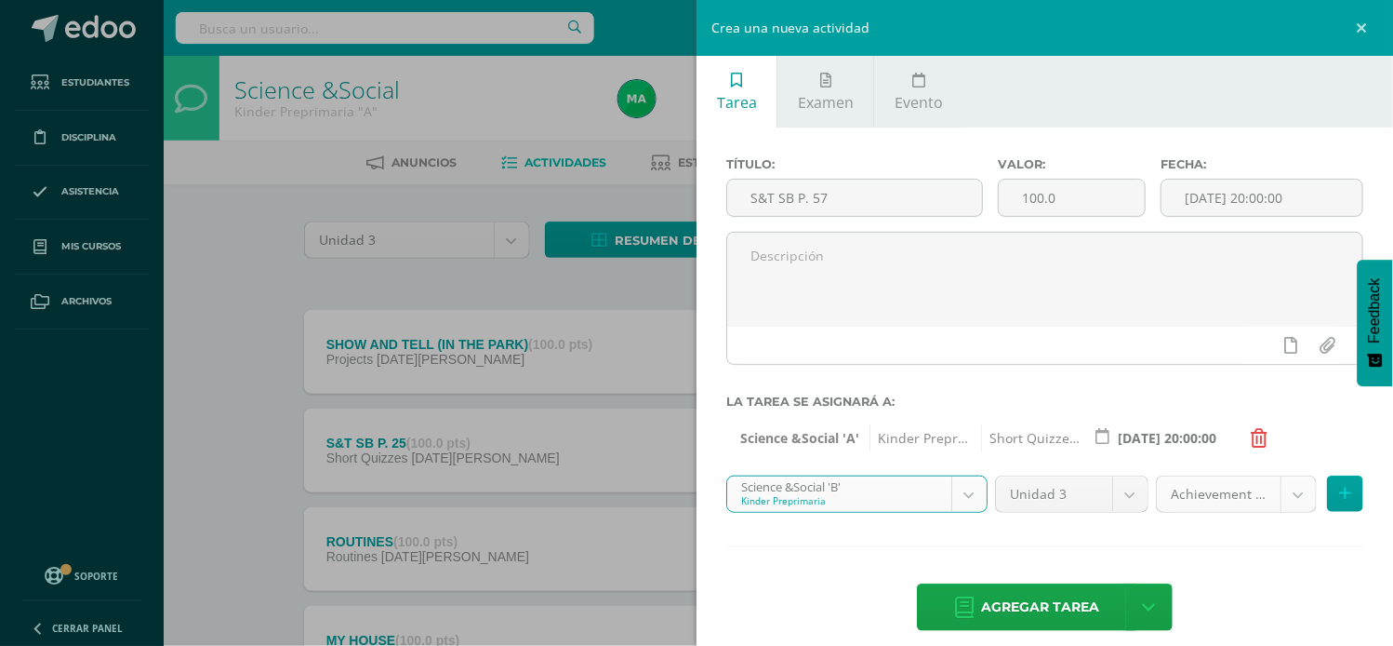
click at [1285, 491] on body "Tarea asignada exitosamente Estudiantes Disciplina Asistencia Mis cursos Archiv…" at bounding box center [696, 505] width 1393 height 1010
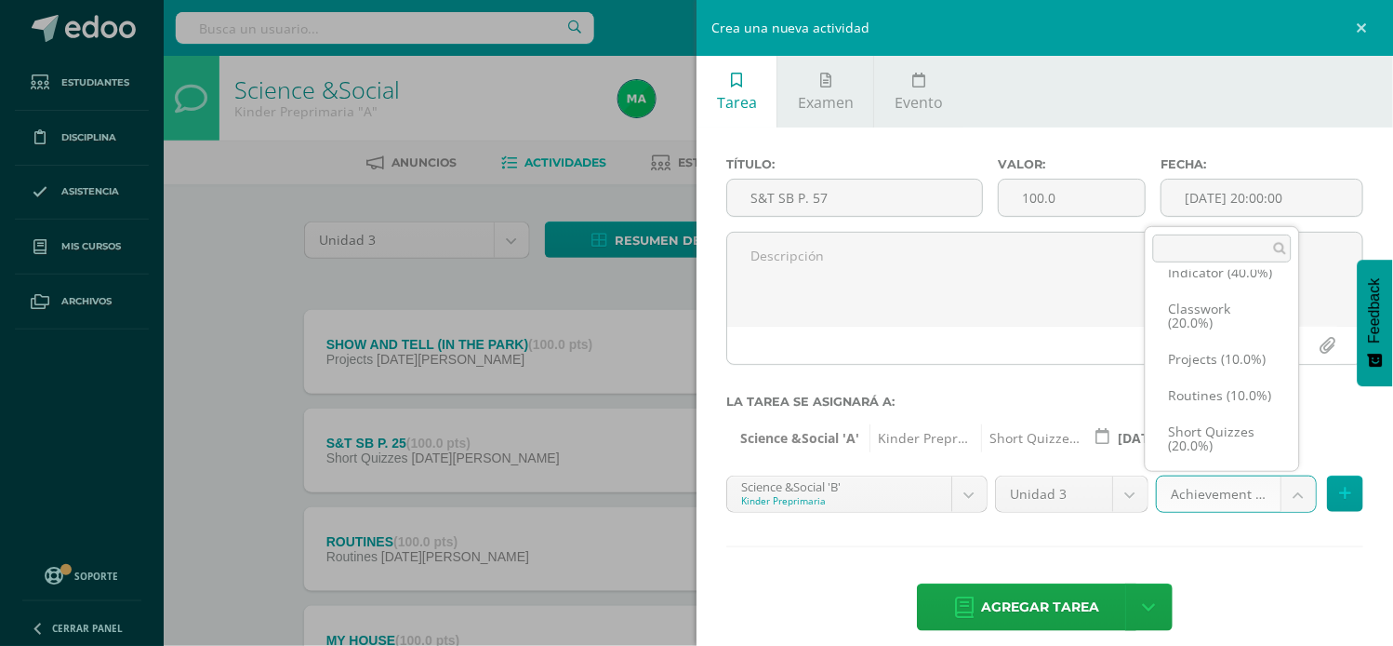
scroll to position [78, 0]
select select "203476"
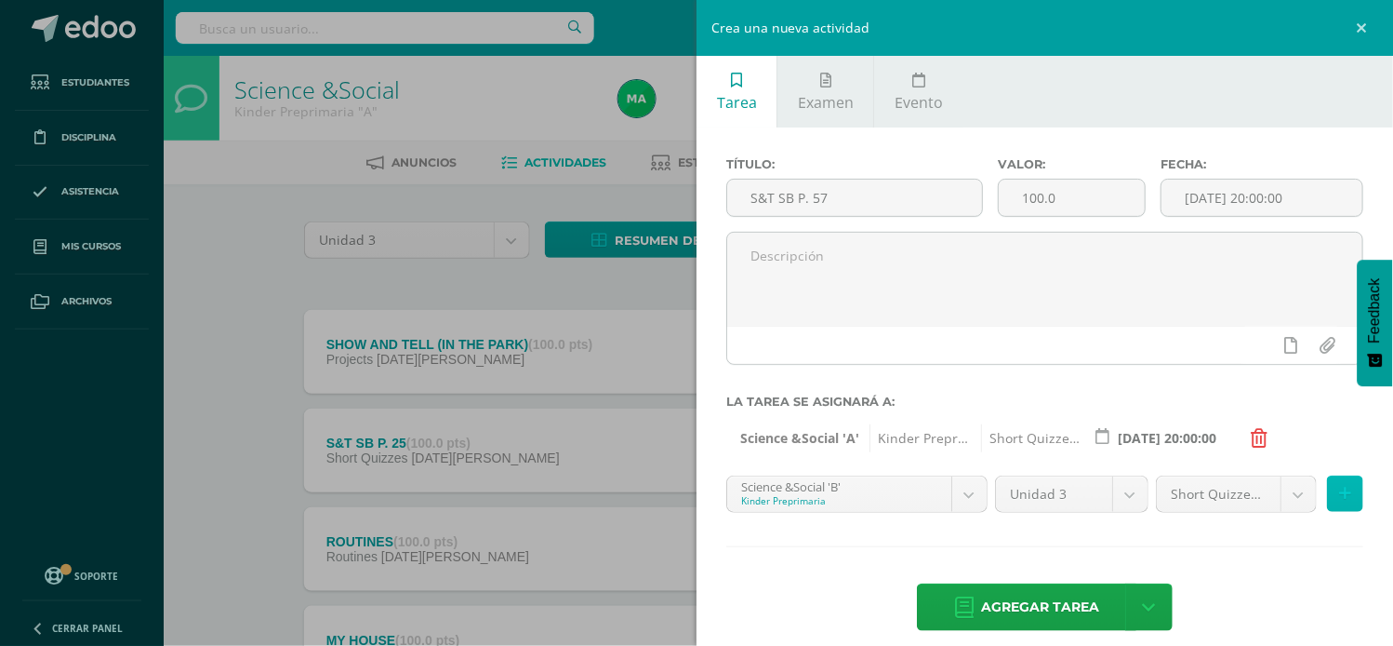
click at [1332, 482] on button at bounding box center [1345, 493] width 36 height 36
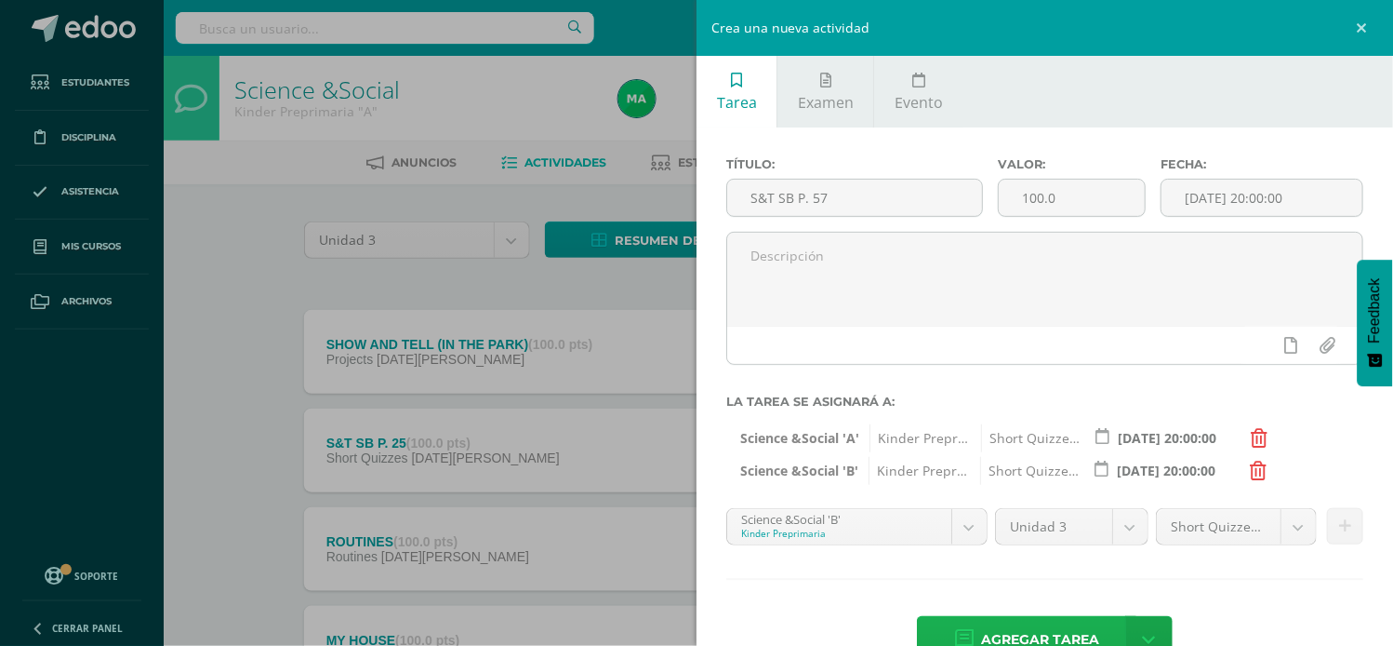
click at [997, 630] on span "Agregar tarea" at bounding box center [1040, 640] width 118 height 46
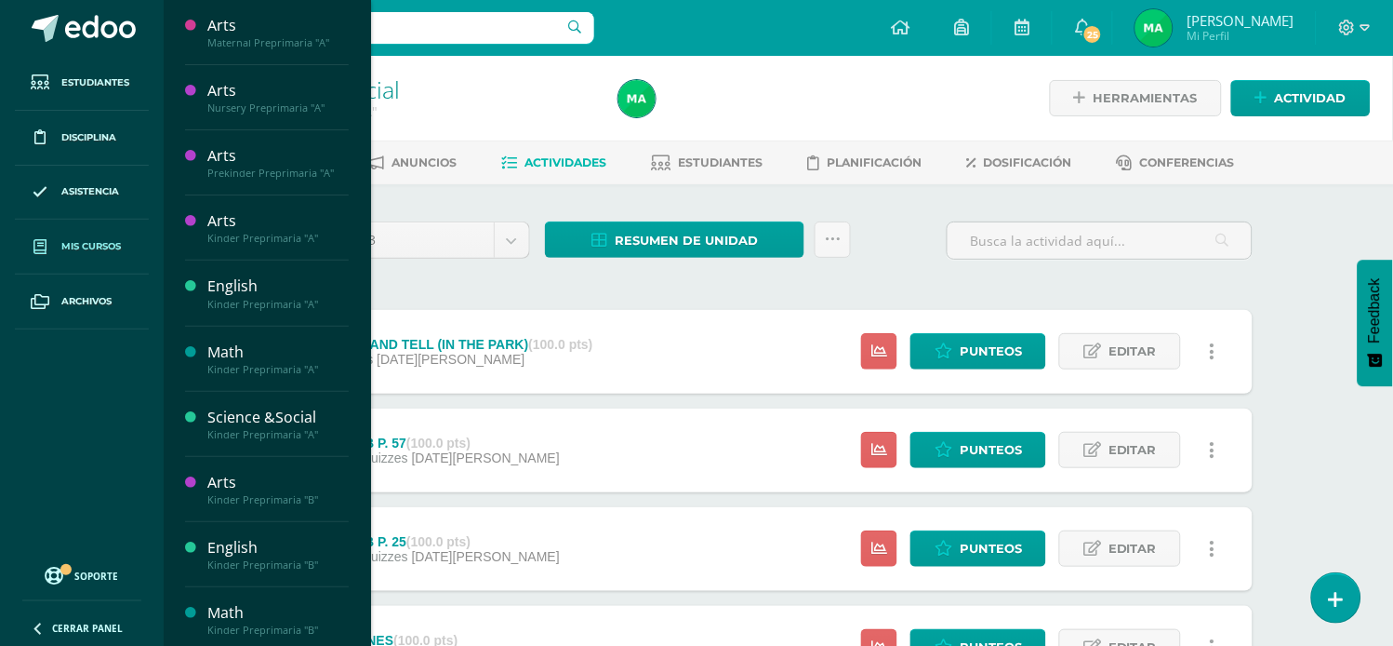
click at [86, 247] on span "Mis cursos" at bounding box center [91, 246] width 60 height 15
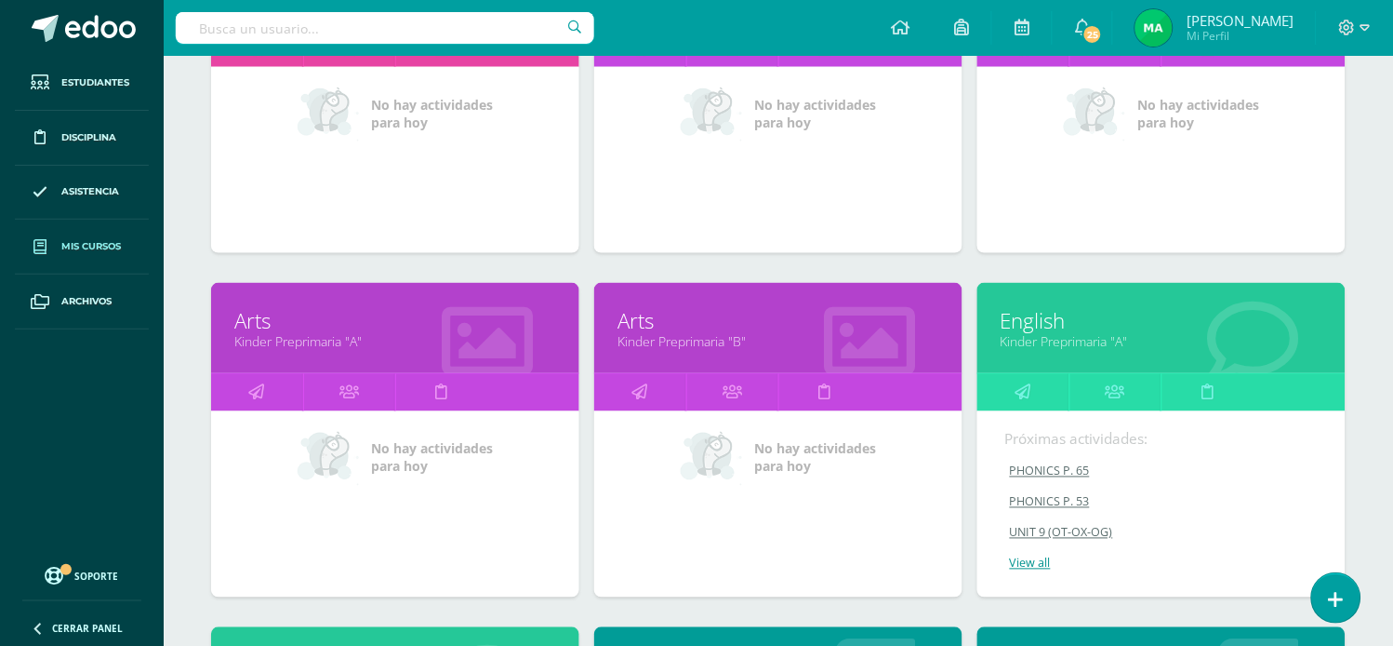
scroll to position [415, 0]
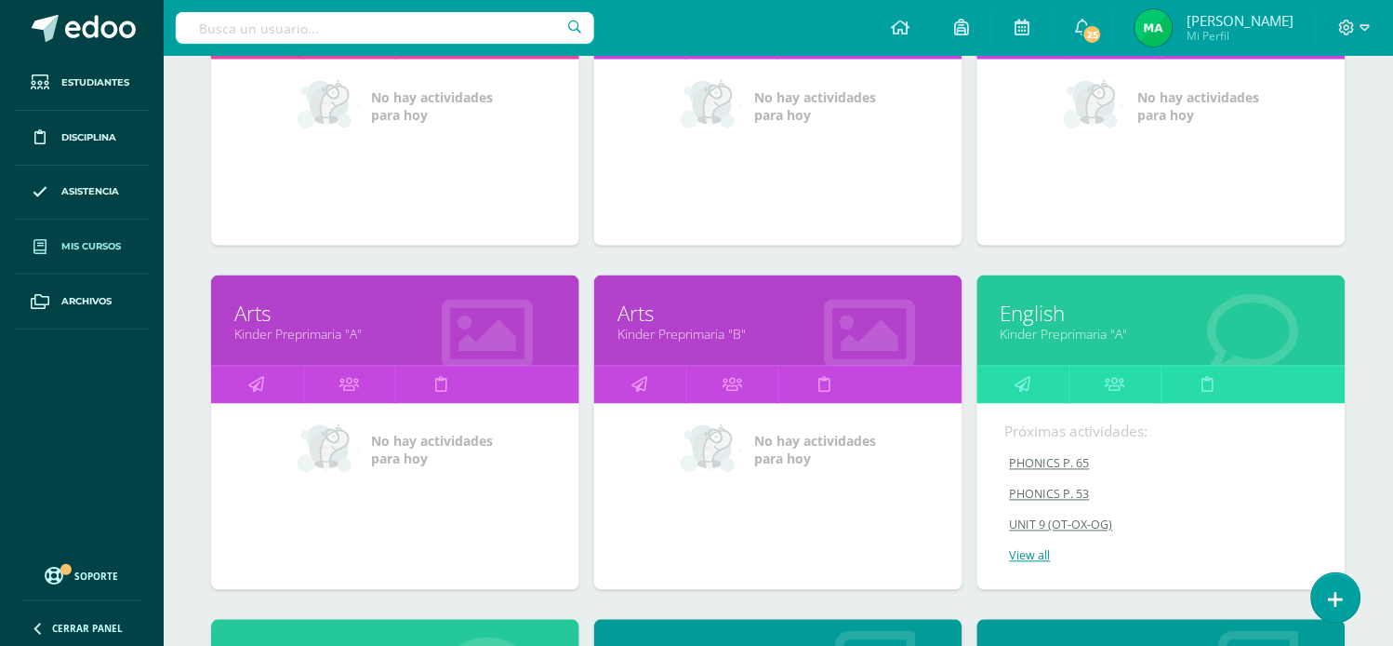
click at [1031, 312] on link "English" at bounding box center [1162, 313] width 322 height 29
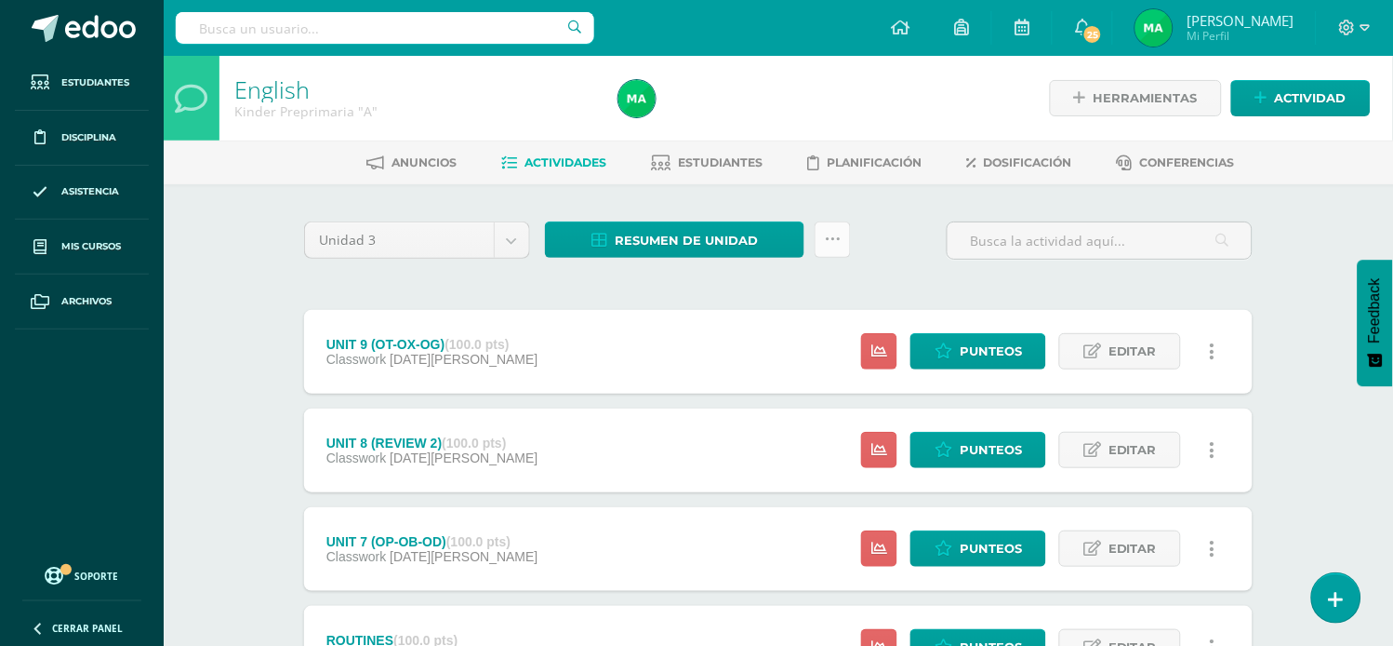
click at [828, 242] on icon at bounding box center [833, 240] width 16 height 16
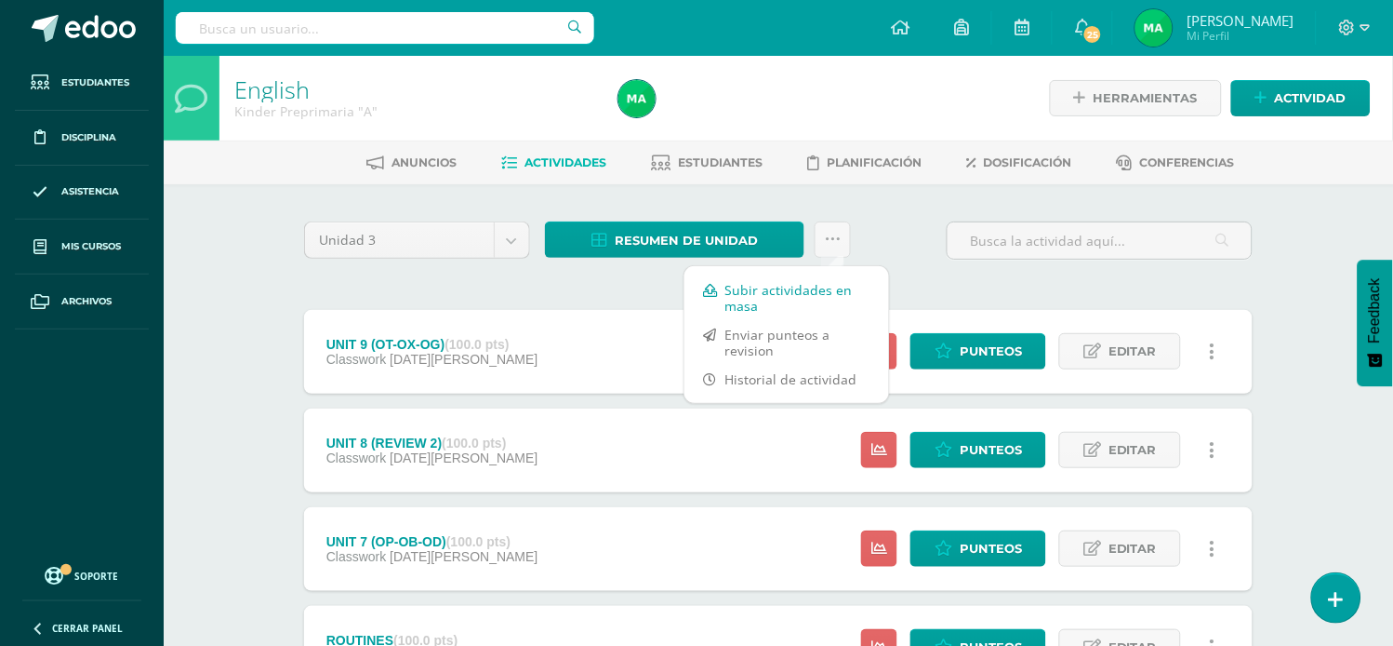
click at [733, 299] on link "Subir actividades en masa" at bounding box center [787, 297] width 205 height 45
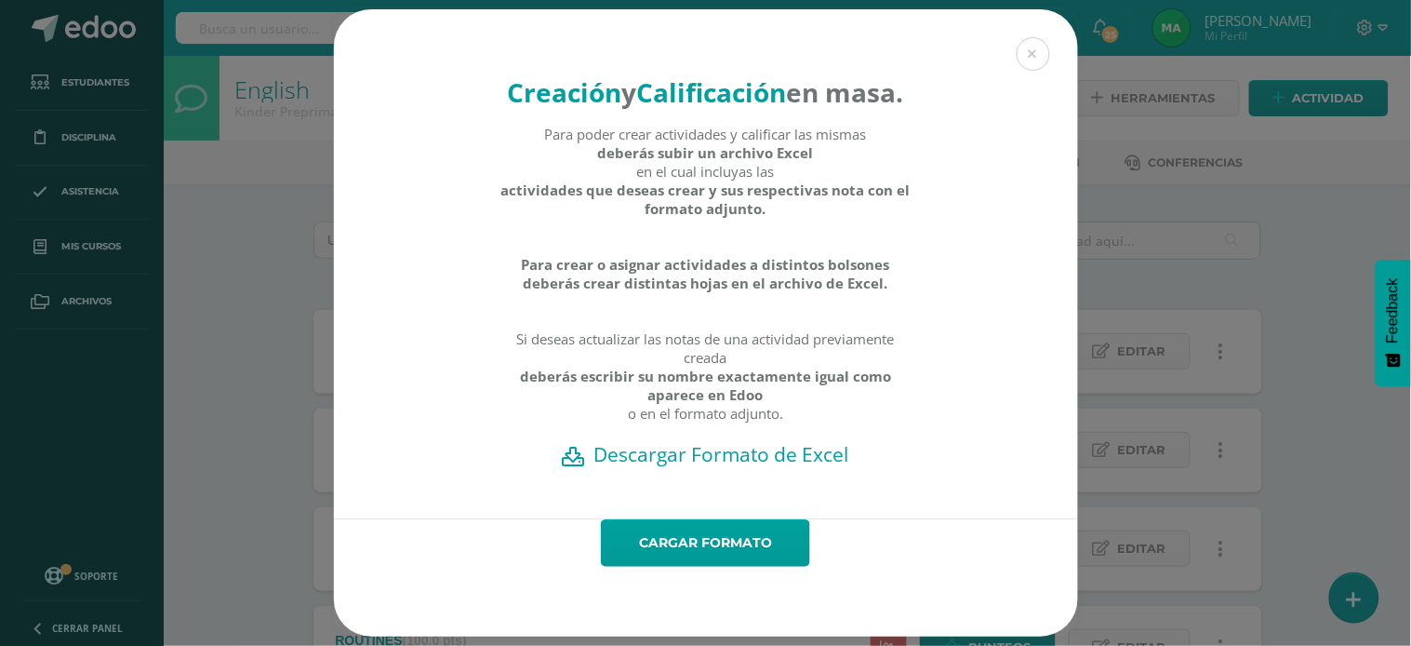
click at [663, 467] on h2 "Descargar Formato de Excel" at bounding box center [706, 454] width 679 height 26
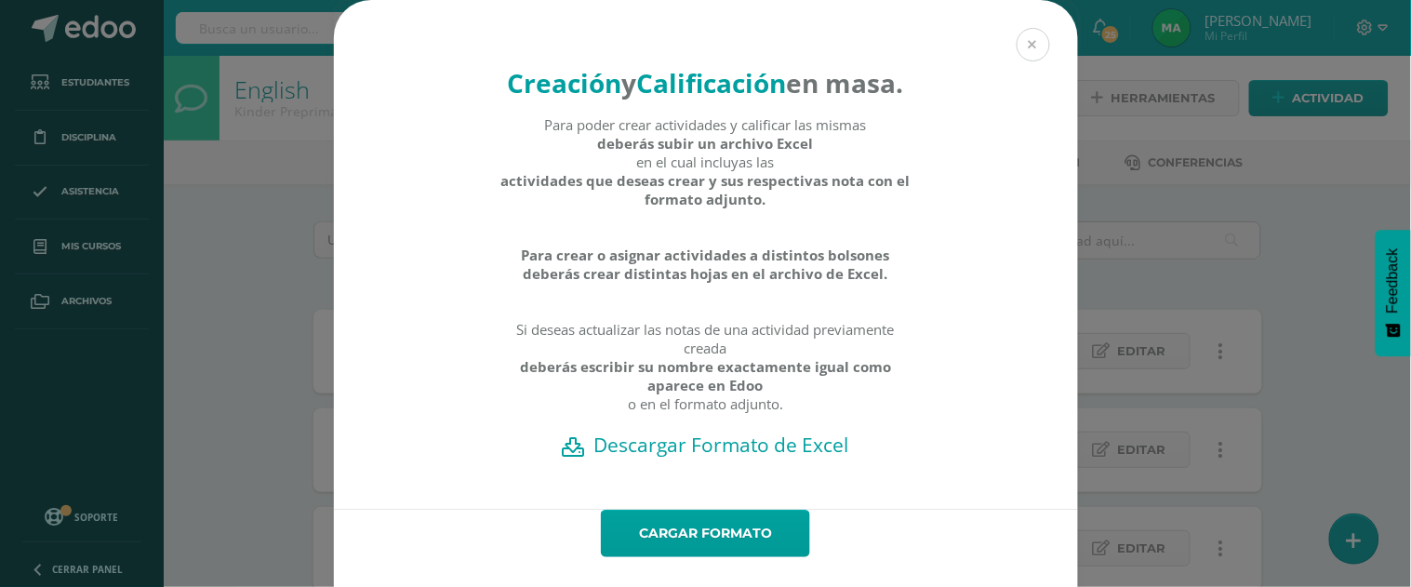
click at [1025, 41] on button at bounding box center [1033, 44] width 33 height 33
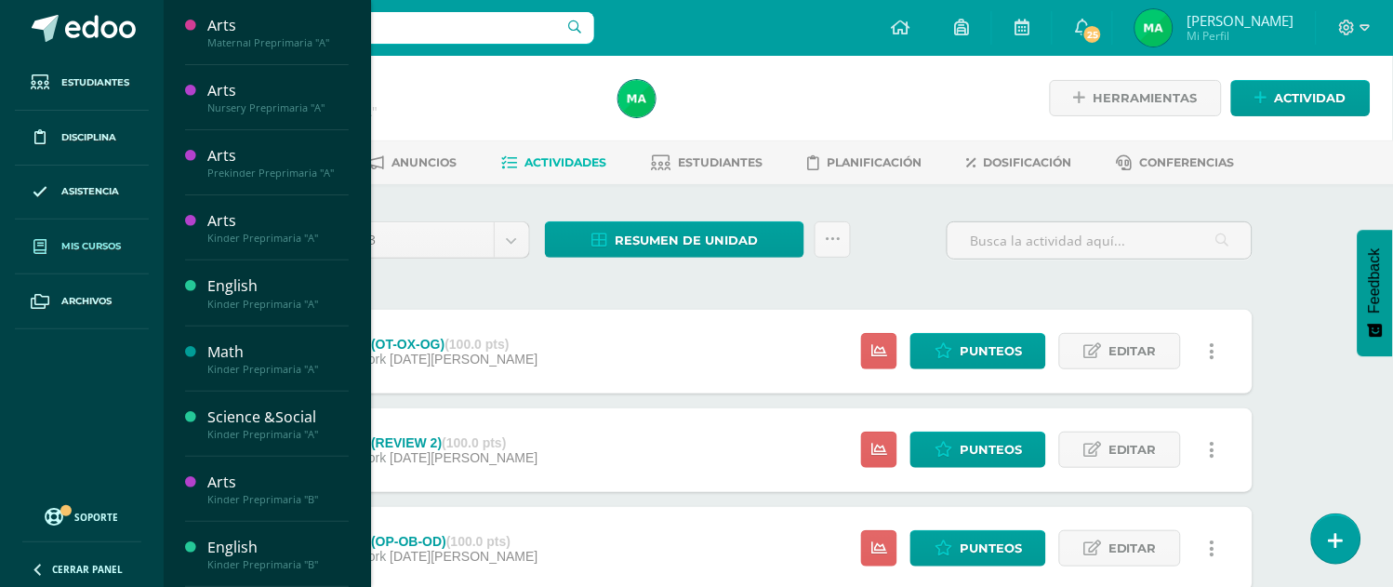
click at [91, 255] on link "Mis cursos" at bounding box center [82, 247] width 134 height 55
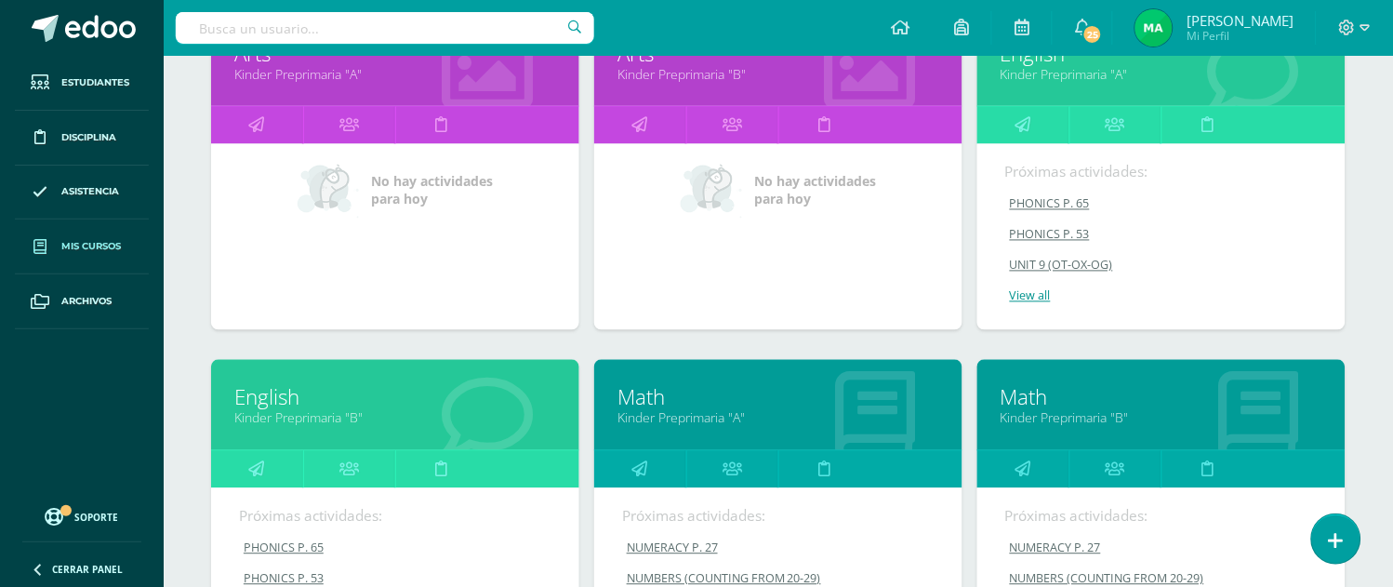
scroll to position [677, 0]
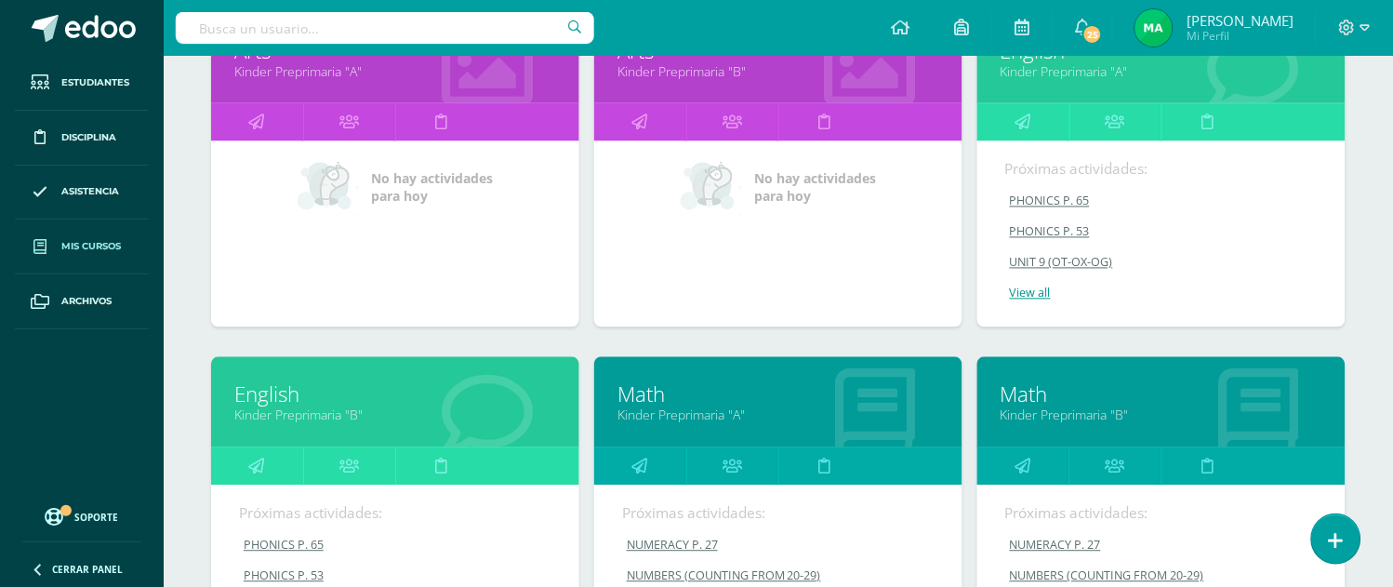
click at [254, 396] on link "English" at bounding box center [395, 394] width 322 height 29
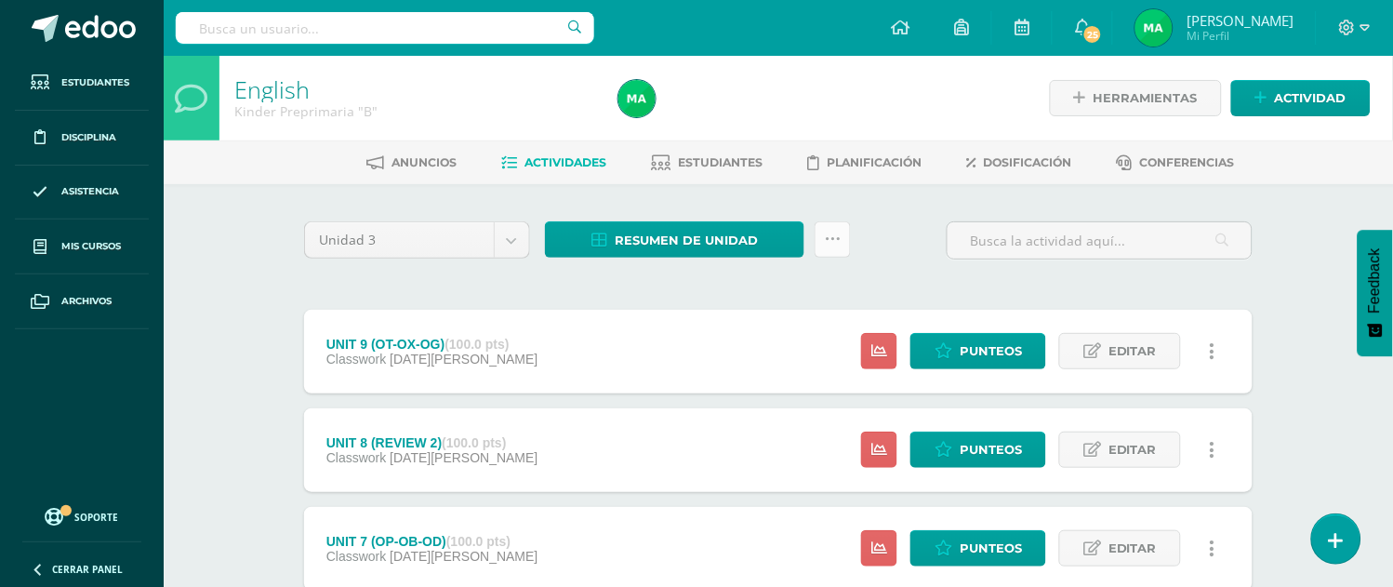
click at [828, 246] on icon at bounding box center [833, 240] width 16 height 16
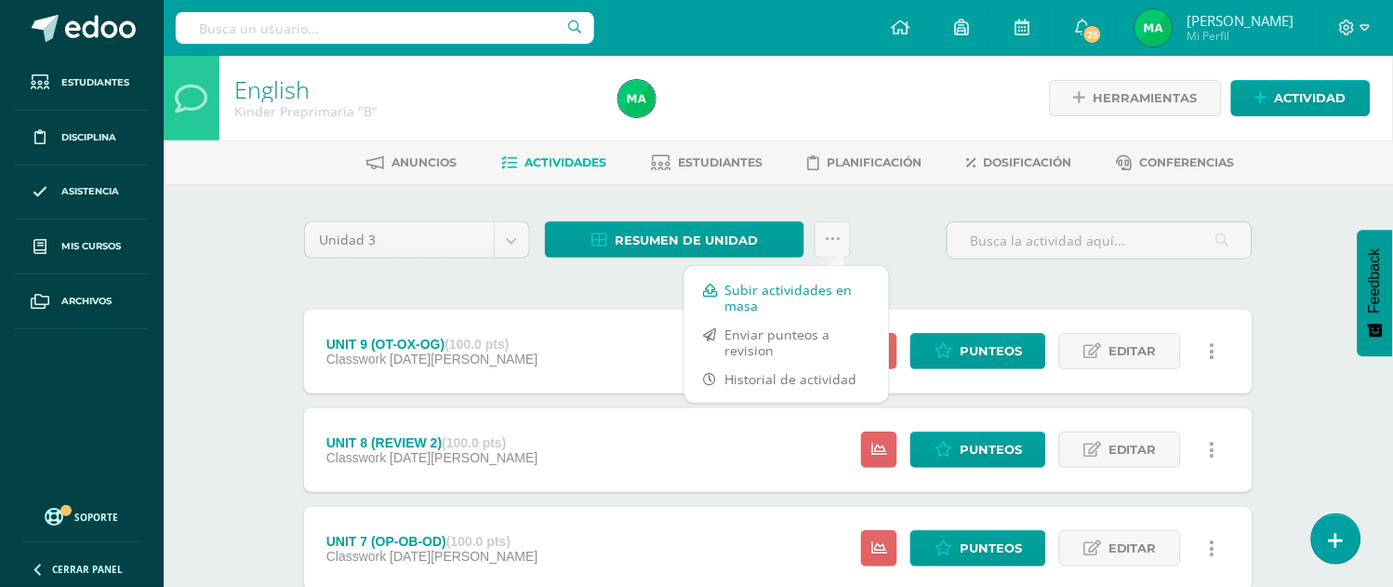
click at [742, 291] on link "Subir actividades en masa" at bounding box center [787, 297] width 205 height 45
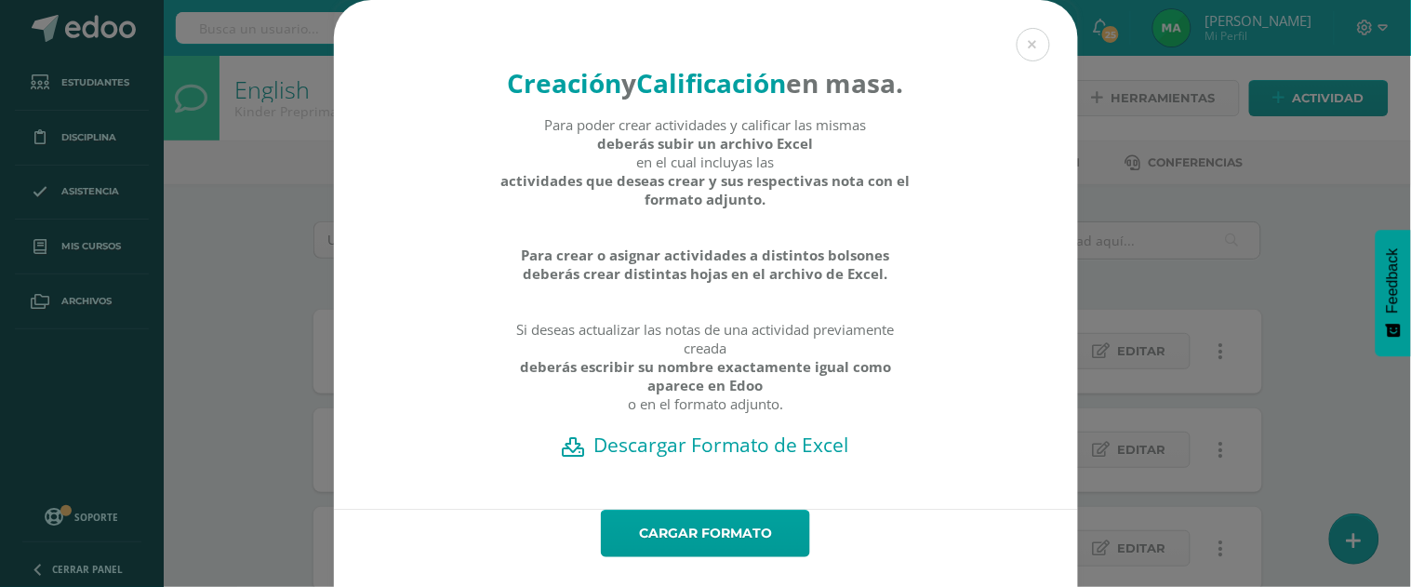
click at [680, 458] on h2 "Descargar Formato de Excel" at bounding box center [706, 445] width 679 height 26
click at [1020, 42] on button at bounding box center [1033, 44] width 33 height 33
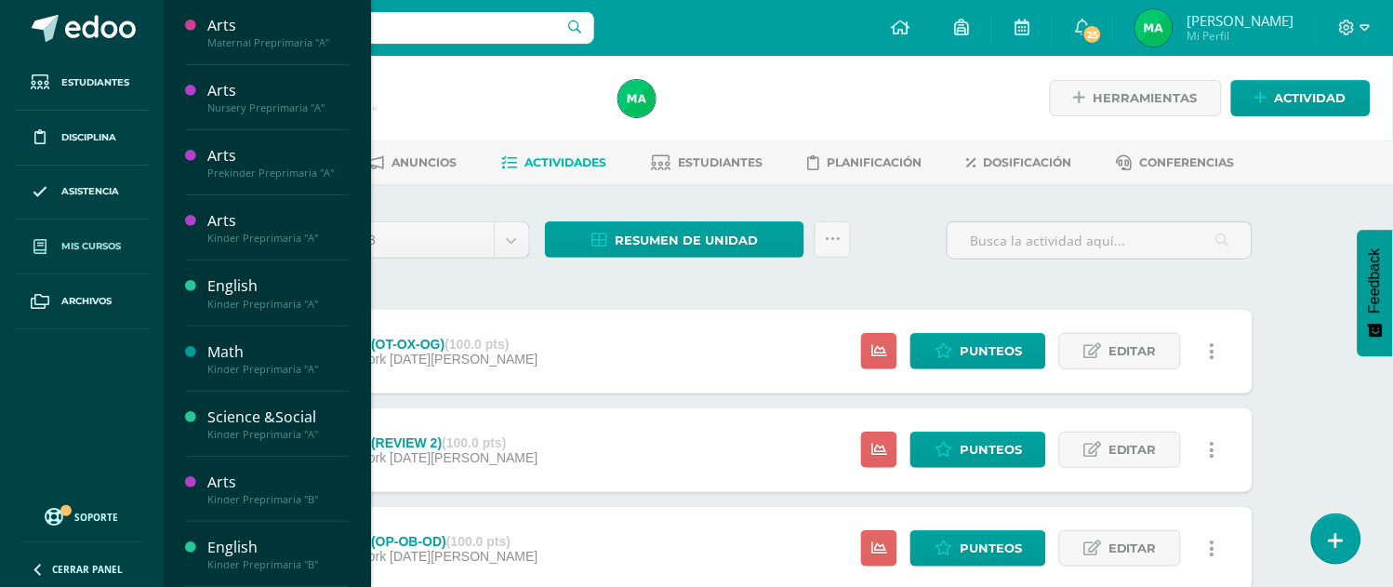
click at [91, 247] on span "Mis cursos" at bounding box center [91, 246] width 60 height 15
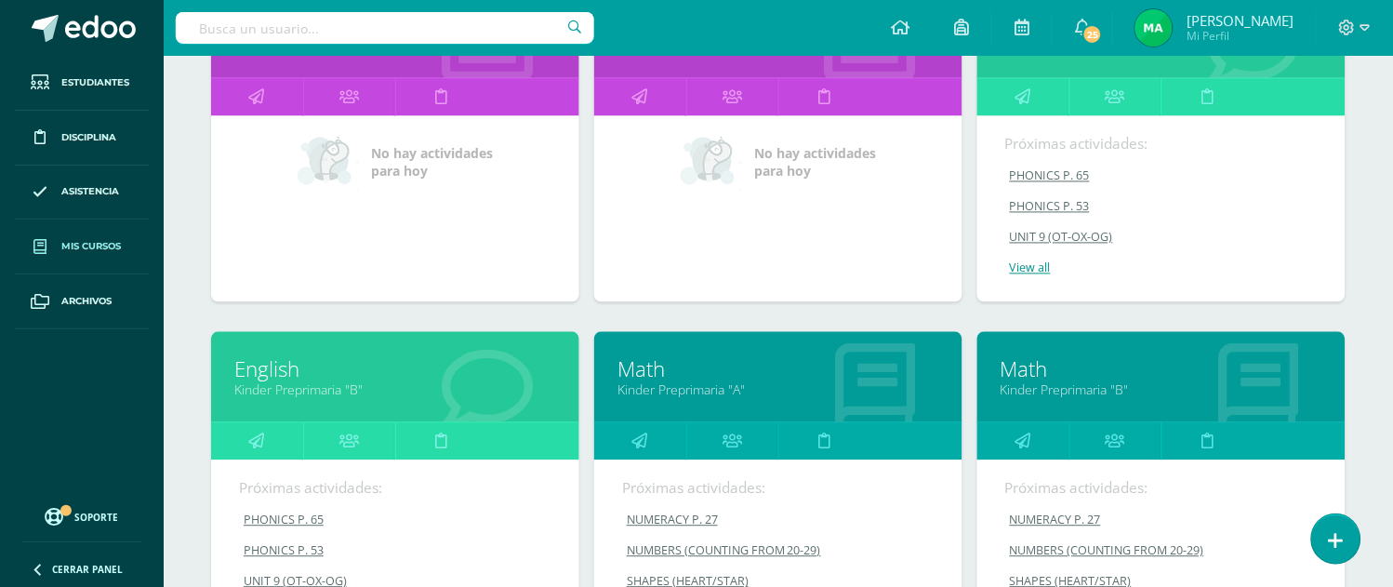
scroll to position [717, 0]
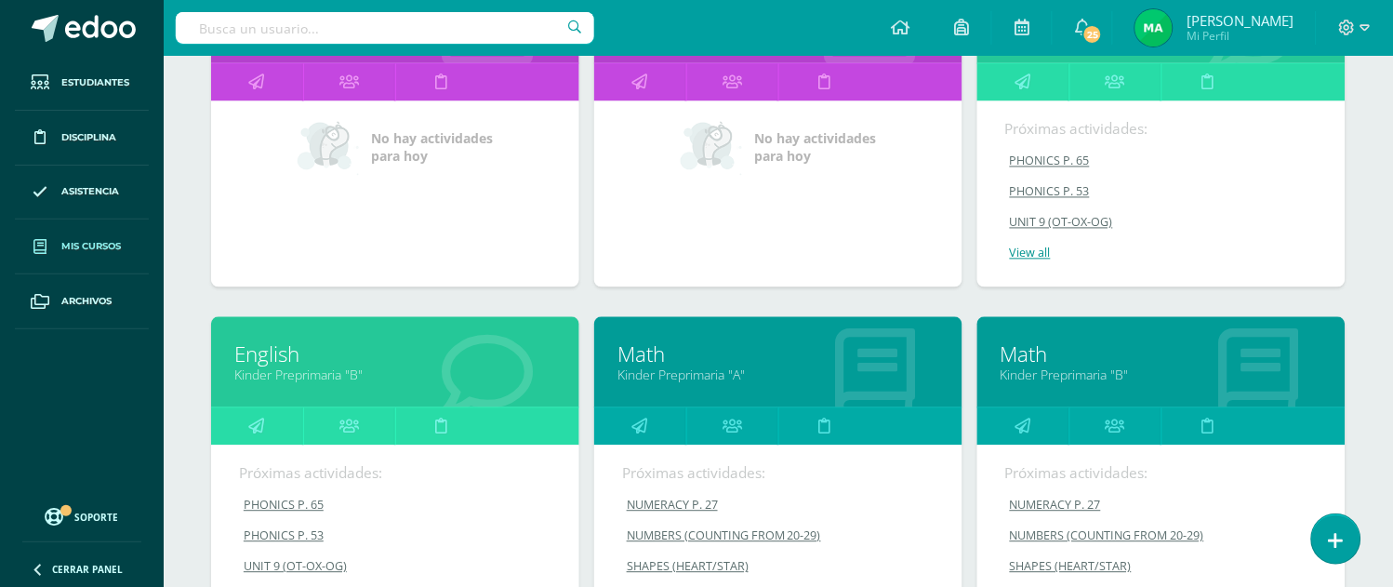
click at [620, 359] on link "Math" at bounding box center [779, 354] width 322 height 29
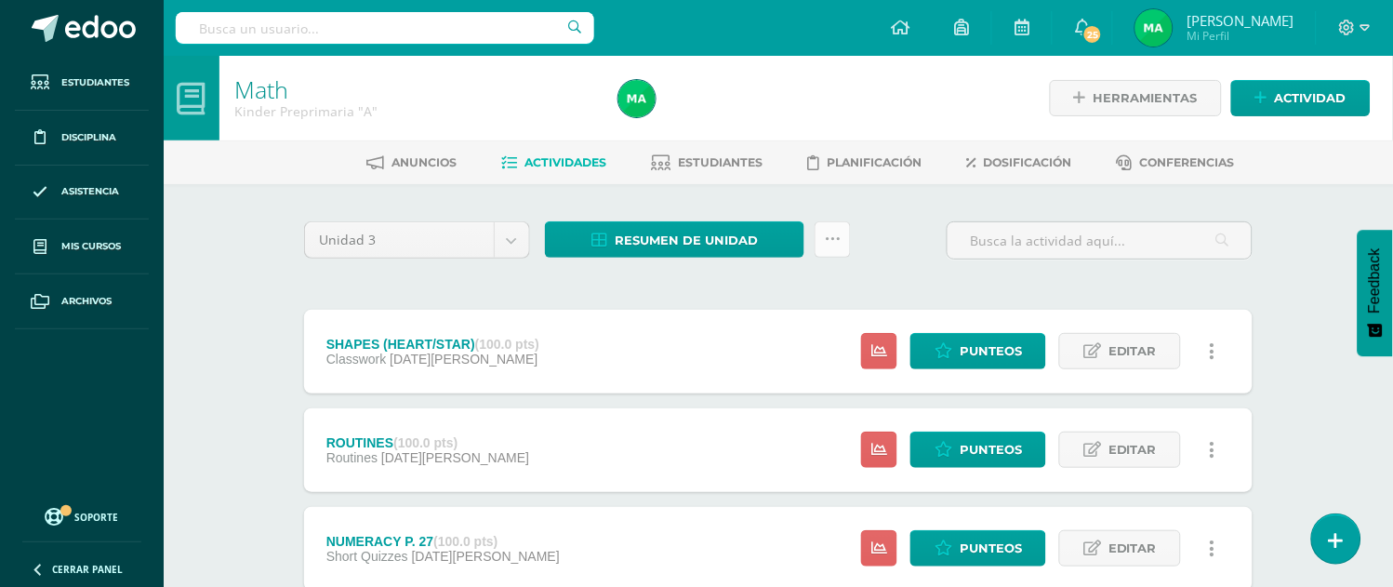
click at [834, 239] on icon at bounding box center [833, 240] width 16 height 16
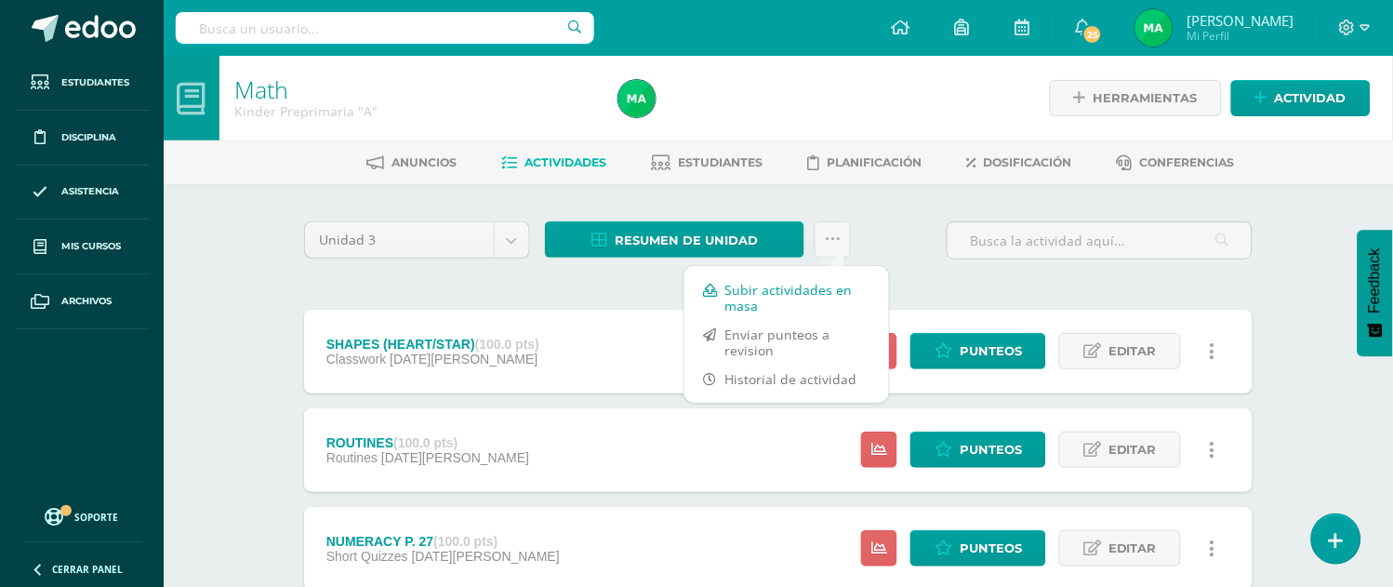
click at [732, 292] on link "Subir actividades en masa" at bounding box center [787, 297] width 205 height 45
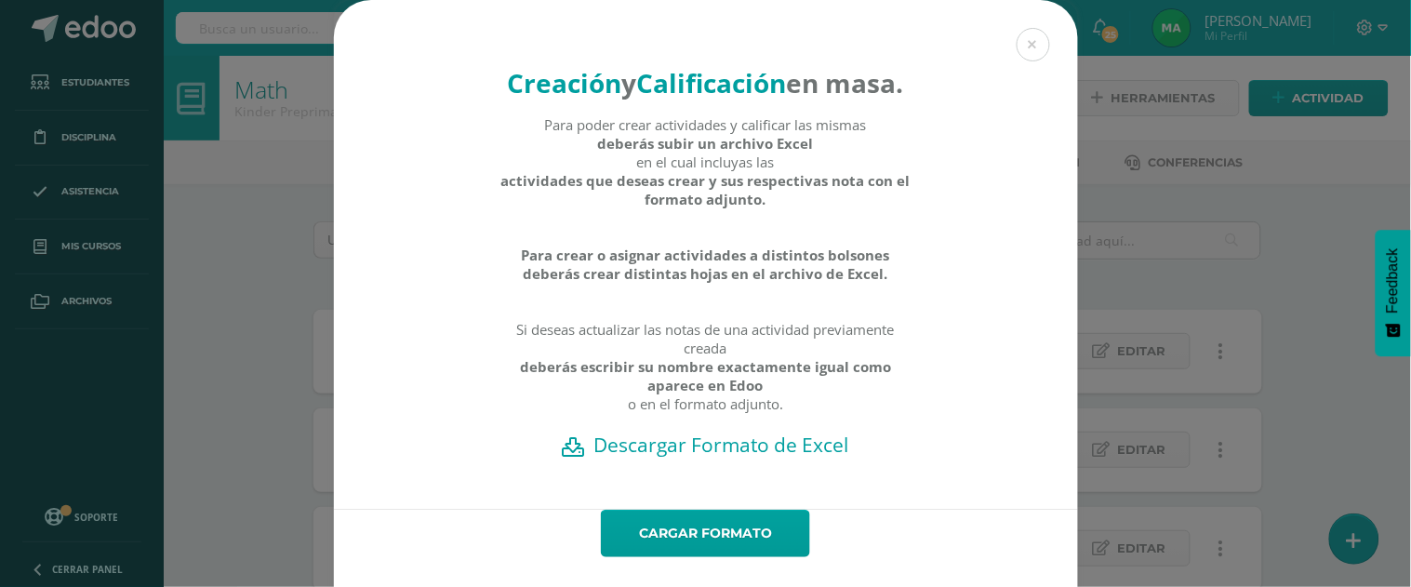
click at [601, 458] on h2 "Descargar Formato de Excel" at bounding box center [706, 445] width 679 height 26
click at [1026, 44] on button at bounding box center [1033, 44] width 33 height 33
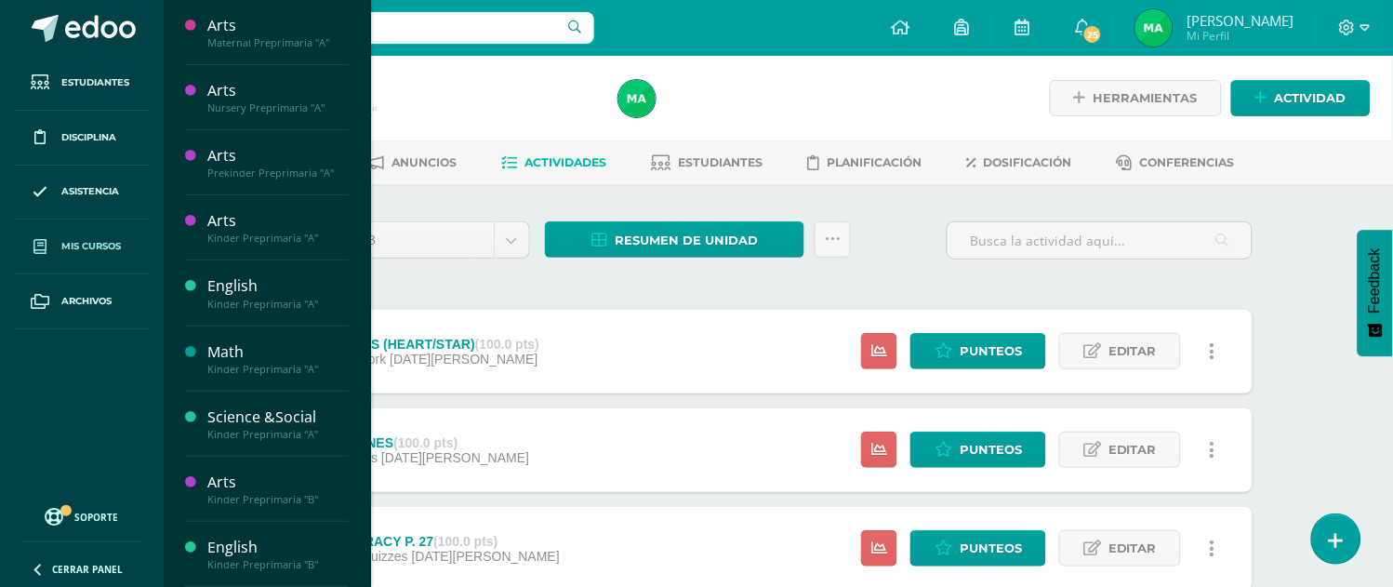
click at [108, 244] on span "Mis cursos" at bounding box center [91, 246] width 60 height 15
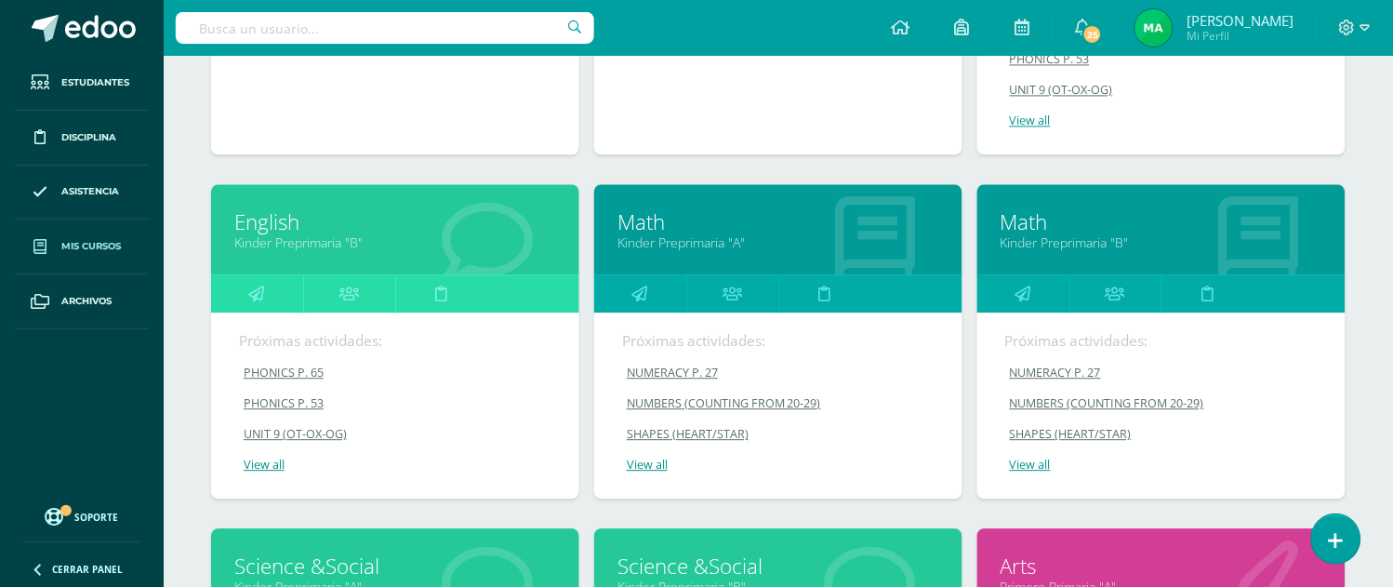
scroll to position [862, 0]
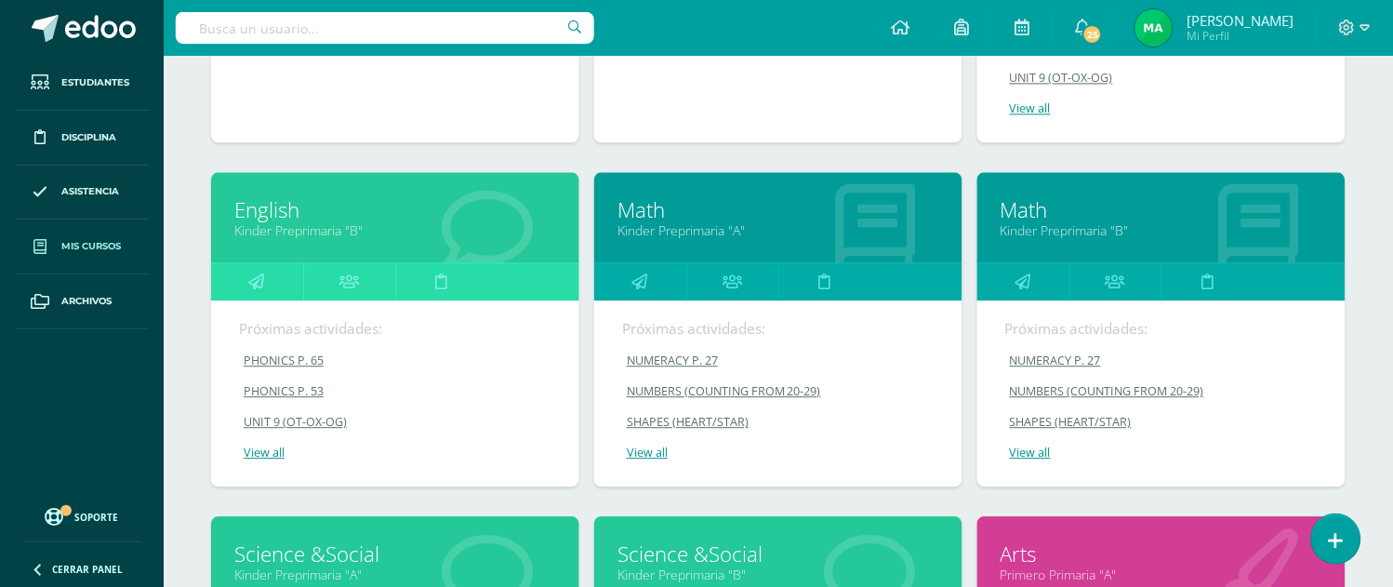
click at [1030, 209] on link "Math" at bounding box center [1162, 209] width 322 height 29
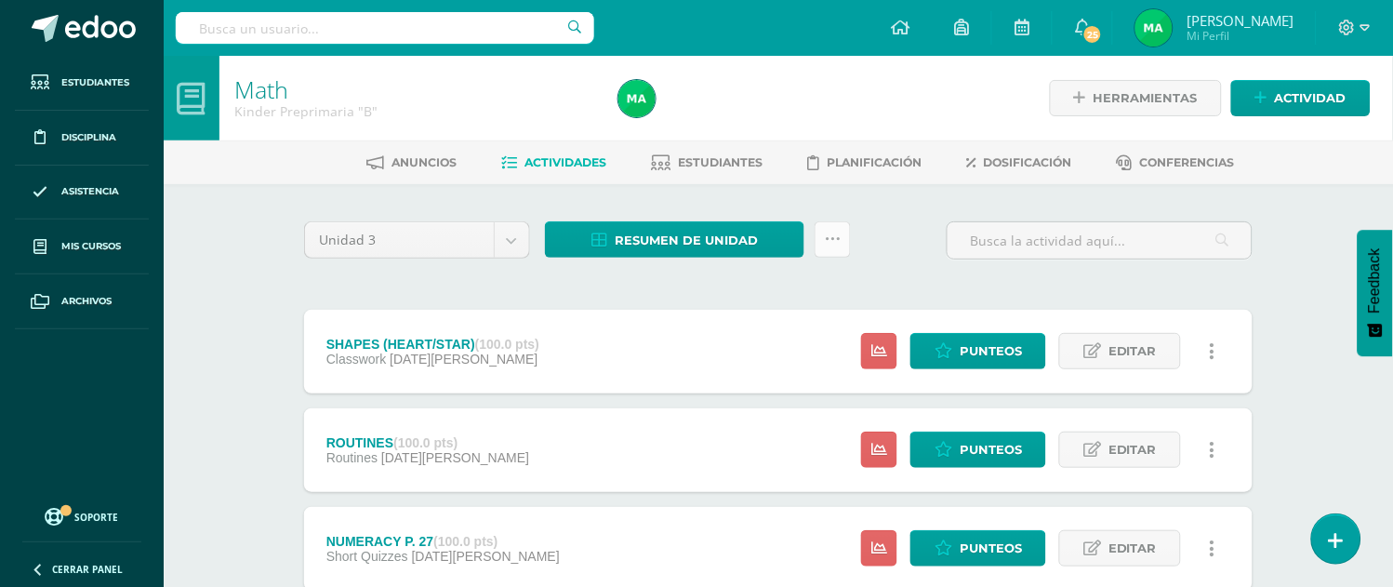
click at [839, 239] on icon at bounding box center [833, 240] width 16 height 16
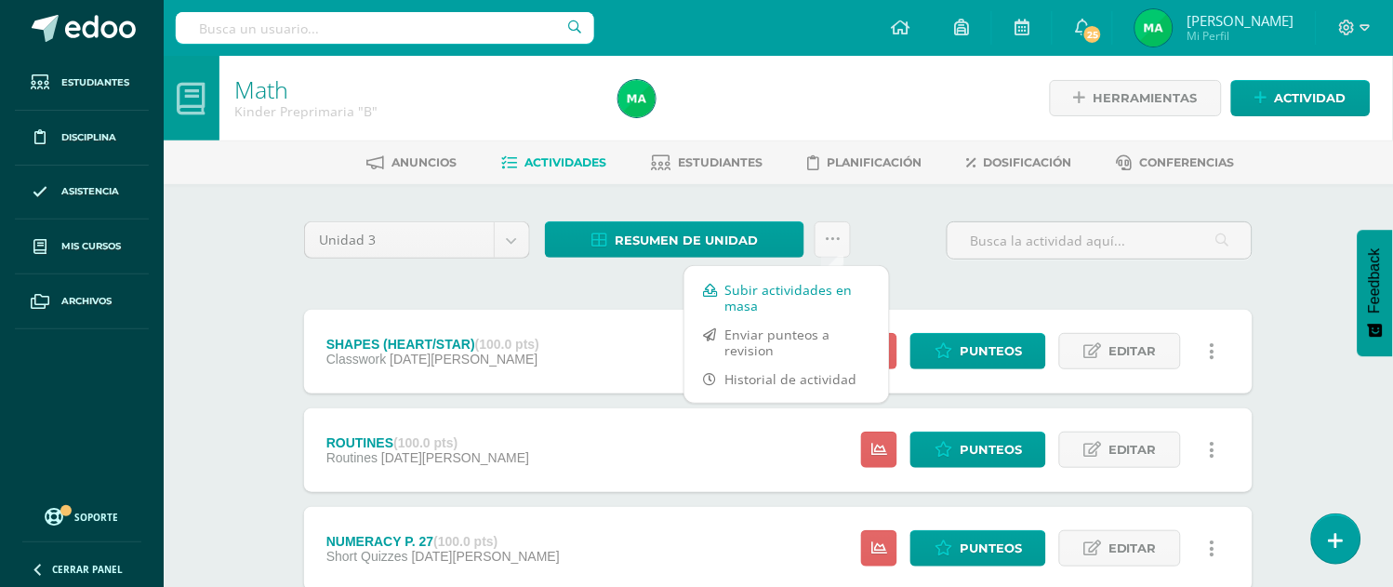
click at [724, 304] on link "Subir actividades en masa" at bounding box center [787, 297] width 205 height 45
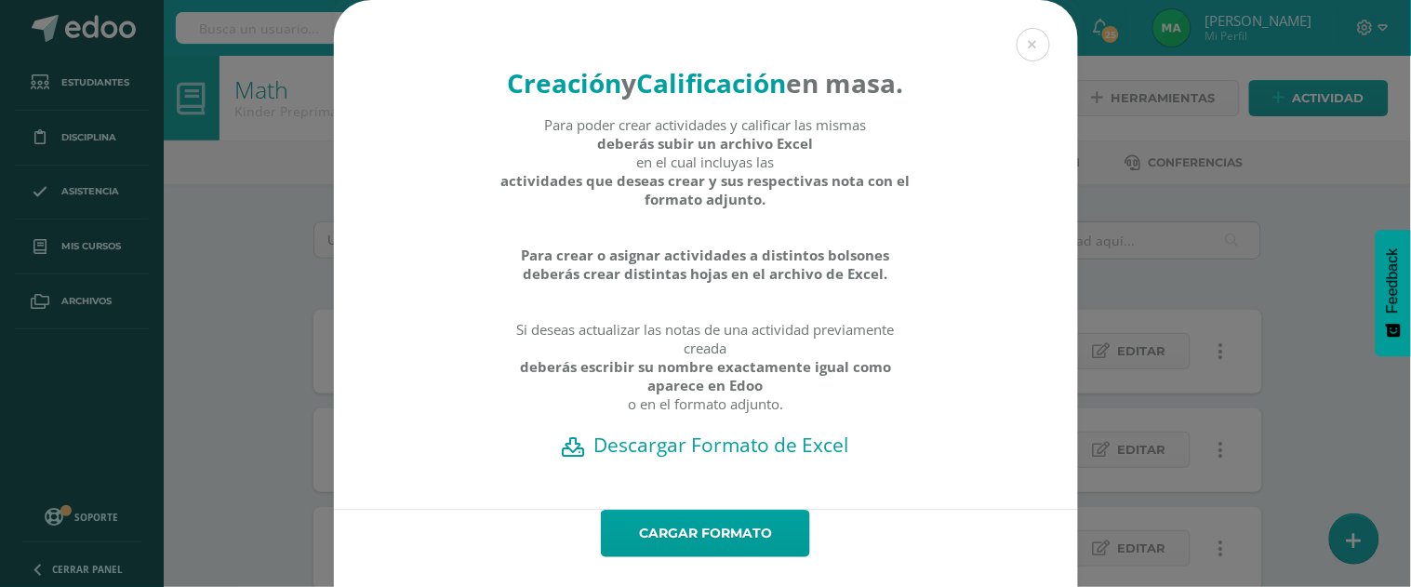
click at [649, 458] on h2 "Descargar Formato de Excel" at bounding box center [706, 445] width 679 height 26
click at [1025, 37] on button at bounding box center [1033, 44] width 33 height 33
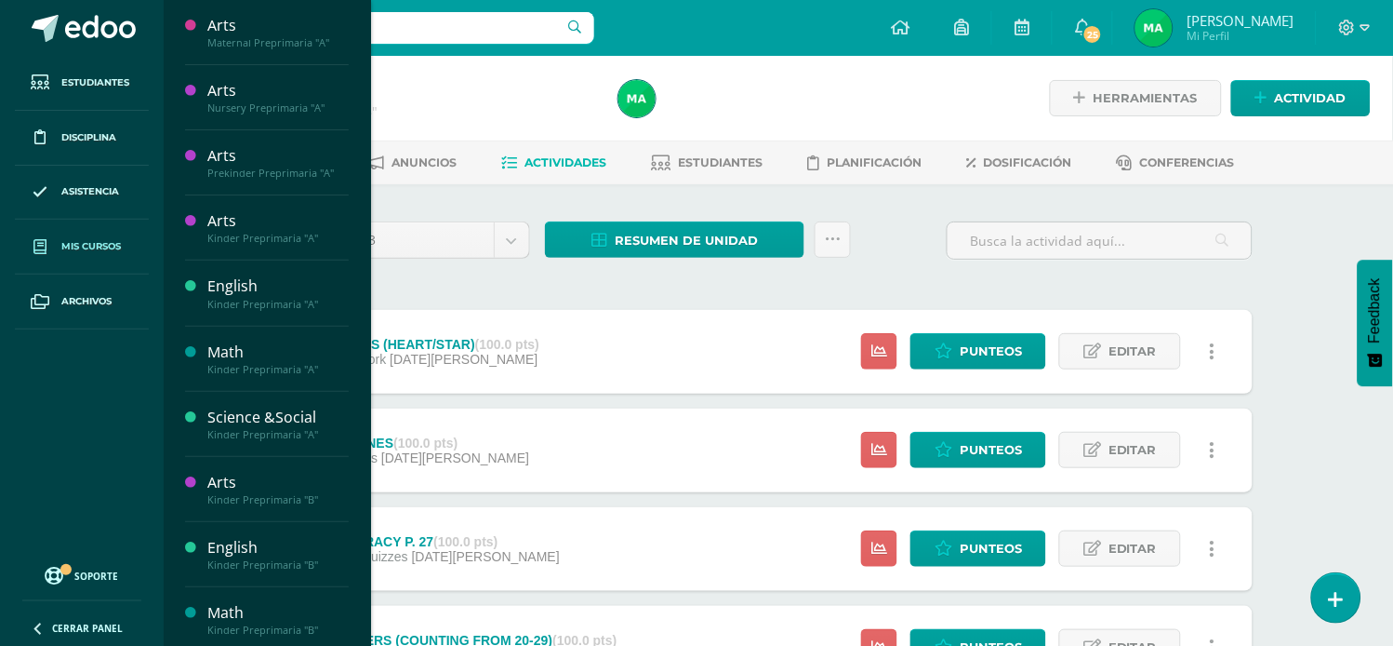
click at [68, 240] on span "Mis cursos" at bounding box center [91, 246] width 60 height 15
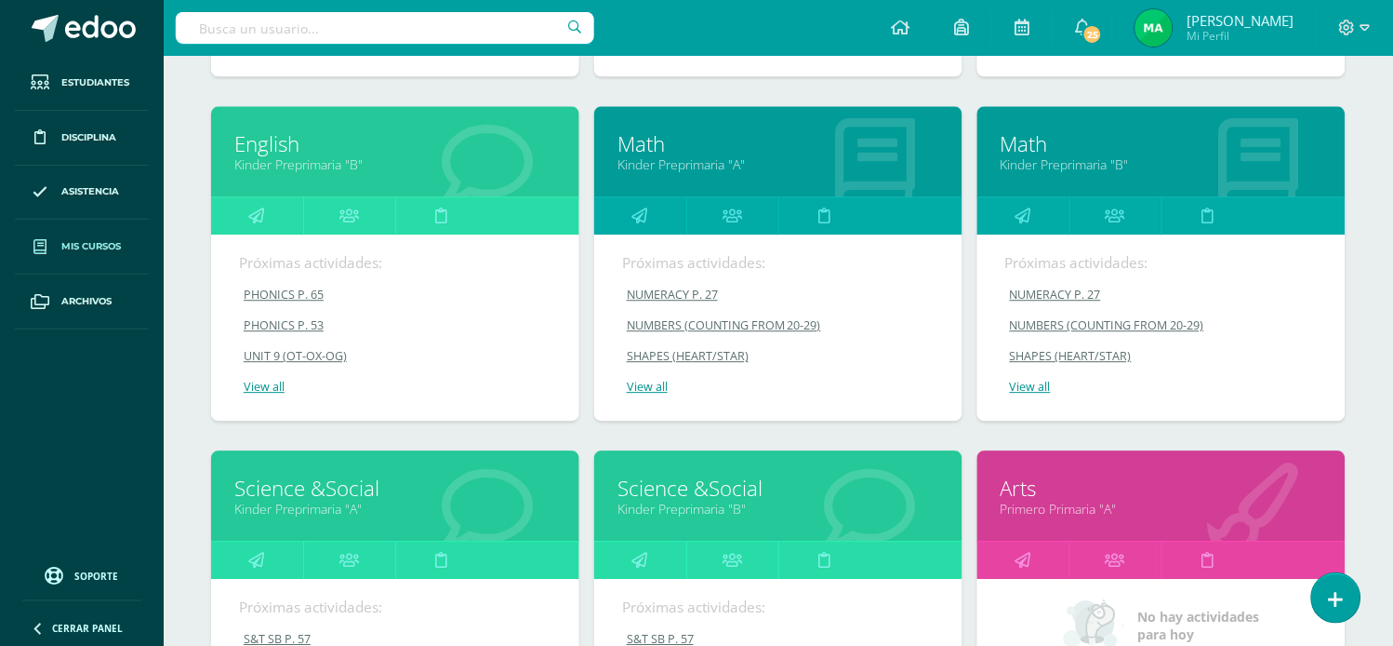
scroll to position [1003, 0]
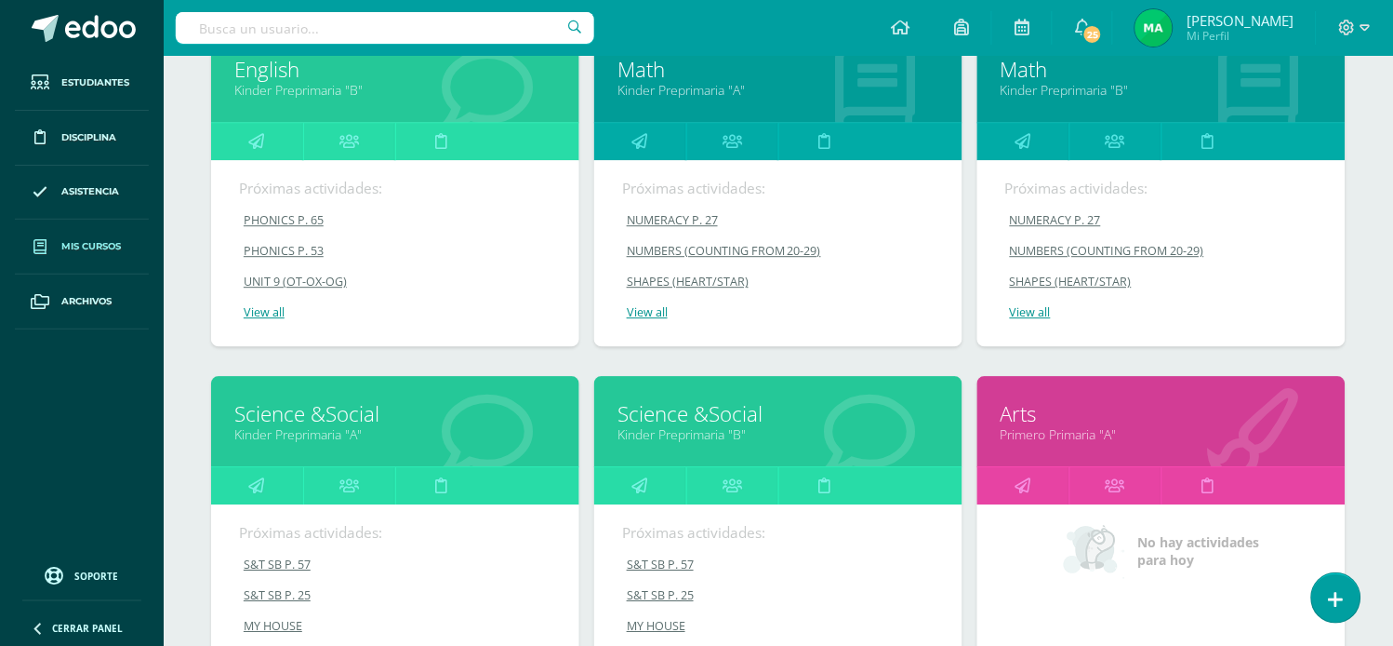
click at [273, 409] on link "Science &Social" at bounding box center [395, 413] width 322 height 29
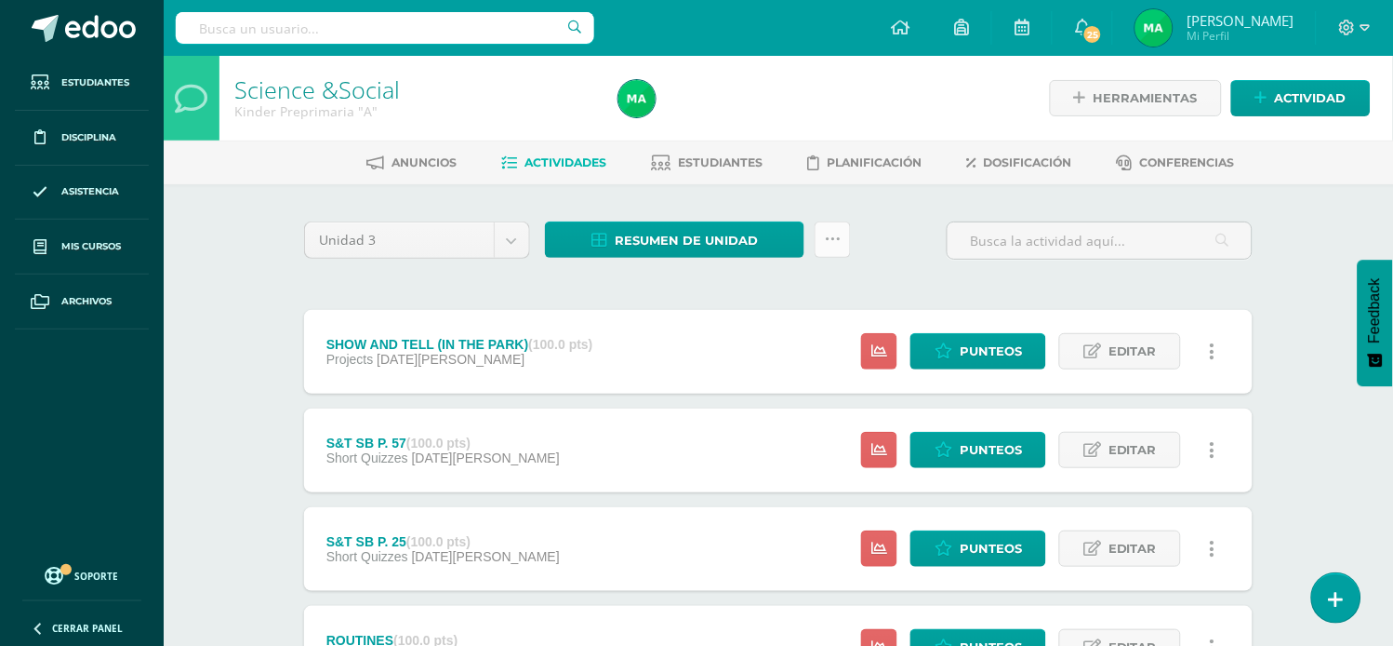
click at [833, 227] on link at bounding box center [833, 239] width 36 height 36
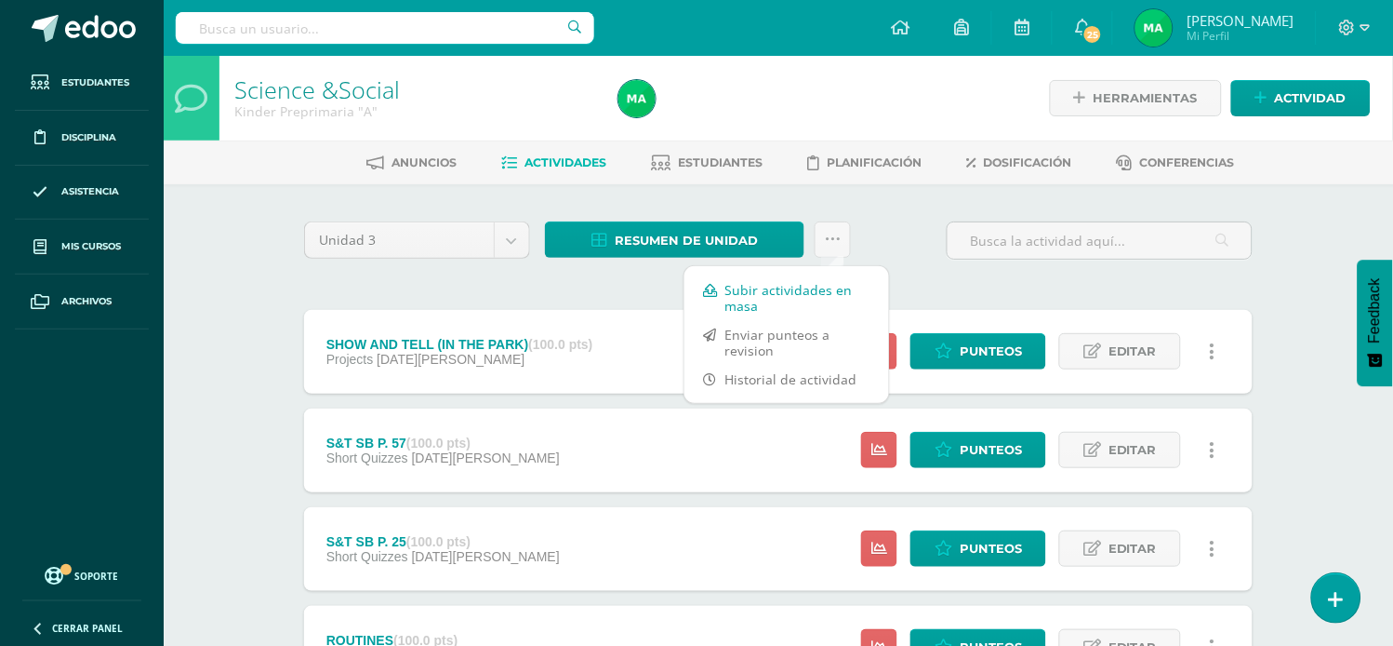
click at [731, 291] on link "Subir actividades en masa" at bounding box center [787, 297] width 205 height 45
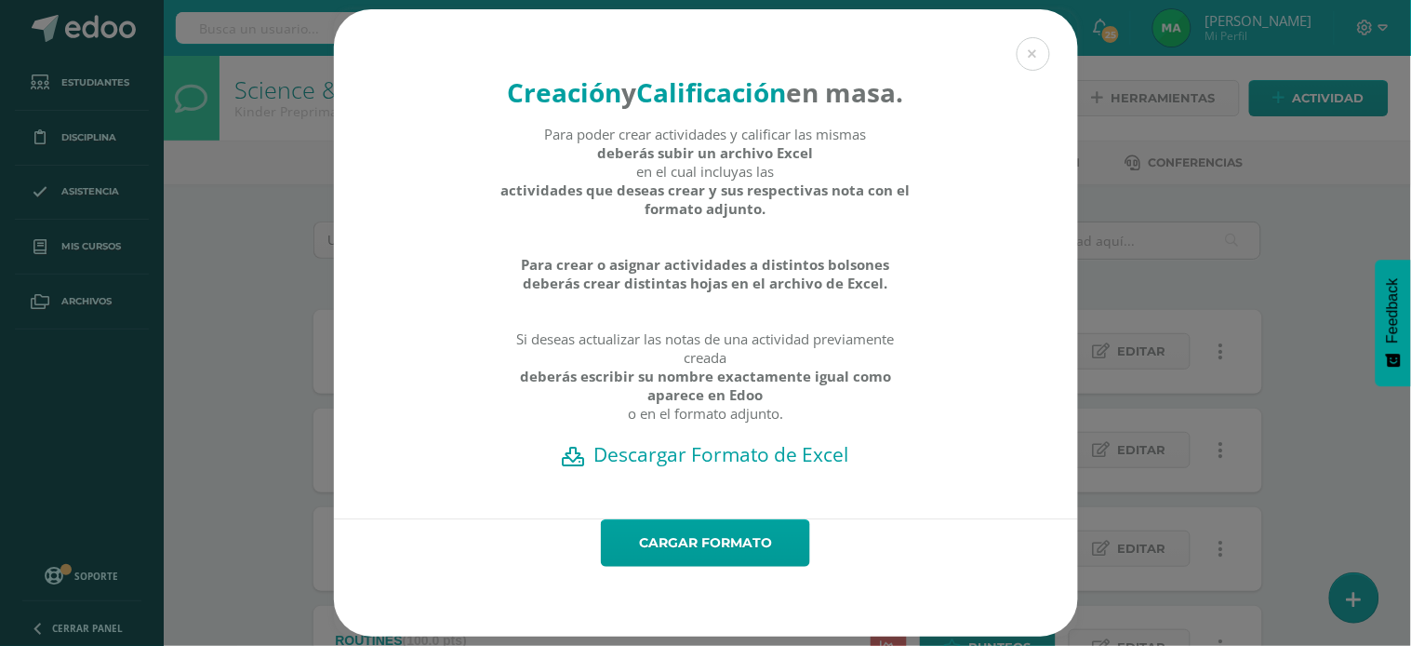
click at [648, 467] on h2 "Descargar Formato de Excel" at bounding box center [706, 454] width 679 height 26
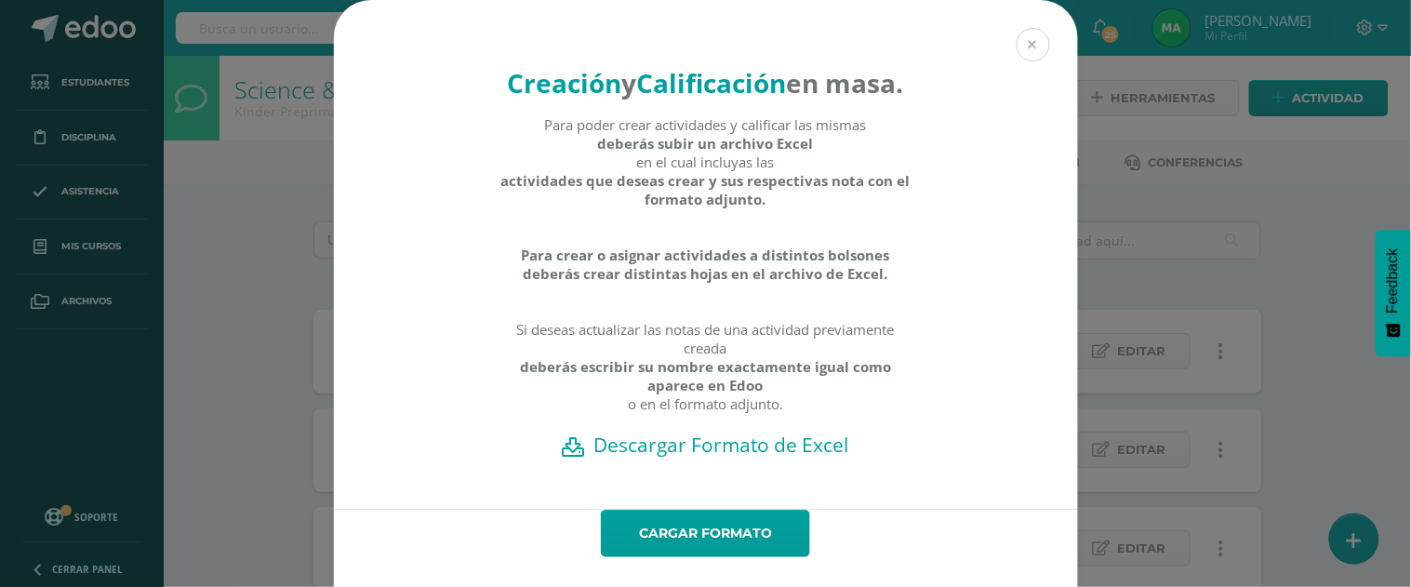
click at [1028, 39] on button at bounding box center [1033, 44] width 33 height 33
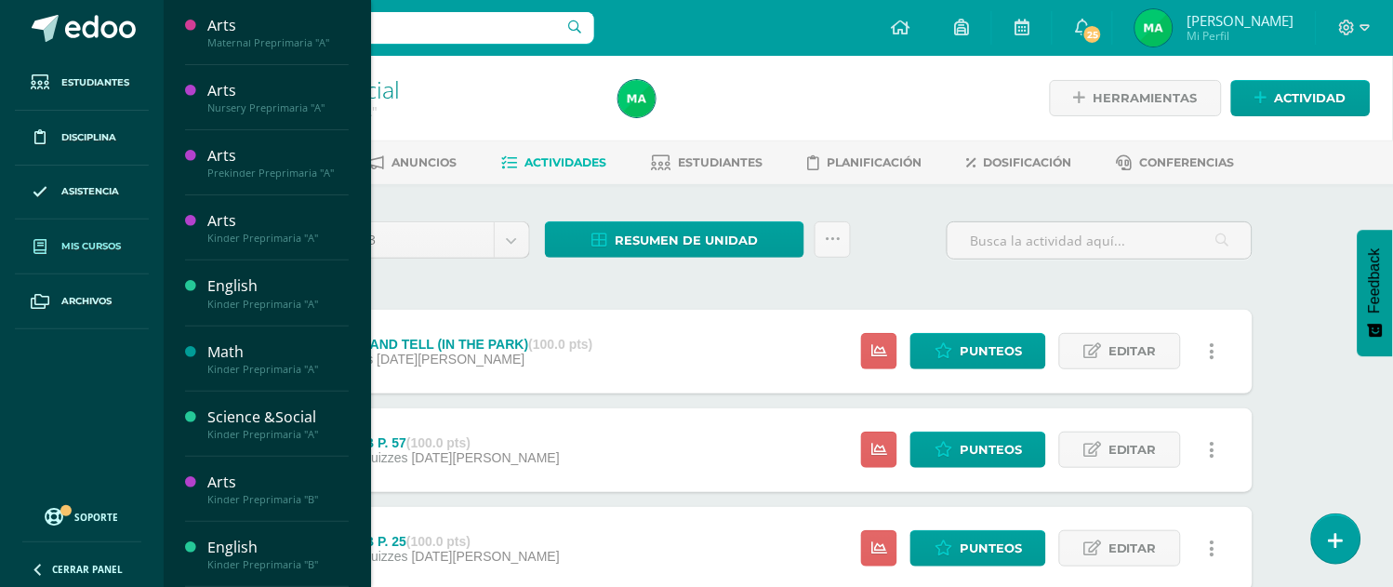
click at [85, 240] on span "Mis cursos" at bounding box center [91, 246] width 60 height 15
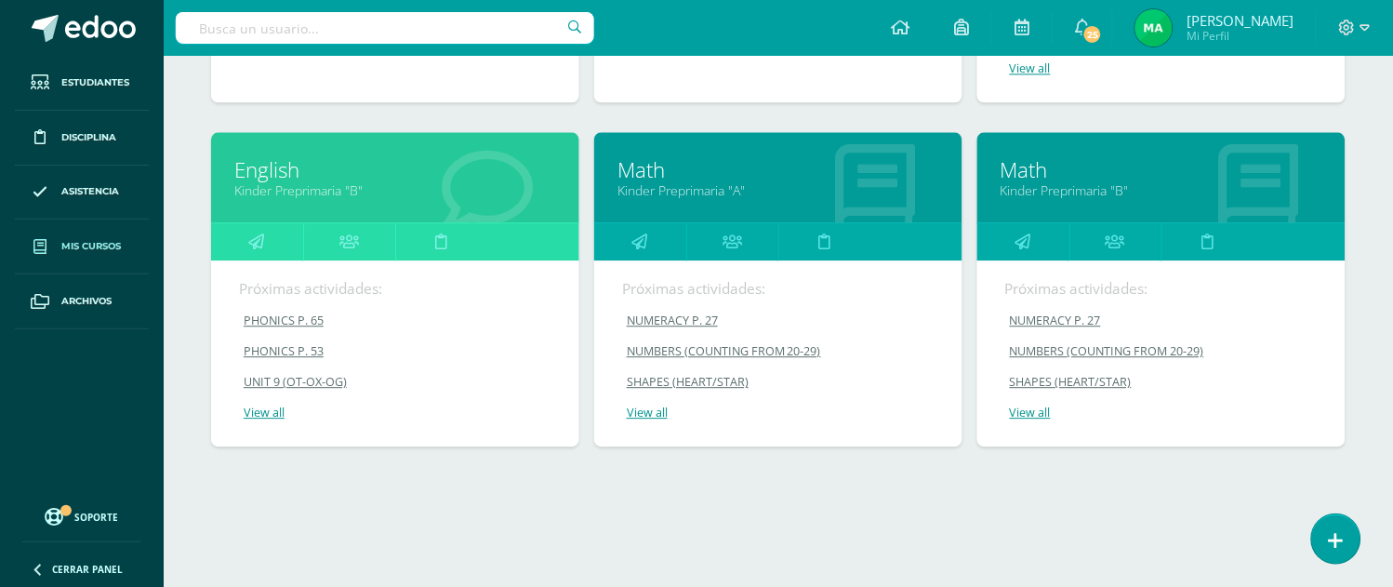
scroll to position [910, 0]
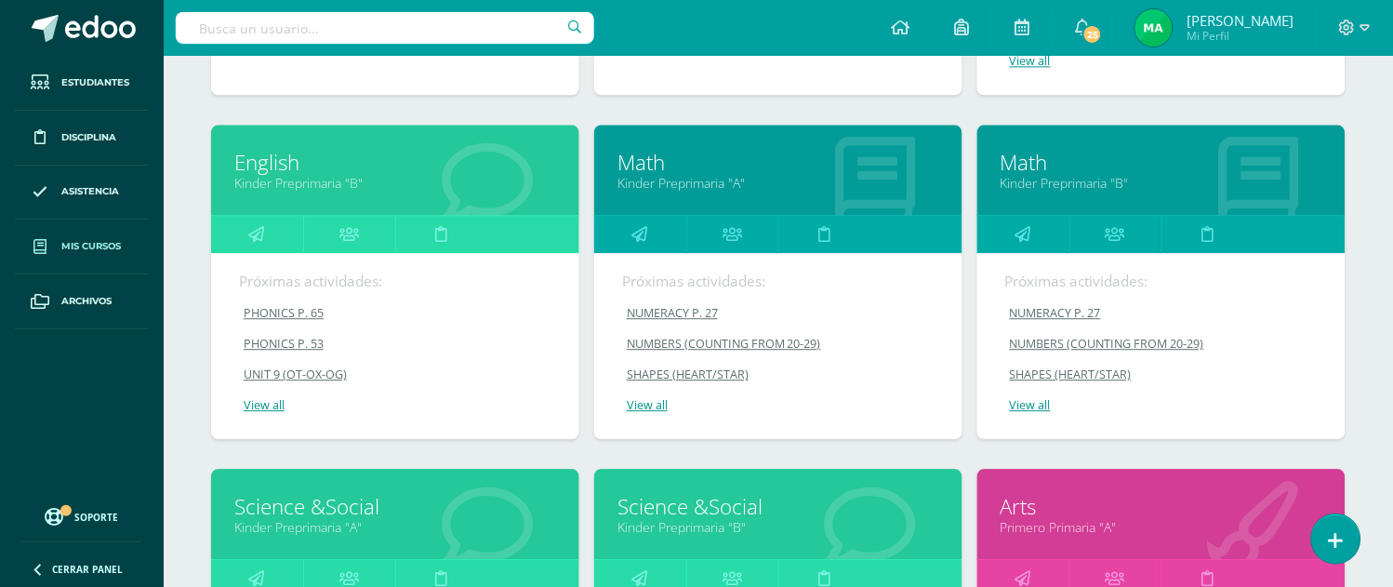
click at [707, 513] on link "Science &Social" at bounding box center [779, 506] width 322 height 29
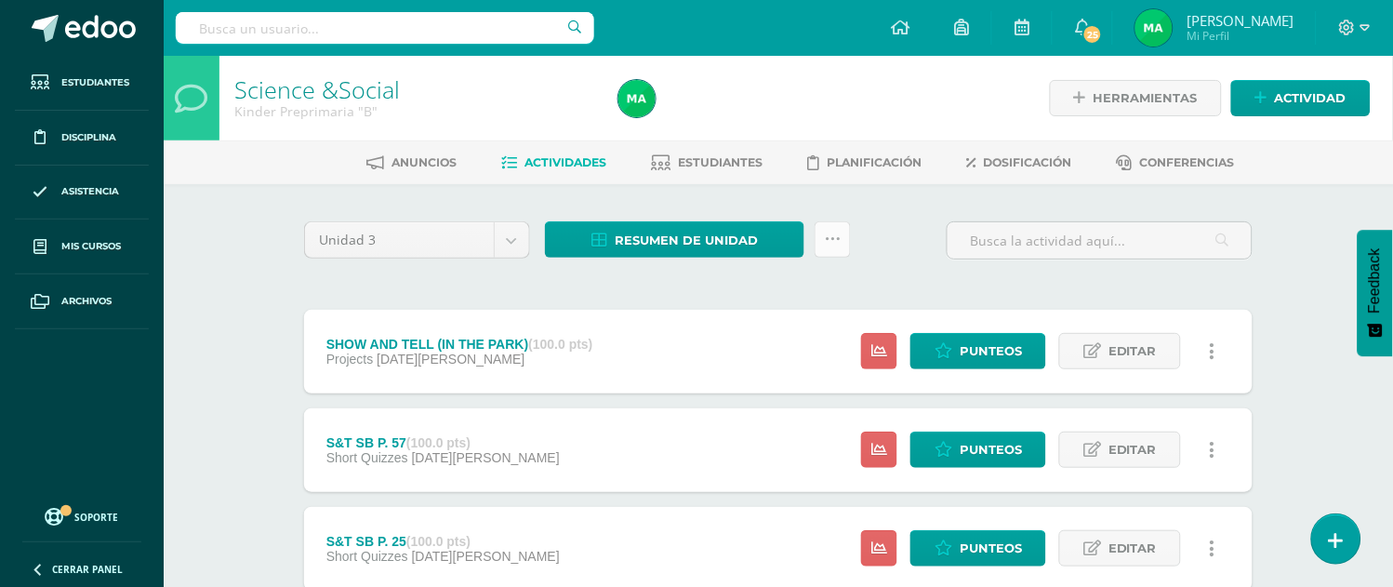
click at [826, 233] on icon at bounding box center [833, 240] width 16 height 16
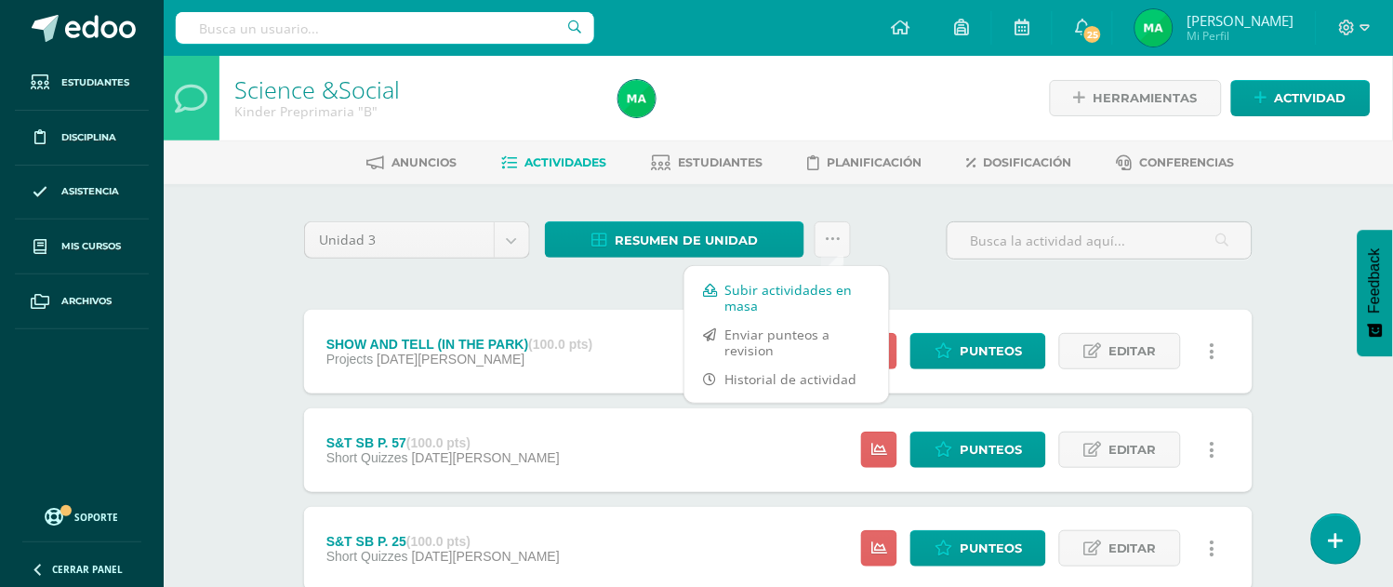
click at [738, 287] on link "Subir actividades en masa" at bounding box center [787, 297] width 205 height 45
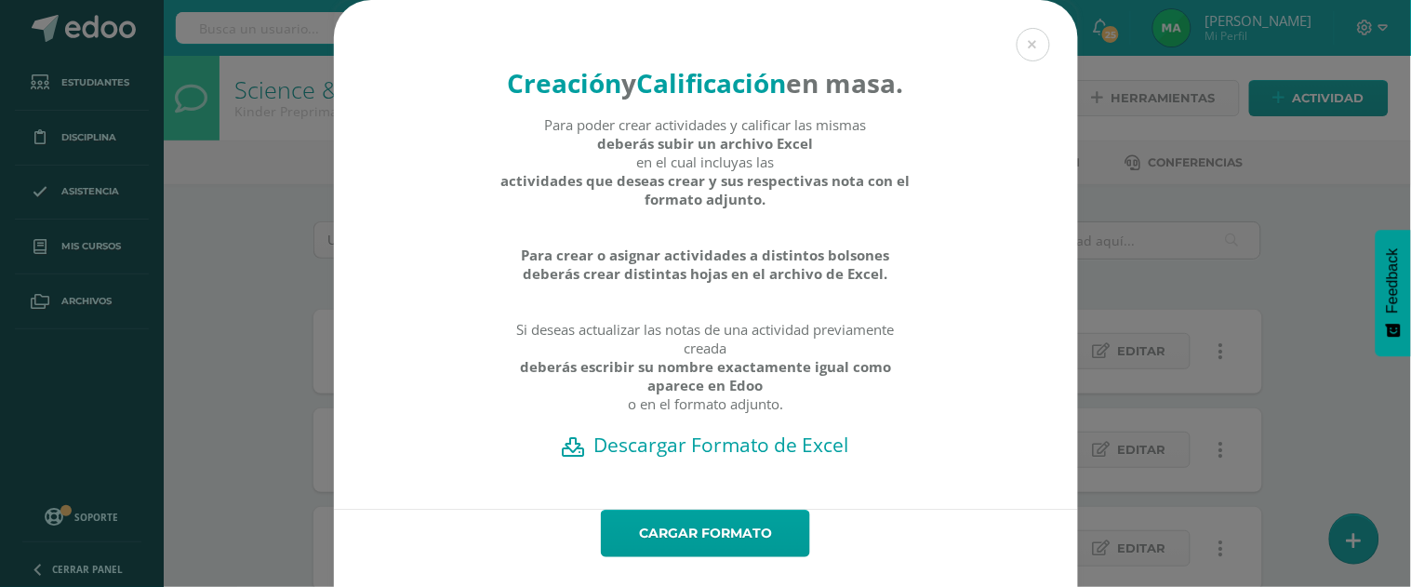
click at [712, 458] on h2 "Descargar Formato de Excel" at bounding box center [706, 445] width 679 height 26
click at [1027, 33] on button at bounding box center [1033, 44] width 33 height 33
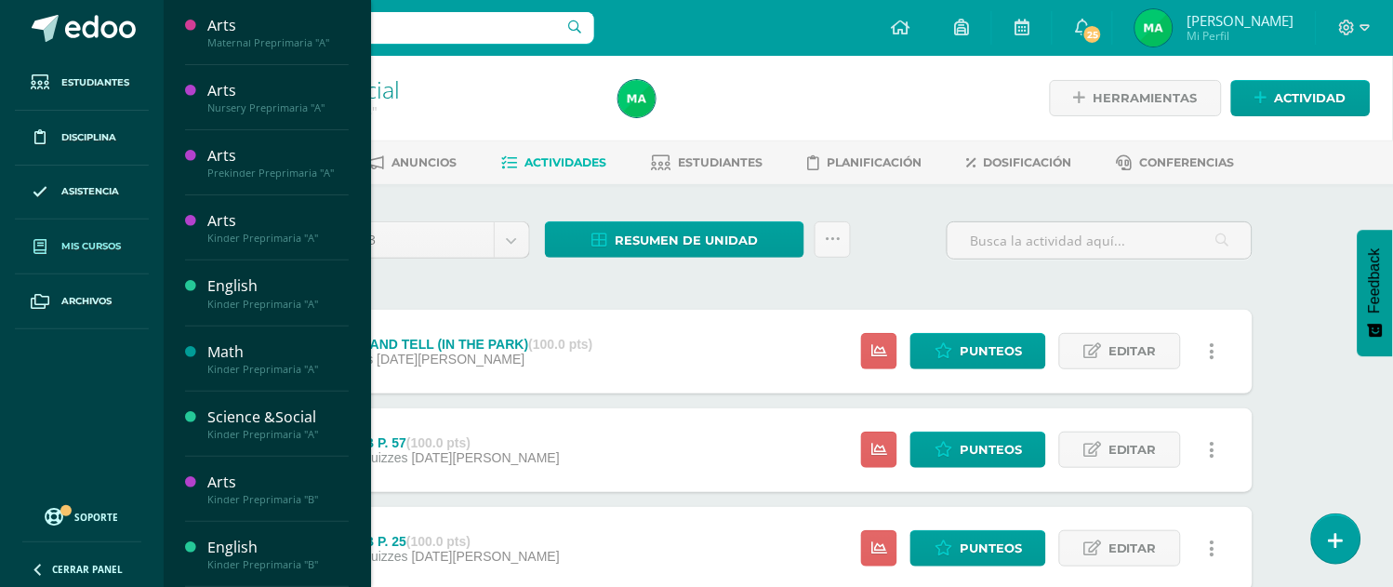
click at [76, 245] on span "Mis cursos" at bounding box center [91, 246] width 60 height 15
